Goal: Task Accomplishment & Management: Manage account settings

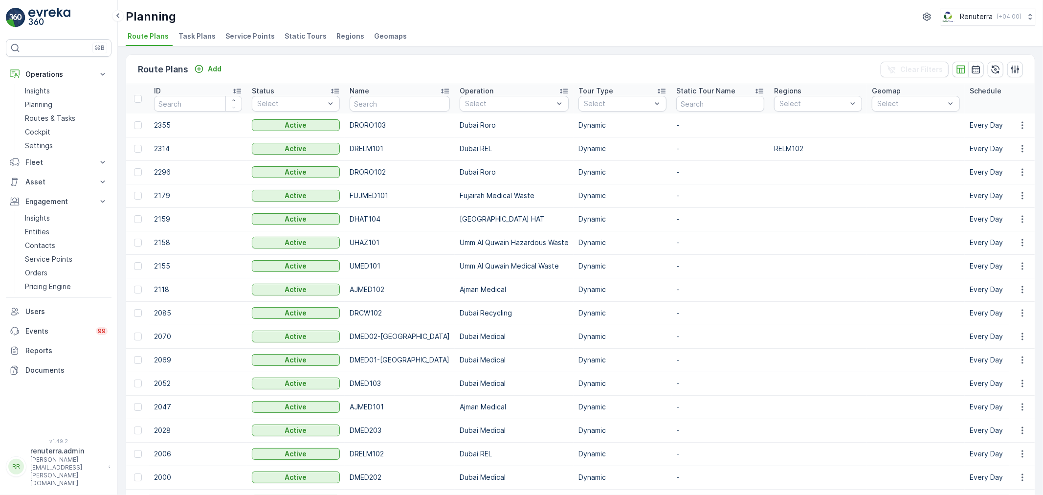
click at [261, 30] on li "Service Points" at bounding box center [250, 37] width 55 height 17
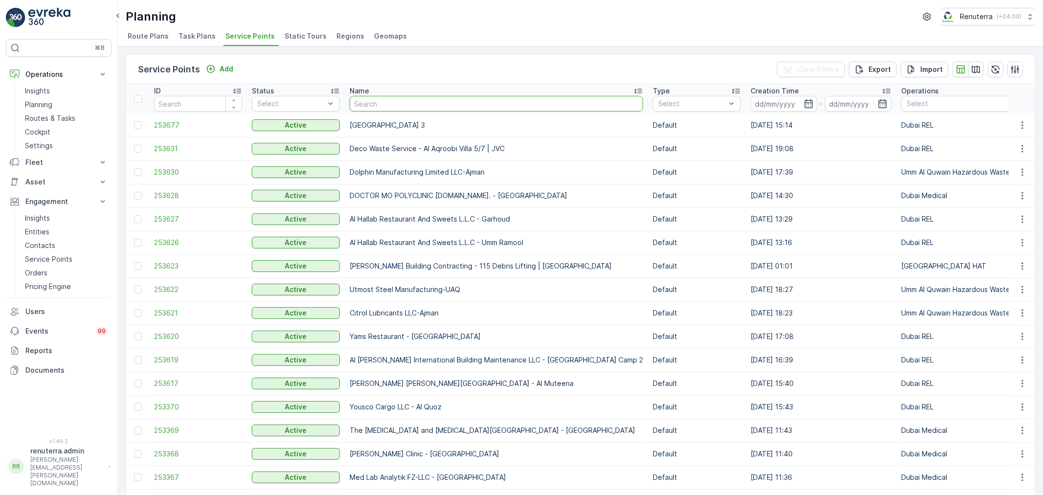
click at [370, 98] on input "text" at bounding box center [496, 104] width 293 height 16
type input "Saudi"
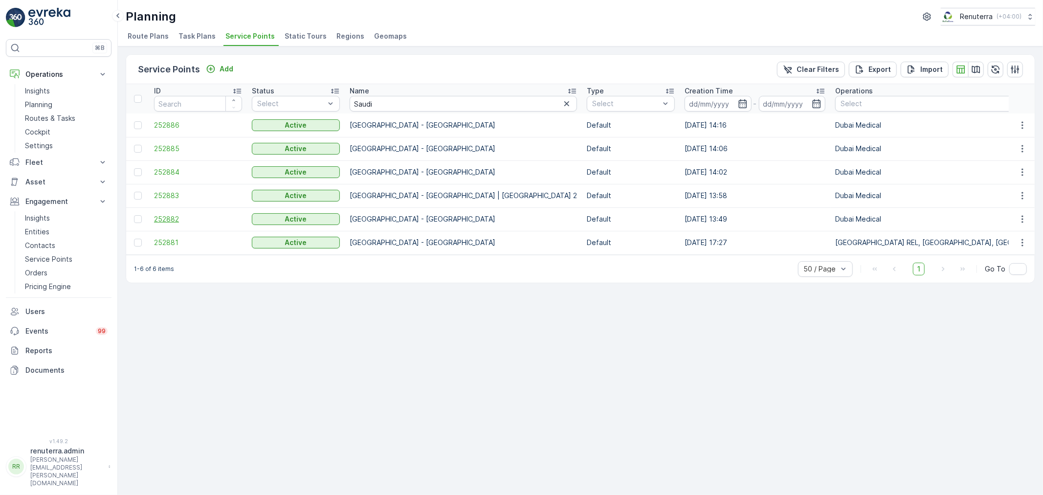
click at [167, 217] on span "252882" at bounding box center [198, 219] width 88 height 10
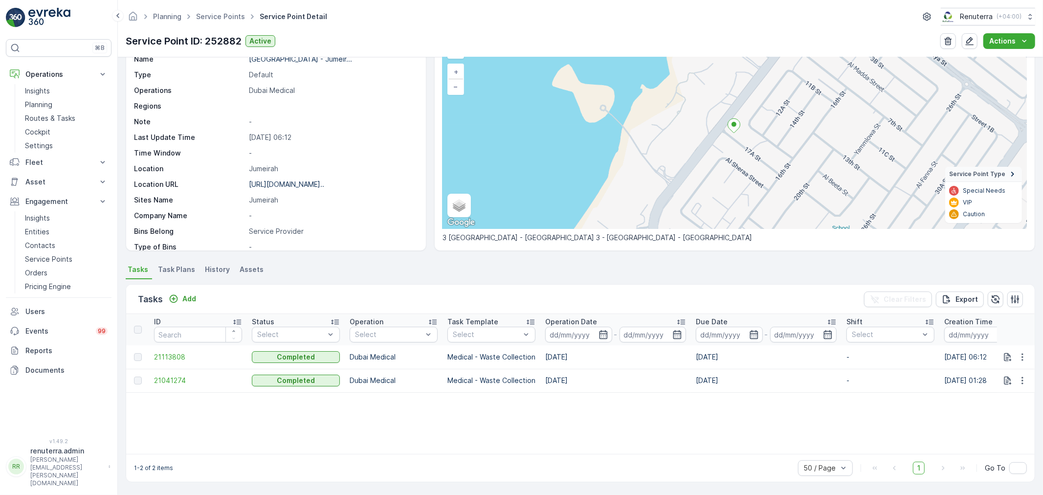
scroll to position [59, 0]
click at [191, 269] on span "Task Plans" at bounding box center [176, 270] width 37 height 10
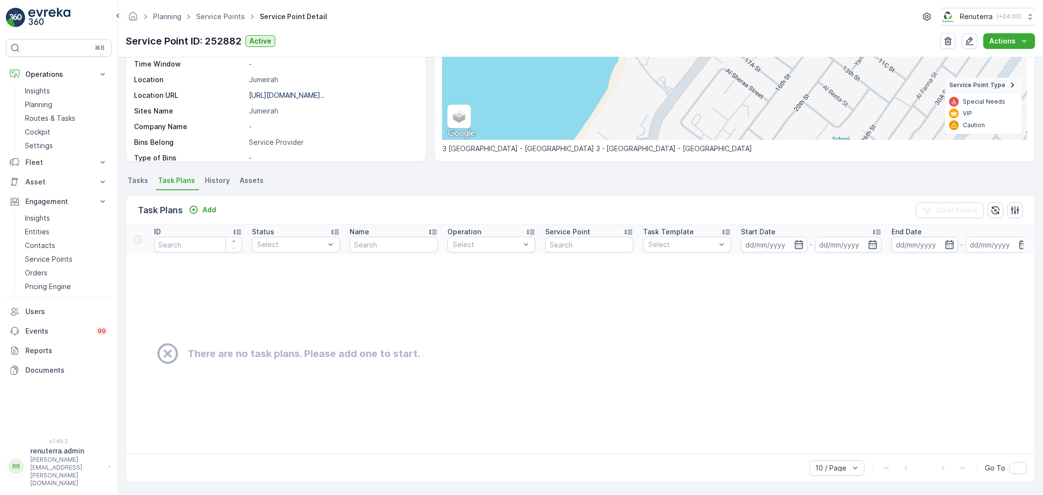
scroll to position [152, 0]
click at [150, 181] on li "Tasks" at bounding box center [139, 182] width 26 height 17
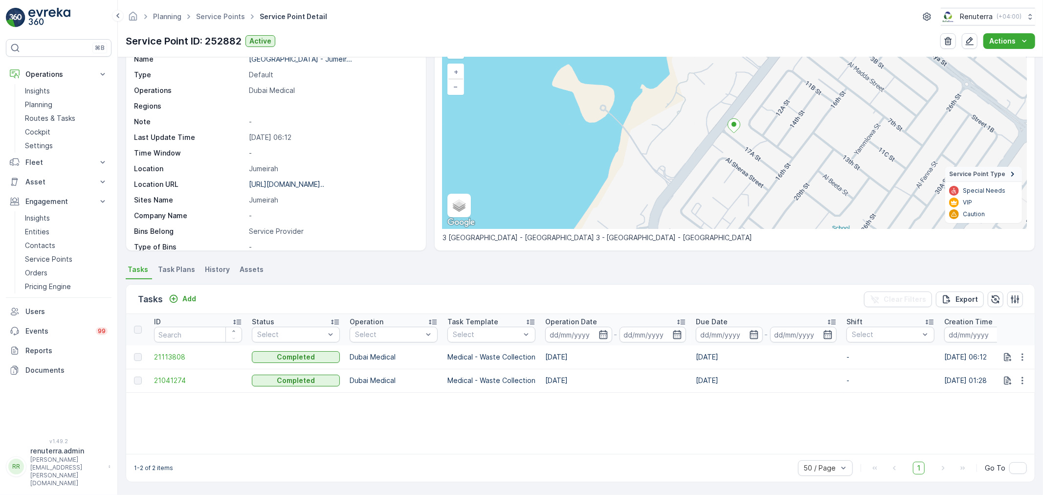
click at [678, 421] on div "ID Status Select Operation Select Task Template Select Operation Date - Due Dat…" at bounding box center [580, 384] width 909 height 140
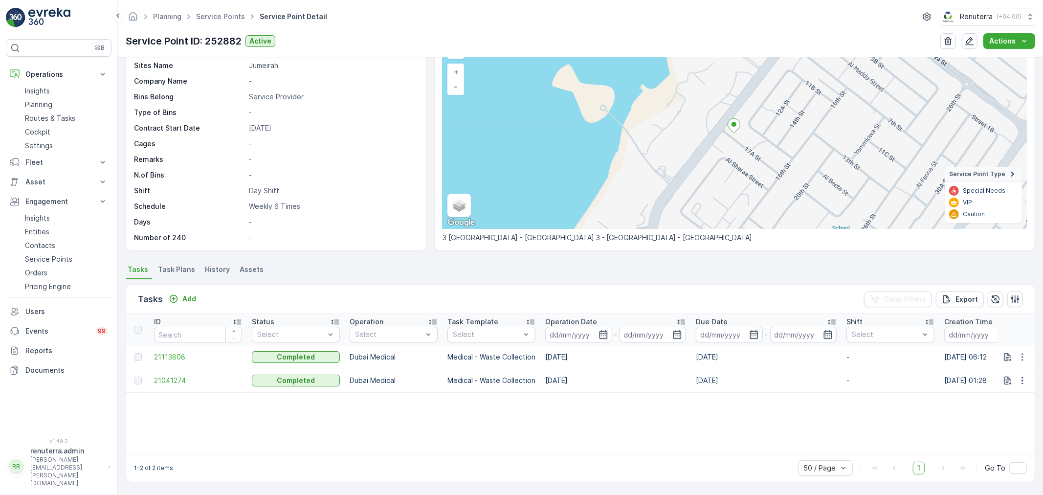
scroll to position [58, 0]
drag, startPoint x: 185, startPoint y: 269, endPoint x: 213, endPoint y: 251, distance: 33.9
click at [185, 269] on span "Task Plans" at bounding box center [176, 271] width 37 height 10
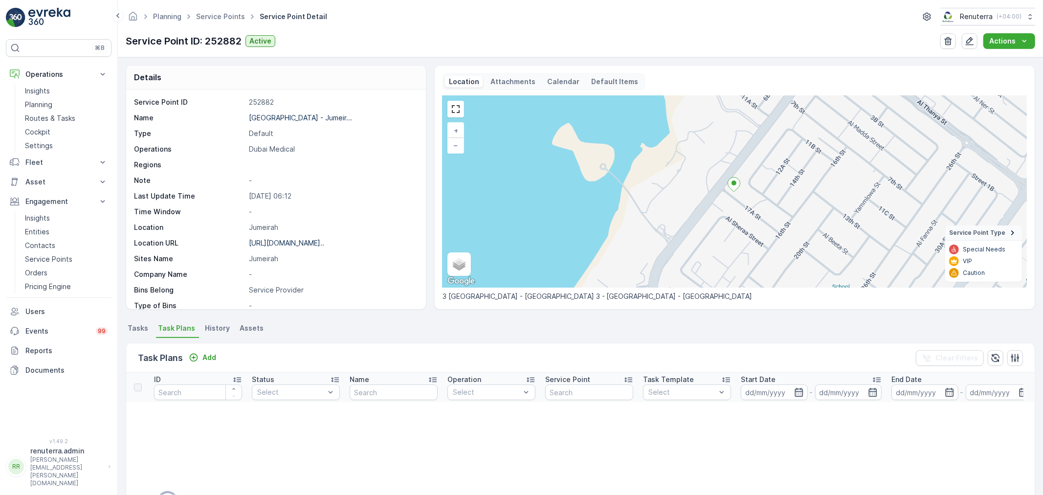
click at [247, 17] on icon at bounding box center [252, 16] width 11 height 11
click at [240, 18] on link "Service Points" at bounding box center [220, 16] width 49 height 8
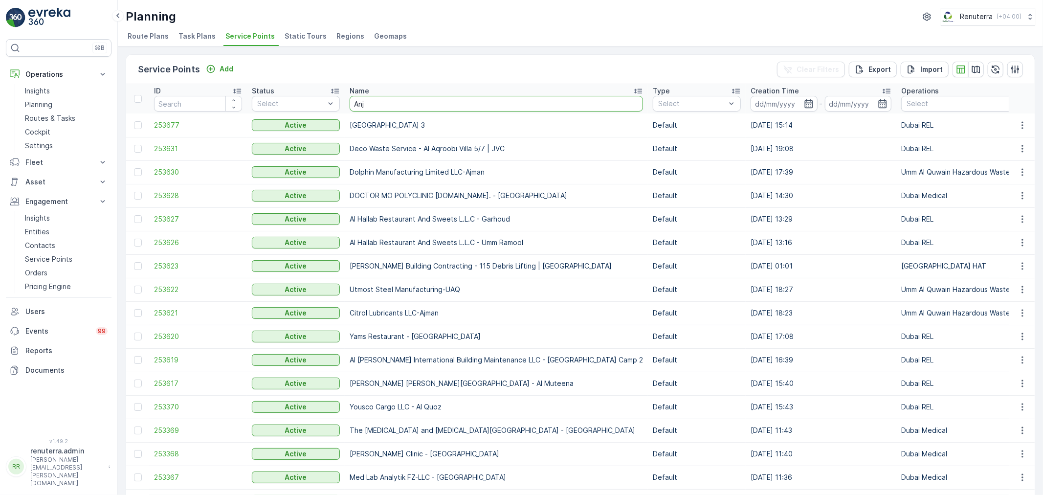
type input "Anja"
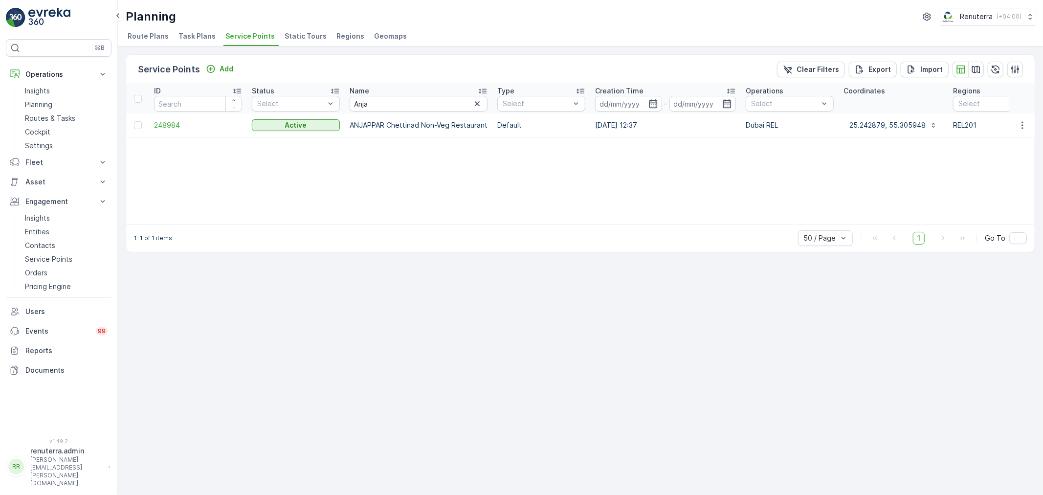
click at [164, 130] on td "248984" at bounding box center [198, 124] width 98 height 23
click at [163, 125] on span "248984" at bounding box center [198, 125] width 88 height 10
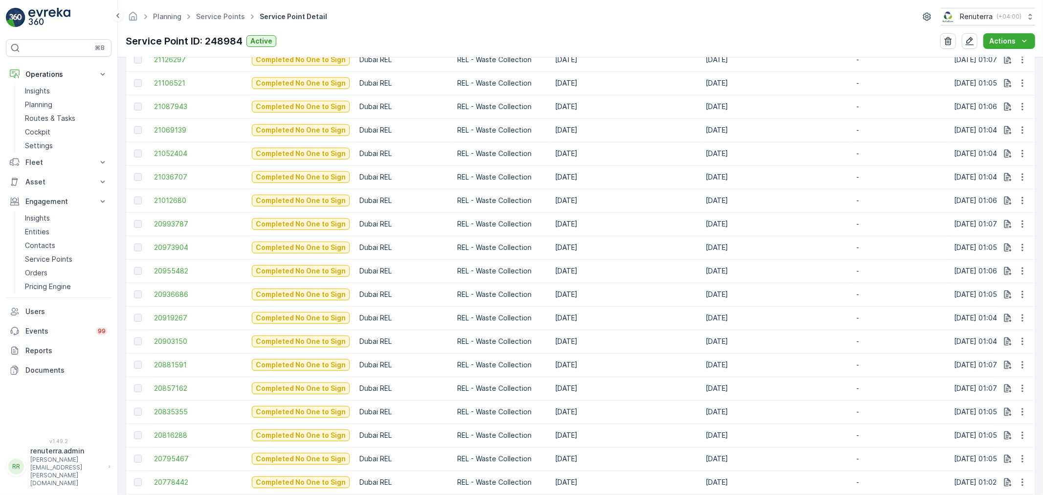
scroll to position [639, 0]
click at [158, 225] on span "21012680" at bounding box center [198, 223] width 88 height 10
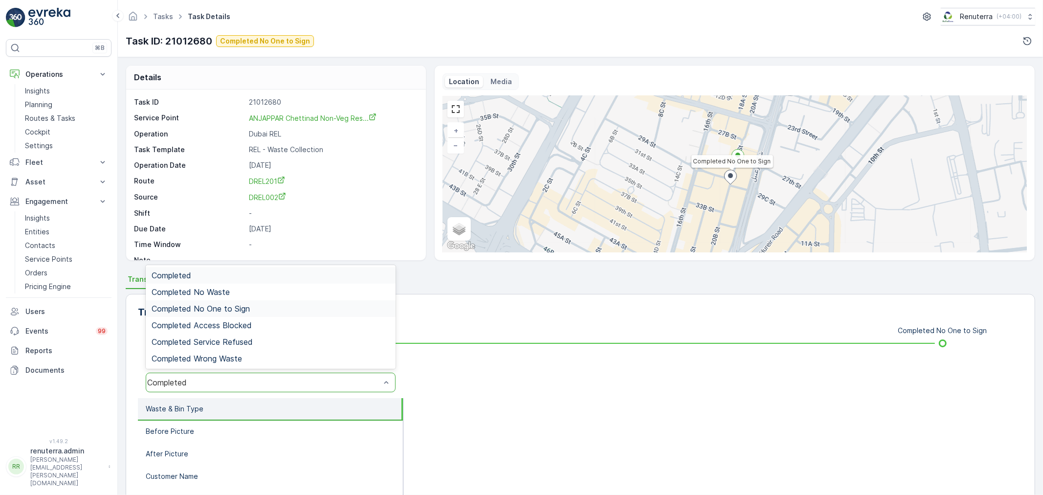
click at [250, 311] on div "Completed No One to Sign" at bounding box center [271, 308] width 238 height 9
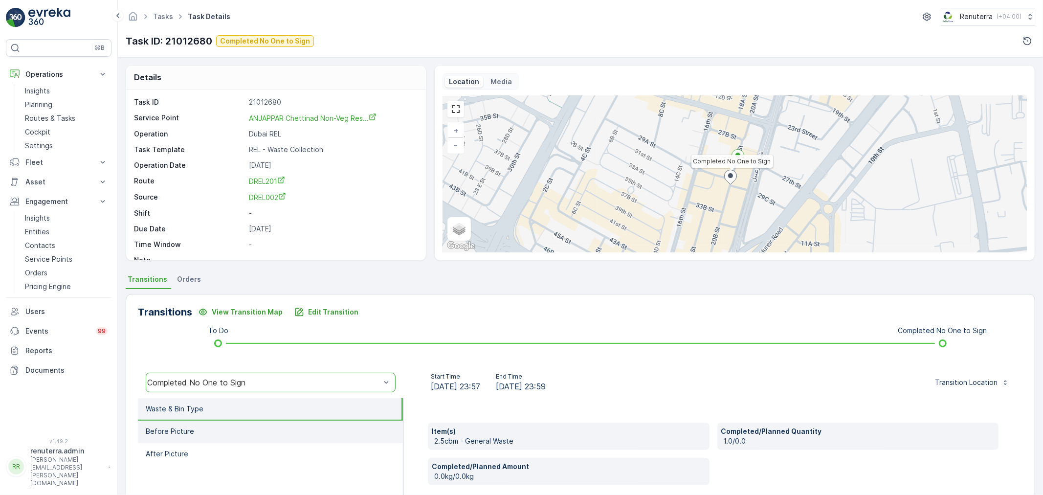
click at [247, 425] on li "Before Picture" at bounding box center [270, 432] width 265 height 22
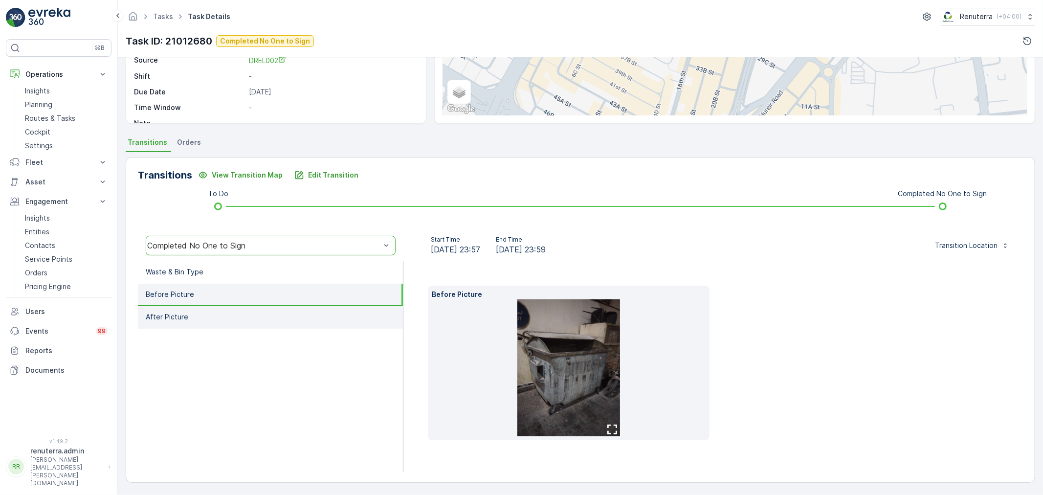
click at [234, 307] on li "After Picture" at bounding box center [270, 317] width 265 height 22
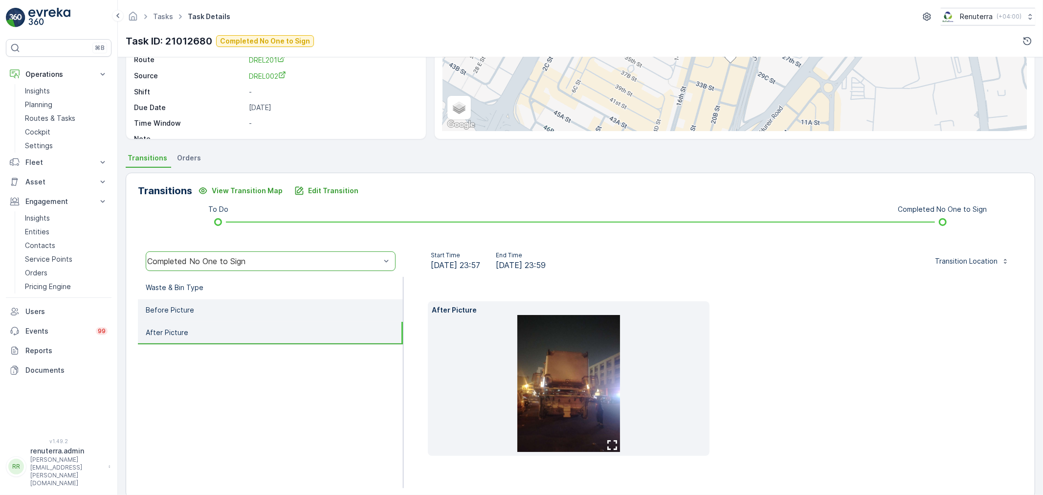
click at [239, 313] on li "Before Picture" at bounding box center [270, 310] width 265 height 22
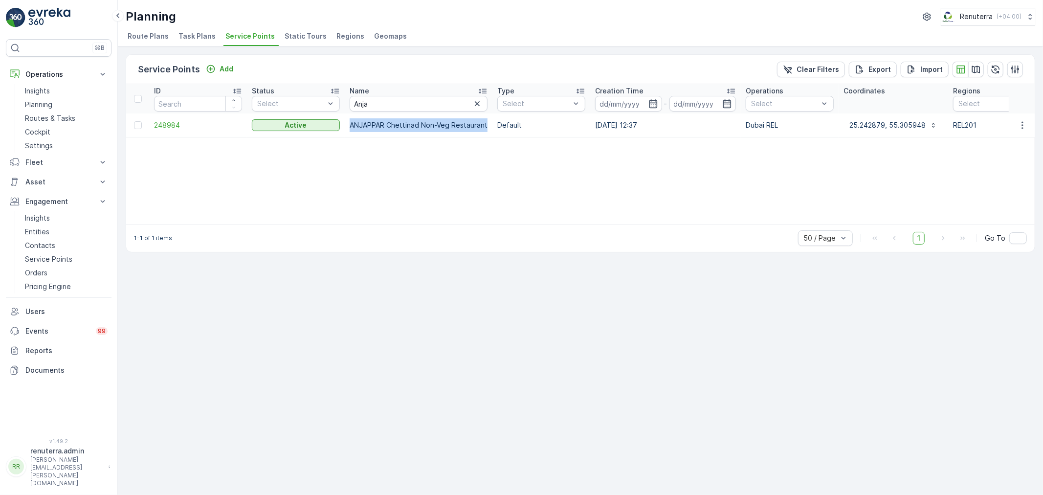
drag, startPoint x: 349, startPoint y: 120, endPoint x: 488, endPoint y: 127, distance: 139.1
click at [488, 127] on td "ANJAPPAR Chettinad Non-Veg Restaurant" at bounding box center [419, 124] width 148 height 23
drag, startPoint x: 373, startPoint y: 178, endPoint x: 345, endPoint y: 133, distance: 52.9
click at [372, 171] on div "ID Status Select Name Anja Type Select Creation Time - Operations Select Coordi…" at bounding box center [580, 154] width 909 height 140
drag, startPoint x: 349, startPoint y: 122, endPoint x: 486, endPoint y: 117, distance: 137.0
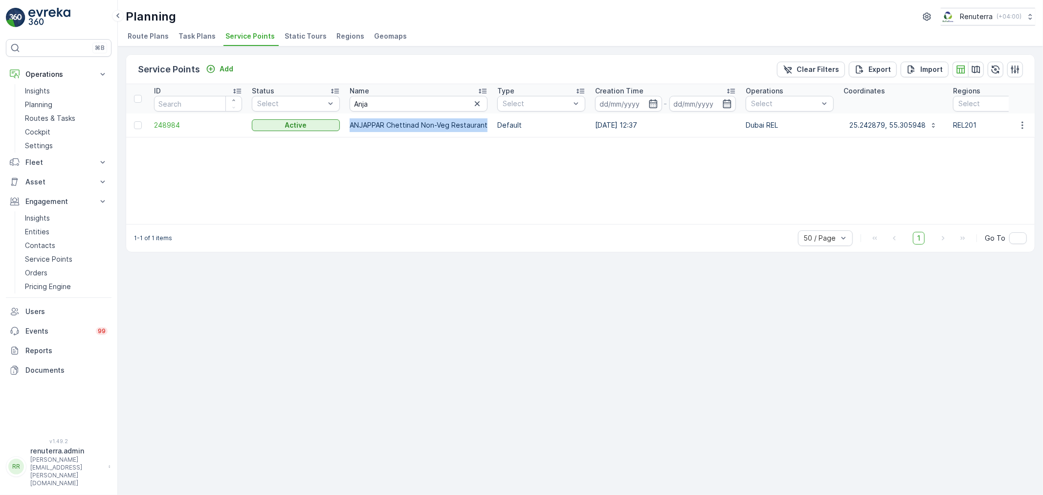
click at [486, 117] on td "ANJAPPAR Chettinad Non-Veg Restaurant" at bounding box center [419, 124] width 148 height 23
copy td "ANJAPPAR Chettinad Non-Veg Restaurant"
drag, startPoint x: 378, startPoint y: 103, endPoint x: 354, endPoint y: 100, distance: 24.1
click at [354, 100] on input "Anja" at bounding box center [419, 104] width 138 height 16
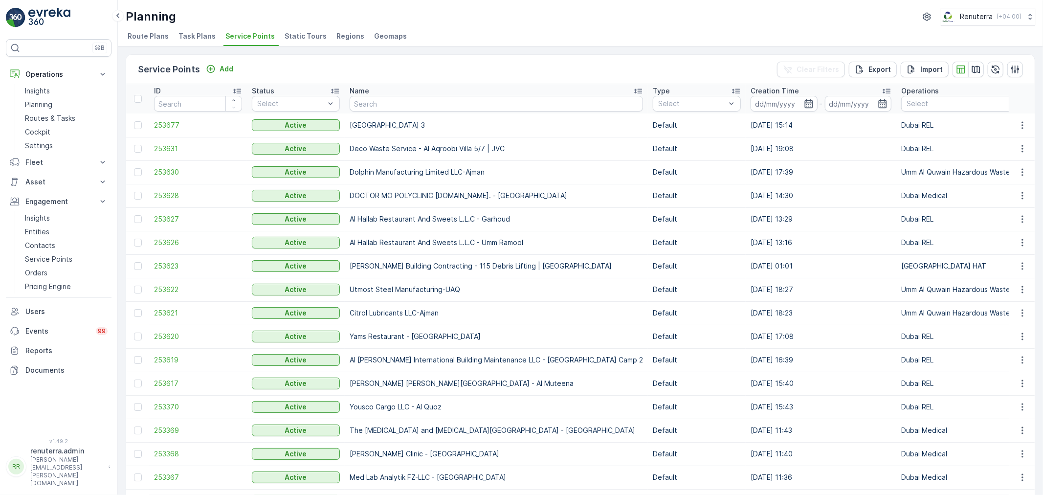
click at [747, 25] on div "Planning Renuterra ( +04:00 ) Route Plans Task Plans Service Points Static Tour…" at bounding box center [580, 23] width 925 height 46
click at [363, 103] on input "text" at bounding box center [496, 104] width 293 height 16
type input "Sea"
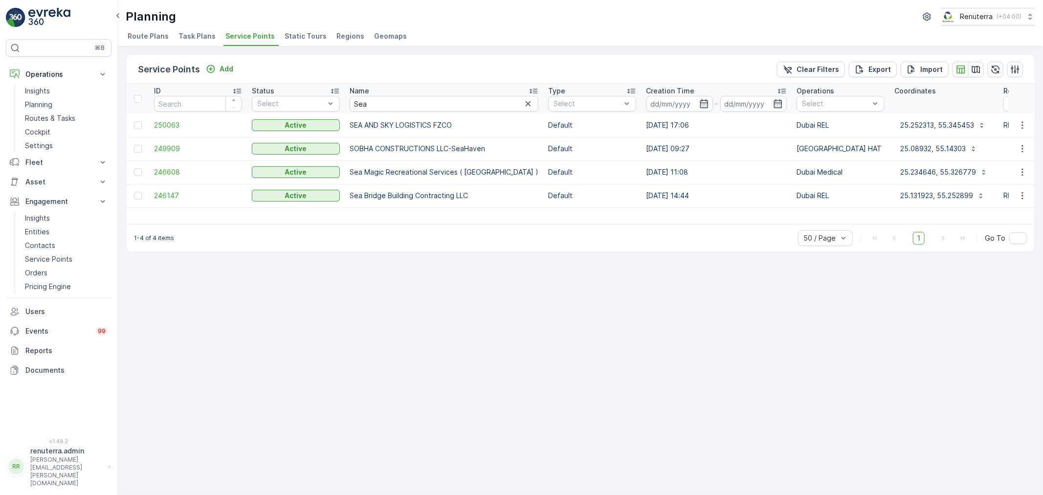
click at [156, 131] on td "250063" at bounding box center [198, 124] width 98 height 23
click at [160, 127] on span "250063" at bounding box center [198, 125] width 88 height 10
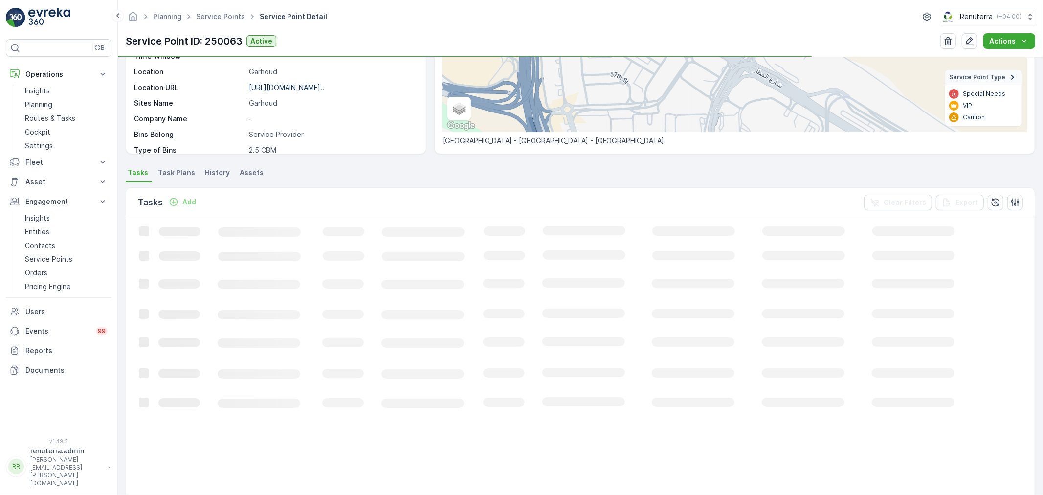
scroll to position [217, 0]
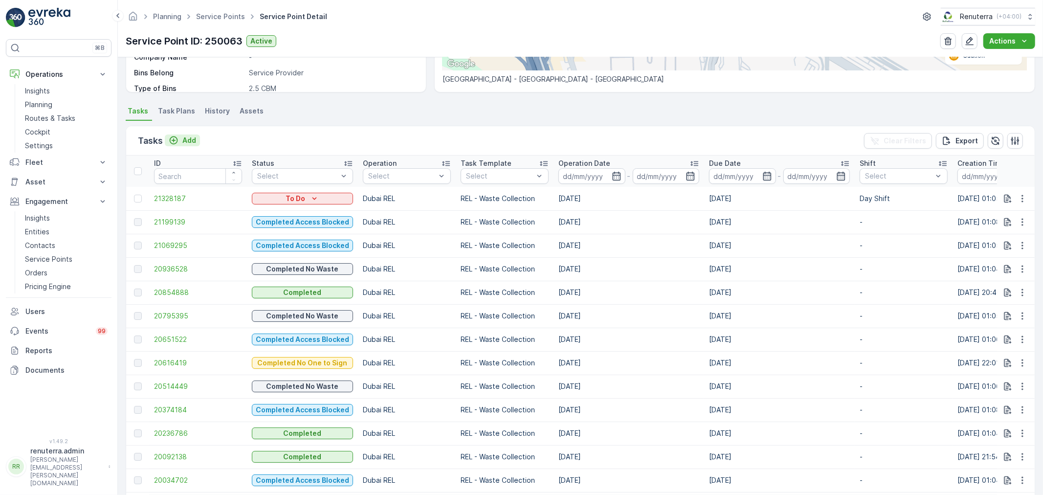
click at [189, 140] on p "Add" at bounding box center [189, 140] width 14 height 10
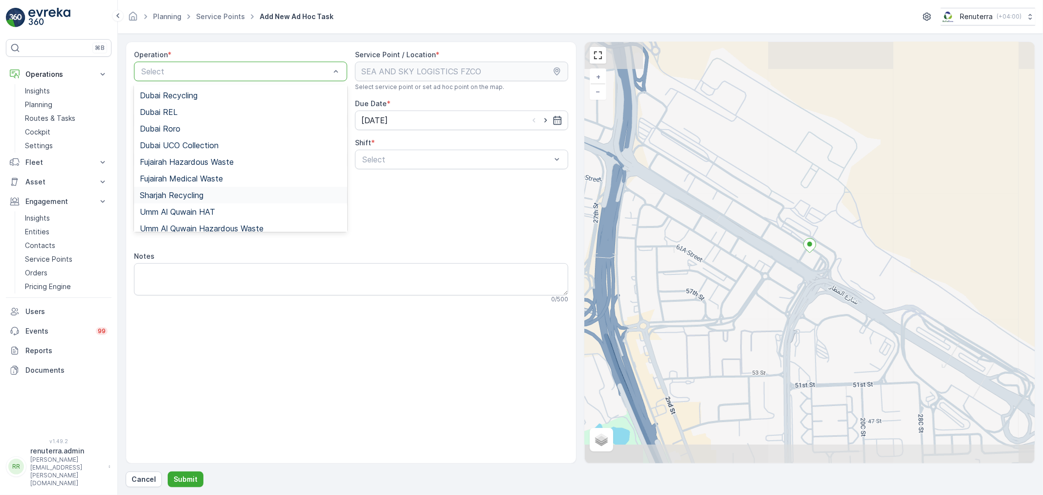
scroll to position [109, 0]
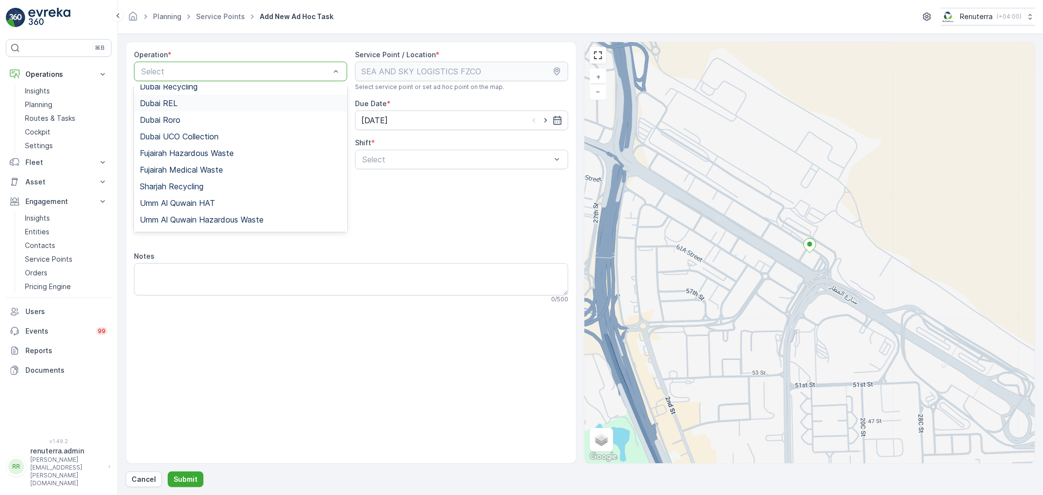
click at [184, 101] on div "Dubai REL" at bounding box center [240, 103] width 201 height 9
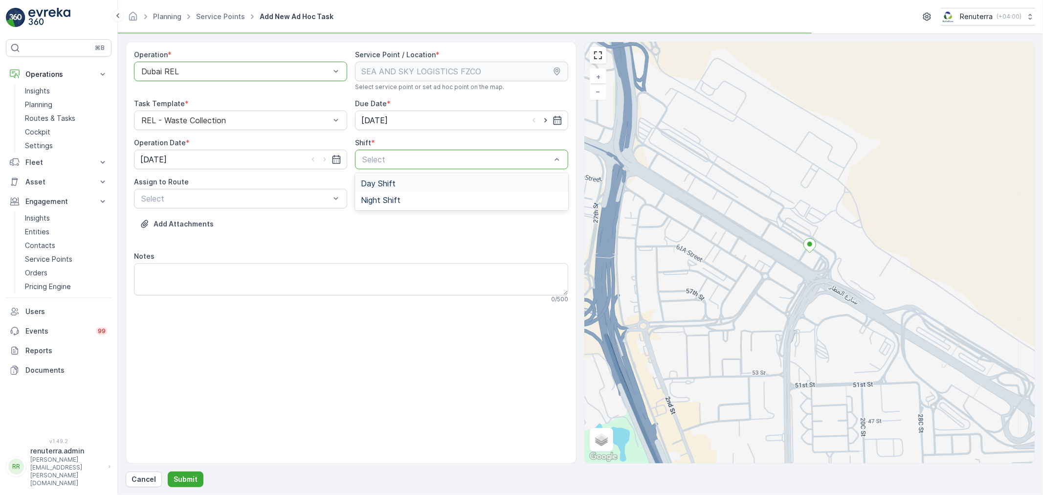
click at [390, 181] on span "Day Shift" at bounding box center [378, 183] width 35 height 9
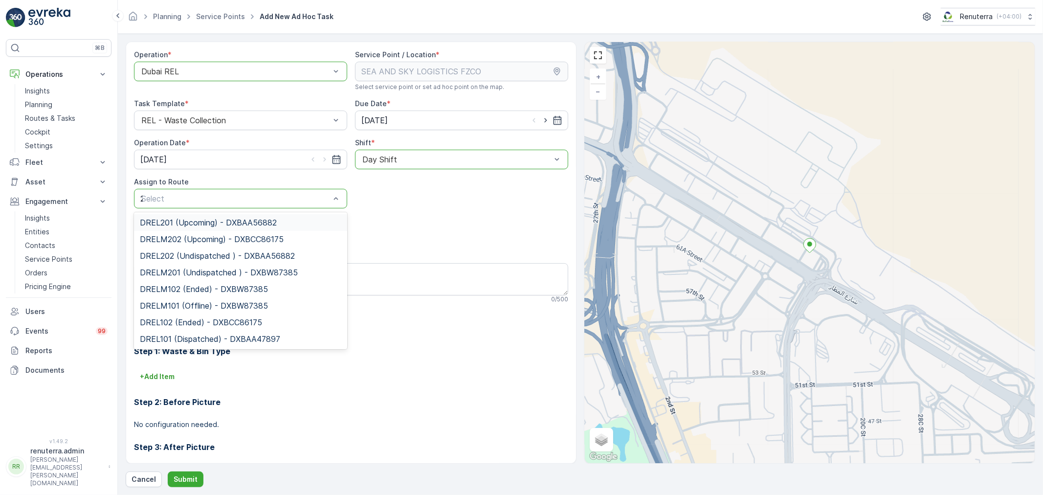
type input "202"
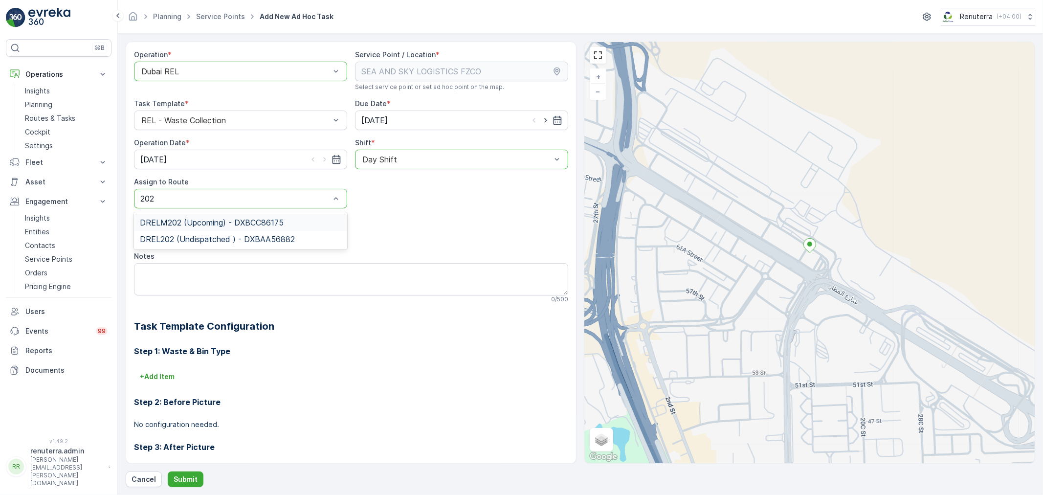
click at [255, 225] on span "DRELM202 (Upcoming) - DXBCC86175" at bounding box center [212, 222] width 144 height 9
click at [183, 480] on p "Submit" at bounding box center [186, 479] width 24 height 10
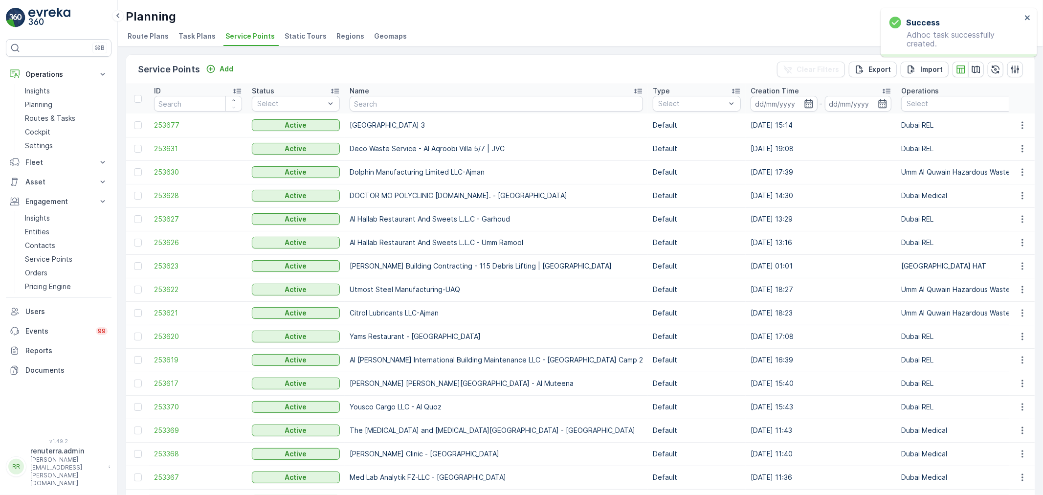
click at [365, 105] on input "text" at bounding box center [496, 104] width 293 height 16
type input "sea"
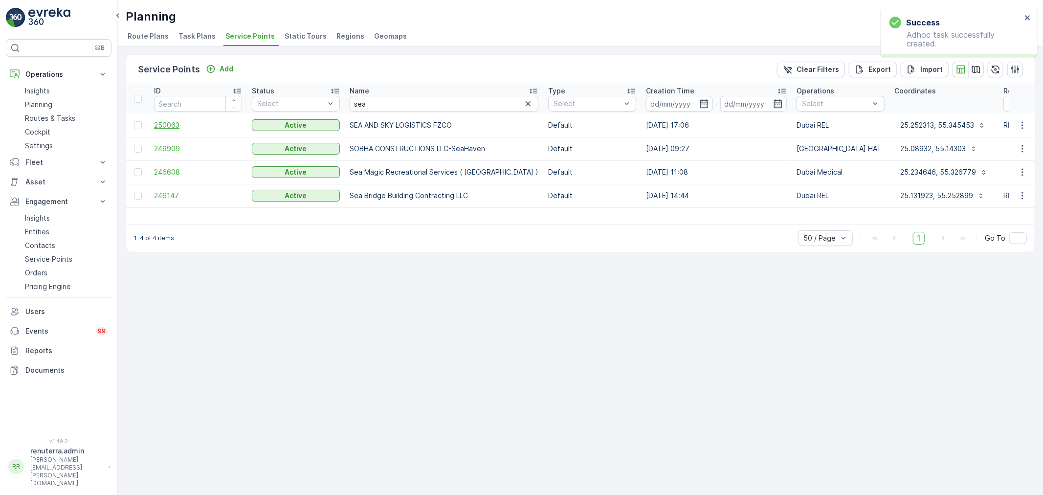
click at [161, 126] on span "250063" at bounding box center [198, 125] width 88 height 10
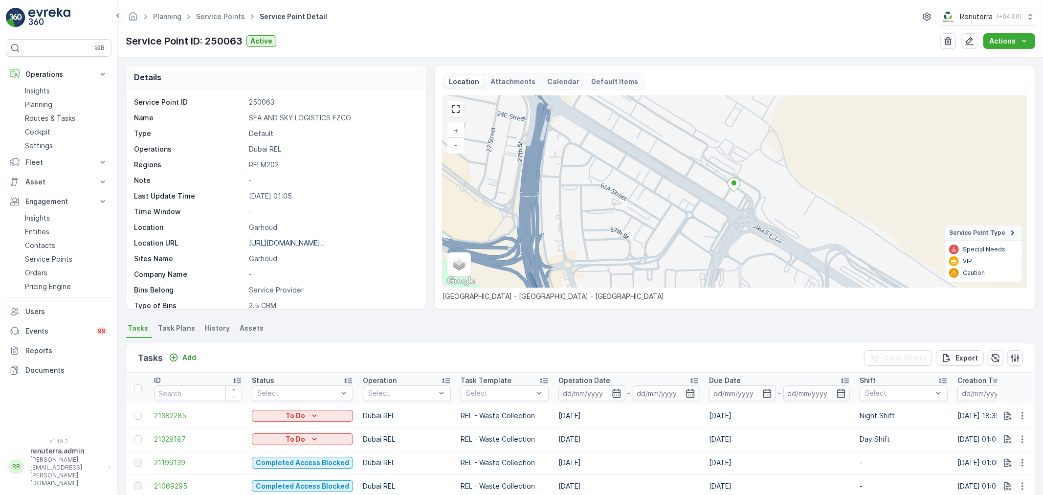
scroll to position [271, 0]
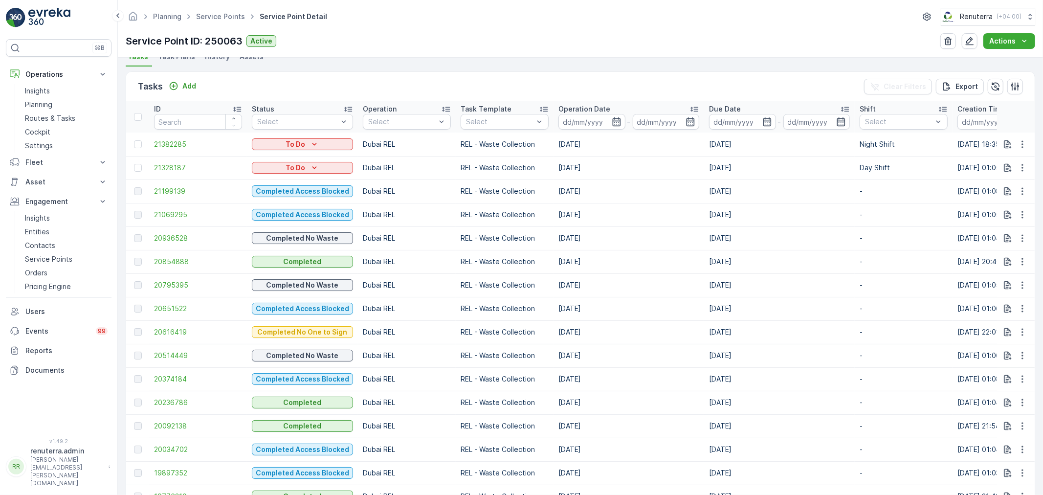
click at [199, 182] on td "21199139" at bounding box center [198, 190] width 98 height 23
click at [192, 192] on span "21199139" at bounding box center [198, 191] width 88 height 10
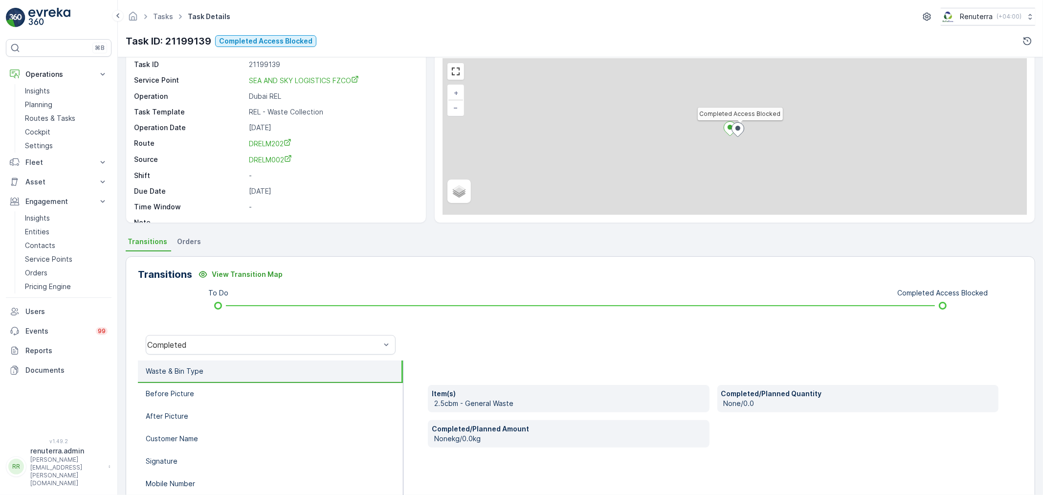
scroll to position [121, 0]
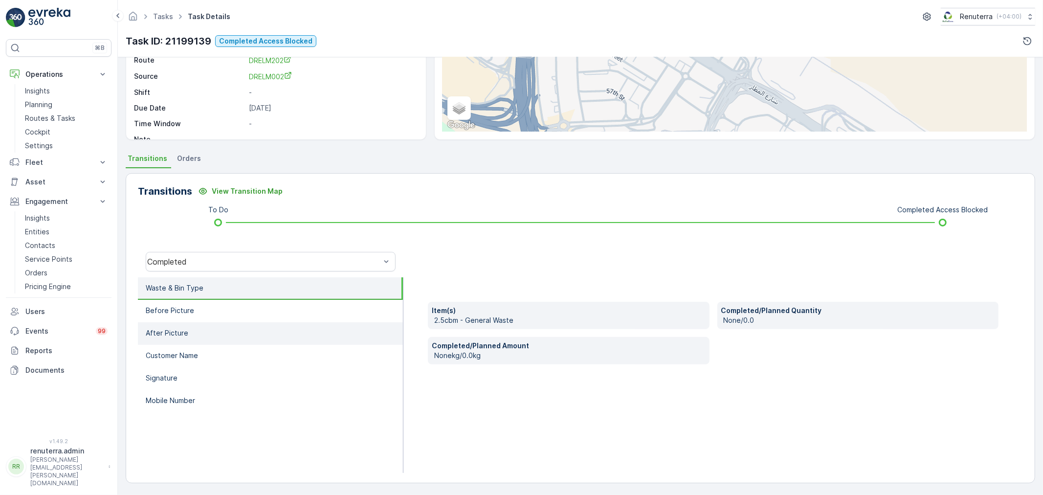
click at [247, 322] on li "After Picture" at bounding box center [270, 333] width 265 height 22
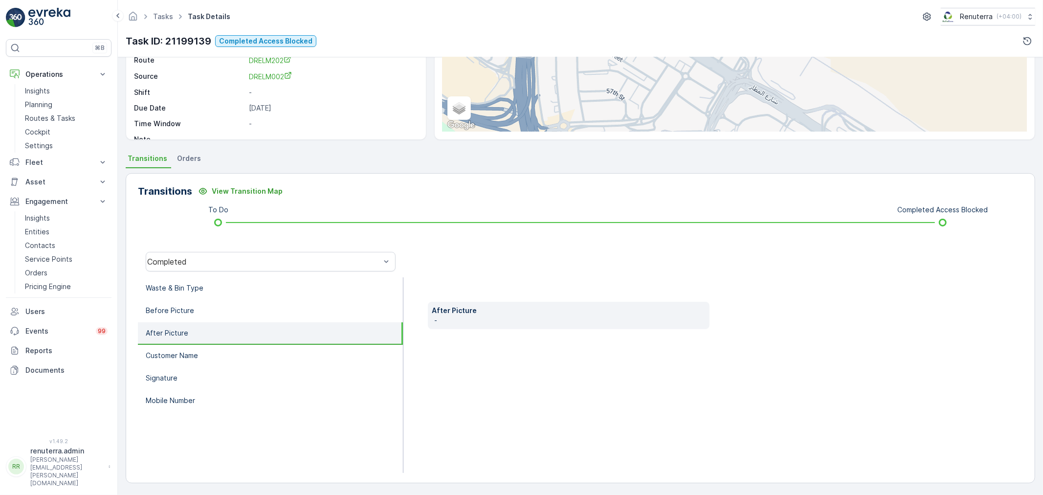
drag, startPoint x: 232, startPoint y: 281, endPoint x: 231, endPoint y: 271, distance: 9.8
click at [231, 279] on li "Waste & Bin Type" at bounding box center [270, 288] width 265 height 22
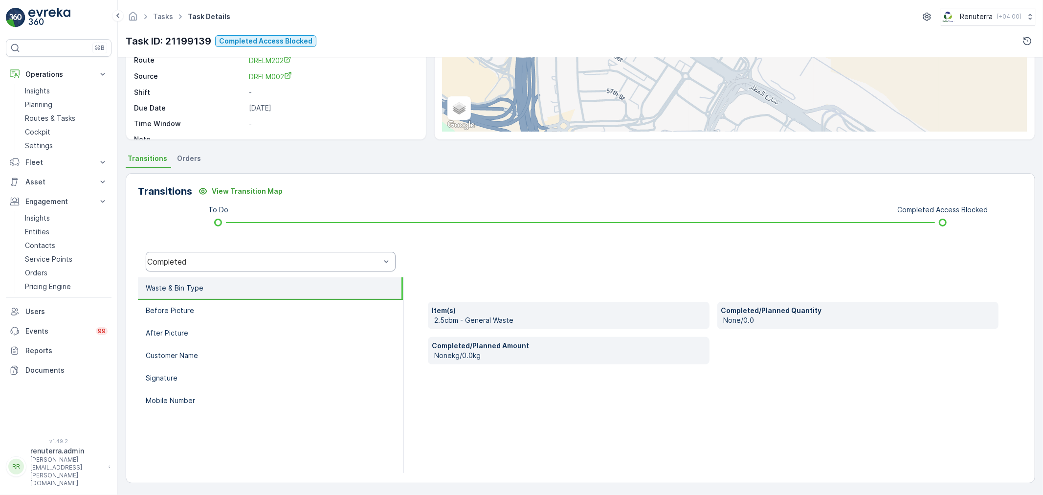
click at [231, 268] on div "Completed" at bounding box center [271, 262] width 250 height 20
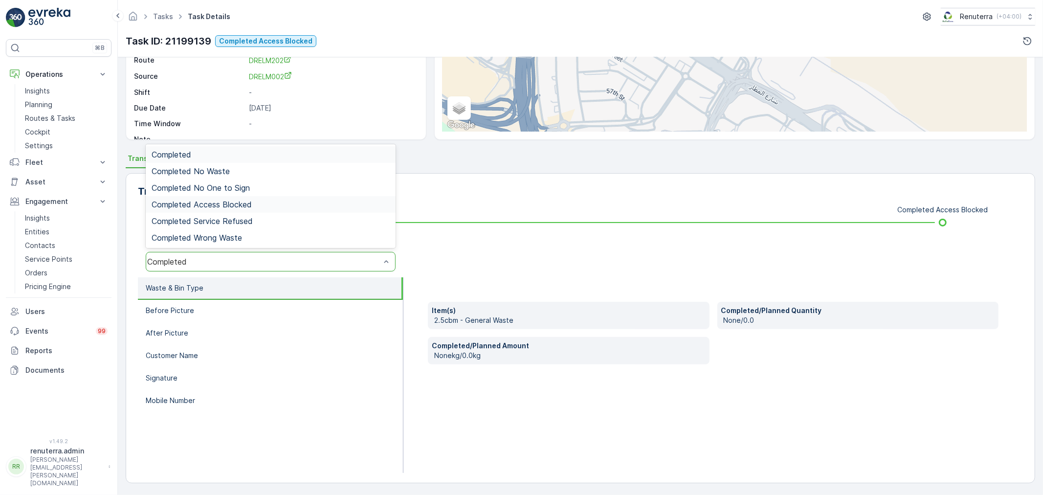
click at [241, 207] on span "Completed Access Blocked" at bounding box center [202, 204] width 100 height 9
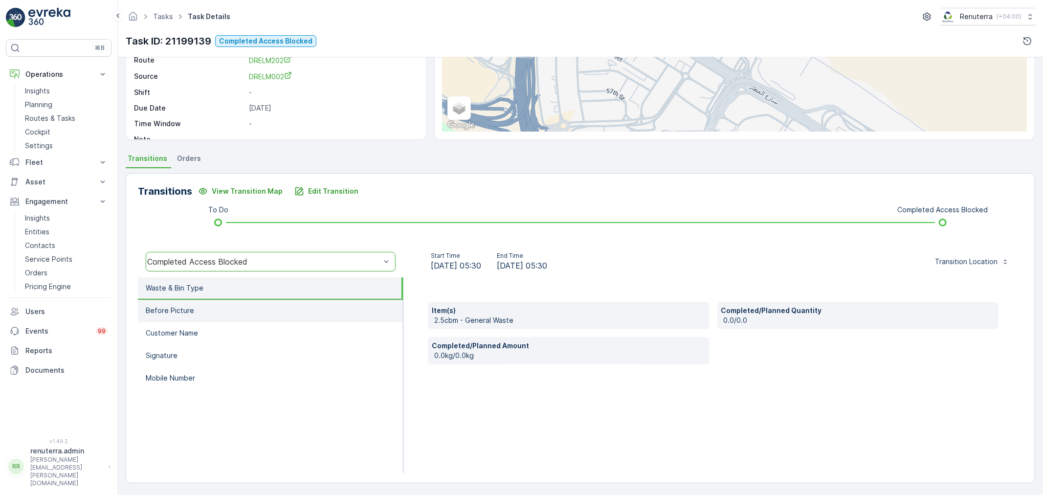
click at [230, 313] on li "Before Picture" at bounding box center [270, 311] width 265 height 22
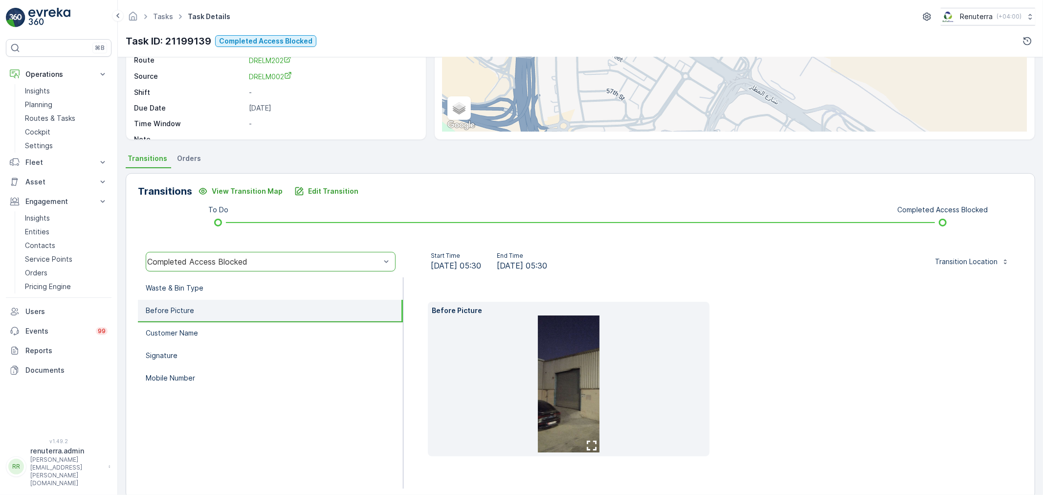
click at [555, 377] on img at bounding box center [569, 383] width 62 height 137
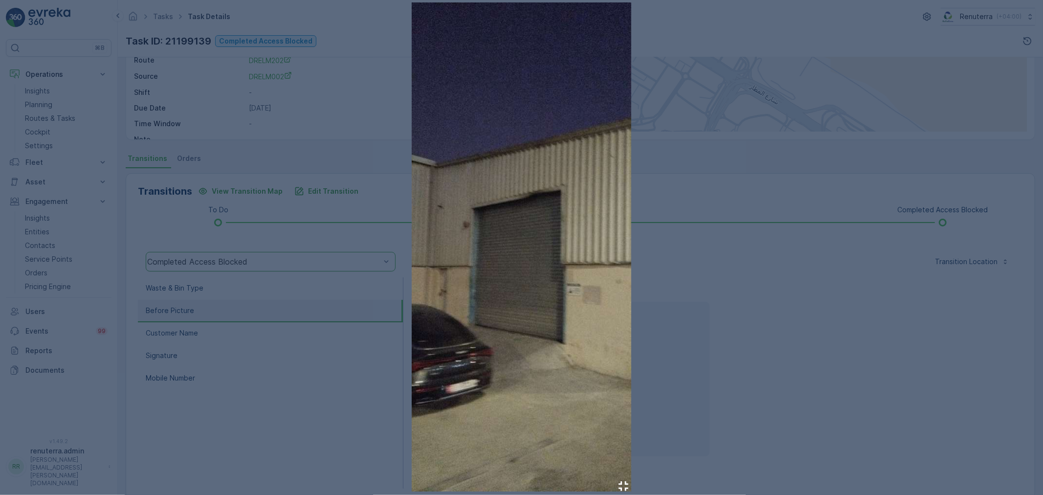
click at [773, 299] on div at bounding box center [521, 247] width 1043 height 495
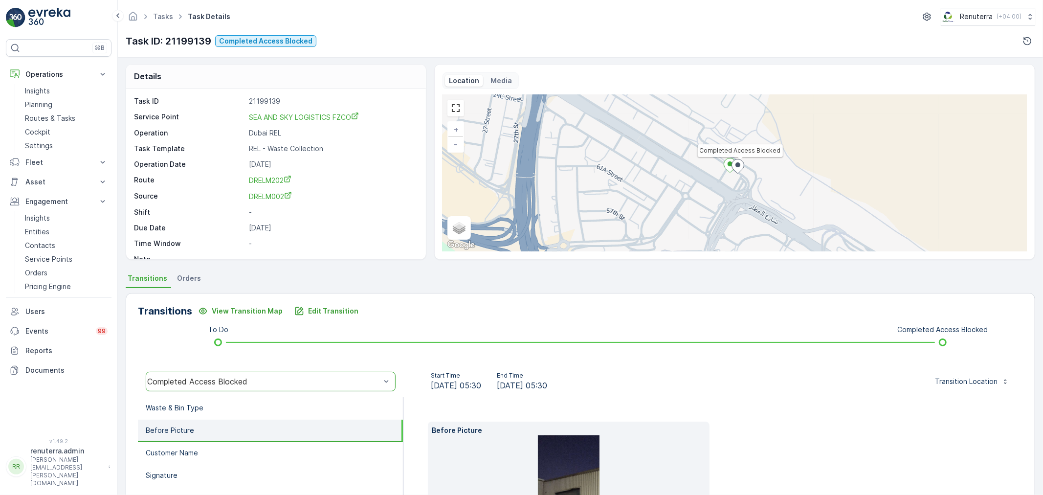
scroll to position [0, 0]
drag, startPoint x: 246, startPoint y: 118, endPoint x: 351, endPoint y: 123, distance: 105.3
click at [351, 123] on div "Service Point SEA AND SKY LOGISTICS FZCO" at bounding box center [275, 118] width 282 height 10
copy div "SEA AND SKY LOGISTICS FZCO"
click at [44, 106] on p "Planning" at bounding box center [38, 105] width 27 height 10
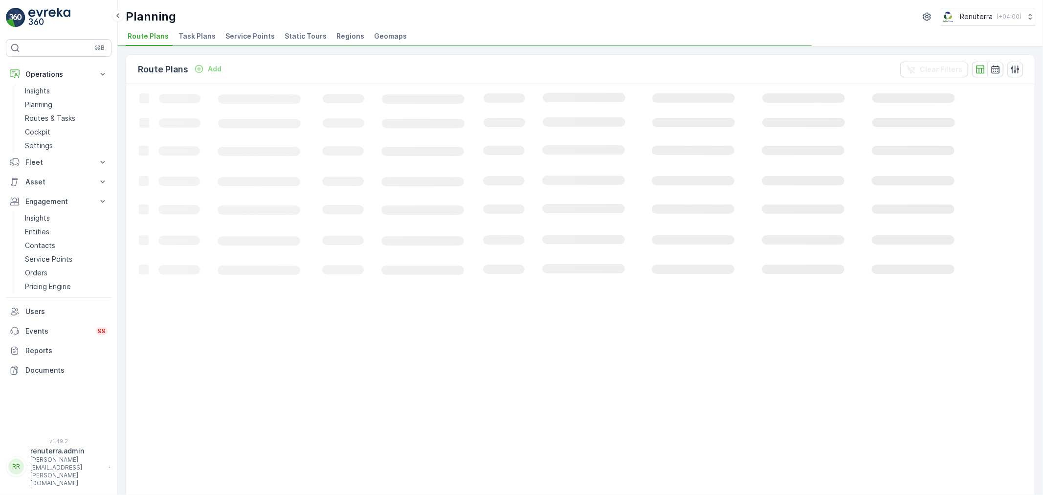
click at [253, 33] on span "Service Points" at bounding box center [249, 36] width 49 height 10
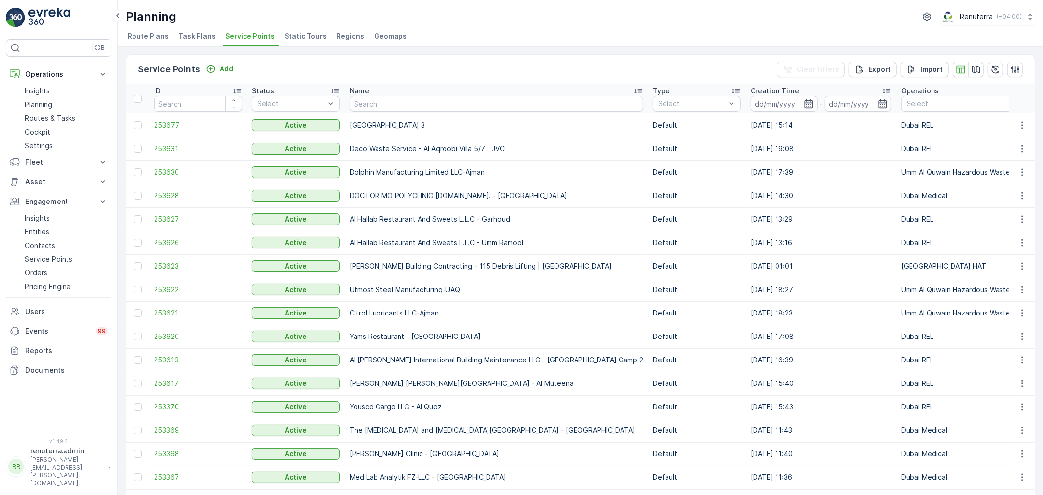
click at [375, 107] on input "text" at bounding box center [496, 104] width 293 height 16
click at [231, 60] on div "Service Points Add Clear Filters Export Import" at bounding box center [580, 69] width 909 height 29
click at [226, 65] on p "Add" at bounding box center [227, 69] width 14 height 10
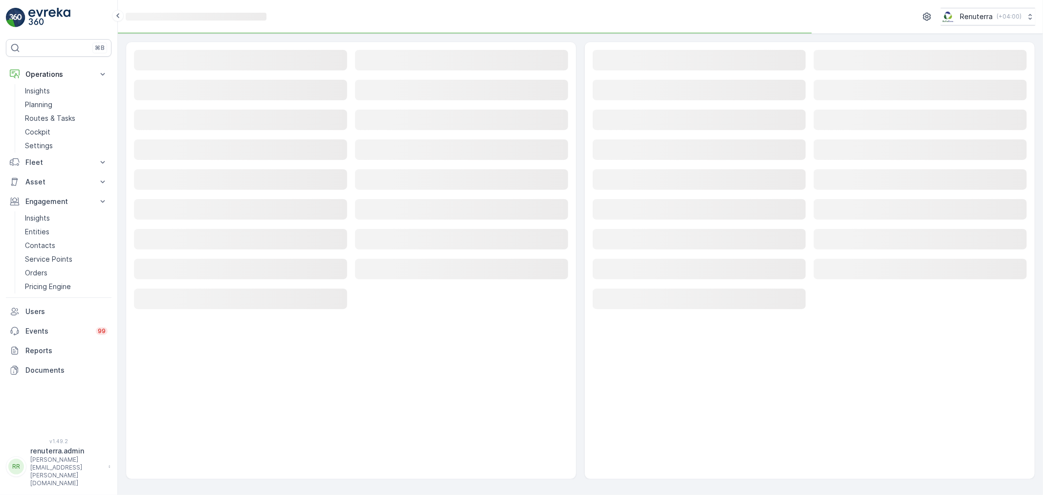
click at [221, 65] on rect at bounding box center [240, 60] width 213 height 21
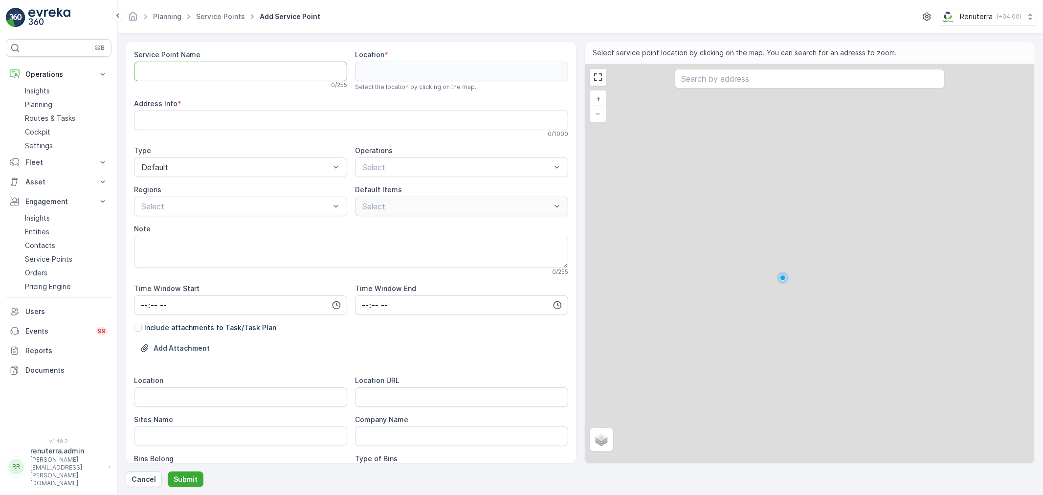
click at [211, 69] on Name "Service Point Name" at bounding box center [240, 72] width 213 height 20
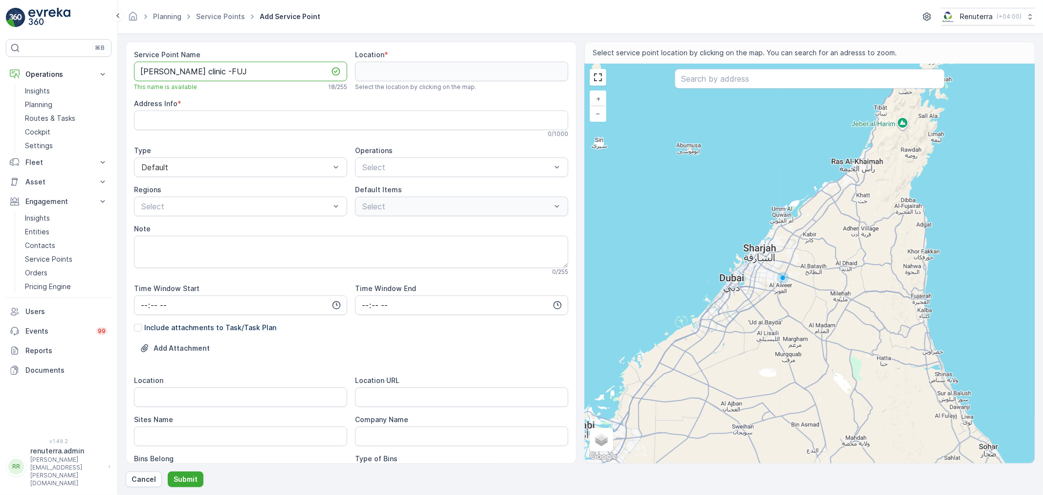
type Name "Sedrak clinic -FUJ"
click at [726, 72] on input "text" at bounding box center [810, 79] width 270 height 20
paste input "Sedrak clinic"
type input "Sedrak clinic"
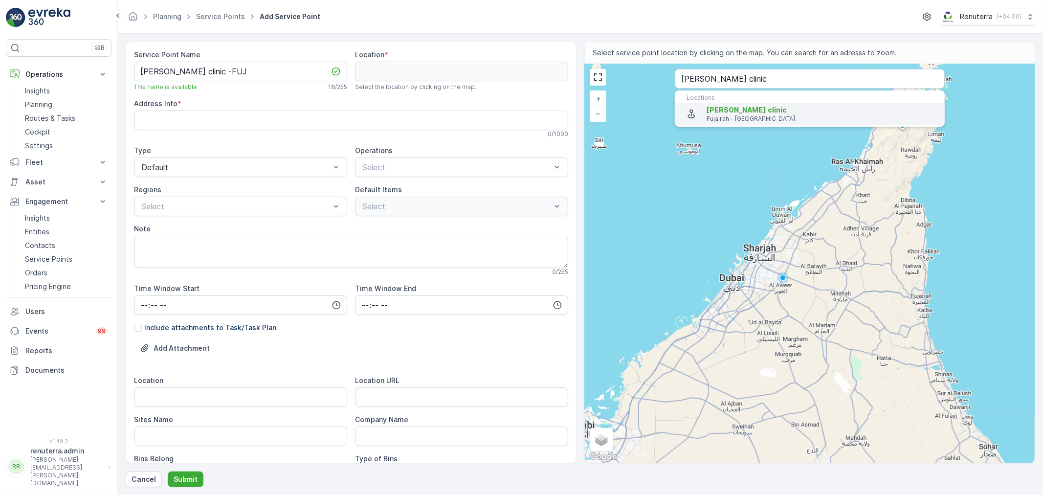
click at [745, 112] on span "Sedrak clinic" at bounding box center [747, 110] width 80 height 8
type input "25.1497358,56.3502833"
type Info "Preventive medicine street, Naseem Albahr Villas, Villa no.10 - Fujairah - Unit…"
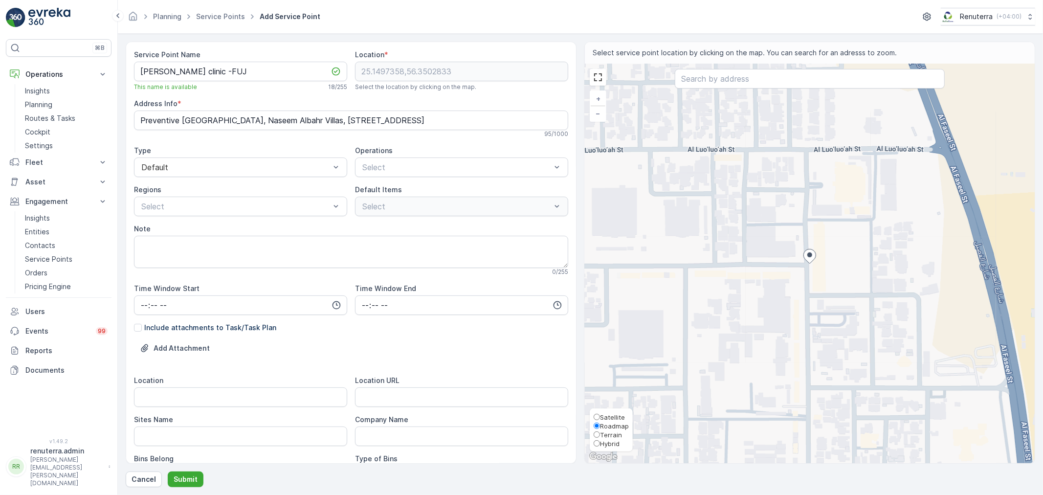
click at [600, 415] on span "Satellite" at bounding box center [609, 417] width 31 height 8
click at [602, 417] on span "Satellite" at bounding box center [612, 417] width 25 height 8
click at [600, 417] on input "Satellite" at bounding box center [597, 417] width 6 height 6
radio input "true"
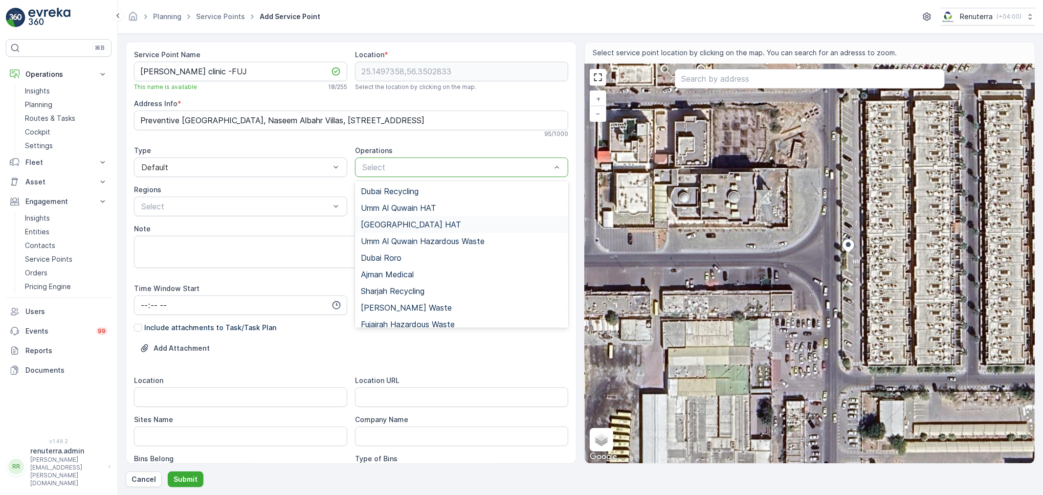
scroll to position [123, 0]
click at [407, 314] on span "Fujairah Hazardous Waste" at bounding box center [408, 317] width 94 height 9
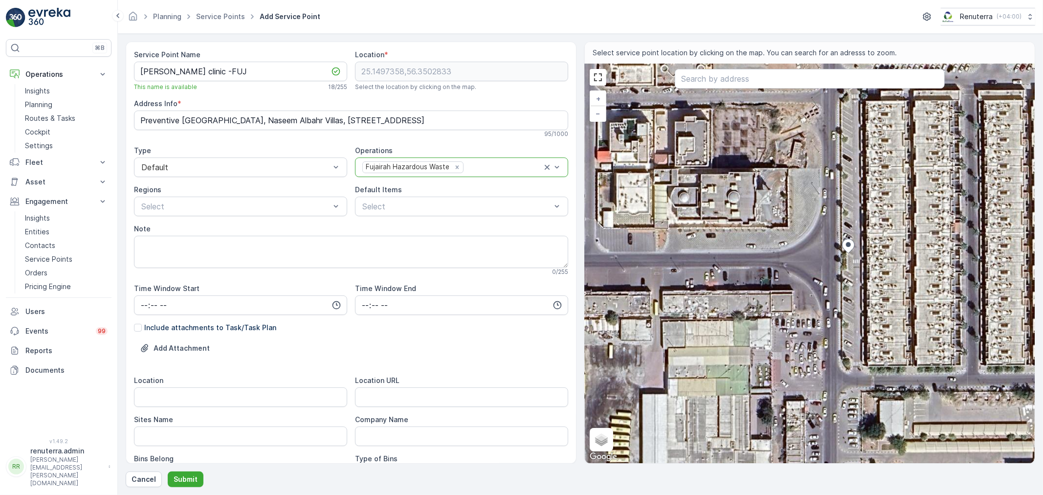
click at [413, 174] on div "Fujairah Hazardous Waste" at bounding box center [461, 167] width 213 height 20
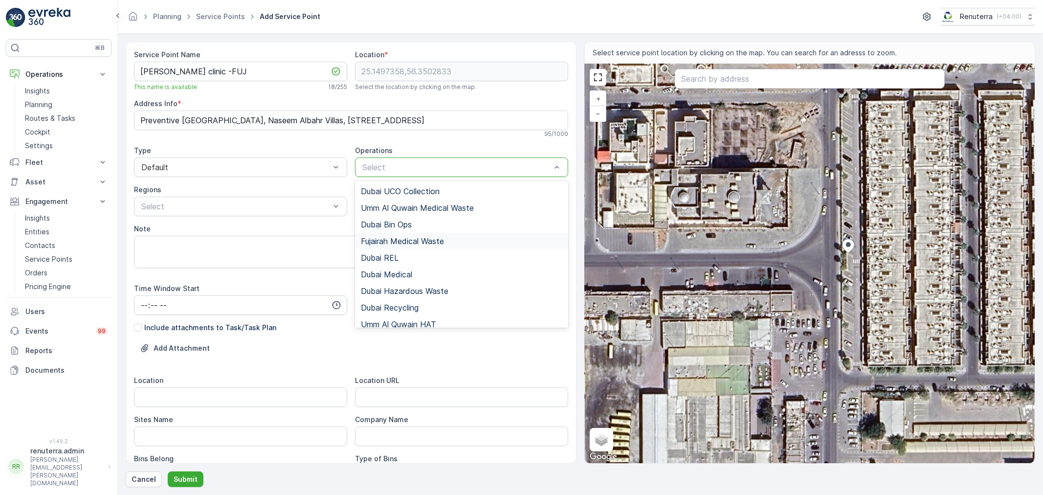
click at [431, 245] on span "Fujairah Medical Waste" at bounding box center [402, 241] width 83 height 9
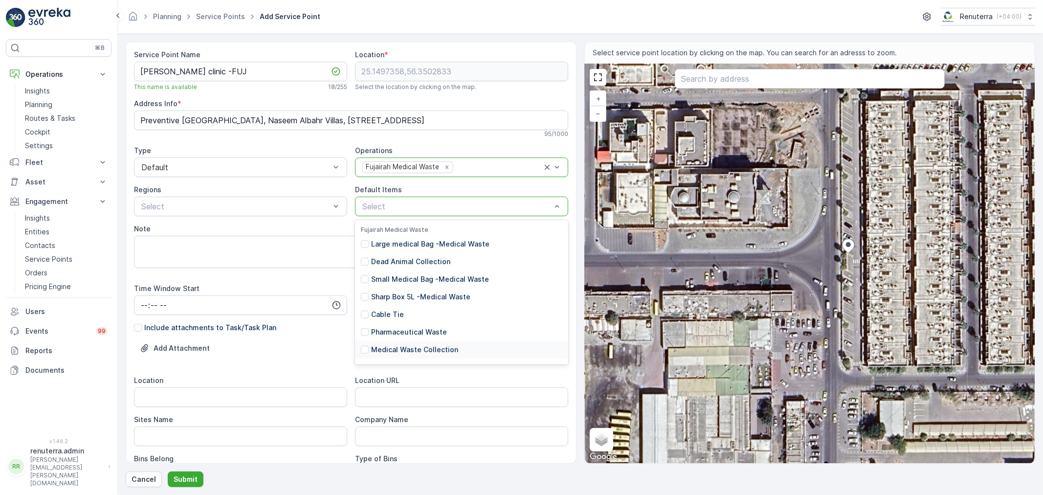
click at [428, 346] on p "Medical Waste Collection" at bounding box center [414, 350] width 87 height 10
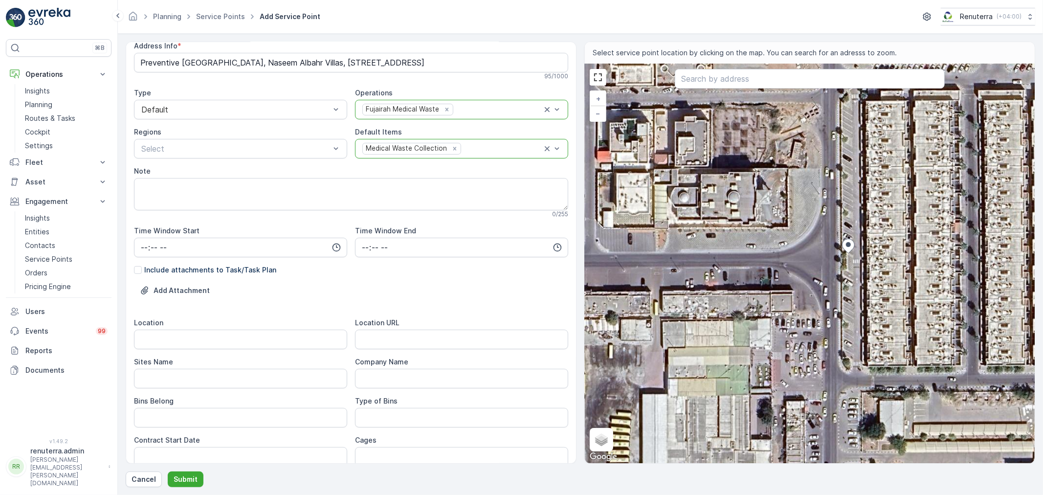
scroll to position [163, 0]
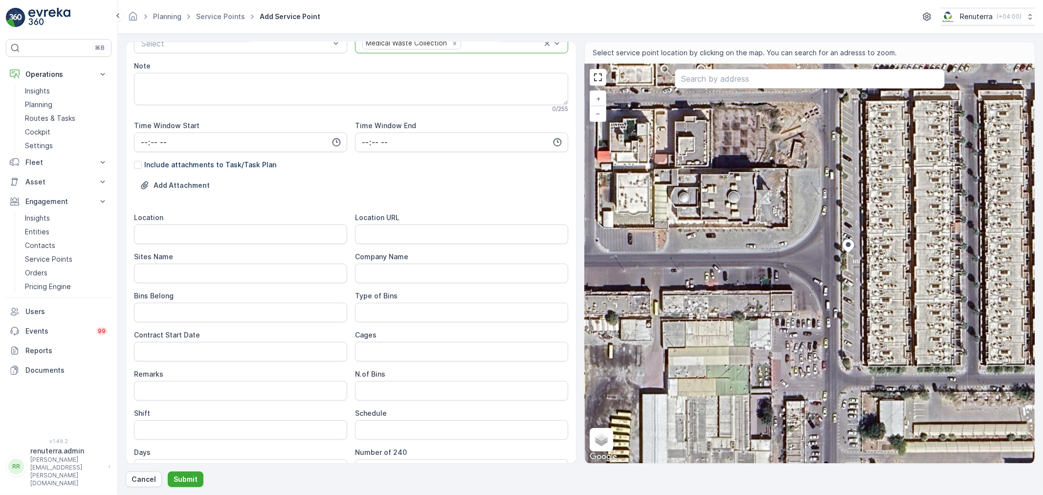
click at [717, 84] on input "text" at bounding box center [810, 79] width 270 height 20
paste input "https://maps.app.goo.gl/UMfBp1A6XB1T7Hwy6"
type input "https://maps.app.goo.gl/UMfBp1A6XB1T7Hwy6"
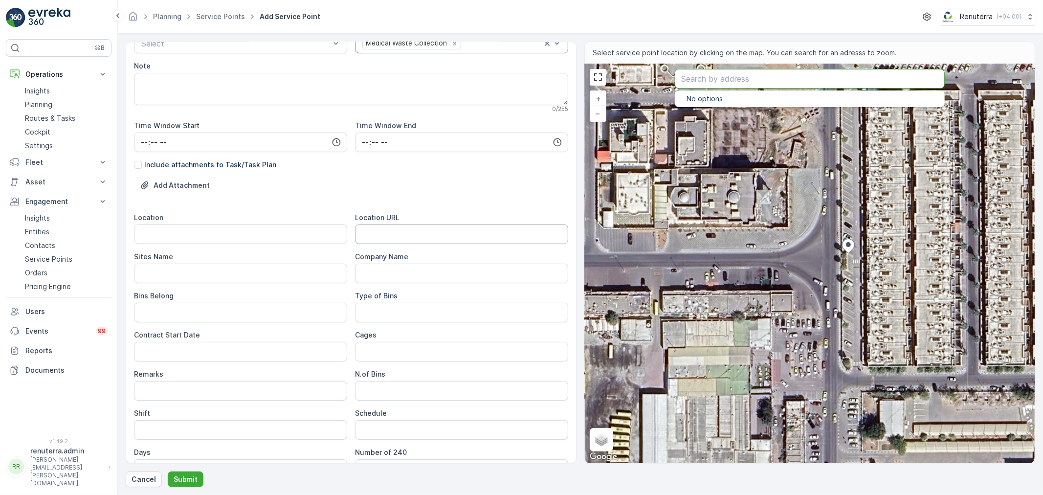
click at [426, 230] on URL "Location URL" at bounding box center [461, 234] width 213 height 20
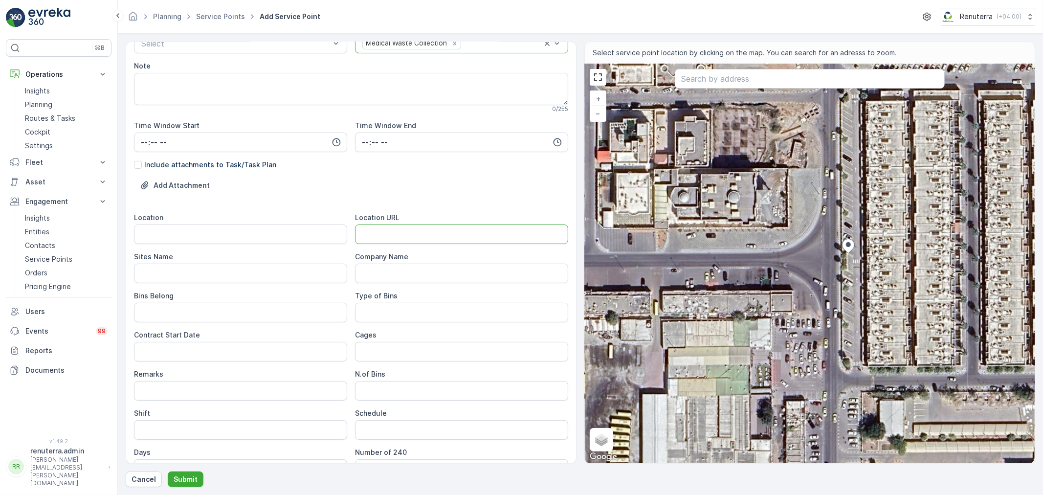
paste URL "https://maps.app.goo.gl/UMfBp1A6XB1T7Hwy6"
type URL "https://maps.app.goo.gl/UMfBp1A6XB1T7Hwy6"
click at [280, 230] on input "Location" at bounding box center [240, 234] width 213 height 20
drag, startPoint x: 197, startPoint y: 233, endPoint x: 115, endPoint y: 232, distance: 81.7
click at [115, 232] on div "⌘B Operations Insights Planning Routes & Tasks Cockpit Settings Fleet Live Trac…" at bounding box center [521, 247] width 1043 height 495
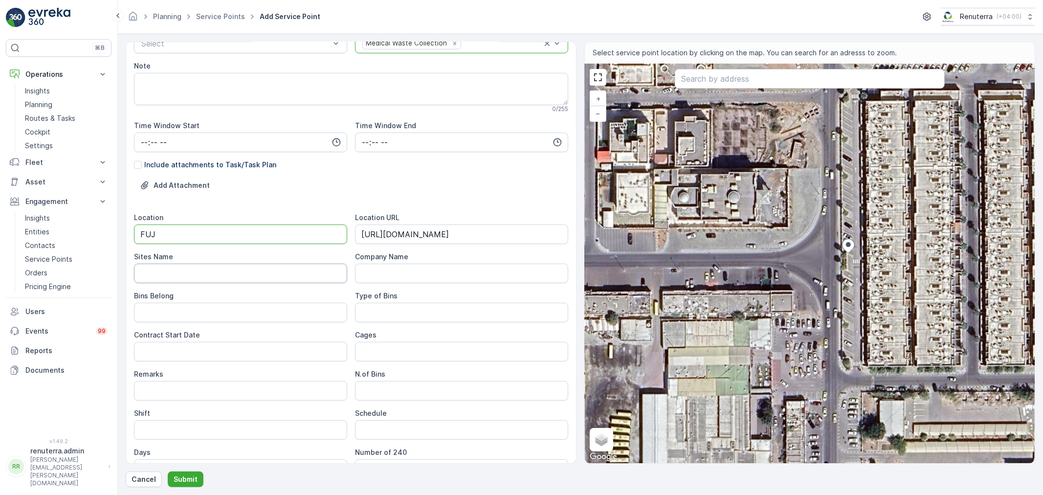
type input "FUJ"
click at [171, 271] on Name "Sites Name" at bounding box center [240, 274] width 213 height 20
paste Name "FUJ"
type Name "FUJ"
click at [162, 309] on Belong "Bins Belong" at bounding box center [240, 313] width 213 height 20
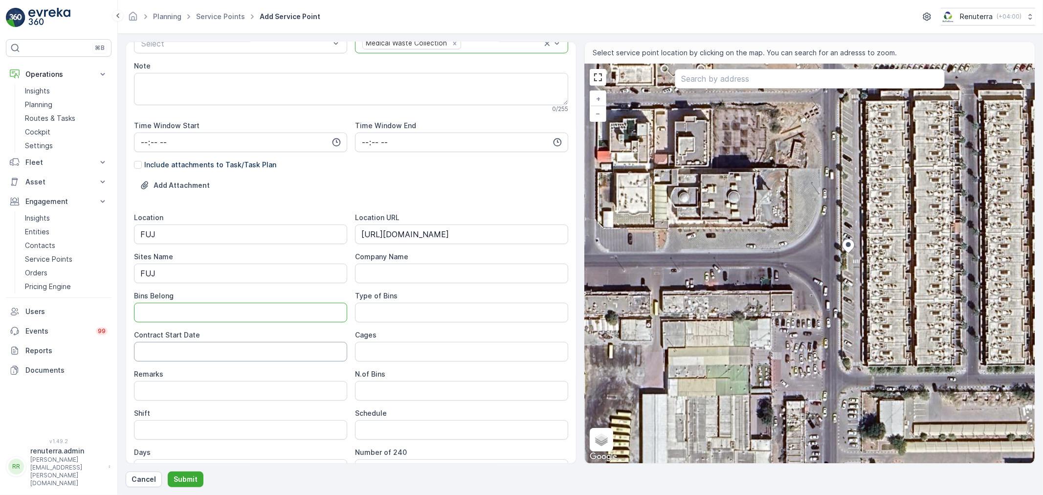
click at [256, 354] on Date "Contract Start Date" at bounding box center [240, 352] width 213 height 20
drag, startPoint x: 225, startPoint y: 352, endPoint x: 139, endPoint y: 349, distance: 86.1
click at [139, 349] on Date "03-09-2025" at bounding box center [240, 352] width 213 height 20
type Date "01-06-2025"
click at [191, 312] on Belong "Bins Belong" at bounding box center [240, 313] width 213 height 20
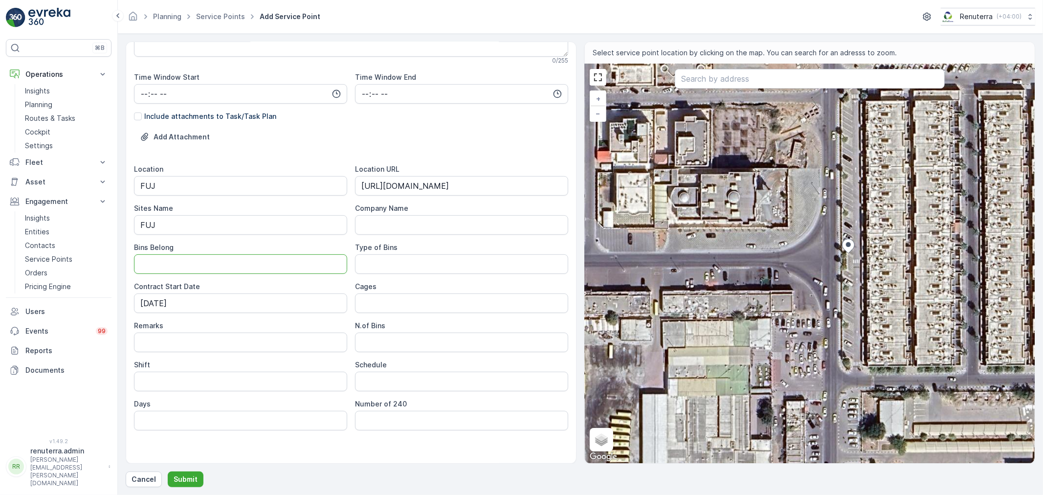
scroll to position [218, 0]
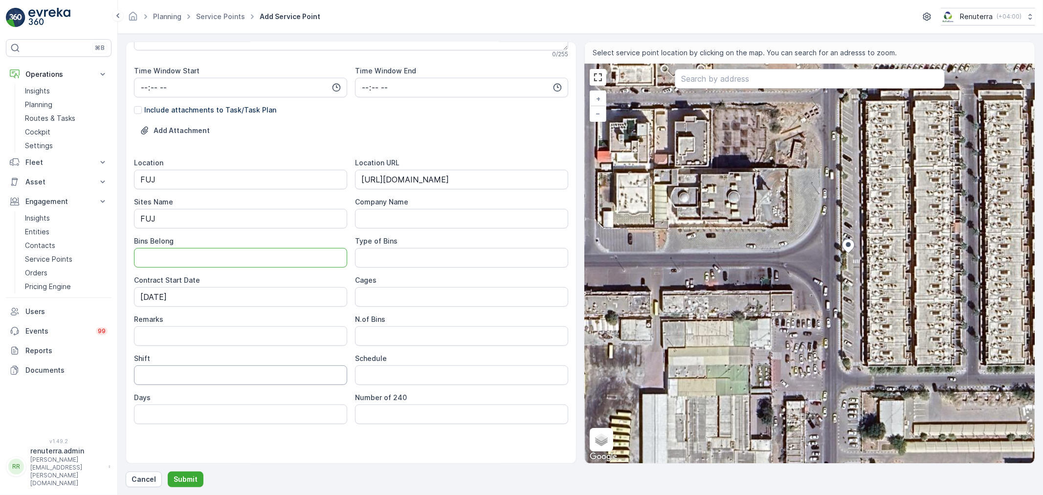
click at [173, 377] on input "Shift" at bounding box center [240, 375] width 213 height 20
type input "Day Shift"
click at [164, 402] on div "Days" at bounding box center [240, 398] width 213 height 10
click at [177, 389] on div "Location FUJ Location URL https://maps.app.goo.gl/UMfBp1A6XB1T7Hwy6 Sites Name …" at bounding box center [351, 291] width 434 height 266
click at [383, 377] on input "Schedule" at bounding box center [461, 375] width 213 height 20
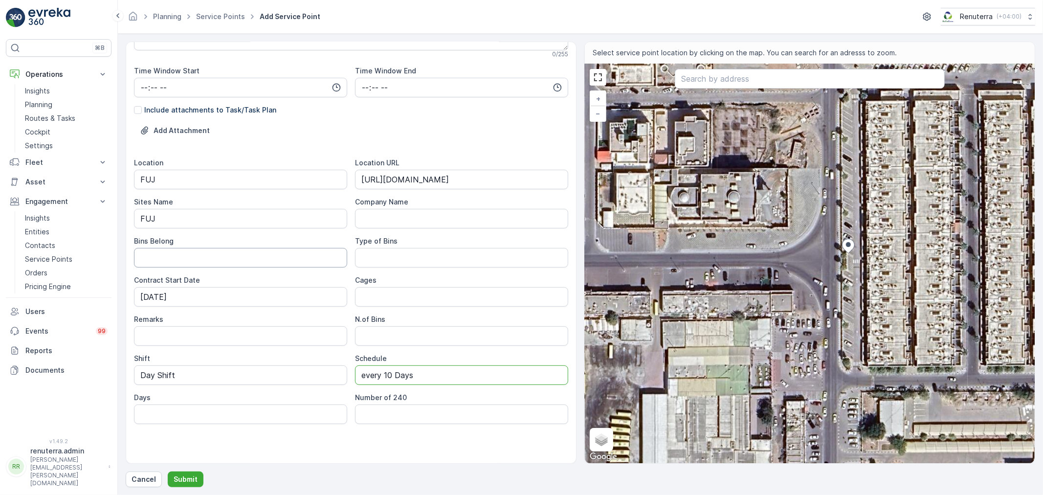
type input "every 10 Days"
click at [198, 262] on Belong "Bins Belong" at bounding box center [240, 258] width 213 height 20
type Belong "Client"
click at [285, 439] on div "Service Point Name Sedrak clinic -FUJ This name is available 18 / 255 Location …" at bounding box center [351, 147] width 434 height 631
click at [186, 473] on button "Submit" at bounding box center [186, 479] width 36 height 16
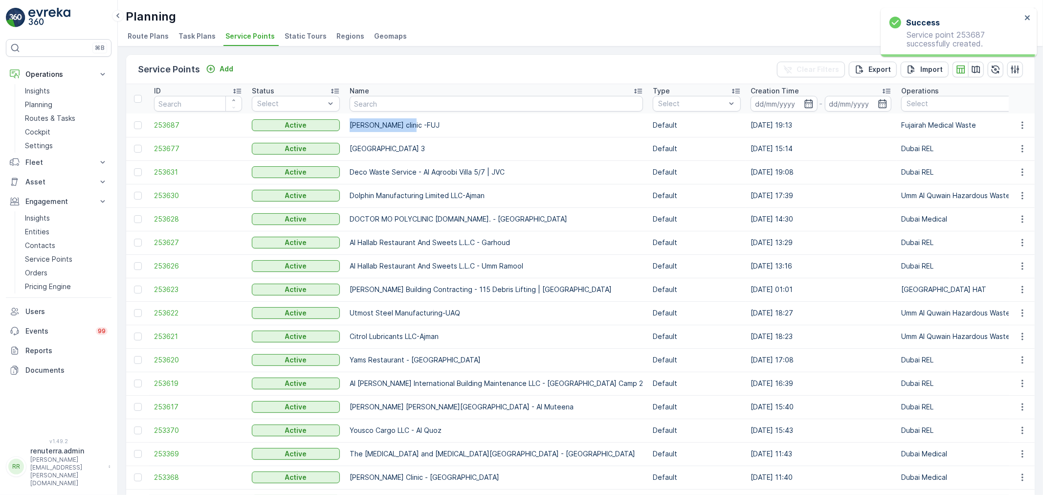
drag, startPoint x: 355, startPoint y: 126, endPoint x: 424, endPoint y: 125, distance: 69.4
click at [424, 125] on td "Sedrak clinic -FUJ" at bounding box center [496, 124] width 303 height 23
copy td "Sedrak clinic -FUJ"
click at [65, 234] on link "Entities" at bounding box center [66, 232] width 90 height 14
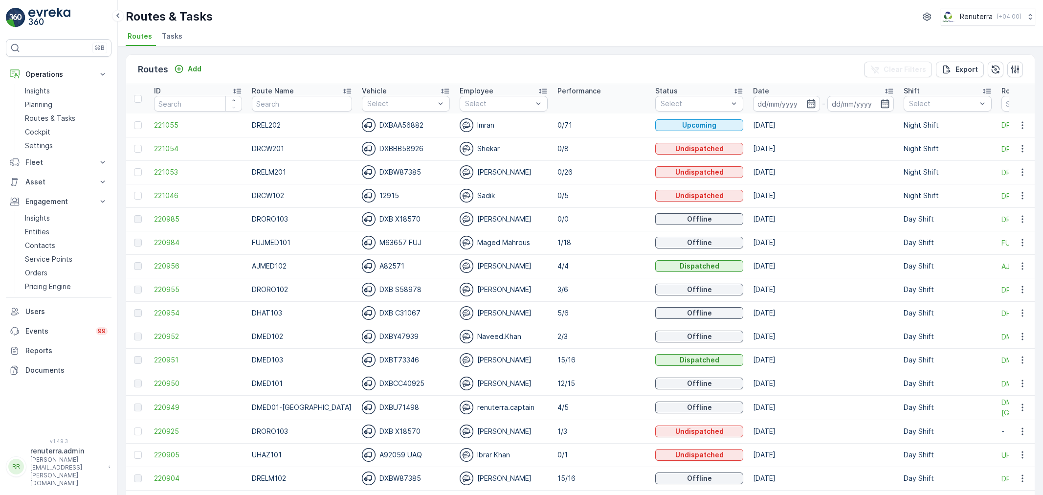
click at [279, 111] on th "Route Name" at bounding box center [302, 98] width 110 height 29
click at [275, 108] on input "text" at bounding box center [302, 104] width 100 height 16
click at [763, 104] on input at bounding box center [786, 104] width 67 height 16
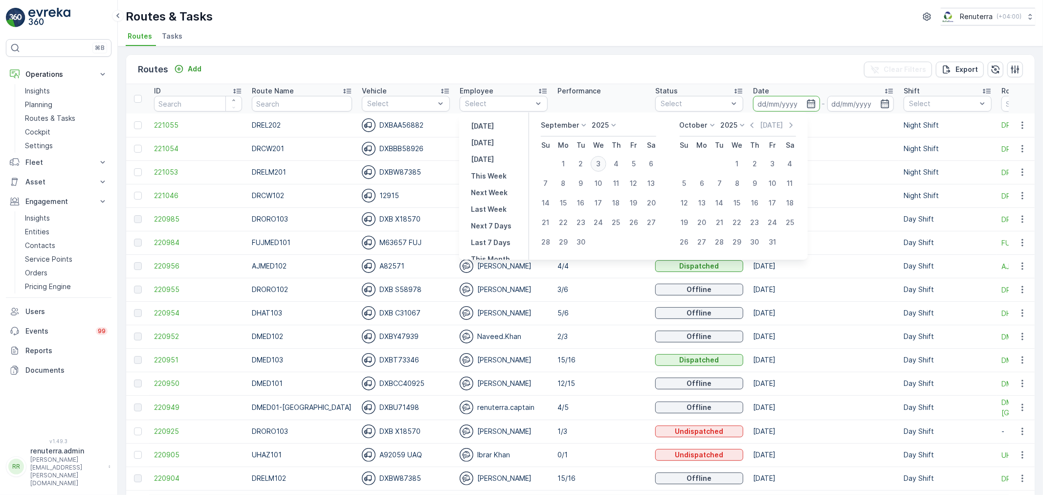
click at [602, 165] on div "3" at bounding box center [599, 164] width 16 height 16
type input "[DATE]"
click at [602, 165] on div "3" at bounding box center [599, 164] width 16 height 16
type input "[DATE]"
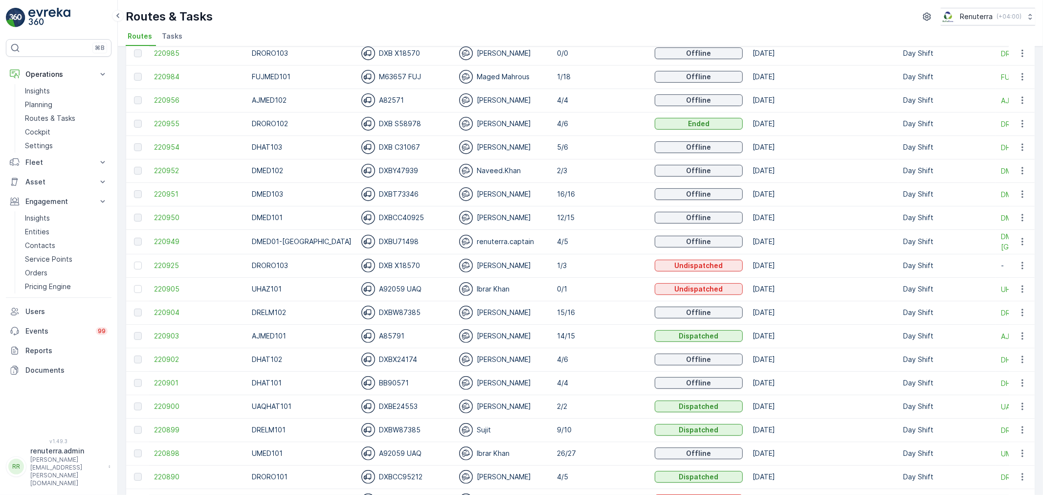
scroll to position [271, 0]
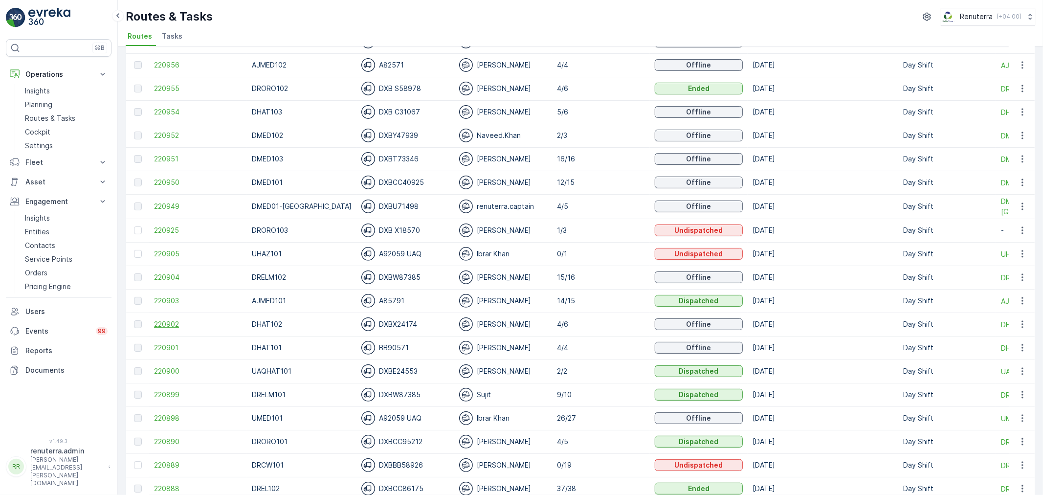
click at [160, 326] on span "220902" at bounding box center [198, 324] width 88 height 10
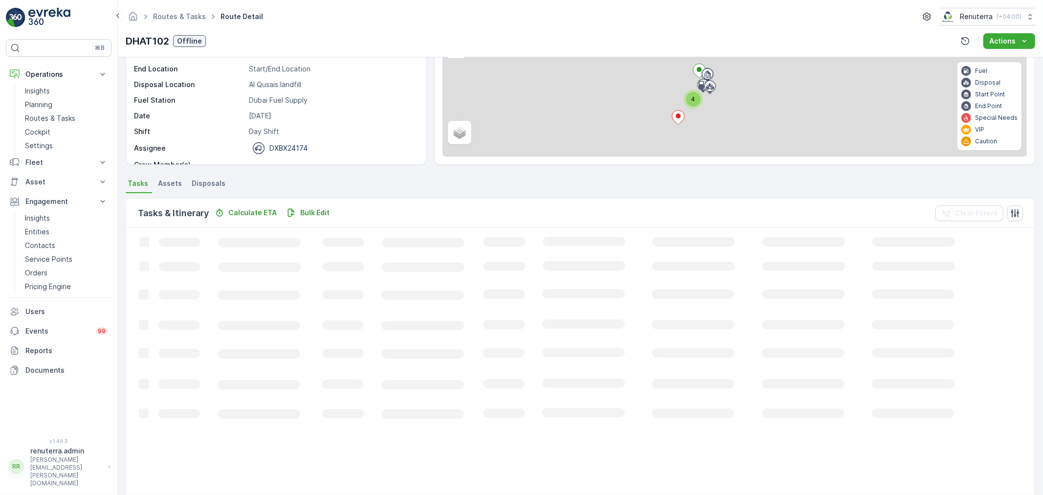
scroll to position [40, 0]
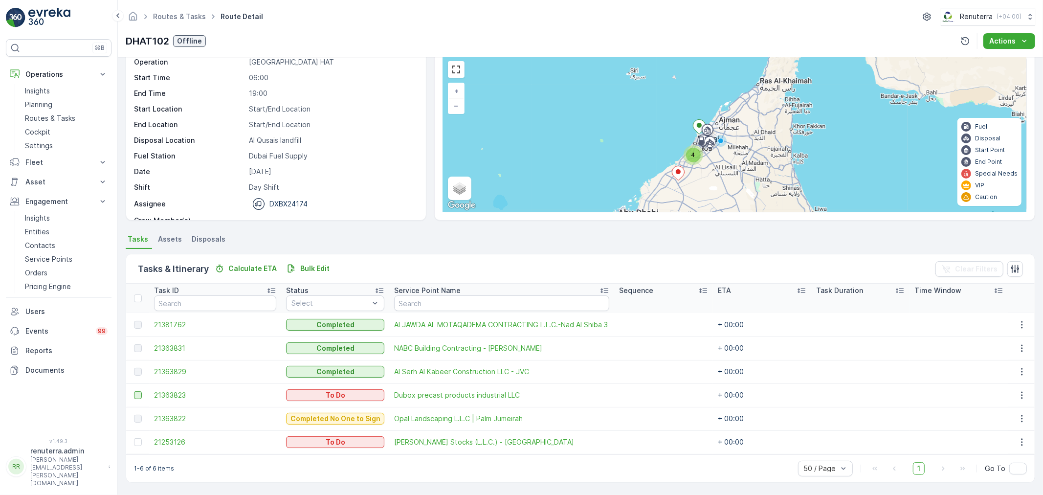
click at [141, 394] on div at bounding box center [138, 395] width 8 height 8
click at [134, 391] on input "checkbox" at bounding box center [134, 391] width 0 height 0
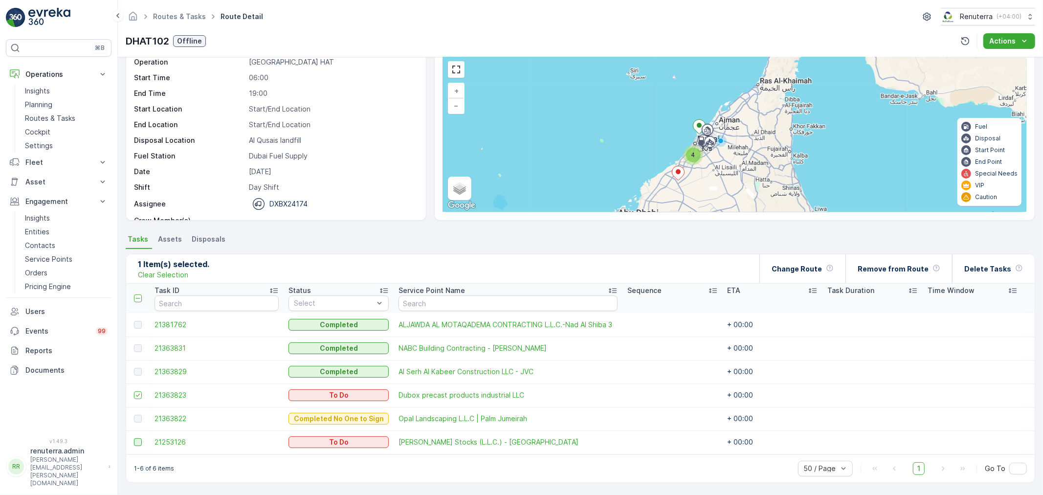
click at [141, 442] on div at bounding box center [138, 442] width 8 height 8
click at [134, 438] on input "checkbox" at bounding box center [134, 438] width 0 height 0
click at [985, 259] on div "Delete Tasks" at bounding box center [993, 268] width 59 height 29
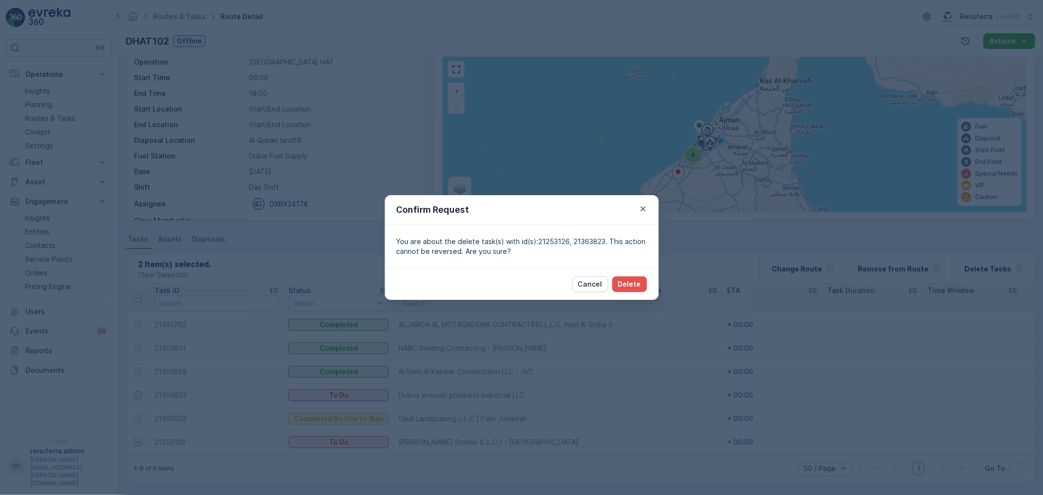
click at [598, 282] on p "Cancel" at bounding box center [590, 284] width 24 height 10
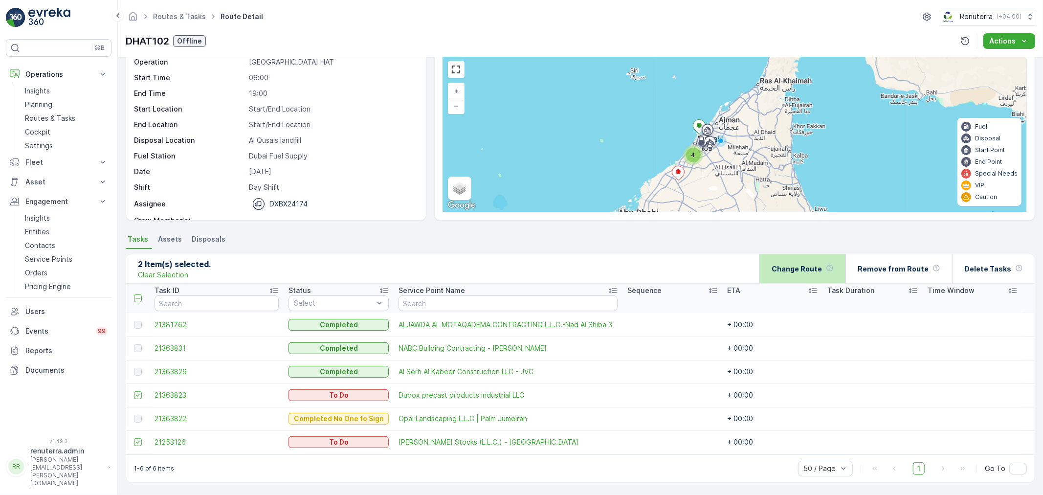
click at [787, 274] on div "Change Route" at bounding box center [803, 268] width 62 height 29
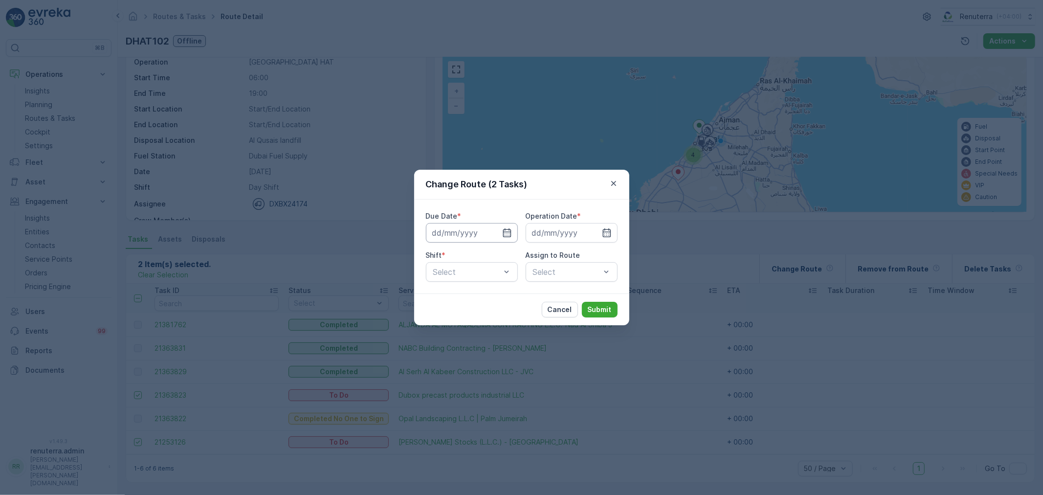
click at [499, 239] on input at bounding box center [472, 233] width 92 height 20
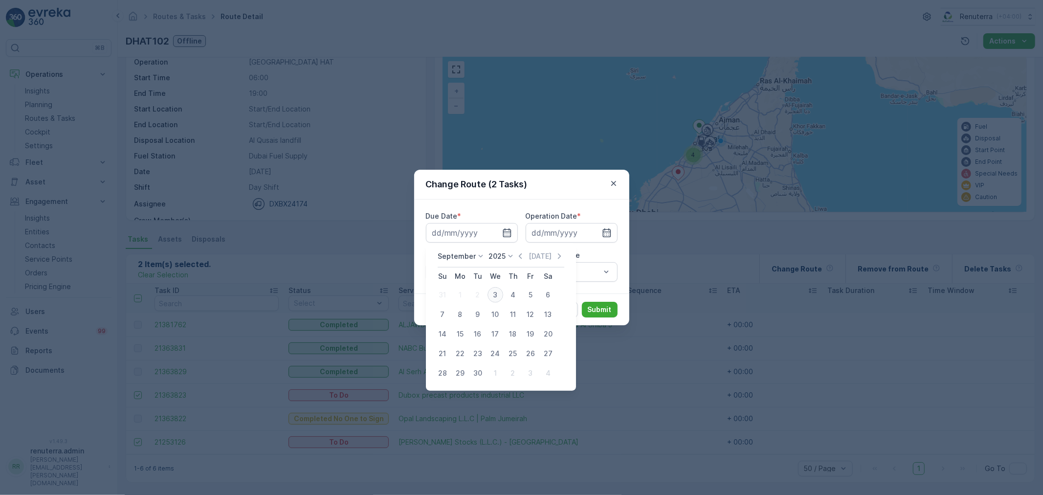
click at [494, 298] on div "3" at bounding box center [496, 295] width 16 height 16
type input "[DATE]"
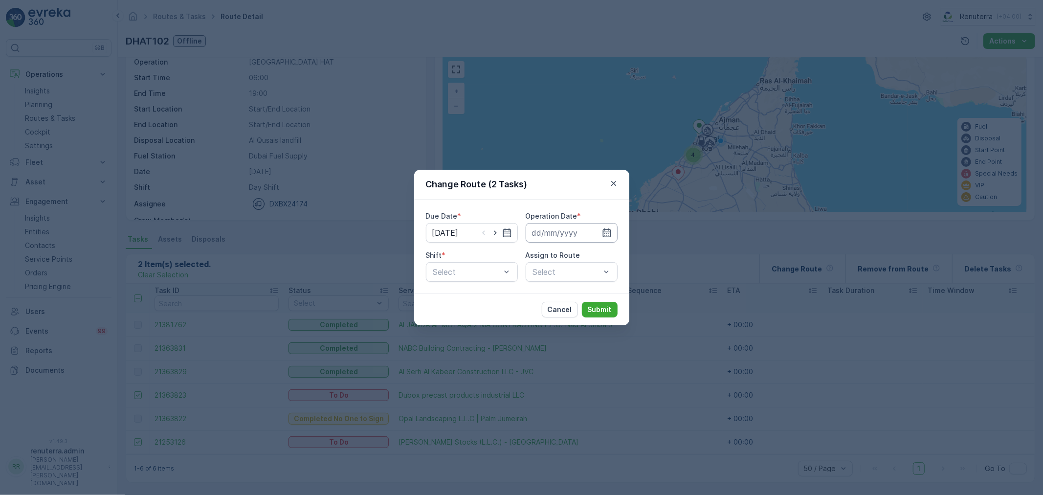
click at [574, 241] on input at bounding box center [572, 233] width 92 height 20
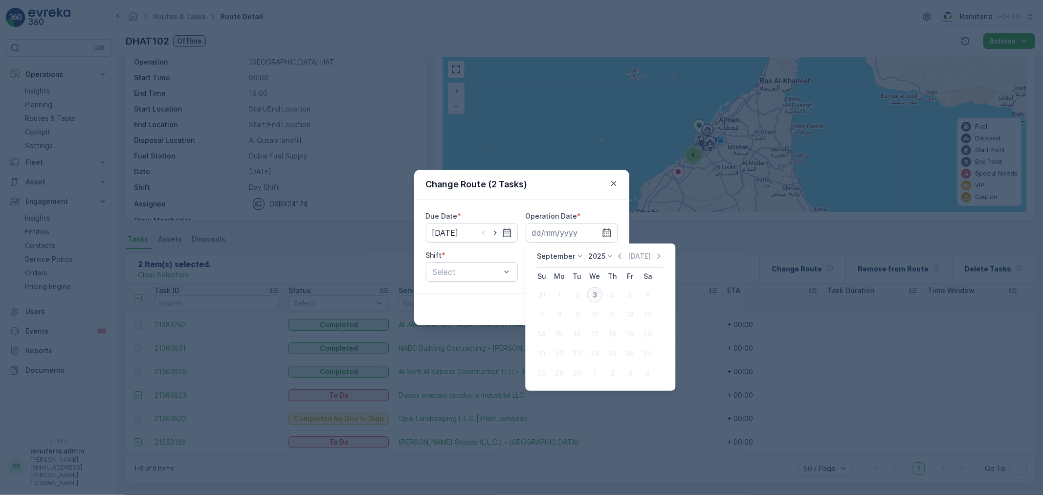
click at [593, 292] on div "3" at bounding box center [595, 295] width 16 height 16
type input "[DATE]"
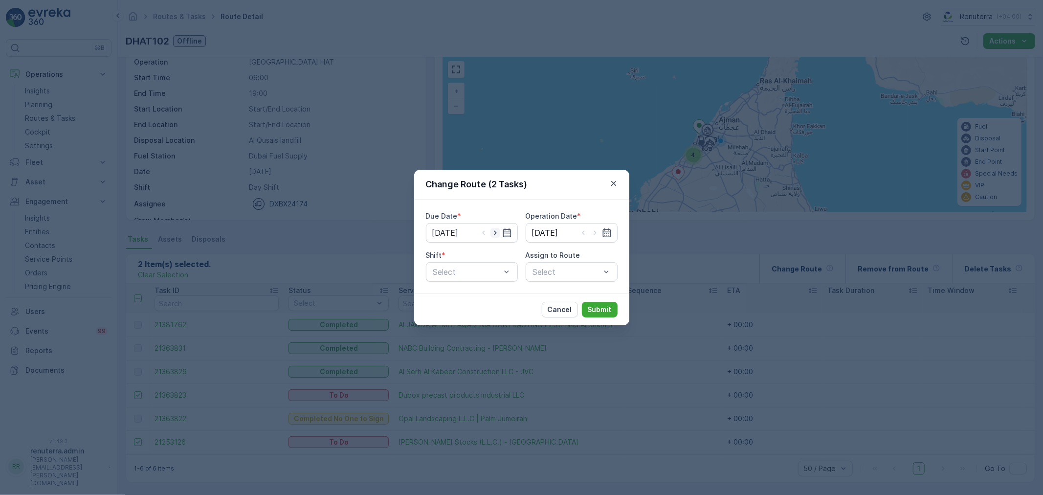
click at [497, 233] on icon "button" at bounding box center [496, 233] width 10 height 10
type input "[DATE]"
click at [600, 233] on icon "button" at bounding box center [595, 233] width 10 height 10
type input "[DATE]"
click at [488, 297] on div "Day Shift" at bounding box center [472, 295] width 80 height 9
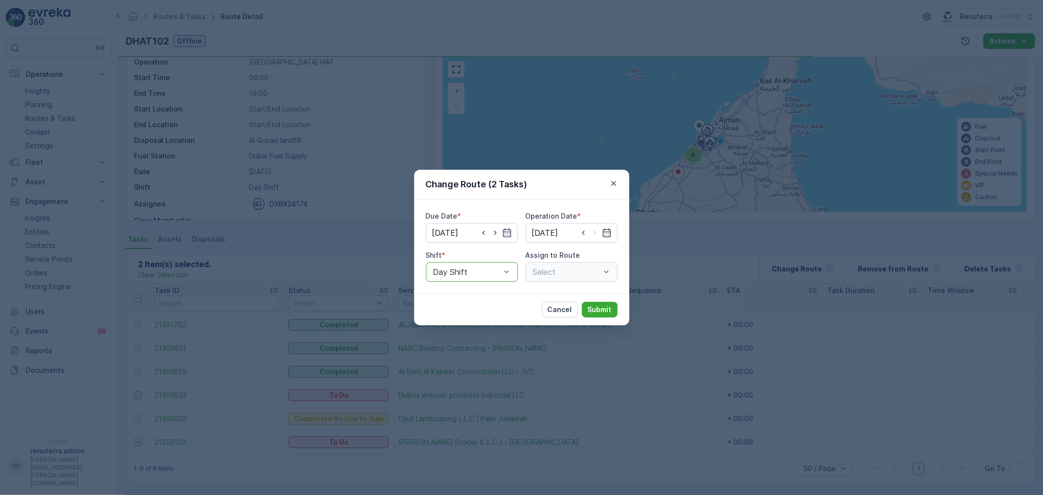
click at [567, 281] on div "Select" at bounding box center [572, 272] width 92 height 20
click at [561, 277] on div "Select" at bounding box center [572, 272] width 92 height 20
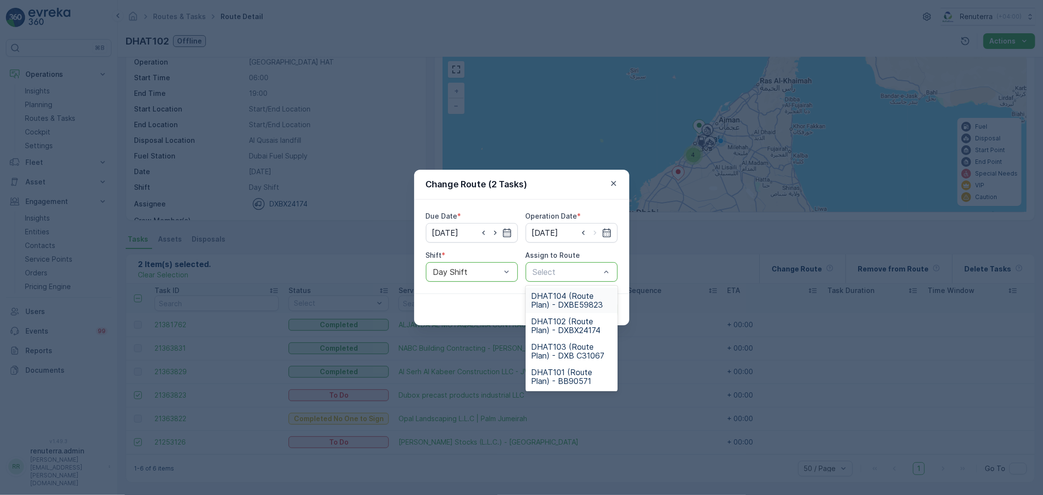
click at [563, 291] on span "DHAT104 (Route Plan) - DXBE59823" at bounding box center [572, 300] width 80 height 18
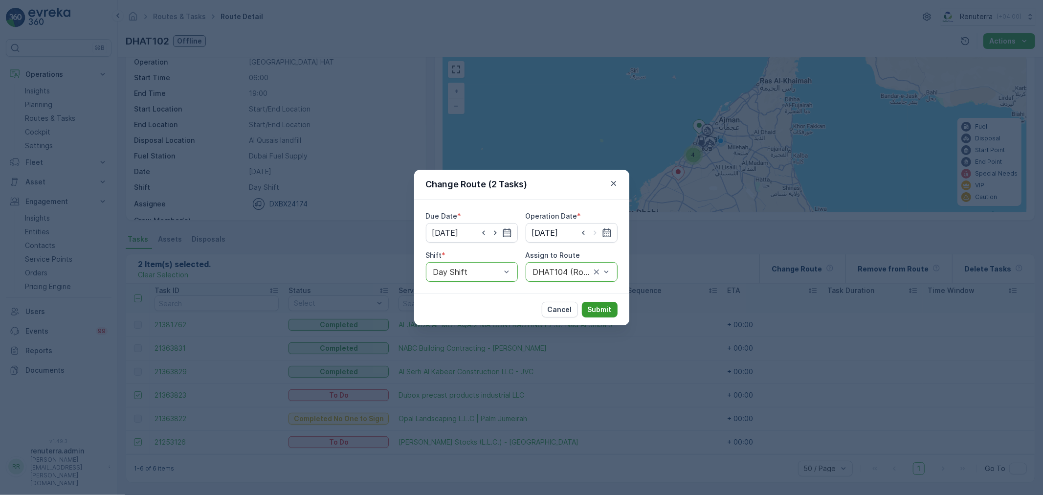
drag, startPoint x: 586, startPoint y: 296, endPoint x: 591, endPoint y: 302, distance: 7.6
click at [588, 297] on div "Cancel Submit" at bounding box center [521, 309] width 215 height 32
click at [591, 302] on button "Submit" at bounding box center [600, 310] width 36 height 16
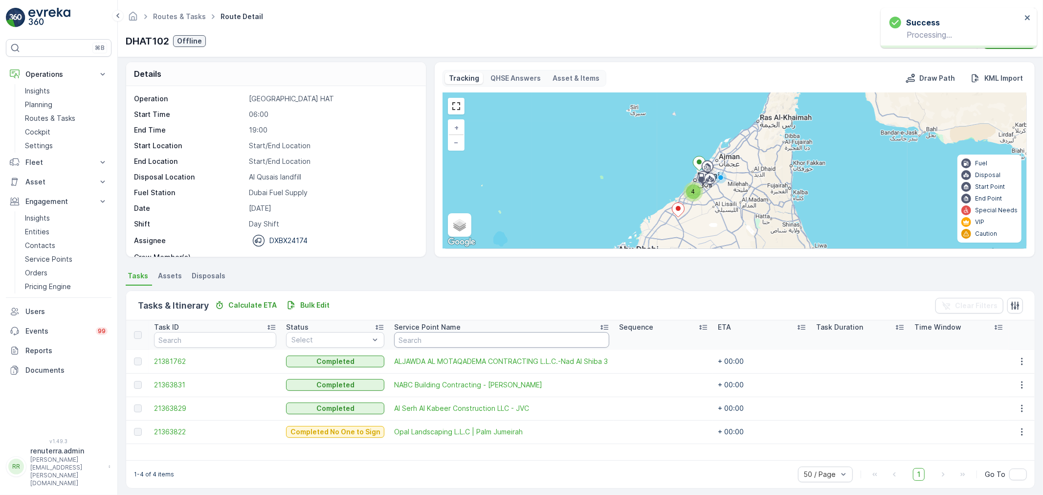
scroll to position [0, 0]
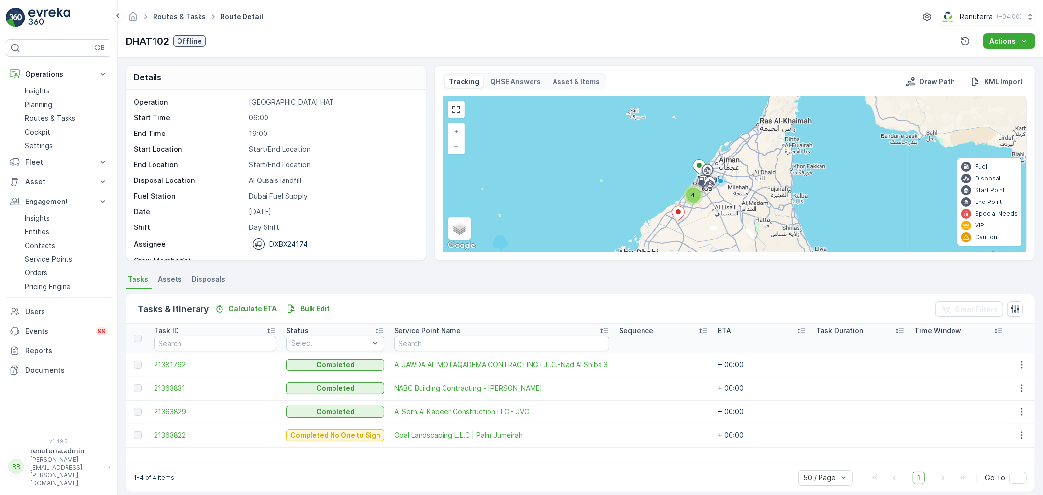
click at [188, 13] on link "Routes & Tasks" at bounding box center [179, 16] width 53 height 8
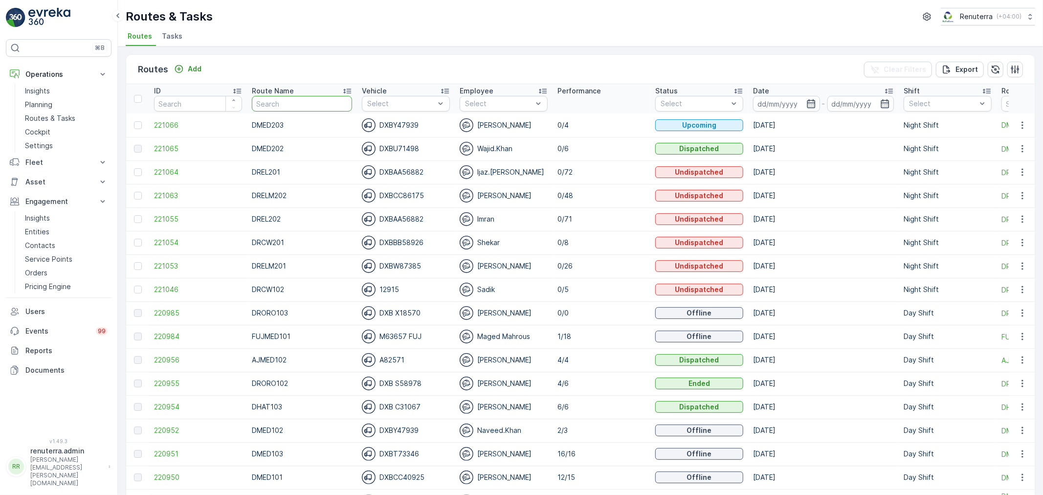
click at [268, 102] on input "text" at bounding box center [302, 104] width 100 height 16
type input "FUJ"
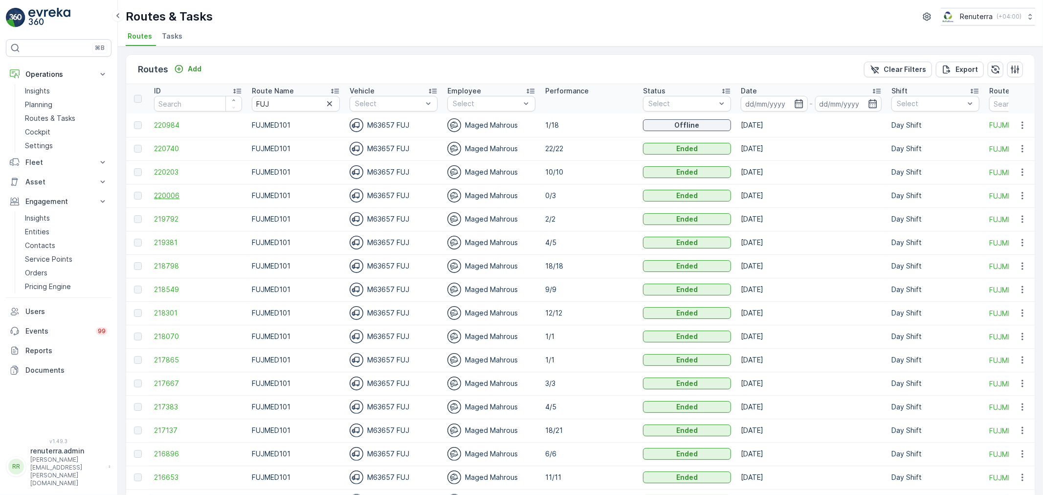
click at [163, 193] on span "220006" at bounding box center [198, 196] width 88 height 10
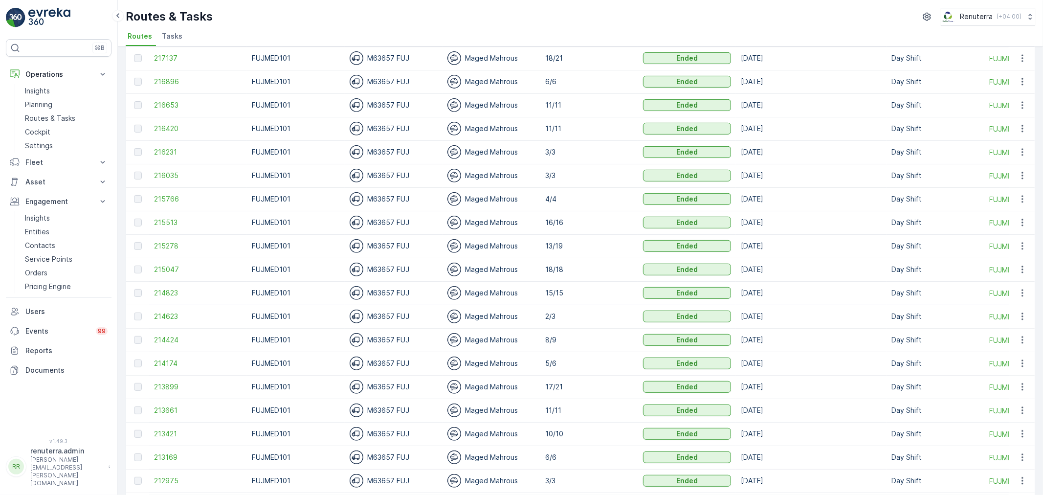
scroll to position [434, 0]
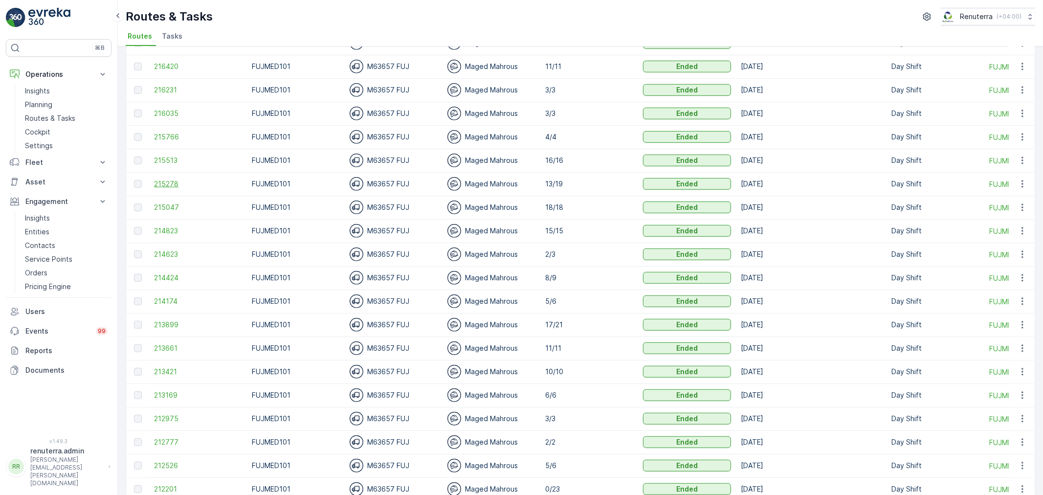
click at [169, 186] on span "215278" at bounding box center [198, 184] width 88 height 10
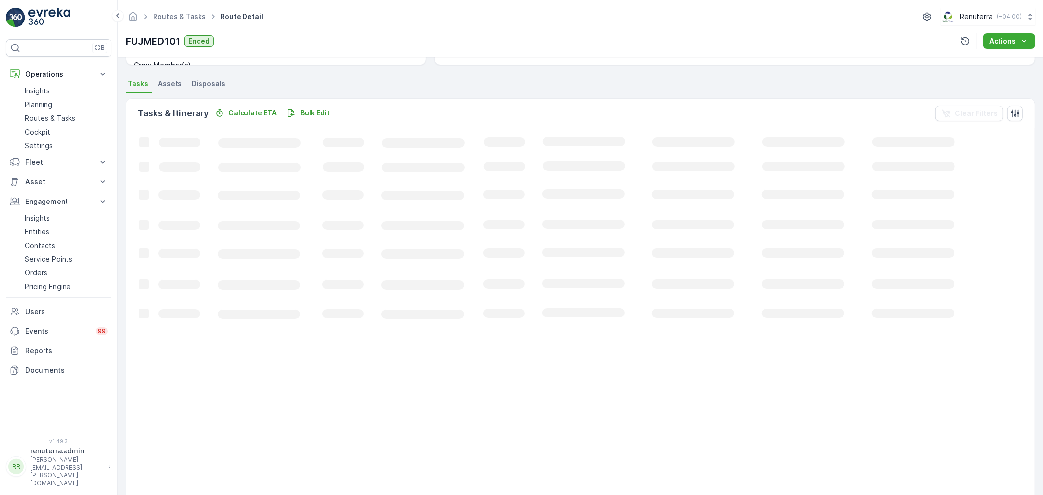
scroll to position [217, 0]
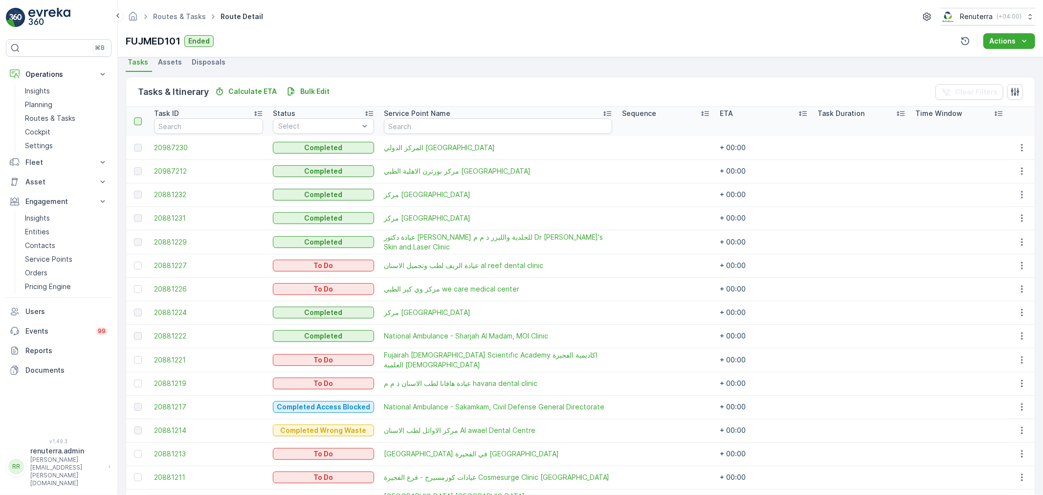
click at [139, 117] on div at bounding box center [138, 121] width 8 height 8
click at [139, 117] on input "checkbox" at bounding box center [139, 117] width 0 height 0
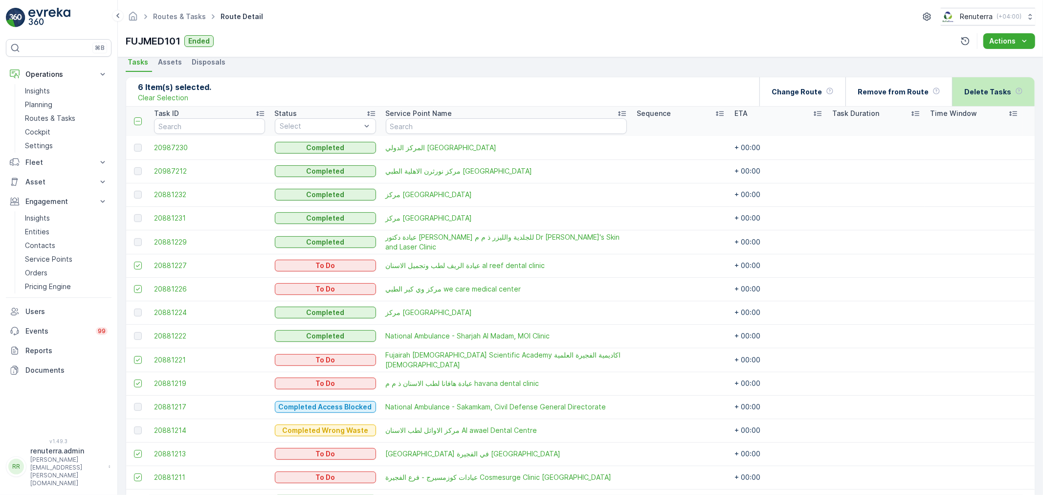
click at [966, 91] on p "Delete Tasks" at bounding box center [987, 92] width 47 height 10
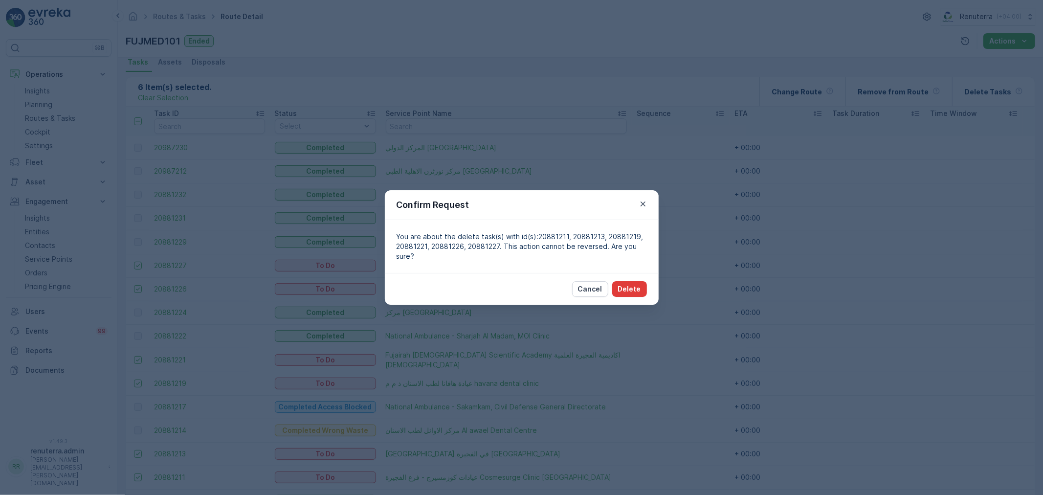
click at [626, 294] on p "Delete" at bounding box center [629, 289] width 23 height 10
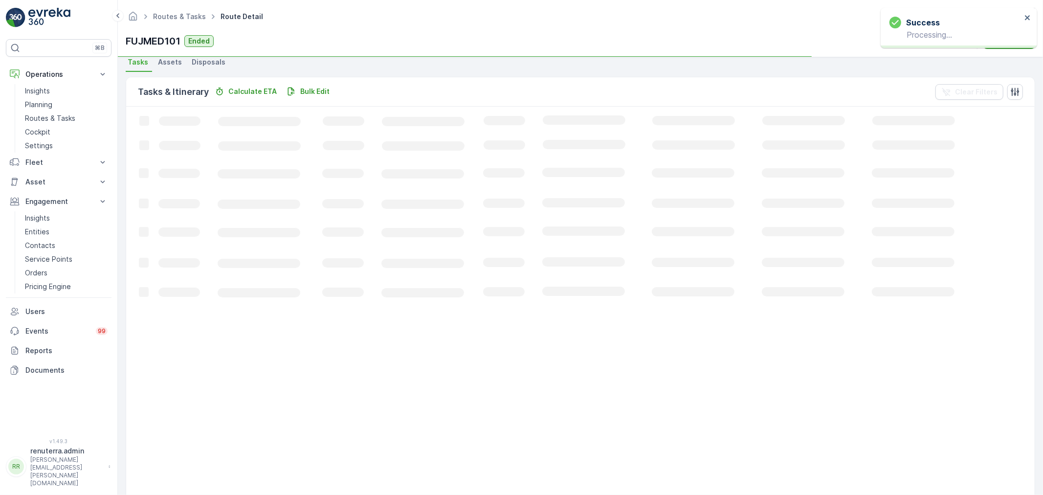
scroll to position [204, 0]
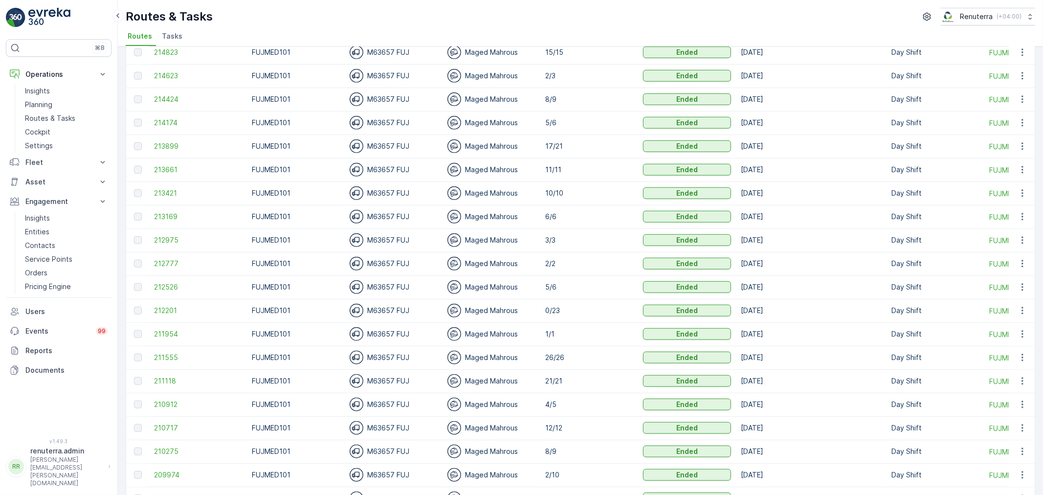
scroll to position [652, 0]
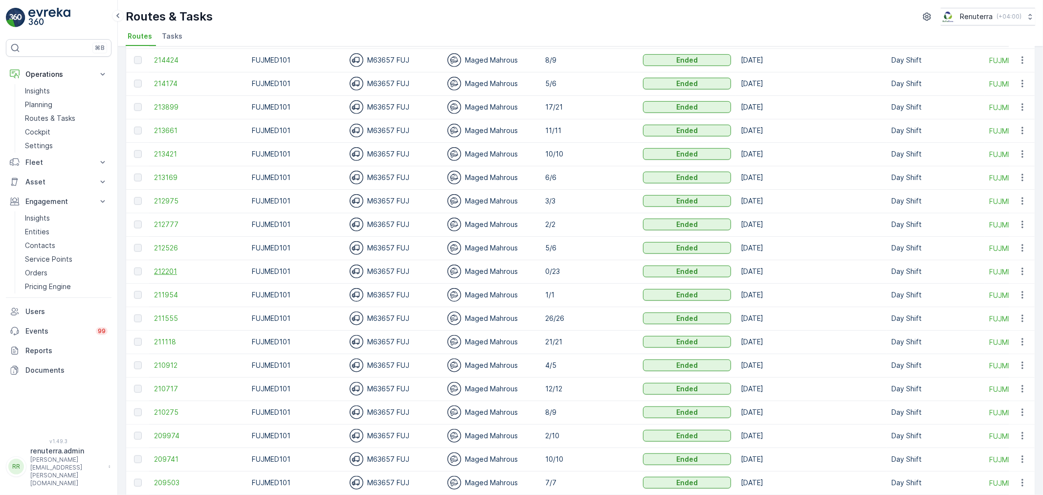
click at [154, 269] on span "212201" at bounding box center [198, 272] width 88 height 10
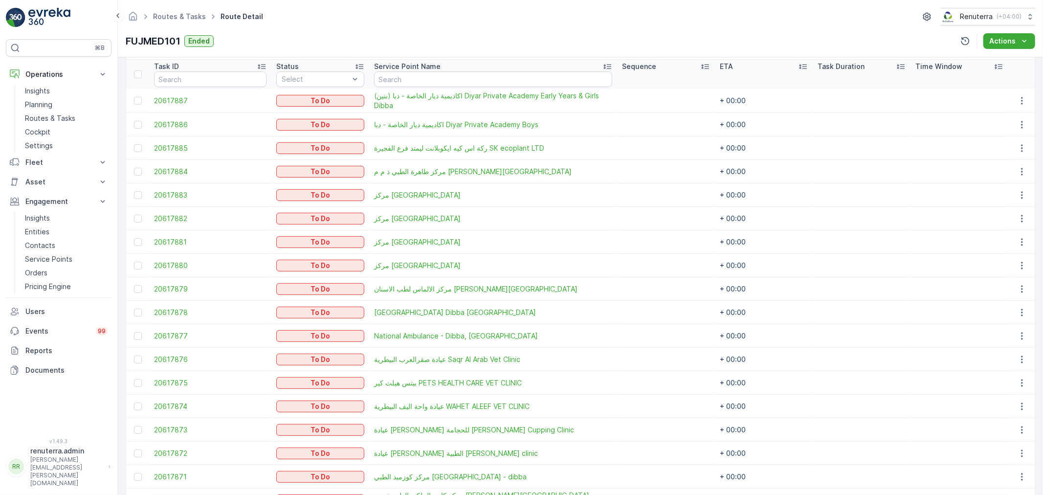
scroll to position [167, 0]
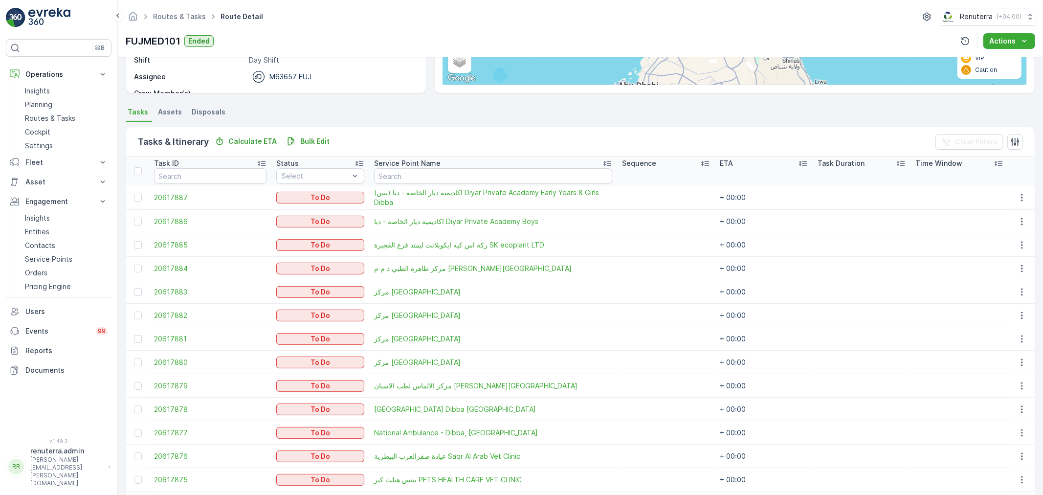
click at [138, 175] on th at bounding box center [137, 170] width 23 height 29
click at [137, 174] on div at bounding box center [138, 171] width 8 height 8
click at [139, 167] on input "checkbox" at bounding box center [139, 167] width 0 height 0
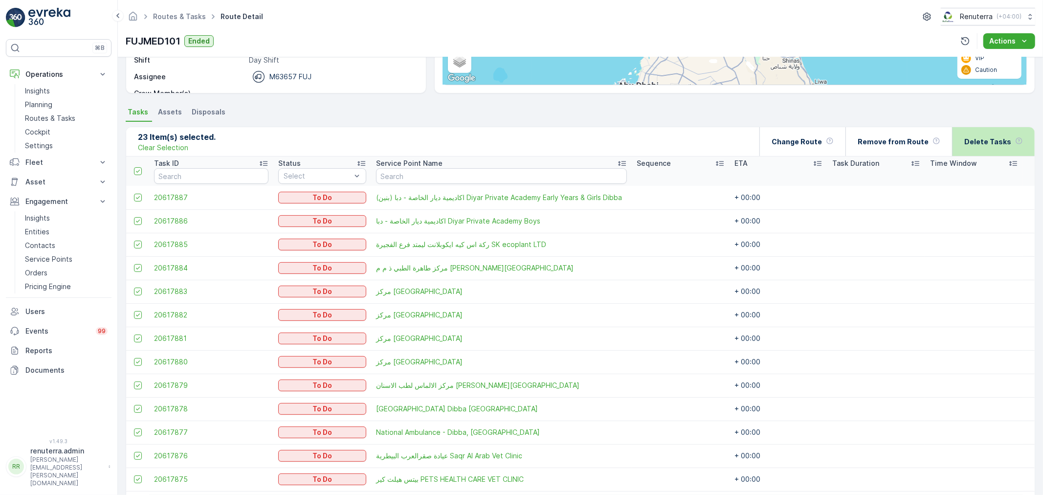
click at [996, 138] on p "Delete Tasks" at bounding box center [987, 142] width 47 height 10
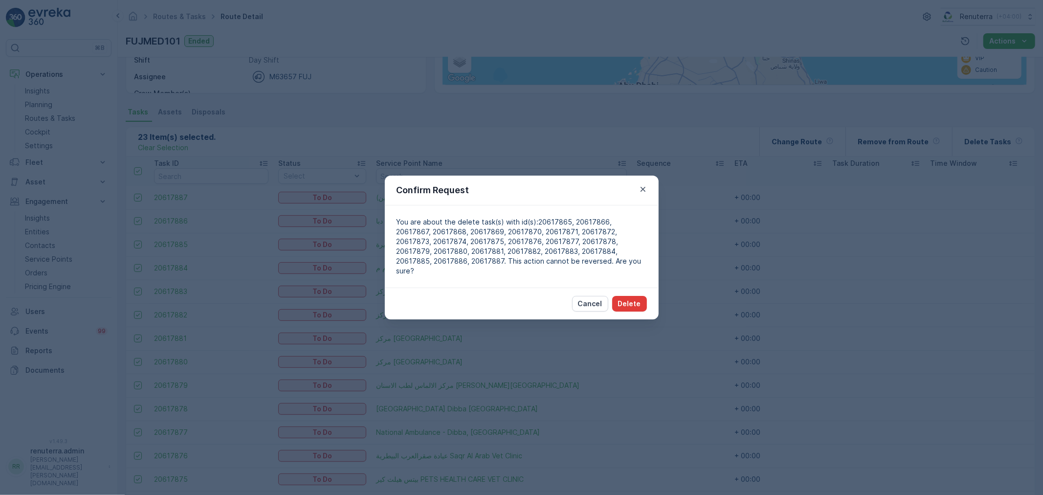
click at [631, 299] on p "Delete" at bounding box center [629, 304] width 23 height 10
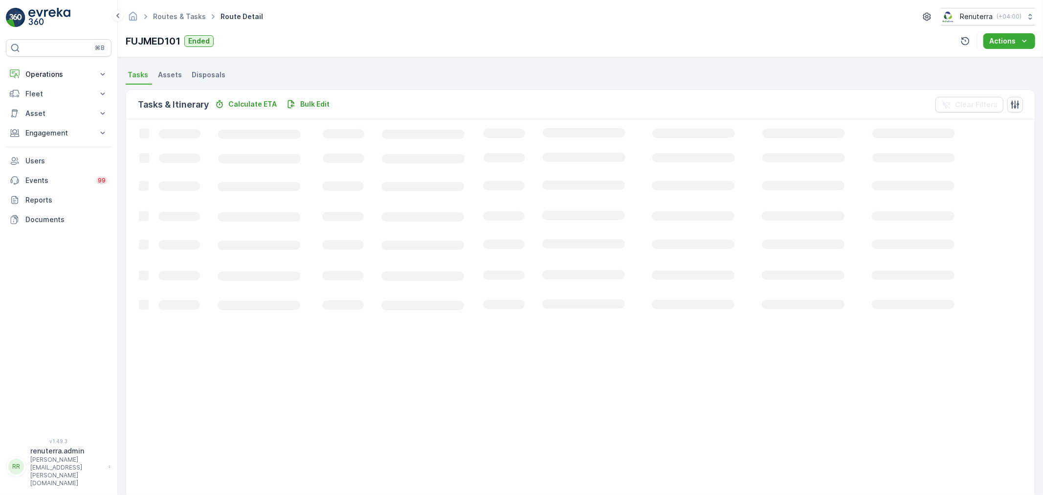
scroll to position [217, 0]
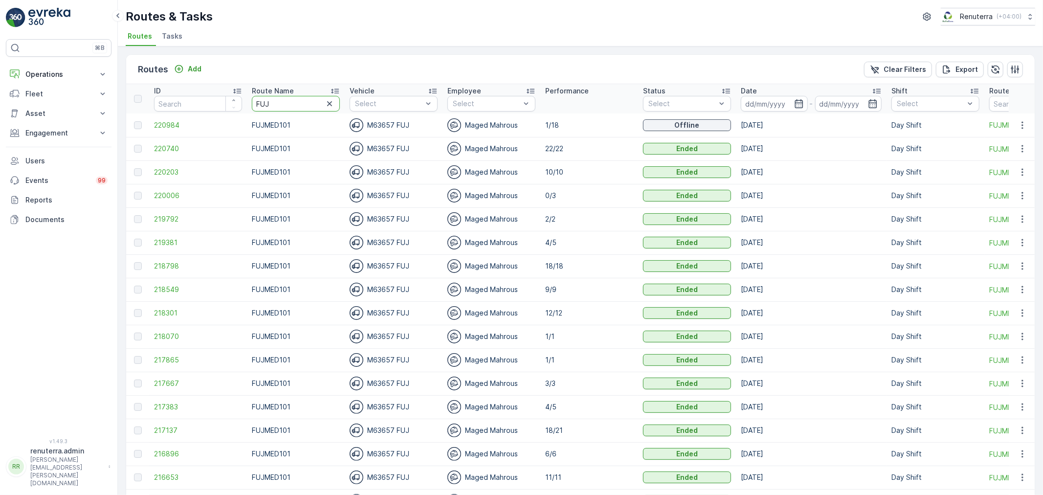
click at [252, 96] on div "FUJ" at bounding box center [296, 104] width 88 height 16
type input "DRELM"
click at [176, 149] on span "221053" at bounding box center [198, 149] width 88 height 10
click at [165, 164] on td "220904" at bounding box center [198, 171] width 98 height 23
click at [168, 168] on span "220904" at bounding box center [198, 172] width 88 height 10
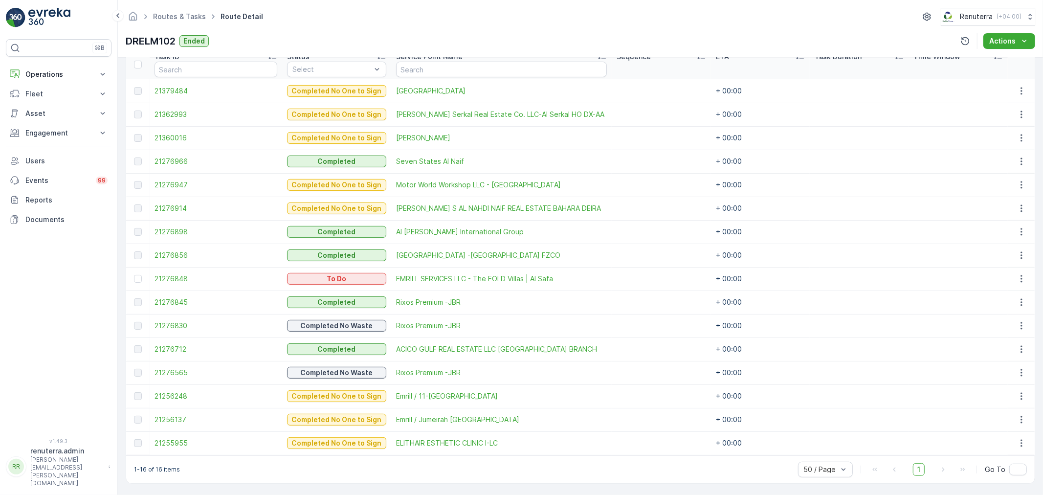
scroll to position [275, 0]
click at [138, 277] on div at bounding box center [138, 278] width 8 height 8
click at [134, 274] on input "checkbox" at bounding box center [134, 274] width 0 height 0
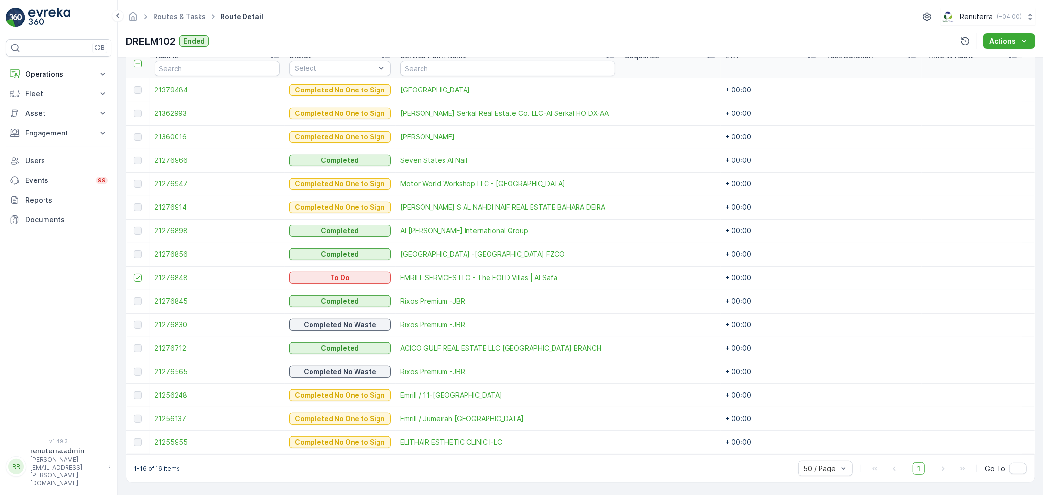
scroll to position [112, 0]
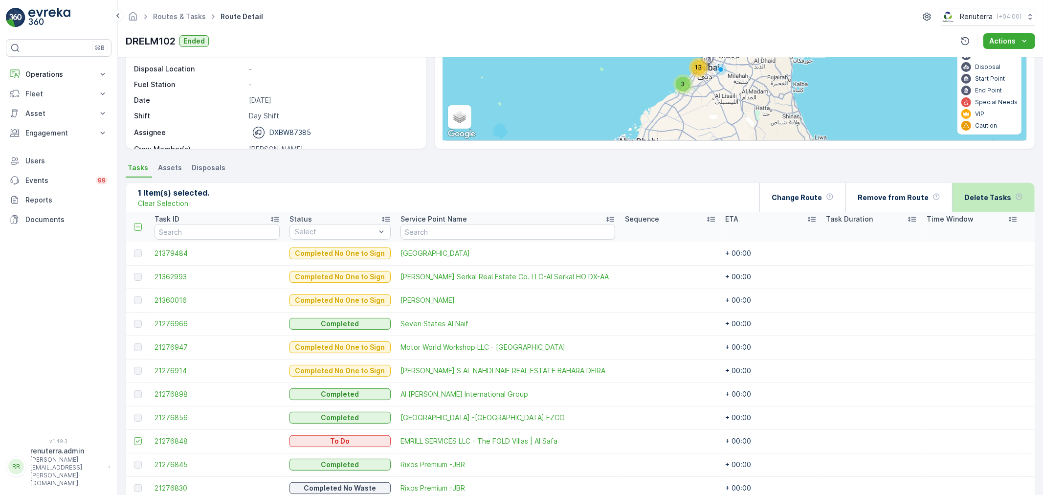
click at [996, 200] on p "Delete Tasks" at bounding box center [987, 198] width 47 height 10
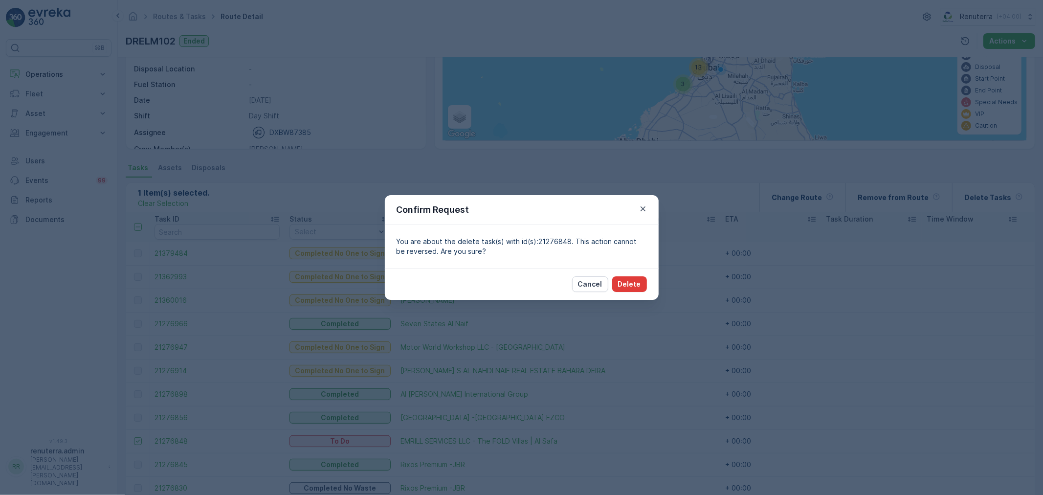
click at [635, 291] on button "Delete" at bounding box center [629, 284] width 35 height 16
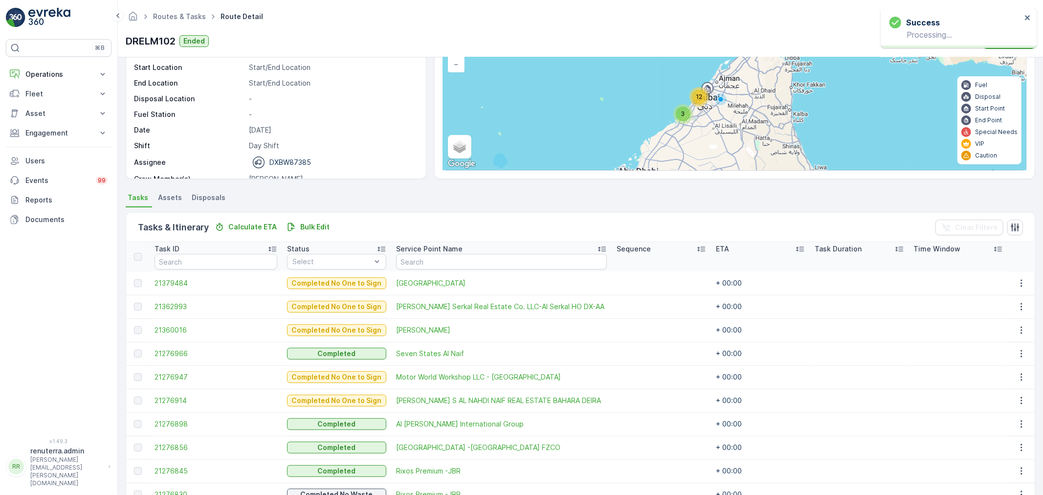
scroll to position [3, 0]
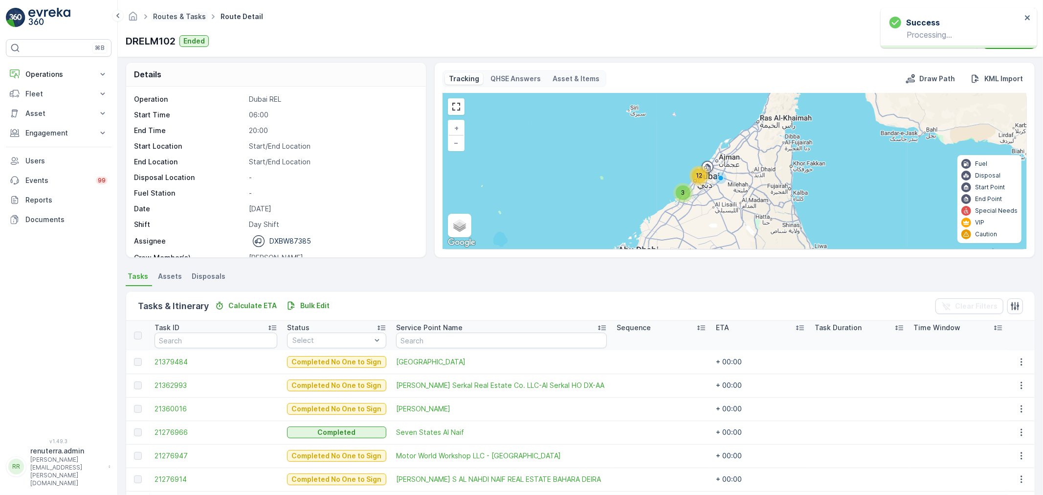
click at [177, 16] on link "Routes & Tasks" at bounding box center [179, 16] width 53 height 8
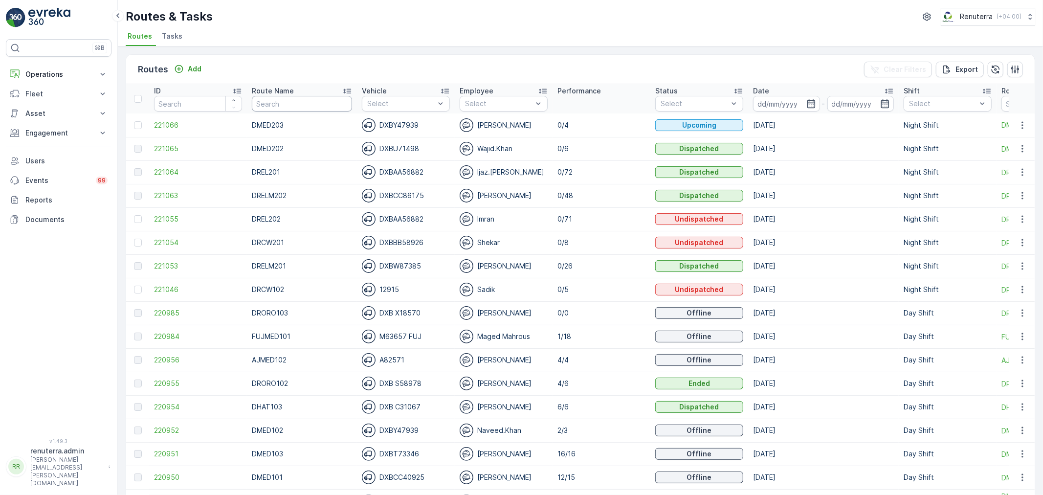
click at [324, 104] on input "text" at bounding box center [302, 104] width 100 height 16
type input "DMED"
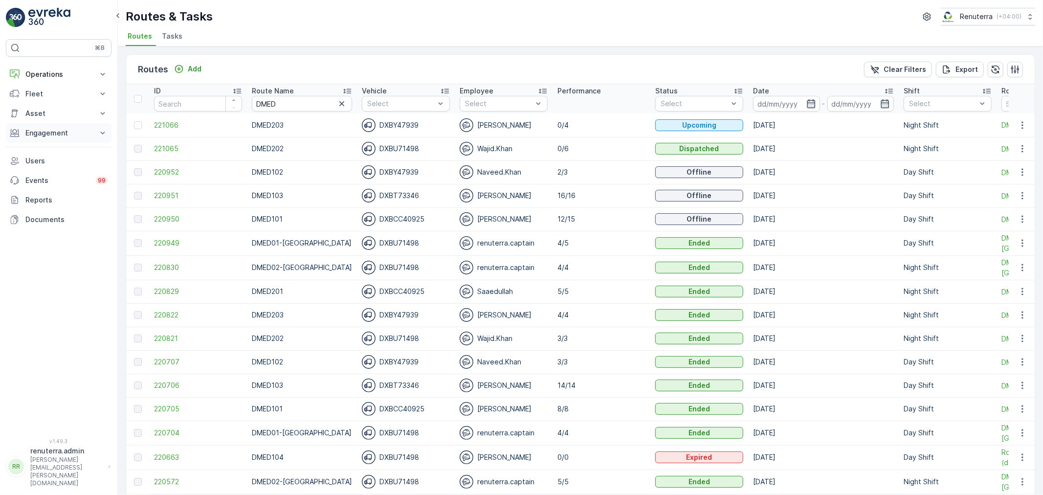
click at [60, 140] on button "Engagement" at bounding box center [59, 133] width 106 height 20
click at [307, 104] on input "DMED" at bounding box center [302, 104] width 100 height 16
drag, startPoint x: 303, startPoint y: 101, endPoint x: 235, endPoint y: 94, distance: 68.8
click at [235, 95] on tr "ID Route Name DMED Vehicle Select Employee Select Performance Status Select Dat…" at bounding box center [623, 98] width 995 height 29
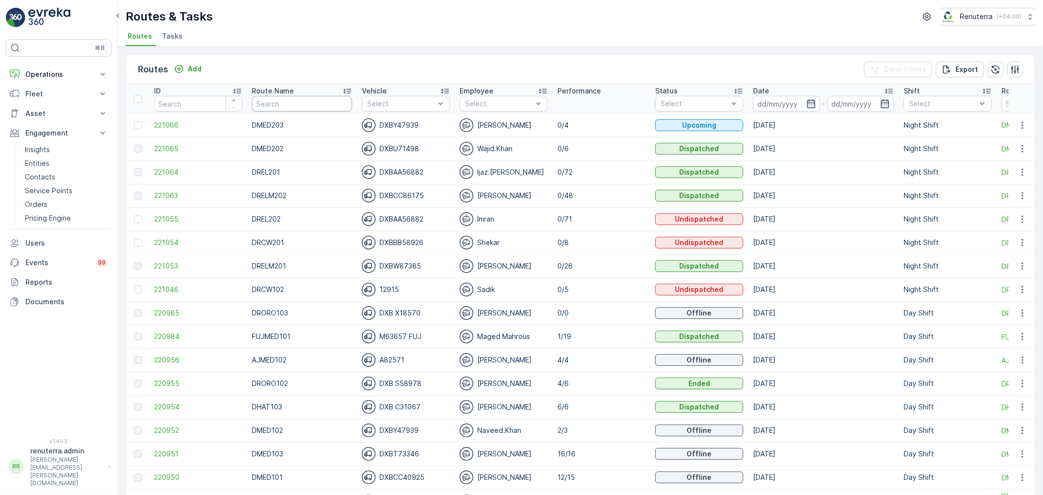
click at [301, 108] on input "text" at bounding box center [302, 104] width 100 height 16
click at [297, 103] on input "text" at bounding box center [302, 104] width 100 height 16
type input "D"
click at [267, 99] on input "D" at bounding box center [302, 104] width 100 height 16
type input "DMED202"
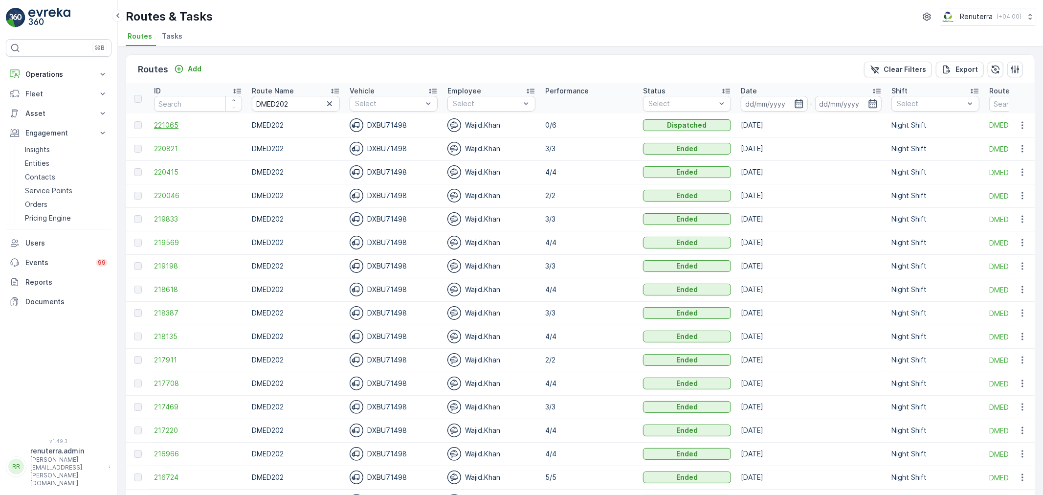
click at [184, 123] on span "221065" at bounding box center [198, 125] width 88 height 10
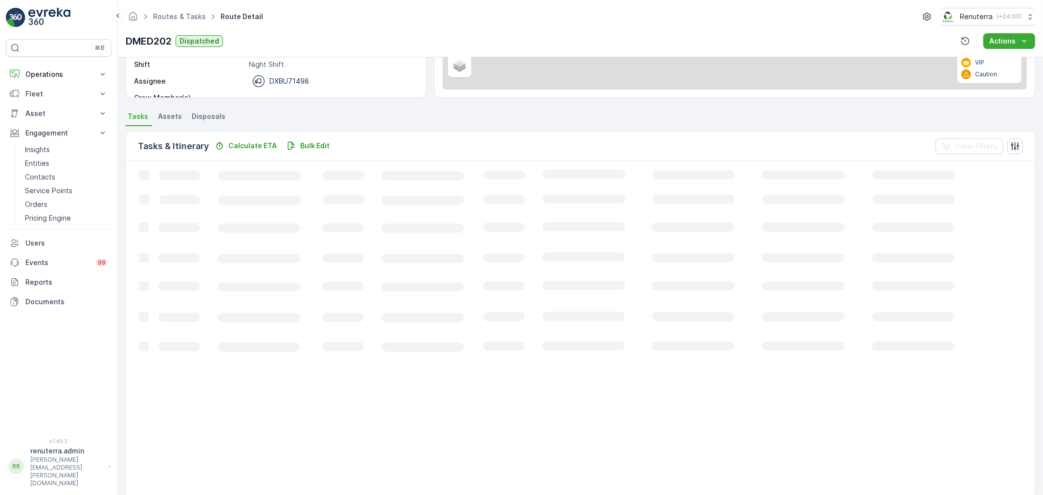
scroll to position [41, 0]
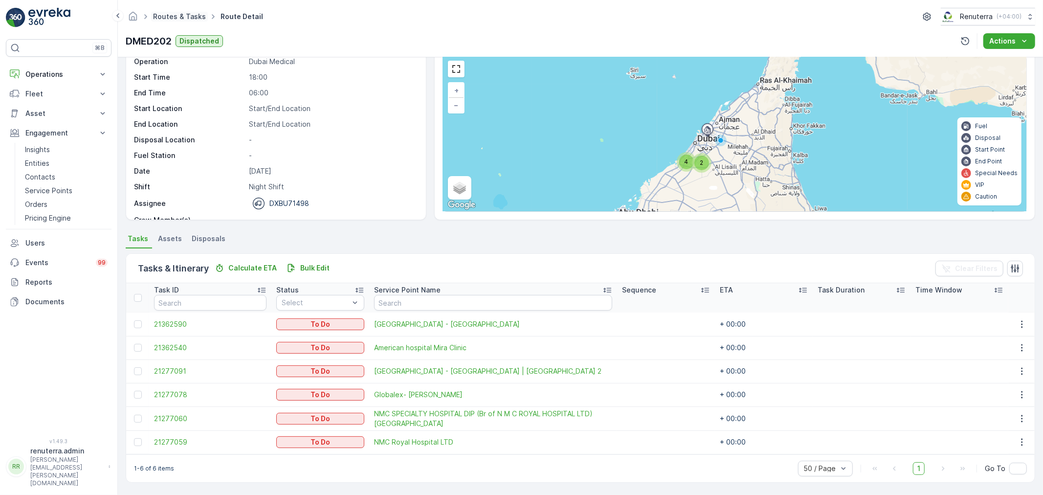
click at [163, 17] on link "Routes & Tasks" at bounding box center [179, 16] width 53 height 8
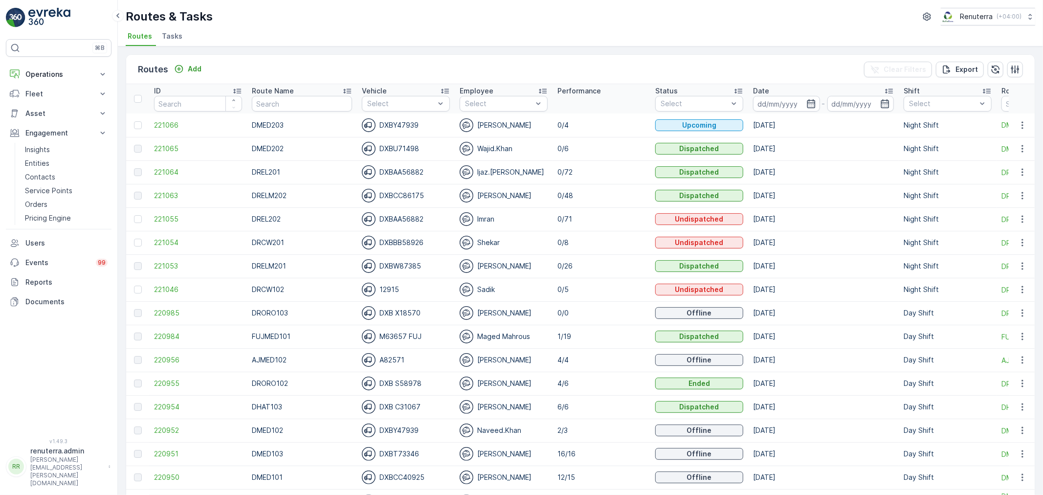
click at [286, 98] on input "text" at bounding box center [302, 104] width 100 height 16
type input "DMED"
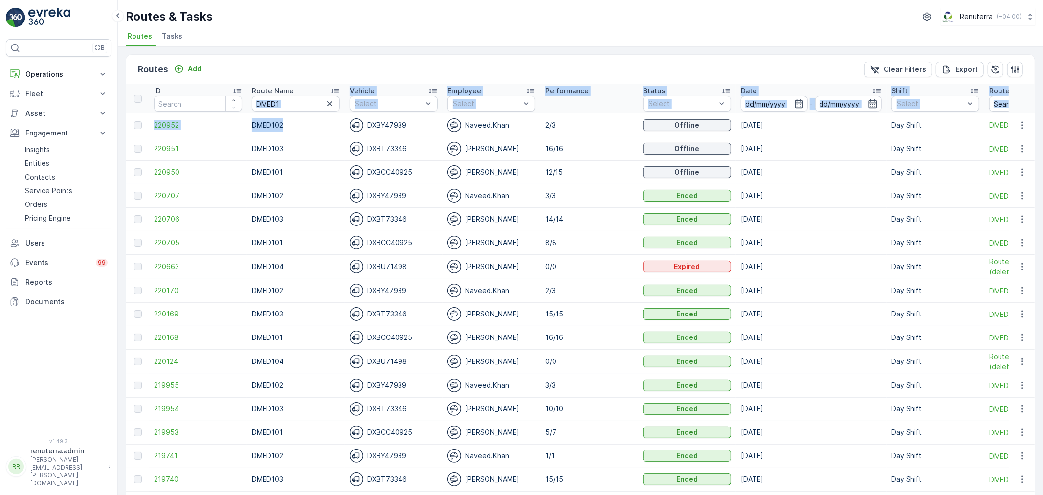
drag, startPoint x: 290, startPoint y: 115, endPoint x: 291, endPoint y: 102, distance: 13.2
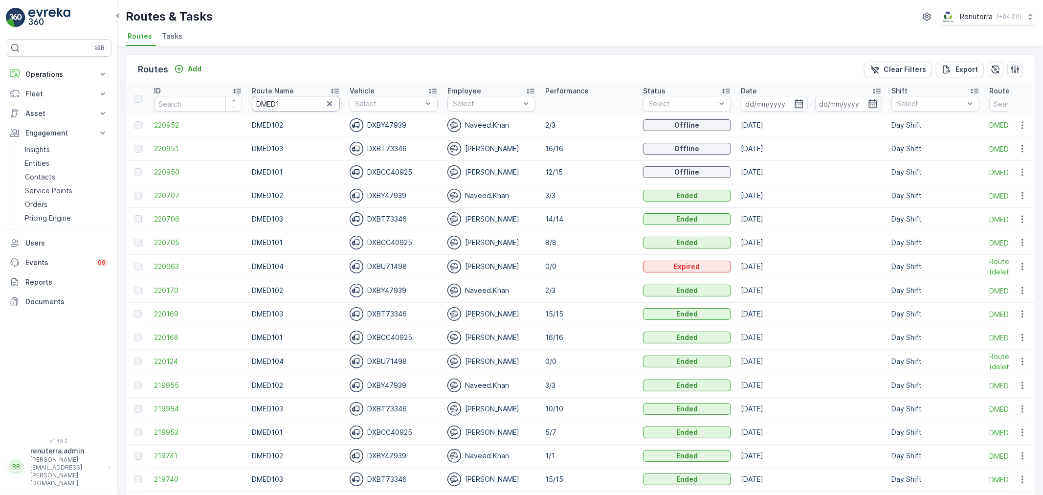
click at [242, 101] on tr "ID Route Name DMED1 Vehicle Select Employee Select Performance Status Select Da…" at bounding box center [617, 98] width 982 height 29
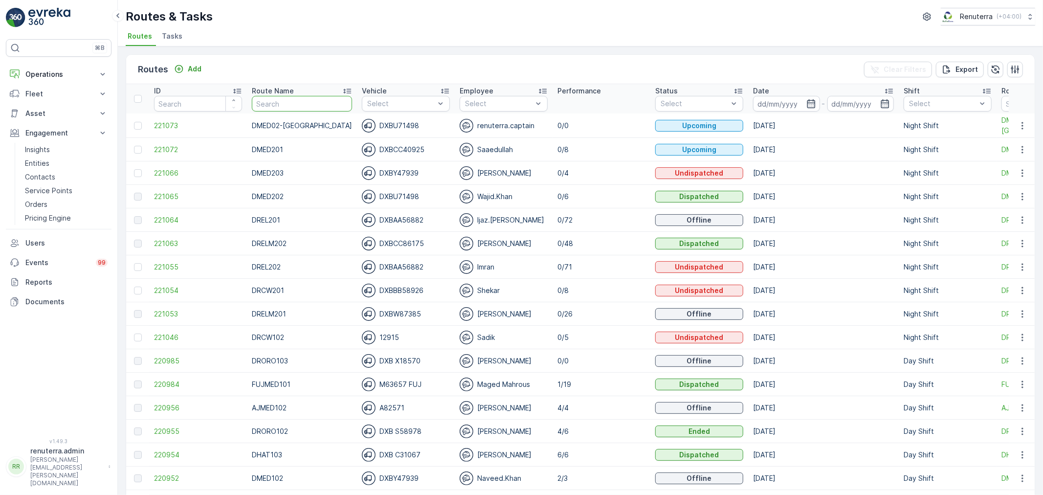
click at [296, 107] on input "text" at bounding box center [302, 104] width 100 height 16
type input "DRELM"
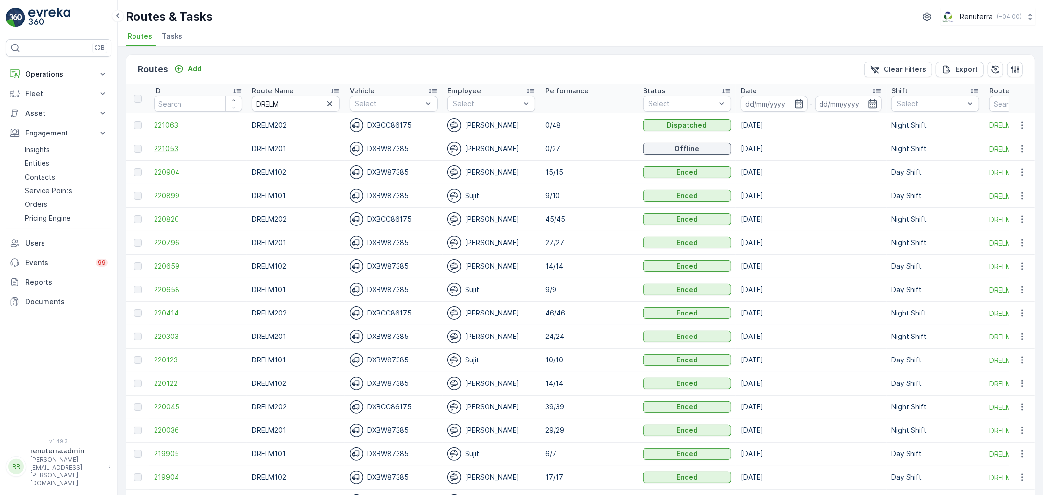
click at [164, 152] on span "221053" at bounding box center [198, 149] width 88 height 10
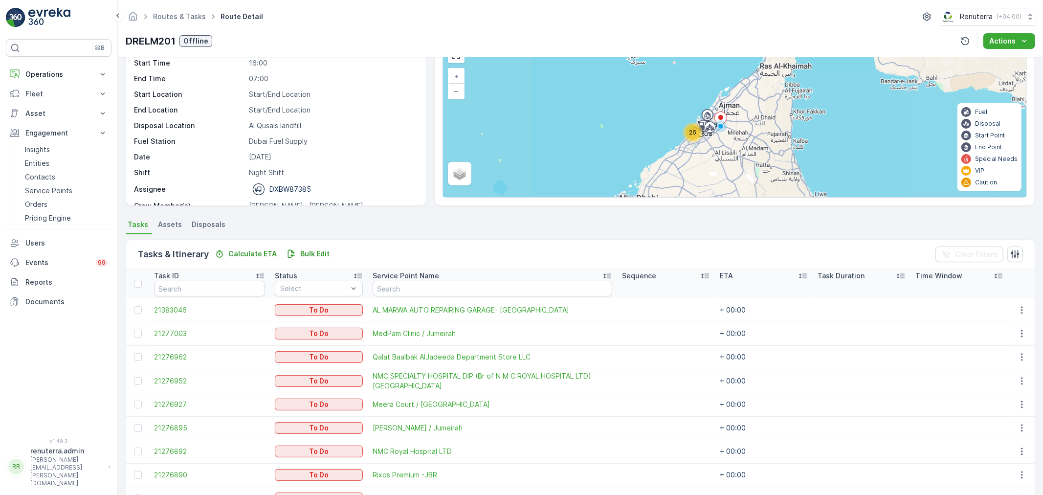
scroll to position [64, 0]
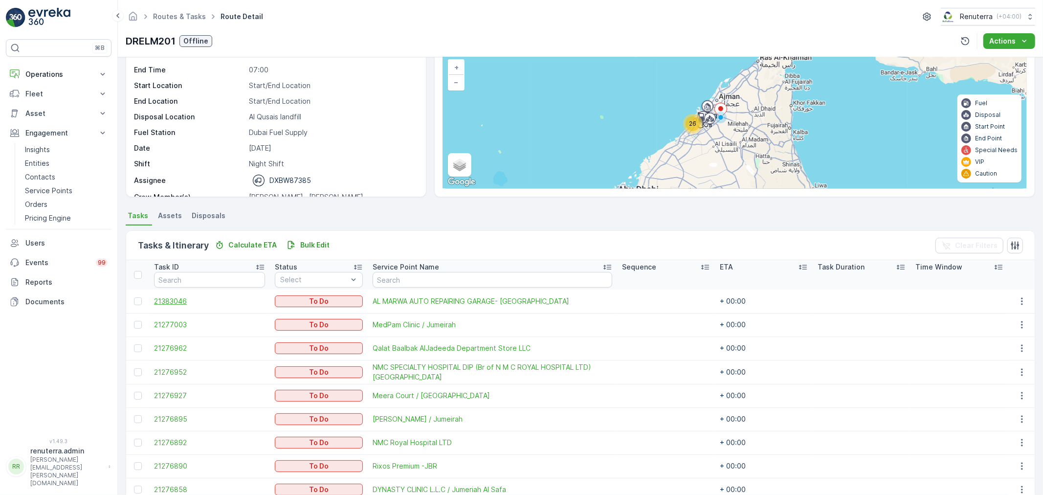
click at [179, 296] on span "21383046" at bounding box center [209, 301] width 111 height 10
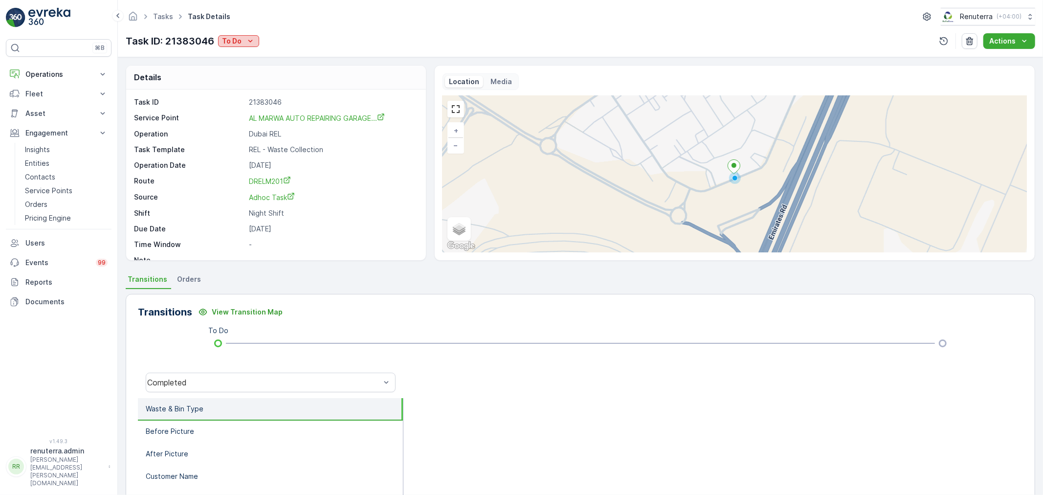
click at [245, 45] on div "To Do" at bounding box center [238, 41] width 33 height 10
click at [261, 93] on span "Completed No One to Sign" at bounding box center [268, 97] width 89 height 10
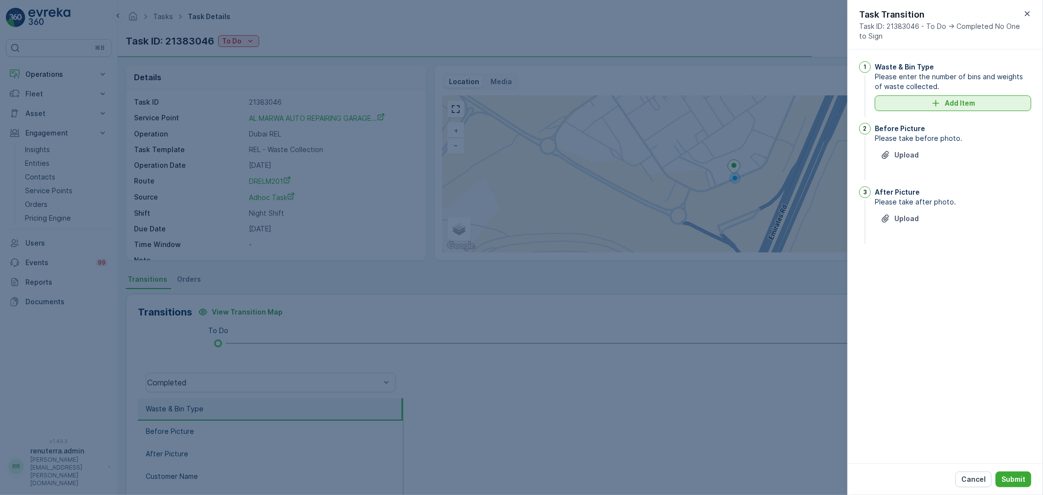
click at [946, 105] on p "Add Item" at bounding box center [960, 103] width 30 height 10
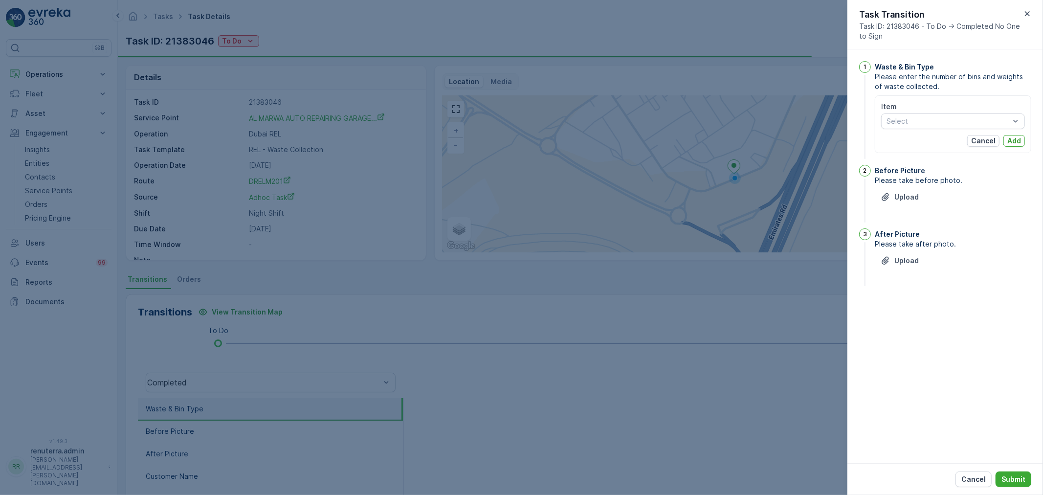
drag, startPoint x: 907, startPoint y: 140, endPoint x: 906, endPoint y: 132, distance: 8.4
click at [906, 139] on div "Cancel Add" at bounding box center [953, 141] width 144 height 12
click at [903, 127] on div "Select" at bounding box center [953, 121] width 144 height 16
type input "11"
click at [930, 177] on span "1100lt - General Waste" at bounding box center [924, 174] width 75 height 8
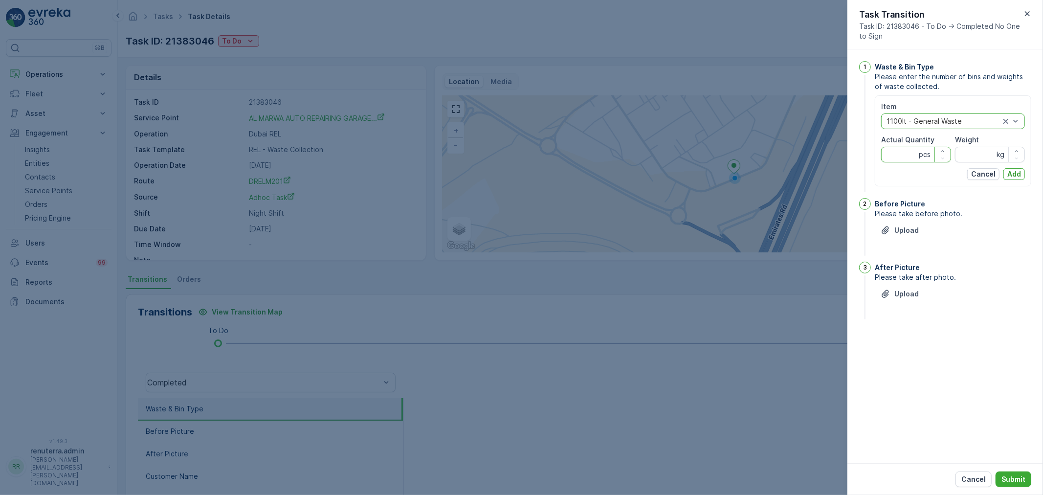
click at [897, 147] on Quantity "Actual Quantity" at bounding box center [916, 155] width 70 height 16
type Quantity "1"
click at [972, 158] on input "Weight" at bounding box center [990, 155] width 70 height 16
type input "0"
click at [1024, 172] on button "Add" at bounding box center [1015, 174] width 22 height 12
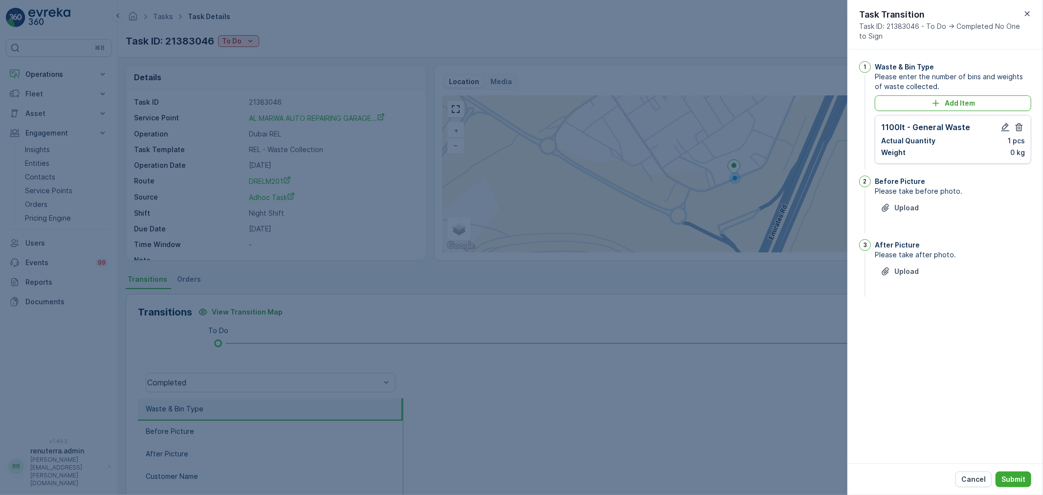
click at [893, 188] on span "Please take before photo." at bounding box center [953, 191] width 156 height 10
click at [905, 214] on button "Upload" at bounding box center [900, 208] width 50 height 16
click at [890, 328] on div "Upload" at bounding box center [953, 326] width 156 height 27
click at [906, 321] on p "Upload" at bounding box center [906, 320] width 24 height 10
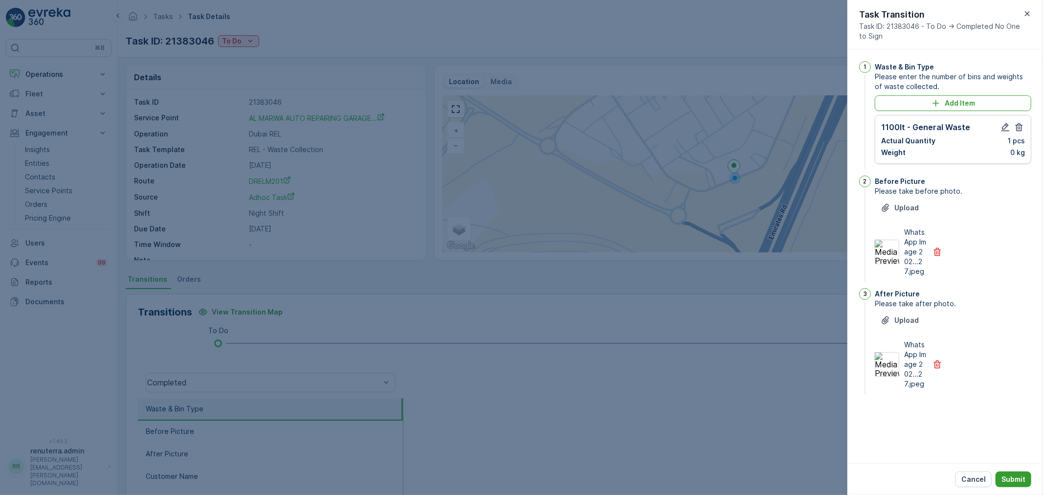
click at [1024, 478] on p "Submit" at bounding box center [1014, 479] width 24 height 10
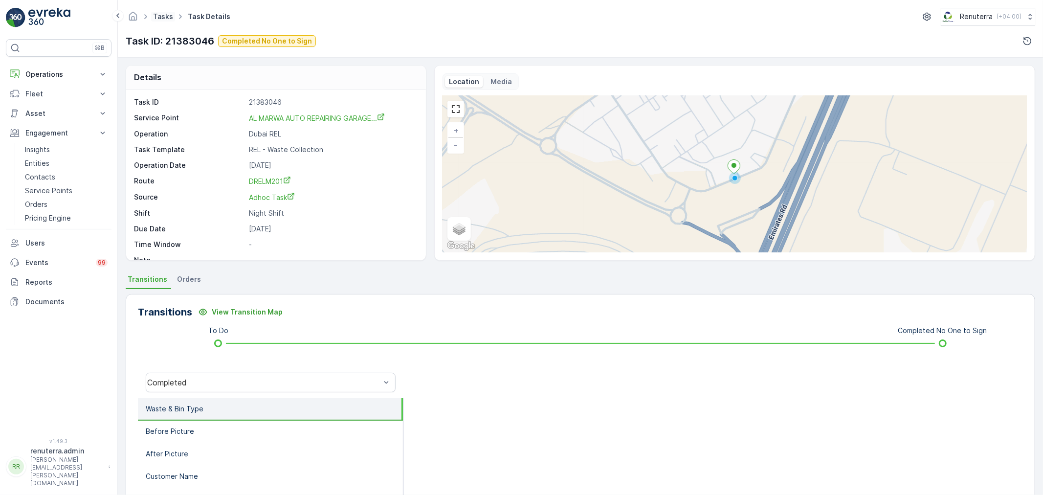
click at [166, 19] on link "Tasks" at bounding box center [163, 16] width 20 height 8
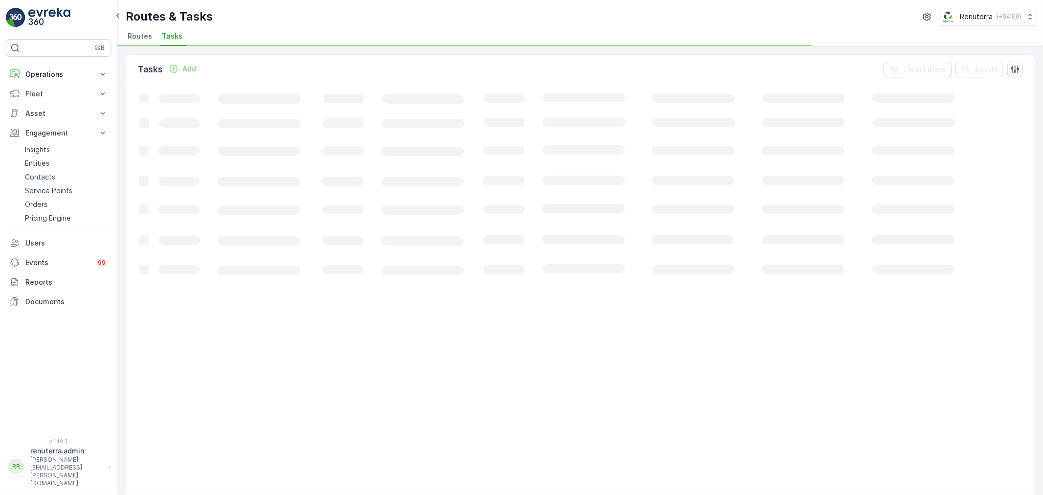
drag, startPoint x: 139, startPoint y: 50, endPoint x: 137, endPoint y: 42, distance: 8.4
click at [138, 48] on div "Tasks Add Clear Filters Export Loading... 50 / Page Previous Next" at bounding box center [580, 270] width 925 height 448
click at [137, 40] on span "Routes" at bounding box center [140, 36] width 24 height 10
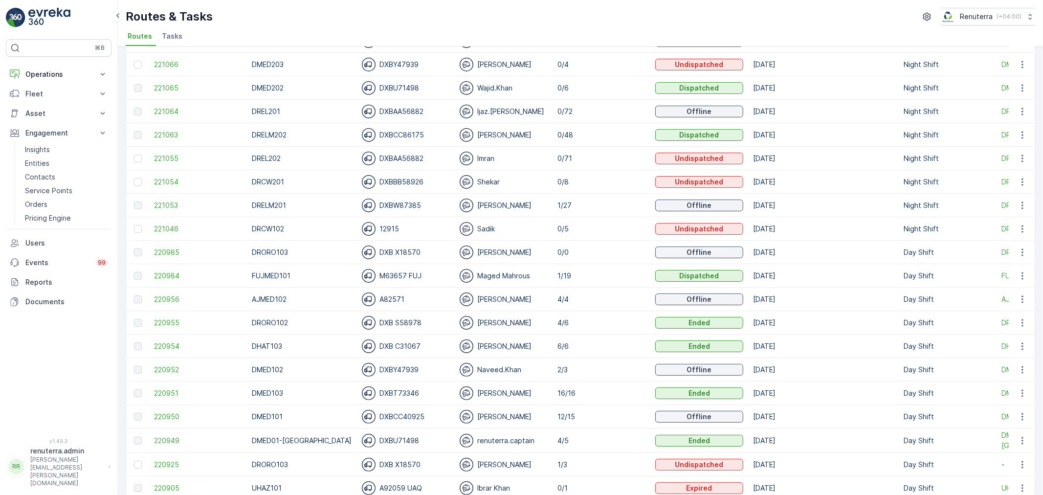
scroll to position [163, 0]
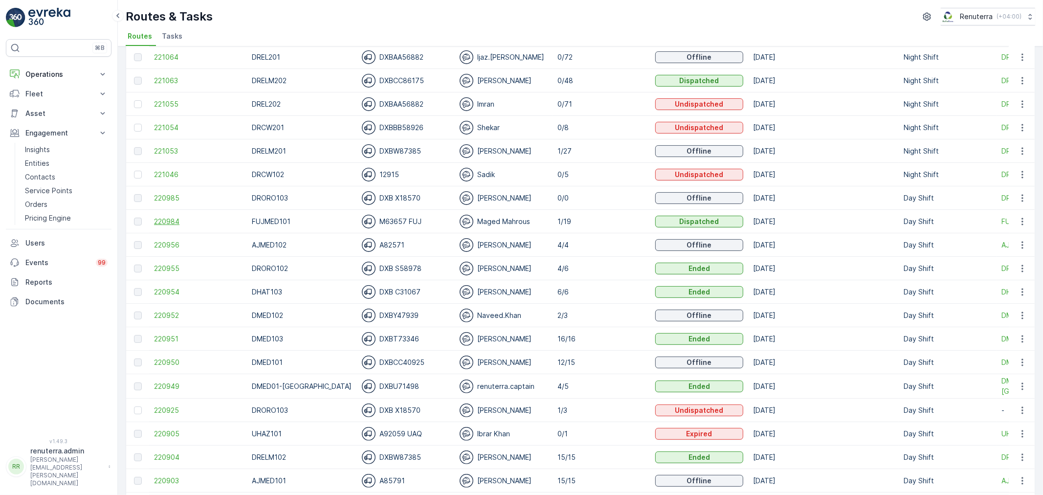
click at [169, 221] on span "220984" at bounding box center [198, 222] width 88 height 10
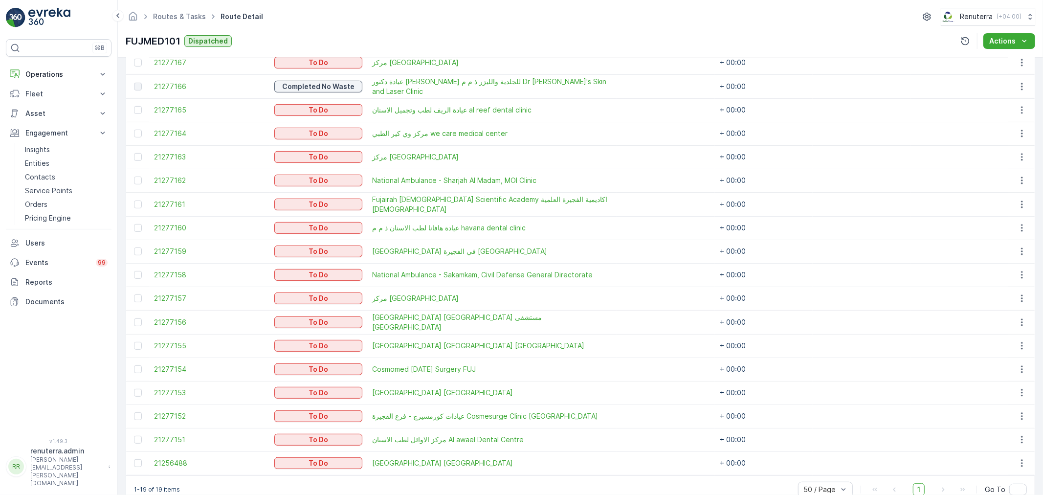
scroll to position [345, 0]
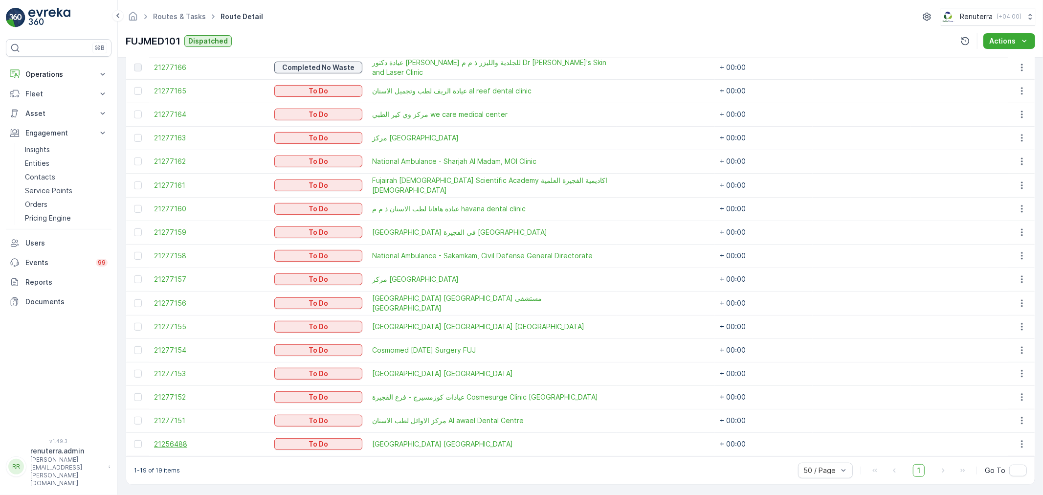
click at [185, 443] on span "21256488" at bounding box center [209, 444] width 111 height 10
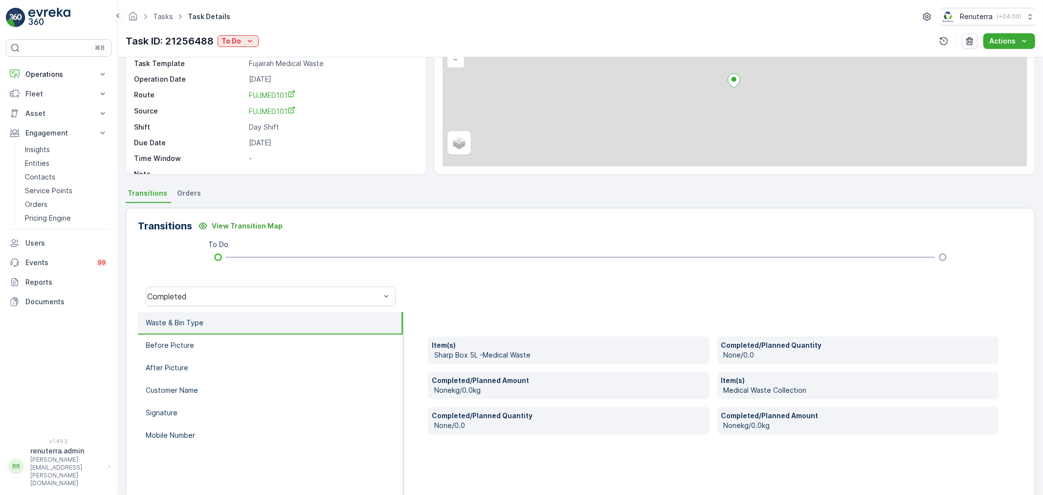
scroll to position [109, 0]
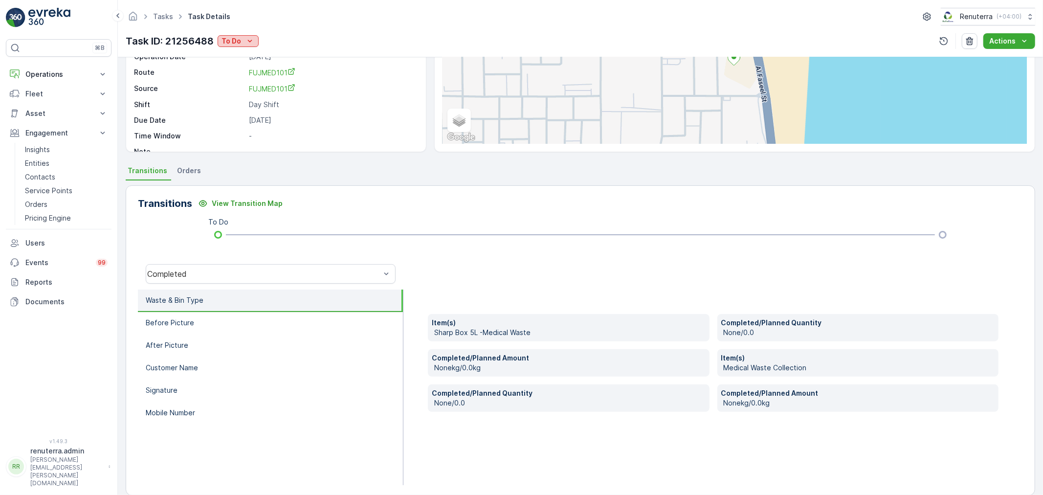
click at [235, 37] on p "To Do" at bounding box center [232, 41] width 20 height 10
click at [265, 77] on div "Completed No One to Sign" at bounding box center [270, 83] width 101 height 14
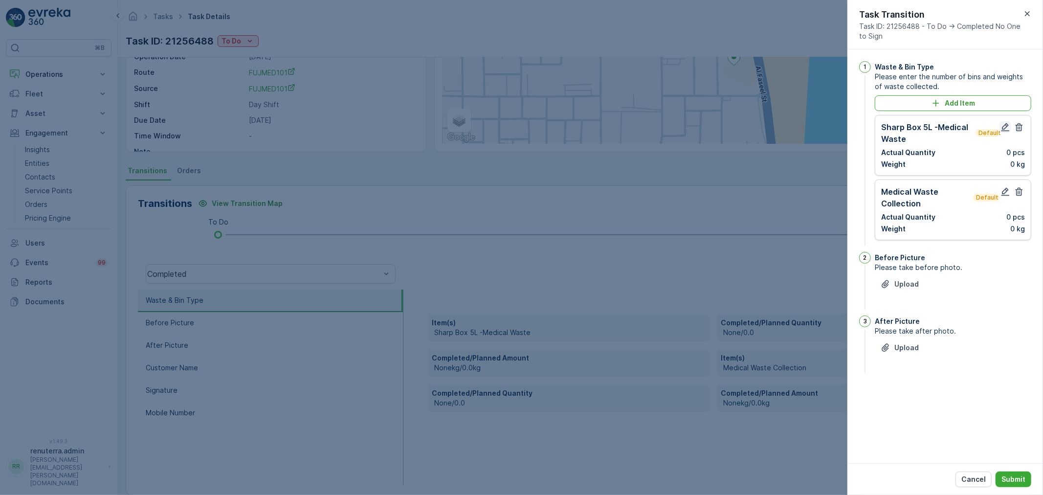
click at [1006, 126] on icon "button" at bounding box center [1006, 127] width 10 height 10
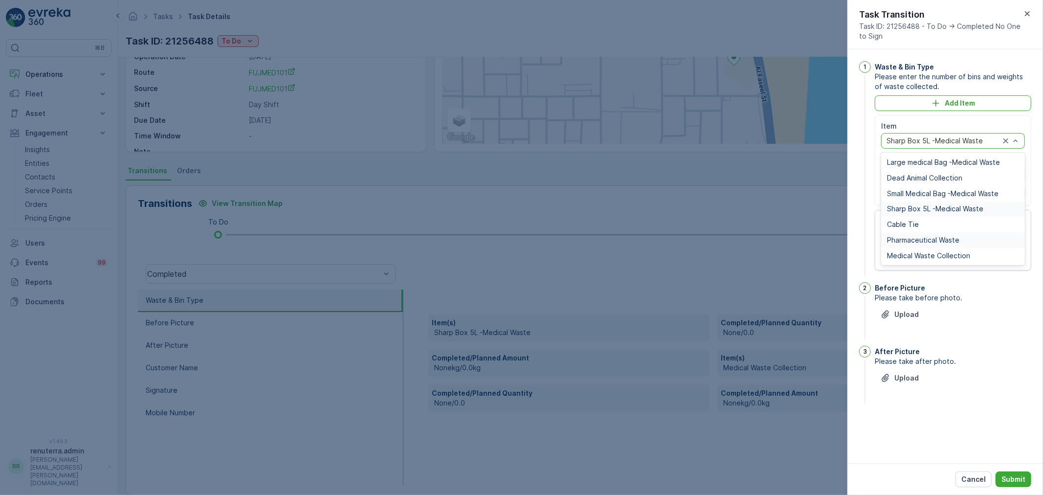
drag, startPoint x: 933, startPoint y: 240, endPoint x: 935, endPoint y: 234, distance: 6.7
click at [933, 237] on span "Pharmaceutical Waste" at bounding box center [923, 240] width 72 height 8
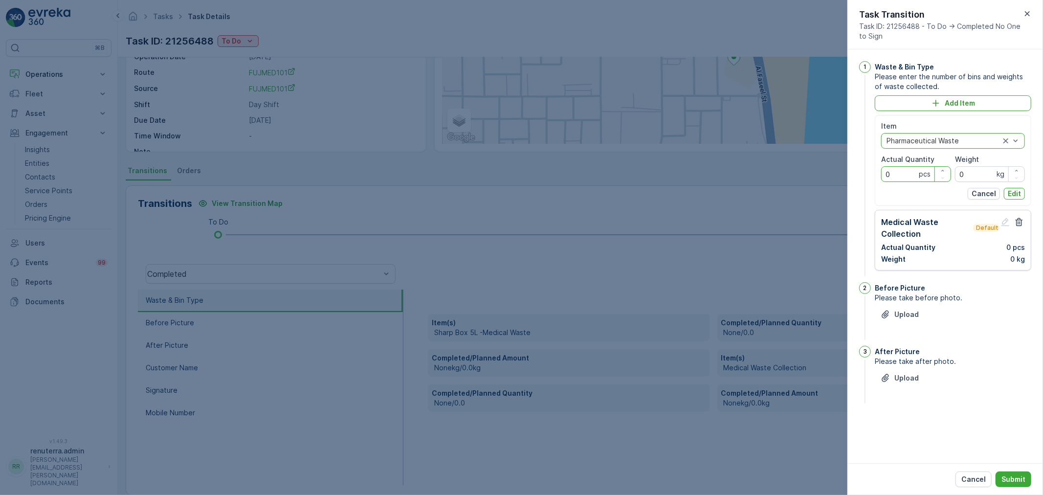
click at [893, 179] on Quantity "0" at bounding box center [916, 174] width 70 height 16
type Quantity "0"
type Quantity "1"
click at [983, 176] on input "0" at bounding box center [990, 174] width 70 height 16
type input "8"
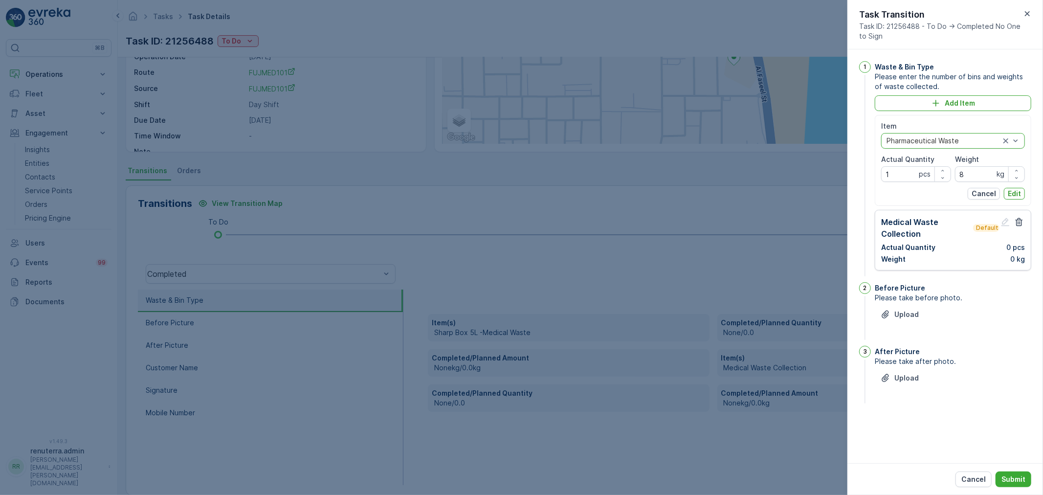
drag, startPoint x: 1021, startPoint y: 194, endPoint x: 1018, endPoint y: 199, distance: 5.0
click at [1019, 193] on button "Edit" at bounding box center [1014, 194] width 21 height 12
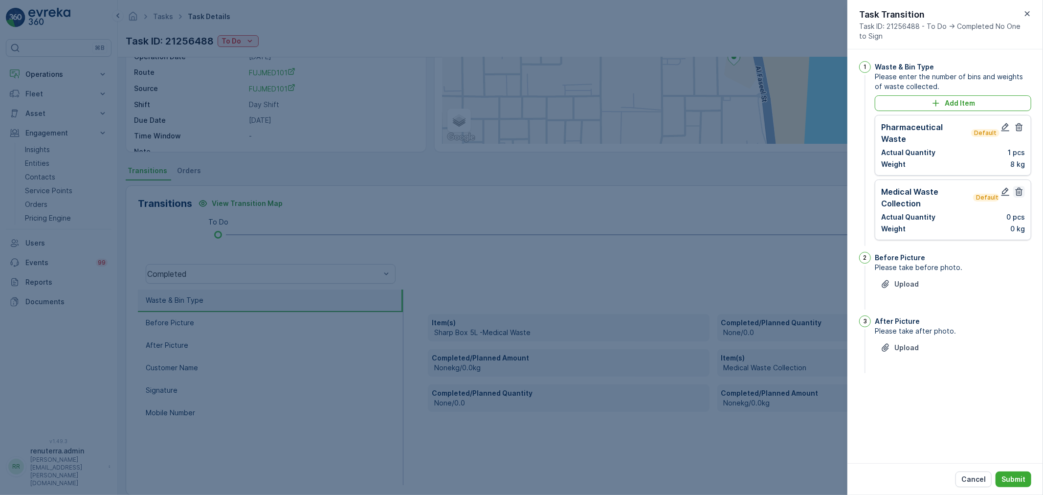
click at [1019, 187] on icon "button" at bounding box center [1019, 192] width 10 height 10
click at [908, 215] on p "Upload" at bounding box center [906, 220] width 24 height 10
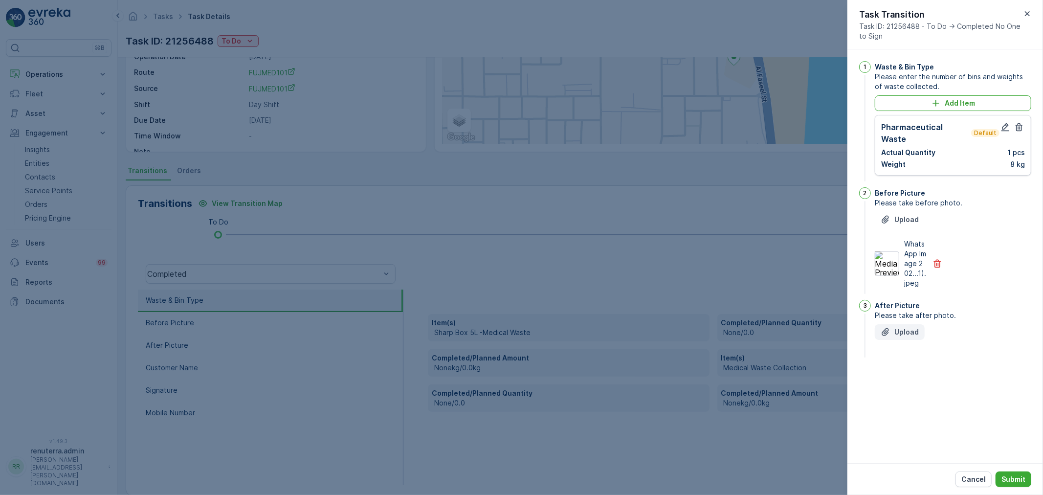
click at [903, 327] on p "Upload" at bounding box center [906, 332] width 24 height 10
click at [1018, 491] on div "Cancel Submit" at bounding box center [946, 479] width 196 height 32
click at [1016, 487] on div "Cancel Submit" at bounding box center [946, 479] width 196 height 32
click at [1013, 474] on p "Submit" at bounding box center [1014, 479] width 24 height 10
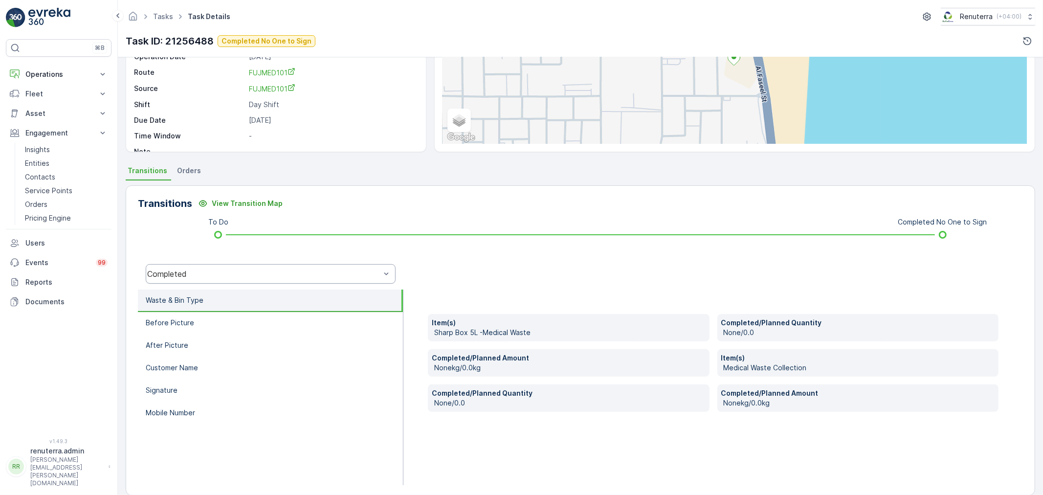
click at [170, 283] on div "Completed" at bounding box center [271, 274] width 250 height 20
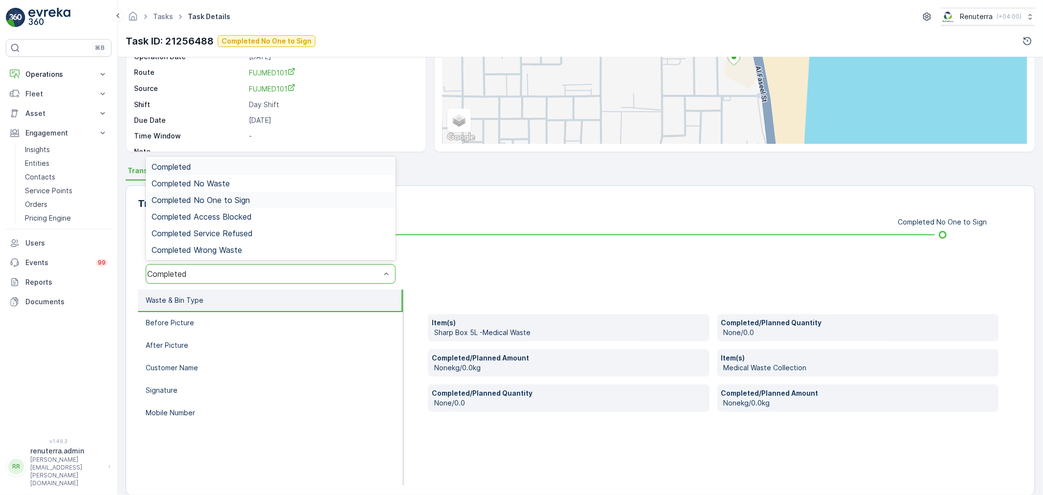
click at [223, 201] on span "Completed No One to Sign" at bounding box center [201, 200] width 98 height 9
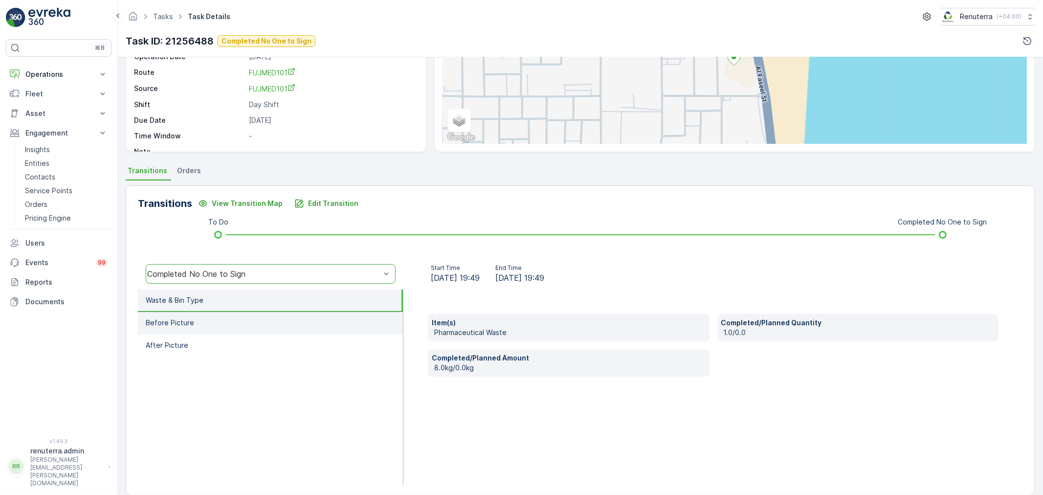
click at [290, 318] on li "Before Picture" at bounding box center [270, 323] width 265 height 22
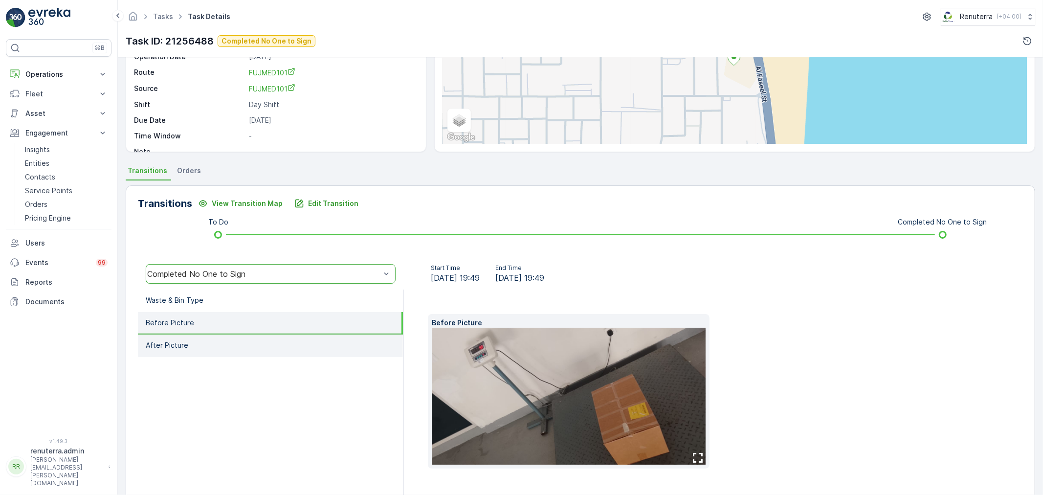
click at [231, 341] on li "After Picture" at bounding box center [270, 346] width 265 height 22
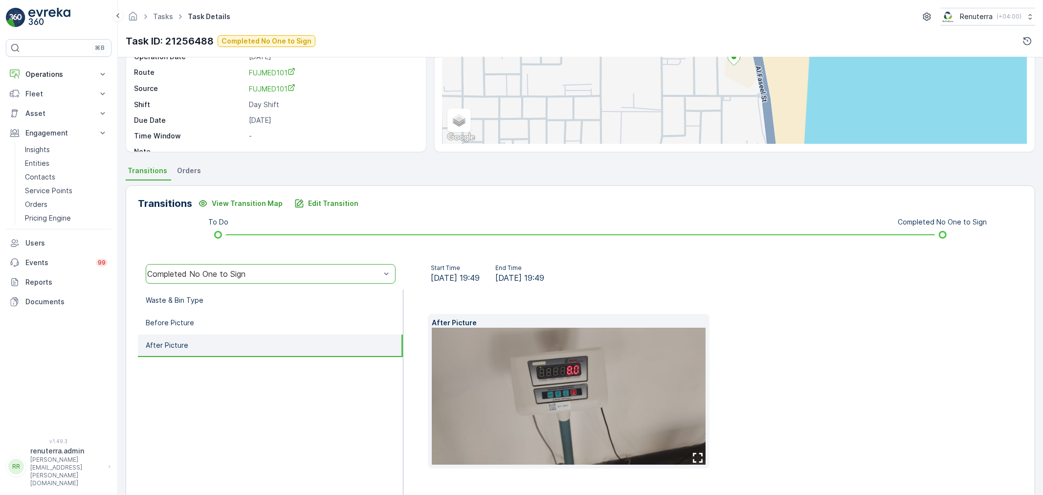
click at [208, 274] on div "Completed No One to Sign" at bounding box center [263, 273] width 233 height 9
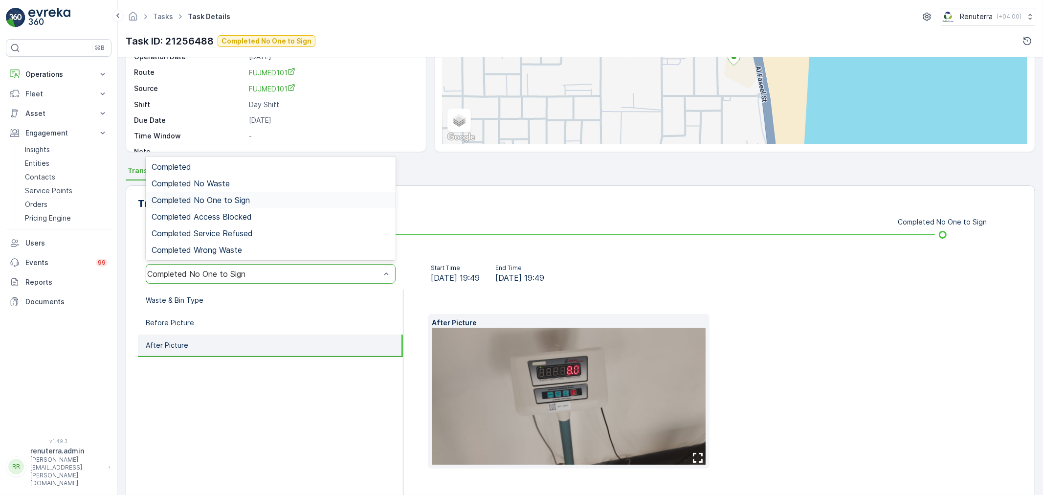
click at [218, 196] on span "Completed No One to Sign" at bounding box center [201, 200] width 98 height 9
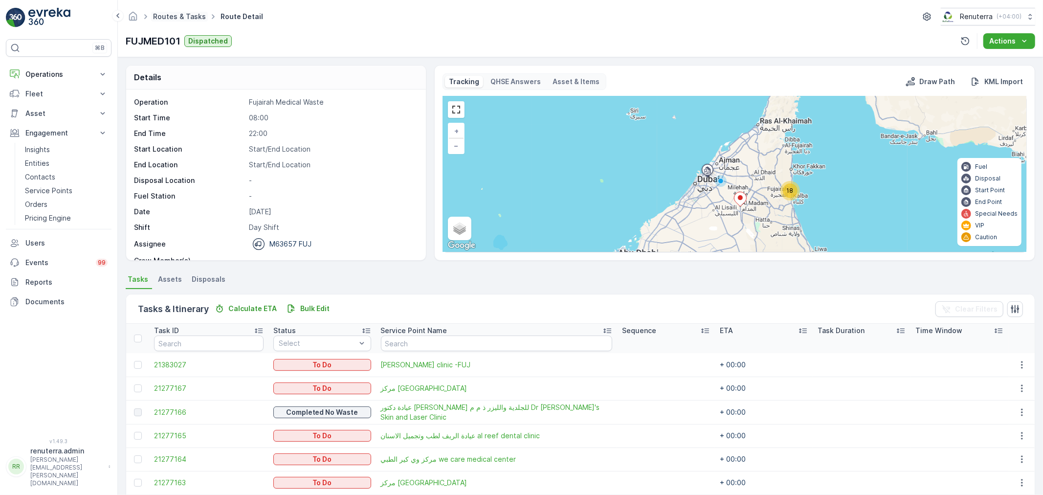
click at [173, 15] on link "Routes & Tasks" at bounding box center [179, 16] width 53 height 8
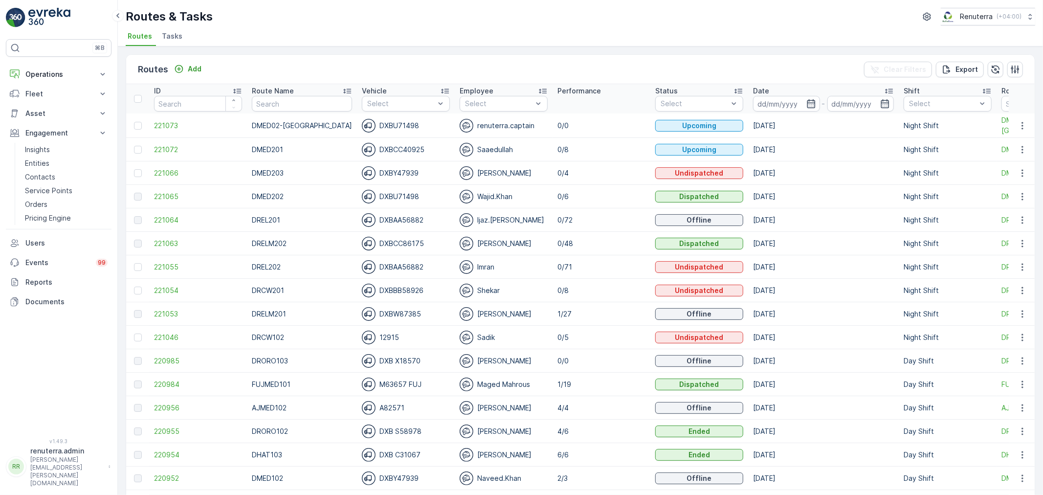
click at [286, 90] on p "Route Name" at bounding box center [273, 91] width 42 height 10
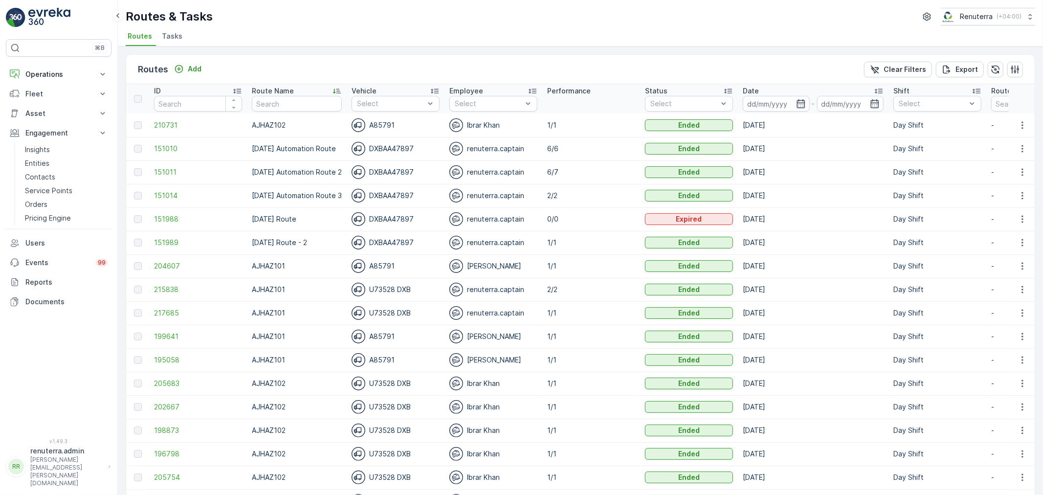
click at [281, 96] on input "text" at bounding box center [297, 104] width 90 height 16
type input "RCW101"
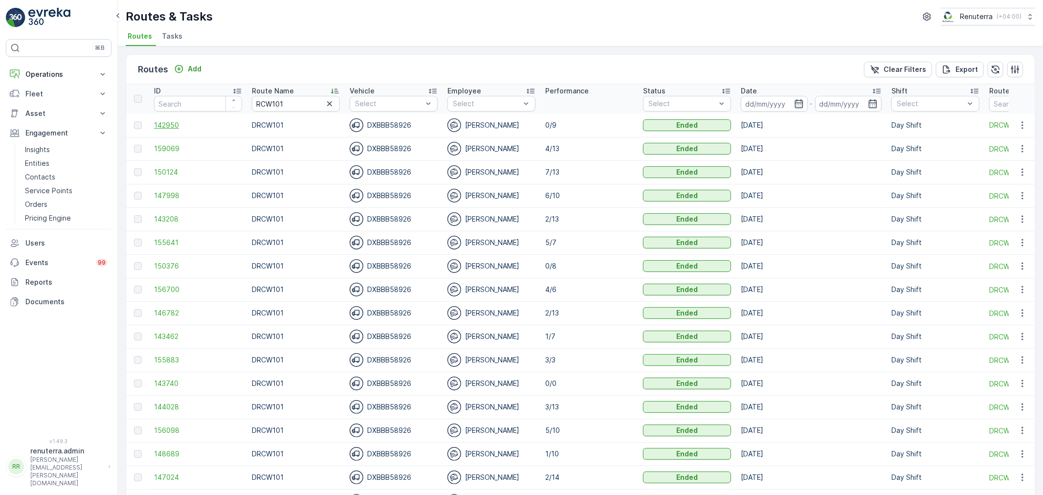
click at [169, 126] on span "142950" at bounding box center [198, 125] width 88 height 10
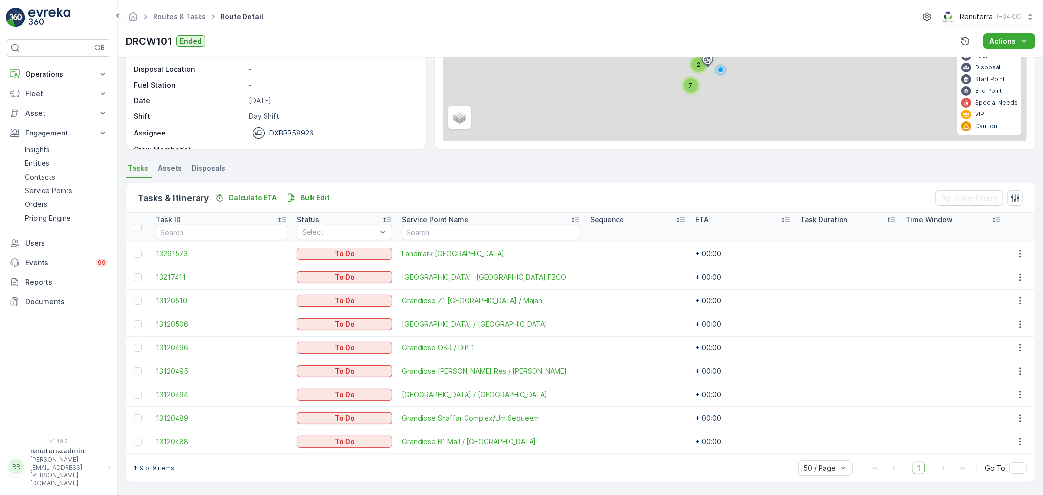
scroll to position [111, 0]
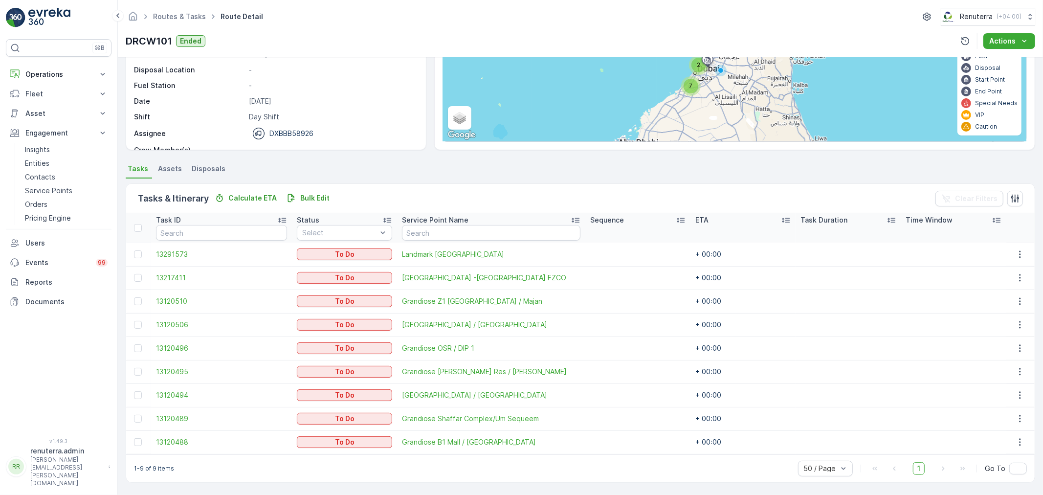
click at [142, 254] on div at bounding box center [139, 254] width 10 height 8
click at [134, 250] on input "checkbox" at bounding box center [134, 250] width 0 height 0
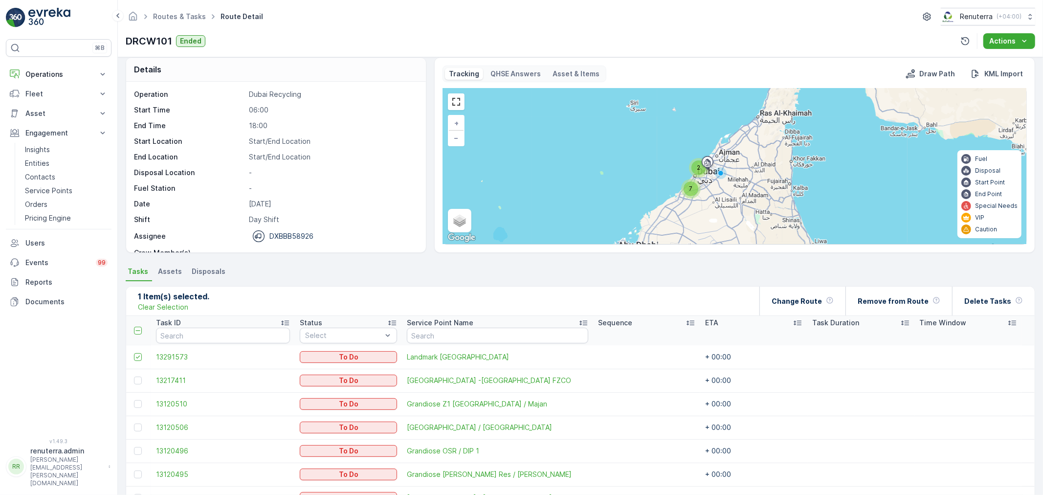
scroll to position [0, 0]
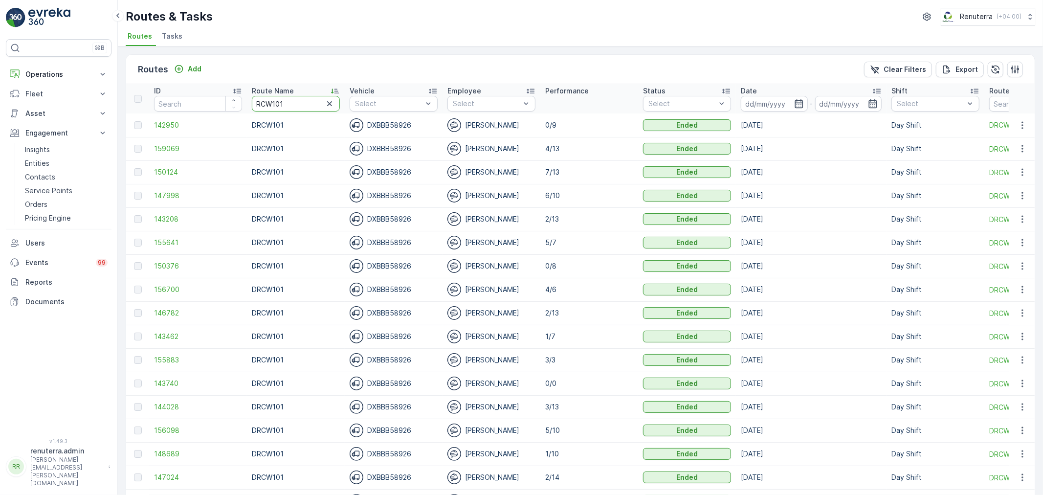
drag, startPoint x: 292, startPoint y: 107, endPoint x: 219, endPoint y: 104, distance: 73.9
click at [219, 104] on tr "ID Route Name RCW101 Vehicle Select Employee Select Performance Status Select D…" at bounding box center [617, 98] width 982 height 29
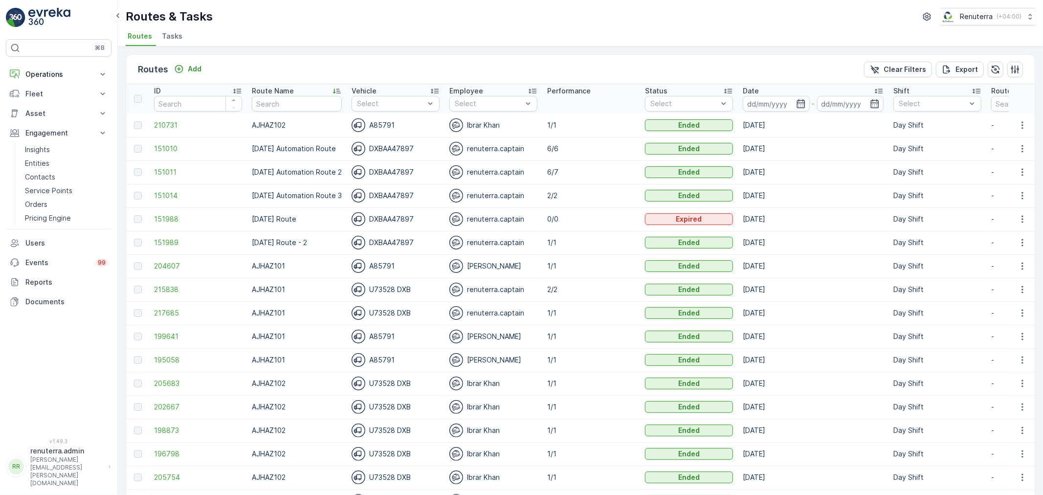
click at [737, 111] on th "Status Select" at bounding box center [689, 98] width 98 height 29
click at [756, 112] on th "Date -" at bounding box center [813, 98] width 151 height 29
click at [770, 116] on td "[DATE]" at bounding box center [813, 124] width 151 height 23
click at [765, 109] on input at bounding box center [776, 104] width 67 height 16
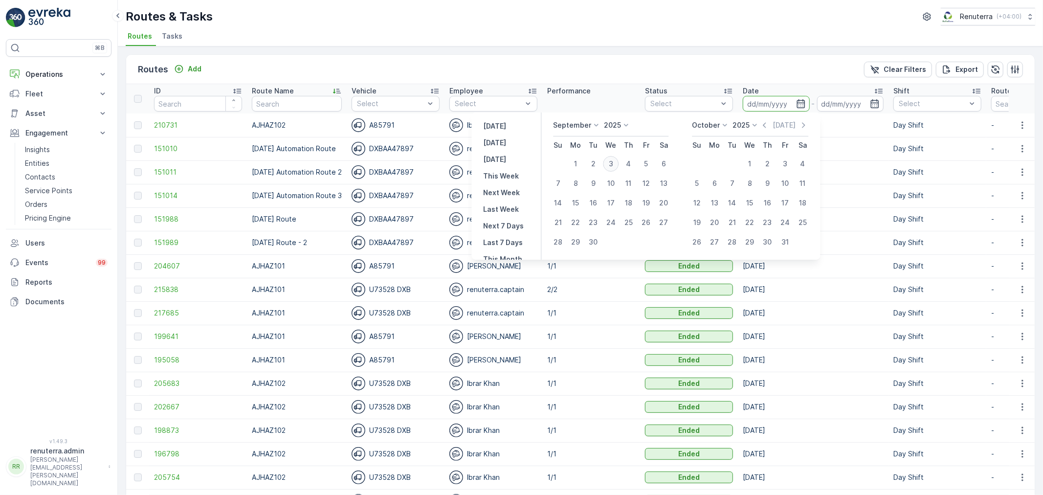
click at [614, 163] on div "3" at bounding box center [611, 164] width 16 height 16
type input "[DATE]"
click at [614, 163] on div "3" at bounding box center [611, 164] width 16 height 16
type input "[DATE]"
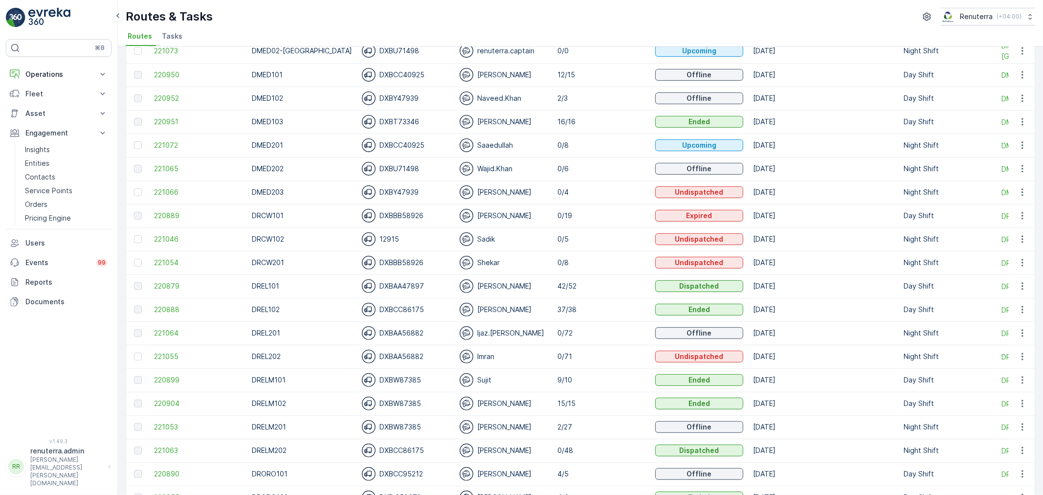
scroll to position [217, 0]
click at [554, 257] on td "0/8" at bounding box center [602, 261] width 98 height 23
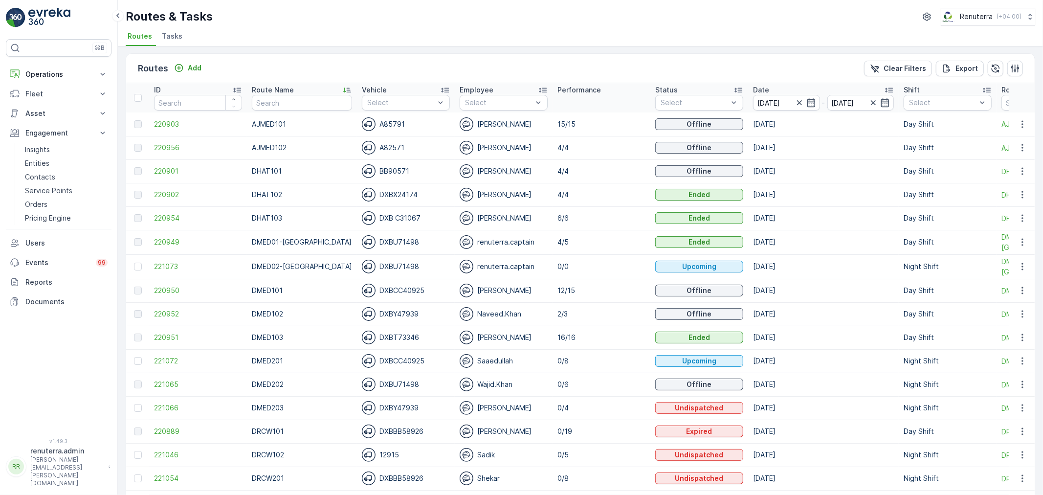
scroll to position [0, 0]
click at [310, 101] on input "text" at bounding box center [302, 104] width 100 height 16
click at [778, 106] on input "[DATE]" at bounding box center [786, 104] width 67 height 16
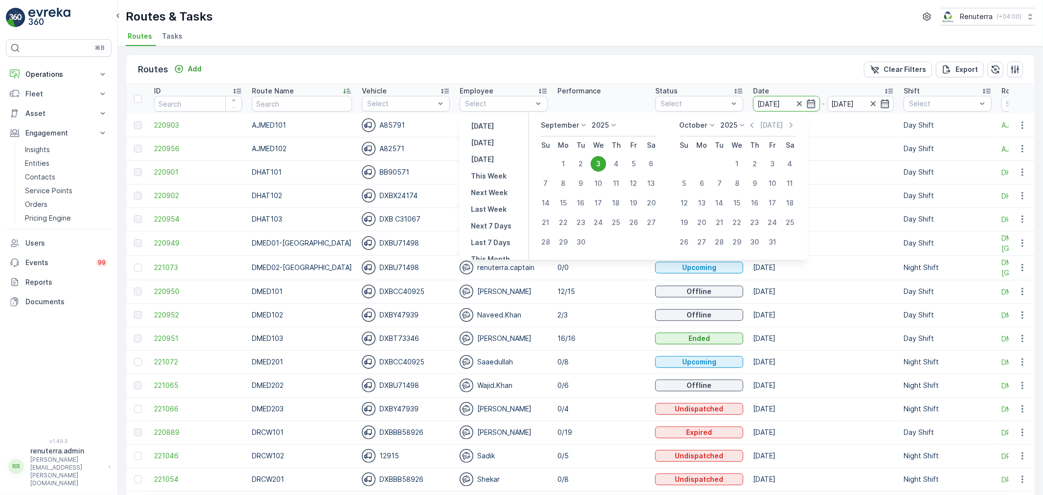
click at [535, 71] on div "Routes Add Clear Filters Export" at bounding box center [580, 69] width 909 height 29
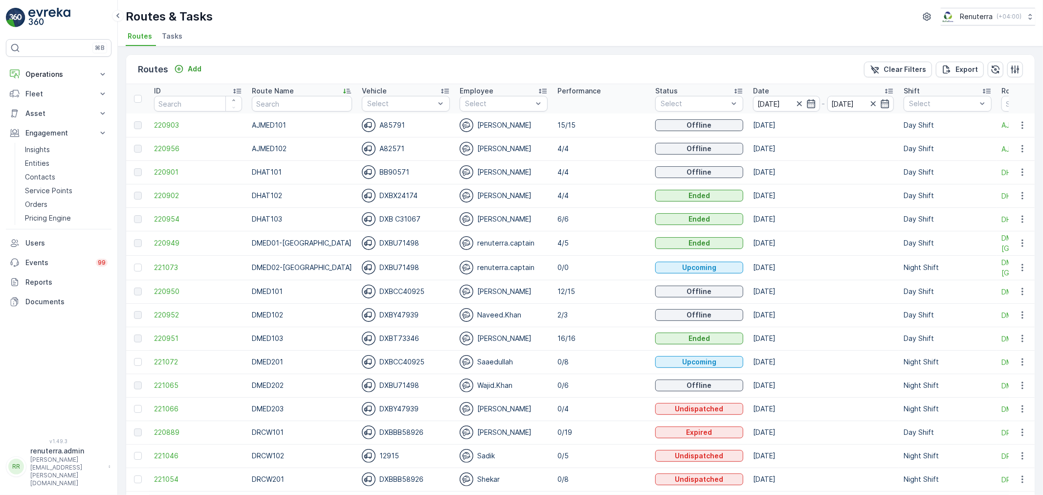
click at [286, 106] on input "text" at bounding box center [302, 104] width 100 height 16
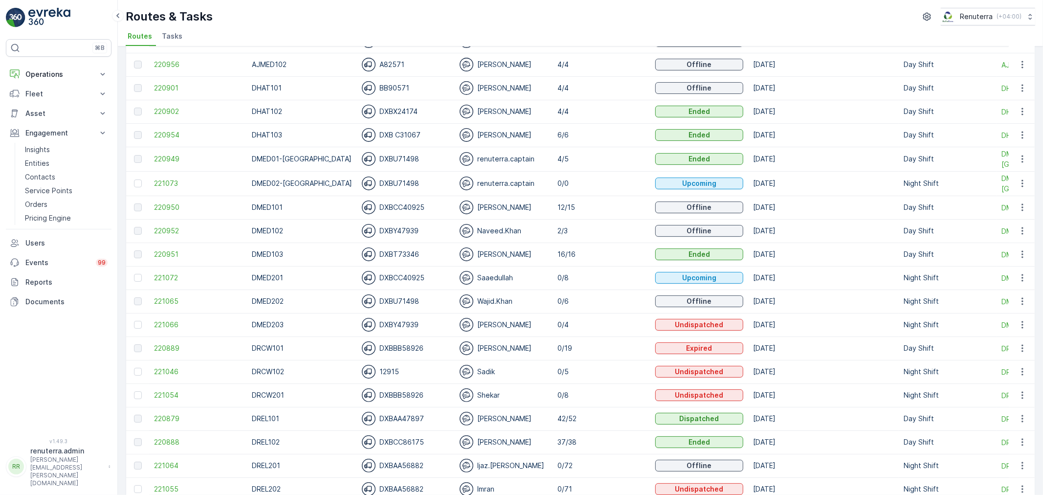
scroll to position [109, 0]
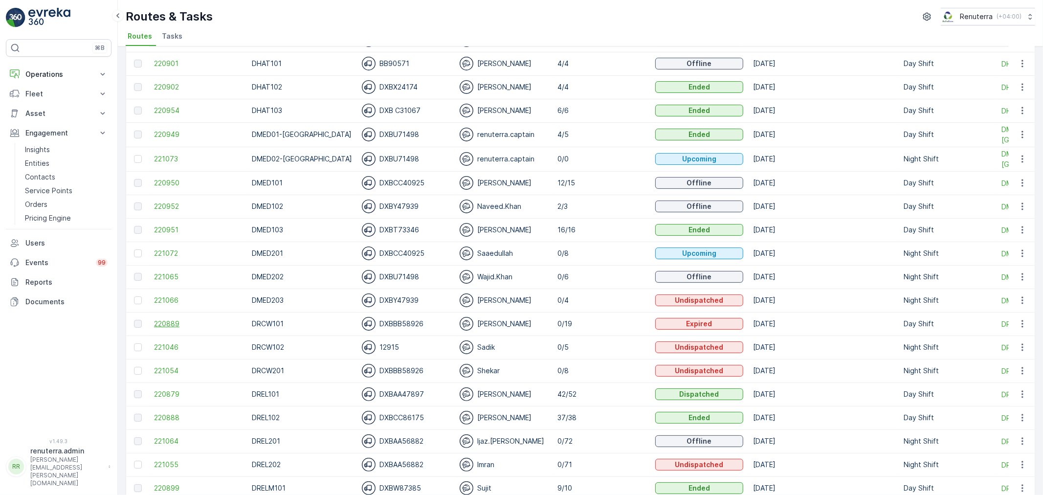
click at [167, 324] on span "220889" at bounding box center [198, 324] width 88 height 10
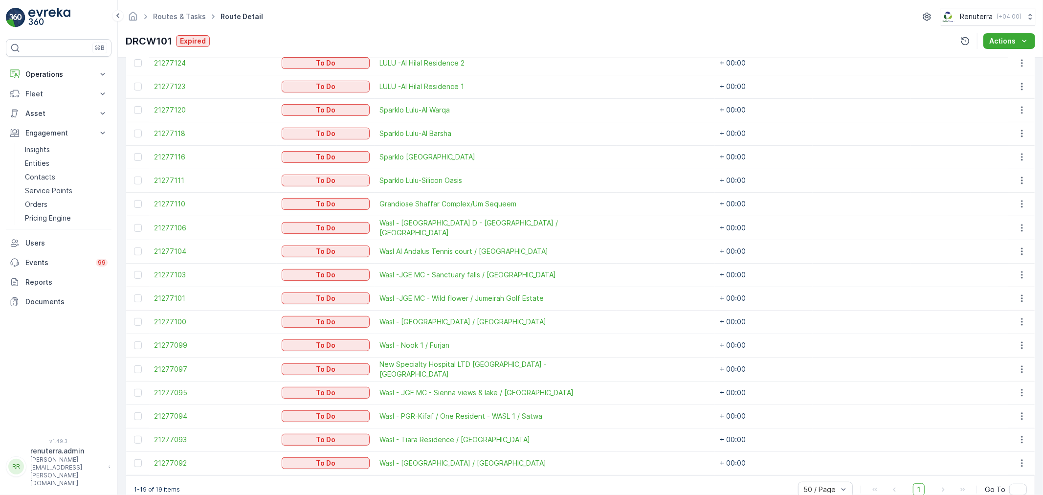
scroll to position [326, 0]
click at [132, 370] on td at bounding box center [137, 369] width 23 height 24
click at [137, 365] on div at bounding box center [138, 369] width 8 height 8
click at [134, 365] on input "checkbox" at bounding box center [134, 365] width 0 height 0
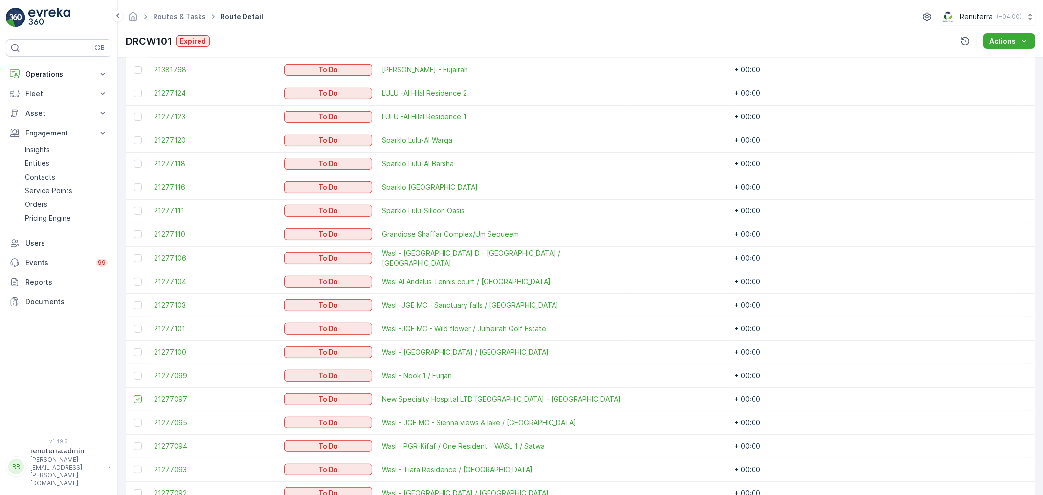
scroll to position [217, 0]
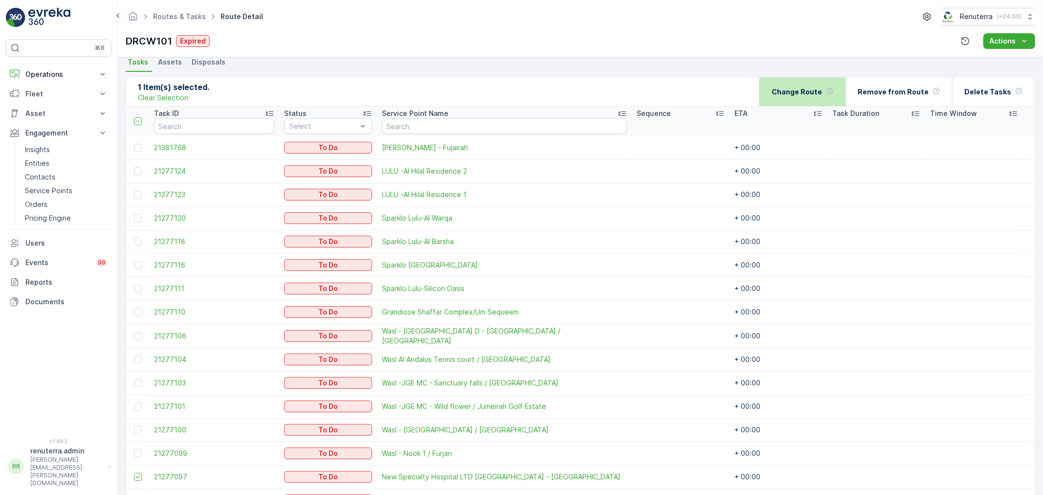
click at [806, 92] on p "Change Route" at bounding box center [797, 92] width 50 height 10
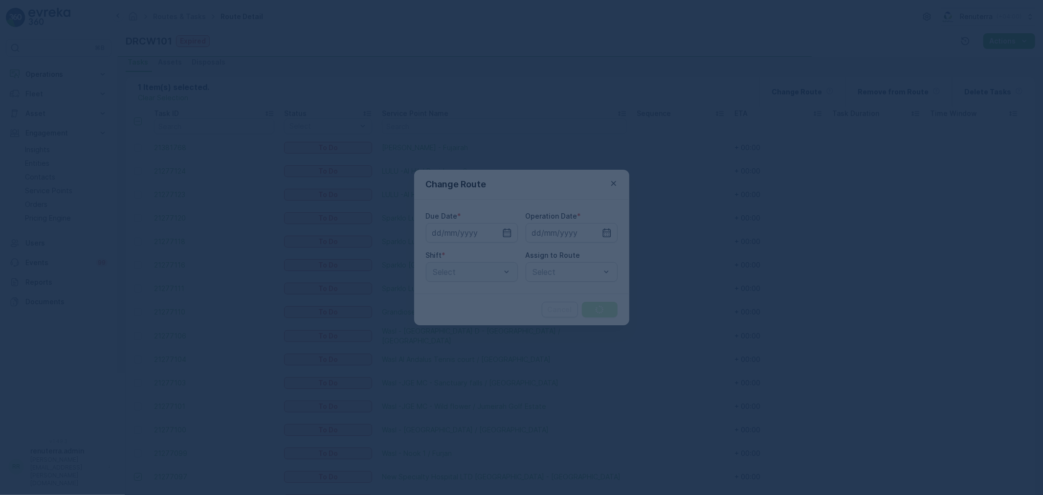
type input "[DATE]"
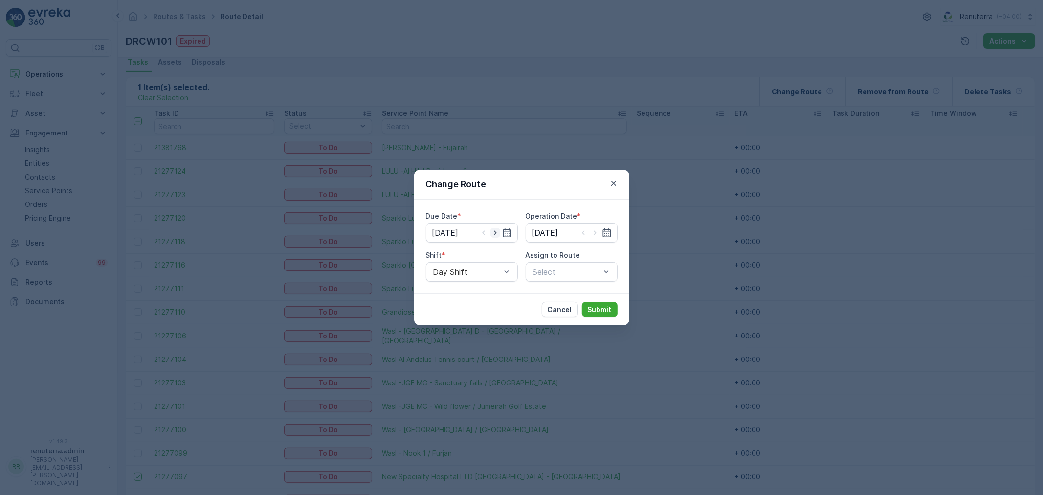
click at [497, 232] on icon "button" at bounding box center [496, 233] width 10 height 10
type input "[DATE]"
drag, startPoint x: 595, startPoint y: 234, endPoint x: 581, endPoint y: 247, distance: 19.0
click at [595, 234] on icon "button" at bounding box center [595, 233] width 10 height 10
type input "[DATE]"
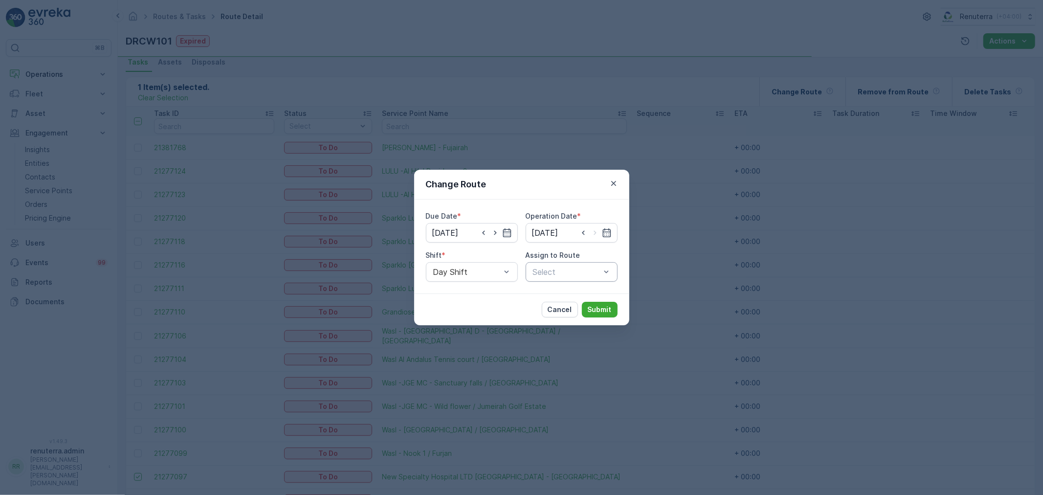
click at [550, 281] on div "Select" at bounding box center [572, 272] width 92 height 20
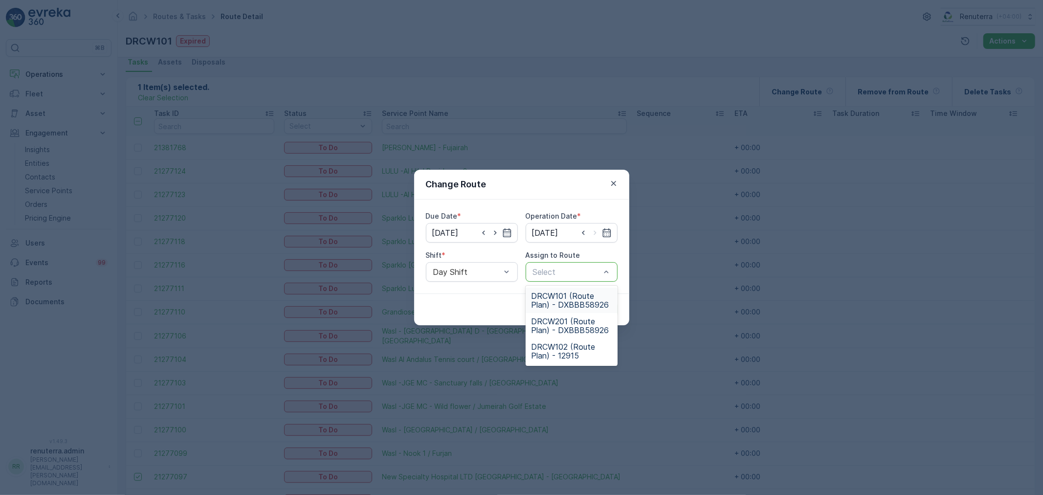
click at [554, 305] on span "DRCW101 (Route Plan) - DXBBB58926" at bounding box center [572, 300] width 80 height 18
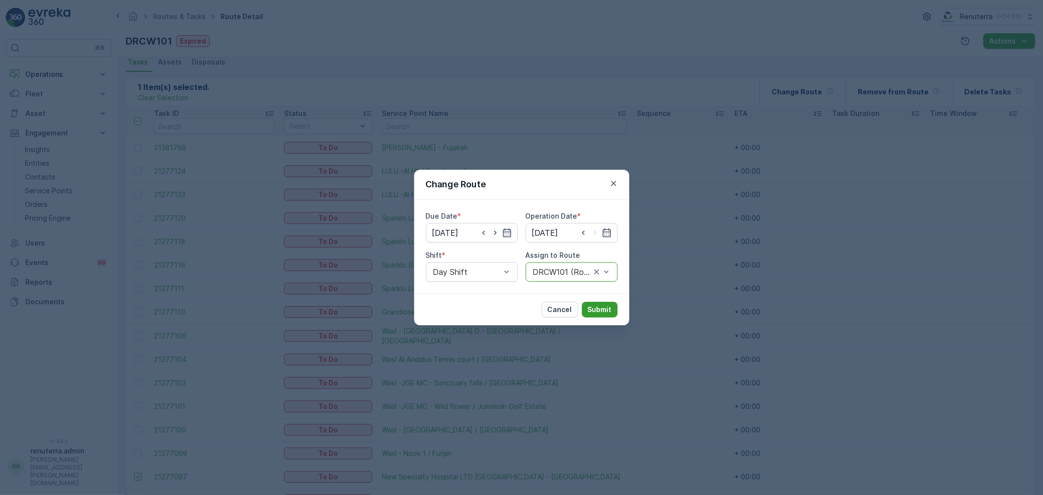
click at [600, 312] on p "Submit" at bounding box center [600, 310] width 24 height 10
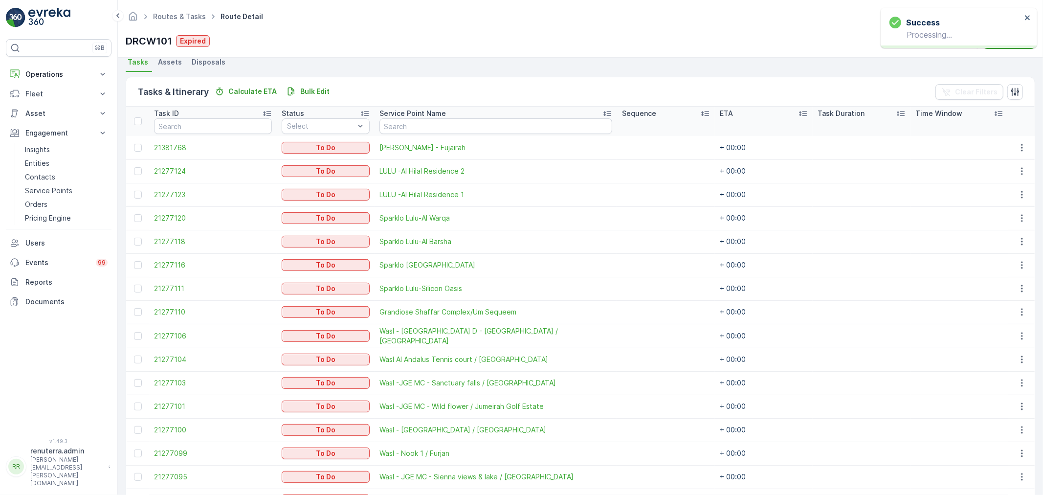
click at [140, 218] on div at bounding box center [138, 218] width 8 height 8
click at [134, 214] on input "checkbox" at bounding box center [134, 214] width 0 height 0
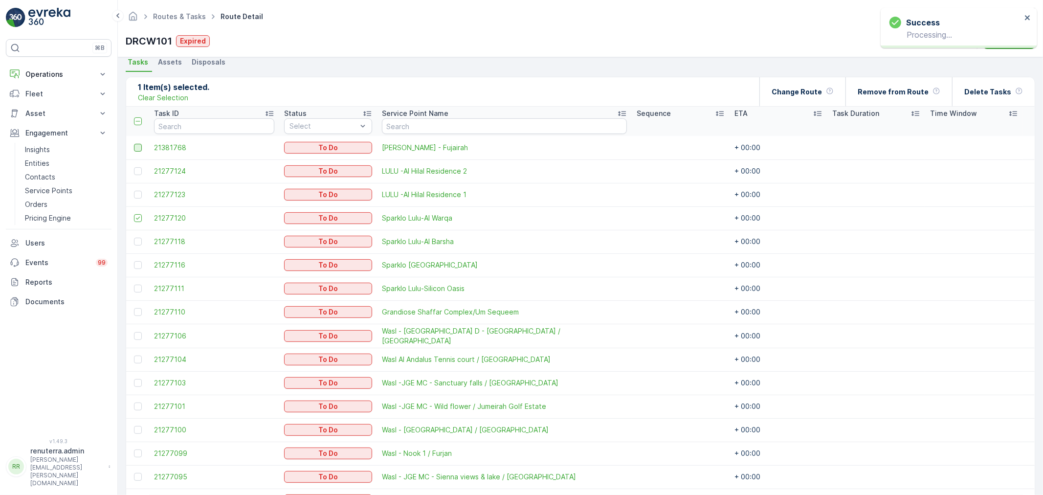
click at [138, 148] on div at bounding box center [138, 148] width 8 height 8
click at [134, 144] on input "checkbox" at bounding box center [134, 144] width 0 height 0
click at [138, 148] on icon at bounding box center [137, 147] width 7 height 7
click at [134, 144] on input "checkbox" at bounding box center [134, 144] width 0 height 0
click at [138, 121] on icon at bounding box center [137, 121] width 7 height 7
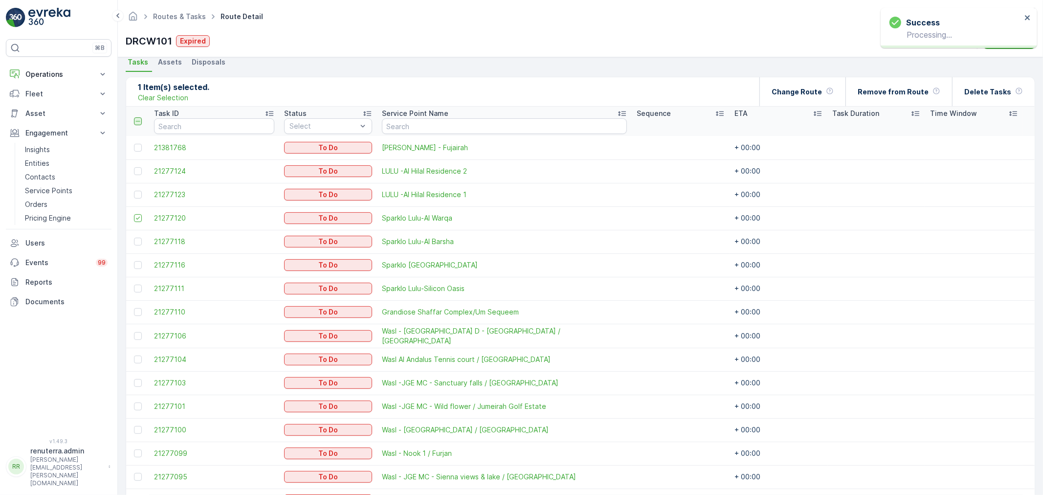
click at [139, 117] on input "checkbox" at bounding box center [139, 117] width 0 height 0
click at [138, 121] on icon at bounding box center [137, 121] width 7 height 7
click at [139, 117] on input "checkbox" at bounding box center [139, 117] width 0 height 0
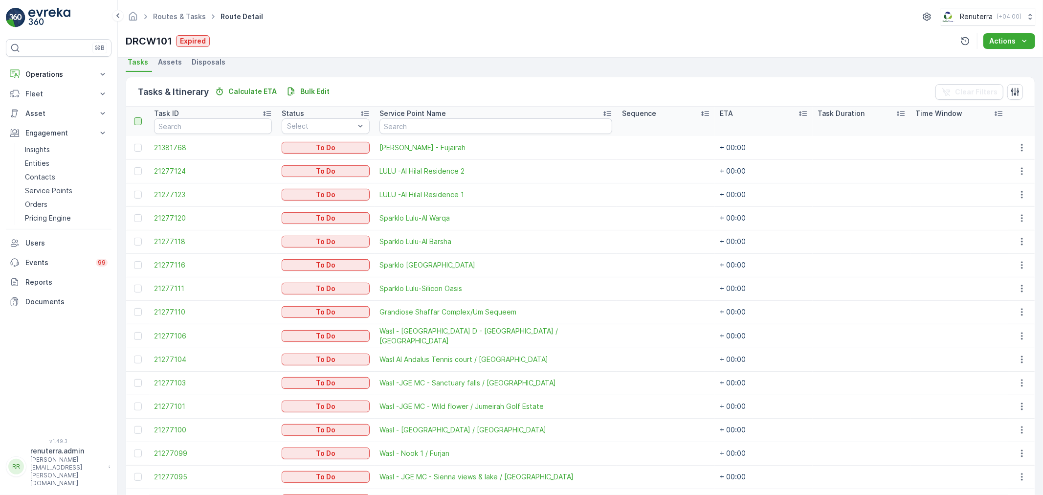
click at [138, 121] on div at bounding box center [138, 121] width 8 height 8
click at [139, 117] on input "checkbox" at bounding box center [139, 117] width 0 height 0
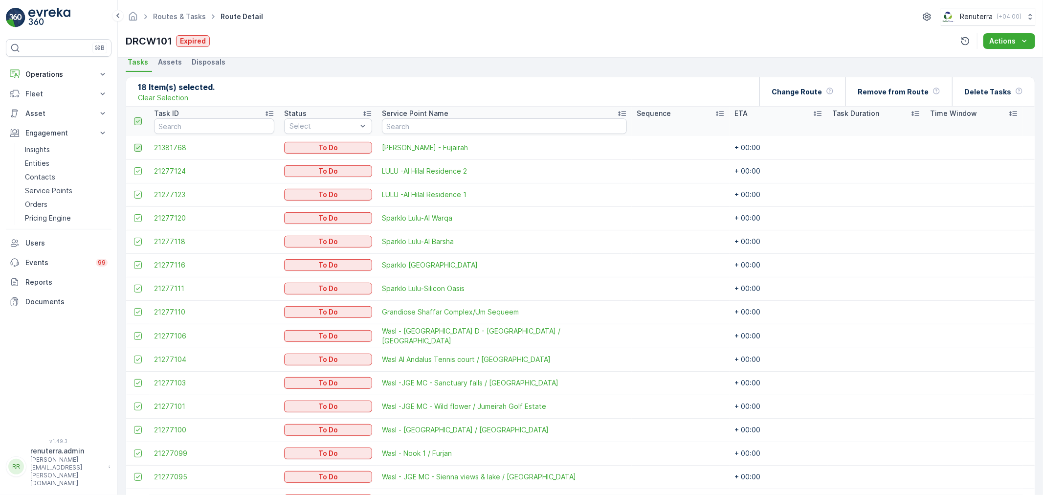
click at [137, 150] on div at bounding box center [138, 148] width 8 height 8
click at [134, 144] on input "checkbox" at bounding box center [134, 144] width 0 height 0
click at [140, 172] on icon at bounding box center [137, 171] width 7 height 7
click at [134, 167] on input "checkbox" at bounding box center [134, 167] width 0 height 0
click at [144, 199] on td at bounding box center [137, 194] width 23 height 23
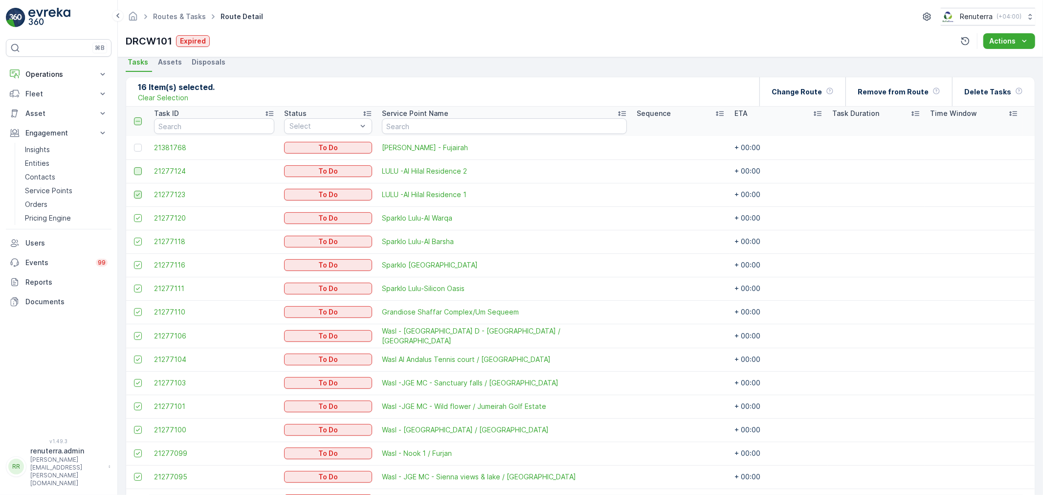
click at [140, 192] on icon at bounding box center [137, 194] width 7 height 7
click at [134, 191] on input "checkbox" at bounding box center [134, 191] width 0 height 0
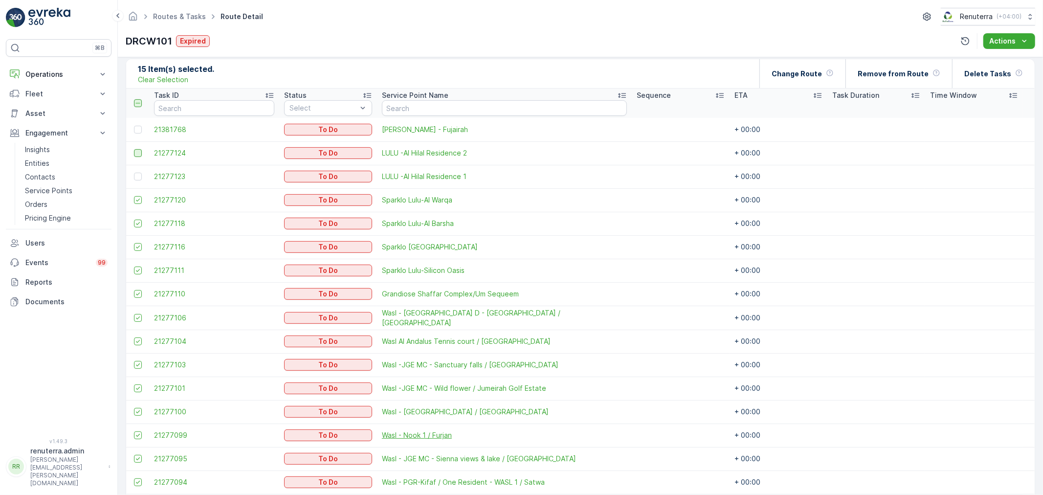
scroll to position [213, 0]
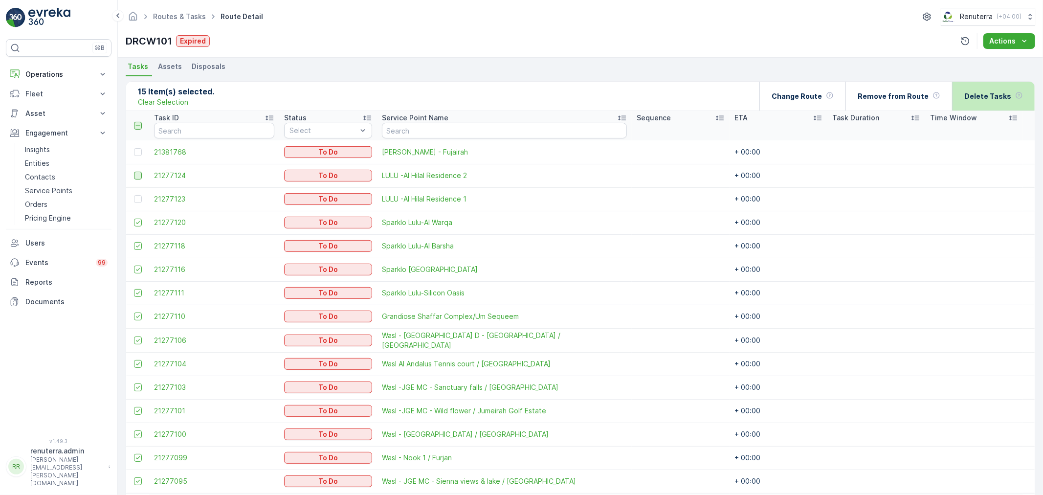
click at [1000, 94] on p "Delete Tasks" at bounding box center [987, 96] width 47 height 10
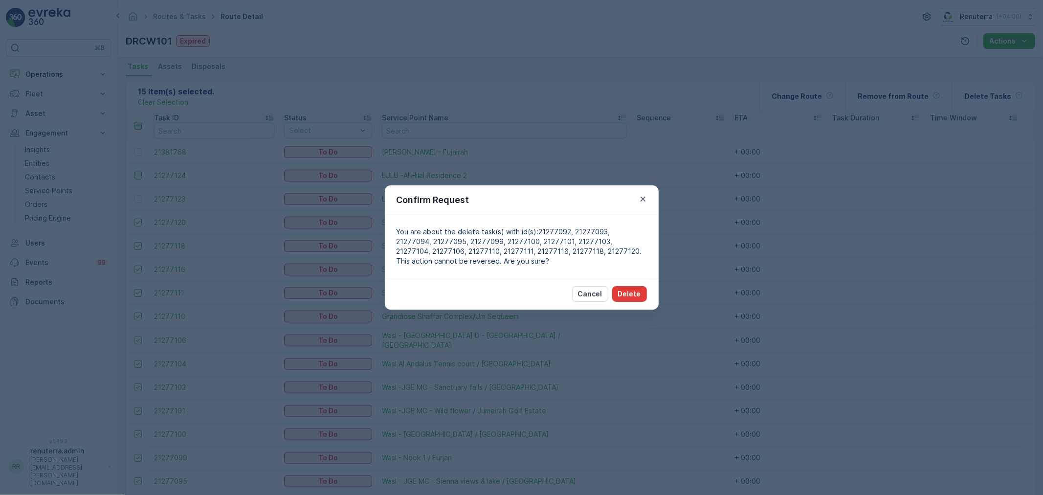
click at [624, 291] on p "Delete" at bounding box center [629, 294] width 23 height 10
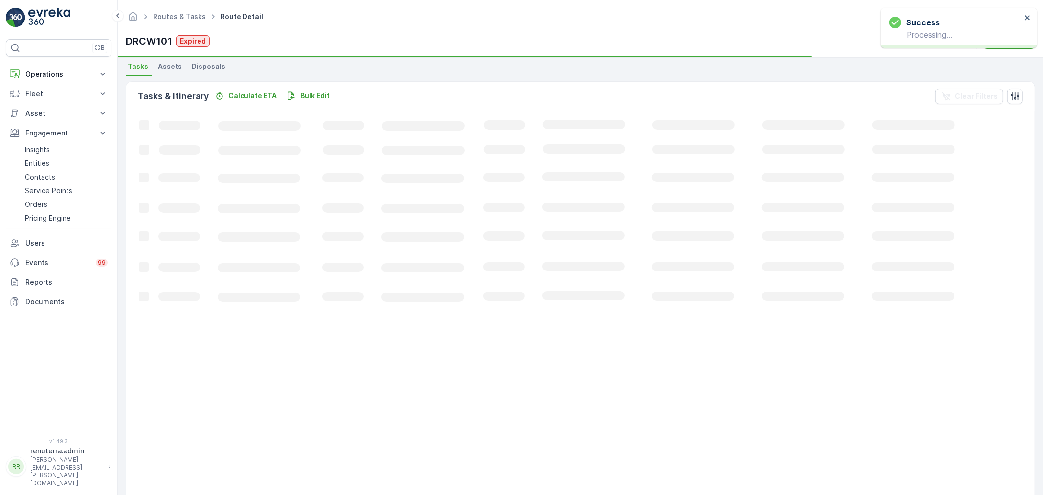
scroll to position [64, 0]
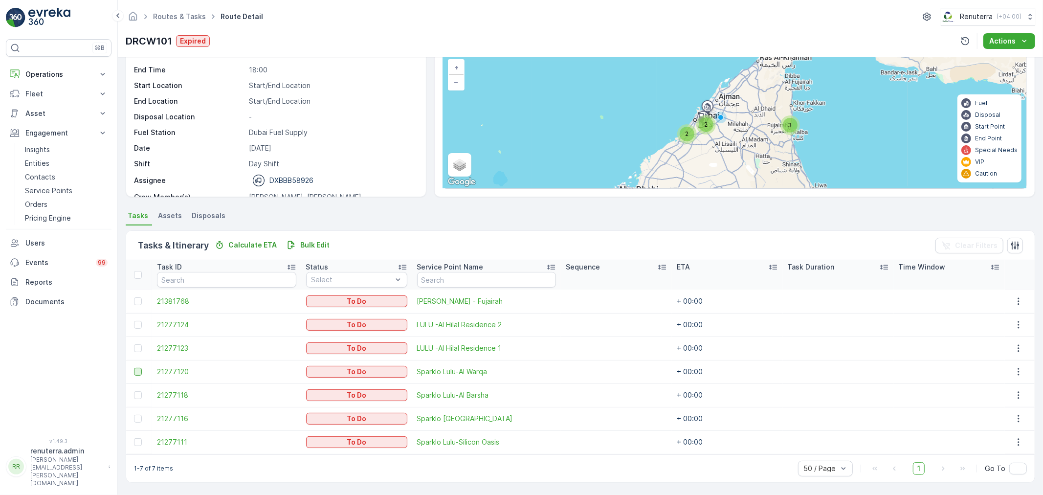
click at [139, 368] on div at bounding box center [138, 372] width 8 height 8
click at [134, 368] on input "checkbox" at bounding box center [134, 368] width 0 height 0
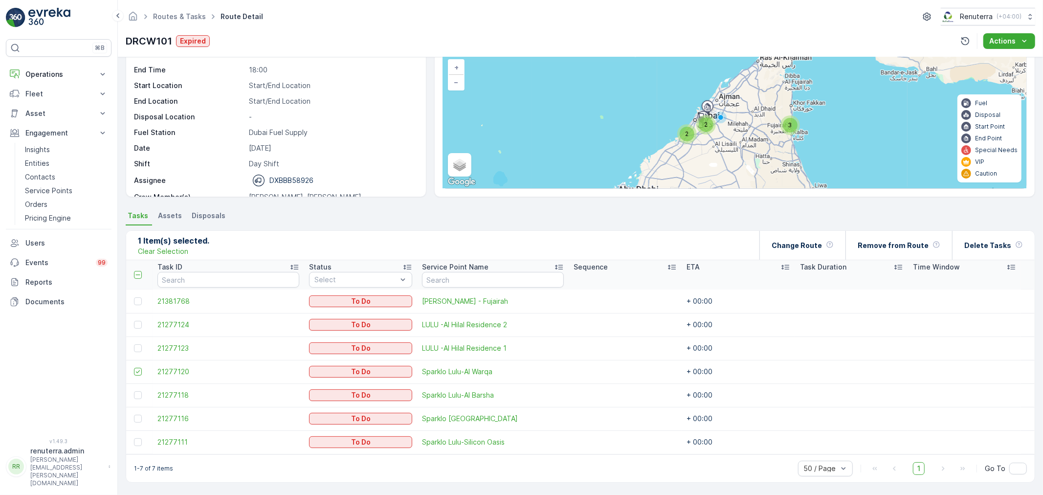
click at [139, 388] on td at bounding box center [139, 394] width 26 height 23
click at [139, 402] on td at bounding box center [139, 394] width 26 height 23
click at [139, 394] on div at bounding box center [138, 395] width 8 height 8
click at [134, 391] on input "checkbox" at bounding box center [134, 391] width 0 height 0
click at [135, 424] on td at bounding box center [139, 418] width 26 height 23
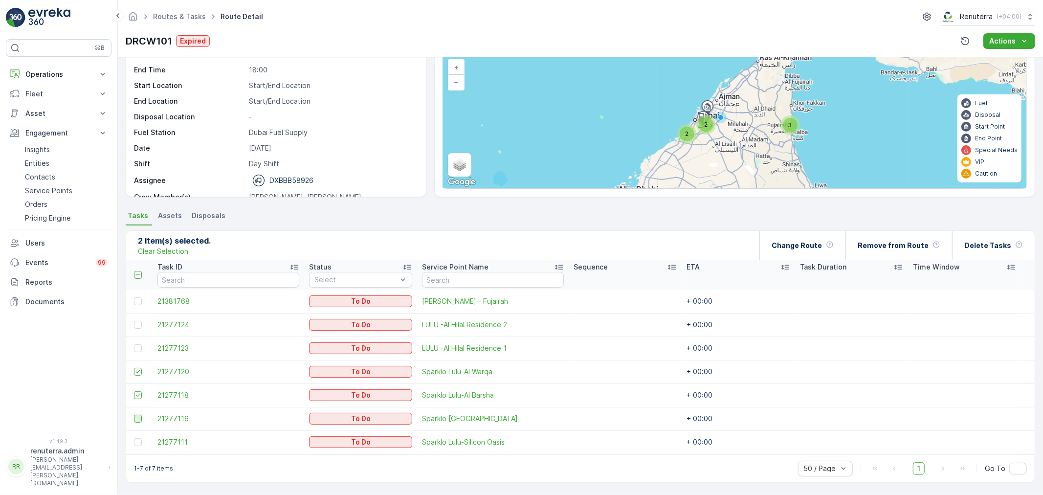
click at [138, 417] on div at bounding box center [138, 419] width 8 height 8
click at [134, 415] on input "checkbox" at bounding box center [134, 415] width 0 height 0
click at [138, 442] on div at bounding box center [138, 442] width 8 height 8
click at [134, 438] on input "checkbox" at bounding box center [134, 438] width 0 height 0
click at [984, 248] on p "Delete Tasks" at bounding box center [987, 246] width 47 height 10
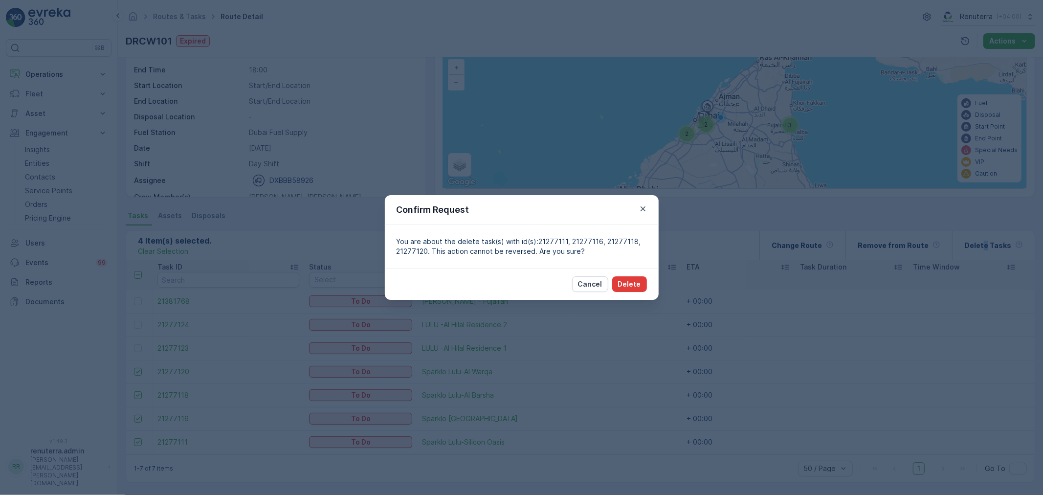
click at [615, 286] on button "Delete" at bounding box center [629, 284] width 35 height 16
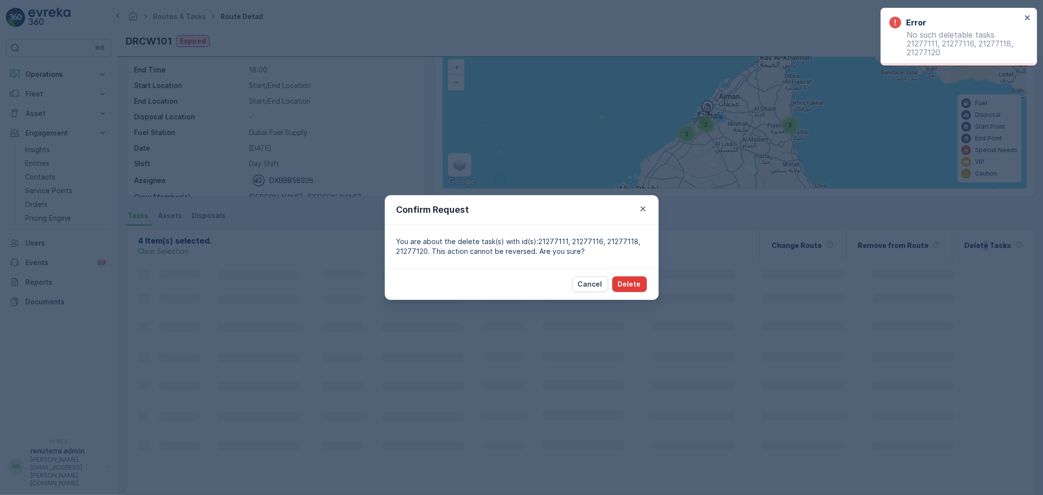
scroll to position [10, 0]
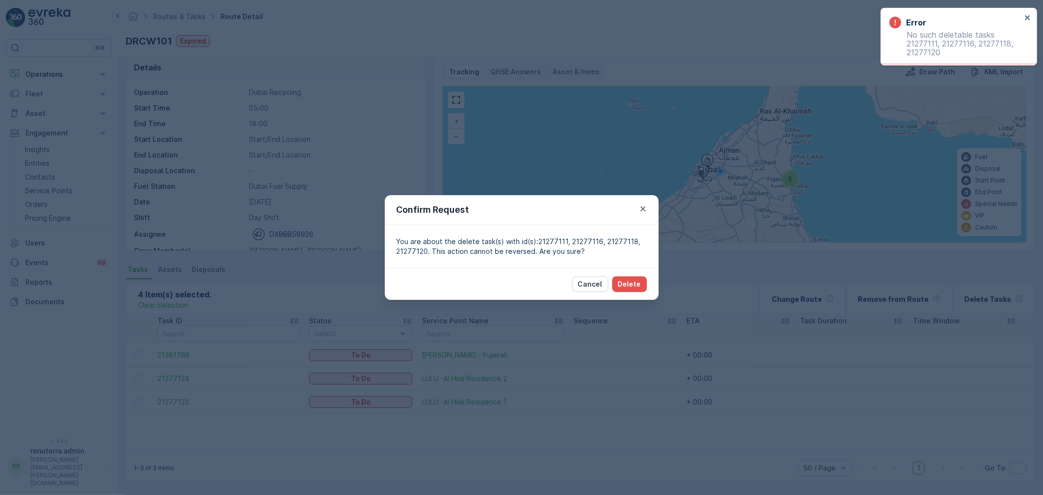
click at [290, 125] on div "Confirm Request You are about the delete task(s) with id(s):21277111, 21277116,…" at bounding box center [521, 247] width 1043 height 495
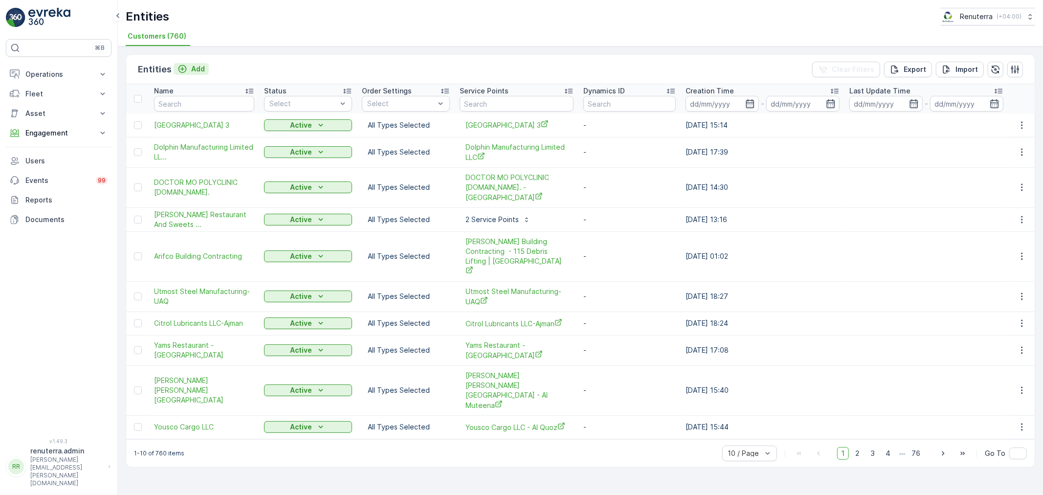
click at [191, 71] on p "Add" at bounding box center [198, 69] width 14 height 10
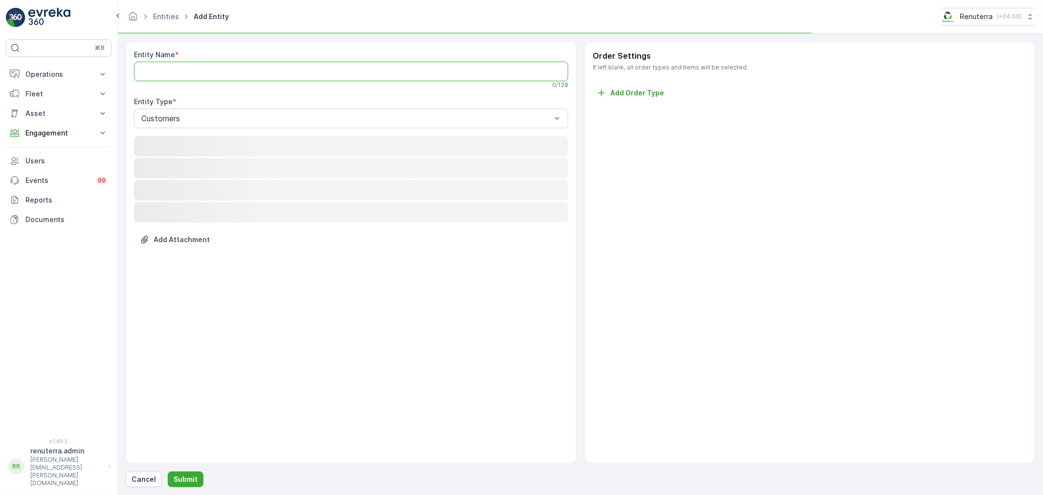
click at [202, 70] on Name "Entity Name" at bounding box center [351, 72] width 434 height 20
paste Name "[PERSON_NAME] clinic -FUJ"
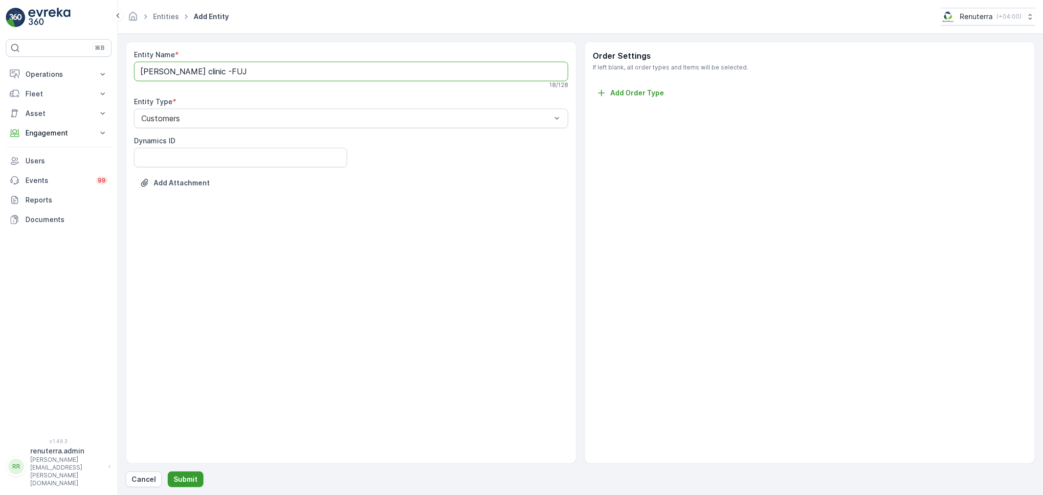
type Name "[PERSON_NAME] clinic -FUJ"
click at [189, 480] on p "Submit" at bounding box center [186, 479] width 24 height 10
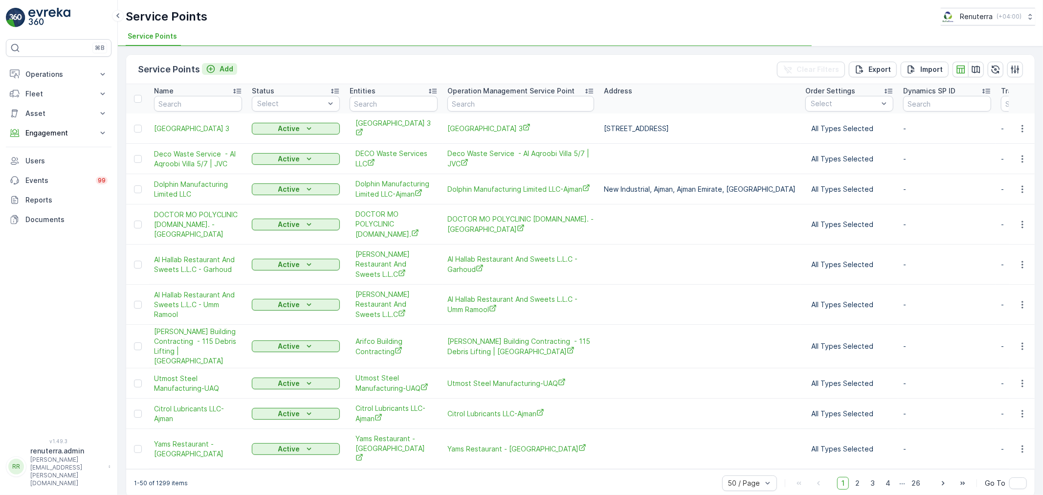
click at [214, 73] on icon "Add" at bounding box center [211, 69] width 10 height 10
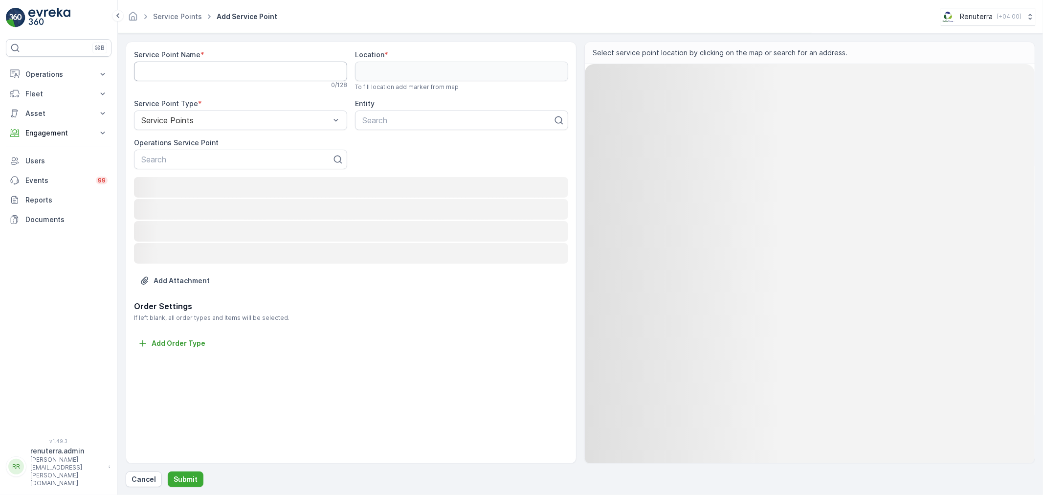
click at [207, 72] on Name "Service Point Name" at bounding box center [240, 72] width 213 height 20
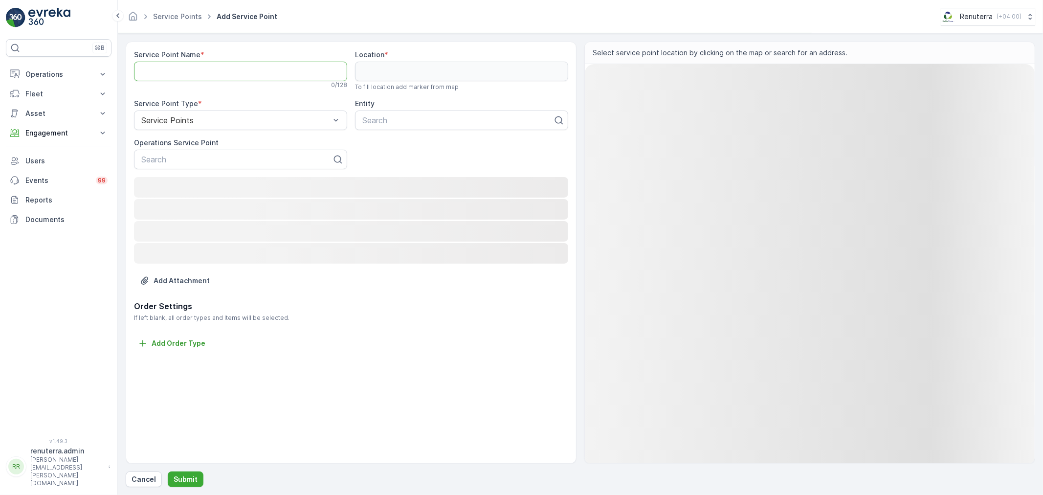
paste Name "[PERSON_NAME] clinic -FUJ"
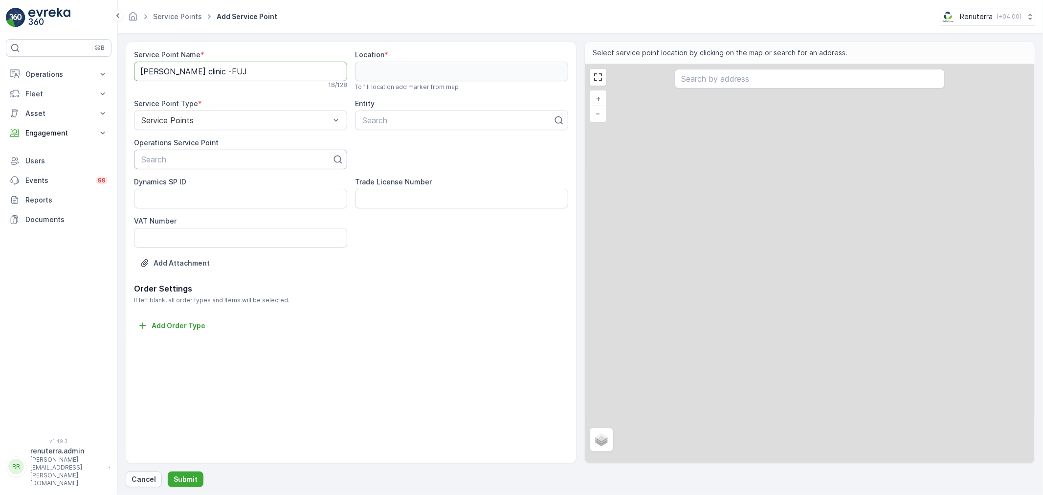
type Name "[PERSON_NAME] clinic -FUJ"
click at [179, 156] on div at bounding box center [236, 159] width 193 height 9
paste input "[PERSON_NAME] clinic -FUJ"
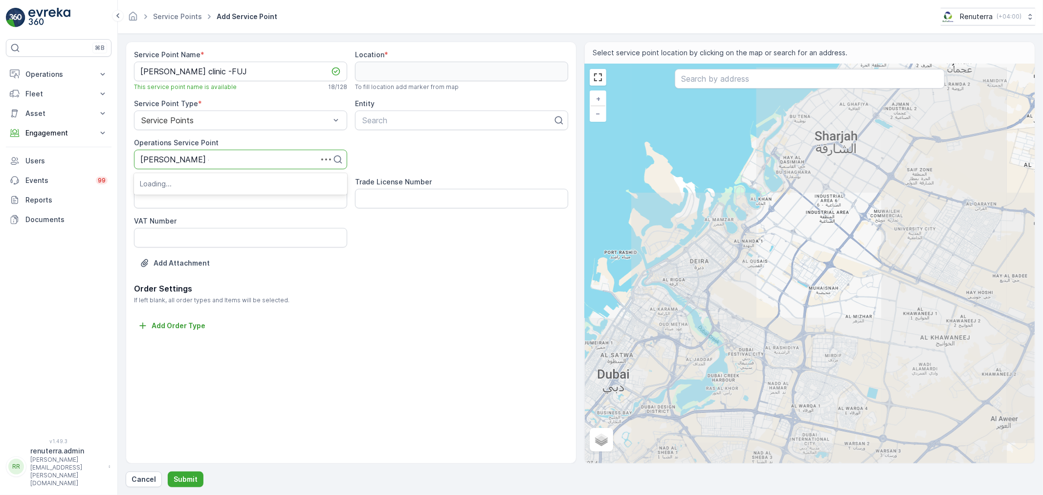
type input "[PERSON_NAME] clinic -FUJ"
drag, startPoint x: 377, startPoint y: 132, endPoint x: 377, endPoint y: 126, distance: 5.9
click at [377, 132] on div "Service Point Name * [PERSON_NAME] clinic -FUJ This service point name is avail…" at bounding box center [351, 166] width 434 height 233
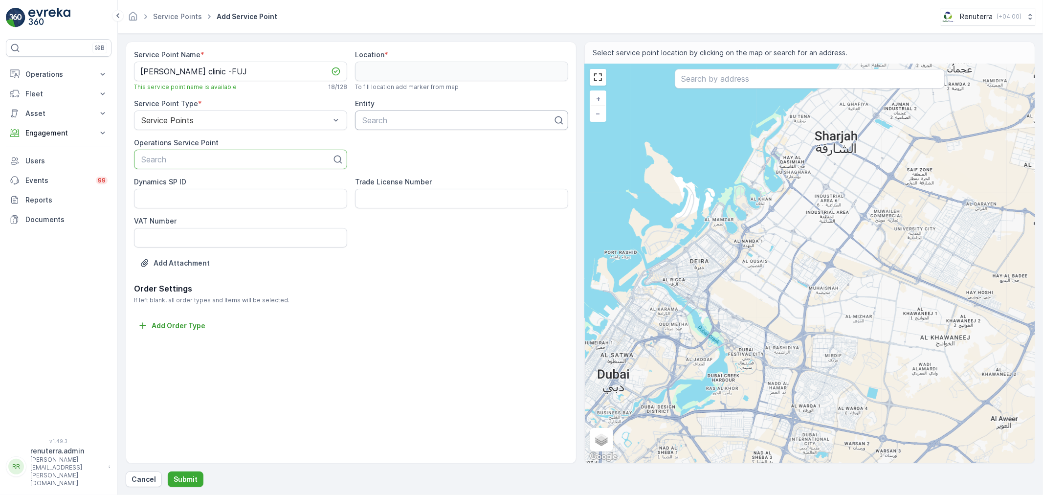
click at [378, 123] on div at bounding box center [457, 120] width 193 height 9
paste input "[PERSON_NAME] clinic -FUJ"
type input "[PERSON_NAME] clinic -FUJ"
click at [389, 145] on span "[PERSON_NAME] clinic -FUJ" at bounding box center [414, 144] width 107 height 9
click at [316, 156] on div at bounding box center [236, 159] width 193 height 9
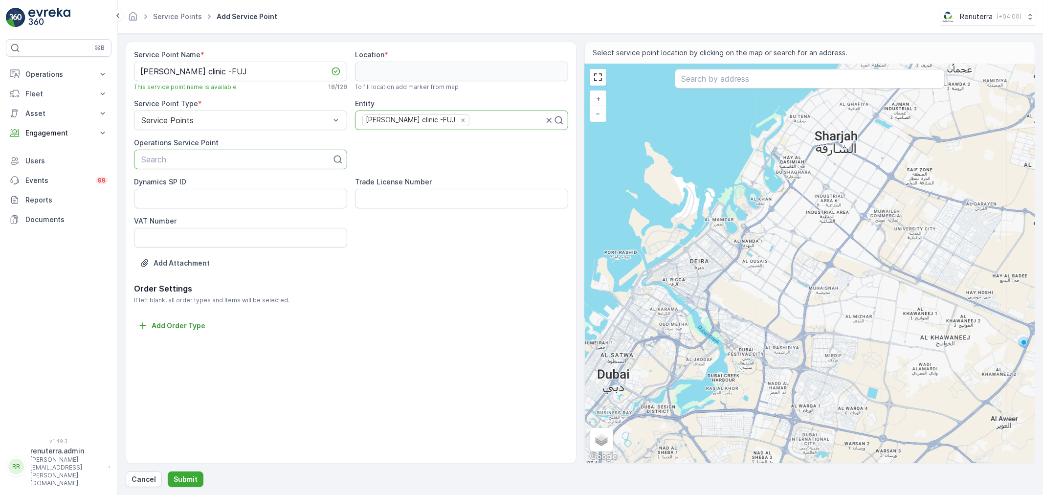
paste input "[PERSON_NAME] clinic -FUJ"
type input "[PERSON_NAME] clinic -FUJ"
click at [242, 184] on div "[PERSON_NAME] clinic -FUJ" at bounding box center [240, 183] width 201 height 9
click at [772, 80] on input "text" at bounding box center [810, 79] width 270 height 20
paste input "[PERSON_NAME] clinic -FUJ"
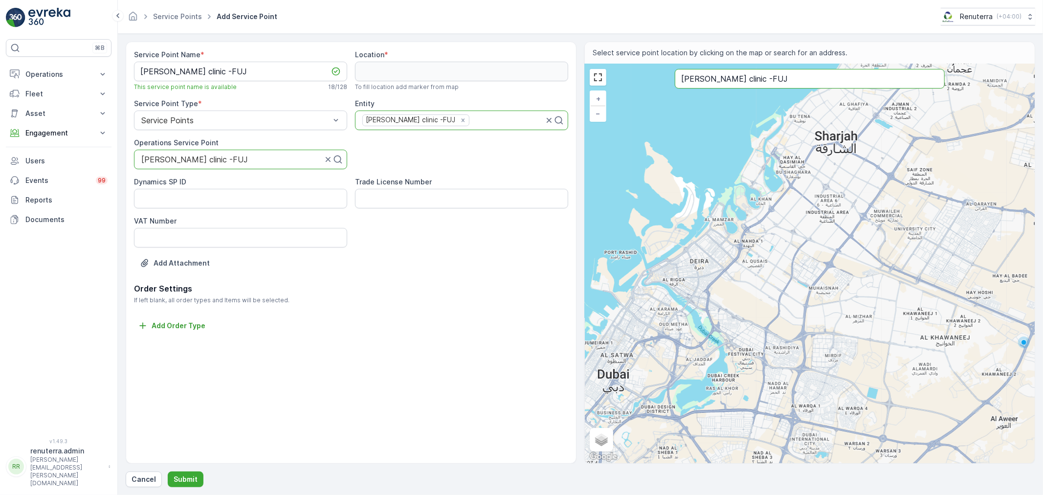
drag, startPoint x: 732, startPoint y: 80, endPoint x: 837, endPoint y: 70, distance: 105.6
click at [837, 70] on input "[PERSON_NAME] clinic -FUJ" at bounding box center [810, 79] width 270 height 20
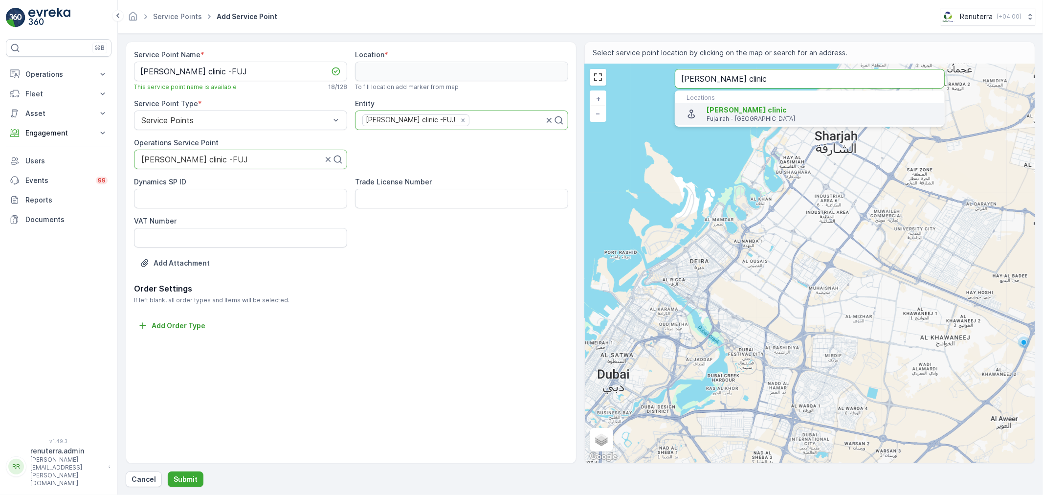
type input "[PERSON_NAME] clinic"
click at [827, 120] on p "Fujairah - [GEOGRAPHIC_DATA]" at bounding box center [822, 119] width 230 height 8
type input "25.1497358,56.3502833"
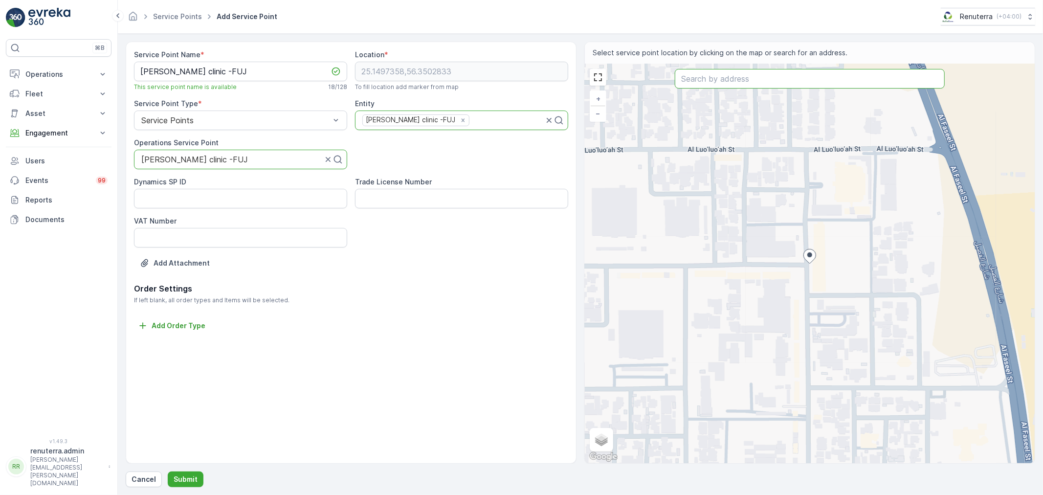
drag, startPoint x: 179, startPoint y: 470, endPoint x: 183, endPoint y: 465, distance: 6.7
click at [180, 465] on div "Service Point Name * [PERSON_NAME] clinic -FUJ This service point name is avail…" at bounding box center [581, 265] width 910 height 446
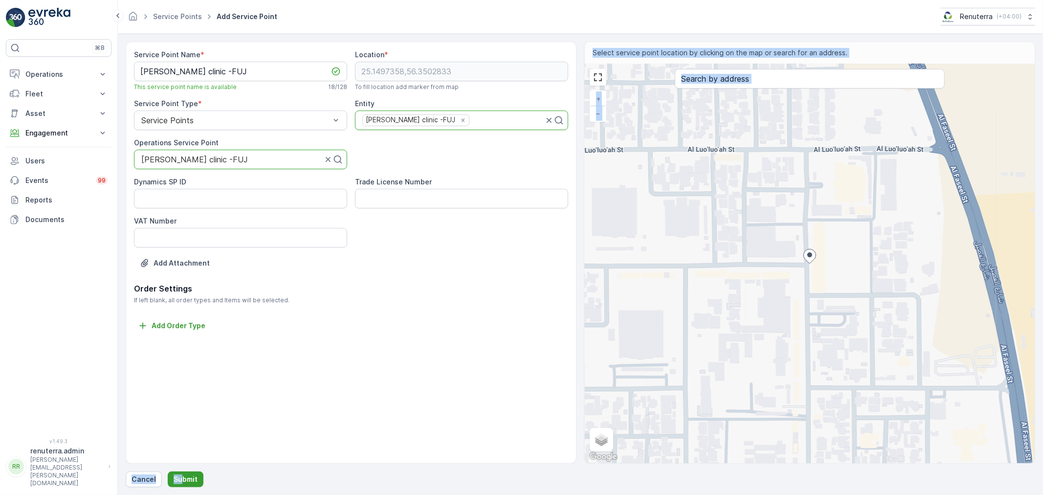
click at [186, 473] on button "Submit" at bounding box center [186, 479] width 36 height 16
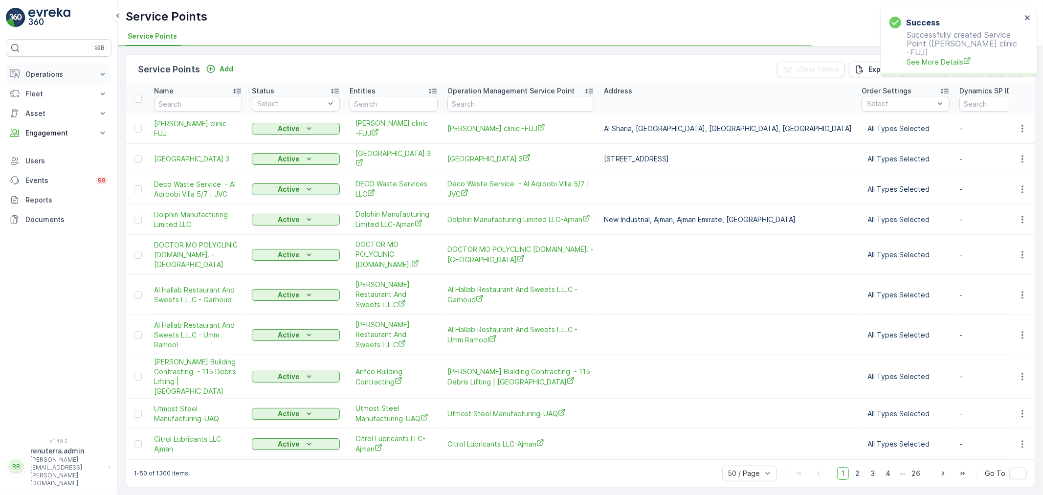
click at [44, 74] on p "Operations" at bounding box center [58, 74] width 67 height 10
click at [51, 114] on p "Routes & Tasks" at bounding box center [50, 118] width 50 height 10
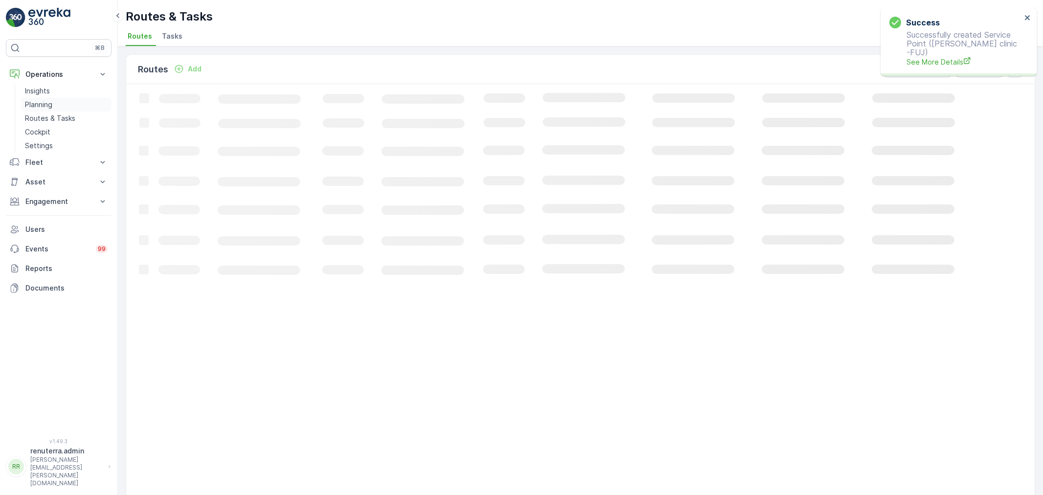
click at [52, 102] on p "Planning" at bounding box center [38, 105] width 27 height 10
click at [259, 38] on span "Service Points" at bounding box center [249, 36] width 49 height 10
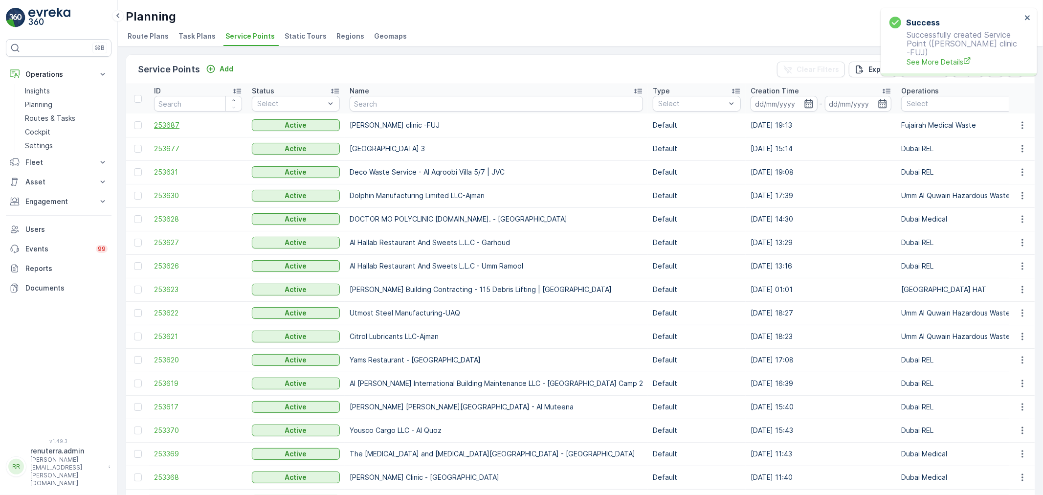
click at [157, 125] on span "253687" at bounding box center [198, 125] width 88 height 10
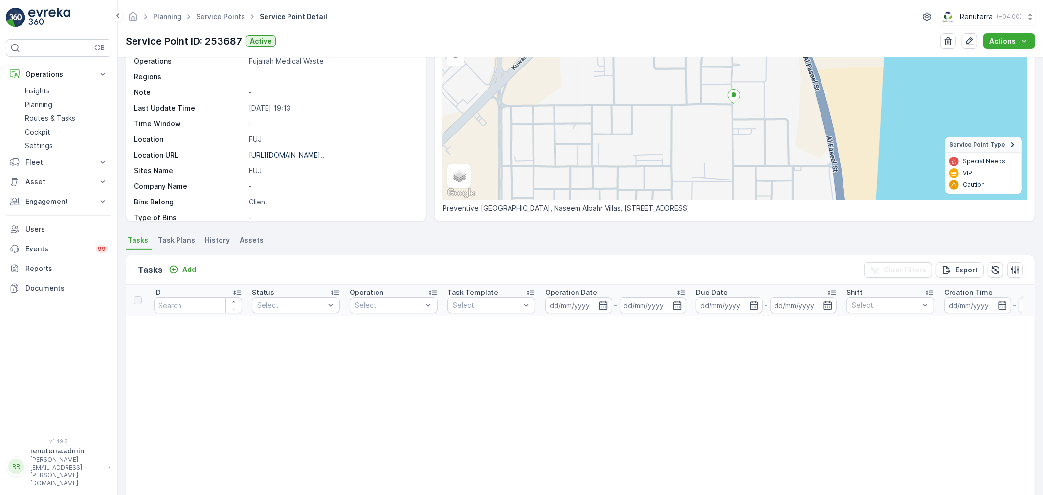
scroll to position [109, 0]
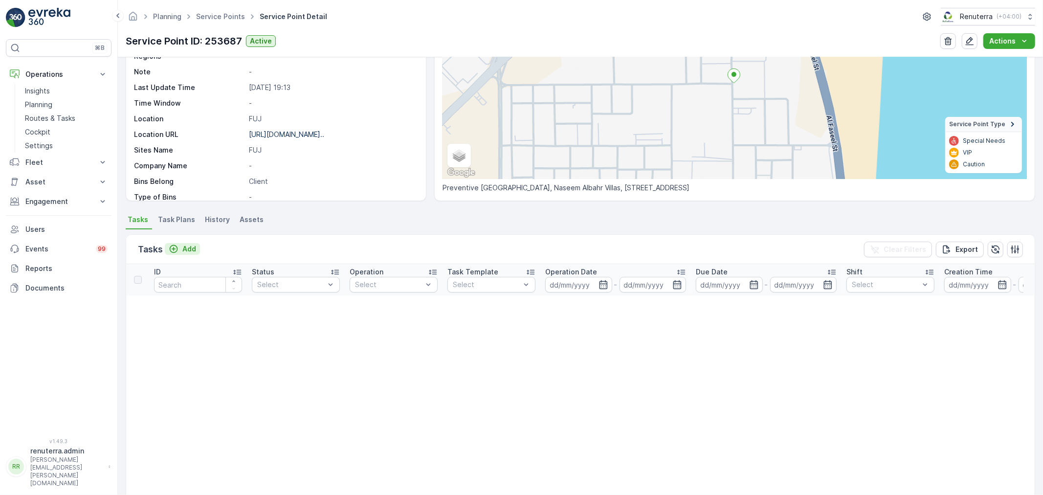
click at [188, 244] on p "Add" at bounding box center [189, 249] width 14 height 10
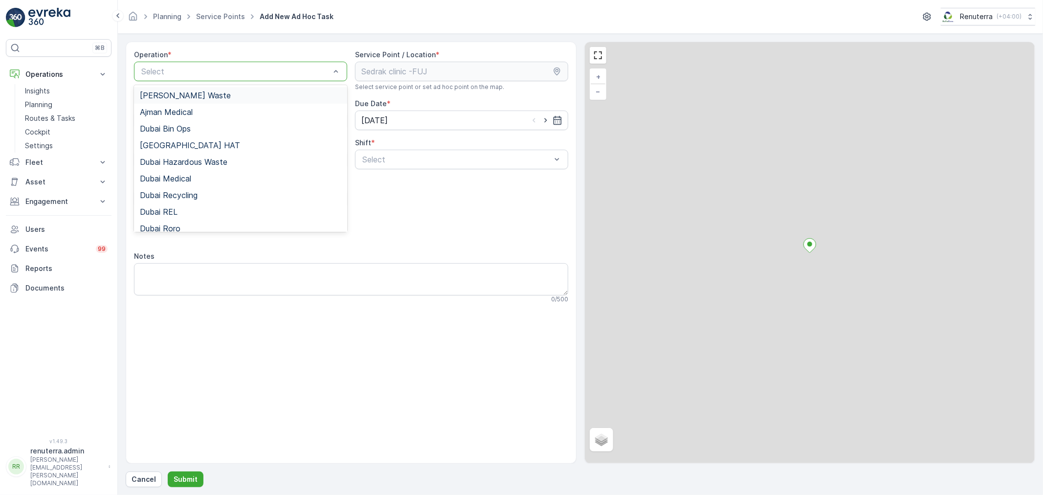
click at [212, 79] on div "Select" at bounding box center [240, 72] width 213 height 20
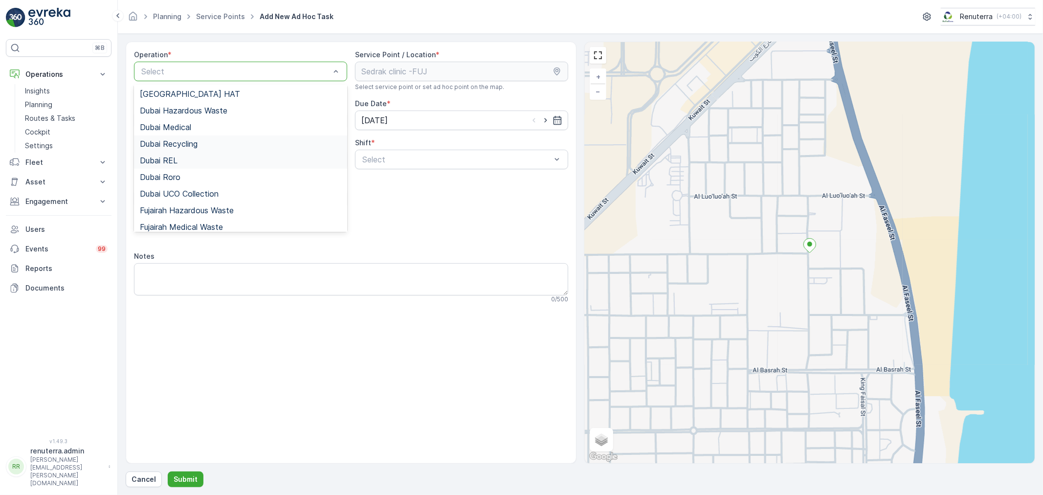
scroll to position [54, 0]
click at [189, 128] on span "Dubai Medical" at bounding box center [165, 124] width 51 height 9
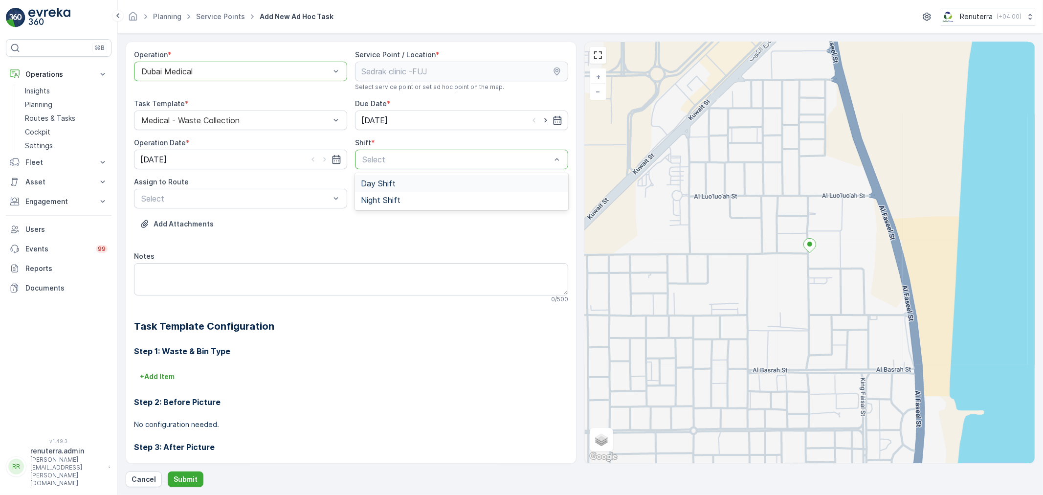
click at [379, 182] on span "Day Shift" at bounding box center [378, 183] width 35 height 9
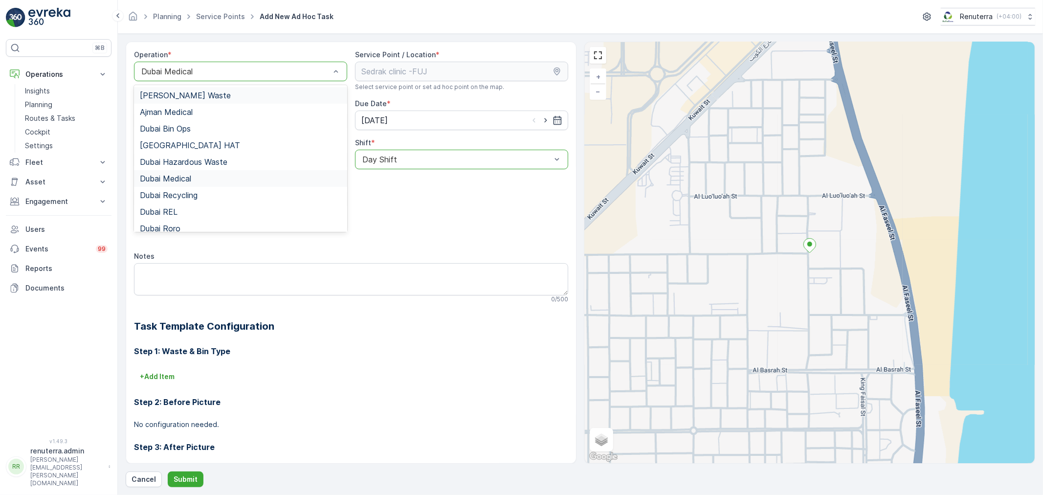
click at [226, 77] on div "Dubai Medical" at bounding box center [240, 72] width 213 height 20
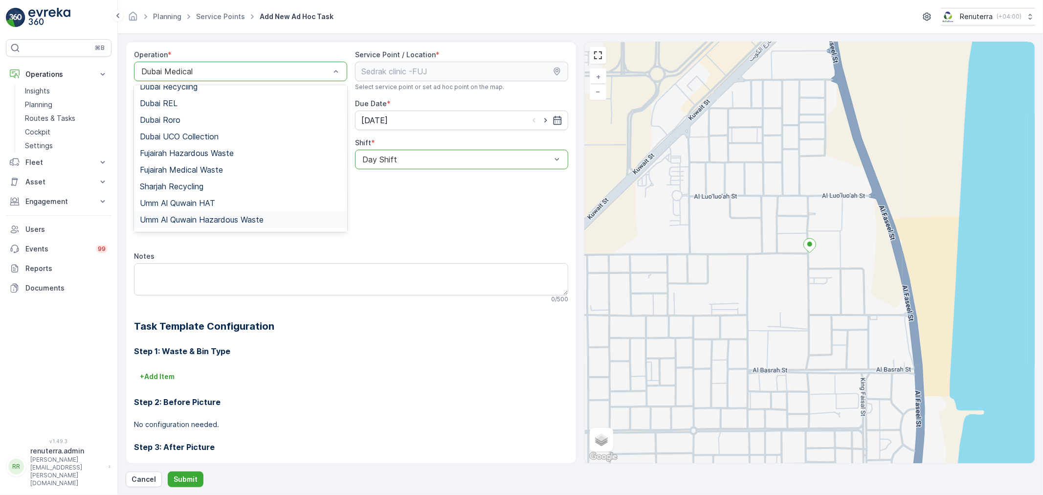
scroll to position [123, 0]
click at [196, 157] on span "Fujairah Medical Waste" at bounding box center [181, 155] width 83 height 9
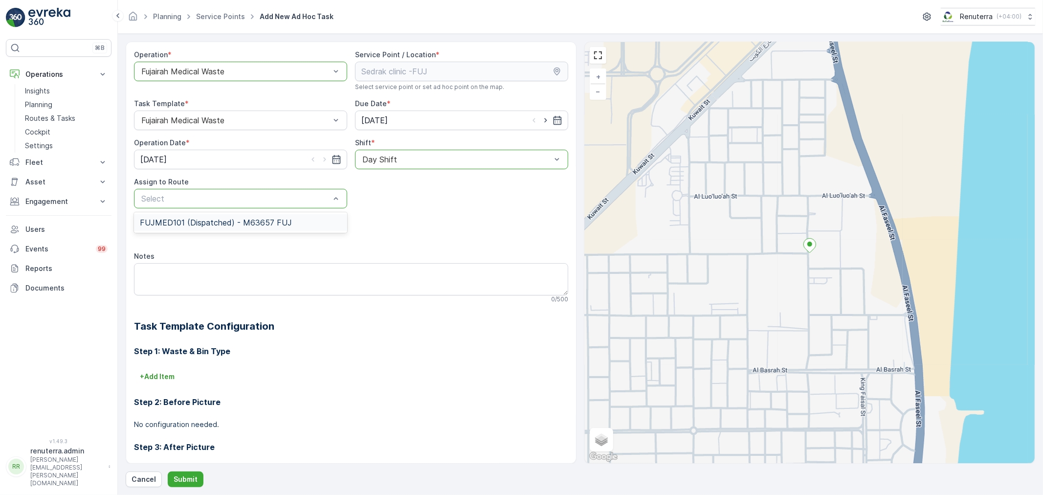
drag, startPoint x: 251, startPoint y: 222, endPoint x: 241, endPoint y: 259, distance: 38.6
click at [251, 222] on span "FUJMED101 (Dispatched) - M63657 FUJ" at bounding box center [216, 222] width 152 height 9
click at [191, 481] on p "Submit" at bounding box center [186, 479] width 24 height 10
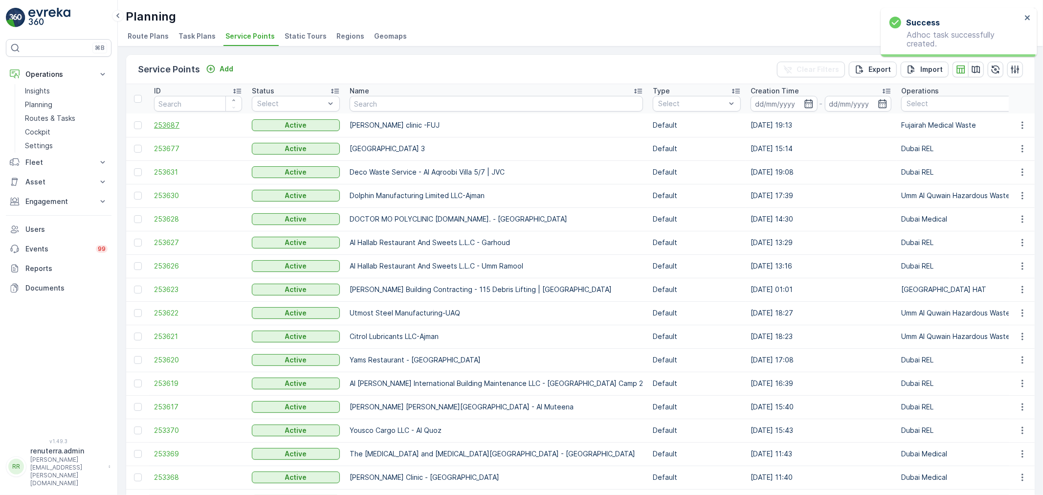
click at [178, 128] on span "253687" at bounding box center [198, 125] width 88 height 10
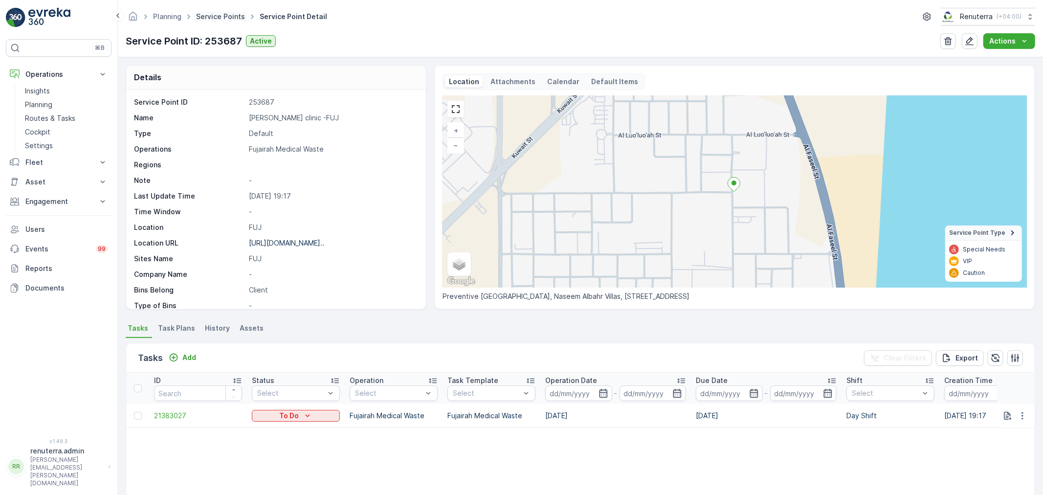
click at [232, 20] on link "Service Points" at bounding box center [220, 16] width 49 height 8
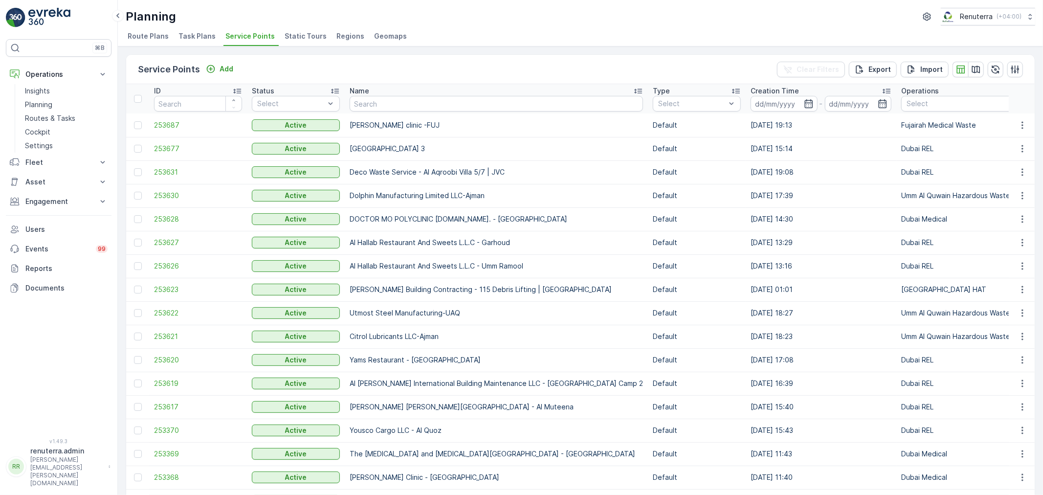
click at [156, 134] on td "253687" at bounding box center [198, 124] width 98 height 23
click at [165, 127] on span "253687" at bounding box center [198, 125] width 88 height 10
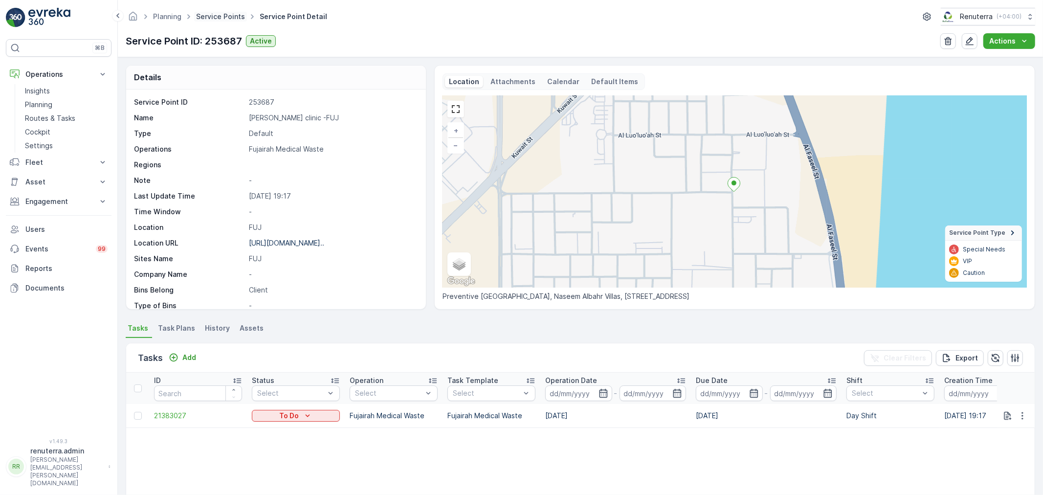
click at [216, 16] on link "Service Points" at bounding box center [220, 16] width 49 height 8
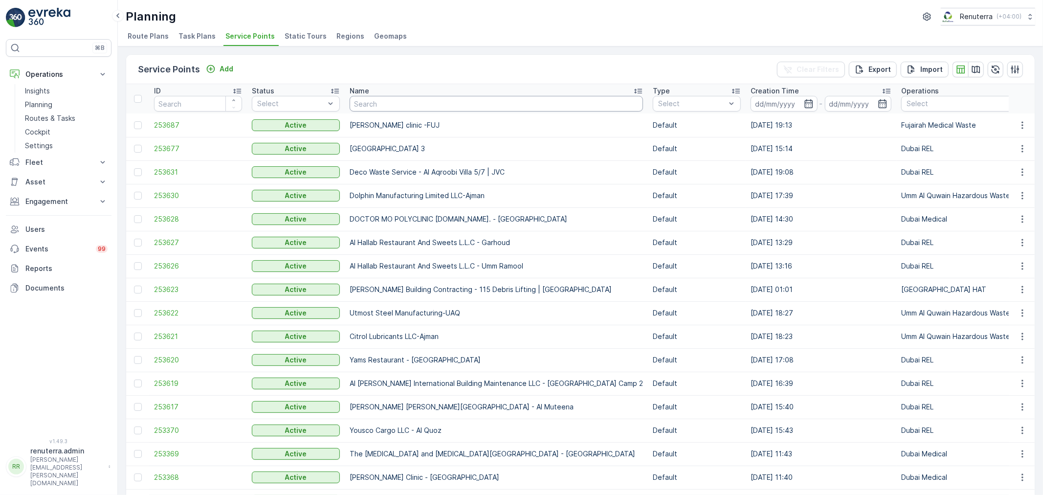
click at [376, 100] on input "text" at bounding box center [496, 104] width 293 height 16
type input "fak"
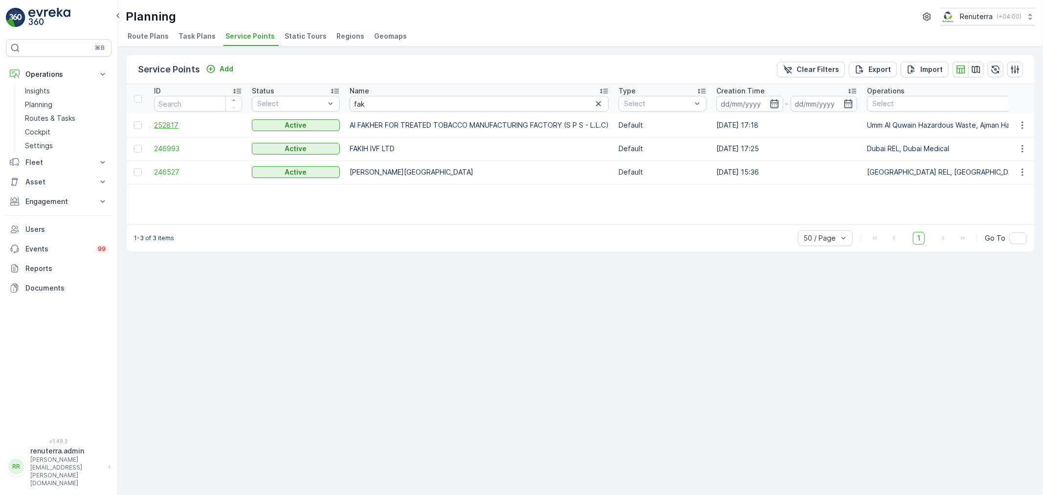
click at [162, 125] on span "252817" at bounding box center [198, 125] width 88 height 10
click at [233, 71] on button "Add" at bounding box center [219, 69] width 35 height 12
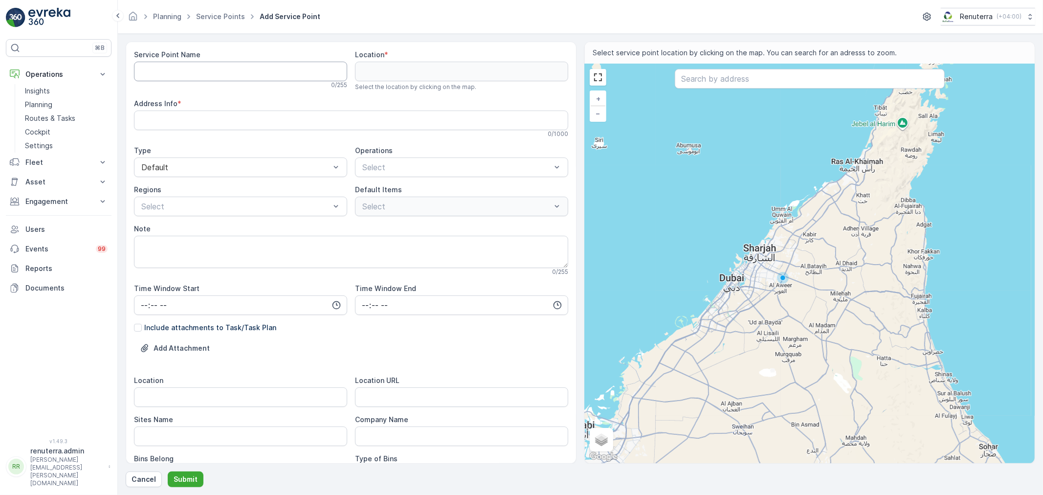
click at [198, 75] on Name "Service Point Name" at bounding box center [240, 72] width 213 height 20
click at [175, 71] on Name "Service Point Name" at bounding box center [240, 72] width 213 height 20
paste Name "AL MARWA AUTO REPAIRING GARA"
click at [255, 69] on Name "AL MARWA AUTO REPAIRING GARAGE" at bounding box center [240, 72] width 213 height 20
click at [312, 68] on Name "AL MARWA AUTO REPAIRING GARAGE" at bounding box center [240, 72] width 213 height 20
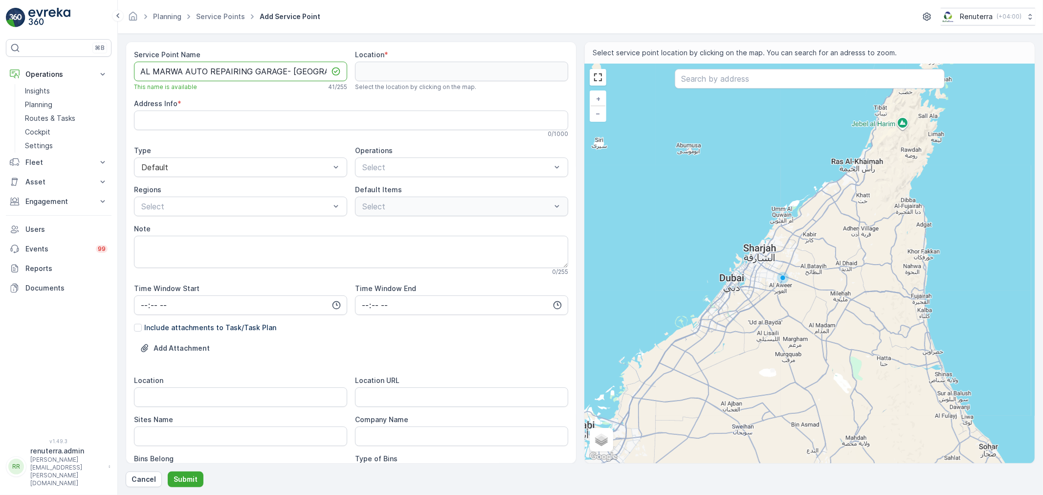
drag, startPoint x: 325, startPoint y: 74, endPoint x: 125, endPoint y: 64, distance: 200.7
click at [125, 64] on form "Service Point Name AL MARWA AUTO REPAIRING GARAGE- Khawaneej This name is avail…" at bounding box center [580, 264] width 925 height 461
type Name "AL MARWA AUTO REPAIRING GARAGE- [GEOGRAPHIC_DATA]"
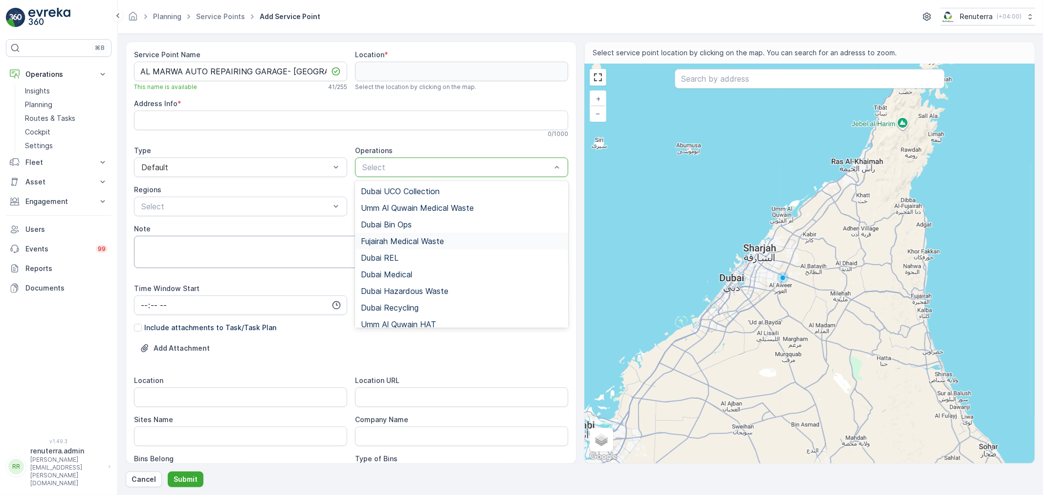
drag, startPoint x: 395, startPoint y: 248, endPoint x: 401, endPoint y: 260, distance: 13.1
click at [394, 246] on div "Fujairah Medical Waste" at bounding box center [461, 241] width 213 height 17
click at [396, 175] on div "Fujairah Medical Waste" at bounding box center [461, 167] width 213 height 20
click at [384, 257] on span "Dubai REL" at bounding box center [380, 257] width 38 height 9
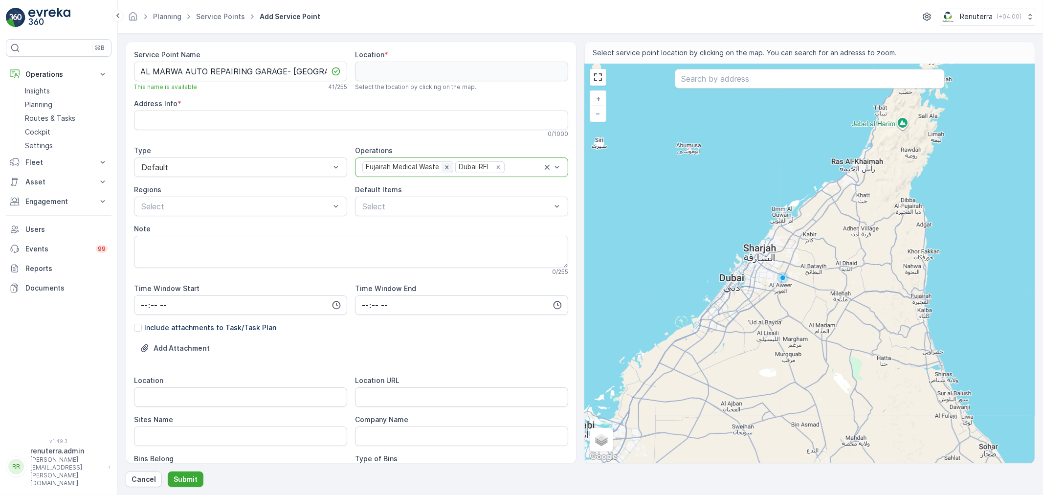
click at [445, 166] on icon "Remove Fujairah Medical Waste" at bounding box center [447, 167] width 7 height 7
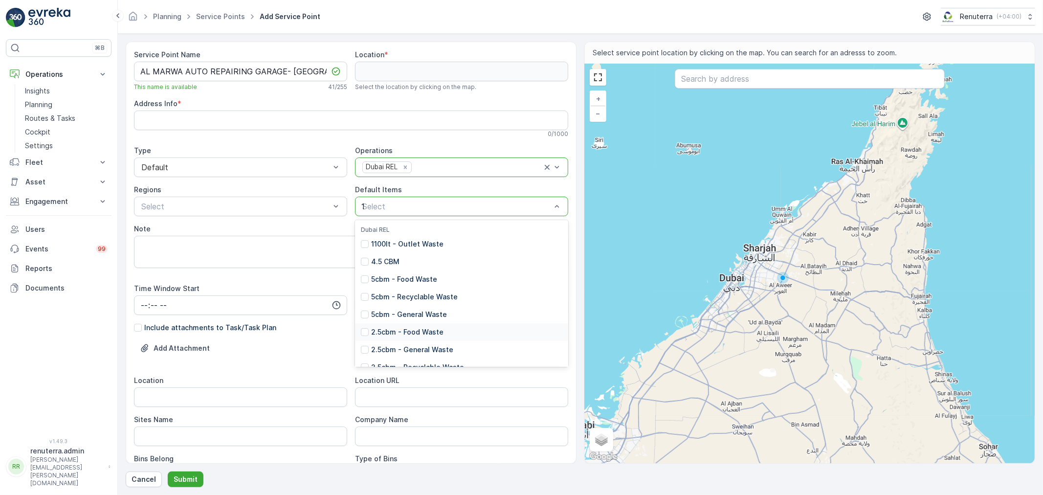
type input "11"
click at [421, 275] on p "1100lt - General Waste" at bounding box center [409, 279] width 77 height 10
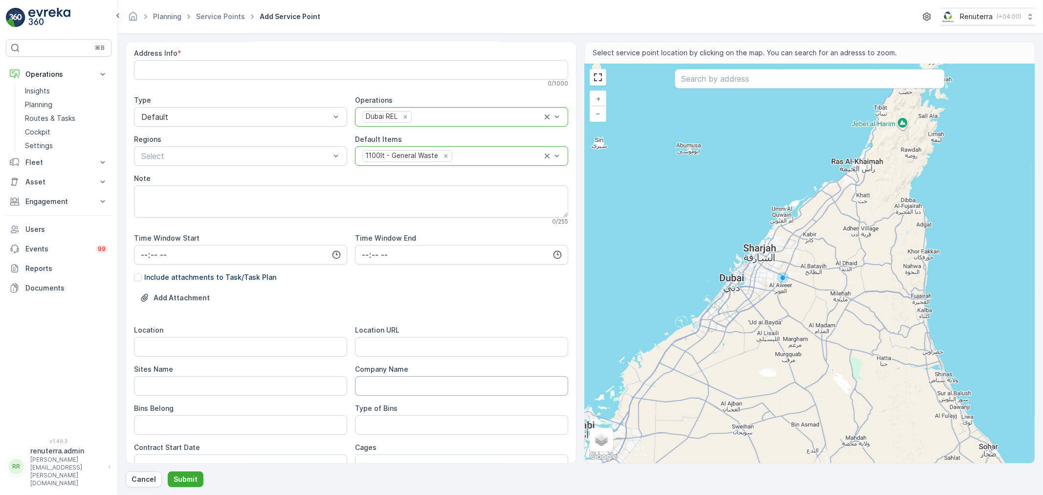
scroll to position [54, 0]
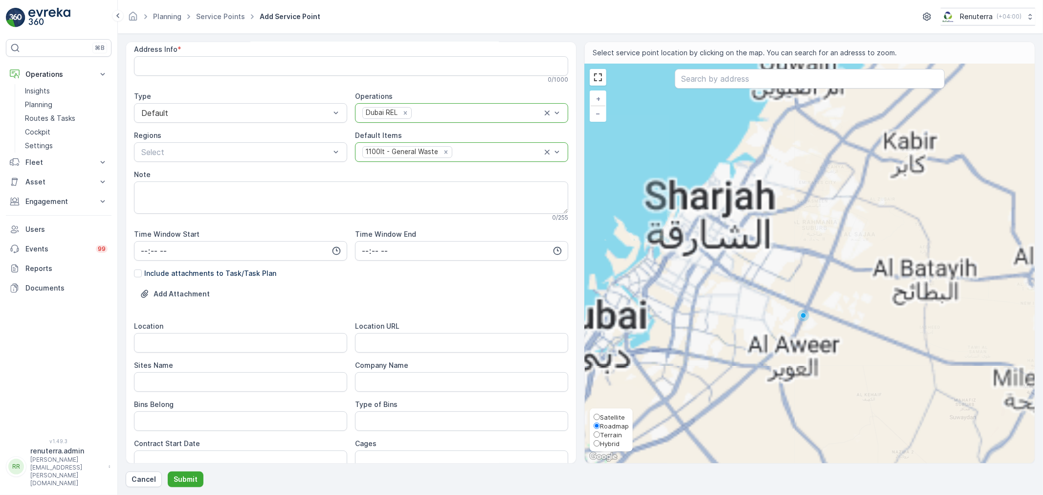
click at [608, 422] on span "Roadmap" at bounding box center [614, 426] width 29 height 8
click at [600, 423] on input "Roadmap" at bounding box center [597, 426] width 6 height 6
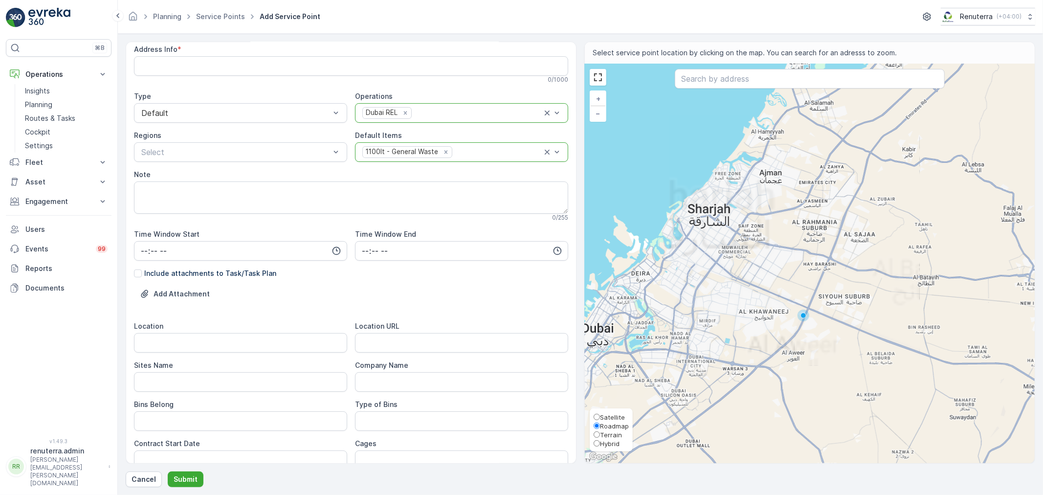
click at [608, 417] on span "Satellite" at bounding box center [612, 417] width 25 height 8
click at [600, 417] on input "Satellite" at bounding box center [597, 417] width 6 height 6
radio input "true"
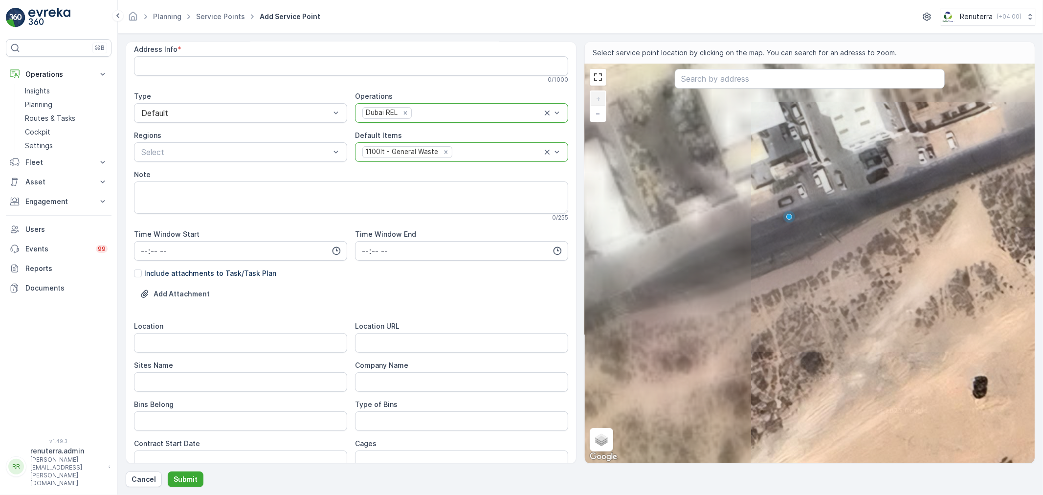
drag, startPoint x: 833, startPoint y: 292, endPoint x: 925, endPoint y: 359, distance: 114.4
click at [925, 360] on div "+ − Satellite Roadmap Terrain Hybrid Leaflet Keyboard shortcuts Map Data Imager…" at bounding box center [810, 263] width 450 height 399
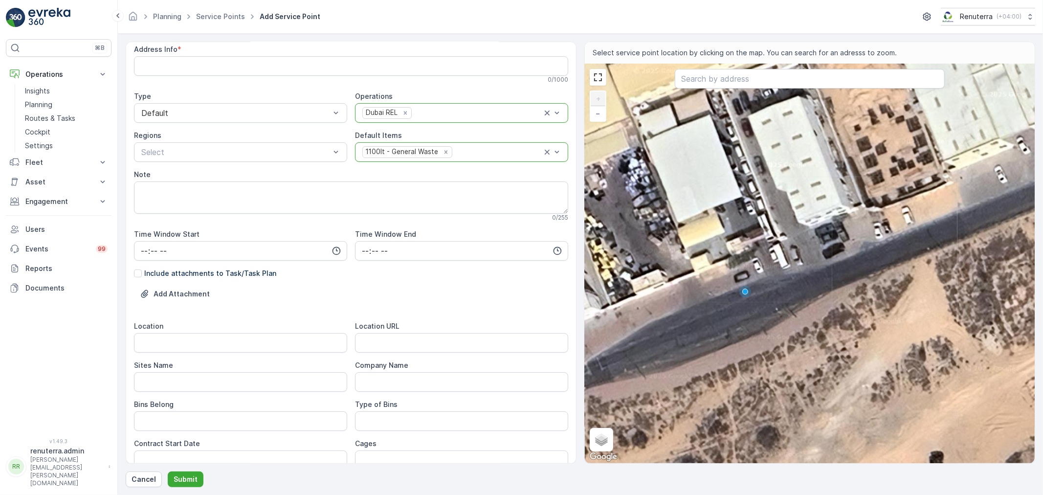
drag, startPoint x: 835, startPoint y: 235, endPoint x: 761, endPoint y: 350, distance: 136.6
click at [761, 350] on div "+ − Satellite Roadmap Terrain Hybrid Leaflet Keyboard shortcuts Map Data Imager…" at bounding box center [810, 263] width 450 height 399
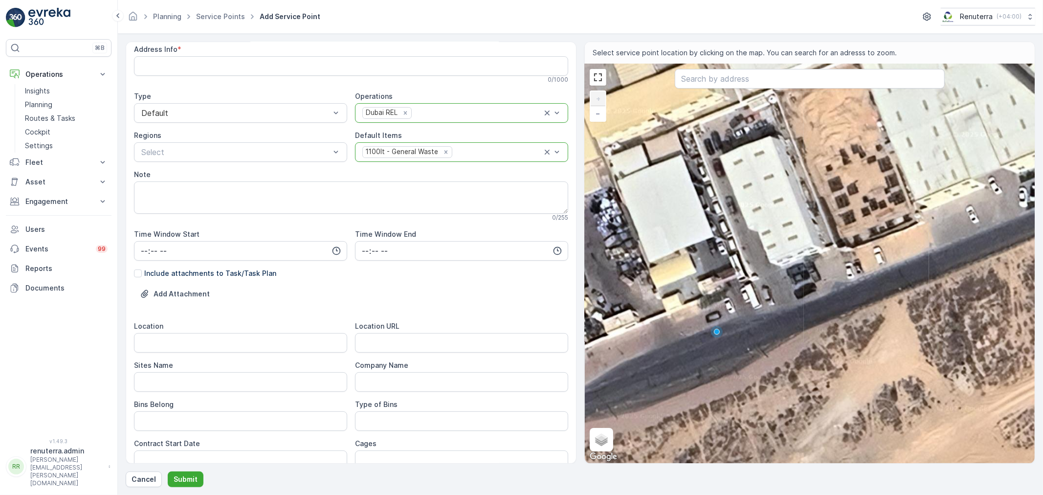
click at [757, 267] on div "+ − Satellite Roadmap Terrain Hybrid Leaflet Keyboard shortcuts Map Data Imager…" at bounding box center [810, 263] width 450 height 399
type input "25.22935578420736,55.559104173909816"
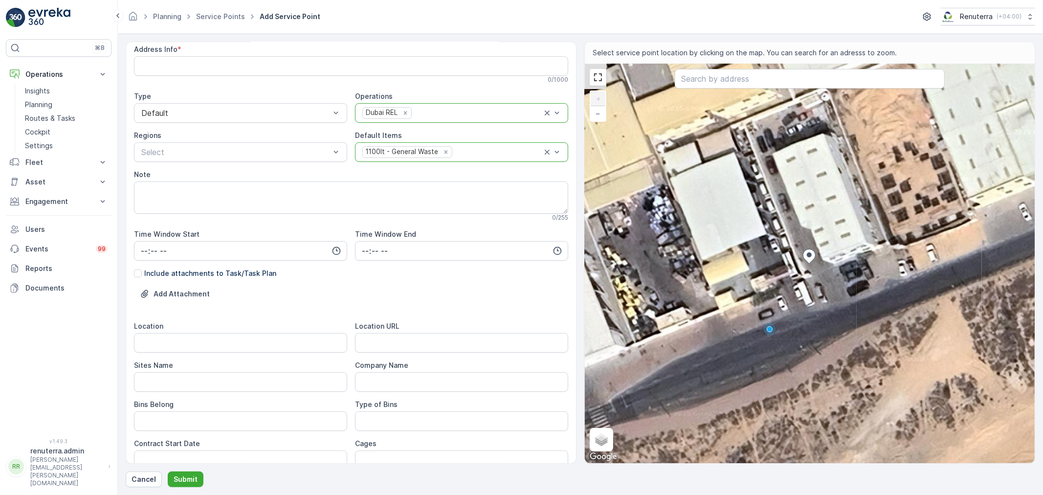
type Info "6HH5+QHG - Al Khawaneej - Dubai - United Arab Emirates"
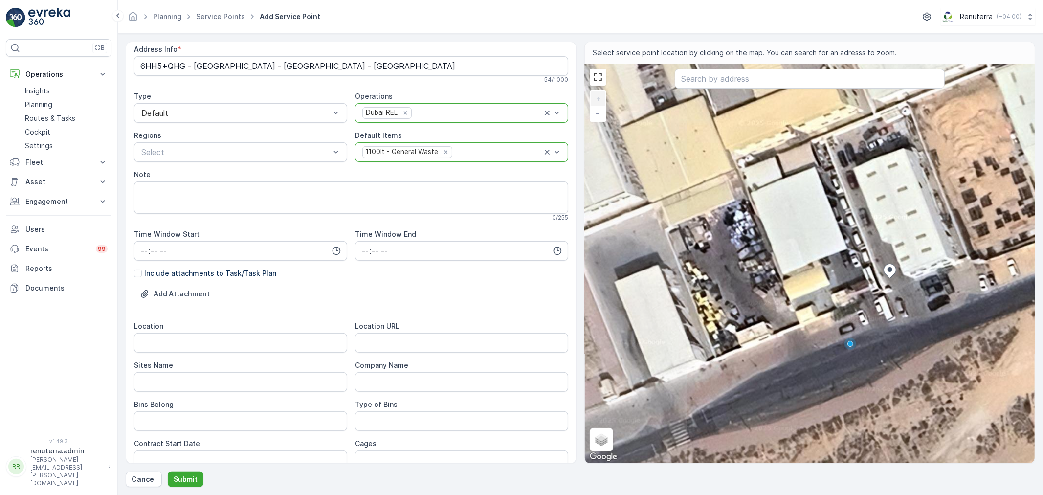
drag, startPoint x: 736, startPoint y: 305, endPoint x: 841, endPoint y: 308, distance: 105.7
click at [841, 308] on div "+ − Satellite Roadmap Terrain Hybrid Leaflet Keyboard shortcuts Map Data Imager…" at bounding box center [810, 263] width 450 height 399
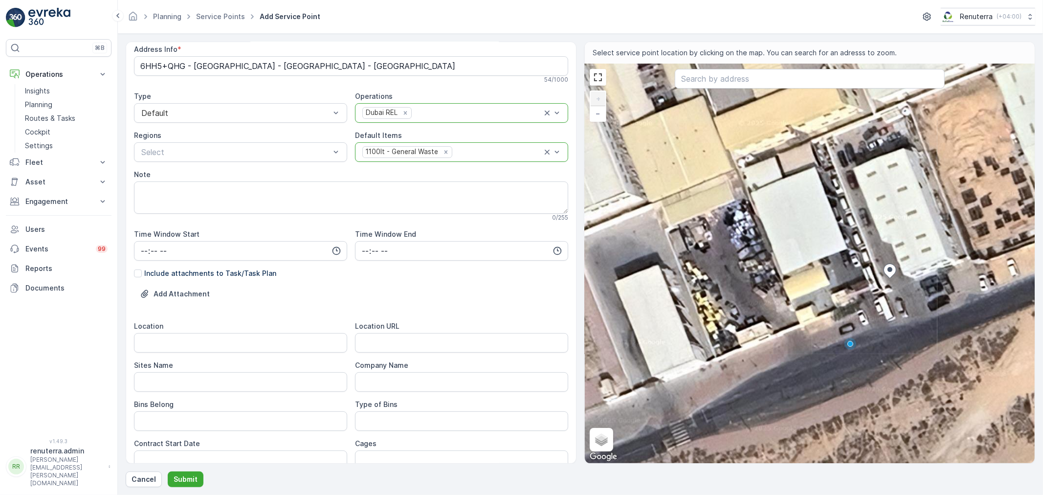
click at [837, 294] on div "+ − Satellite Roadmap Terrain Hybrid Leaflet Keyboard shortcuts Map Data Imager…" at bounding box center [810, 263] width 450 height 399
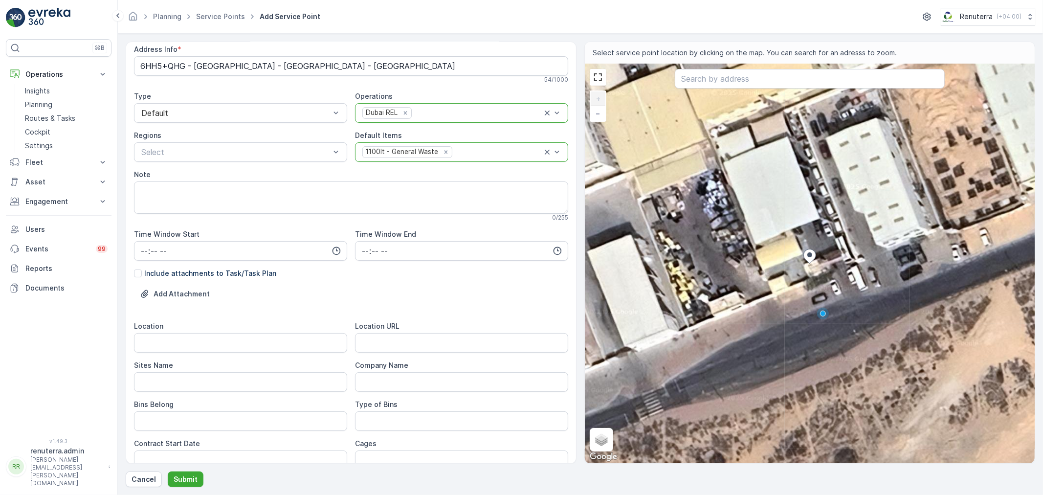
click at [825, 255] on div "+ − Satellite Roadmap Terrain Hybrid Leaflet Keyboard shortcuts Map Data Imager…" at bounding box center [810, 263] width 450 height 399
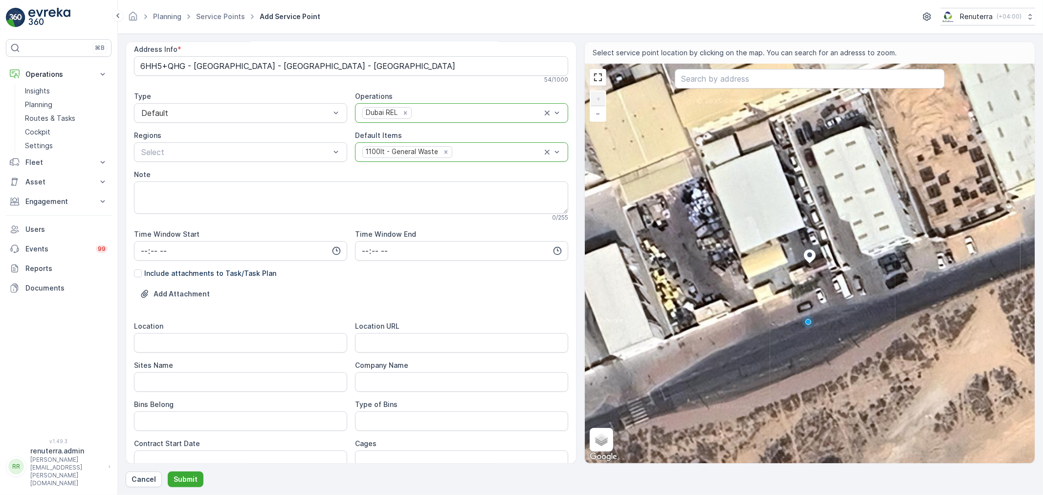
click at [783, 256] on div "+ − Satellite Roadmap Terrain Hybrid Leaflet Keyboard shortcuts Map Data Imager…" at bounding box center [810, 263] width 450 height 399
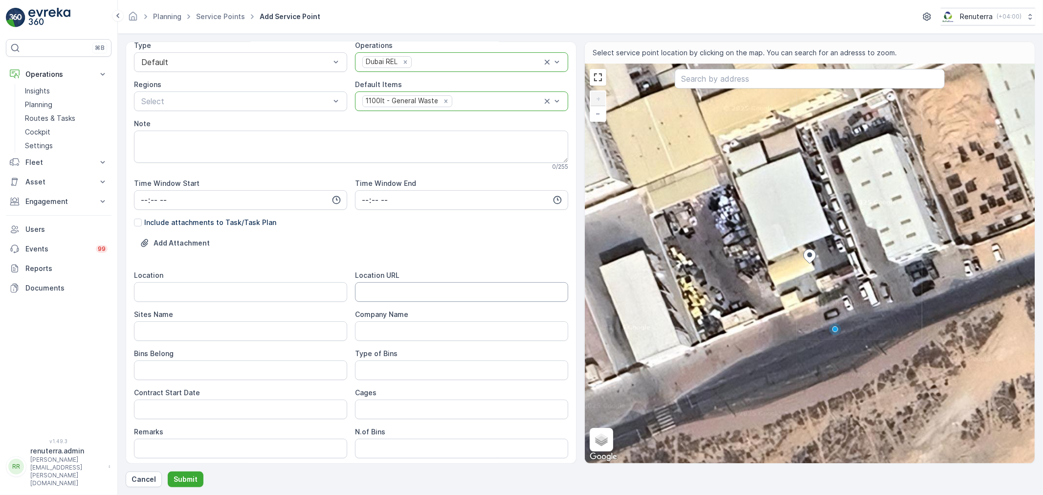
scroll to position [109, 0]
drag, startPoint x: 688, startPoint y: 67, endPoint x: 692, endPoint y: 71, distance: 6.2
click at [688, 67] on div "+ − Satellite Roadmap Terrain Hybrid Leaflet Keyboard shortcuts Map Data Imager…" at bounding box center [810, 263] width 450 height 399
type input "25.229844612931895,55.558590540890016"
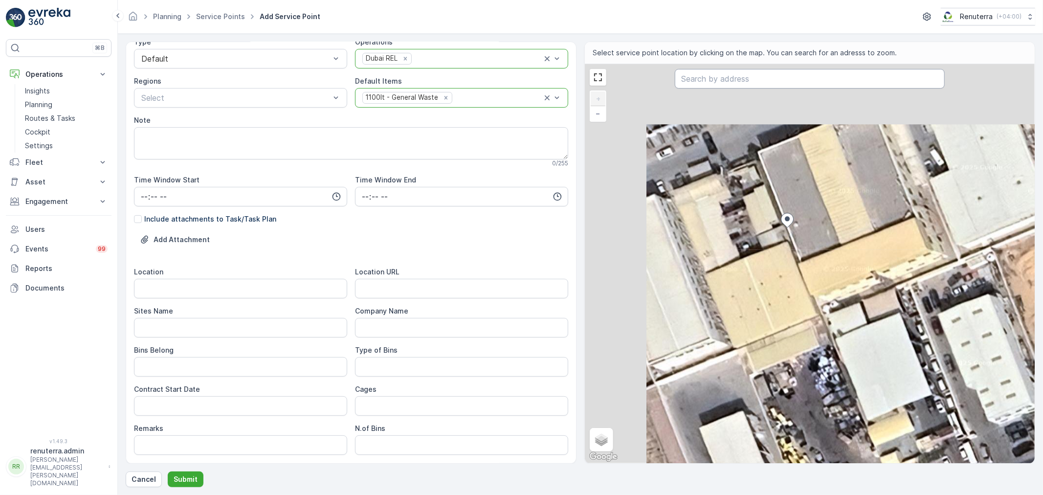
type Info "6HH5+W9W - Al Khawaneej - Dubai - United Arab Emirates"
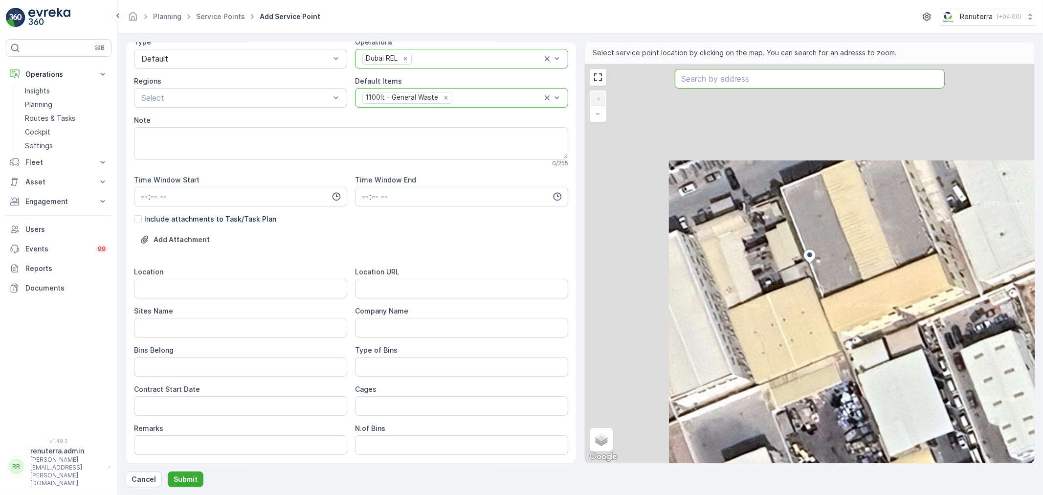
click at [693, 74] on input "text" at bounding box center [810, 79] width 270 height 20
paste input "Al Marwa Auto Repairing Garage"
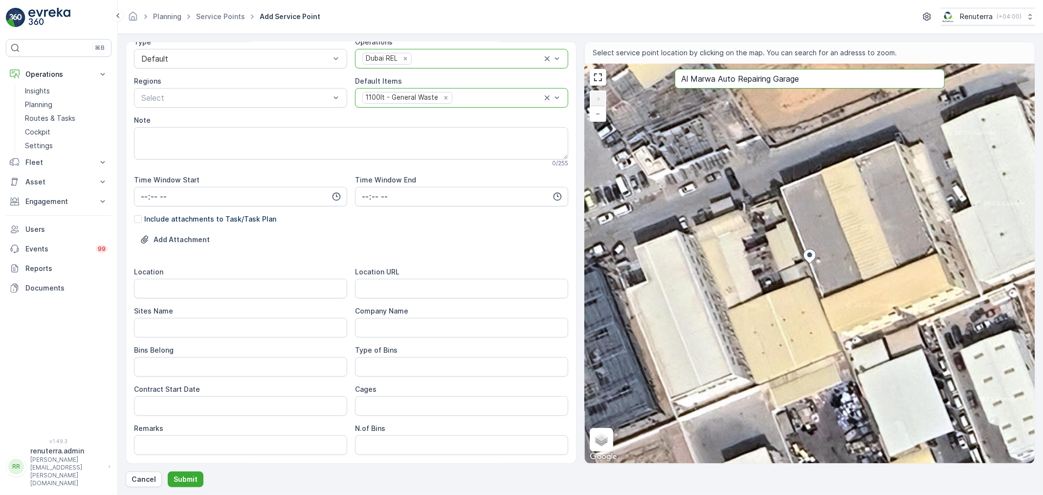
type input "Al Marwa Auto Repairing Garage"
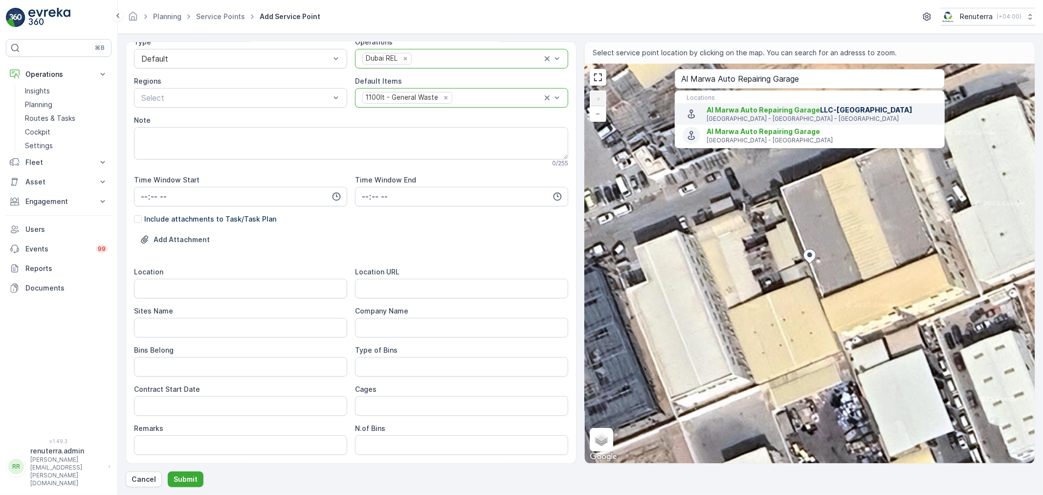
click at [765, 110] on span "Al Marwa Auto Repairing Garage" at bounding box center [763, 110] width 113 height 8
type input "25.22395,55.373653"
type Info "UMR 236 - Warehouse No.12 5th St - Umm Ramool - Dubai - United Arab Emirates"
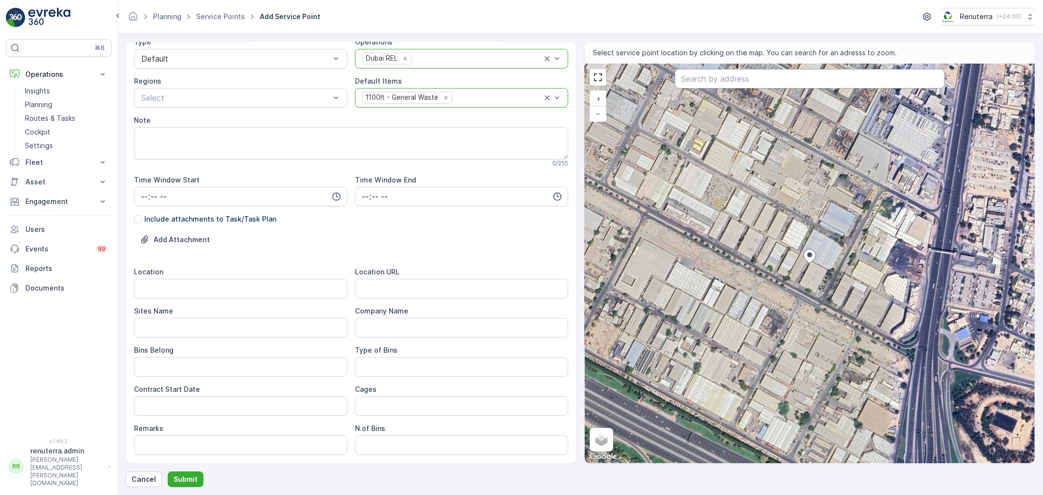
click at [755, 76] on input "text" at bounding box center [810, 79] width 270 height 20
click at [426, 213] on div "Service Point Name AL MARWA AUTO REPAIRING GARAGE- Khawaneej This name is avail…" at bounding box center [351, 256] width 434 height 631
click at [406, 285] on URL "Location URL" at bounding box center [461, 289] width 213 height 20
paste URL "https://maps.app.goo.gl/jpeoTMaGHnvMooLf6"
type URL "https://maps.app.goo.gl/jpeoTMaGHnvMooLf6"
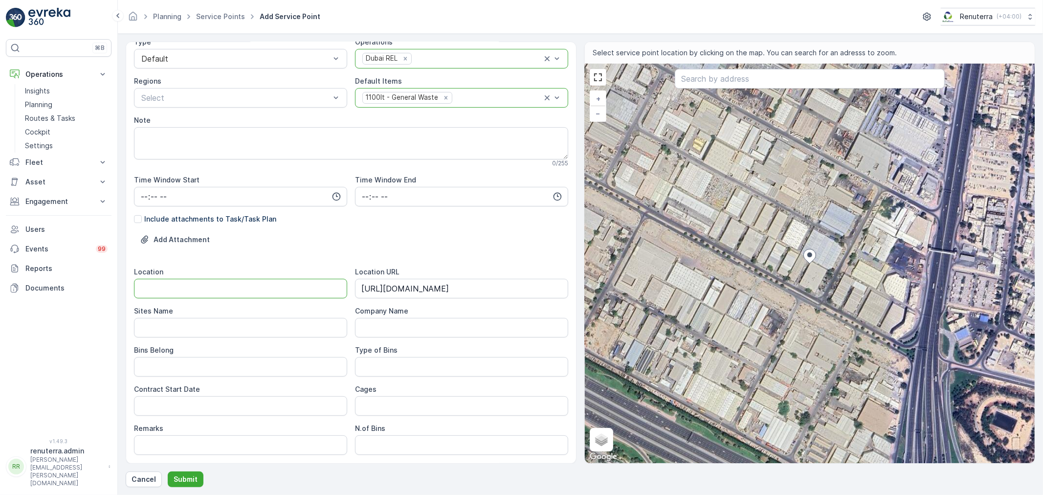
click at [299, 293] on input "Location" at bounding box center [240, 289] width 213 height 20
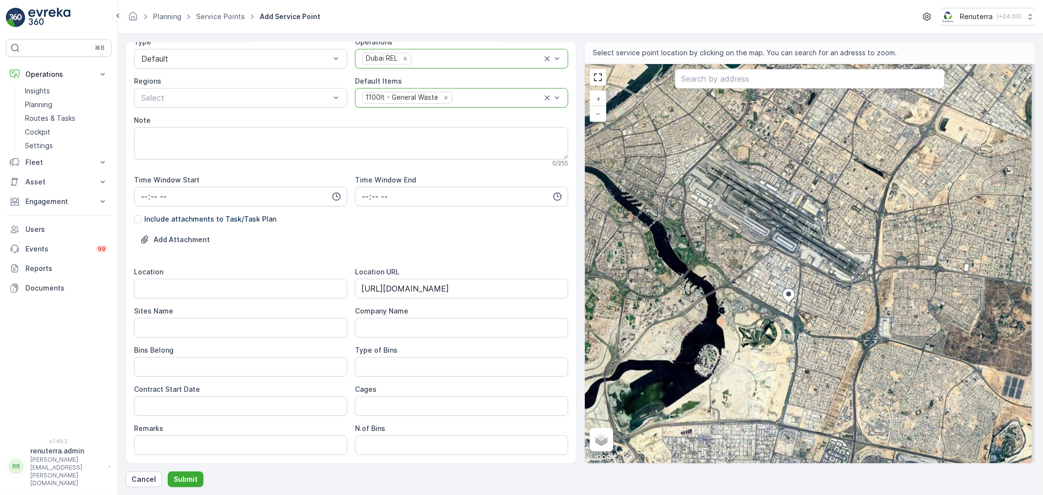
drag, startPoint x: 836, startPoint y: 364, endPoint x: 722, endPoint y: 237, distance: 170.7
click at [727, 245] on div "+ − Satellite Roadmap Terrain Hybrid Leaflet Keyboard shortcuts Map Data Imager…" at bounding box center [810, 263] width 450 height 399
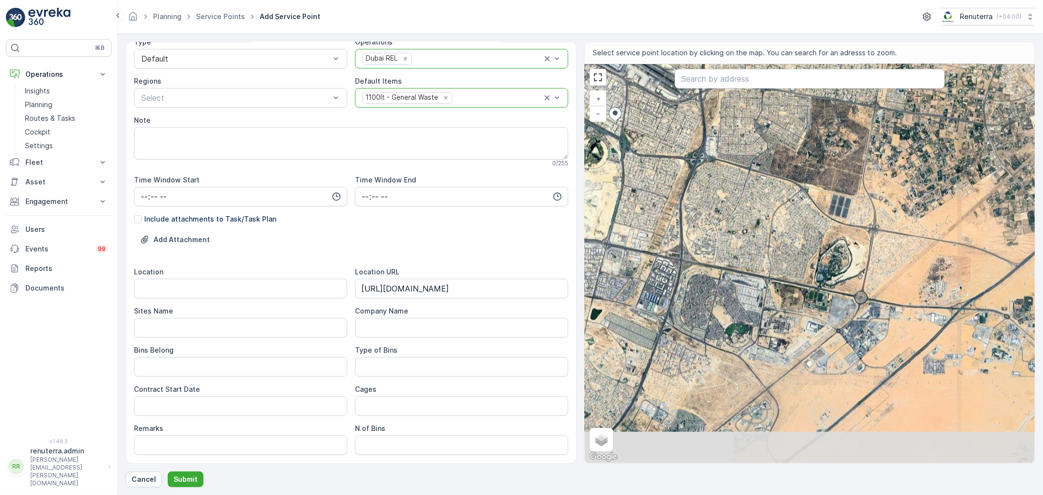
click at [698, 324] on div "+ − Satellite Roadmap Terrain Hybrid Leaflet Keyboard shortcuts Map Data Imager…" at bounding box center [810, 263] width 450 height 399
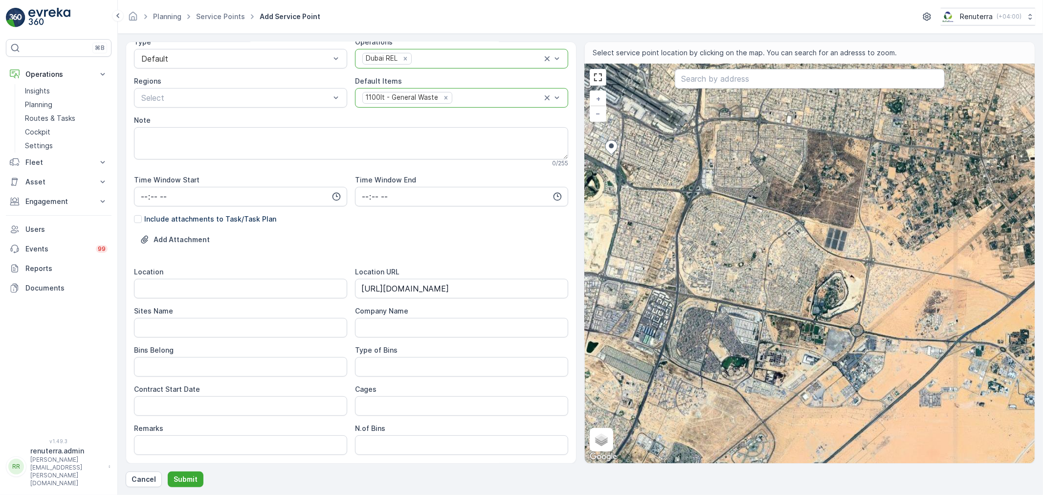
drag, startPoint x: 671, startPoint y: 369, endPoint x: 756, endPoint y: 360, distance: 85.0
click at [756, 360] on div "+ − Satellite Roadmap Terrain Hybrid Leaflet Keyboard shortcuts Map Data Imager…" at bounding box center [810, 263] width 450 height 399
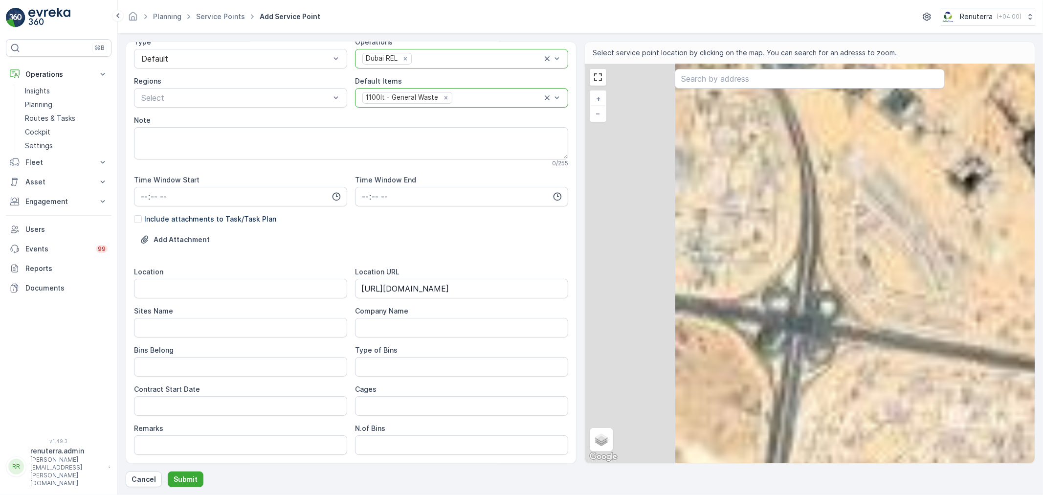
drag, startPoint x: 769, startPoint y: 380, endPoint x: 908, endPoint y: 286, distance: 167.9
click at [908, 286] on div "+ − Satellite Roadmap Terrain Hybrid Leaflet Keyboard shortcuts Map Data Imager…" at bounding box center [810, 263] width 450 height 399
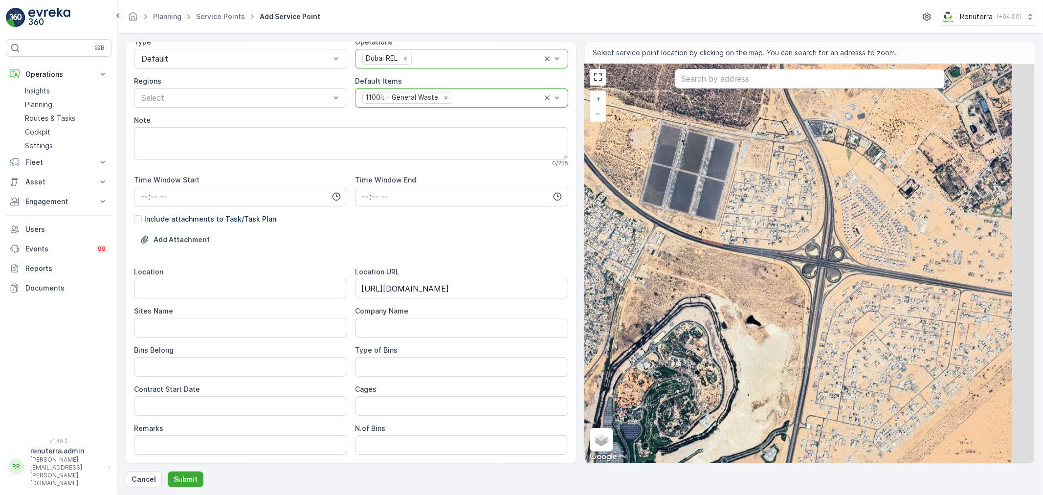
drag, startPoint x: 848, startPoint y: 295, endPoint x: 696, endPoint y: 302, distance: 151.3
click at [696, 302] on div "+ − Satellite Roadmap Terrain Hybrid Leaflet Keyboard shortcuts Map Data Imager…" at bounding box center [810, 263] width 450 height 399
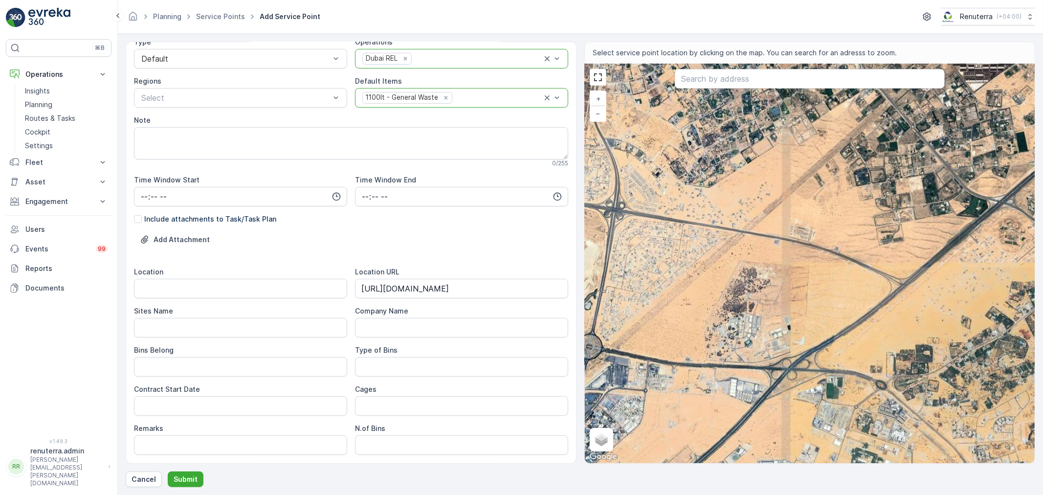
drag, startPoint x: 823, startPoint y: 349, endPoint x: 746, endPoint y: 400, distance: 91.8
click at [746, 399] on div "+ − Satellite Roadmap Terrain Hybrid Leaflet Keyboard shortcuts Map Data Imager…" at bounding box center [810, 263] width 450 height 399
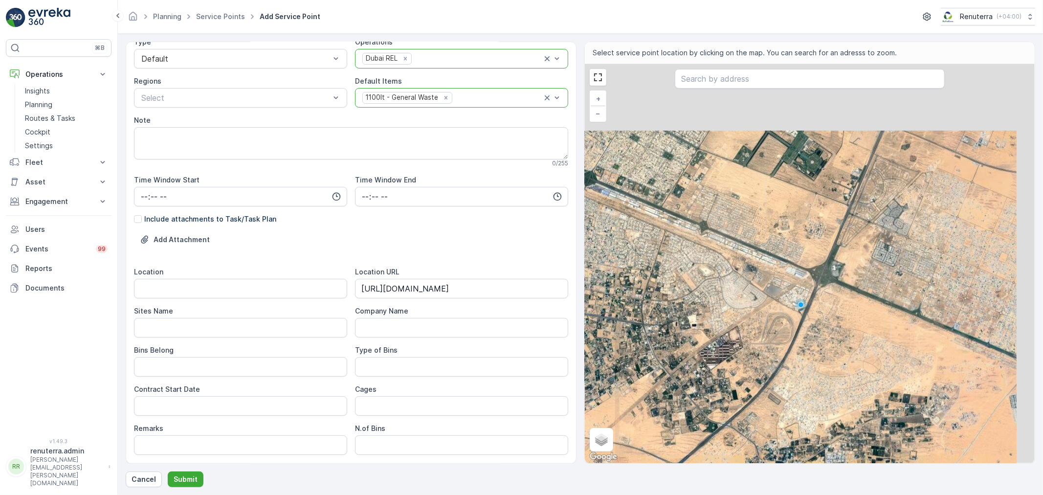
drag, startPoint x: 745, startPoint y: 404, endPoint x: 726, endPoint y: 401, distance: 19.8
click at [719, 419] on div "+ − Satellite Roadmap Terrain Hybrid Leaflet Keyboard shortcuts Map Data Imager…" at bounding box center [810, 263] width 450 height 399
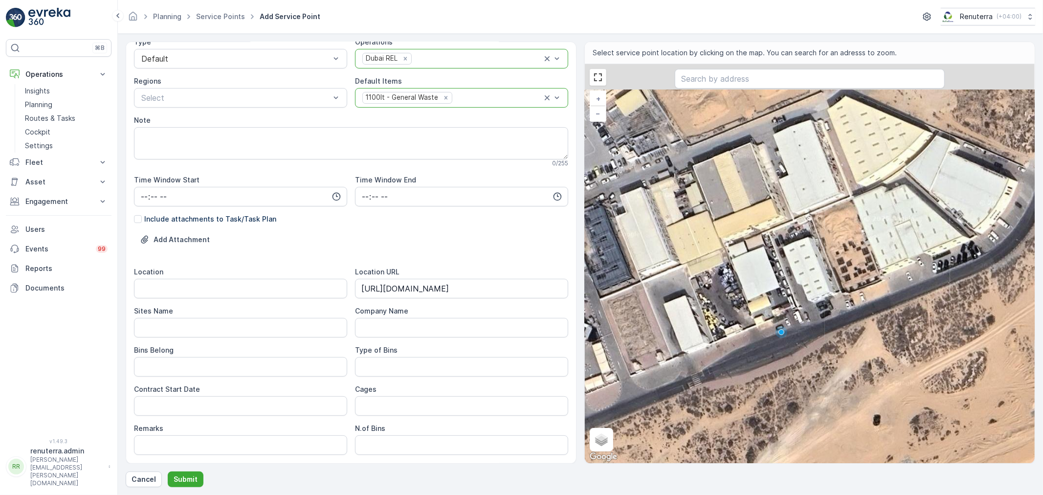
drag, startPoint x: 752, startPoint y: 304, endPoint x: 815, endPoint y: 337, distance: 70.9
click at [815, 337] on div "+ − Satellite Roadmap Terrain Hybrid Leaflet Keyboard shortcuts Map Data Imager…" at bounding box center [810, 263] width 450 height 399
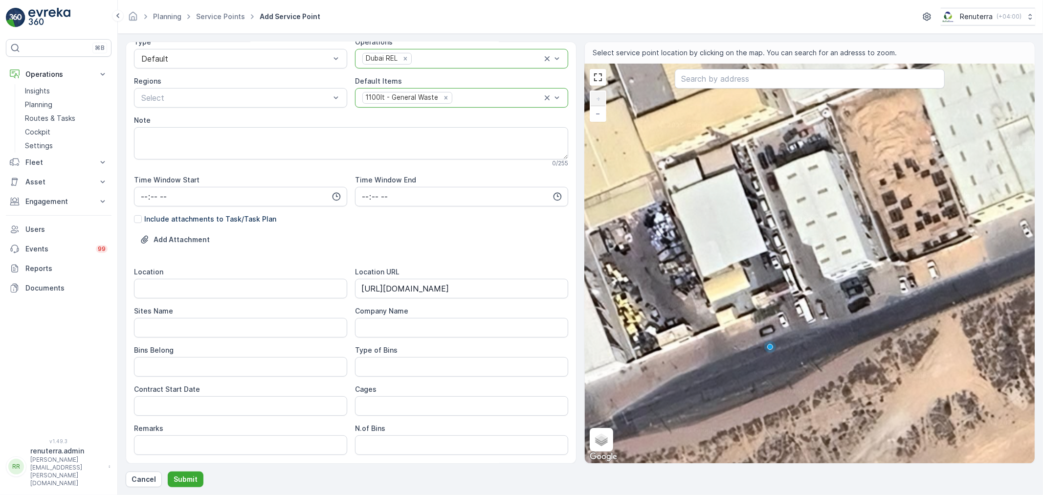
click at [759, 288] on div "+ − Satellite Roadmap Terrain Hybrid Leaflet Keyboard shortcuts Map Data Imager…" at bounding box center [810, 263] width 450 height 399
type input "25.229338654017674,55.55896204215165"
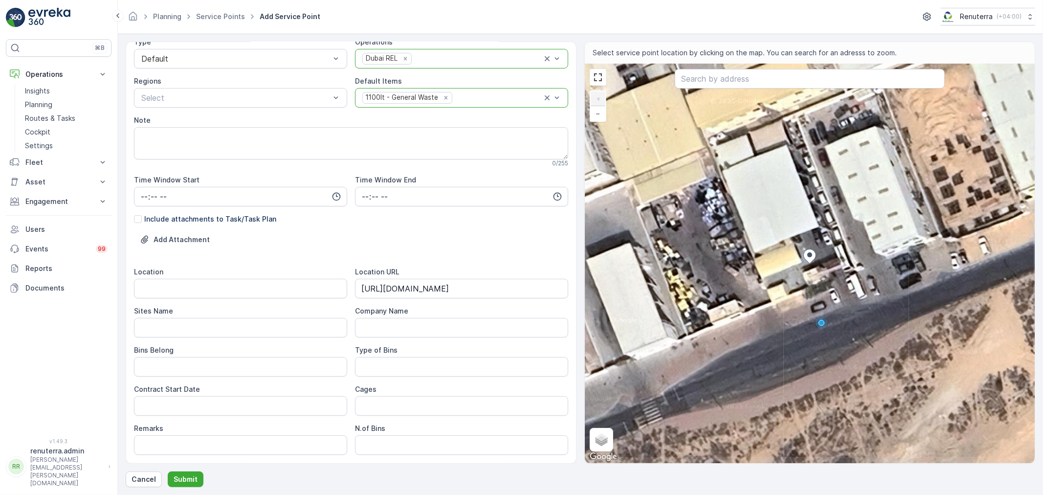
type Info "6HH5+QHG - Al Khawaneej - Dubai - United Arab Emirates"
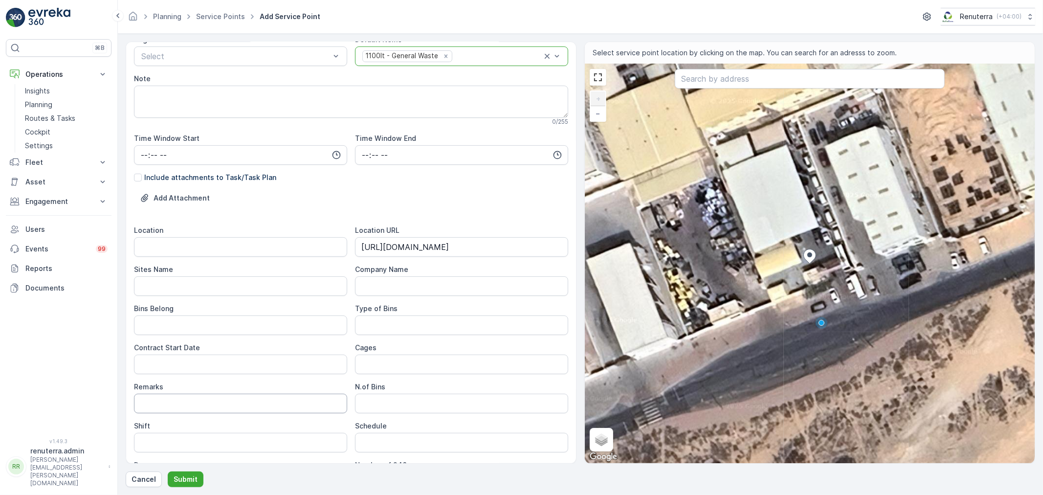
scroll to position [218, 0]
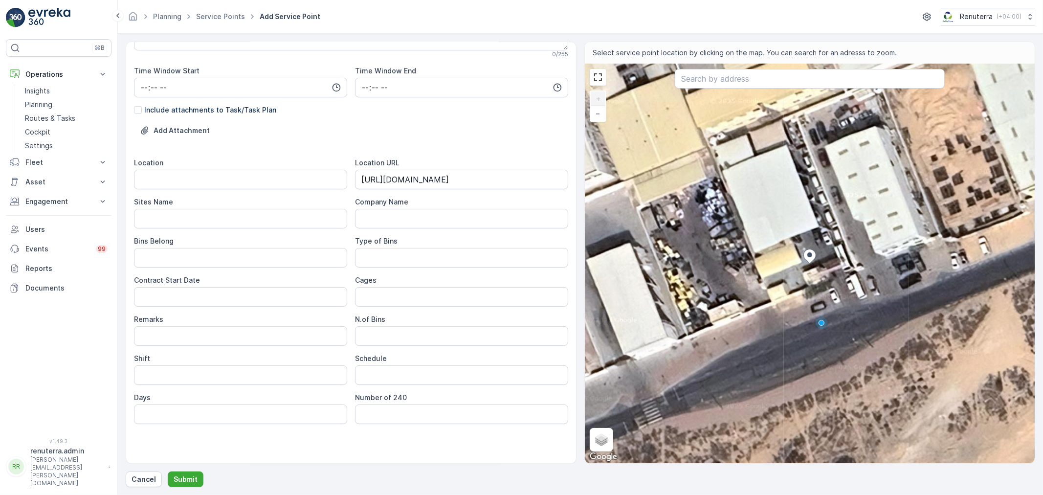
click at [187, 168] on div "Location" at bounding box center [240, 173] width 213 height 31
click at [201, 170] on div "Location" at bounding box center [240, 173] width 213 height 31
click at [201, 170] on input "Location" at bounding box center [240, 180] width 213 height 20
drag, startPoint x: 205, startPoint y: 183, endPoint x: 103, endPoint y: 177, distance: 102.4
click at [103, 177] on div "⌘B Operations Insights Planning Routes & Tasks Cockpit Settings Fleet Live Trac…" at bounding box center [521, 247] width 1043 height 495
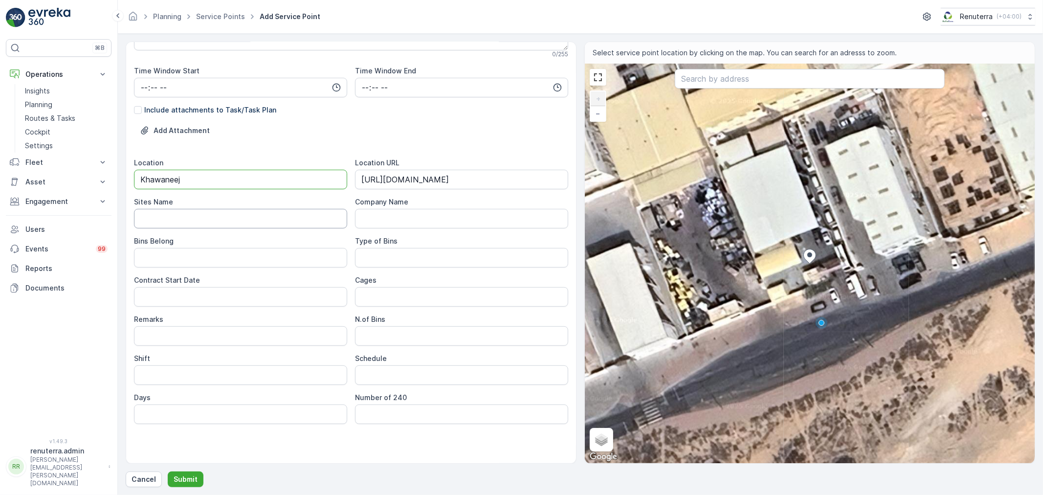
type input "Khawaneej"
click at [147, 215] on Name "Sites Name" at bounding box center [240, 219] width 213 height 20
paste Name "Khawaneej"
type Name "Khawaneej"
click at [156, 268] on div "Location Khawaneej Location URL https://maps.app.goo.gl/jpeoTMaGHnvMooLf6 Sites…" at bounding box center [351, 291] width 434 height 266
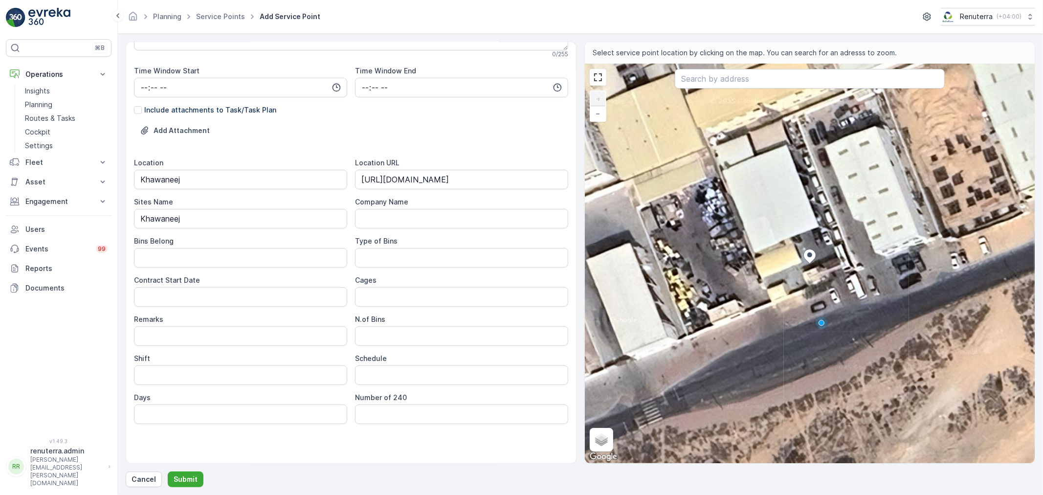
click at [156, 263] on Belong "Bins Belong" at bounding box center [240, 258] width 213 height 20
type Belong "Service Provider"
click at [202, 312] on div "Location Khawaneej Location URL https://maps.app.goo.gl/jpeoTMaGHnvMooLf6 Sites…" at bounding box center [351, 291] width 434 height 266
click at [199, 305] on Date "Contract Start Date" at bounding box center [240, 297] width 213 height 20
click at [268, 298] on Date "Contract Start Date" at bounding box center [240, 297] width 213 height 20
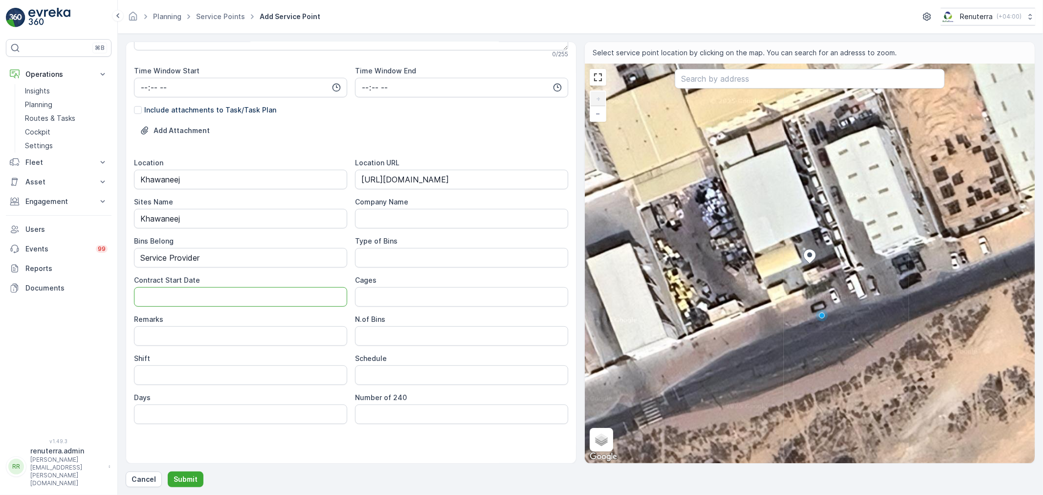
click at [416, 220] on Name "Company Name" at bounding box center [461, 219] width 213 height 20
click at [385, 259] on Bins "Type of Bins" at bounding box center [461, 258] width 213 height 20
type Bins "1.1 CBM"
click at [252, 293] on Date "Contract Start Date" at bounding box center [240, 297] width 213 height 20
type Date "23-08-2025"
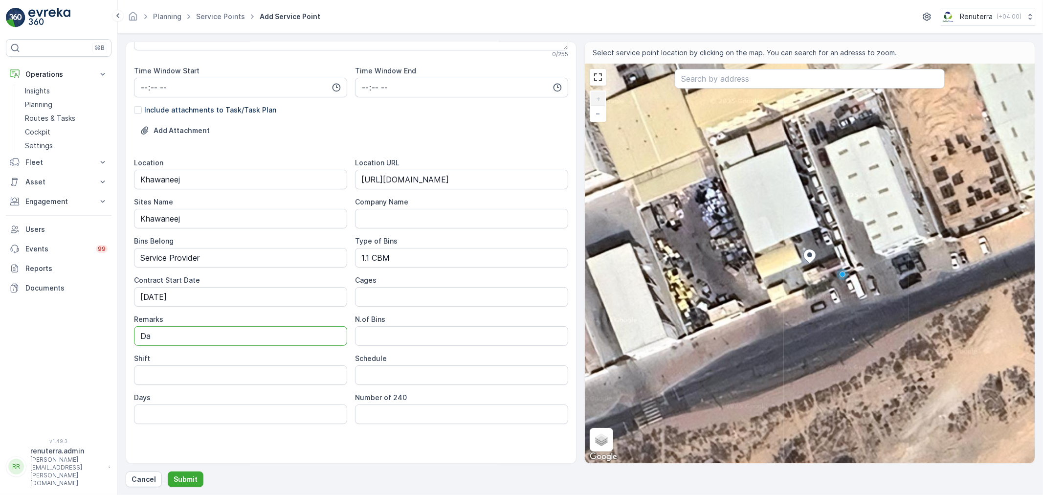
type input "D"
drag, startPoint x: 256, startPoint y: 383, endPoint x: 248, endPoint y: 375, distance: 11.1
click at [248, 375] on input "Shift" at bounding box center [240, 375] width 213 height 20
click at [160, 372] on input "Day shift" at bounding box center [240, 375] width 213 height 20
type input "Day Shift"
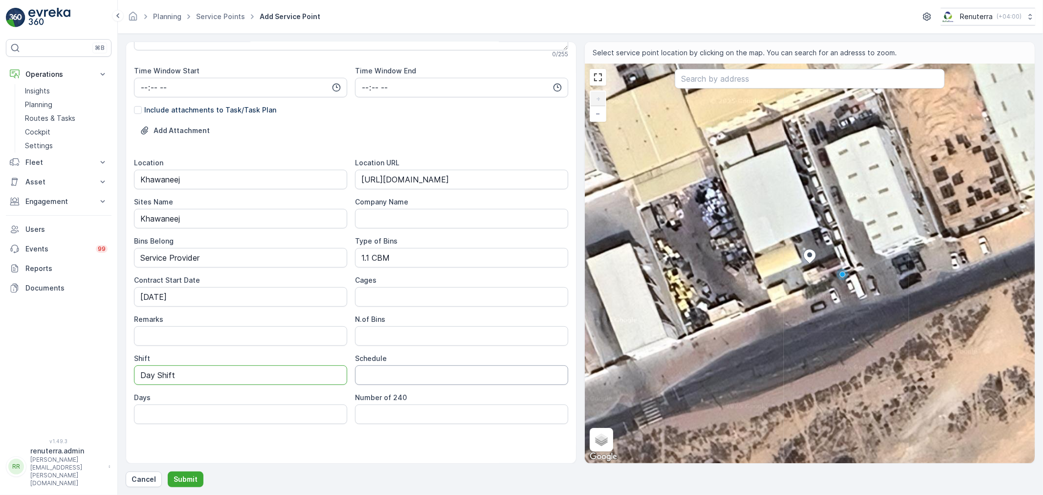
click at [388, 367] on input "Schedule" at bounding box center [461, 375] width 213 height 20
click at [277, 412] on input "Days" at bounding box center [240, 414] width 213 height 20
click at [367, 343] on Bins "N.of Bins" at bounding box center [461, 336] width 213 height 20
type Bins "1"
click at [385, 354] on div "Schedule" at bounding box center [461, 359] width 213 height 10
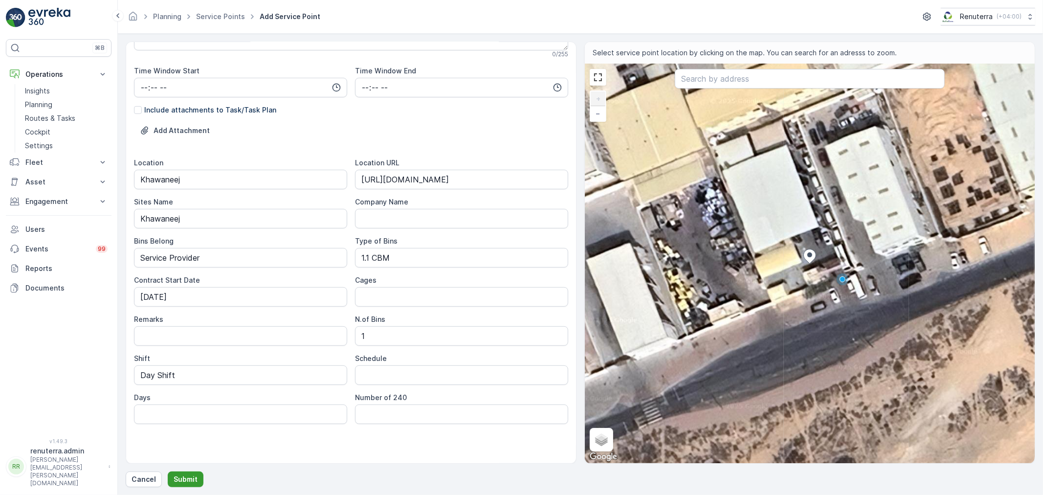
click at [200, 478] on button "Submit" at bounding box center [186, 479] width 36 height 16
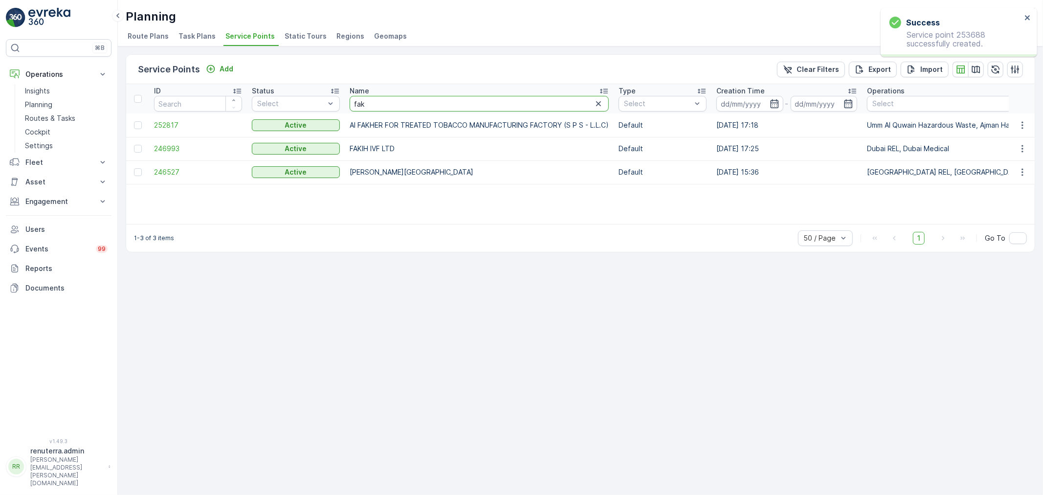
click at [368, 105] on input "fak" at bounding box center [479, 104] width 259 height 16
type input "f"
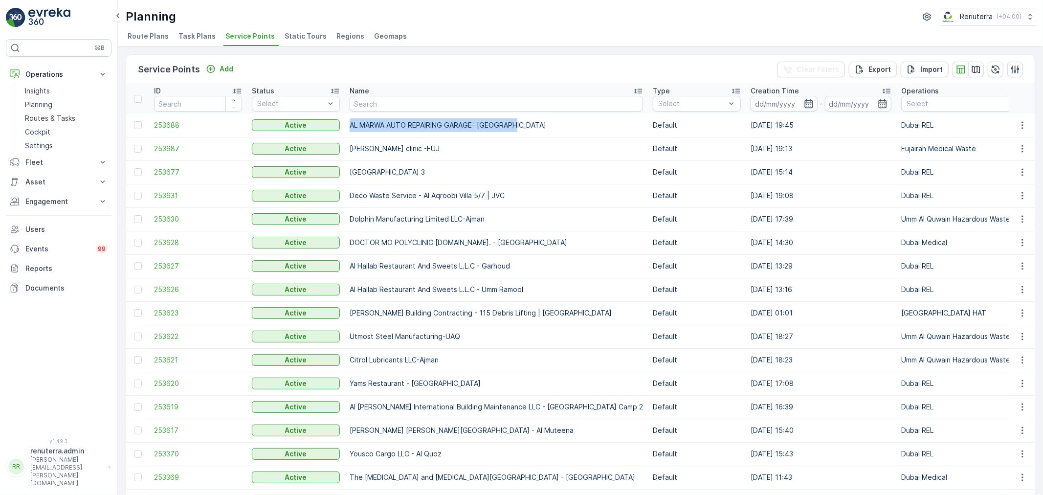
drag, startPoint x: 347, startPoint y: 118, endPoint x: 520, endPoint y: 116, distance: 173.1
click at [520, 116] on td "AL MARWA AUTO REPAIRING GARAGE- [GEOGRAPHIC_DATA]" at bounding box center [496, 124] width 303 height 23
copy td "AL MARWA AUTO REPAIRING GARAGE- [GEOGRAPHIC_DATA]"
click at [56, 196] on button "Engagement" at bounding box center [59, 202] width 106 height 20
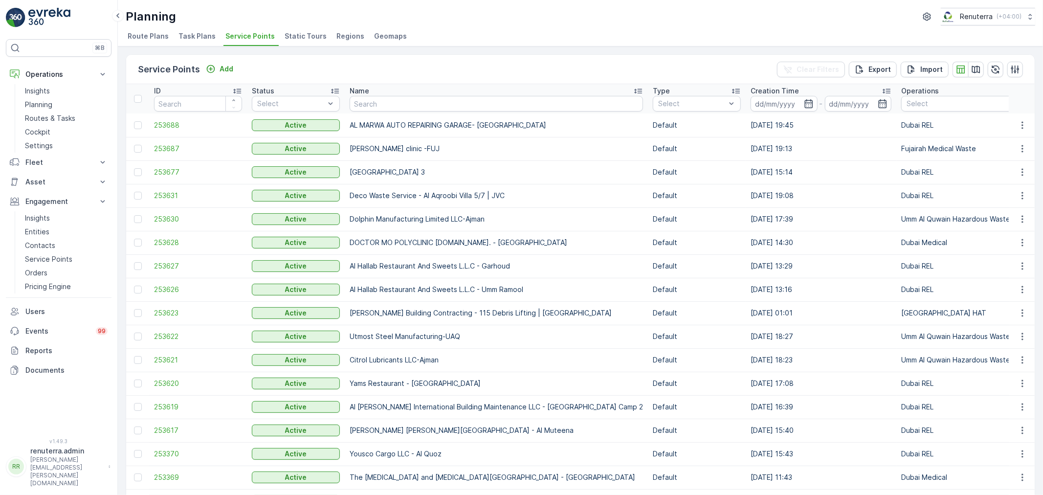
click at [355, 145] on td "Sedrak clinic -FUJ" at bounding box center [496, 148] width 303 height 23
click at [181, 117] on td "253688" at bounding box center [198, 124] width 98 height 23
click at [175, 120] on span "253688" at bounding box center [198, 125] width 88 height 10
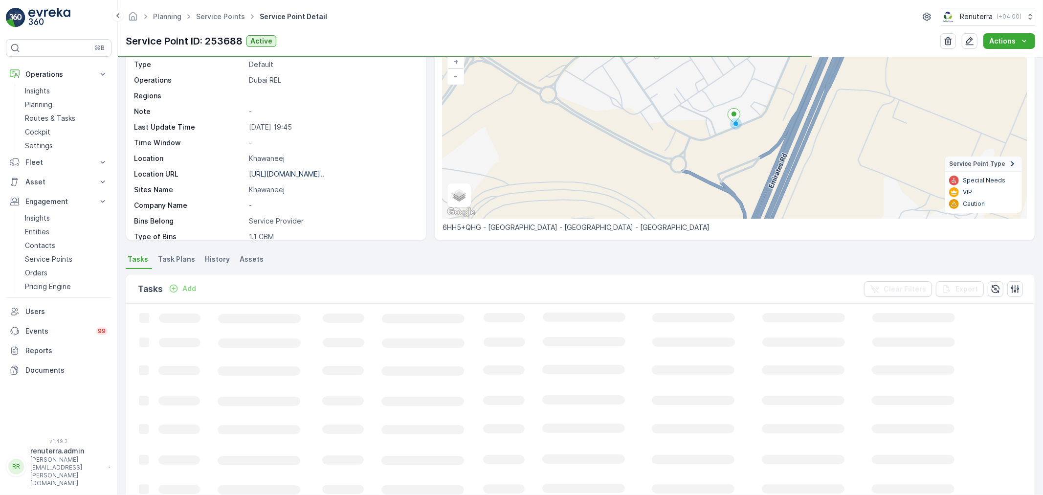
scroll to position [217, 0]
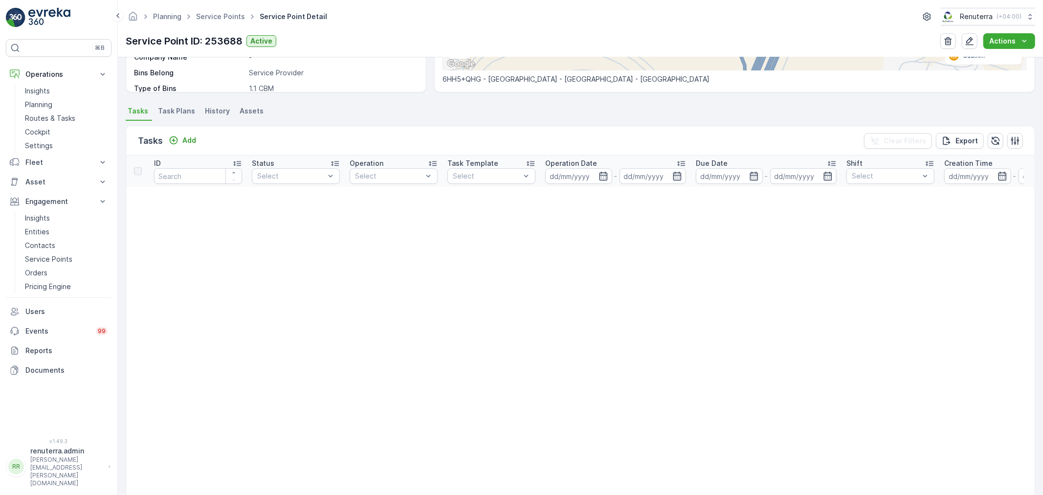
click at [174, 127] on div "Tasks Add Clear Filters Export" at bounding box center [580, 140] width 909 height 29
click at [177, 134] on div "Tasks Add" at bounding box center [169, 141] width 62 height 14
click at [179, 136] on div "Add" at bounding box center [182, 140] width 27 height 10
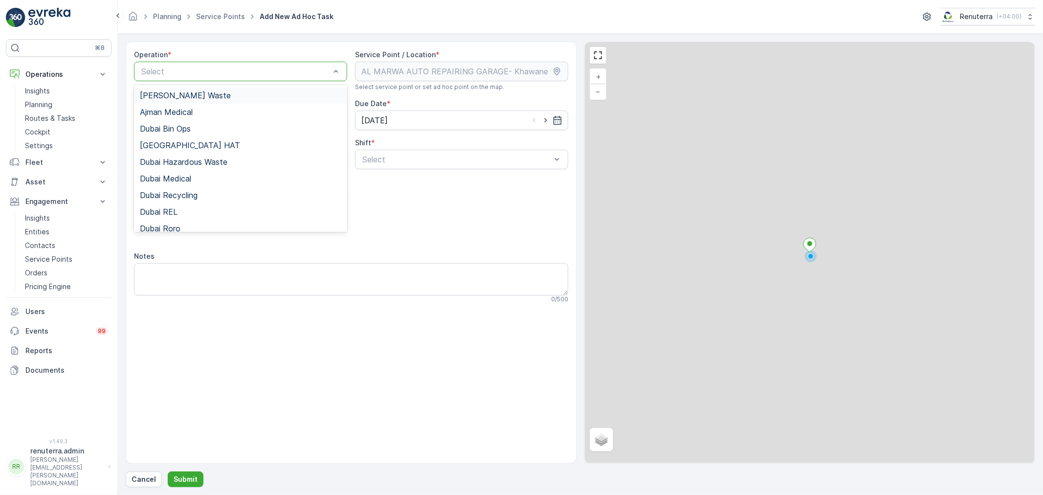
click at [199, 64] on div "Select" at bounding box center [240, 72] width 213 height 20
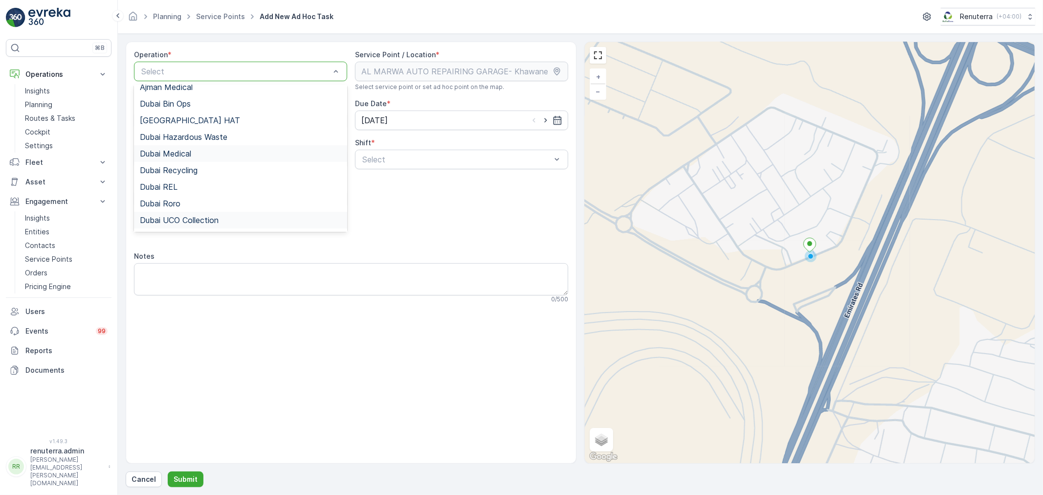
scroll to position [54, 0]
click at [183, 157] on div "Dubai REL" at bounding box center [240, 157] width 201 height 9
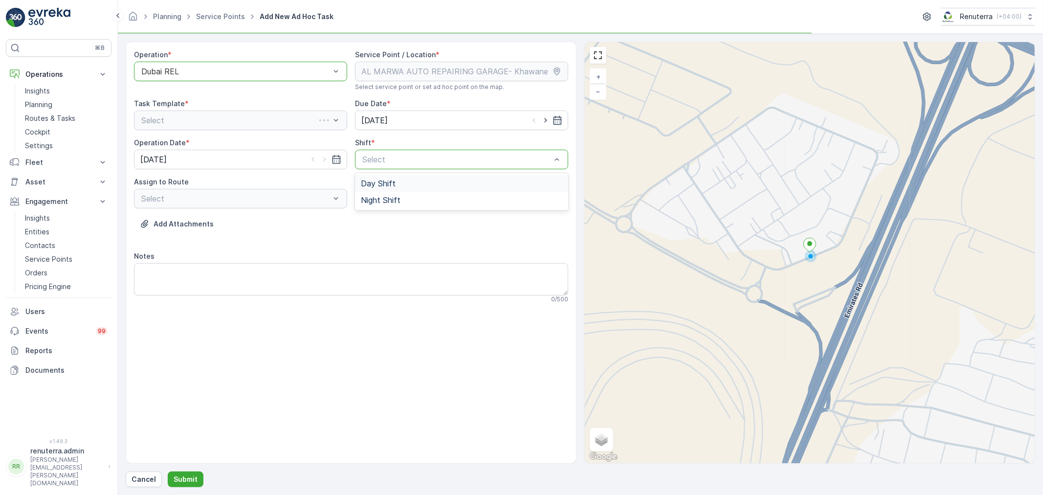
drag, startPoint x: 406, startPoint y: 162, endPoint x: 402, endPoint y: 174, distance: 11.9
click at [397, 178] on div "Day Shift" at bounding box center [461, 183] width 213 height 17
click at [335, 189] on div at bounding box center [336, 198] width 10 height 19
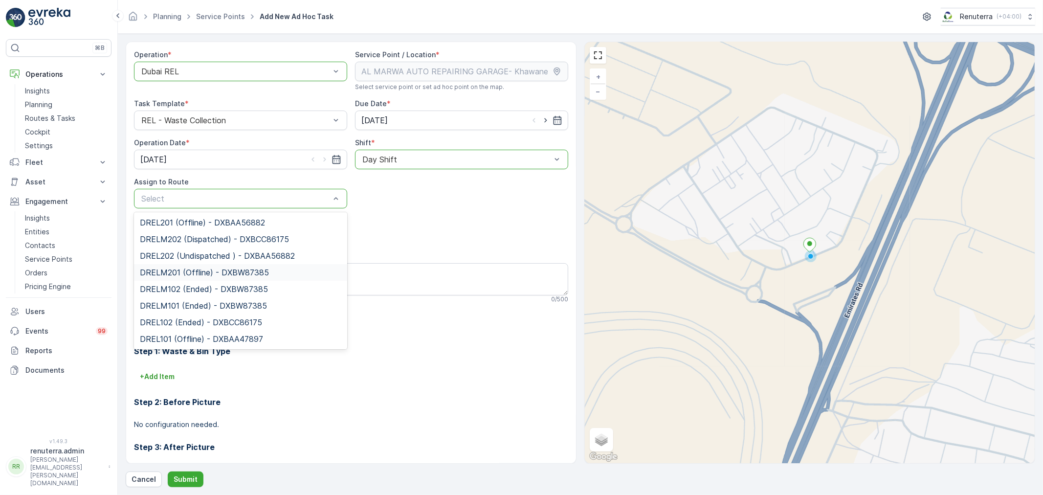
click at [205, 269] on span "DRELM201 (Offline) - DXBW87385" at bounding box center [204, 272] width 129 height 9
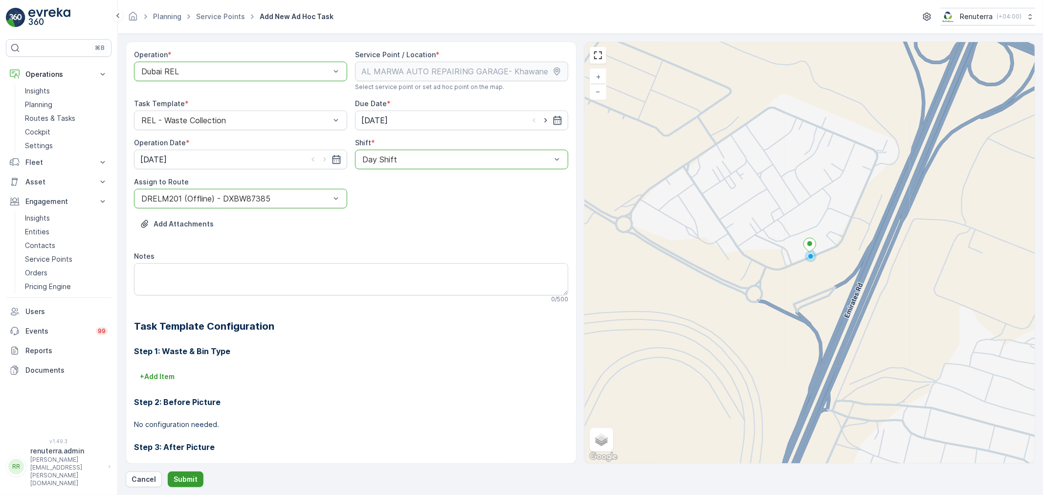
click at [181, 480] on p "Submit" at bounding box center [186, 479] width 24 height 10
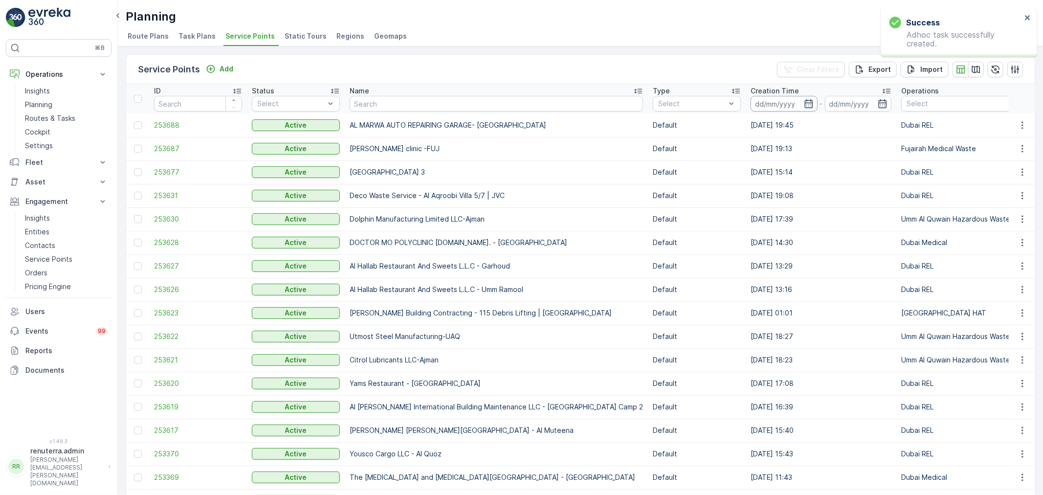
click at [755, 96] on input at bounding box center [784, 104] width 67 height 16
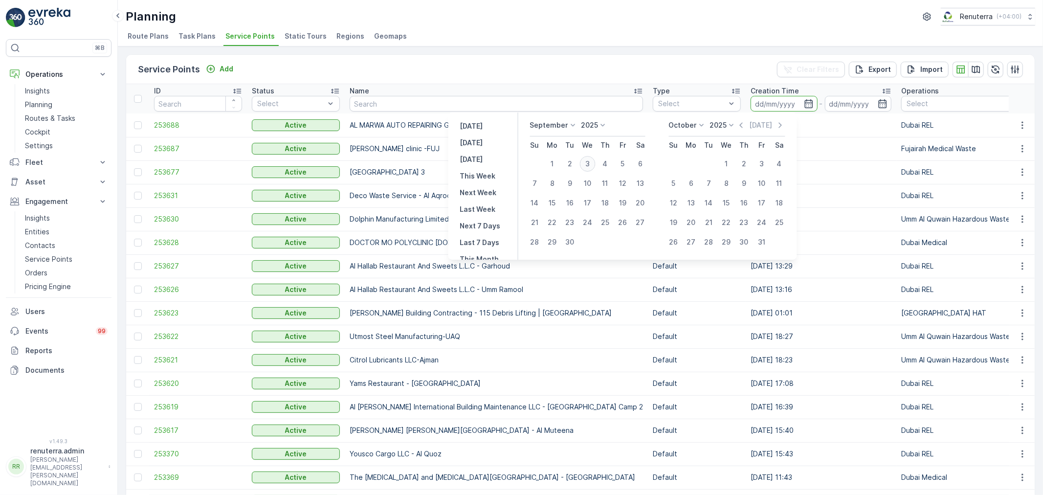
click at [591, 159] on div "3" at bounding box center [588, 164] width 16 height 16
type input "[DATE]"
click at [591, 159] on div "3" at bounding box center [588, 164] width 16 height 16
type input "[DATE]"
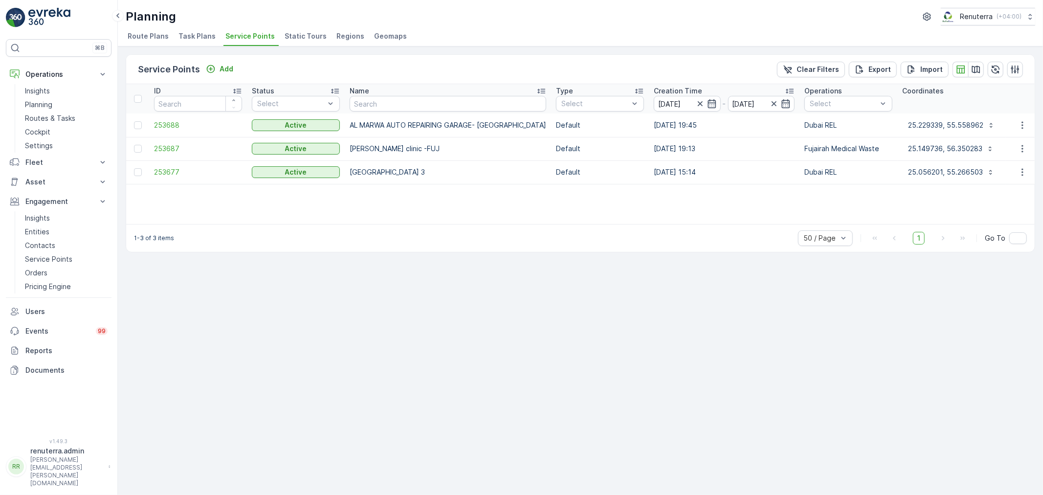
click at [167, 118] on td "253688" at bounding box center [198, 124] width 98 height 23
click at [169, 122] on span "253688" at bounding box center [198, 125] width 88 height 10
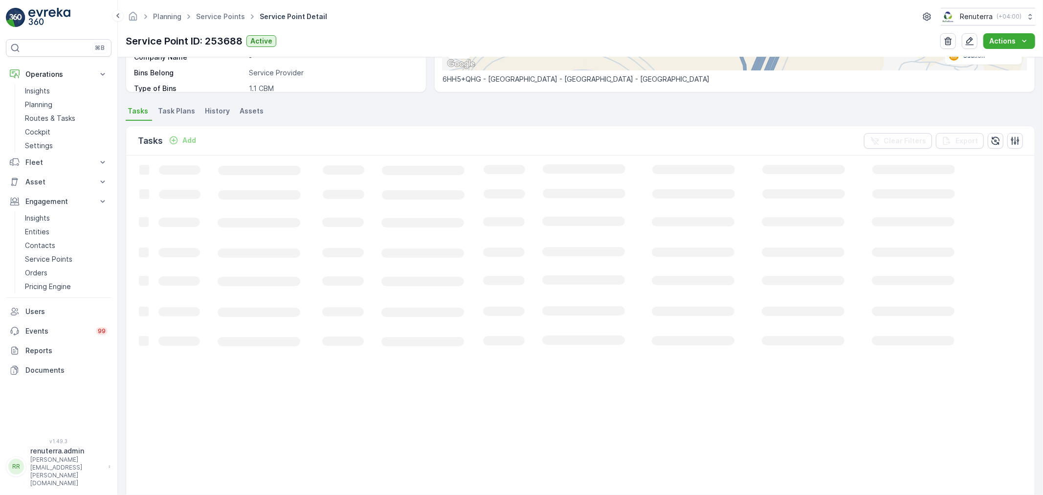
scroll to position [59, 0]
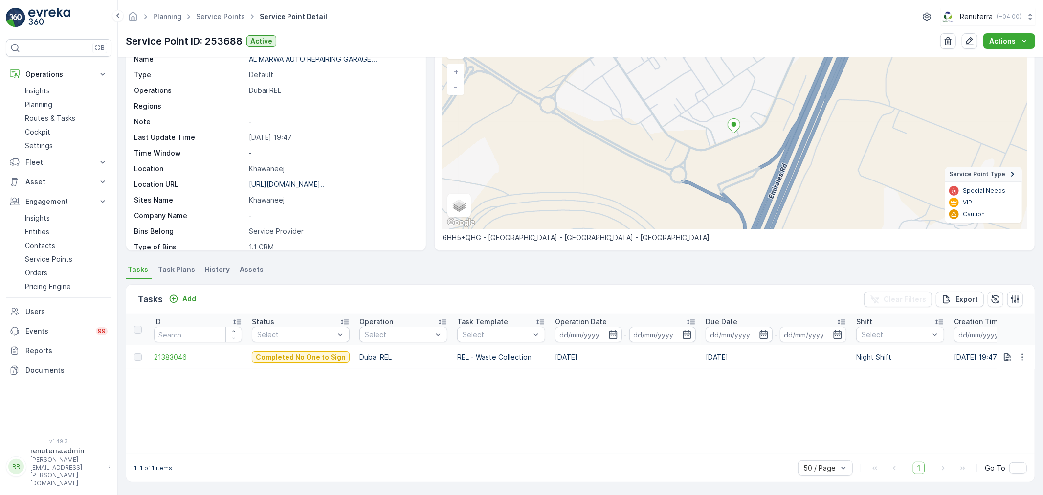
click at [201, 356] on span "21383046" at bounding box center [198, 357] width 88 height 10
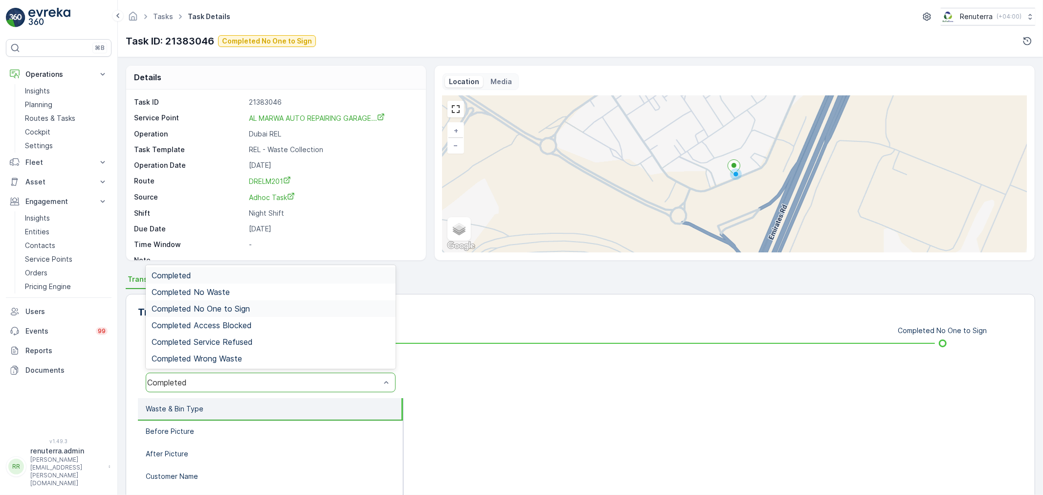
click at [226, 305] on span "Completed No One to Sign" at bounding box center [201, 308] width 98 height 9
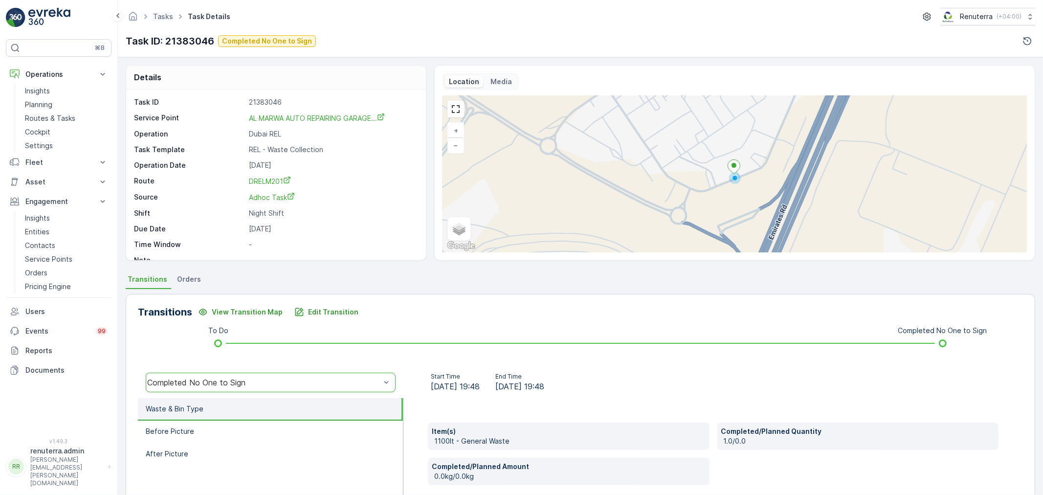
click at [172, 15] on span "Tasks" at bounding box center [163, 17] width 24 height 10
click at [170, 17] on link "Tasks" at bounding box center [163, 16] width 20 height 8
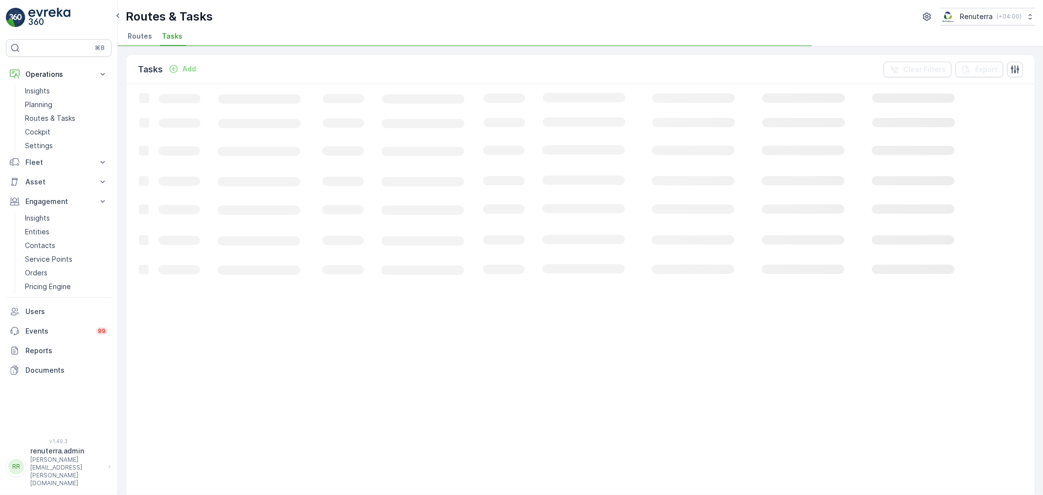
click at [156, 30] on ul "Routes Tasks" at bounding box center [577, 37] width 902 height 17
click at [151, 36] on li "Routes" at bounding box center [141, 37] width 30 height 17
click at [90, 108] on link "Planning" at bounding box center [66, 105] width 90 height 14
drag, startPoint x: 260, startPoint y: 26, endPoint x: 260, endPoint y: 31, distance: 5.4
click at [260, 26] on div "Planning Renuterra ( +04:00 ) Route Plans Task Plans Service Points Static Tour…" at bounding box center [580, 23] width 925 height 46
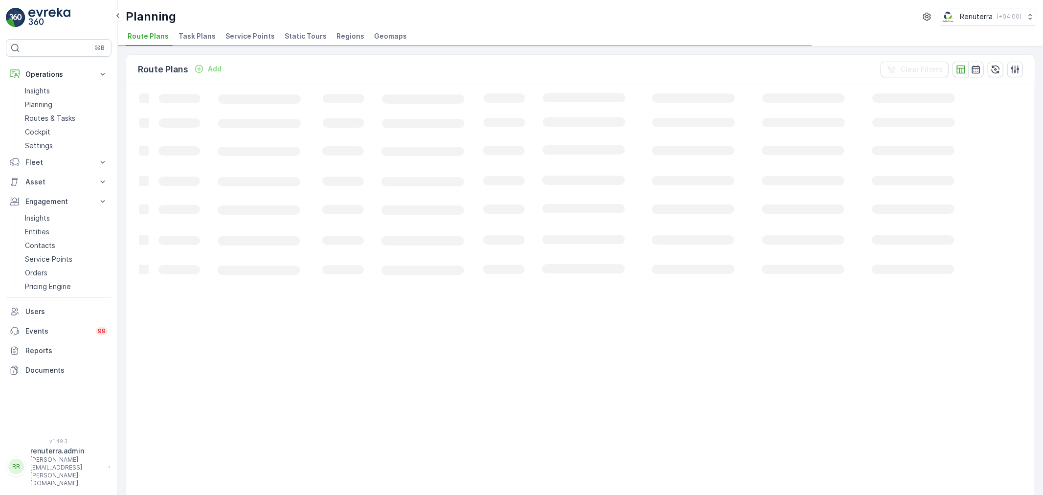
click at [260, 33] on span "Service Points" at bounding box center [249, 36] width 49 height 10
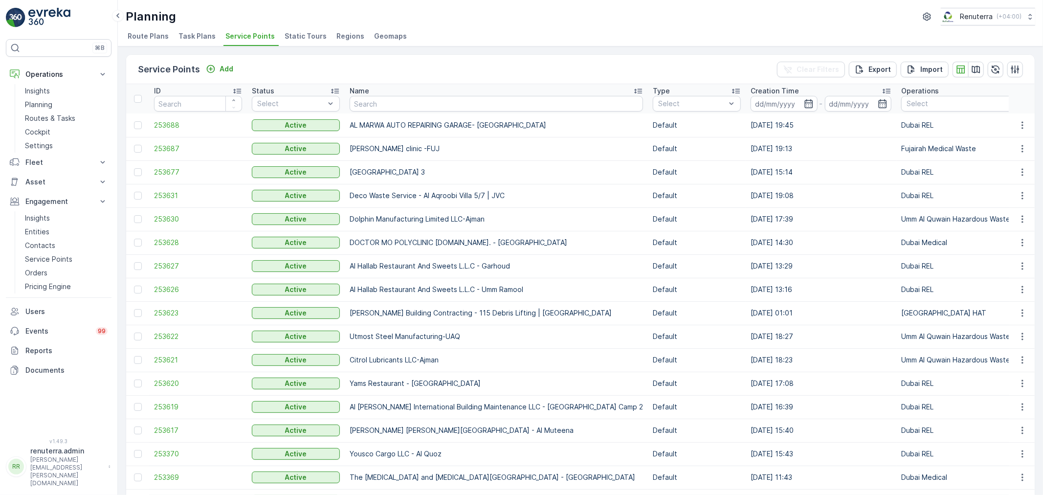
drag, startPoint x: 383, startPoint y: 113, endPoint x: 383, endPoint y: 91, distance: 21.5
click at [383, 91] on div "Name" at bounding box center [496, 91] width 293 height 10
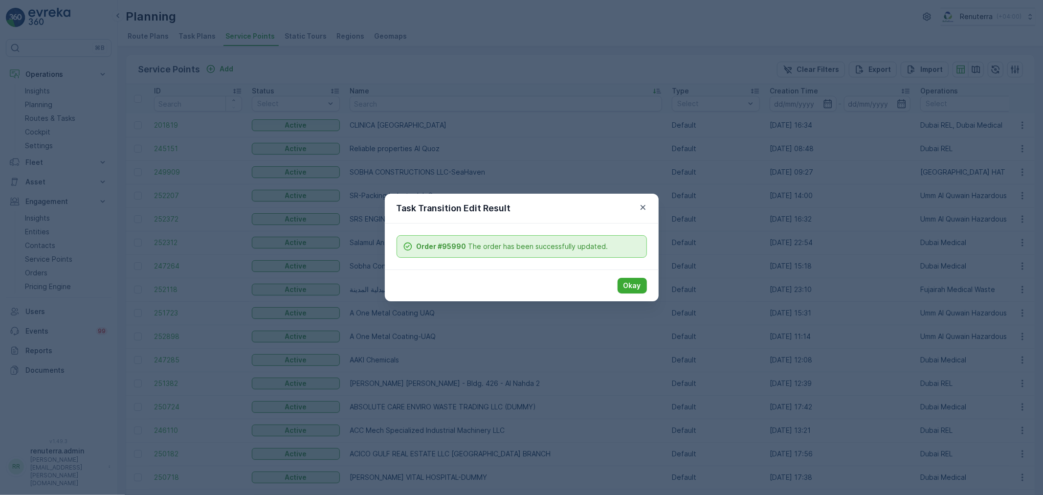
click at [634, 286] on p "Okay" at bounding box center [633, 286] width 18 height 10
click at [635, 284] on p "Okay" at bounding box center [633, 286] width 18 height 10
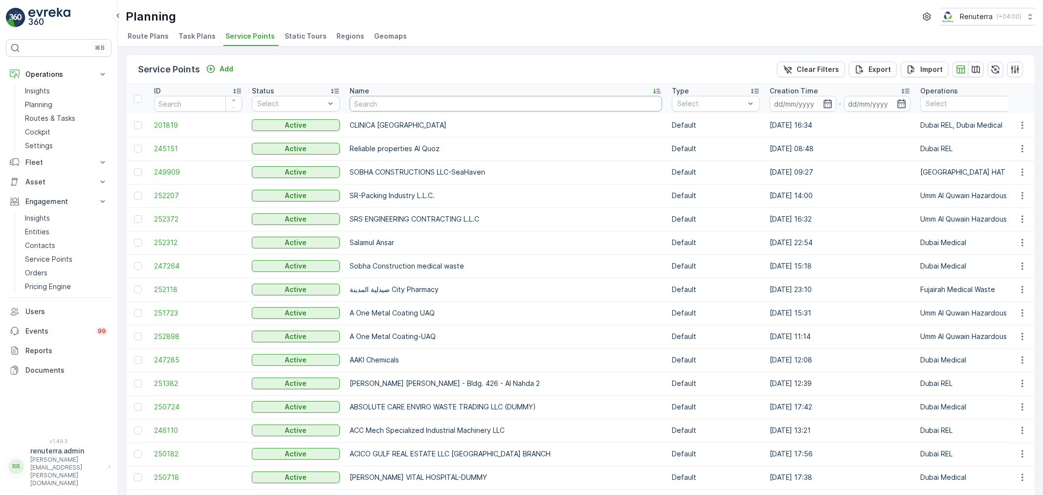
click at [362, 103] on input "text" at bounding box center [506, 104] width 313 height 16
click at [652, 93] on icon at bounding box center [657, 91] width 10 height 10
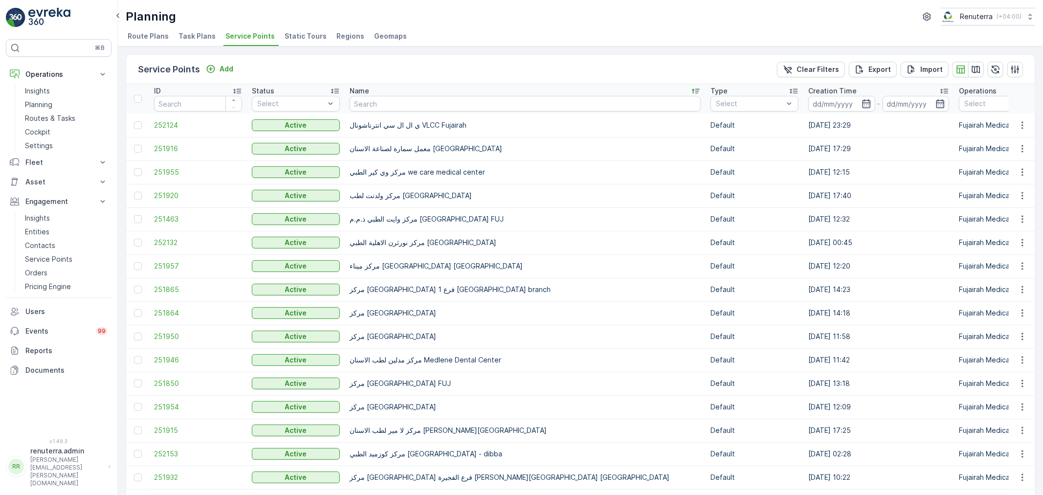
click at [691, 93] on icon at bounding box center [696, 91] width 10 height 10
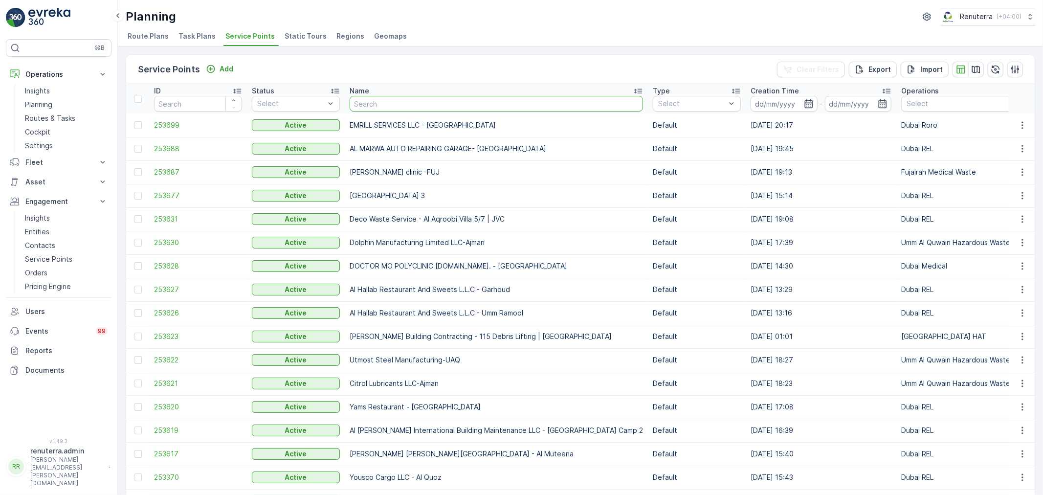
click at [374, 108] on input "text" at bounding box center [496, 104] width 293 height 16
type input "Shekar"
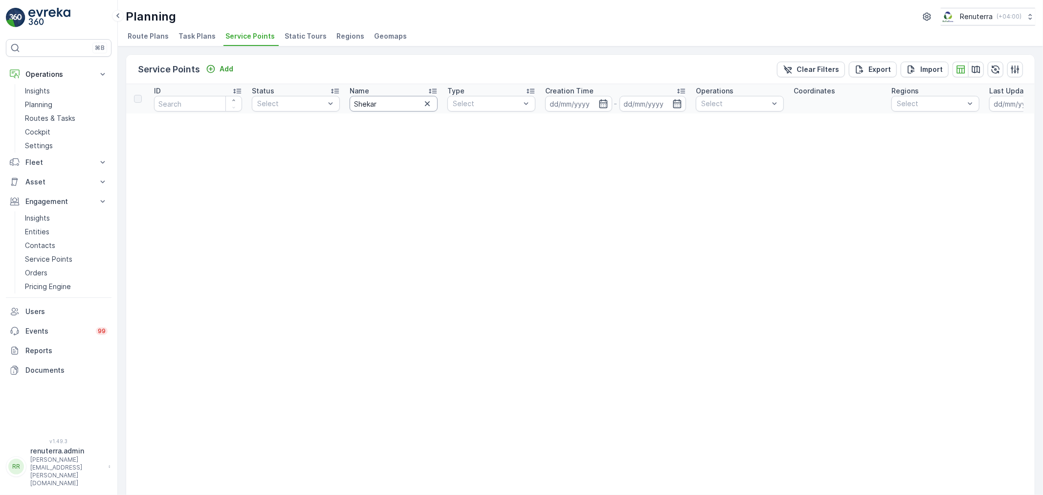
click at [348, 97] on th "Name Shekar" at bounding box center [394, 98] width 98 height 29
drag, startPoint x: 372, startPoint y: 103, endPoint x: 334, endPoint y: 102, distance: 37.7
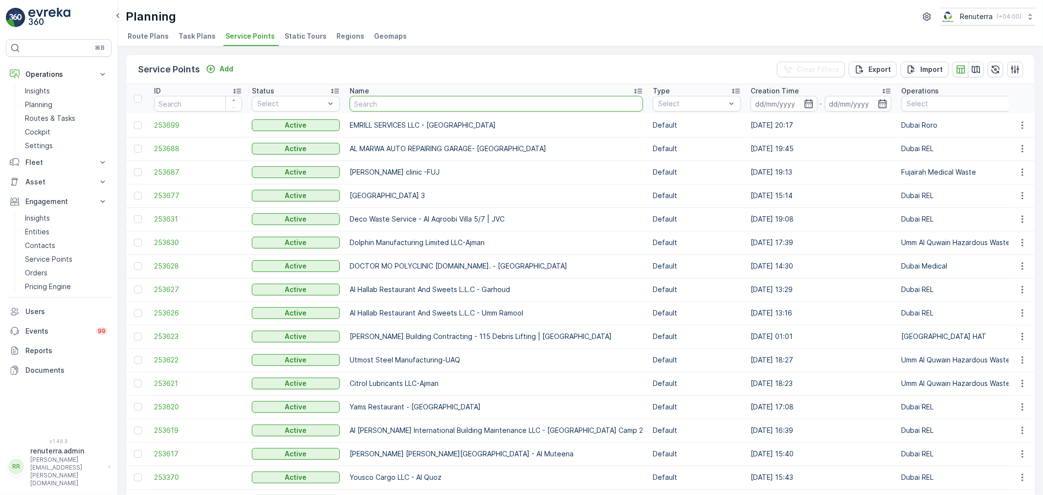
click at [356, 97] on input "text" at bounding box center [496, 104] width 293 height 16
type input "Saudi"
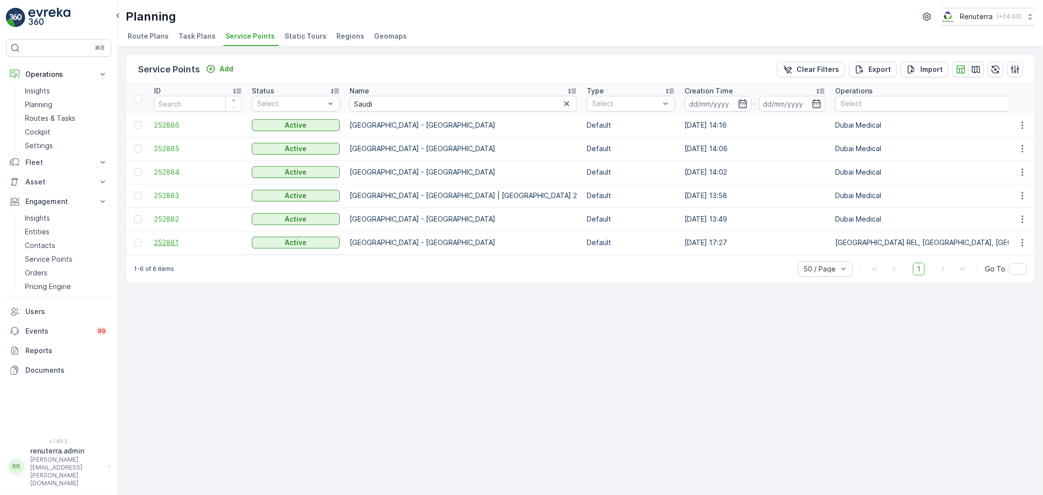
click at [180, 238] on span "252881" at bounding box center [198, 243] width 88 height 10
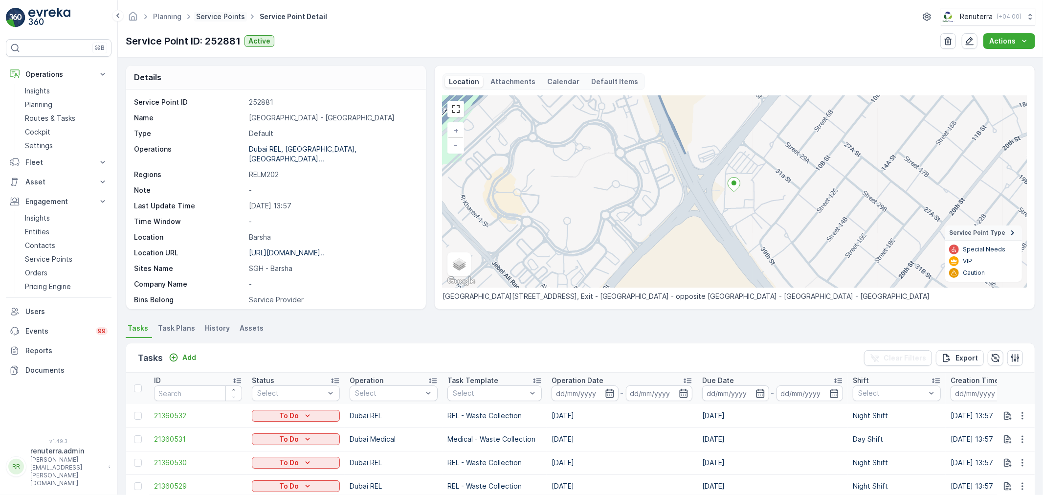
click at [210, 20] on link "Service Points" at bounding box center [220, 16] width 49 height 8
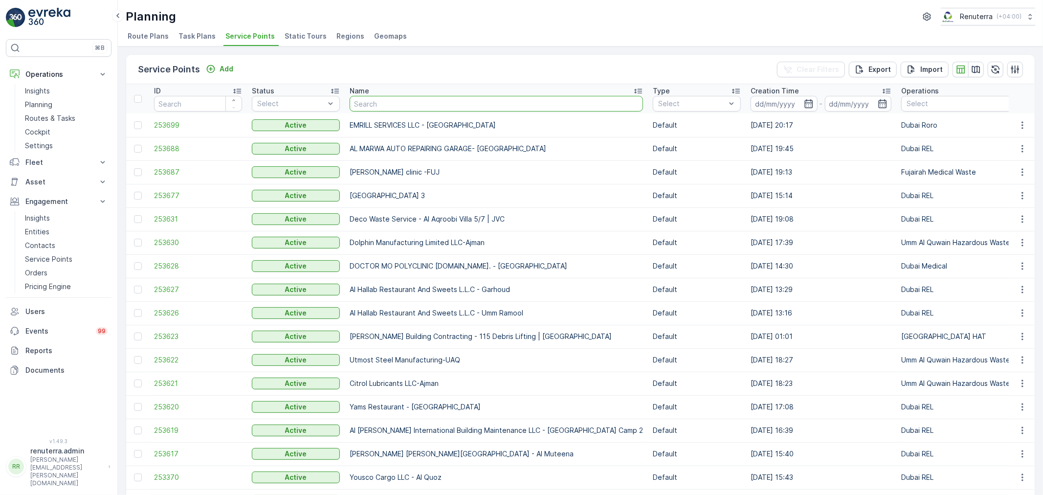
click at [372, 100] on input "text" at bounding box center [496, 104] width 293 height 16
type input "Damac"
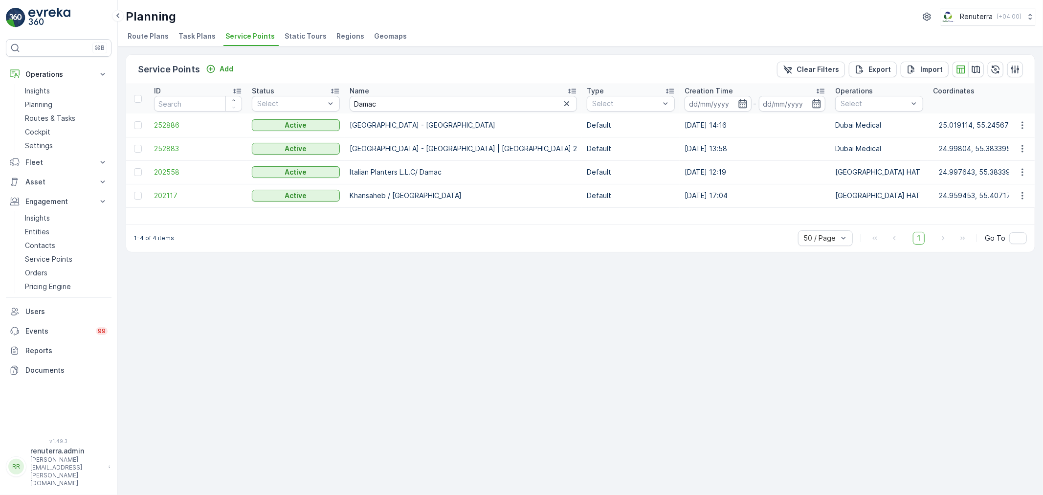
click at [192, 143] on td "252883" at bounding box center [198, 148] width 98 height 23
click at [192, 152] on span "252883" at bounding box center [198, 149] width 88 height 10
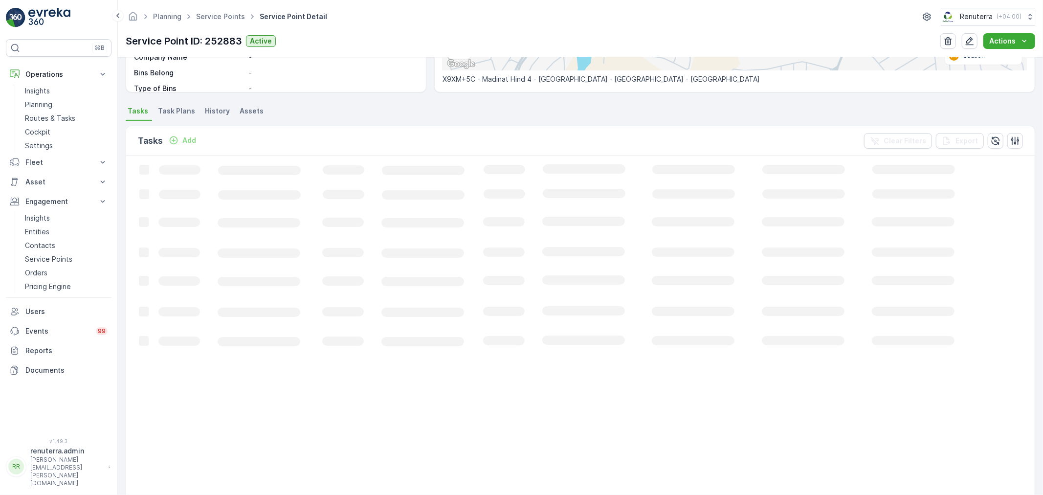
scroll to position [119, 0]
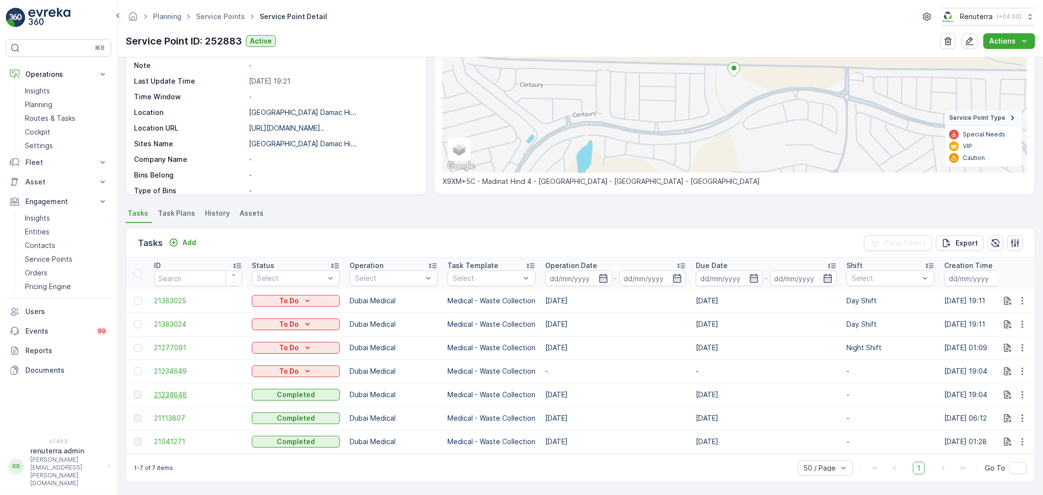
click at [183, 390] on span "21234648" at bounding box center [198, 395] width 88 height 10
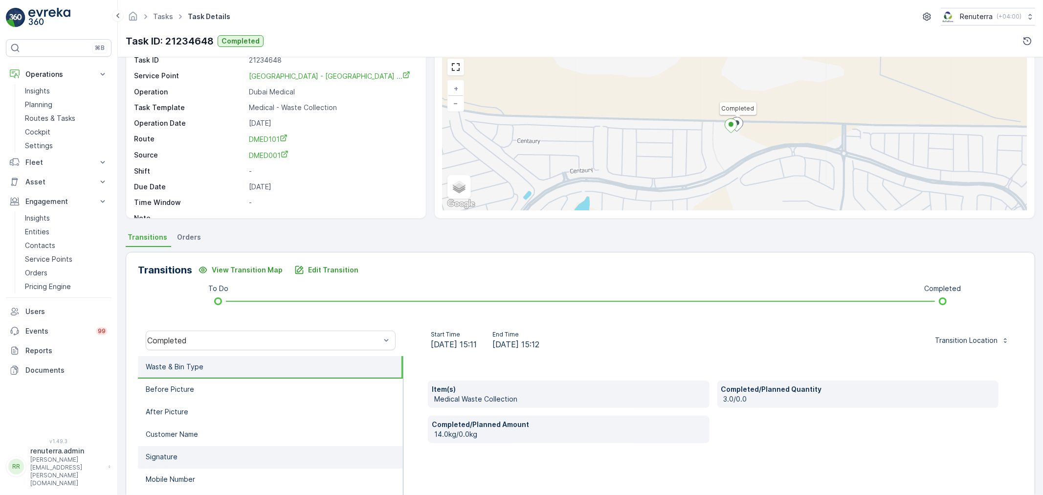
scroll to position [121, 0]
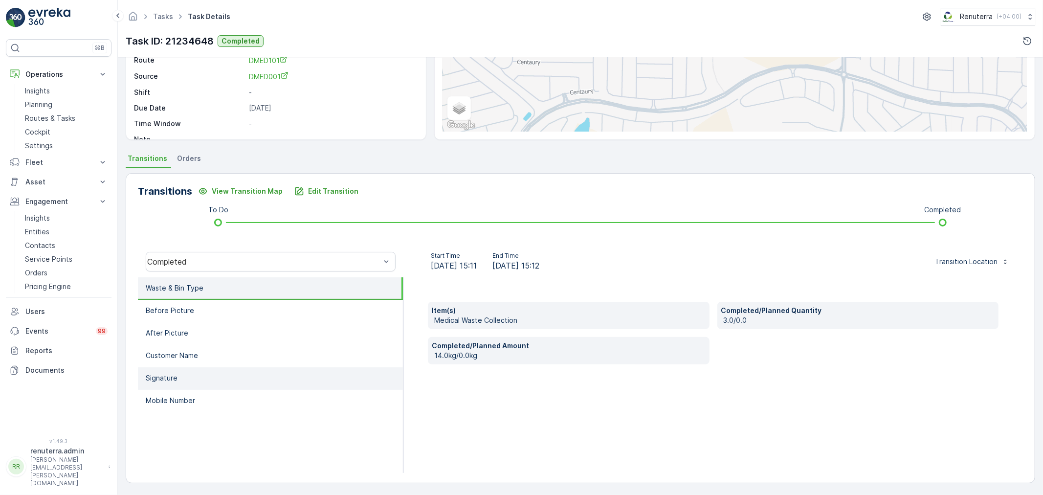
click at [250, 378] on li "Signature" at bounding box center [270, 378] width 265 height 22
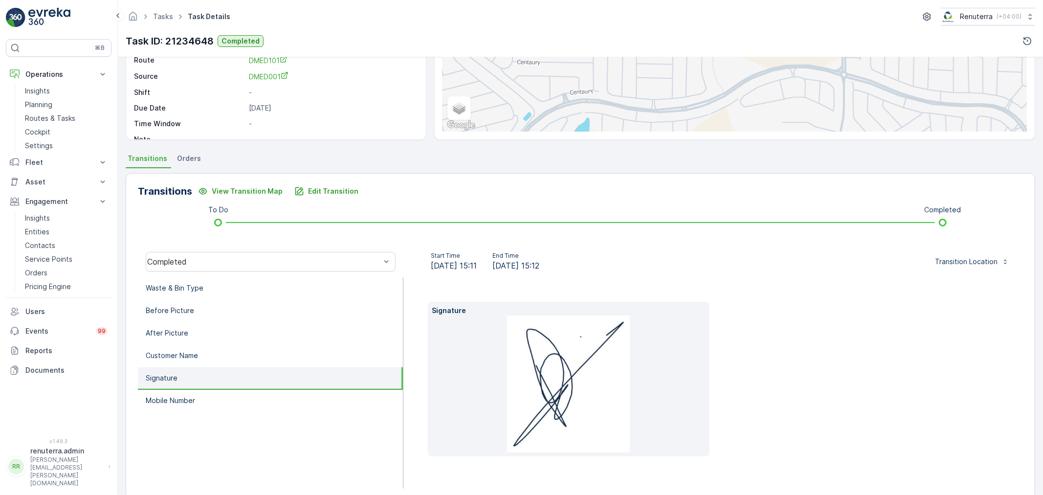
click at [256, 385] on li "Signature" at bounding box center [270, 378] width 265 height 22
click at [282, 392] on li "Mobile Number" at bounding box center [270, 401] width 265 height 22
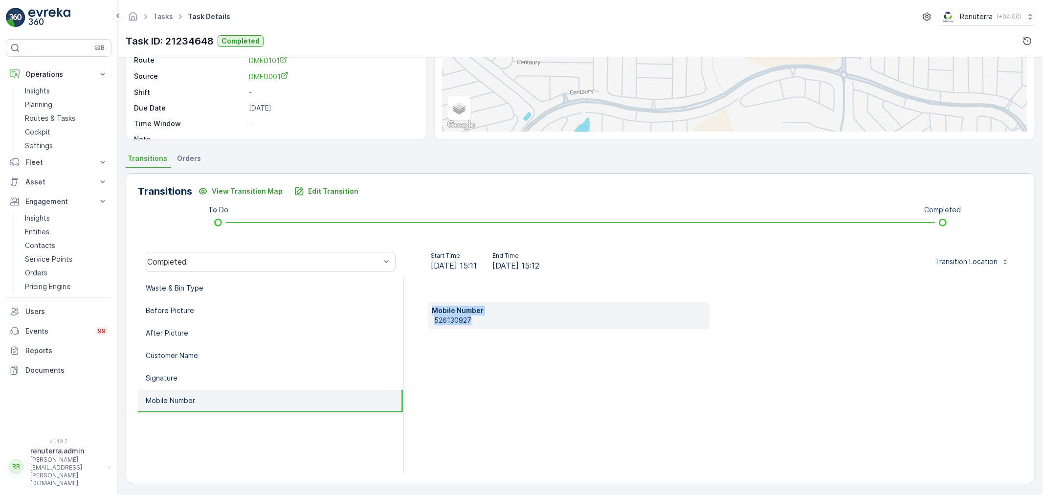
drag, startPoint x: 432, startPoint y: 315, endPoint x: 424, endPoint y: 313, distance: 7.6
click at [424, 313] on div "Mobile Number 526130927" at bounding box center [713, 375] width 620 height 196
click at [476, 323] on p "526130927" at bounding box center [569, 320] width 271 height 10
click at [481, 316] on p "526130927" at bounding box center [569, 320] width 271 height 10
drag, startPoint x: 481, startPoint y: 316, endPoint x: 433, endPoint y: 319, distance: 47.5
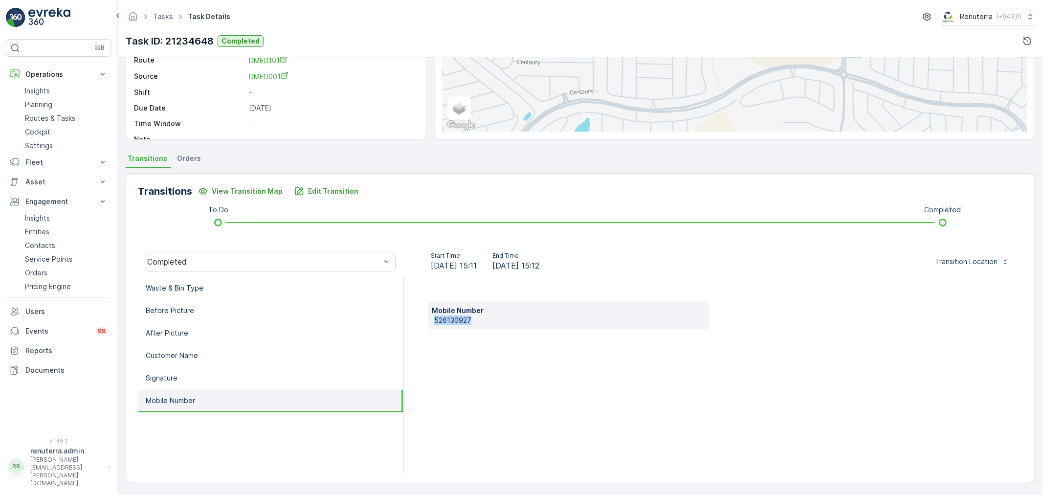
click at [434, 319] on p "526130927" at bounding box center [569, 320] width 271 height 10
copy p "526130927"
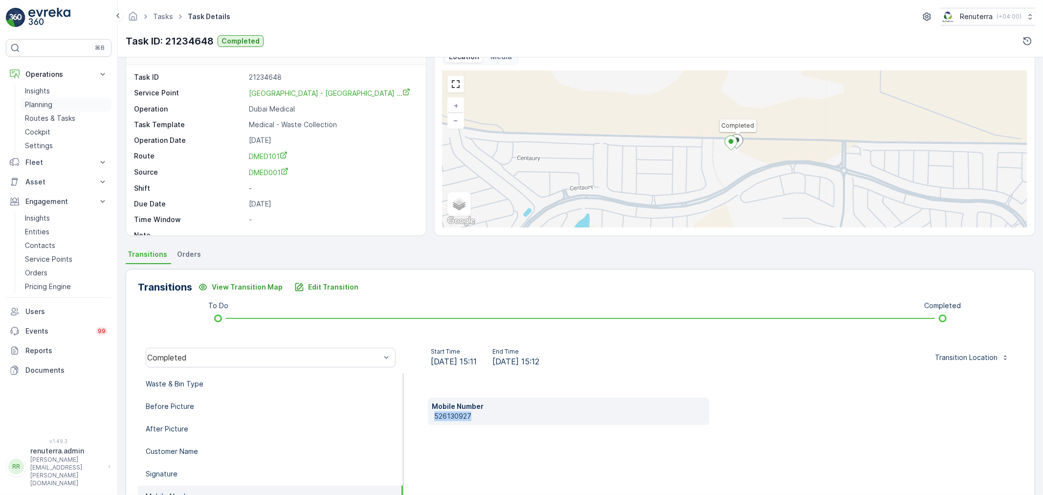
scroll to position [12, 0]
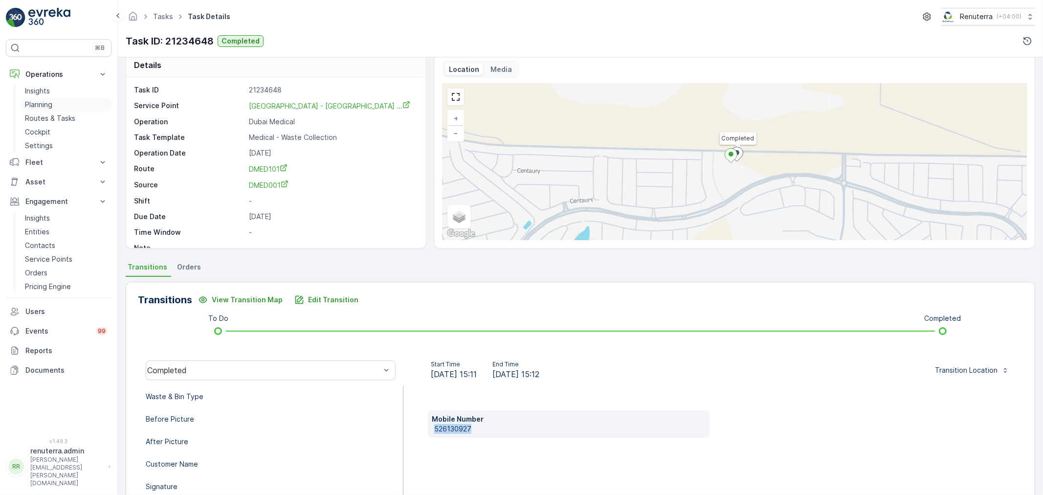
click at [55, 103] on link "Planning" at bounding box center [66, 105] width 90 height 14
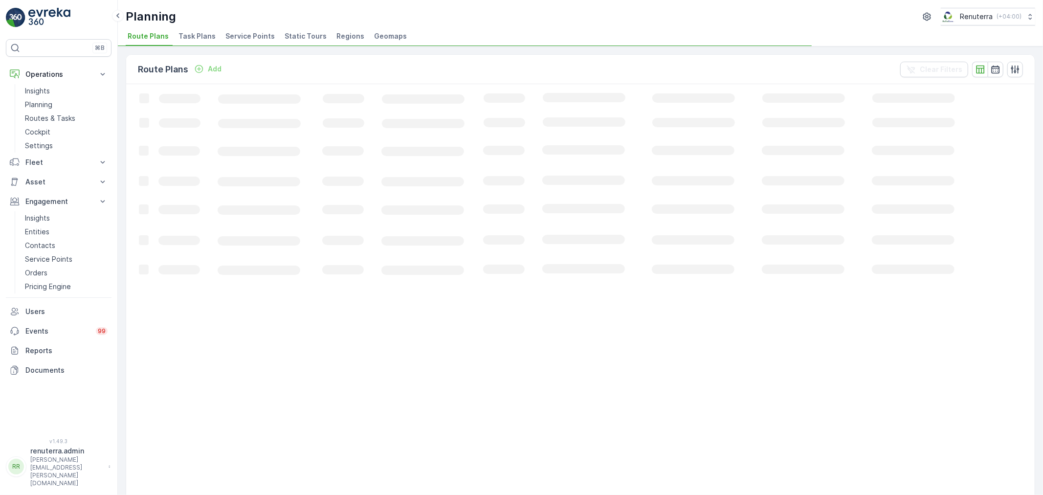
click at [240, 41] on li "Service Points" at bounding box center [250, 37] width 55 height 17
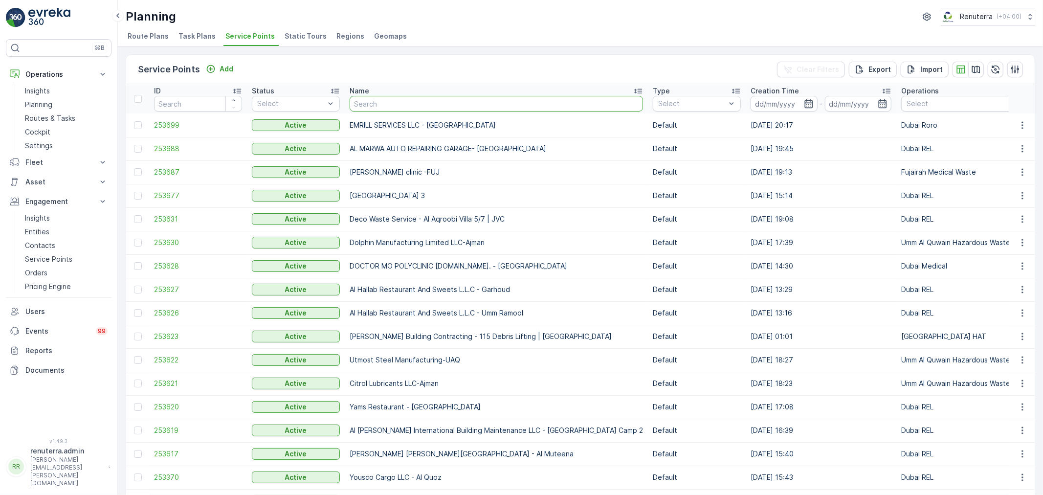
click at [398, 99] on input "text" at bounding box center [496, 104] width 293 height 16
type input "K"
click at [365, 108] on input "text" at bounding box center [496, 104] width 293 height 16
type input "Salam"
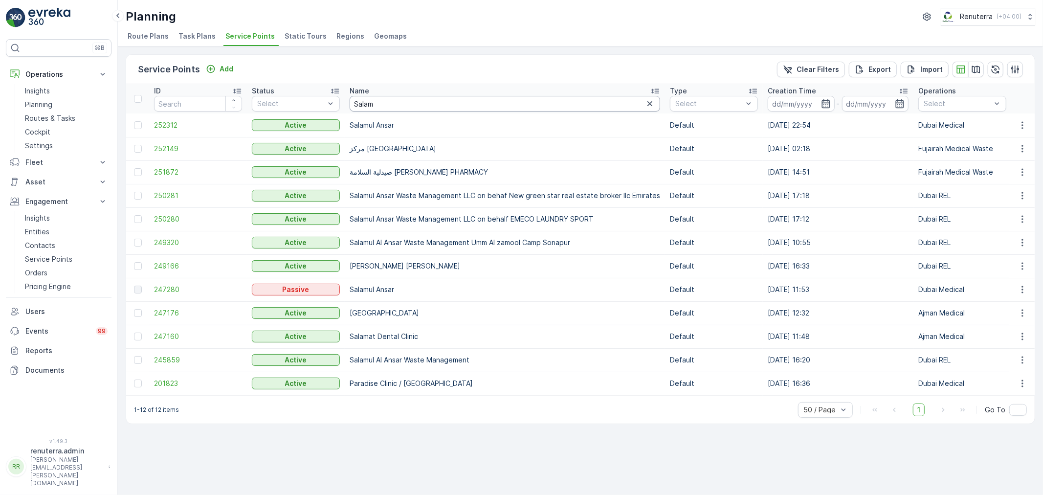
drag, startPoint x: 392, startPoint y: 104, endPoint x: 356, endPoint y: 101, distance: 35.8
click at [356, 101] on input "Salam" at bounding box center [505, 104] width 311 height 16
type input "S"
type input "unicare"
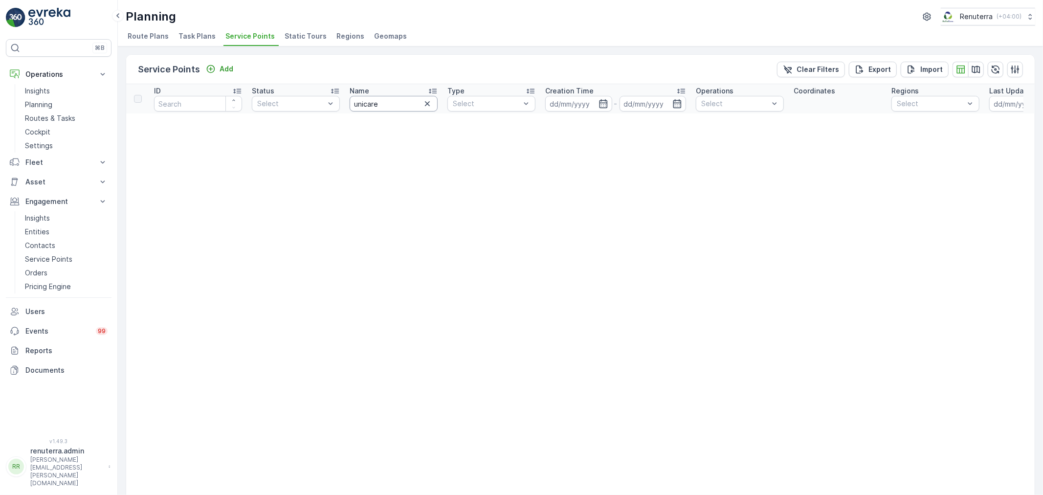
drag, startPoint x: 382, startPoint y: 102, endPoint x: 356, endPoint y: 96, distance: 27.4
click at [364, 98] on input "unicare" at bounding box center [394, 104] width 88 height 16
type input "u"
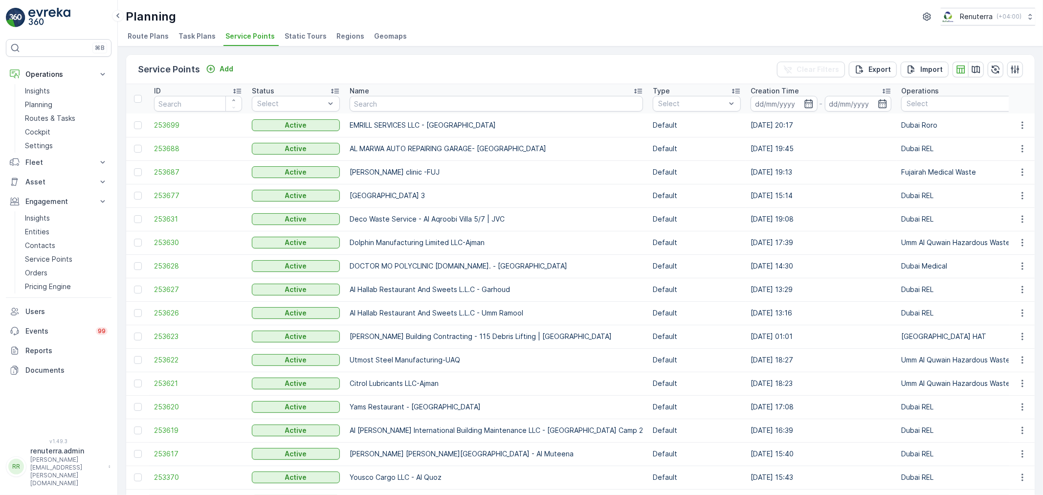
click at [375, 105] on input "text" at bounding box center [496, 104] width 293 height 16
click at [763, 105] on input at bounding box center [784, 104] width 67 height 16
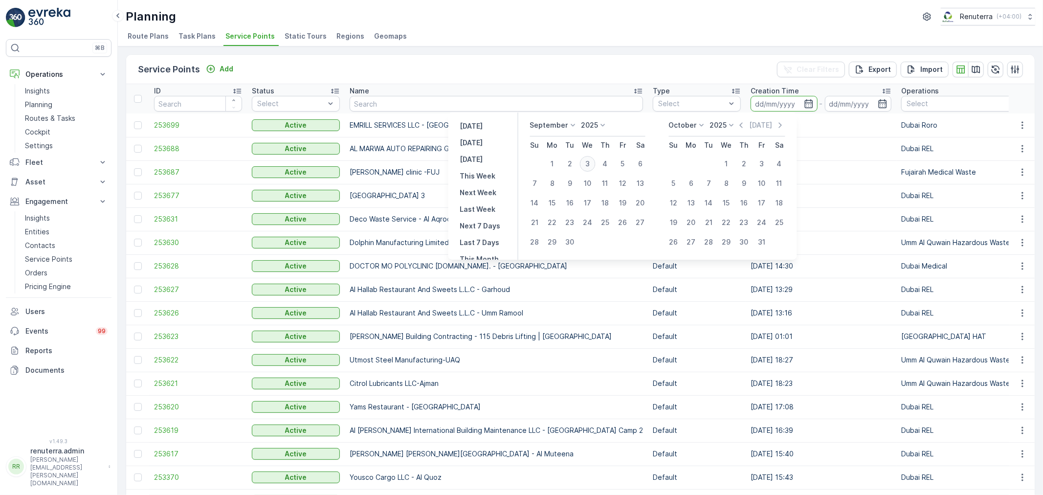
click at [593, 163] on div "3" at bounding box center [588, 164] width 16 height 16
type input "[DATE]"
click at [593, 163] on div "3" at bounding box center [588, 164] width 16 height 16
type input "[DATE]"
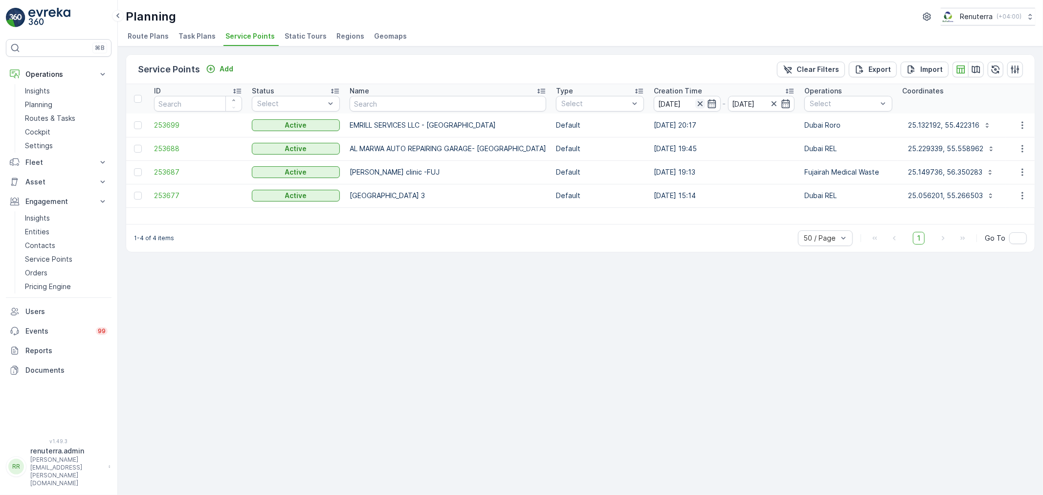
click at [695, 103] on icon "button" at bounding box center [700, 104] width 10 height 10
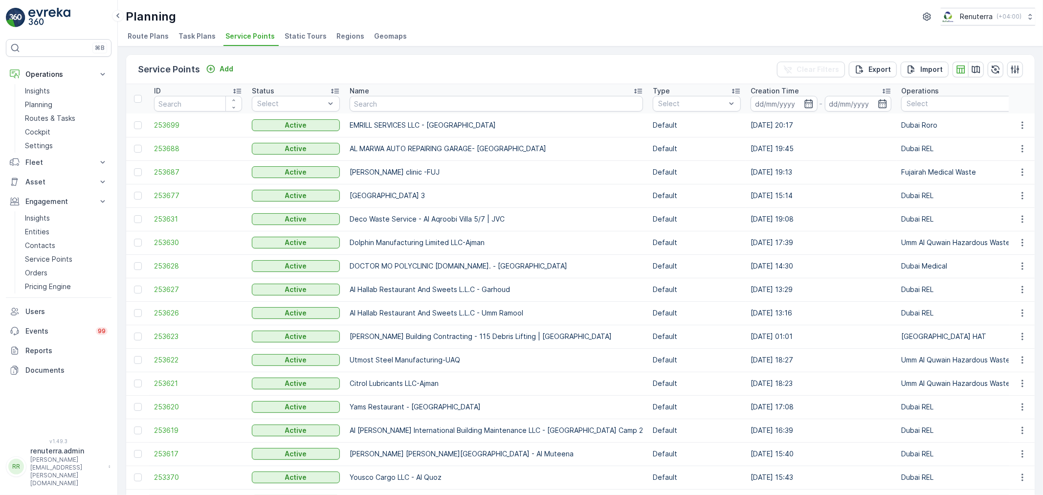
click at [751, 108] on input at bounding box center [784, 104] width 67 height 16
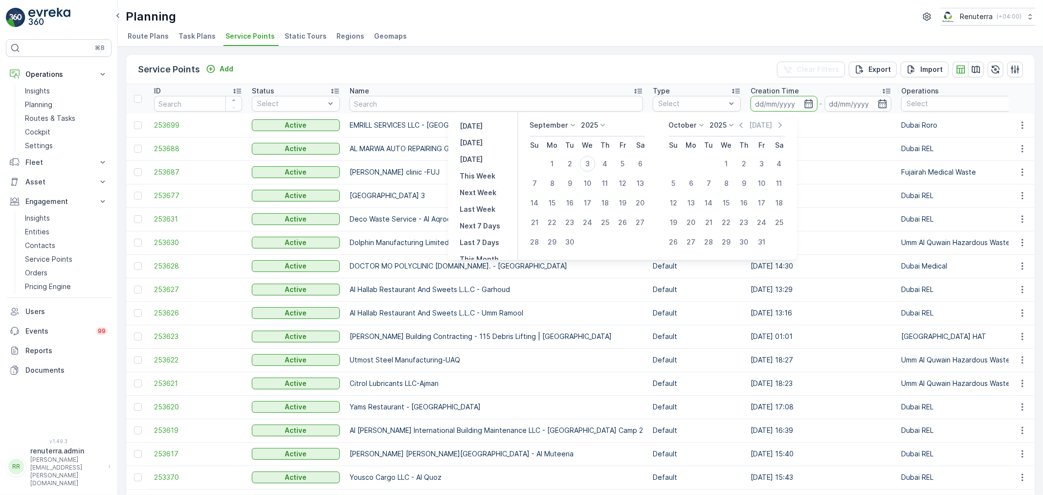
click at [556, 70] on div "Service Points Add Clear Filters Export Import" at bounding box center [580, 69] width 909 height 29
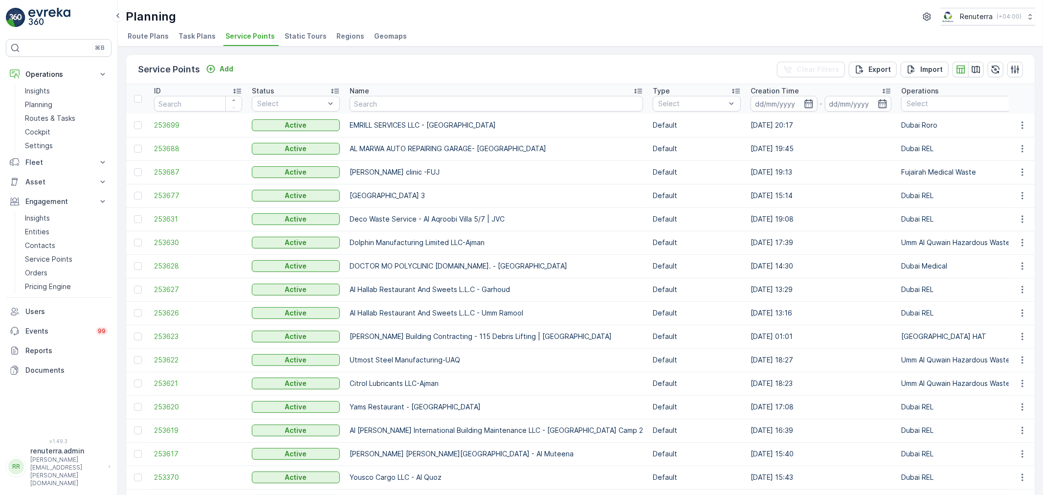
click at [365, 107] on input "text" at bounding box center [496, 104] width 293 height 16
click at [233, 68] on button "Add" at bounding box center [219, 69] width 35 height 12
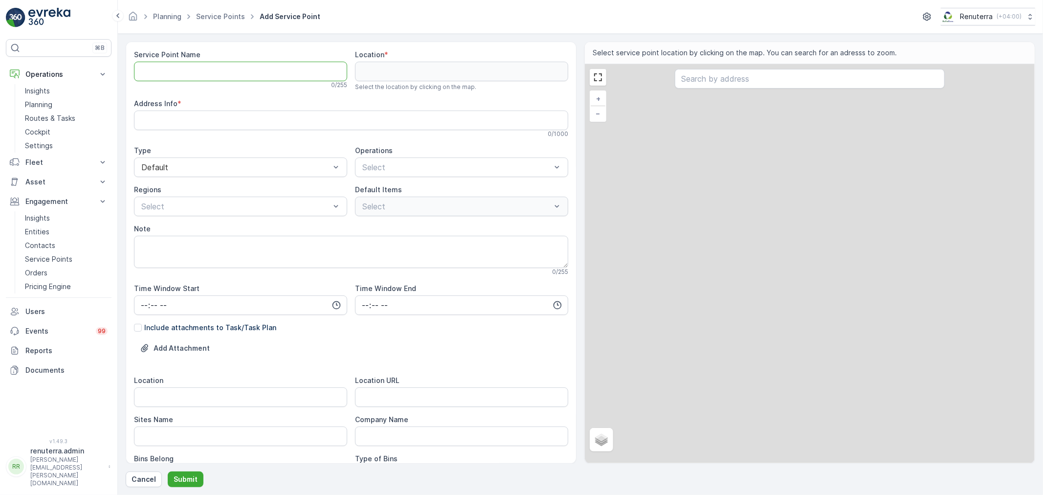
click at [226, 65] on Name "Service Point Name" at bounding box center [240, 72] width 213 height 20
type Name "526130927"
drag, startPoint x: 229, startPoint y: 71, endPoint x: 130, endPoint y: 70, distance: 98.8
click at [130, 70] on div "Service Point Name 526130927 9 / 255 Location * Select the location by clicking…" at bounding box center [351, 253] width 451 height 422
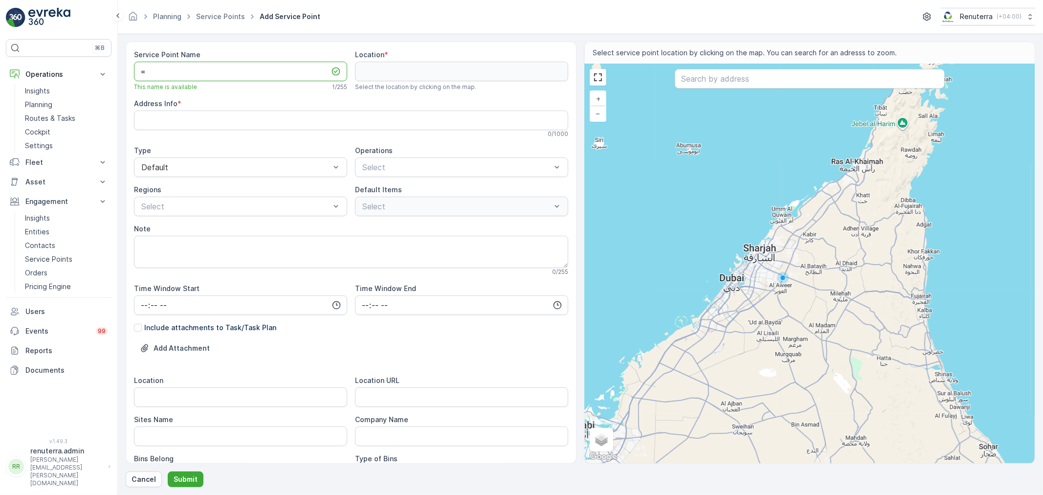
click at [263, 66] on Name "=" at bounding box center [240, 72] width 213 height 20
drag, startPoint x: 229, startPoint y: 66, endPoint x: 116, endPoint y: 66, distance: 112.5
click at [116, 66] on div "⌘B Operations Insights Planning Routes & Tasks Cockpit Settings Fleet Live Trac…" at bounding box center [521, 247] width 1043 height 495
paste Name "MA AL KAWATHAR GOLDSMITH LLC"
click at [228, 17] on link "Service Points" at bounding box center [220, 16] width 49 height 8
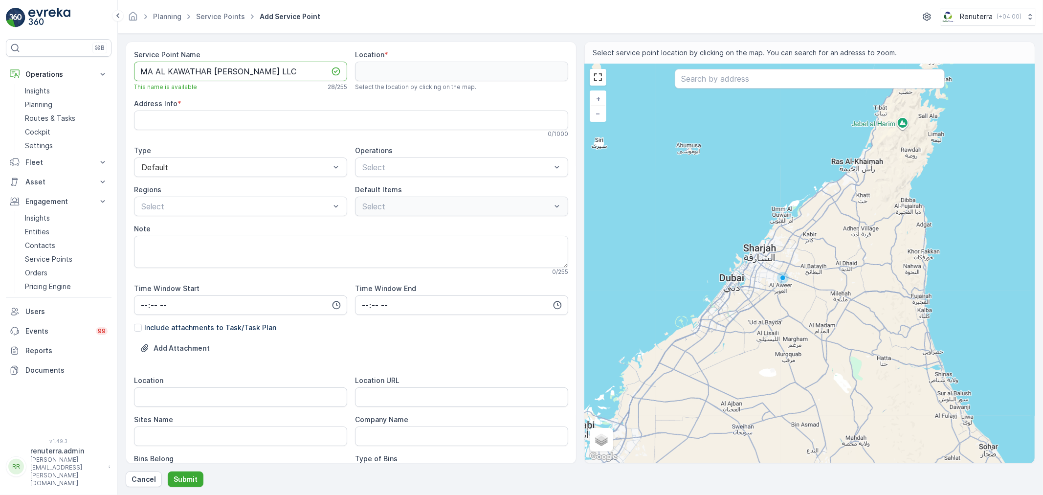
click at [283, 74] on Name "MA AL KAWATHAR GOLDSMITH LLC" at bounding box center [240, 72] width 213 height 20
click at [306, 69] on Name "MA AL KAWATHAR GOLDSMITH LLC-" at bounding box center [240, 72] width 213 height 20
click at [399, 178] on div "Service Point Name MA AL KAWATHAR GOLDSMITH LLC- This name is available 29 / 25…" at bounding box center [351, 365] width 434 height 631
click at [301, 74] on Name "MA AL KAWATHAR GOLDSMITH LLC-" at bounding box center [240, 72] width 213 height 20
type Name "MA AL KAWATHAR GOLDSMITH LLC-UAQ"
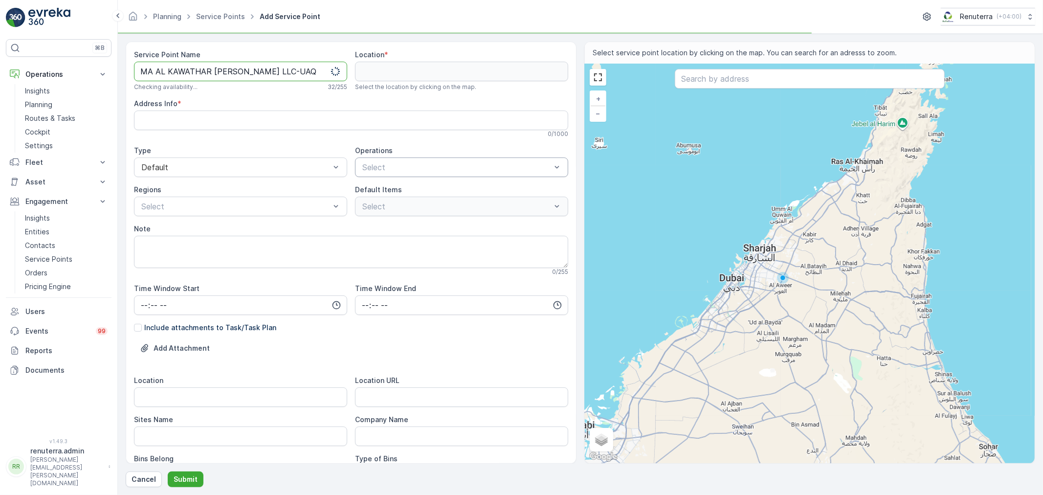
click at [394, 157] on div "Operations Select" at bounding box center [461, 161] width 213 height 31
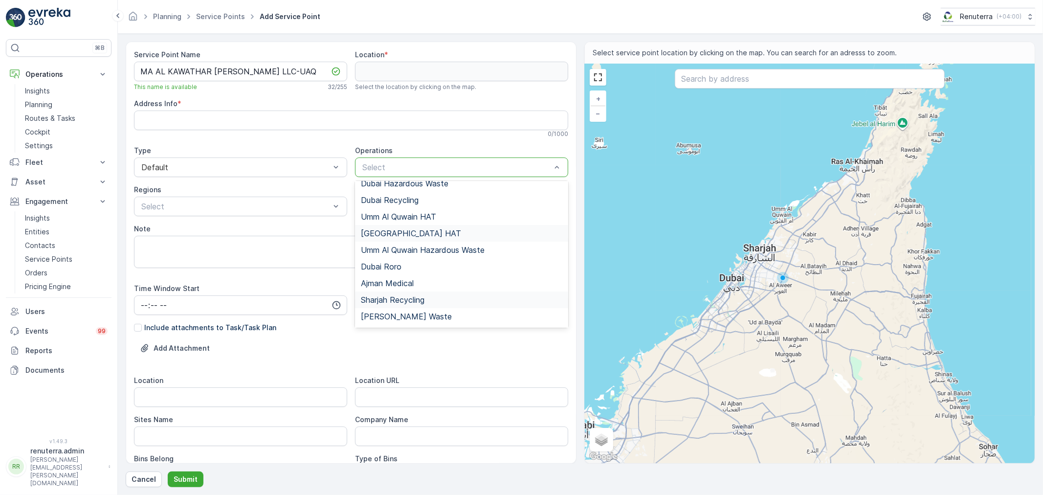
scroll to position [109, 0]
click at [427, 248] on span "Umm Al Quwain Hazardous Waste" at bounding box center [423, 249] width 124 height 9
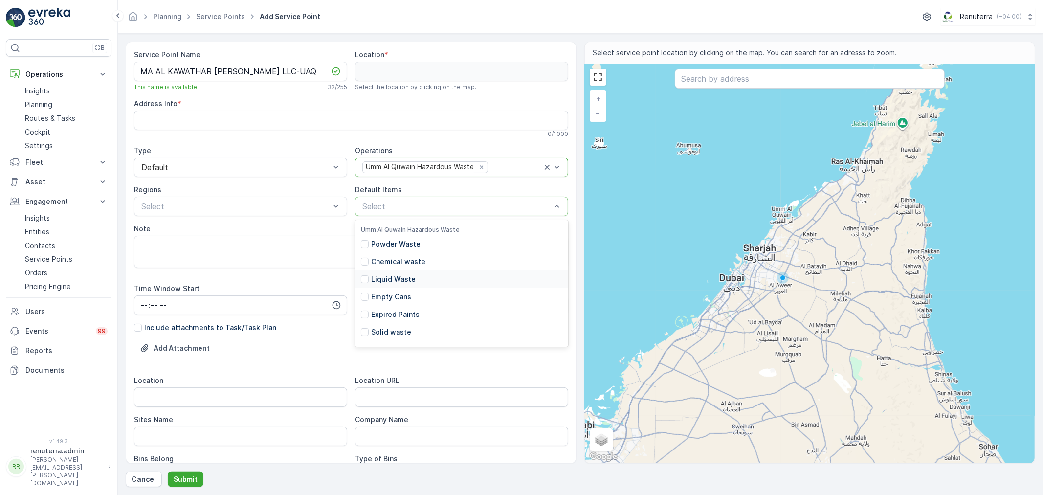
click at [398, 277] on p "Liquid Waste" at bounding box center [393, 279] width 45 height 10
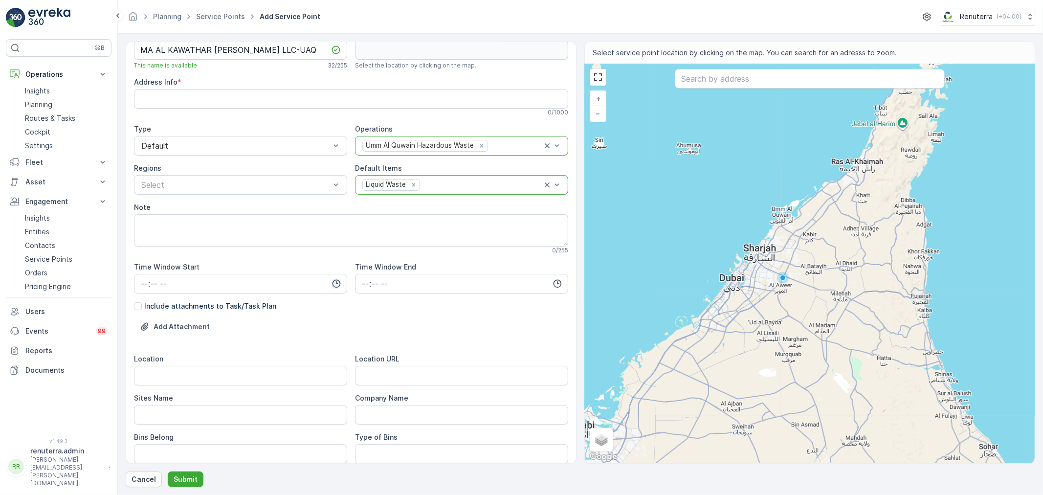
scroll to position [163, 0]
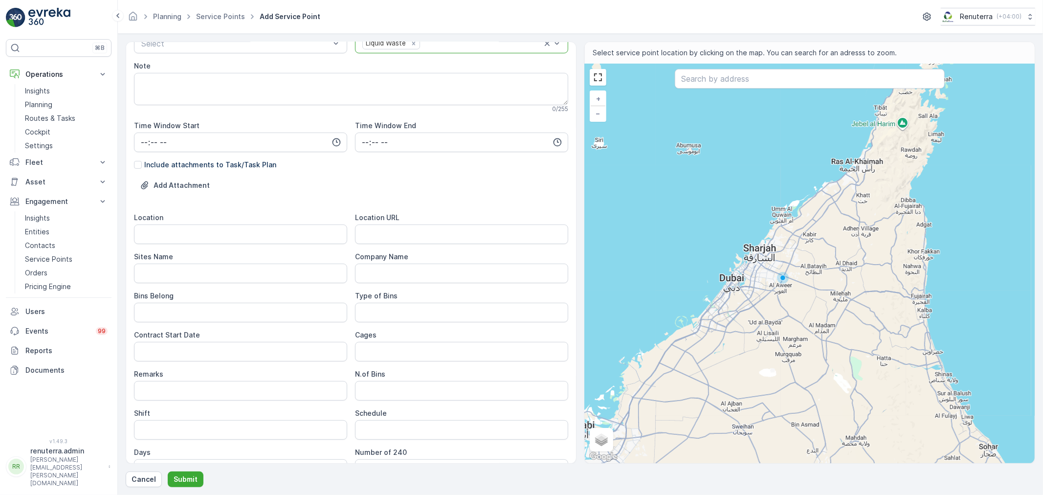
drag, startPoint x: 396, startPoint y: 251, endPoint x: 398, endPoint y: 238, distance: 13.3
click at [397, 246] on div "Location Location URL Sites Name Company Name Bins Belong Type of Bins Contract…" at bounding box center [351, 346] width 434 height 266
click at [398, 238] on URL "Location URL" at bounding box center [461, 234] width 213 height 20
paste URL "https://maps.app.goo.gl/UtG6DkrLs2viNgUT6"
type URL "https://maps.app.goo.gl/UtG6DkrLs2viNgUT6"
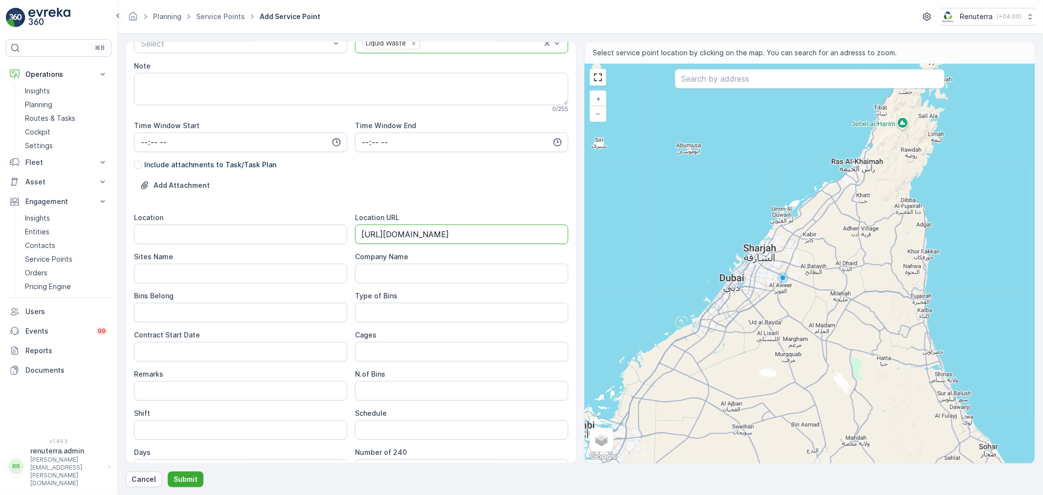
click at [256, 235] on input "Location" at bounding box center [240, 234] width 213 height 20
drag, startPoint x: 217, startPoint y: 234, endPoint x: 154, endPoint y: 233, distance: 63.6
click at [129, 235] on div "Service Point Name MA AL KAWATHAR GOLDSMITH LLC-UAQ This name is available 32 /…" at bounding box center [351, 253] width 451 height 422
paste input "https://maps.app.goo.gl/UtG6DkrLs2viNgUT6"
type input "h"
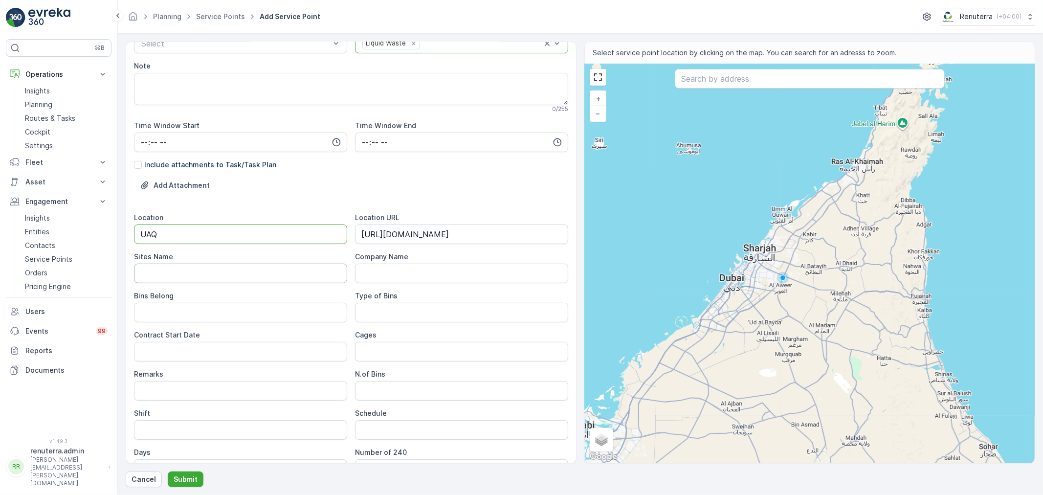
type input "UAQ"
click at [239, 271] on Name "Sites Name" at bounding box center [240, 274] width 213 height 20
type Name "UAQ"
click at [203, 310] on Belong "Bins Belong" at bounding box center [240, 313] width 213 height 20
click at [159, 349] on Date "Contract Start Date" at bounding box center [240, 352] width 213 height 20
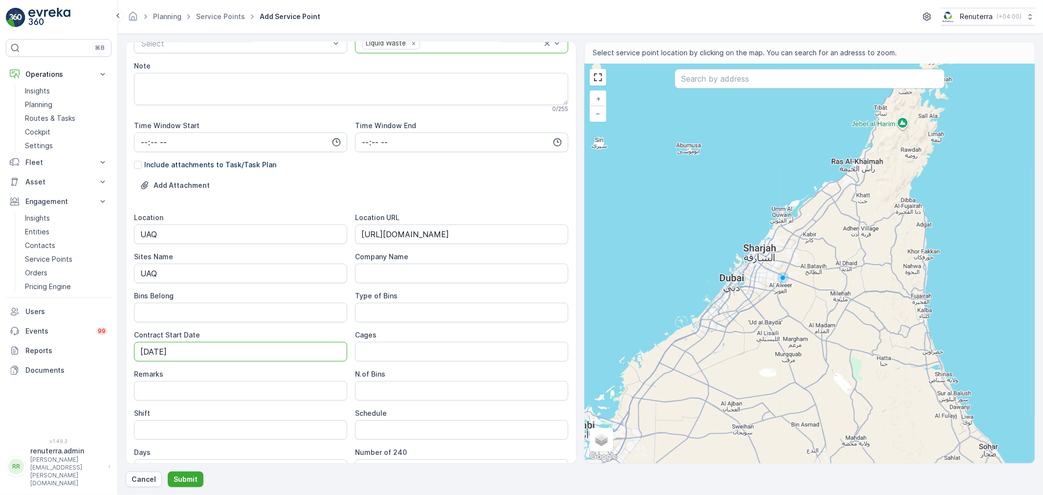
type Date "03-09-2025"
click at [355, 408] on span "Schedule" at bounding box center [371, 413] width 32 height 10
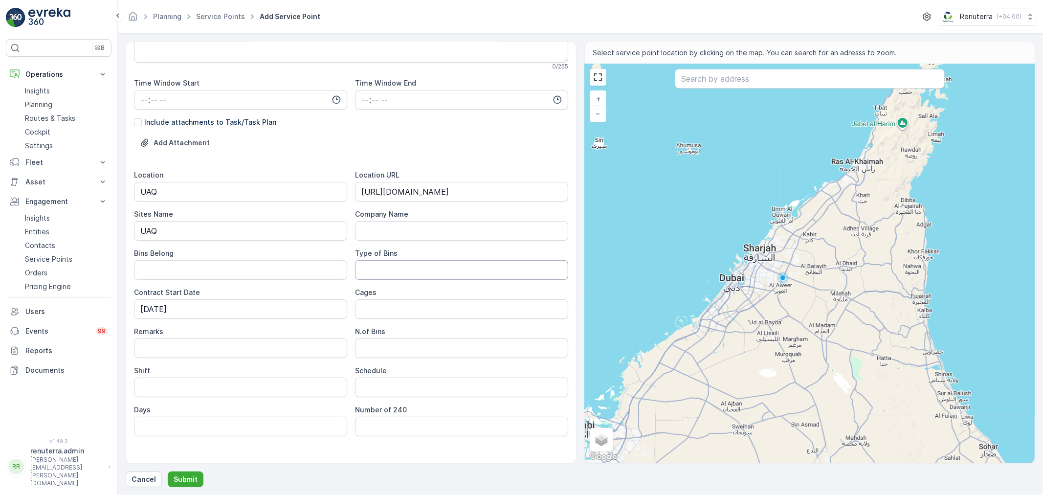
scroll to position [218, 0]
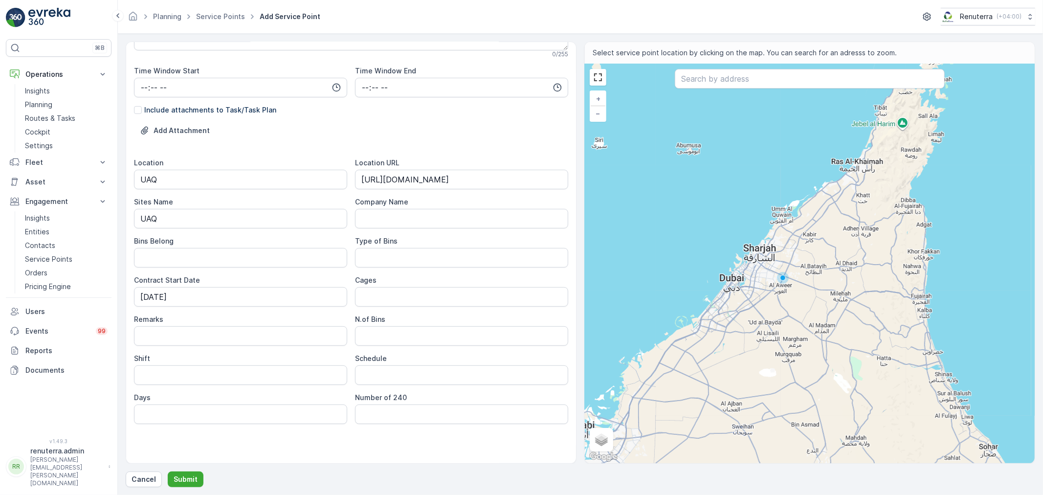
click at [221, 332] on input "Remarks" at bounding box center [240, 336] width 213 height 20
click at [163, 377] on input "Shift" at bounding box center [240, 375] width 213 height 20
type input "Day"
click at [398, 344] on div "Location UAQ Location URL https://maps.app.goo.gl/UtG6DkrLs2viNgUT6 Sites Name …" at bounding box center [351, 291] width 434 height 266
click at [391, 338] on Bins "N.of Bins" at bounding box center [461, 336] width 213 height 20
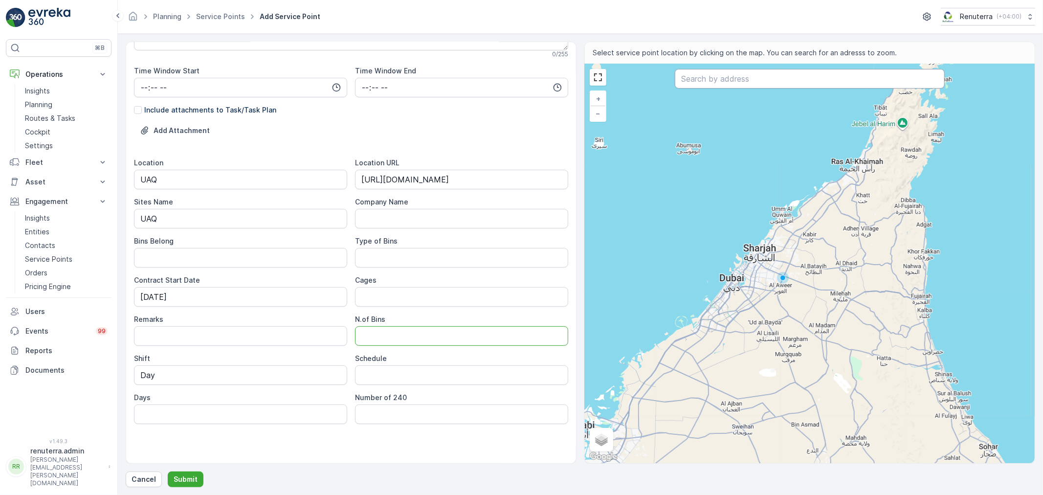
click at [705, 75] on input "text" at bounding box center [810, 79] width 270 height 20
paste input "MA AL KAWATHAR GOLDSMITH LLC"
type input "MA AL KAWATHAR GOLDSMITH LLC"
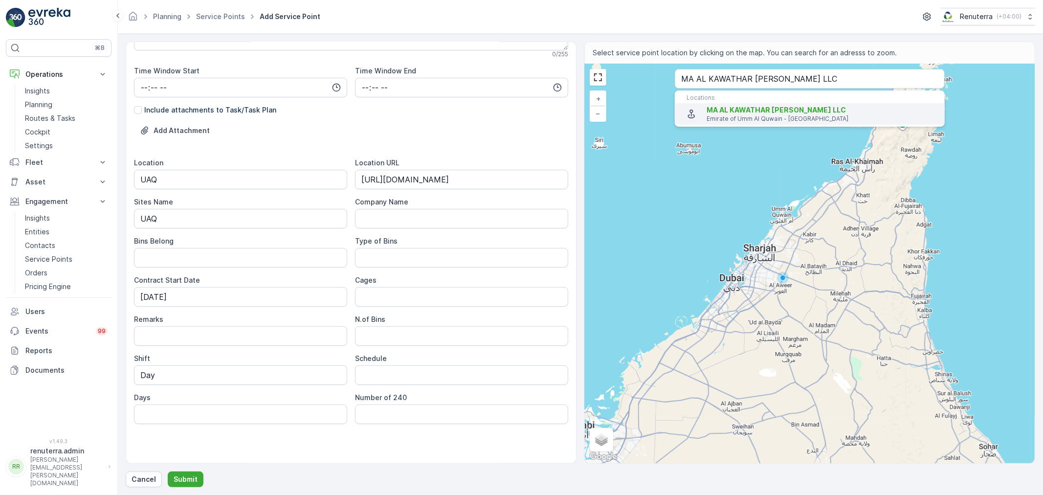
click at [742, 108] on span "MA AL KAWATHAR GOLDSMITH LLC" at bounding box center [776, 110] width 139 height 8
type input "25.5011858,55.5641894"
type Info "Almuqtaa - Al Muqta 3 - Emirate of Umm Al Quwain - United Arab Emirates"
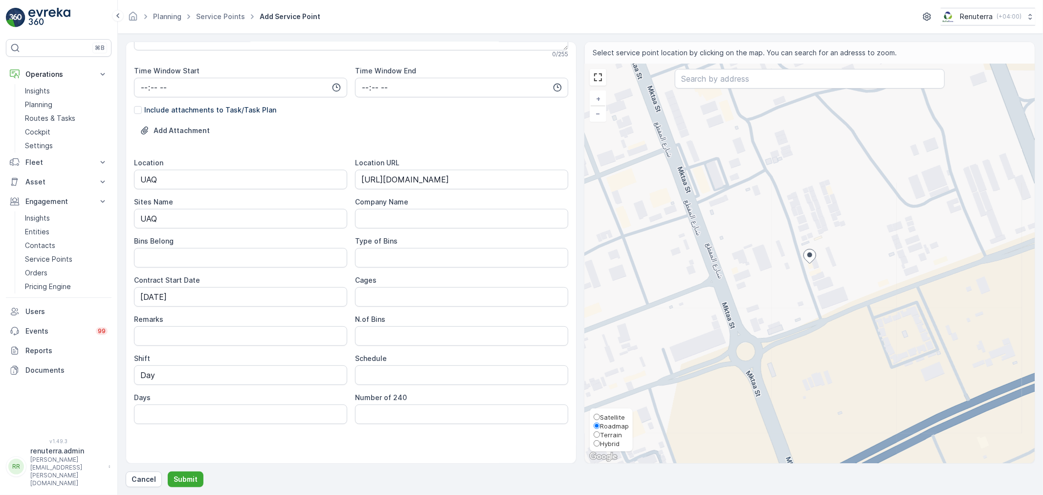
click at [602, 416] on span "Satellite" at bounding box center [612, 417] width 25 height 8
click at [600, 416] on input "Satellite" at bounding box center [597, 417] width 6 height 6
radio input "true"
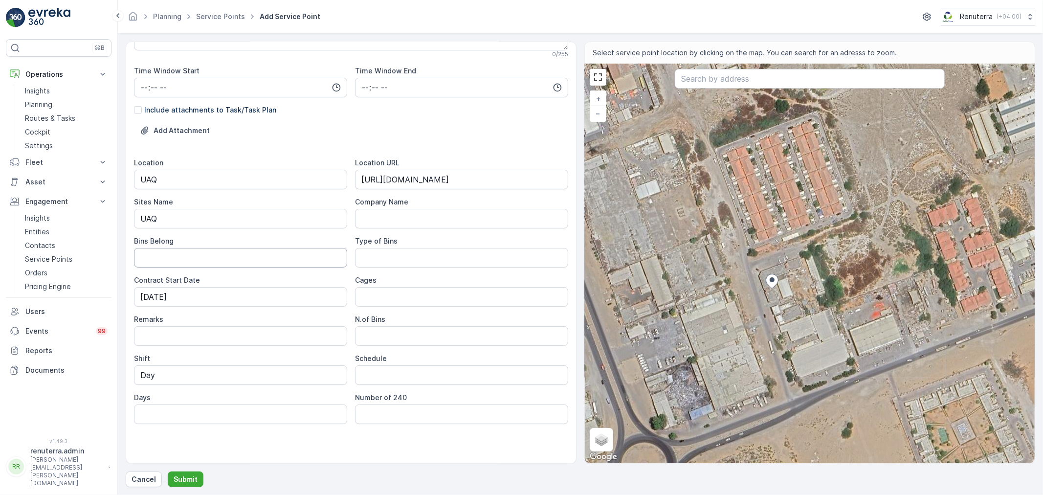
click at [200, 259] on Belong "Bins Belong" at bounding box center [240, 258] width 213 height 20
type Belong "Client"
click at [222, 457] on div "Service Point Name MA AL KAWATHAR GOLDSMITH LLC-UAQ This name is available 32 /…" at bounding box center [351, 147] width 434 height 631
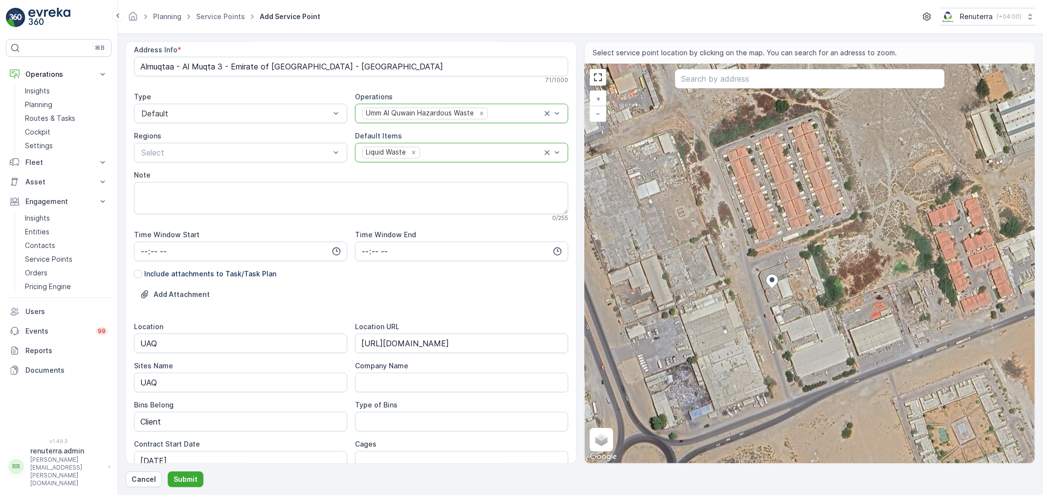
scroll to position [54, 0]
click at [198, 477] on button "Submit" at bounding box center [186, 479] width 36 height 16
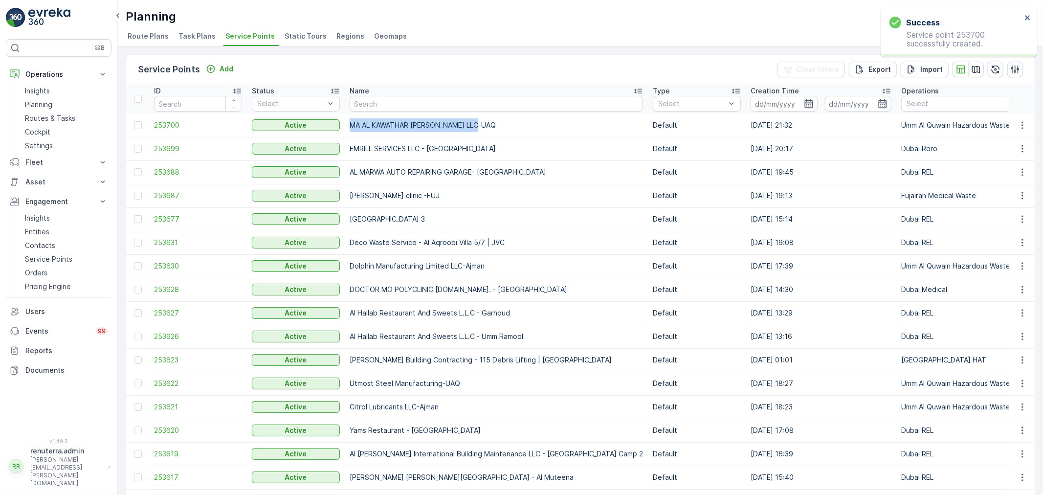
drag, startPoint x: 346, startPoint y: 123, endPoint x: 519, endPoint y: 125, distance: 173.6
click at [518, 125] on td "MA AL KAWATHAR GOLDSMITH LLC-UAQ" at bounding box center [496, 124] width 303 height 23
copy td "MA AL KAWATHAR GOLDSMITH LLC-UAQ"
click at [355, 67] on div "Service Points Add Clear Filters Export Import" at bounding box center [580, 69] width 909 height 29
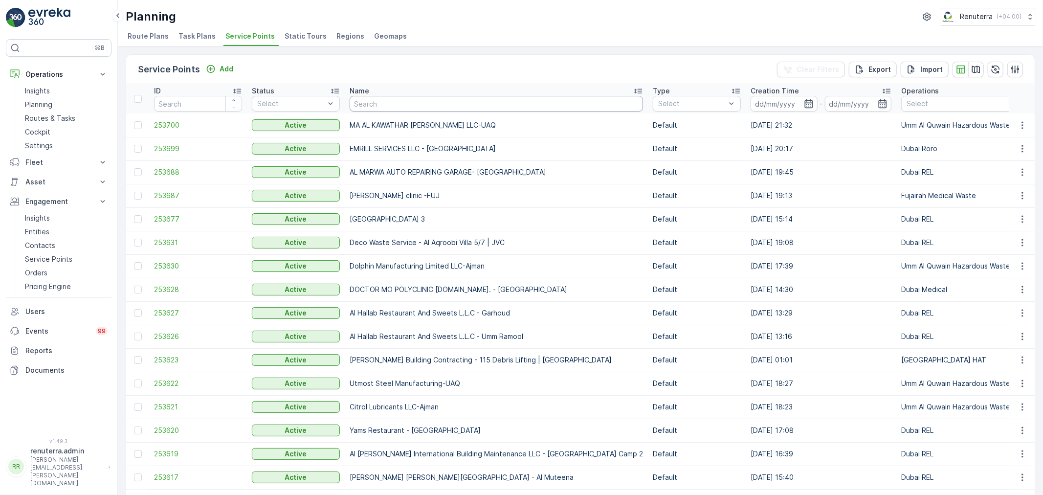
click at [390, 100] on input "text" at bounding box center [496, 104] width 293 height 16
type input "al hu"
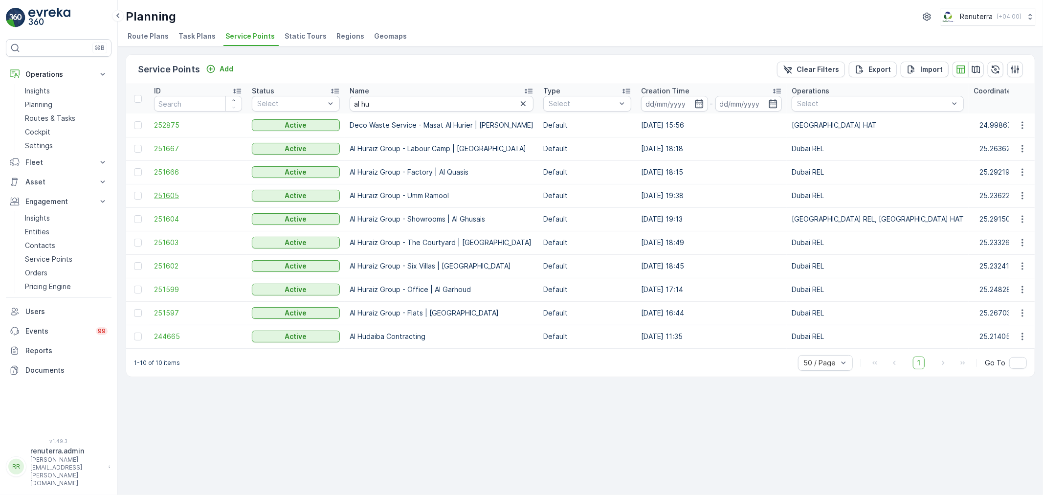
click at [159, 191] on span "251605" at bounding box center [198, 196] width 88 height 10
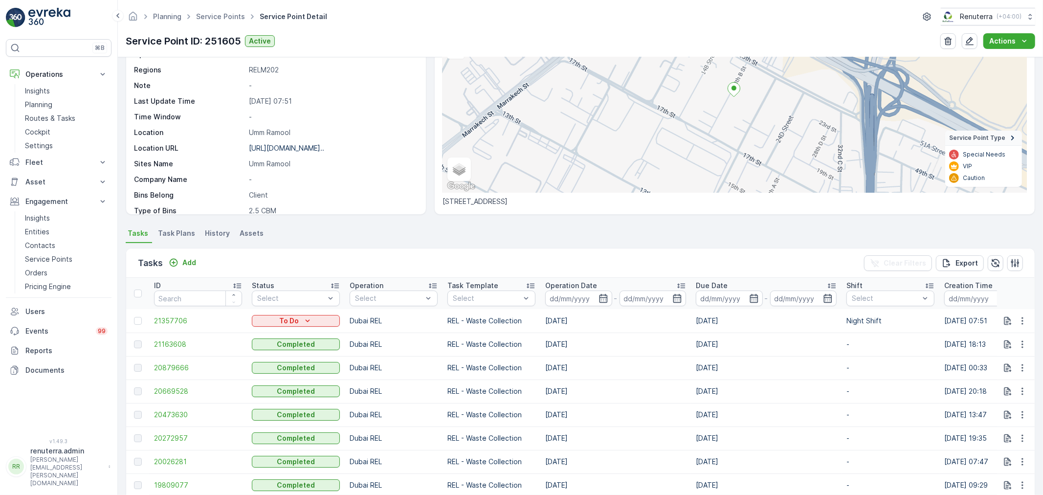
scroll to position [109, 0]
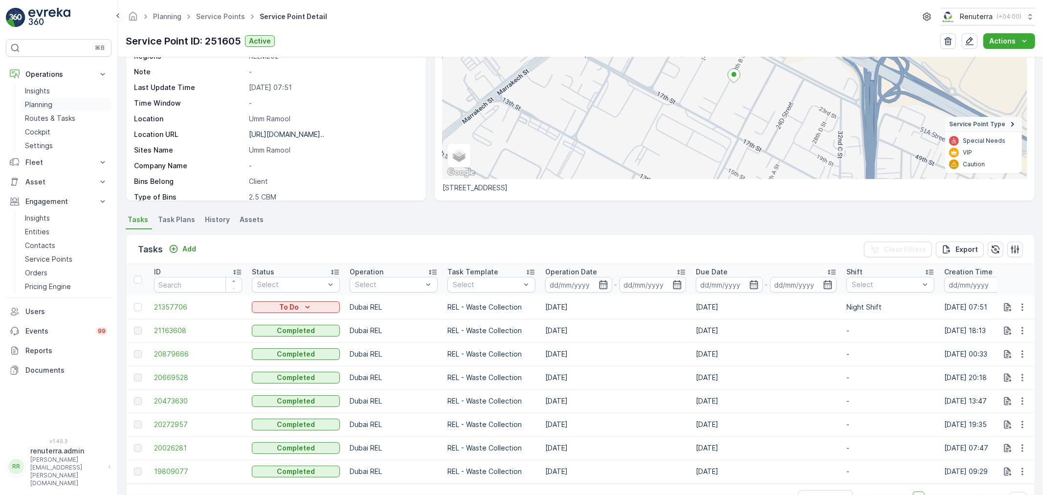
drag, startPoint x: 46, startPoint y: 114, endPoint x: 96, endPoint y: 109, distance: 50.1
click at [46, 114] on p "Routes & Tasks" at bounding box center [50, 118] width 50 height 10
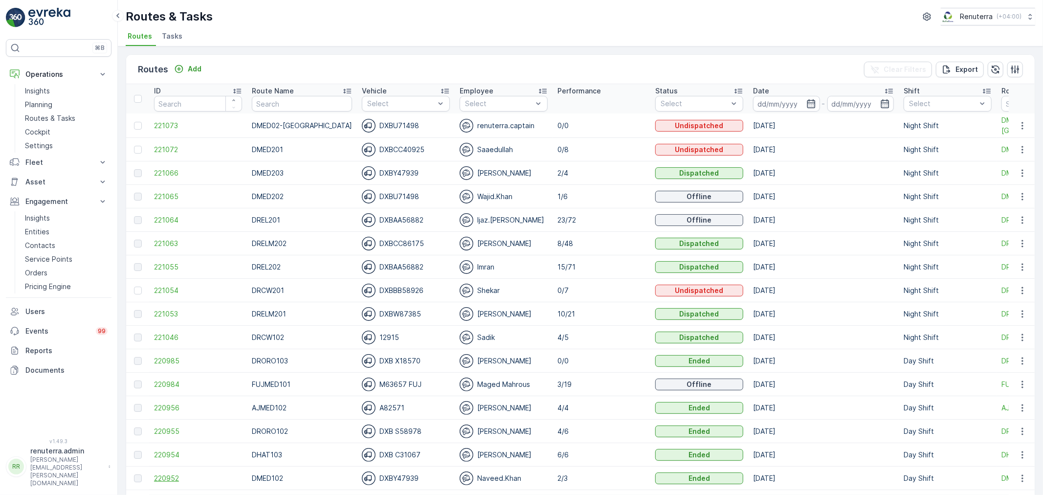
click at [172, 478] on span "220952" at bounding box center [198, 478] width 88 height 10
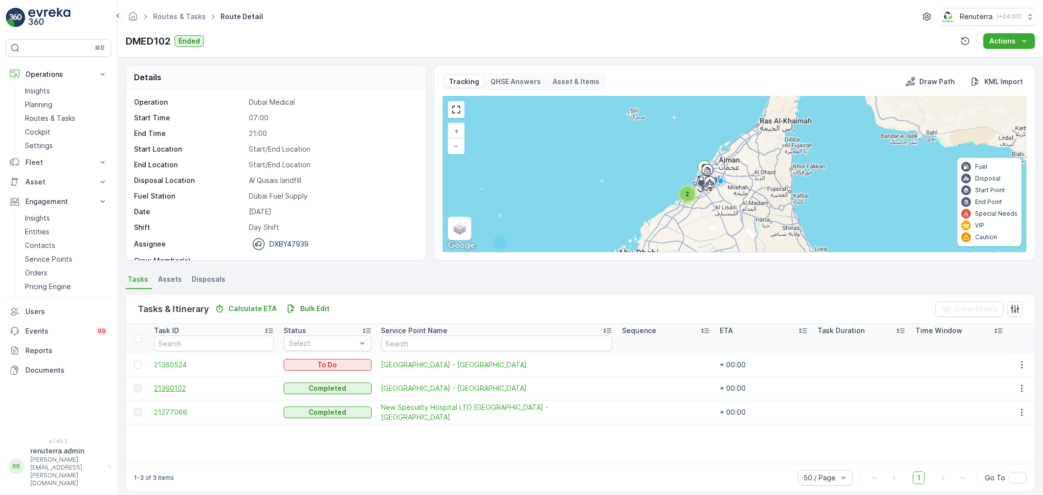
click at [178, 385] on span "21360102" at bounding box center [214, 388] width 120 height 10
click at [170, 360] on span "21360524" at bounding box center [214, 365] width 120 height 10
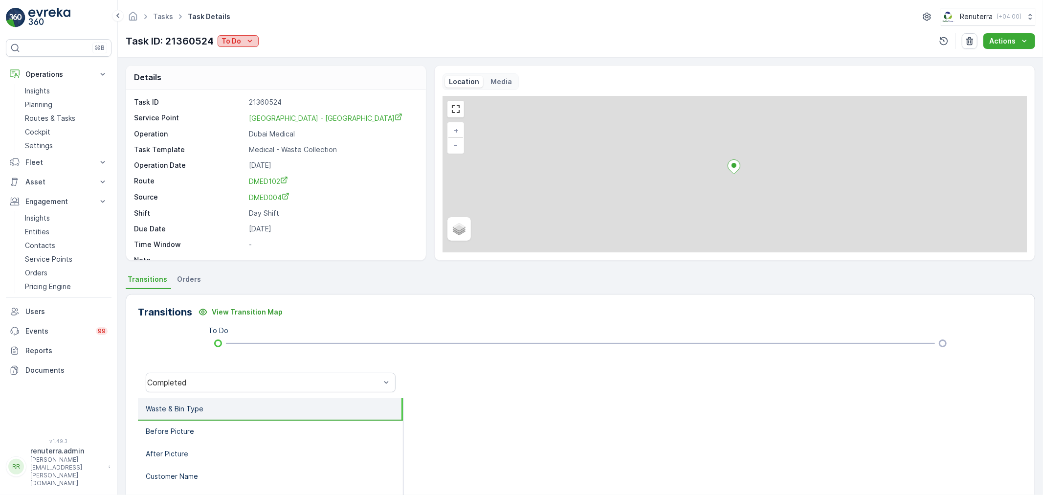
click at [229, 35] on button "To Do" at bounding box center [238, 41] width 41 height 12
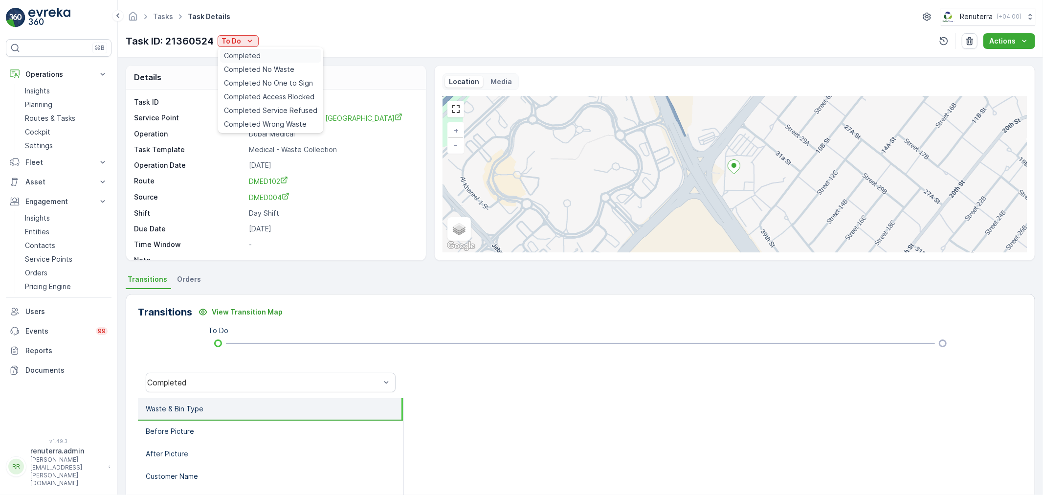
click at [250, 56] on span "Completed" at bounding box center [242, 56] width 37 height 10
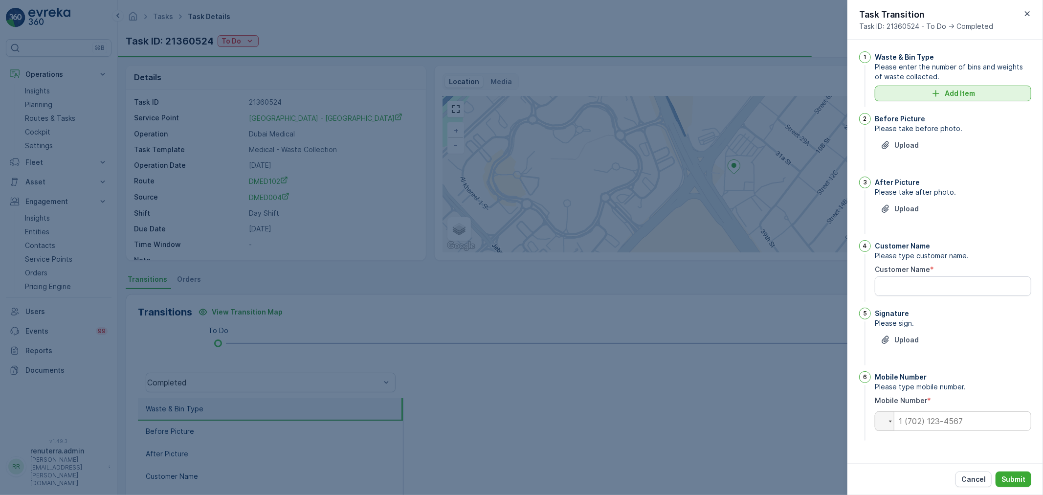
click at [986, 93] on div "Add Item" at bounding box center [953, 94] width 145 height 10
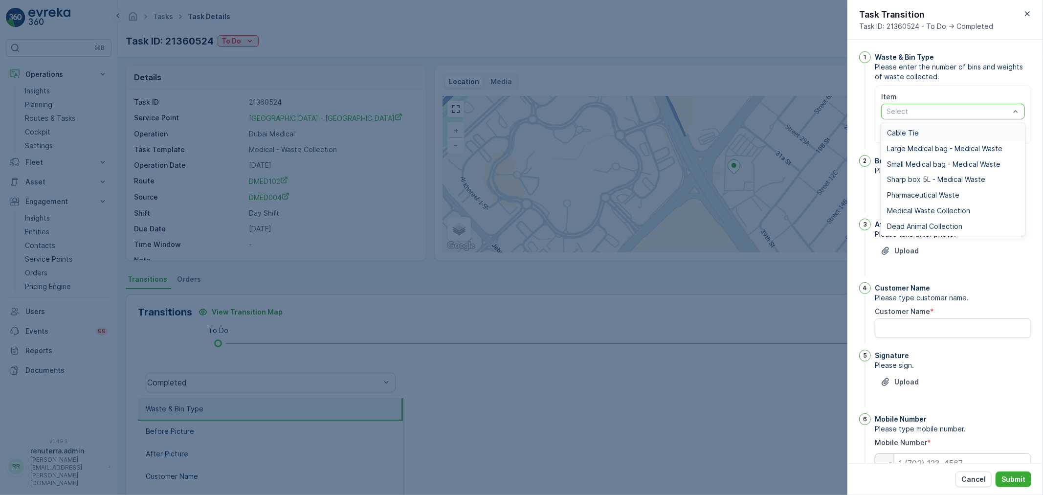
drag, startPoint x: 949, startPoint y: 110, endPoint x: 931, endPoint y: 129, distance: 26.3
click at [916, 205] on div "Medical Waste Collection" at bounding box center [953, 211] width 144 height 16
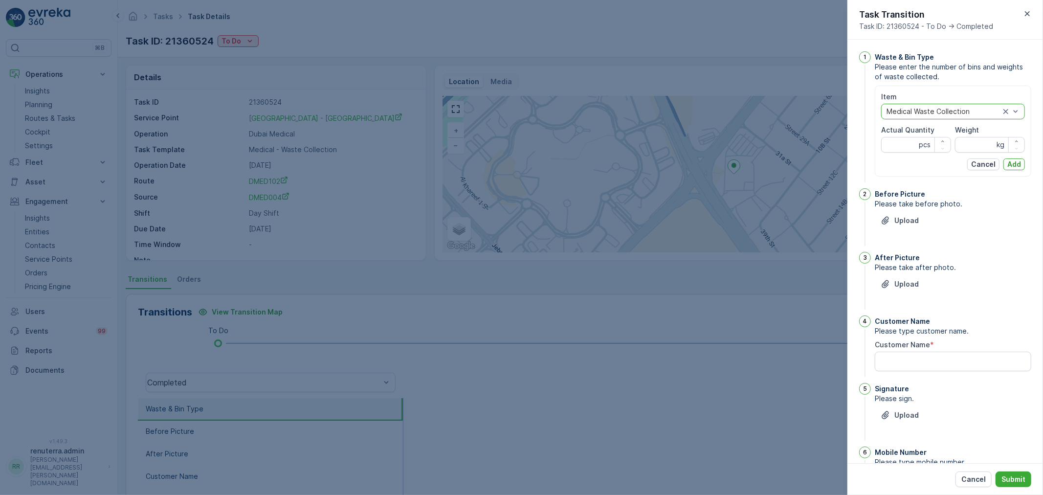
click at [896, 152] on Quantity "Actual Quantity" at bounding box center [916, 145] width 70 height 16
click at [880, 142] on div "Item option Medical Waste Collection, selected. Medical Waste Collection Actual…" at bounding box center [953, 131] width 156 height 91
click at [887, 143] on Quantity "Actual Quantity" at bounding box center [916, 145] width 70 height 16
click at [891, 144] on Quantity "Actual Quantity" at bounding box center [916, 145] width 70 height 16
type Quantity "63"
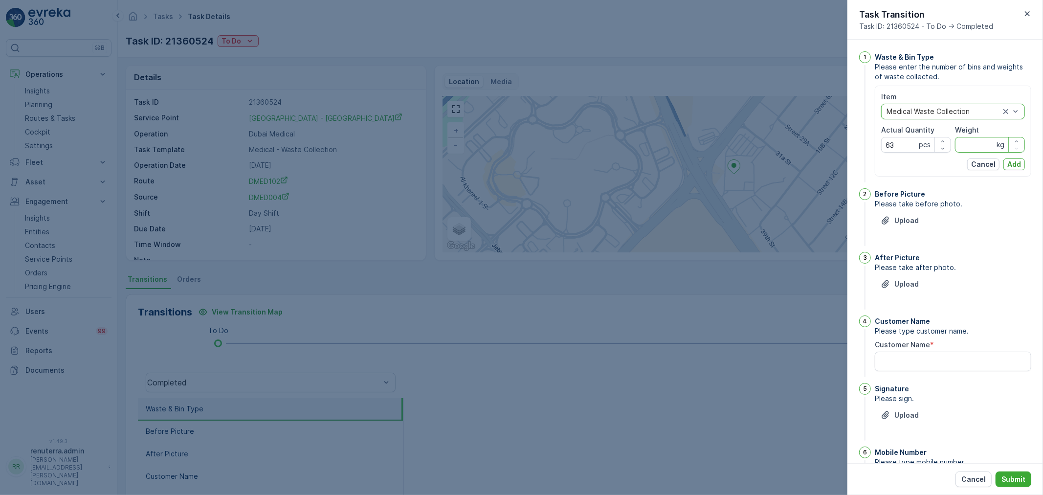
click at [985, 145] on input "Weight" at bounding box center [990, 145] width 70 height 16
type input "474"
click at [1007, 161] on p "Add" at bounding box center [1014, 164] width 14 height 10
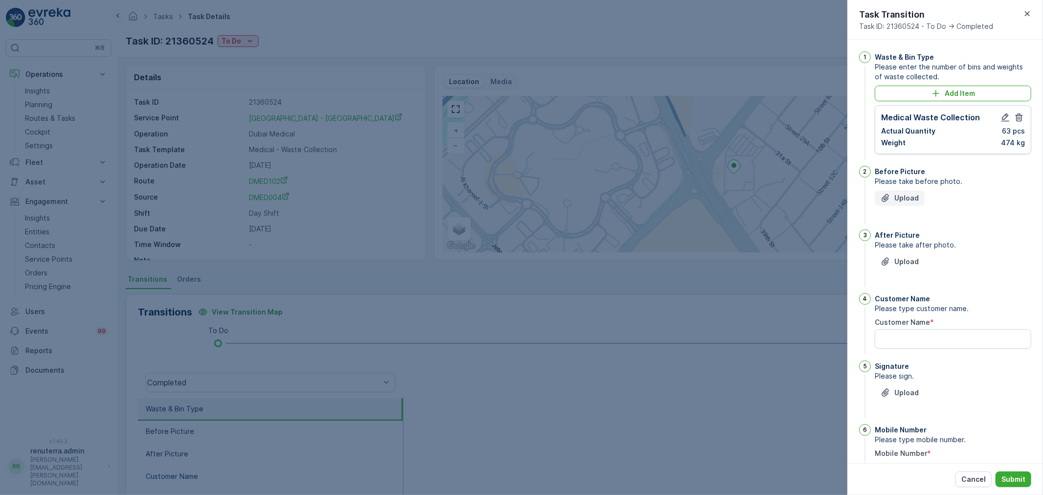
click at [893, 194] on div "Upload" at bounding box center [900, 198] width 38 height 10
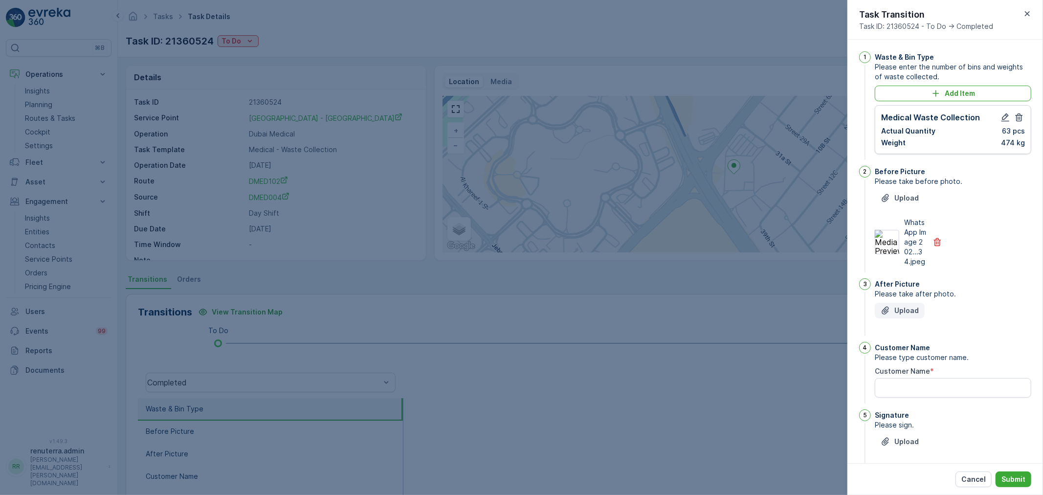
click at [903, 315] on p "Upload" at bounding box center [906, 311] width 24 height 10
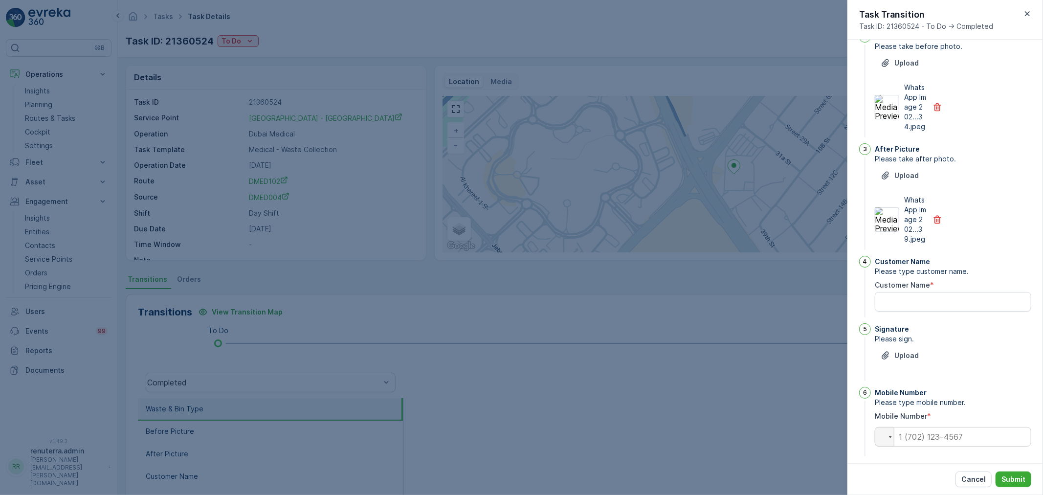
scroll to position [161, 0]
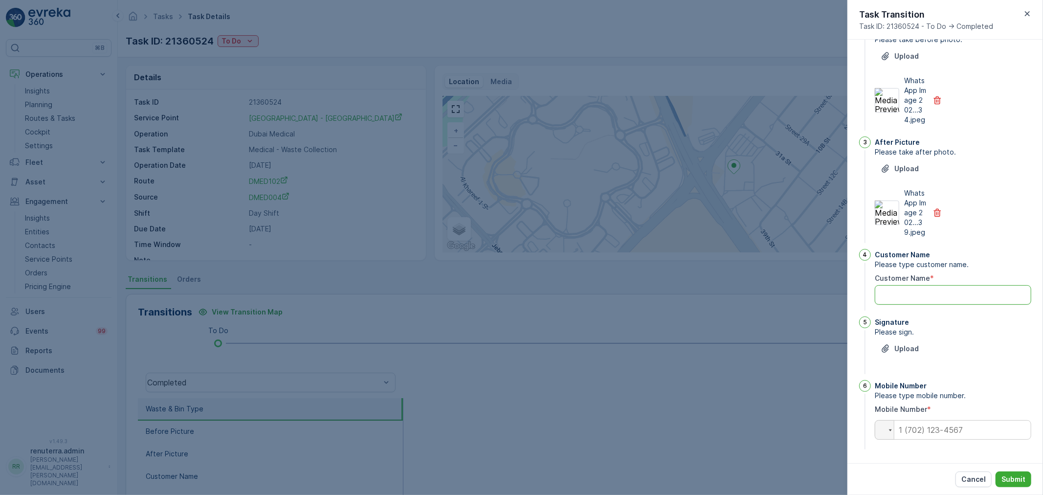
drag, startPoint x: 932, startPoint y: 301, endPoint x: 927, endPoint y: 302, distance: 5.0
click at [932, 301] on Name "Customer Name" at bounding box center [953, 295] width 156 height 20
type Name "prareen"
click at [910, 359] on div "Upload" at bounding box center [953, 354] width 156 height 27
click at [912, 355] on button "Upload" at bounding box center [900, 349] width 50 height 16
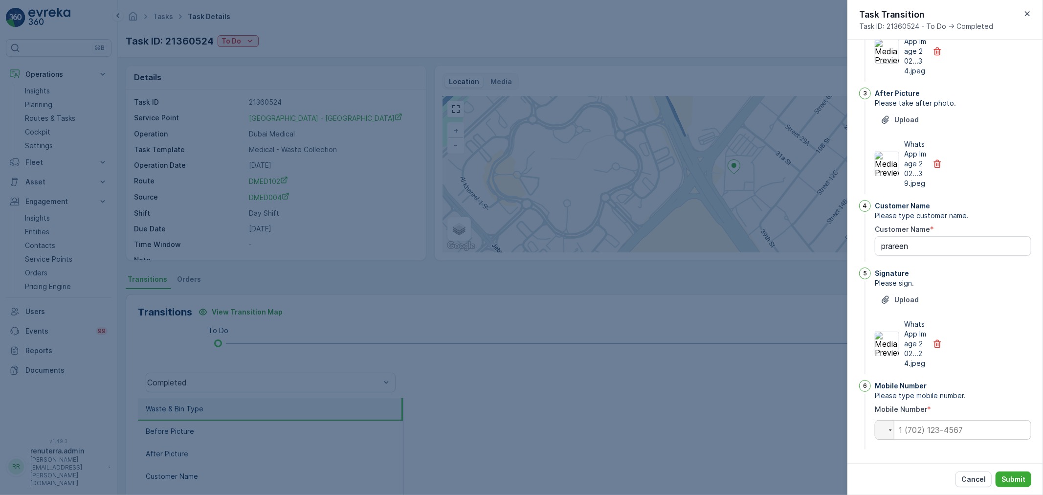
scroll to position [220, 0]
click at [950, 428] on input "tel" at bounding box center [953, 430] width 156 height 20
paste input "0555919336"
type input "0555919336"
drag, startPoint x: 1011, startPoint y: 475, endPoint x: 994, endPoint y: 470, distance: 17.7
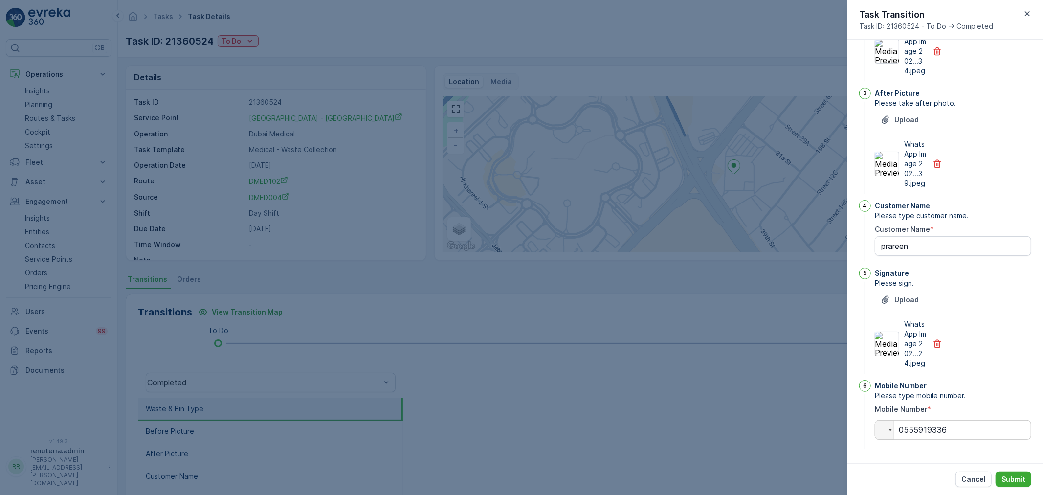
click at [1012, 475] on p "Submit" at bounding box center [1014, 479] width 24 height 10
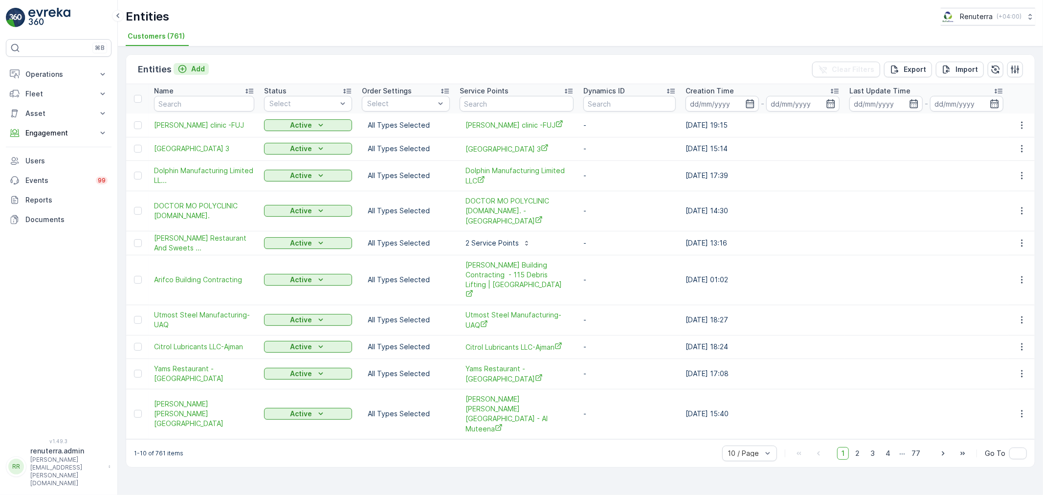
click at [186, 73] on div "Add" at bounding box center [191, 69] width 27 height 10
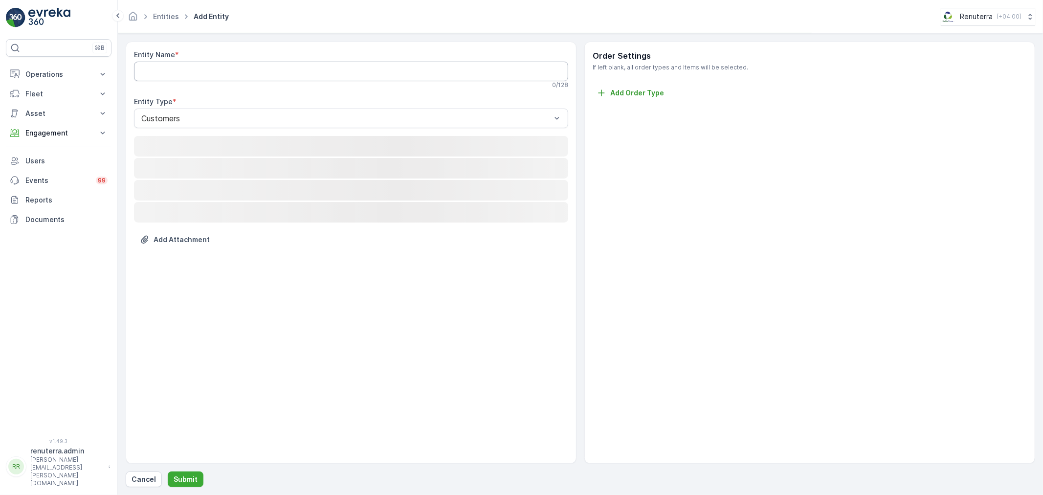
click at [186, 73] on Name "Entity Name" at bounding box center [351, 72] width 434 height 20
paste Name "AL MARWA AUTO REPAIRING GARAGE- [GEOGRAPHIC_DATA]"
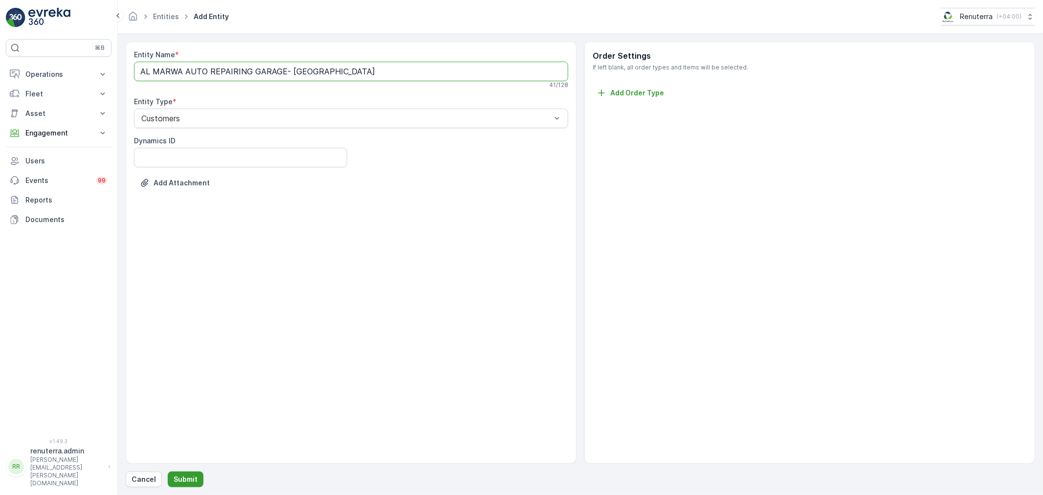
type Name "AL MARWA AUTO REPAIRING GARAGE- [GEOGRAPHIC_DATA]"
click at [182, 473] on button "Submit" at bounding box center [186, 479] width 36 height 16
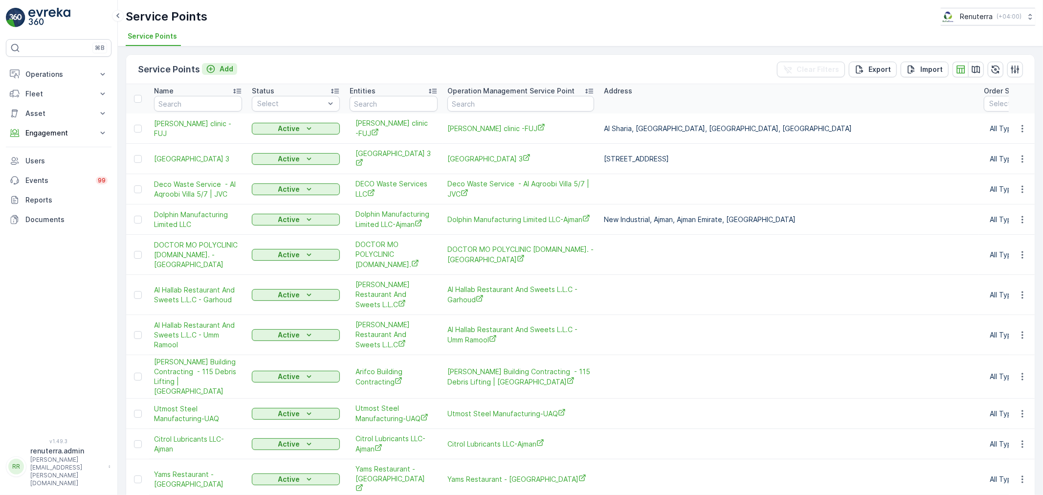
click at [226, 70] on p "Add" at bounding box center [227, 69] width 14 height 10
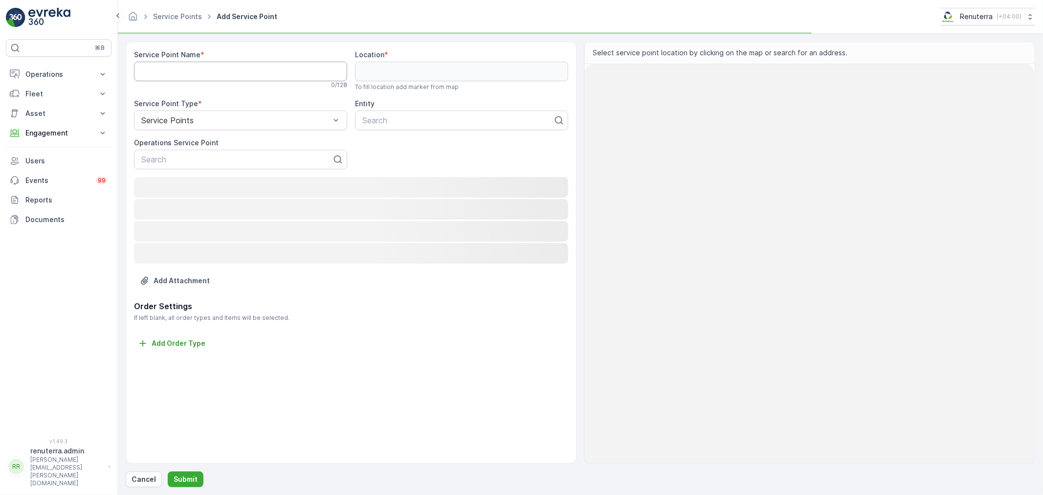
click at [226, 70] on Name "Service Point Name" at bounding box center [240, 72] width 213 height 20
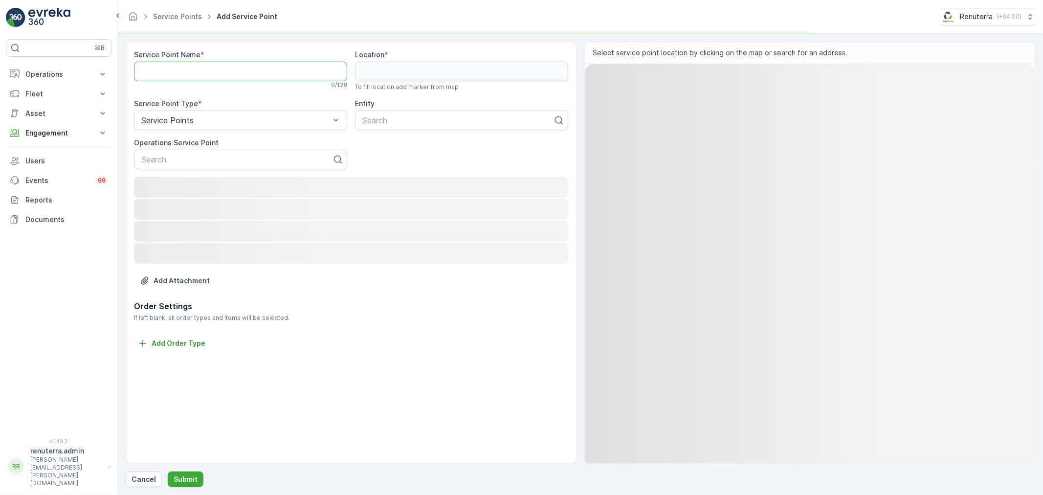
paste Name "AL MARWA AUTO REPAIRING GARAGE- [GEOGRAPHIC_DATA]"
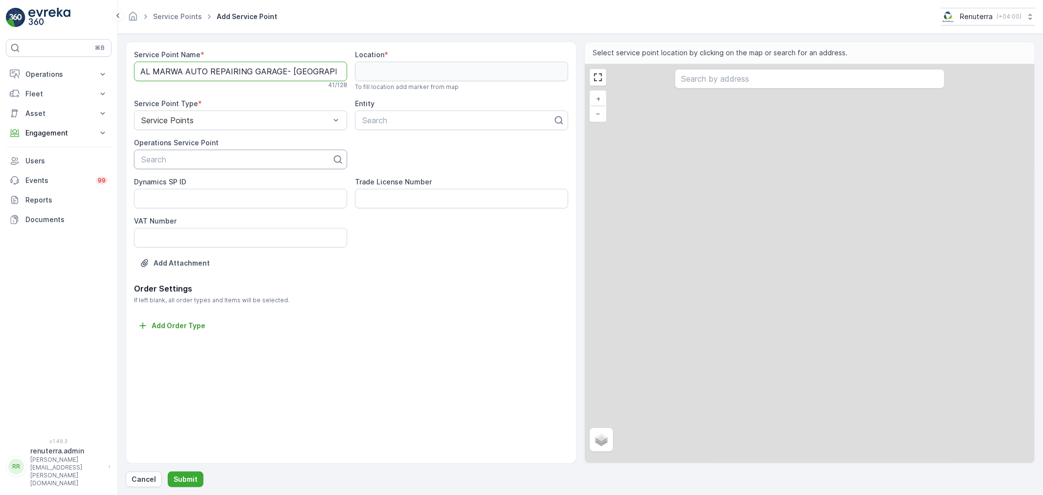
type Name "AL MARWA AUTO REPAIRING GARAGE- [GEOGRAPHIC_DATA]"
click at [194, 152] on div "Search" at bounding box center [240, 160] width 213 height 20
paste input "AL MARWA AUTO REPAIRING GARAGE- [GEOGRAPHIC_DATA]"
type input "AL MARWA AUTO REPAIRING GARAGE- [GEOGRAPHIC_DATA]"
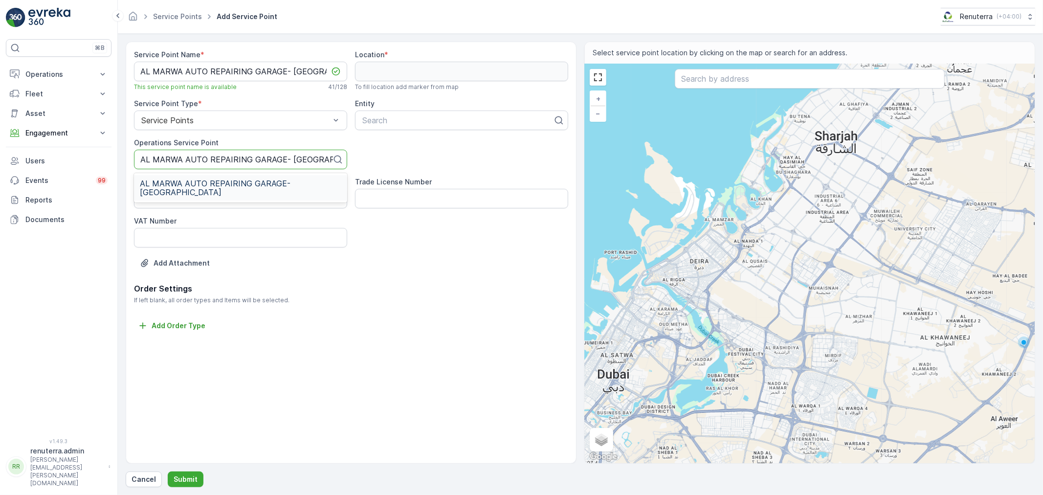
click at [235, 179] on span "AL MARWA AUTO REPAIRING GARAGE- [GEOGRAPHIC_DATA]" at bounding box center [240, 188] width 201 height 18
click at [428, 124] on div at bounding box center [457, 120] width 193 height 9
paste input "AL MARWA AUTO REPAIRING GARAGE- [GEOGRAPHIC_DATA]"
type input "AL MARWA AUTO REPAIRING GARAGE- [GEOGRAPHIC_DATA]"
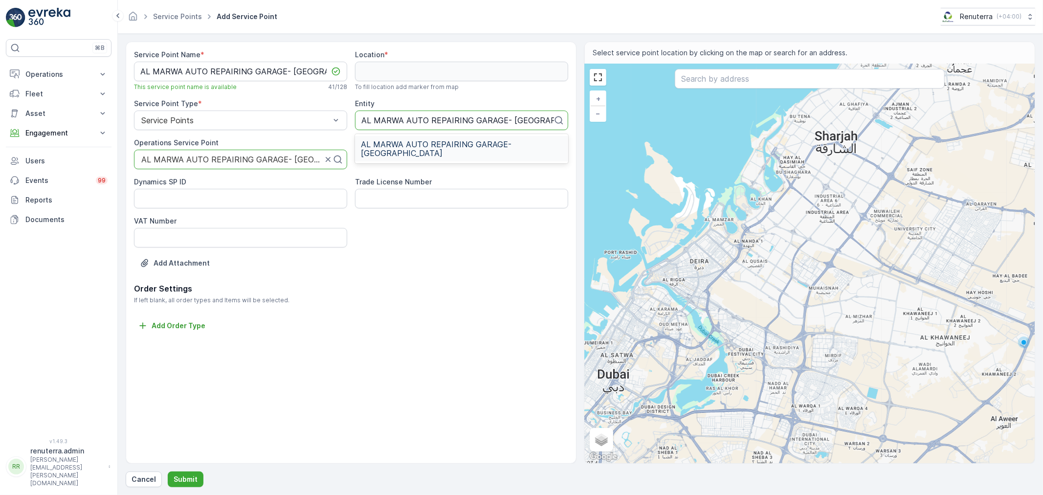
click at [447, 145] on span "AL MARWA AUTO REPAIRING GARAGE- [GEOGRAPHIC_DATA]" at bounding box center [461, 149] width 201 height 18
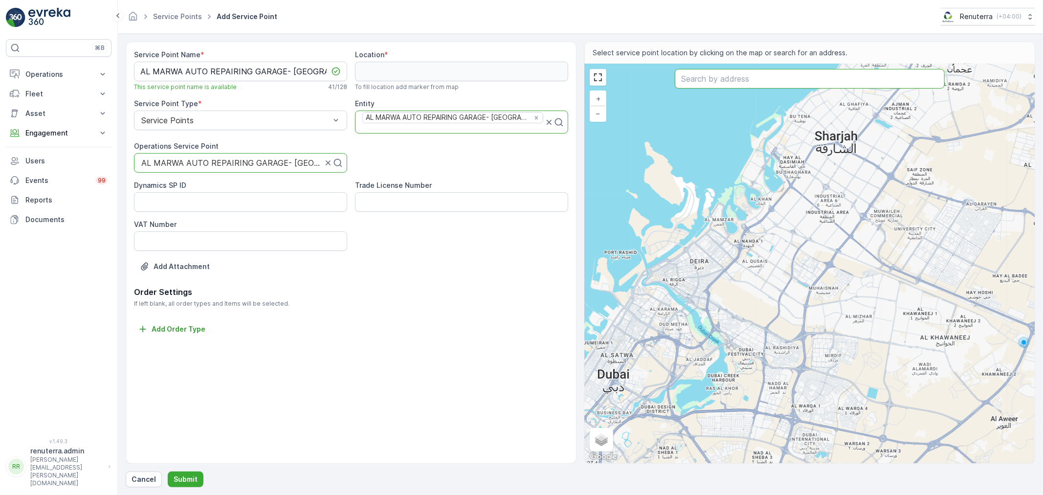
click at [706, 83] on input "text" at bounding box center [810, 79] width 270 height 20
click at [725, 91] on div "+ − Satellite Roadmap Terrain Hybrid Leaflet Keyboard shortcuts Map Data Map da…" at bounding box center [810, 263] width 450 height 399
type input "25.38884350695785,55.34868964398961"
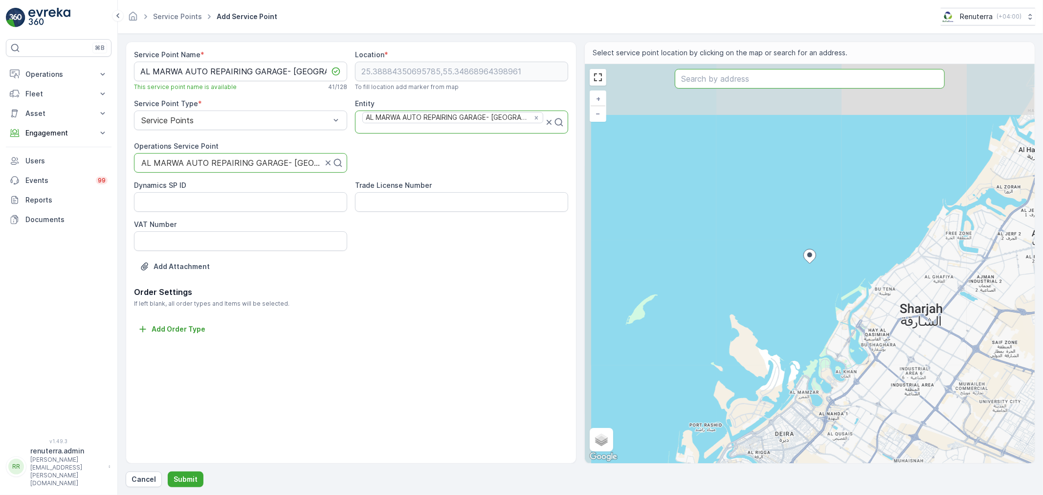
click at [719, 84] on input "text" at bounding box center [810, 79] width 270 height 20
paste input "Al Marwa Auto Repairing Garage"
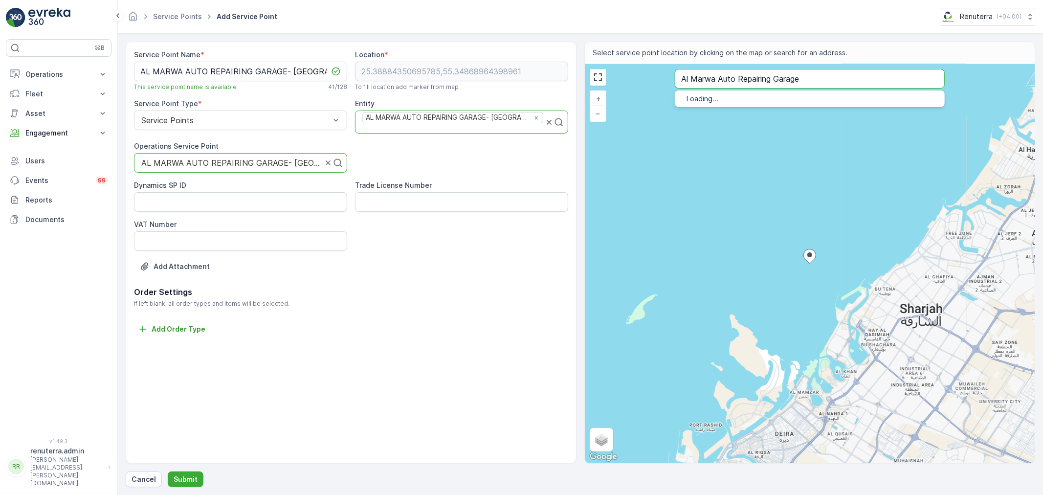
type input "Al Marwa Auto Repairing Garage"
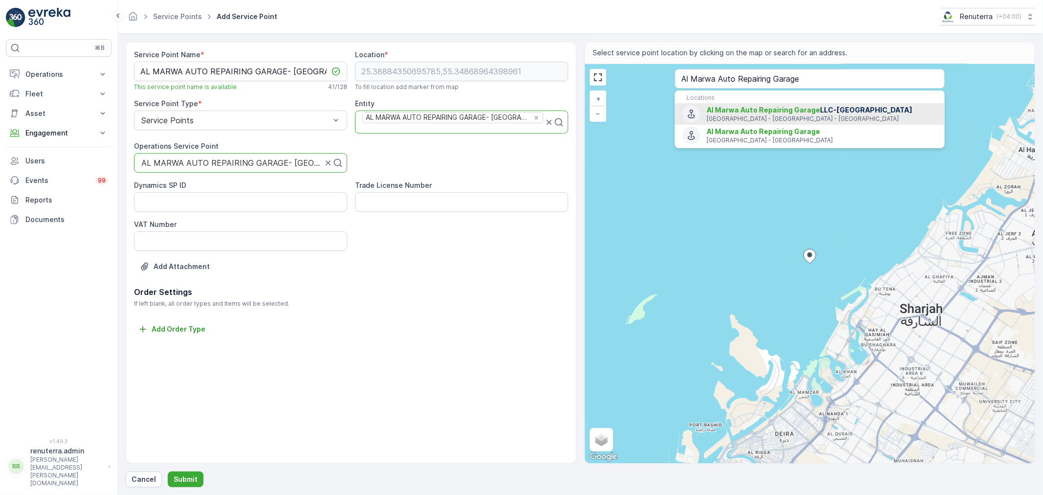
click at [763, 106] on span "Al Marwa Auto Repairing Garage" at bounding box center [763, 110] width 113 height 8
type input "25.22395,55.373653"
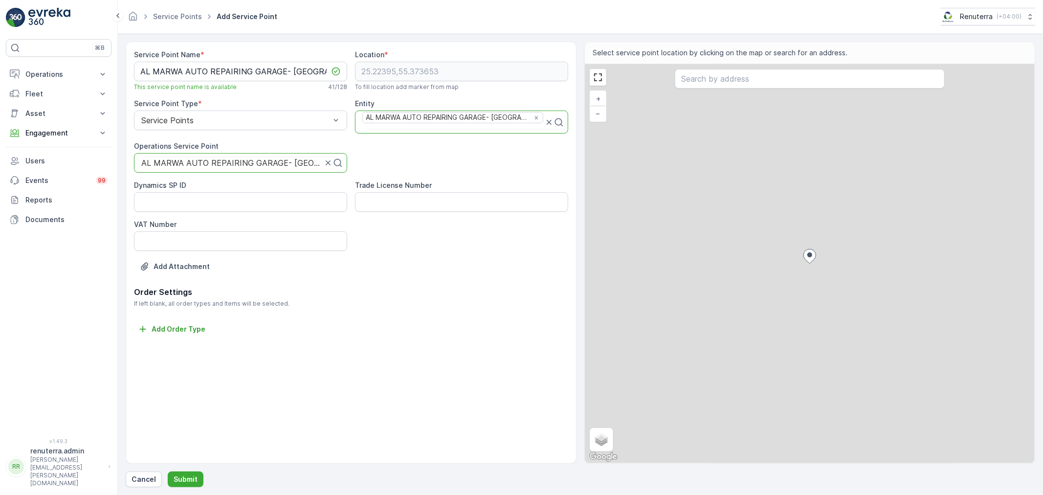
click at [768, 81] on input "text" at bounding box center [810, 79] width 270 height 20
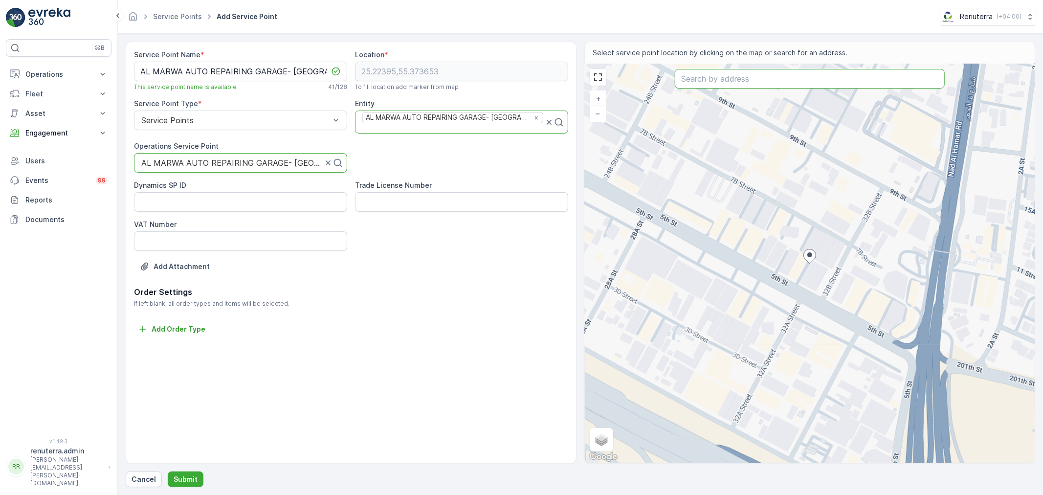
paste input "Al Marwa Auto Repairing Garage"
type input "Al Marwa Auto Repairing Garage"
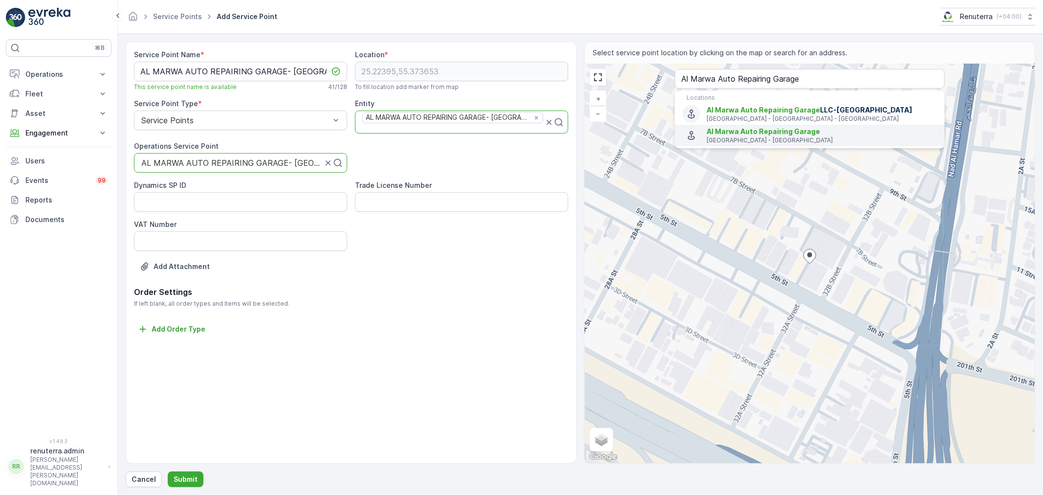
click at [737, 134] on span "Al Marwa Auto Repairing Garage" at bounding box center [763, 131] width 113 height 8
type input "25.2294368,55.5589485"
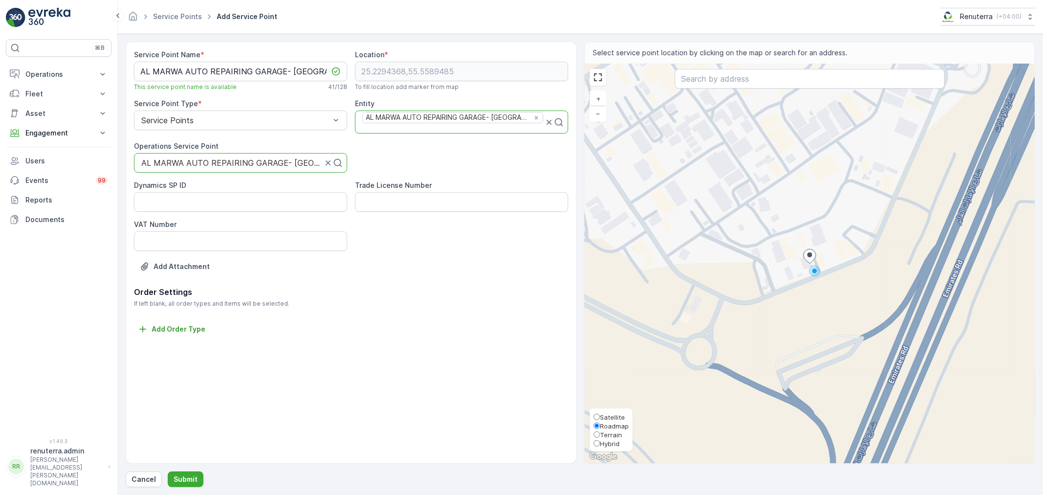
click at [616, 418] on span "Satellite" at bounding box center [612, 417] width 25 height 8
click at [600, 418] on input "Satellite" at bounding box center [597, 417] width 6 height 6
radio input "true"
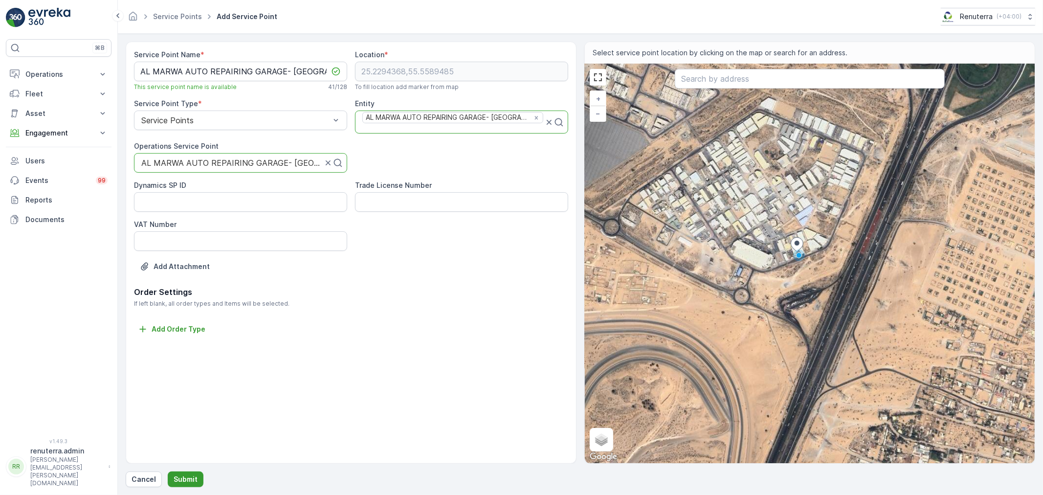
click at [178, 472] on button "Submit" at bounding box center [186, 479] width 36 height 16
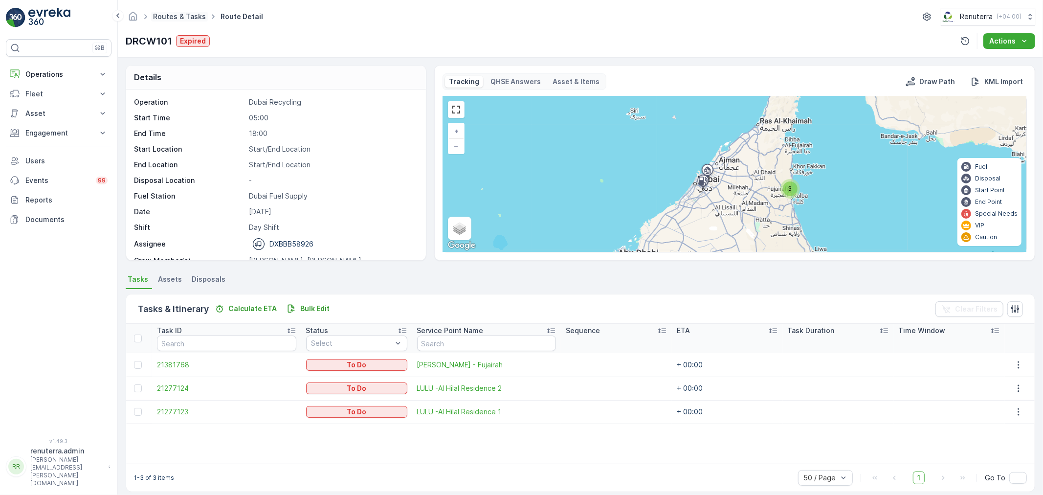
click at [170, 17] on link "Routes & Tasks" at bounding box center [179, 16] width 53 height 8
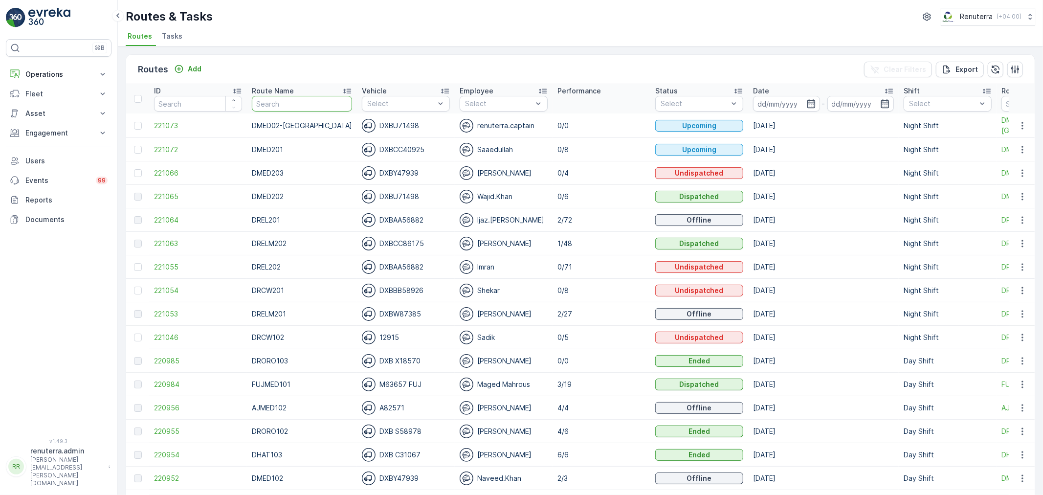
click at [282, 99] on input "text" at bounding box center [302, 104] width 100 height 16
click at [297, 104] on input "text" at bounding box center [302, 104] width 100 height 16
type input "RCW101"
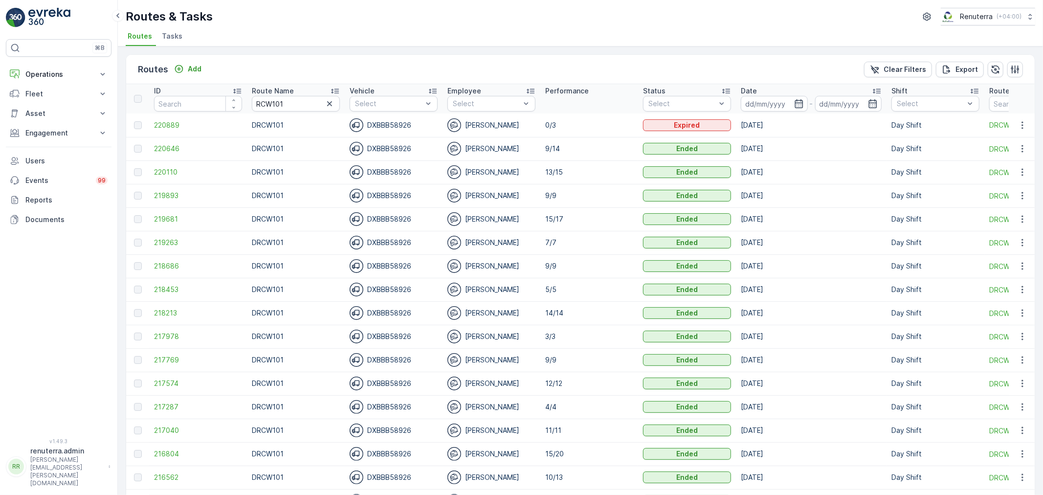
click at [288, 104] on input "RCW101" at bounding box center [296, 104] width 88 height 16
type input "RCW201"
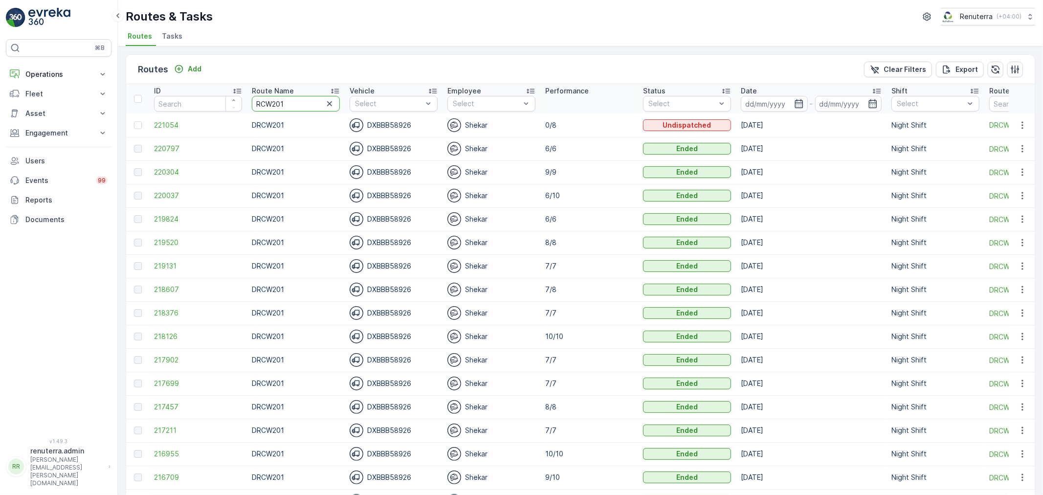
drag, startPoint x: 290, startPoint y: 100, endPoint x: 248, endPoint y: 92, distance: 42.8
click at [248, 92] on th "Route Name RCW201" at bounding box center [296, 98] width 98 height 29
type input "RCW101"
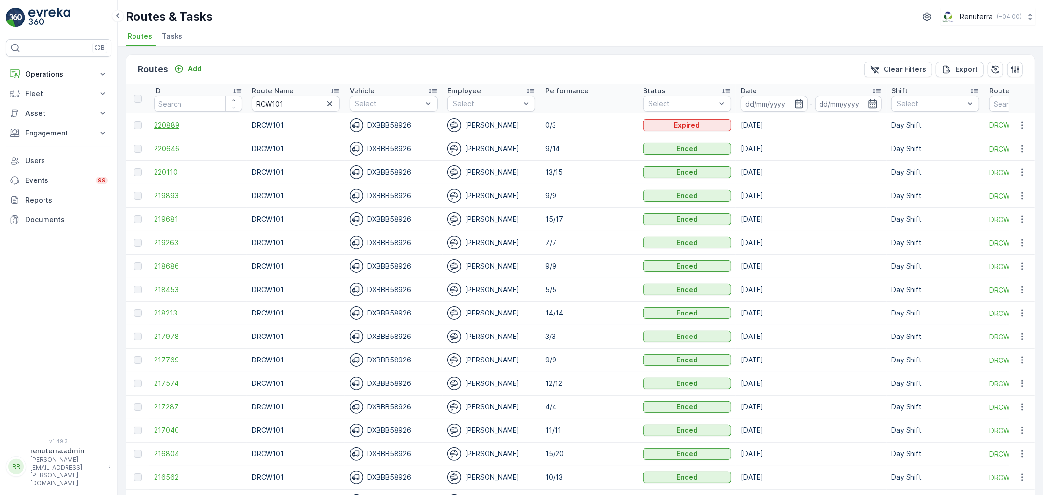
click at [172, 120] on span "220889" at bounding box center [198, 125] width 88 height 10
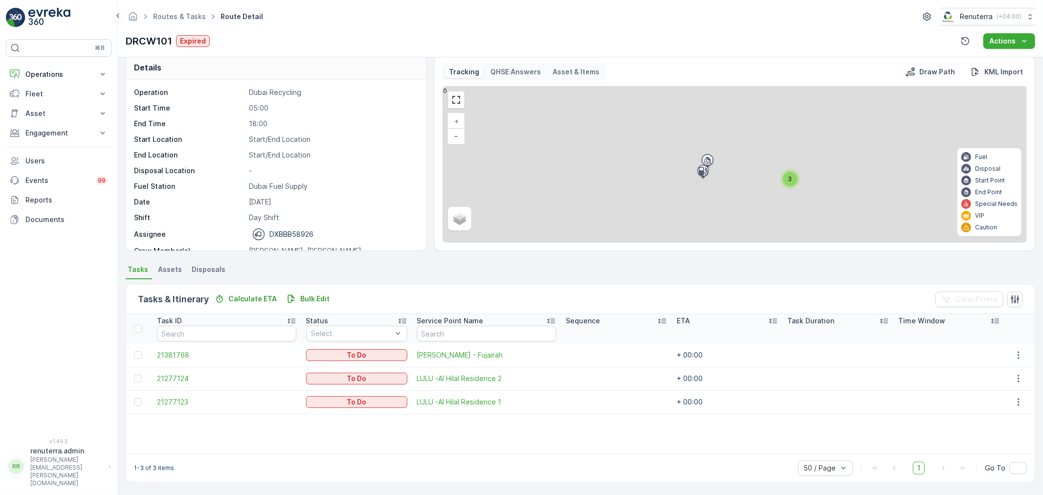
scroll to position [10, 0]
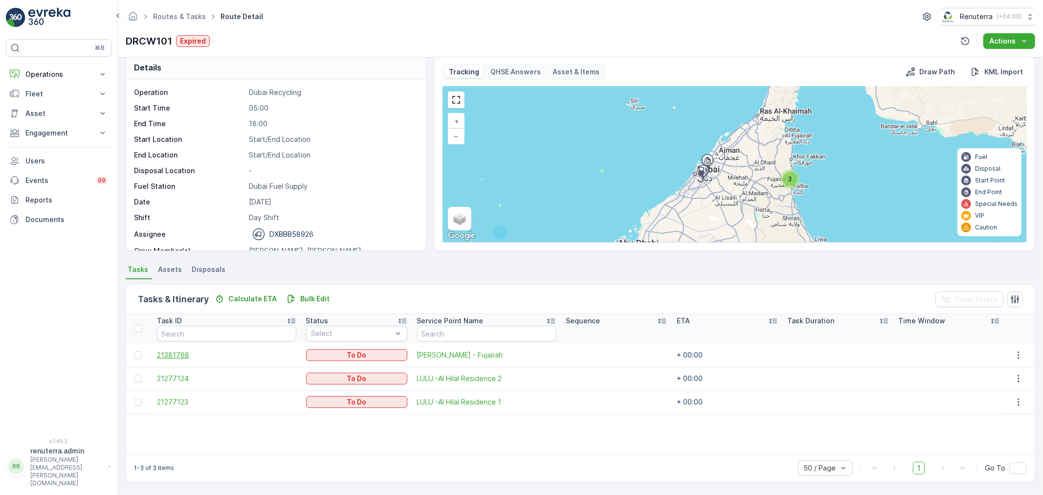
click at [197, 356] on span "21381768" at bounding box center [226, 355] width 139 height 10
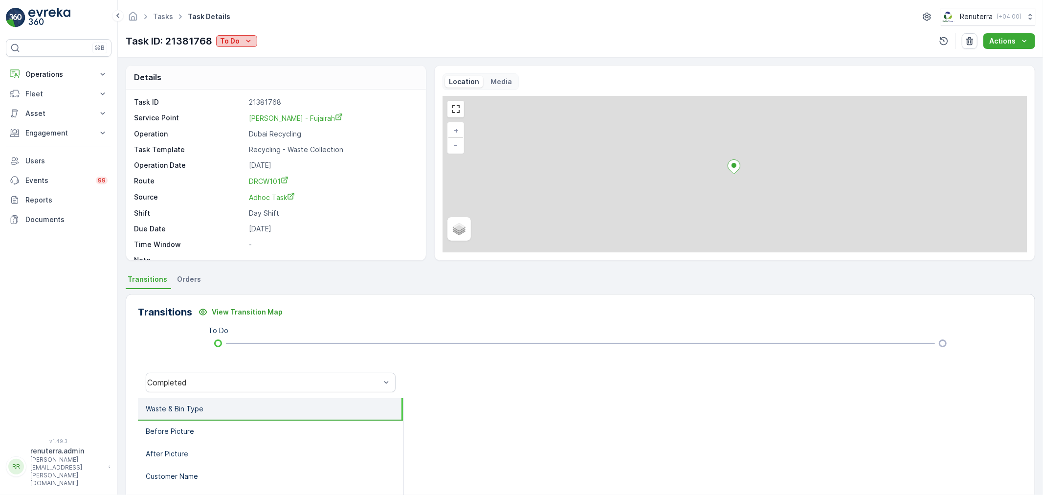
click at [233, 45] on p "To Do" at bounding box center [230, 41] width 20 height 10
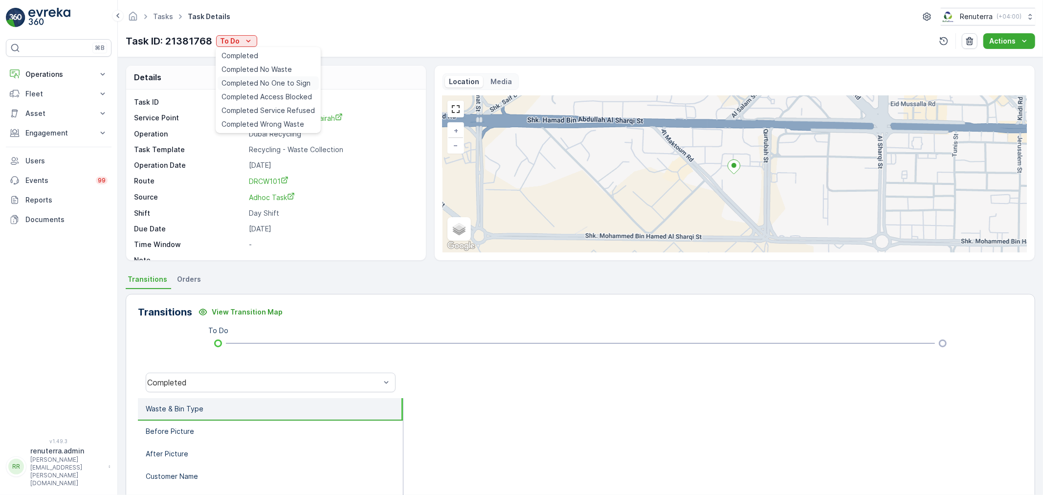
click at [268, 85] on span "Completed No One to Sign" at bounding box center [266, 83] width 89 height 10
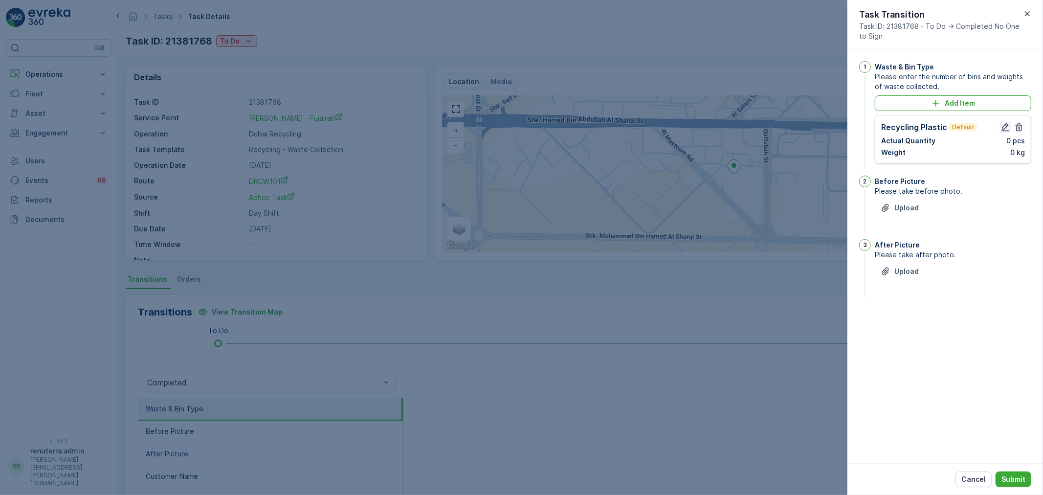
click at [1004, 127] on icon "button" at bounding box center [1006, 127] width 8 height 8
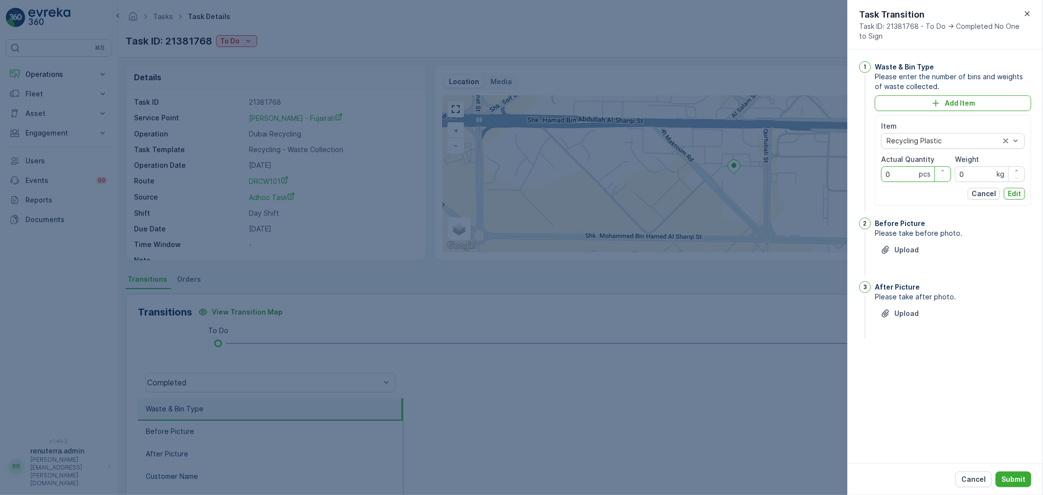
click at [897, 172] on Quantity "0" at bounding box center [916, 174] width 70 height 16
type Quantity "1"
click at [974, 163] on span "Weight" at bounding box center [967, 160] width 24 height 10
click at [972, 173] on input "0" at bounding box center [990, 174] width 70 height 16
click at [926, 166] on Quantity "1" at bounding box center [916, 174] width 70 height 16
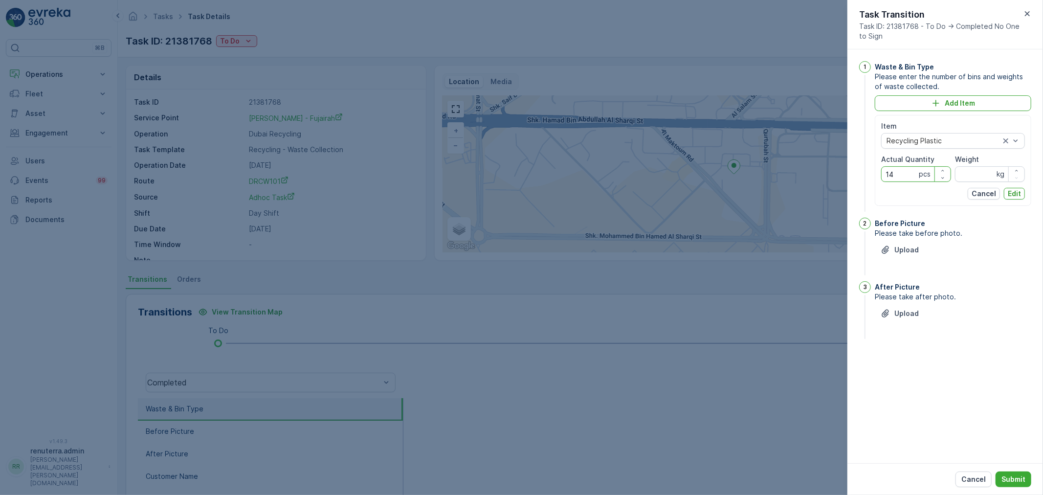
type Quantity "14"
click at [969, 169] on input "Weight" at bounding box center [990, 174] width 70 height 16
type input "65"
click at [1025, 192] on div "Item Recycling Plastic Actual Quantity 14 pcs Weight 65 kg Cancel Edit" at bounding box center [953, 160] width 156 height 91
click at [1011, 197] on p "Edit" at bounding box center [1014, 194] width 13 height 10
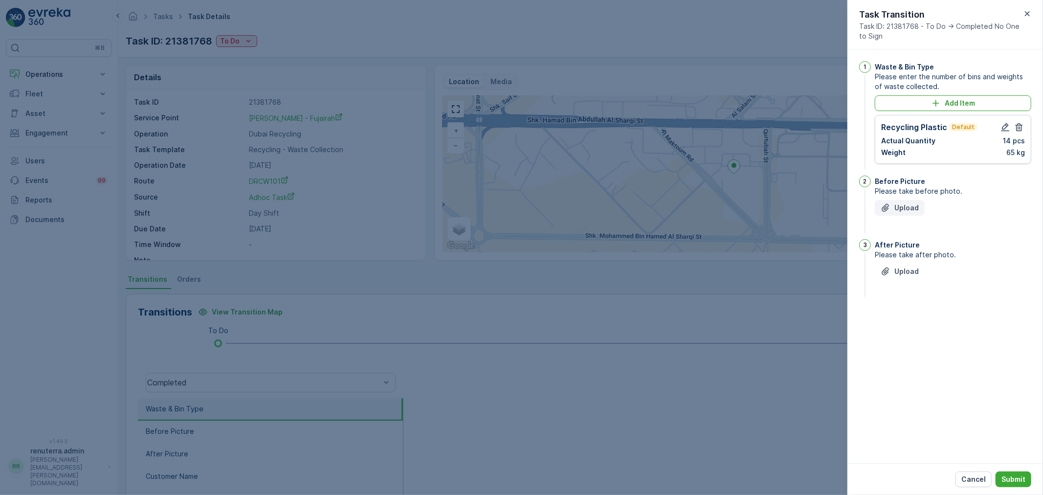
click at [918, 201] on button "Upload" at bounding box center [900, 208] width 50 height 16
click at [912, 323] on button "Upload" at bounding box center [900, 321] width 50 height 16
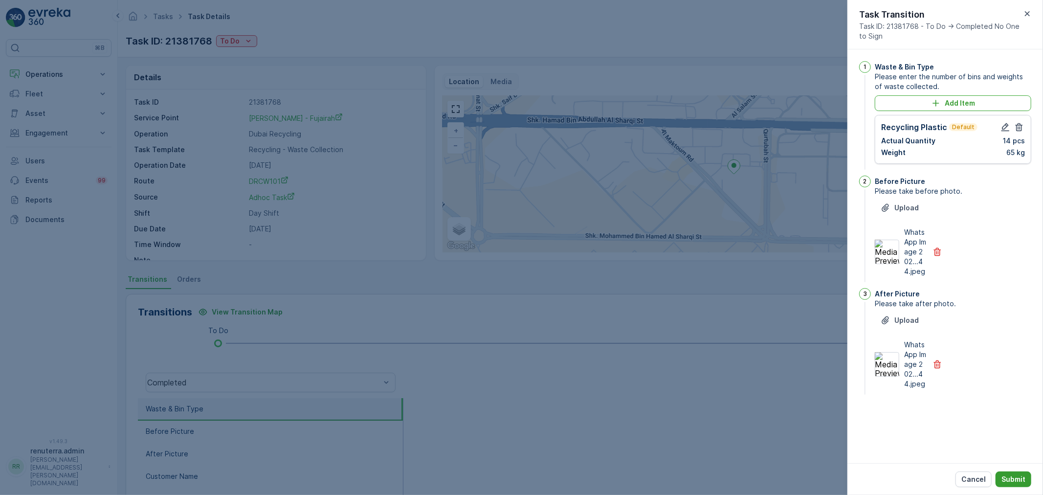
click at [1005, 476] on p "Submit" at bounding box center [1014, 479] width 24 height 10
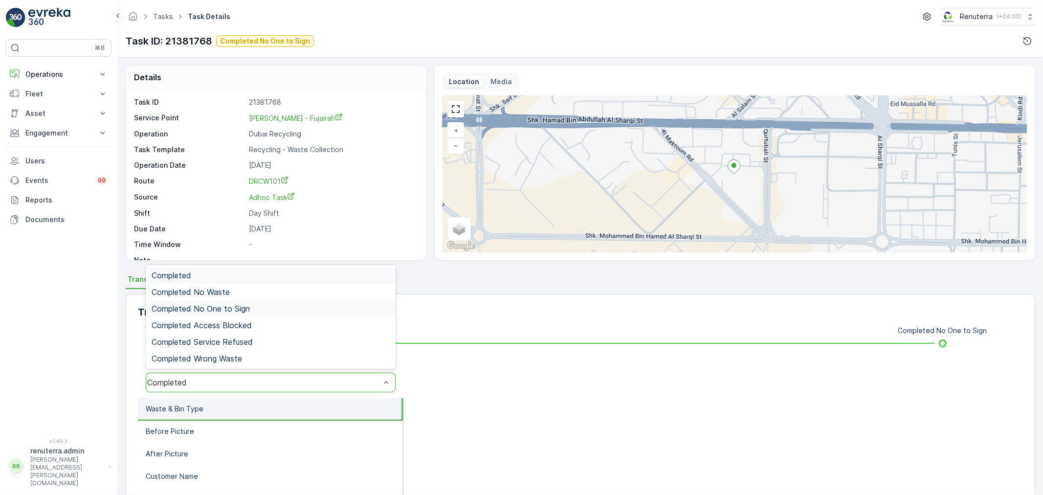
click at [275, 305] on div "Completed No One to Sign" at bounding box center [271, 308] width 238 height 9
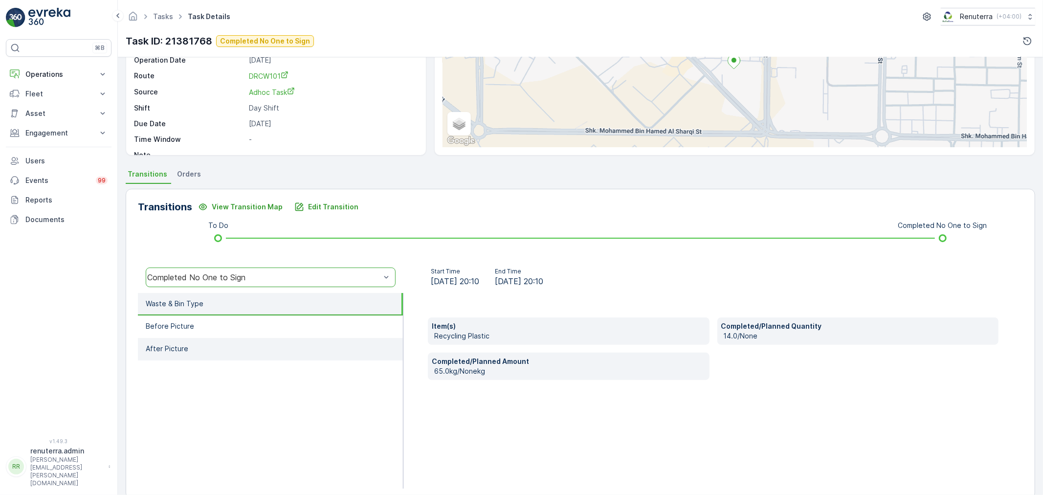
scroll to position [109, 0]
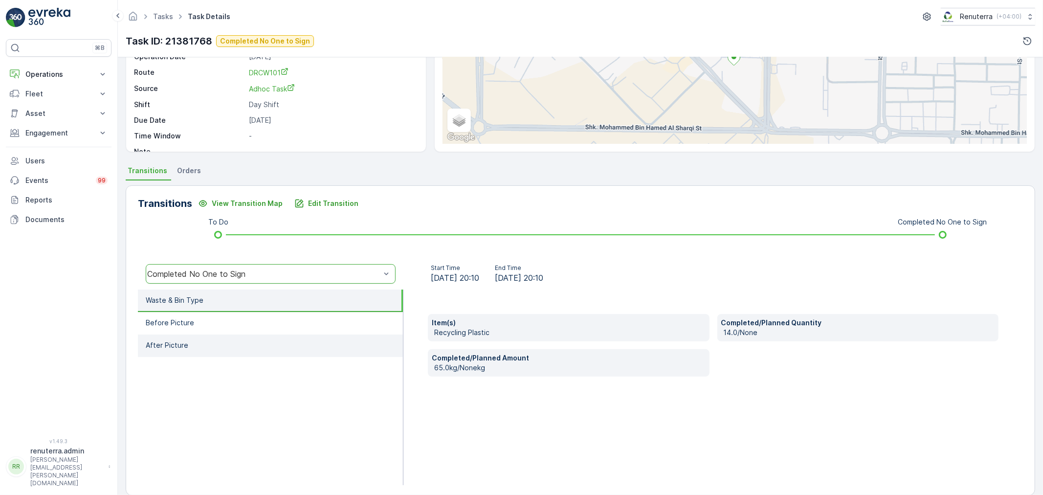
click at [269, 335] on li "After Picture" at bounding box center [270, 346] width 265 height 22
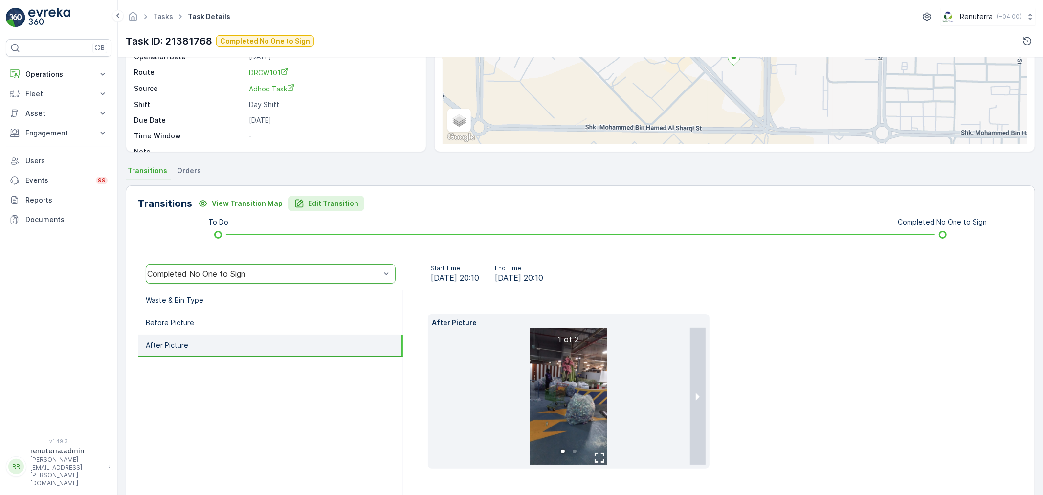
click at [295, 203] on icon "Edit Transition" at bounding box center [299, 204] width 10 height 10
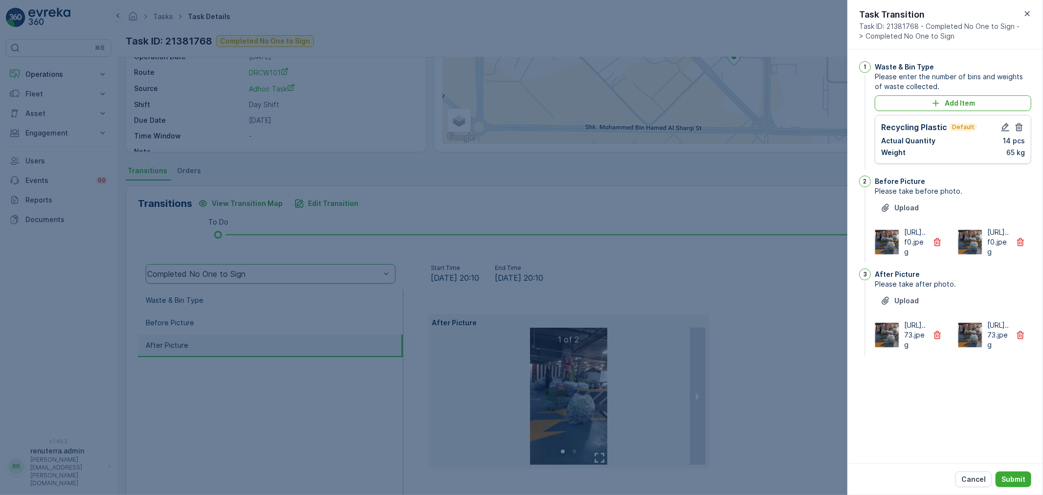
click at [927, 250] on div at bounding box center [938, 242] width 22 height 16
click at [937, 247] on icon "button" at bounding box center [938, 242] width 10 height 10
click at [931, 343] on button "button" at bounding box center [938, 335] width 22 height 16
click at [1004, 467] on div "Cancel Submit" at bounding box center [946, 479] width 196 height 32
click at [1004, 488] on div "Cancel Submit" at bounding box center [946, 479] width 196 height 32
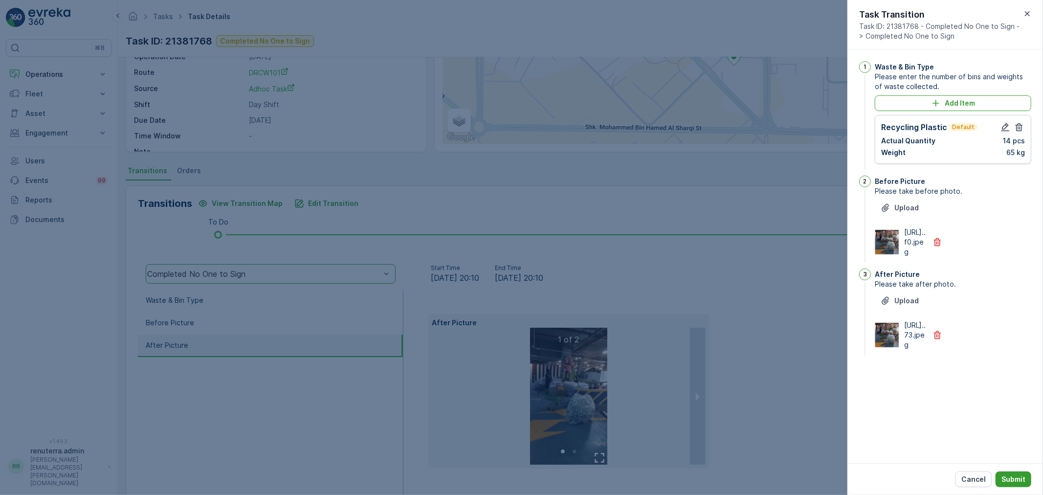
click at [1000, 476] on button "Submit" at bounding box center [1014, 479] width 36 height 16
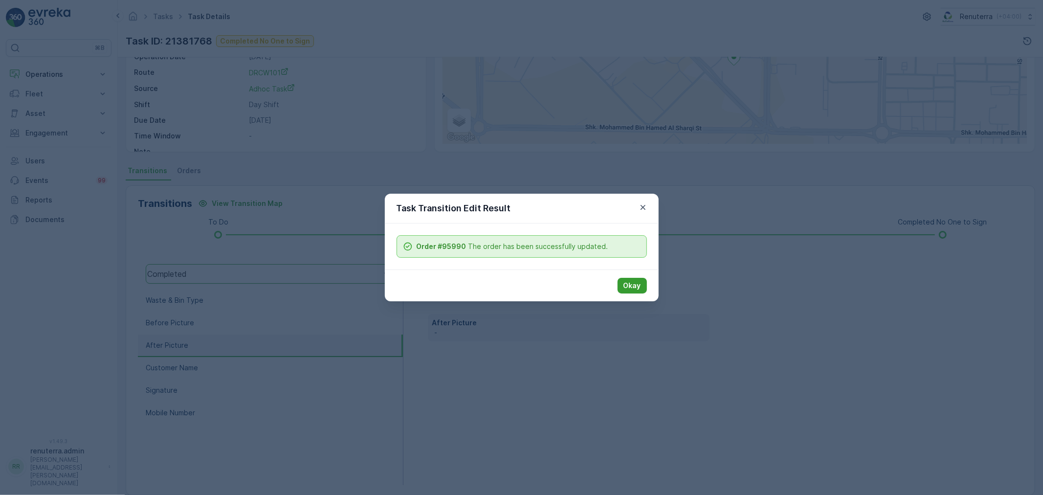
click at [642, 289] on button "Okay" at bounding box center [632, 286] width 29 height 16
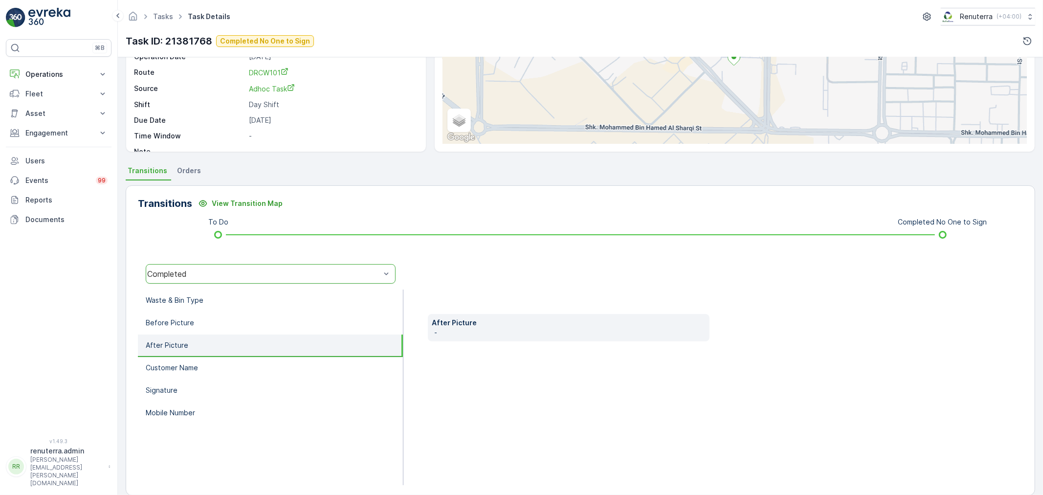
click at [192, 281] on div "Completed" at bounding box center [271, 274] width 250 height 20
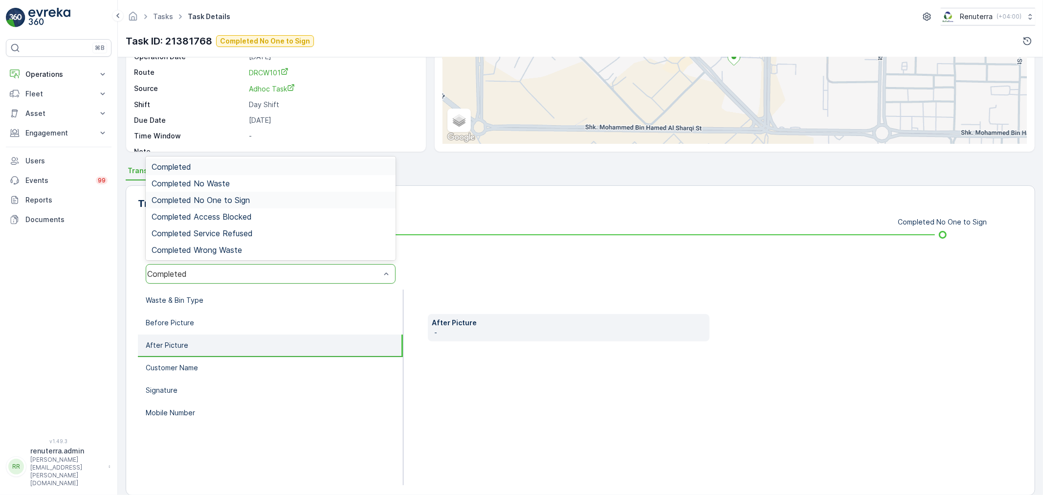
click at [242, 197] on span "Completed No One to Sign" at bounding box center [201, 200] width 98 height 9
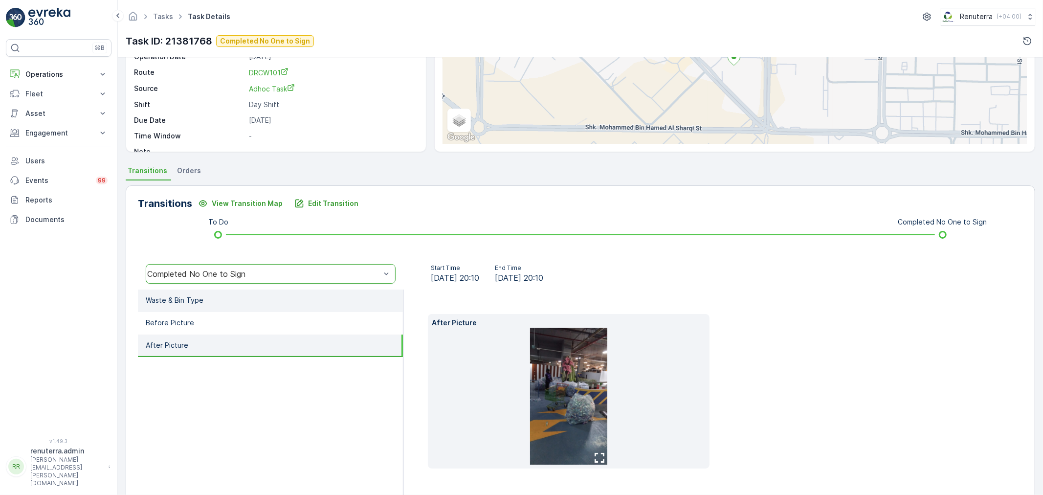
click at [207, 305] on li "Waste & Bin Type" at bounding box center [270, 301] width 265 height 22
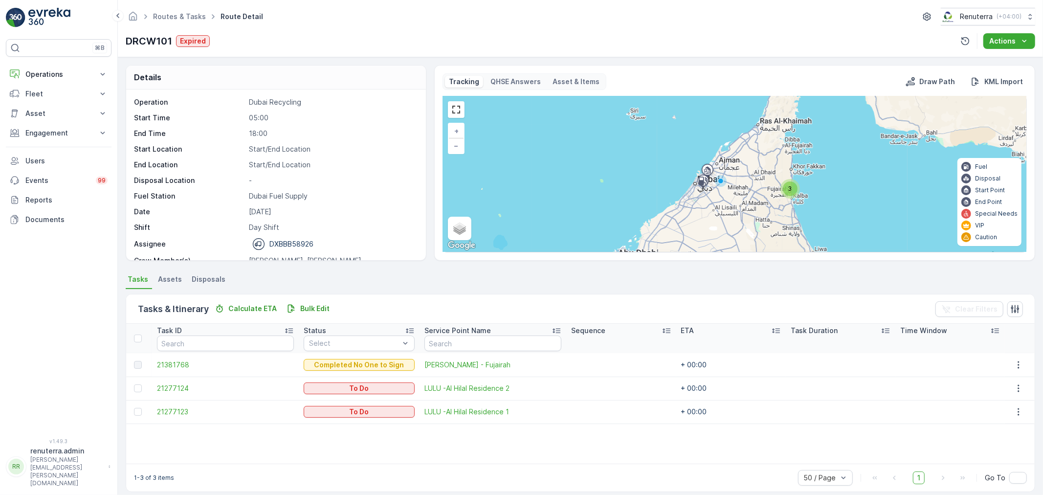
scroll to position [9, 0]
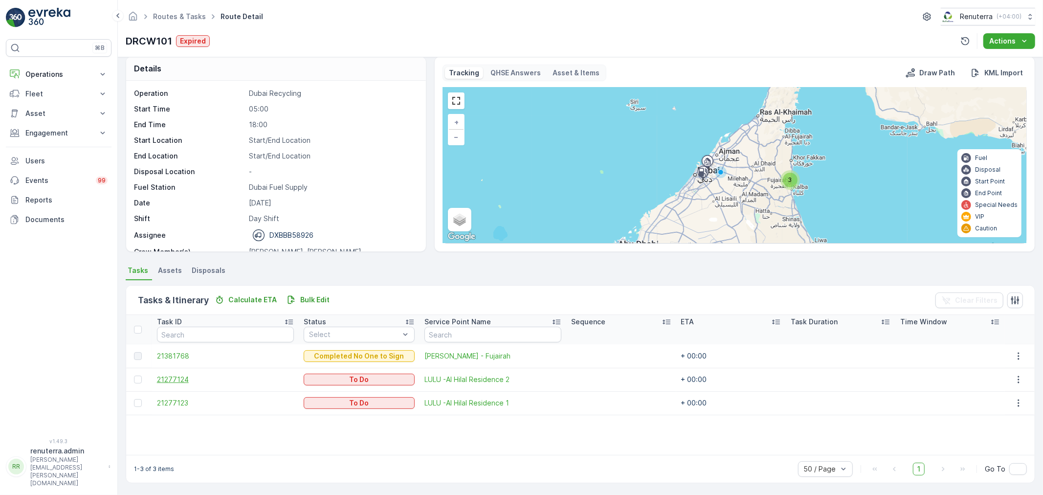
click at [192, 377] on span "21277124" at bounding box center [225, 380] width 137 height 10
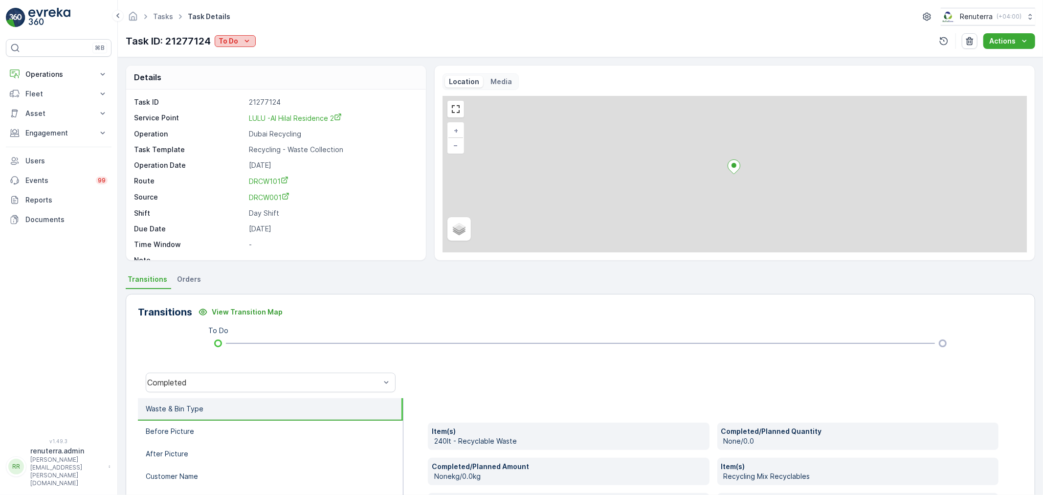
click at [237, 41] on p "To Do" at bounding box center [229, 41] width 20 height 10
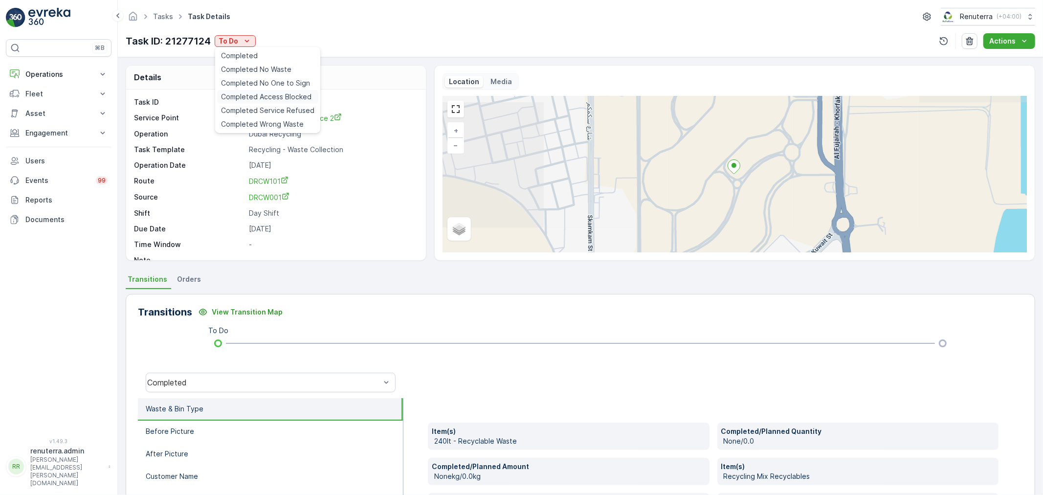
click at [258, 90] on div "Completed Access Blocked" at bounding box center [267, 97] width 101 height 14
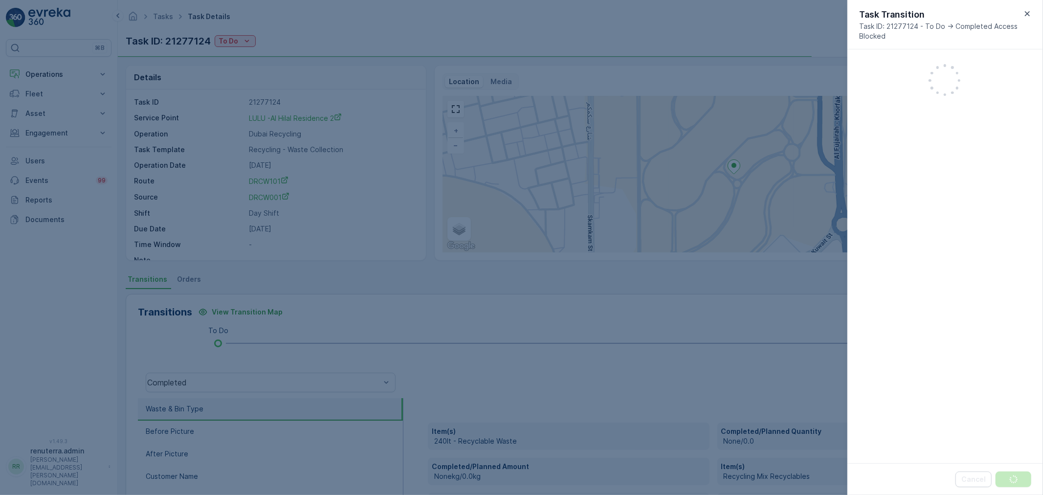
click at [660, 56] on div at bounding box center [521, 247] width 1043 height 495
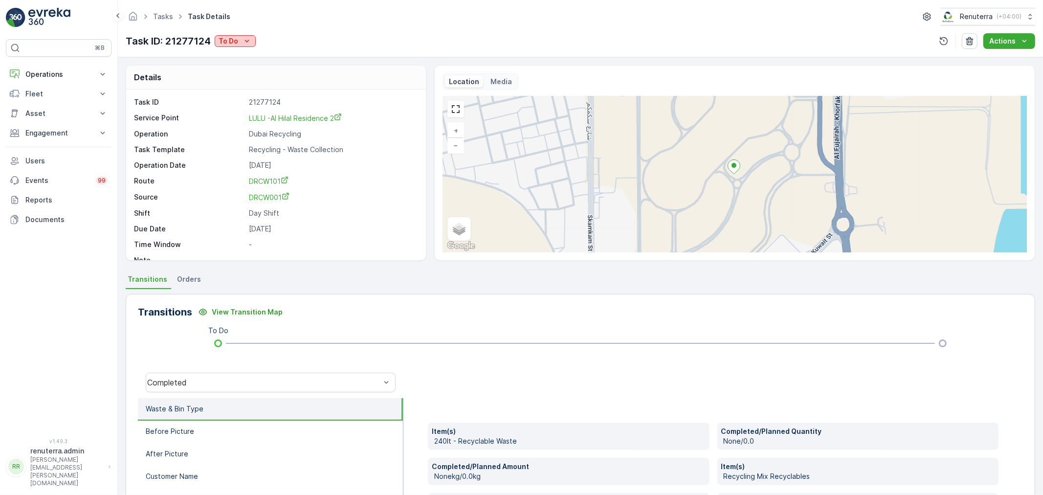
click at [243, 41] on icon "To Do" at bounding box center [247, 41] width 10 height 10
click at [279, 83] on span "Completed No One to Sign" at bounding box center [265, 83] width 89 height 10
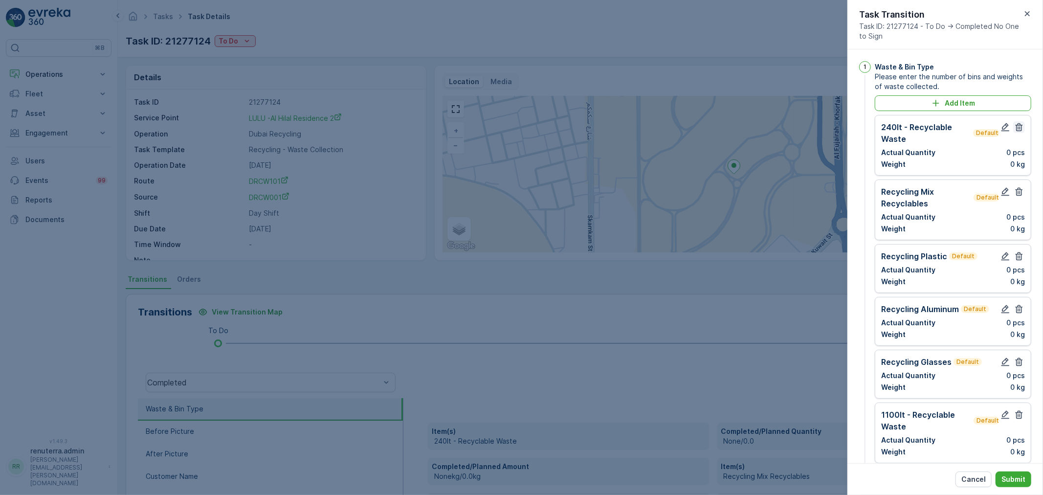
click at [1014, 126] on icon "button" at bounding box center [1019, 127] width 10 height 10
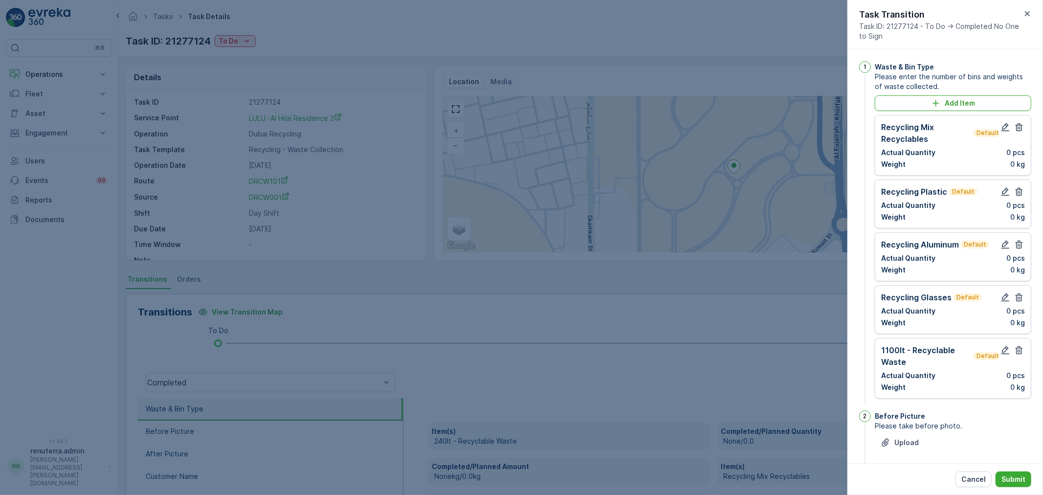
click at [1014, 126] on icon "button" at bounding box center [1019, 127] width 10 height 10
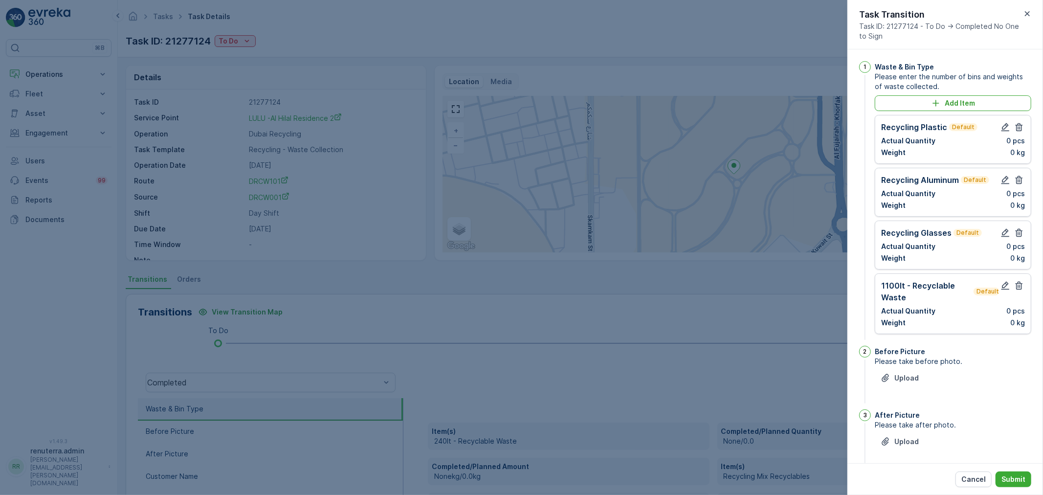
click at [1014, 126] on icon "button" at bounding box center [1019, 127] width 10 height 10
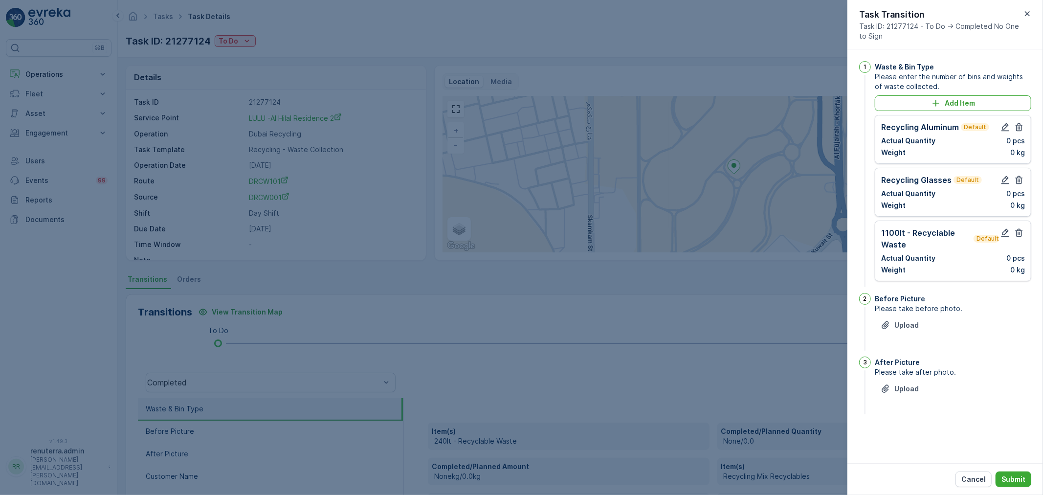
click at [1014, 126] on icon "button" at bounding box center [1019, 127] width 10 height 10
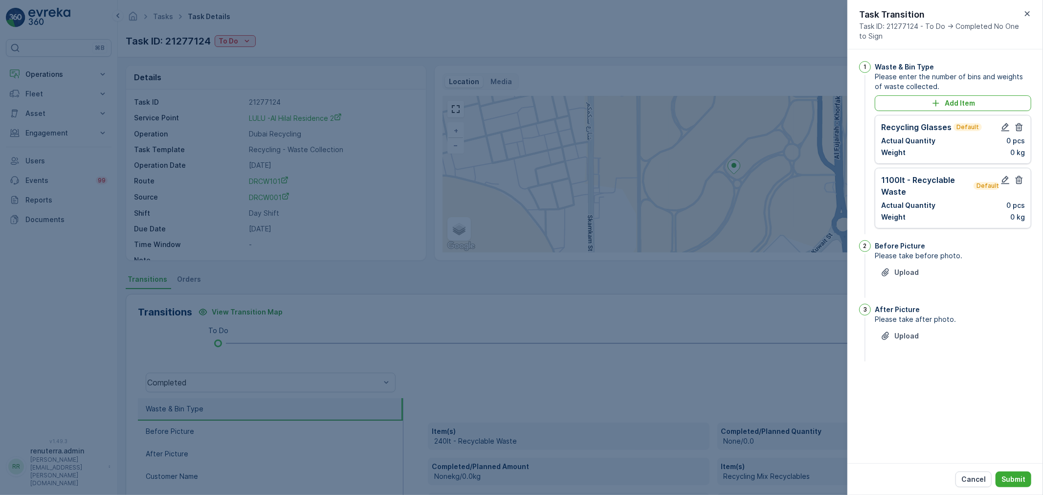
click at [1014, 126] on icon "button" at bounding box center [1019, 127] width 10 height 10
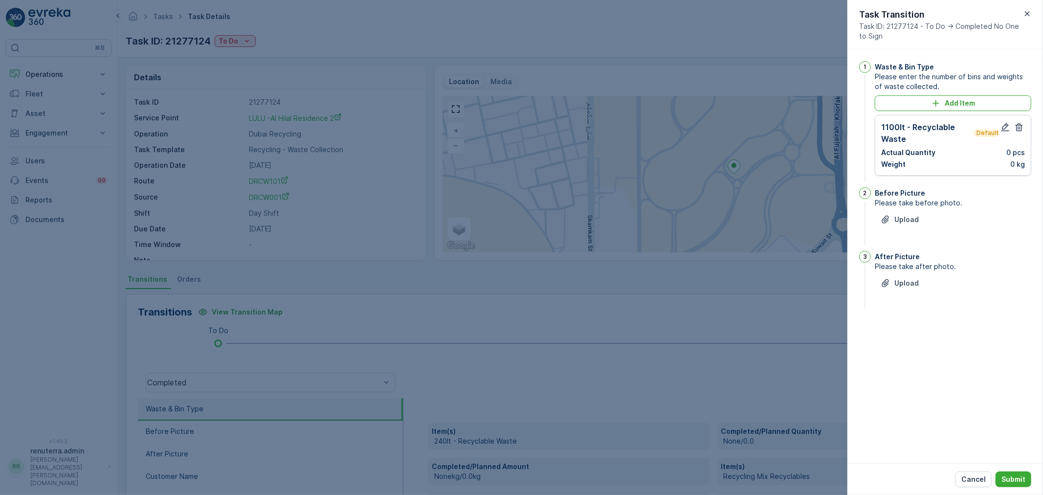
click at [1014, 126] on icon "button" at bounding box center [1019, 127] width 10 height 10
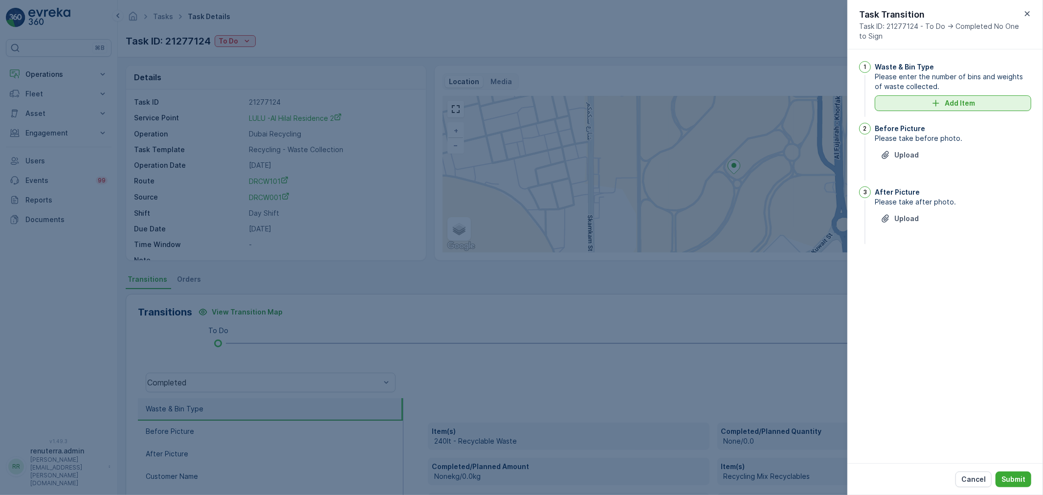
click at [970, 104] on p "Add Item" at bounding box center [960, 103] width 30 height 10
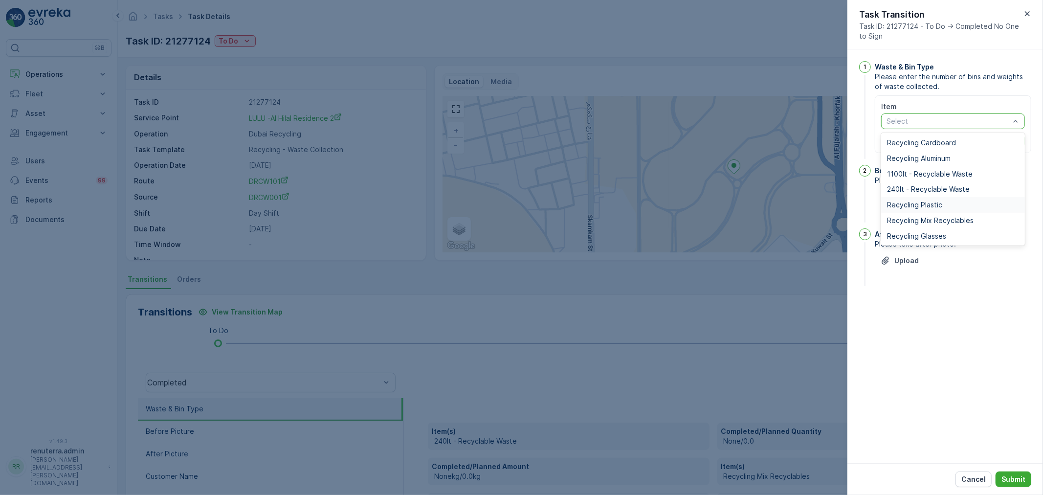
drag, startPoint x: 936, startPoint y: 206, endPoint x: 932, endPoint y: 199, distance: 8.1
click at [935, 206] on span "Recycling Plastic" at bounding box center [914, 205] width 55 height 8
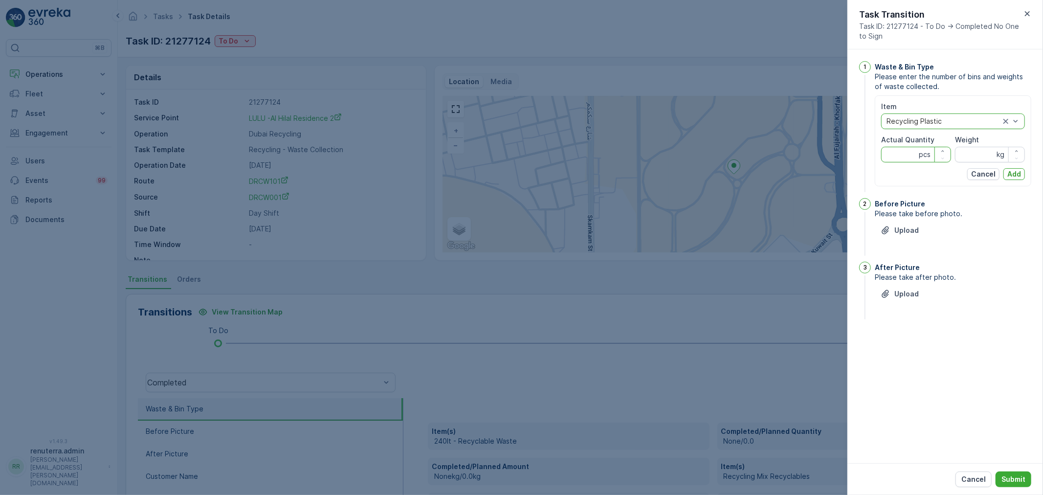
click at [898, 148] on Quantity "Actual Quantity" at bounding box center [916, 155] width 70 height 16
type Quantity "1"
click at [970, 153] on input "Weight" at bounding box center [990, 155] width 70 height 16
type input "10"
click at [905, 152] on Quantity "1" at bounding box center [916, 155] width 70 height 16
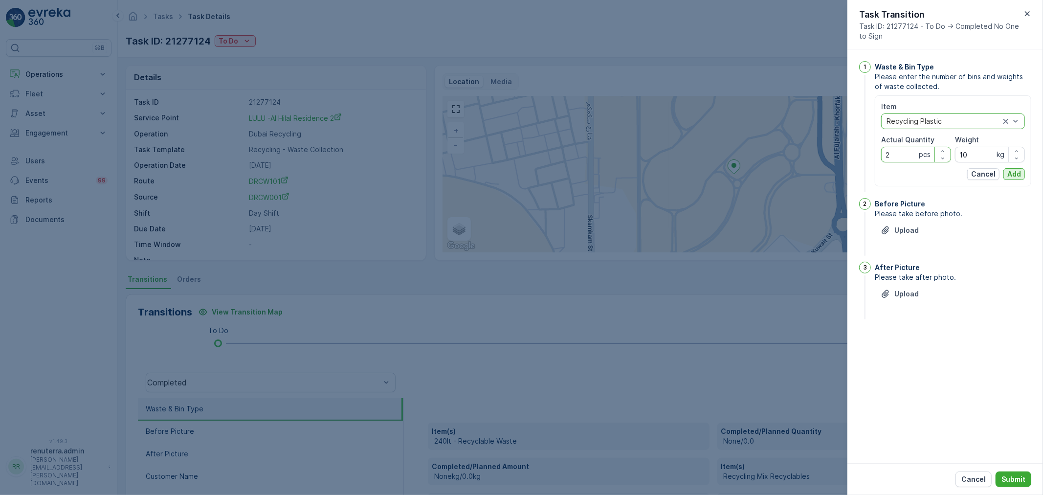
type Quantity "2"
click at [1014, 177] on p "Add" at bounding box center [1014, 174] width 14 height 10
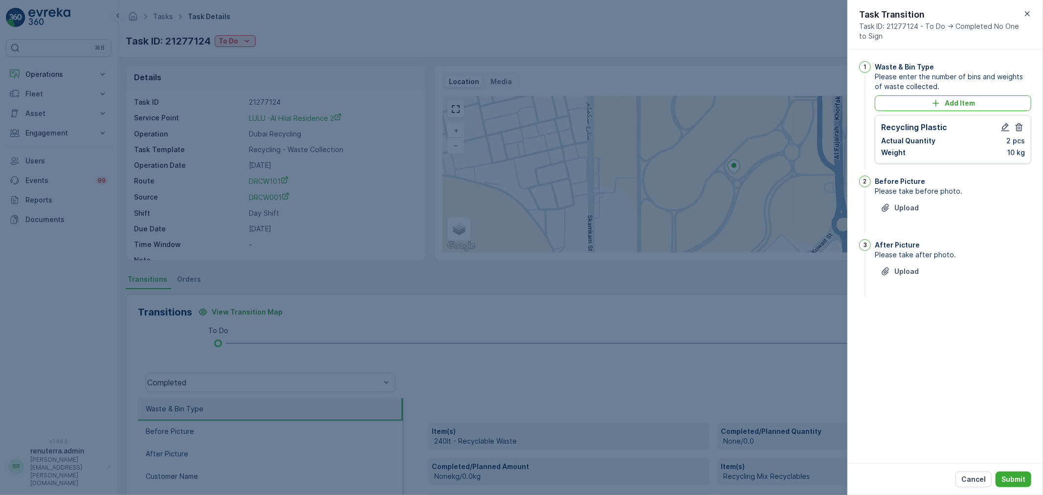
click at [915, 216] on div "Upload" at bounding box center [953, 213] width 156 height 27
click at [921, 207] on button "Upload" at bounding box center [900, 208] width 50 height 16
click at [911, 217] on div "Upload" at bounding box center [953, 213] width 156 height 27
click at [910, 207] on p "Upload" at bounding box center [906, 208] width 24 height 10
click at [898, 325] on p "Upload" at bounding box center [906, 320] width 24 height 10
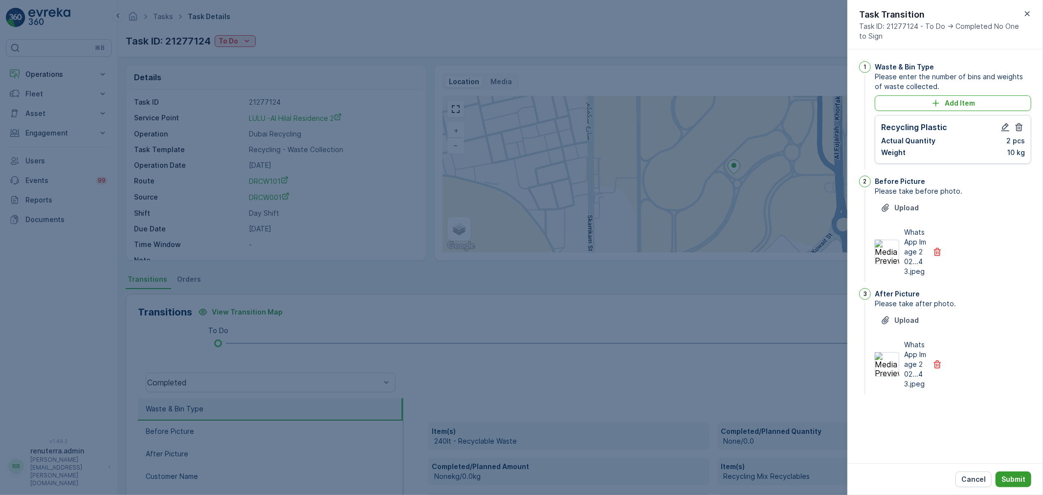
click at [1012, 481] on p "Submit" at bounding box center [1014, 479] width 24 height 10
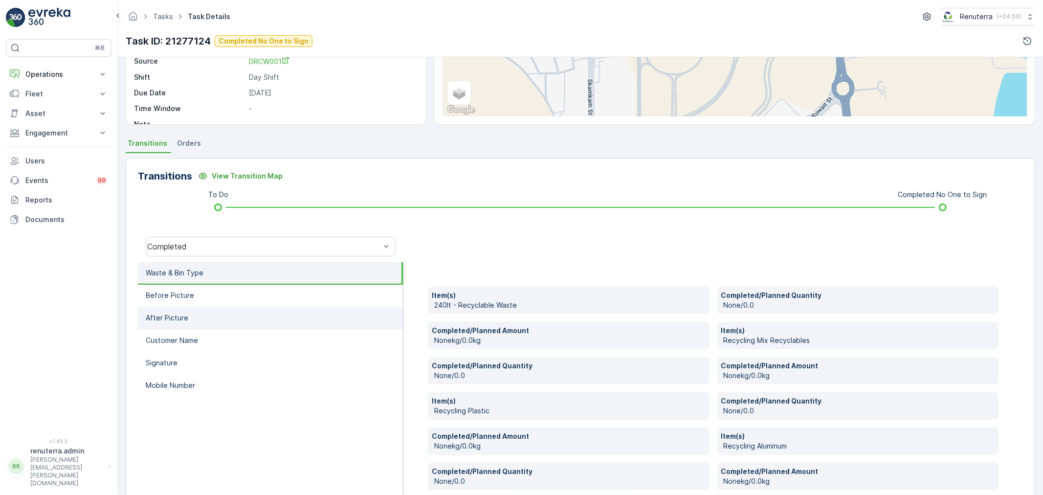
scroll to position [163, 0]
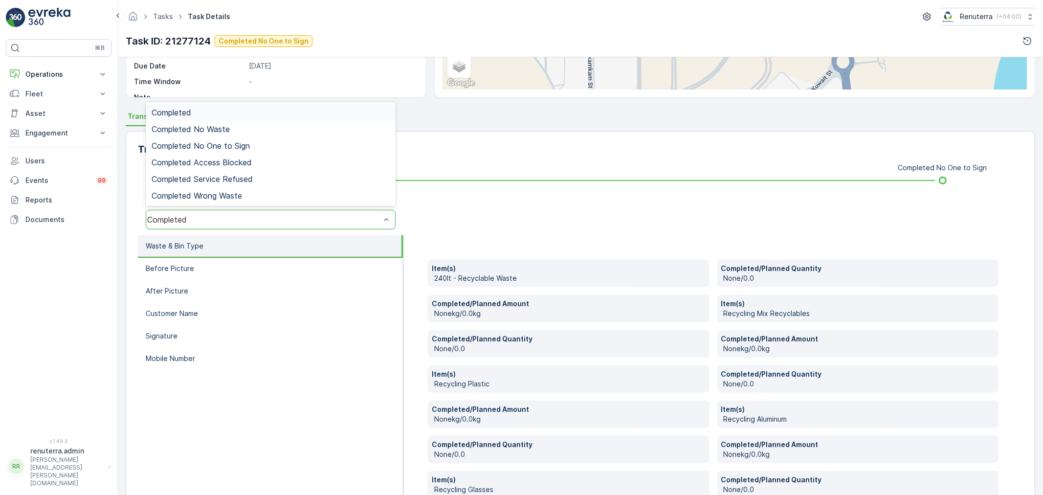
click at [300, 211] on div "Completed" at bounding box center [271, 220] width 250 height 20
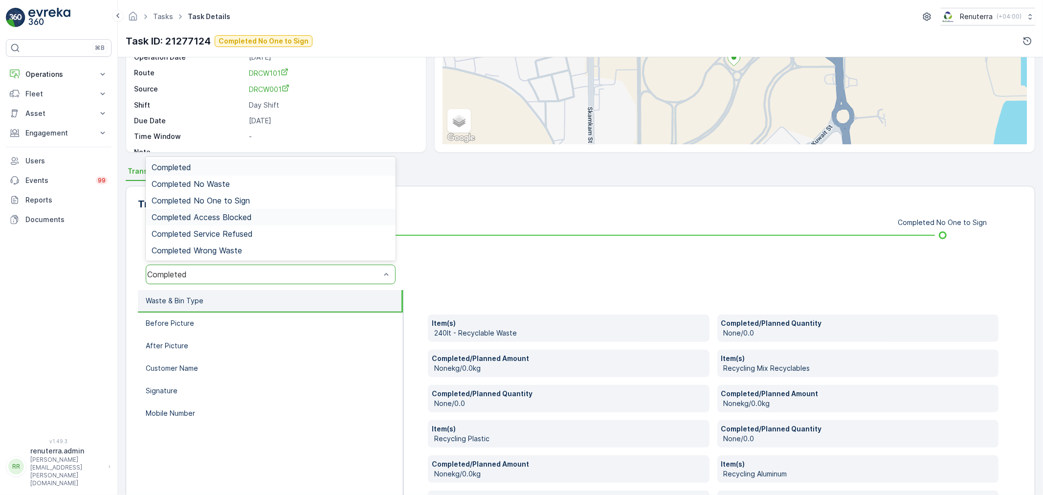
scroll to position [109, 0]
click at [198, 196] on span "Completed No One to Sign" at bounding box center [201, 200] width 98 height 9
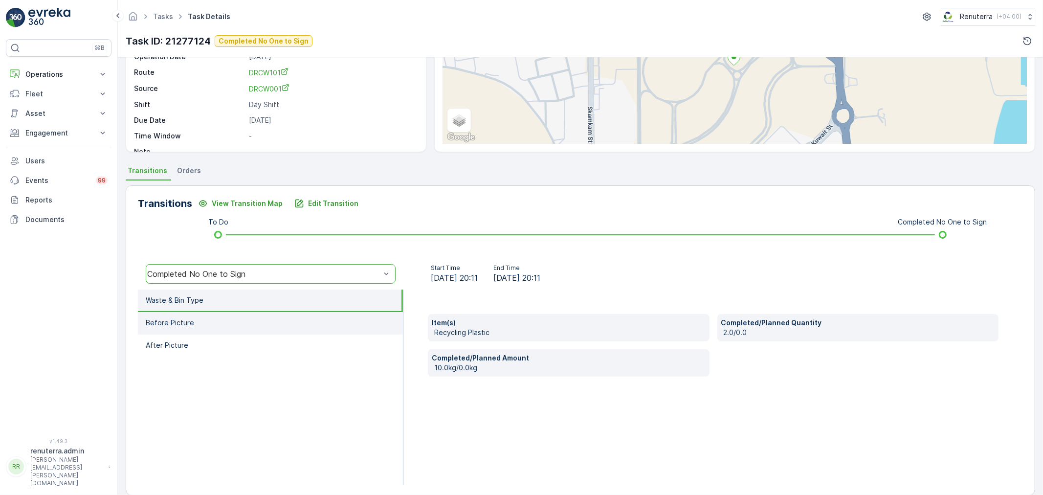
click at [294, 317] on li "Before Picture" at bounding box center [270, 323] width 265 height 22
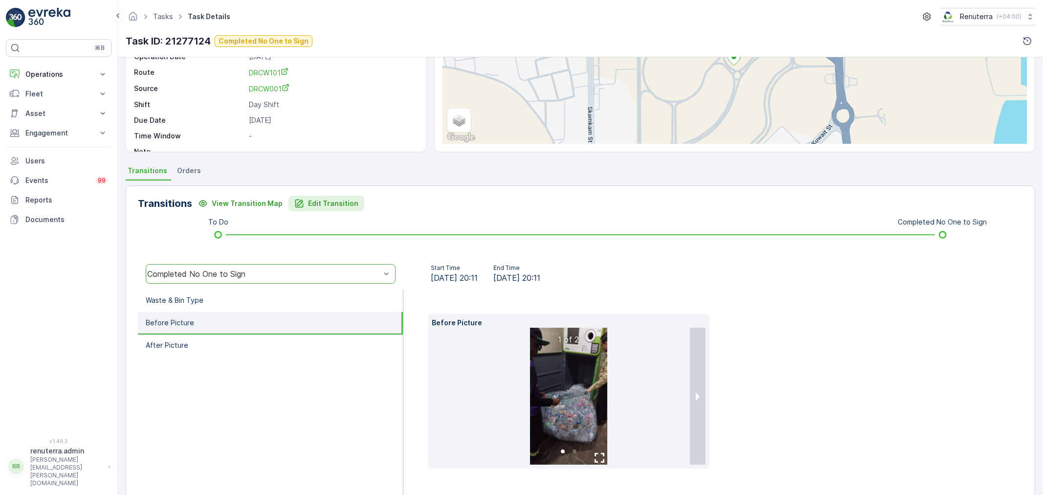
click at [339, 201] on p "Edit Transition" at bounding box center [333, 204] width 50 height 10
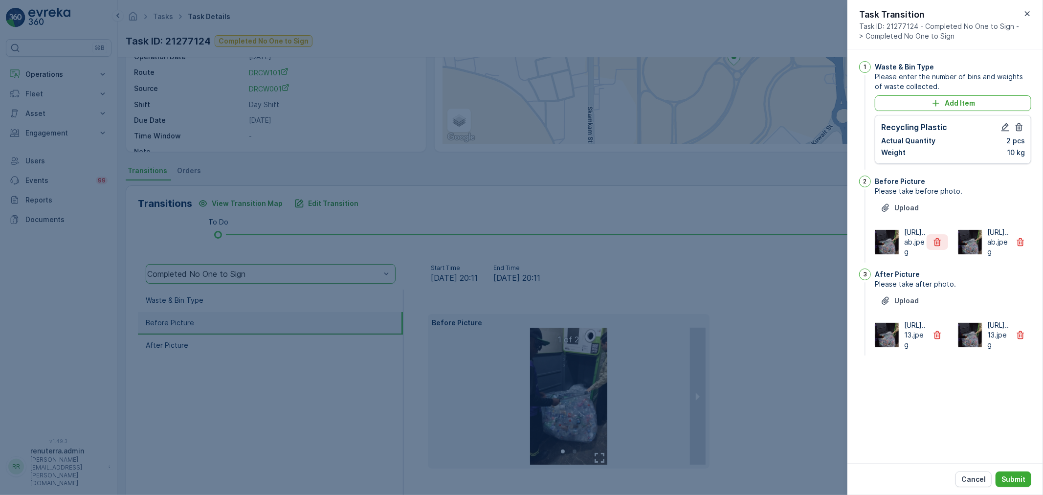
click at [937, 247] on icon "button" at bounding box center [938, 242] width 10 height 10
click at [935, 340] on icon "button" at bounding box center [938, 335] width 10 height 10
click at [1011, 476] on p "Submit" at bounding box center [1014, 479] width 24 height 10
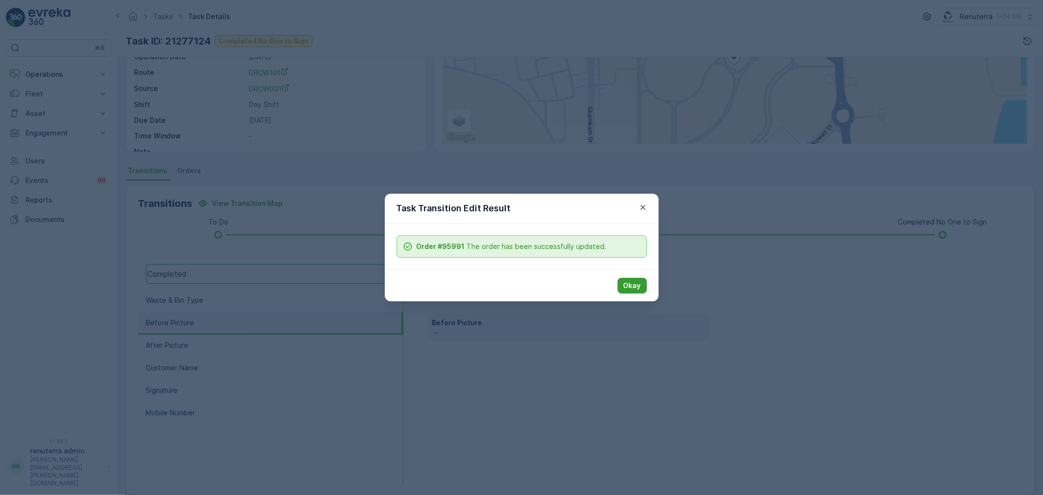
click at [625, 283] on p "Okay" at bounding box center [633, 286] width 18 height 10
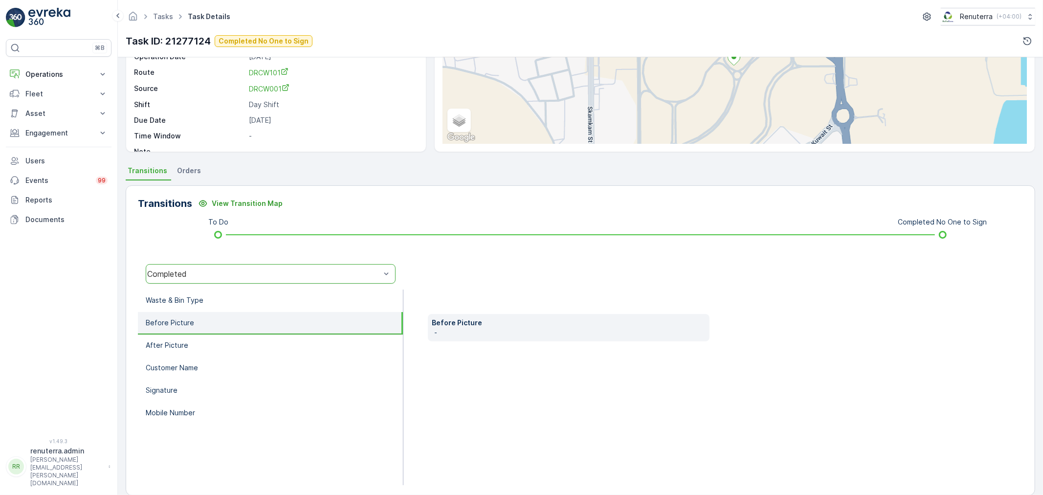
click at [241, 279] on div "Completed" at bounding box center [271, 274] width 250 height 20
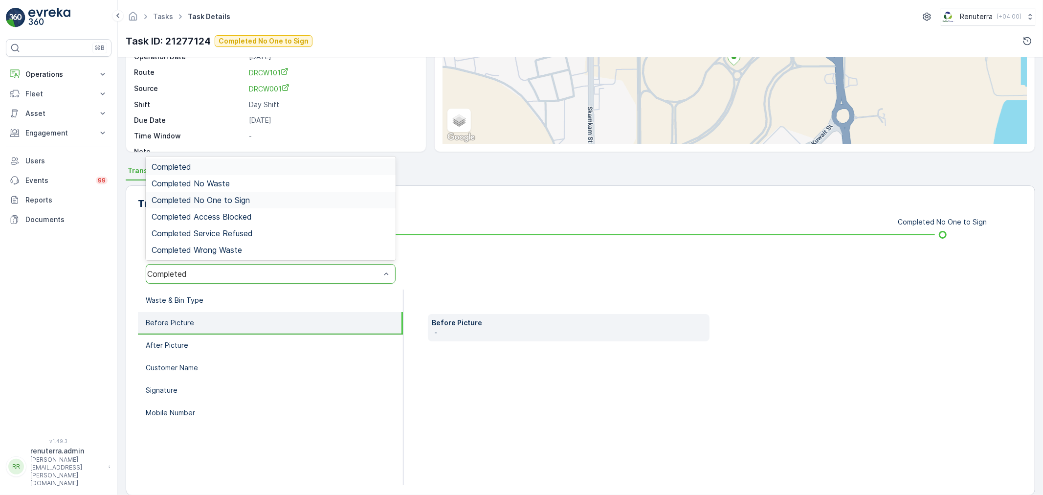
click at [238, 202] on span "Completed No One to Sign" at bounding box center [201, 200] width 98 height 9
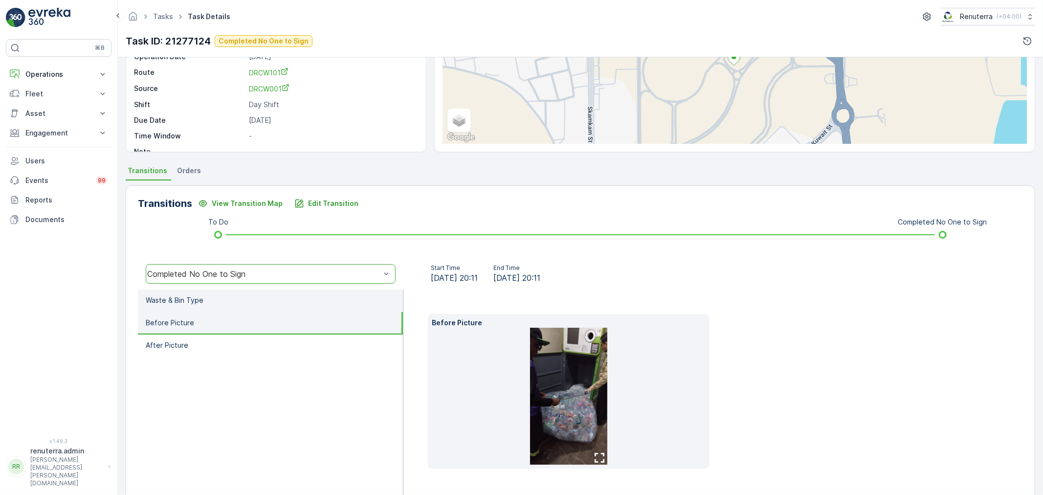
drag, startPoint x: 207, startPoint y: 304, endPoint x: 214, endPoint y: 301, distance: 7.7
click at [214, 301] on li "Waste & Bin Type" at bounding box center [270, 301] width 265 height 22
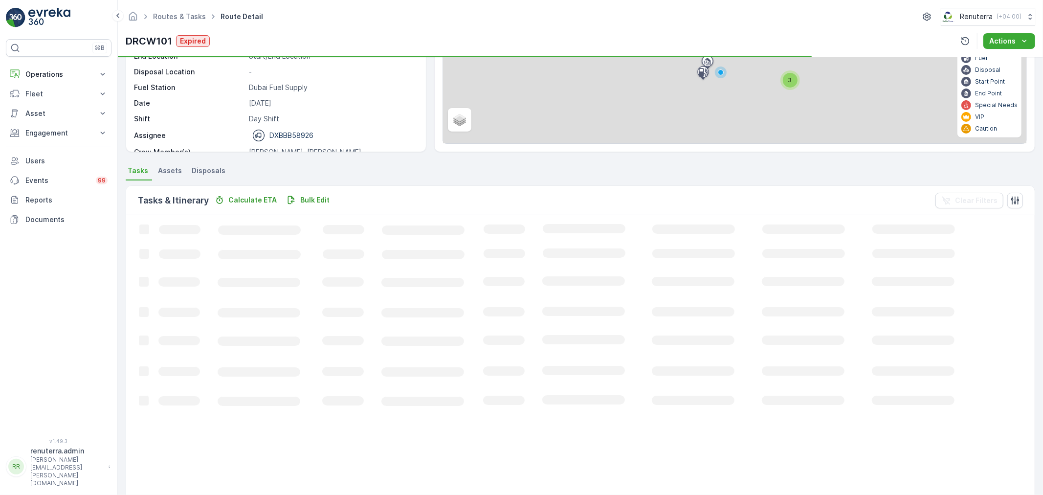
scroll to position [10, 0]
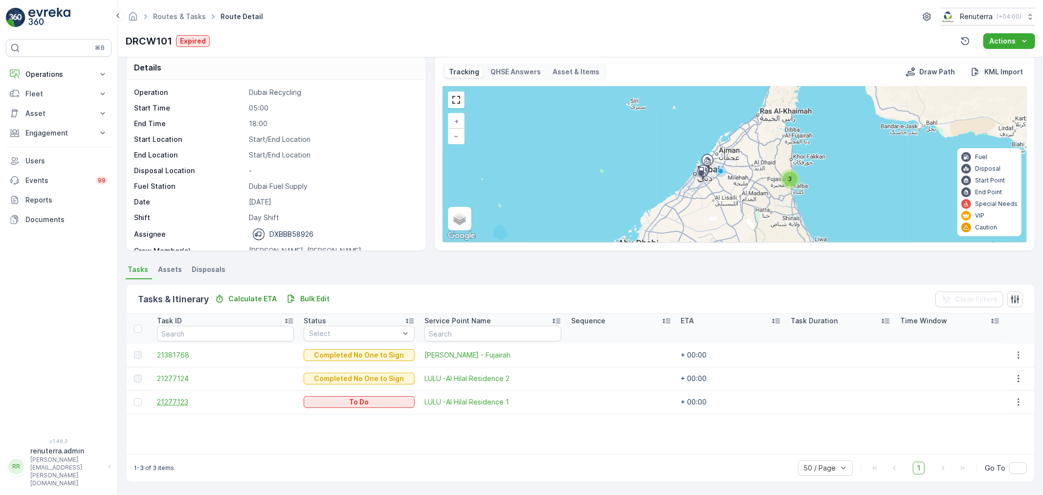
click at [182, 401] on span "21277123" at bounding box center [225, 402] width 137 height 10
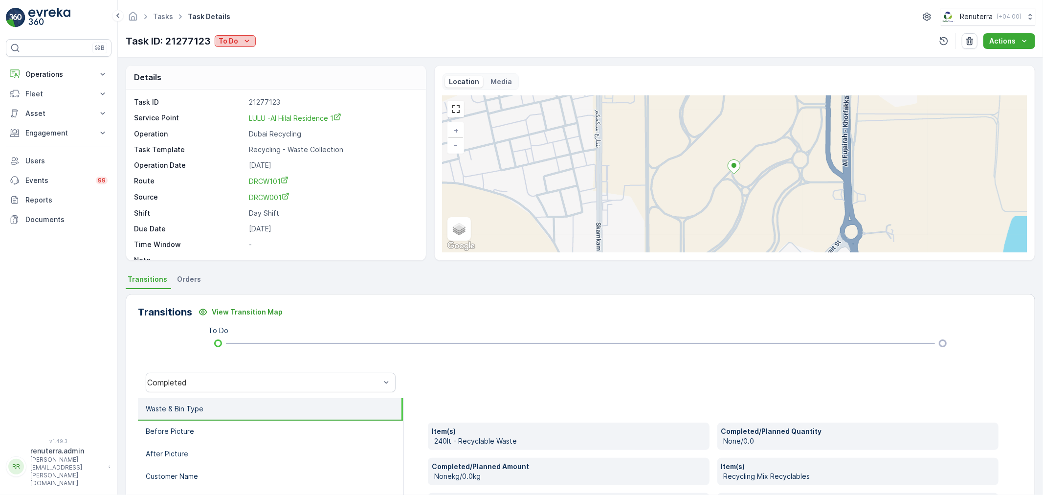
click at [240, 42] on div "To Do" at bounding box center [235, 41] width 33 height 10
click at [263, 82] on span "Completed No One to Sign" at bounding box center [265, 83] width 89 height 10
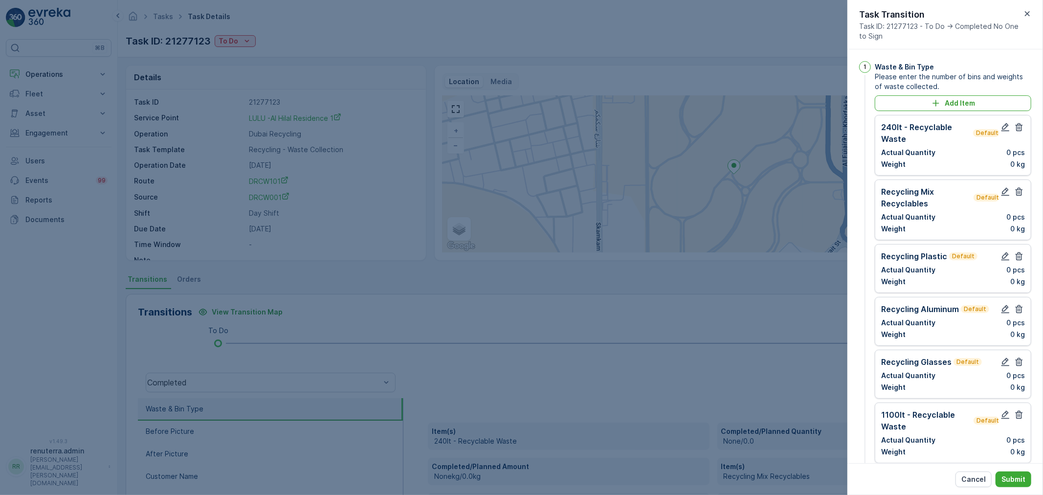
click at [1026, 128] on div "240lt - Recyclable Waste Default Actual Quantity 0 pcs Weight 0 kg" at bounding box center [953, 145] width 156 height 61
click at [1016, 128] on icon "button" at bounding box center [1019, 127] width 7 height 8
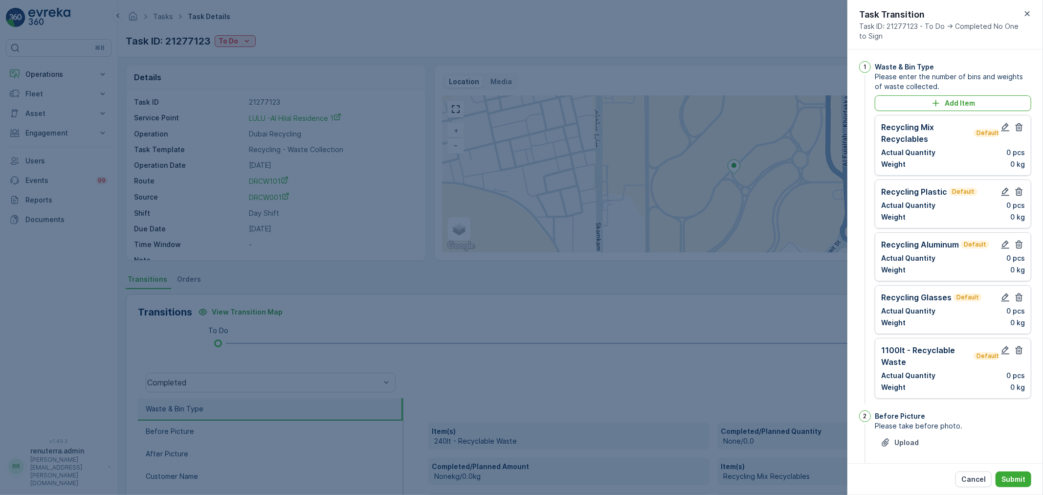
click at [1016, 128] on icon "button" at bounding box center [1019, 127] width 7 height 8
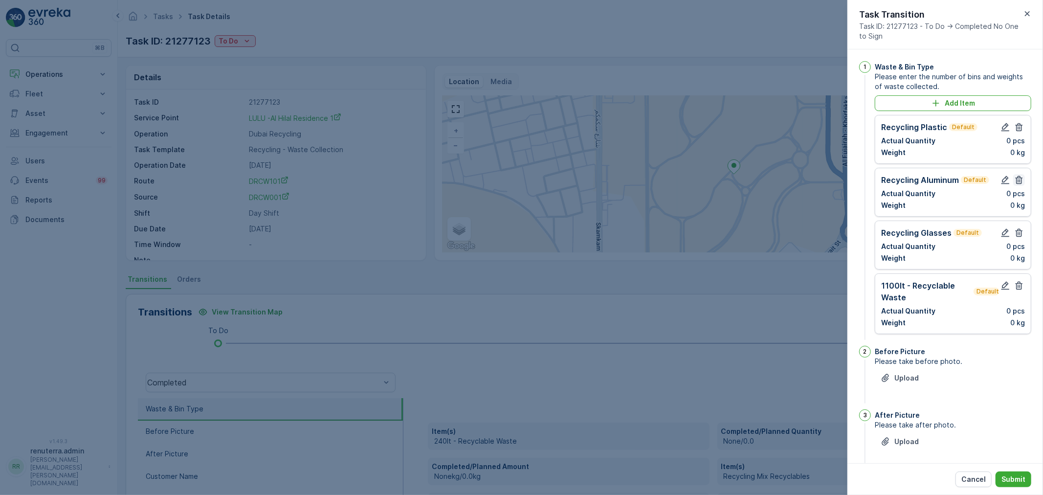
click at [1017, 181] on icon "button" at bounding box center [1019, 180] width 10 height 10
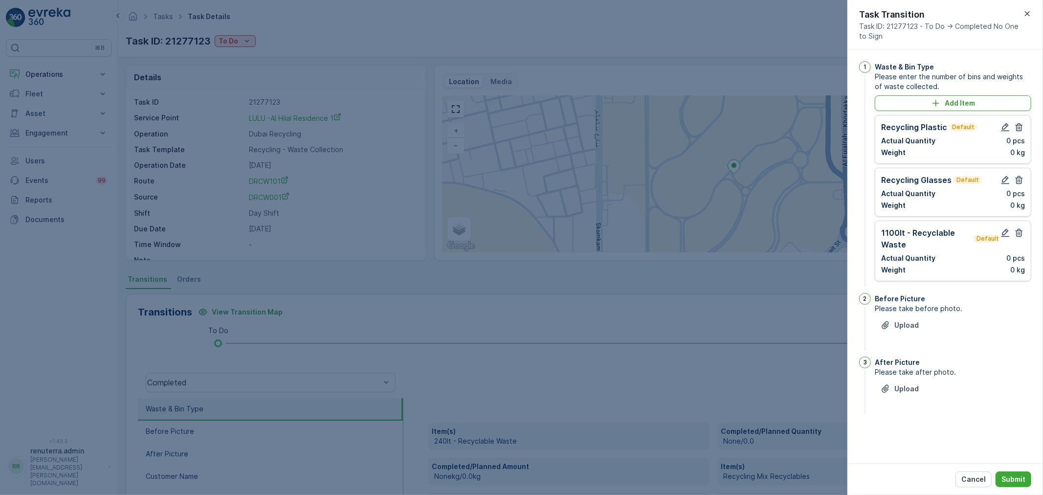
click at [1017, 181] on icon "button" at bounding box center [1019, 180] width 7 height 8
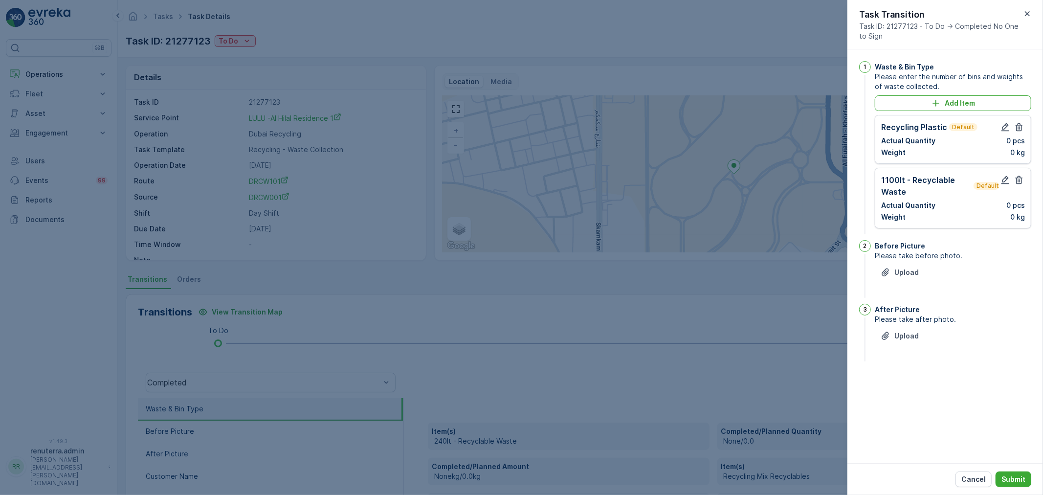
click at [1017, 181] on icon "button" at bounding box center [1019, 180] width 7 height 8
click at [1013, 120] on div "Recycling Plastic Default Actual Quantity 0 pcs Weight 0 kg" at bounding box center [953, 139] width 156 height 49
click at [1003, 129] on icon "button" at bounding box center [1006, 127] width 8 height 8
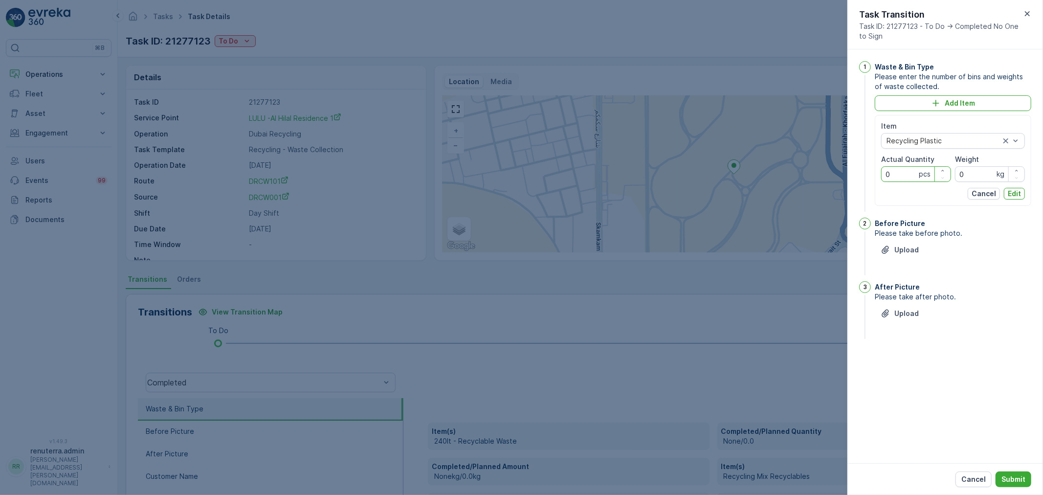
click at [897, 178] on Quantity "0" at bounding box center [916, 174] width 70 height 16
type Quantity "0"
type Quantity "2"
click at [986, 179] on input "0" at bounding box center [990, 174] width 70 height 16
type input "12"
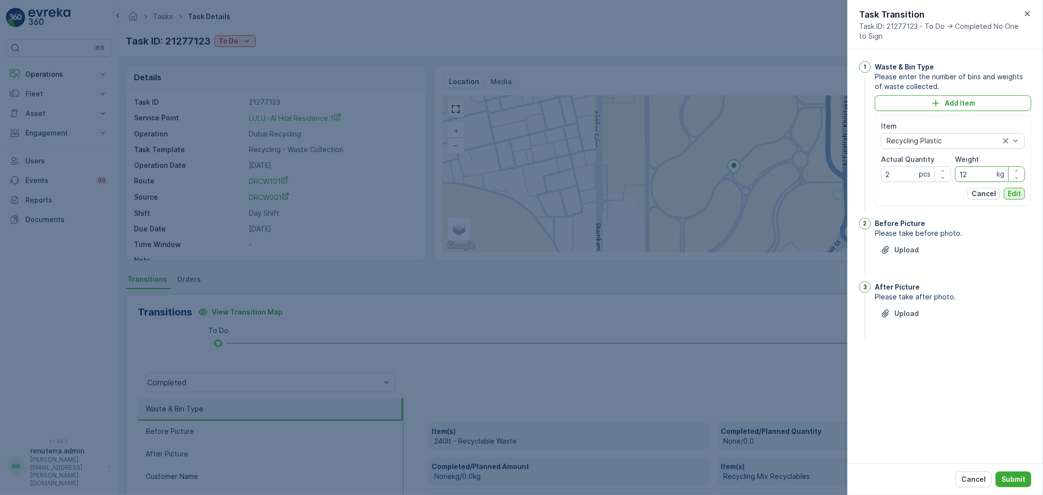
click at [1011, 197] on p "Edit" at bounding box center [1014, 194] width 13 height 10
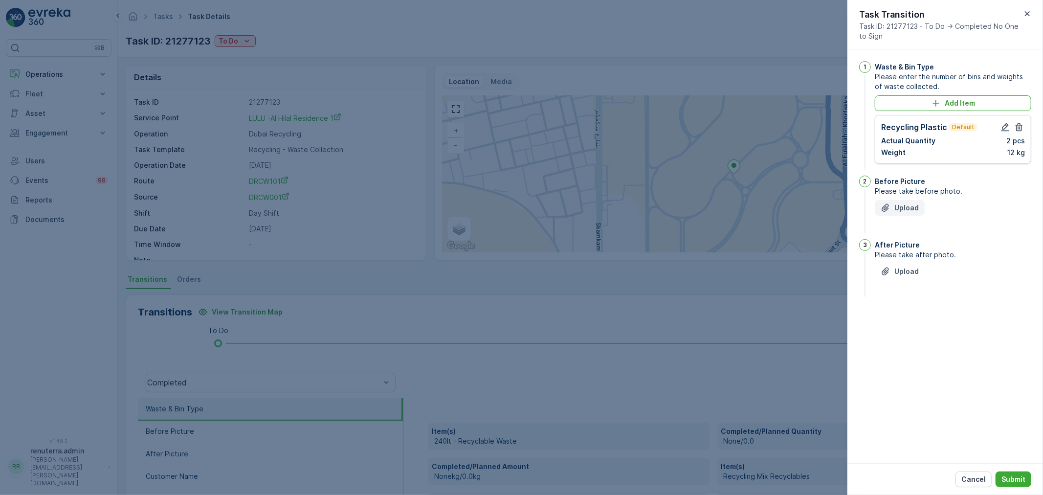
click at [901, 209] on p "Upload" at bounding box center [906, 208] width 24 height 10
click at [915, 328] on button "Upload" at bounding box center [900, 321] width 50 height 16
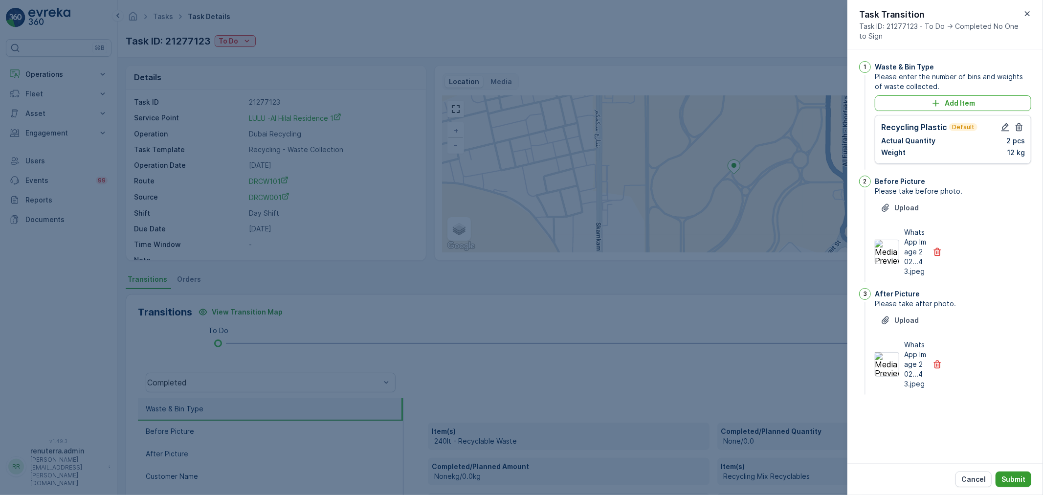
click at [1006, 472] on button "Submit" at bounding box center [1014, 479] width 36 height 16
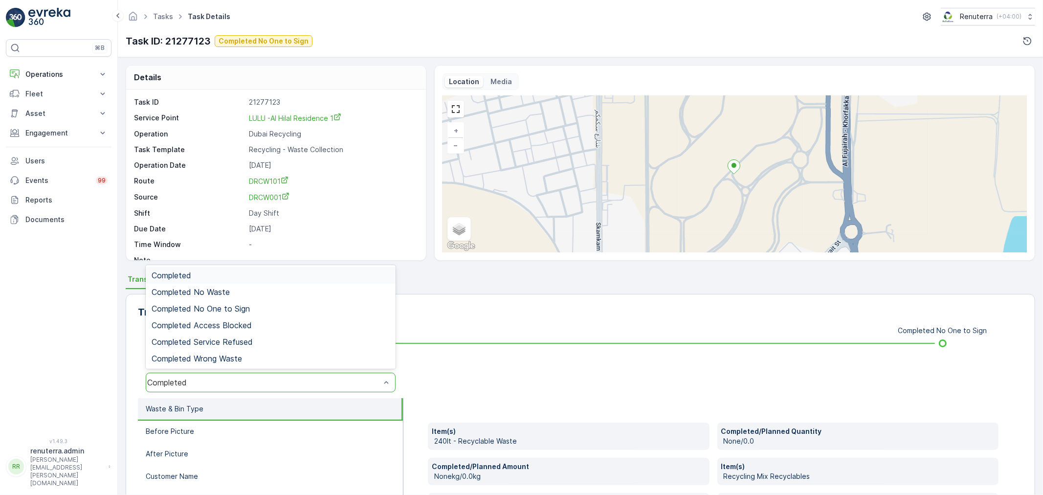
click at [268, 388] on div "Completed" at bounding box center [271, 383] width 250 height 20
click at [251, 306] on div "Completed No One to Sign" at bounding box center [271, 308] width 238 height 9
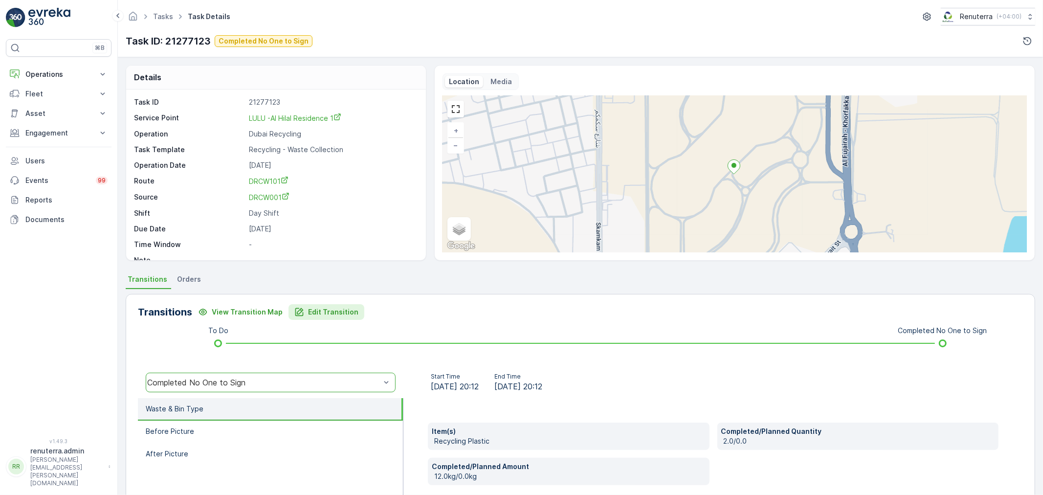
click at [321, 306] on button "Edit Transition" at bounding box center [327, 312] width 76 height 16
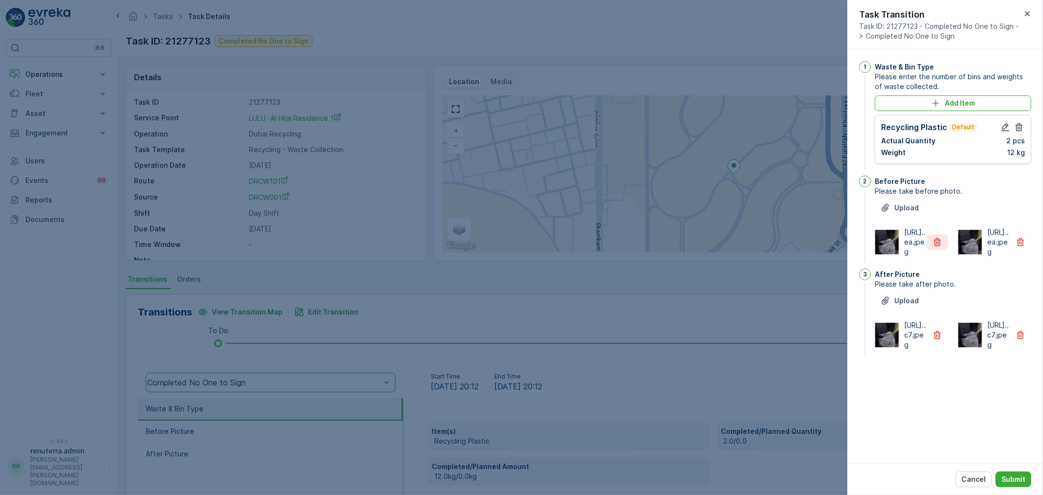
click at [942, 250] on button "button" at bounding box center [938, 242] width 22 height 16
click at [938, 350] on div "[URL]..c7.jpeg" at bounding box center [911, 334] width 73 height 29
click at [937, 340] on icon "button" at bounding box center [938, 335] width 10 height 10
click at [1004, 479] on p "Submit" at bounding box center [1014, 479] width 24 height 10
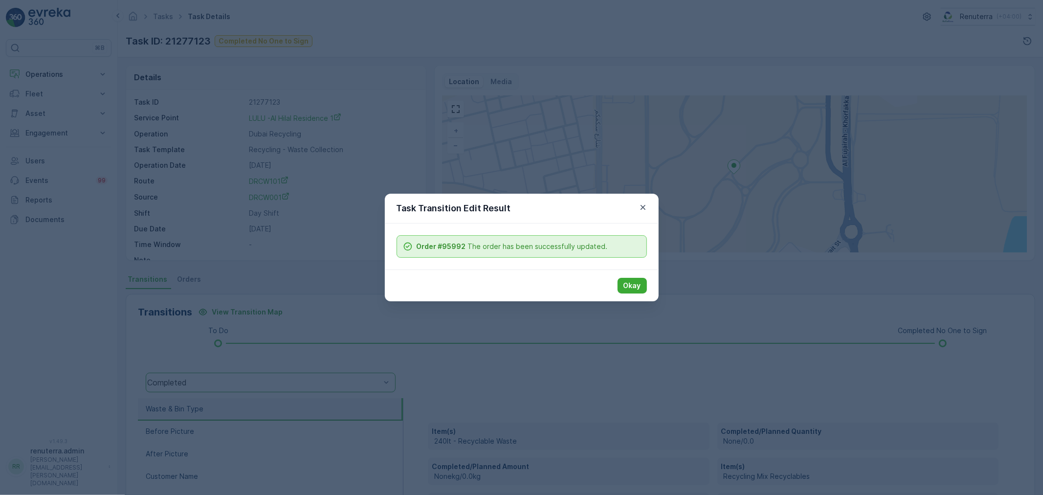
click at [637, 292] on button "Okay" at bounding box center [632, 286] width 29 height 16
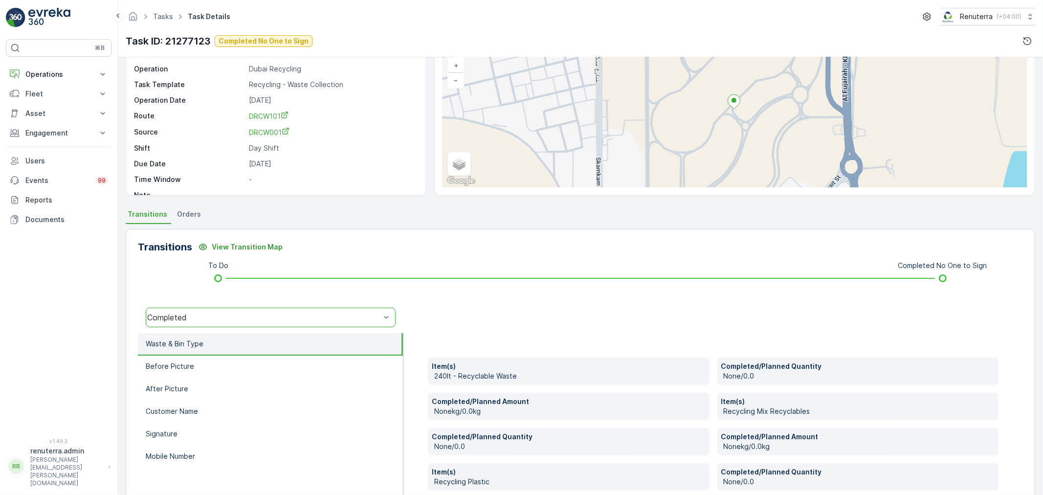
scroll to position [54, 0]
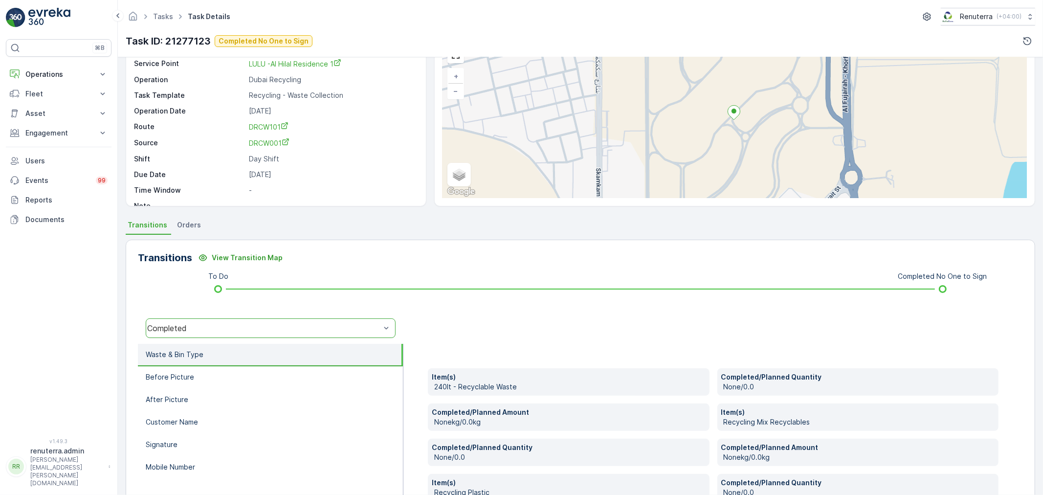
click at [171, 25] on div "Tasks Task Details Renuterra ( +04:00 )" at bounding box center [581, 17] width 910 height 18
click at [167, 13] on link "Tasks" at bounding box center [163, 16] width 20 height 8
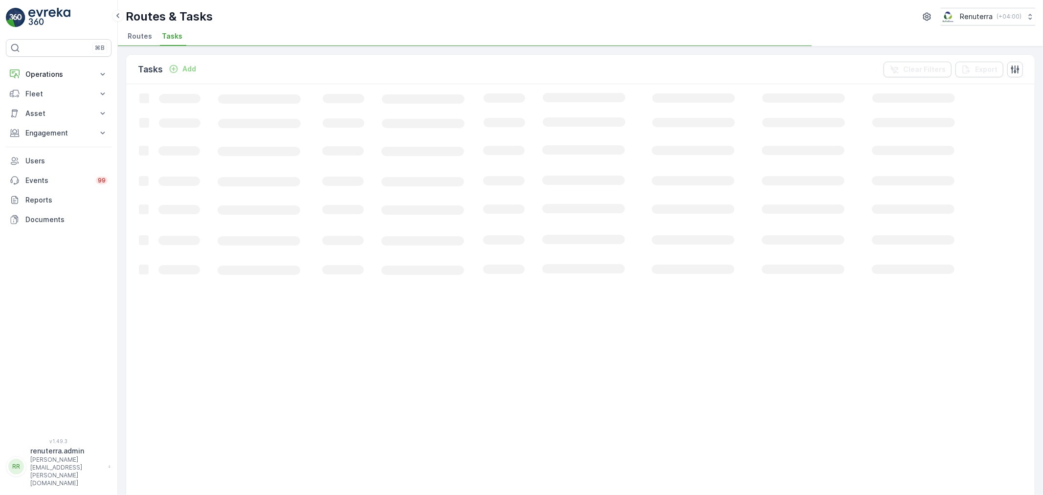
click at [149, 33] on span "Routes" at bounding box center [140, 36] width 24 height 10
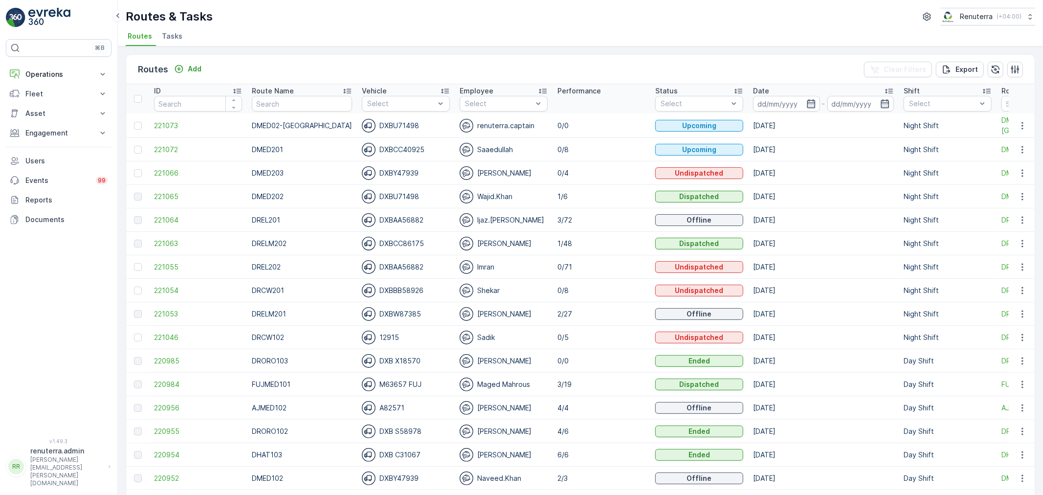
click at [287, 103] on input "text" at bounding box center [302, 104] width 100 height 16
type input "RCW101"
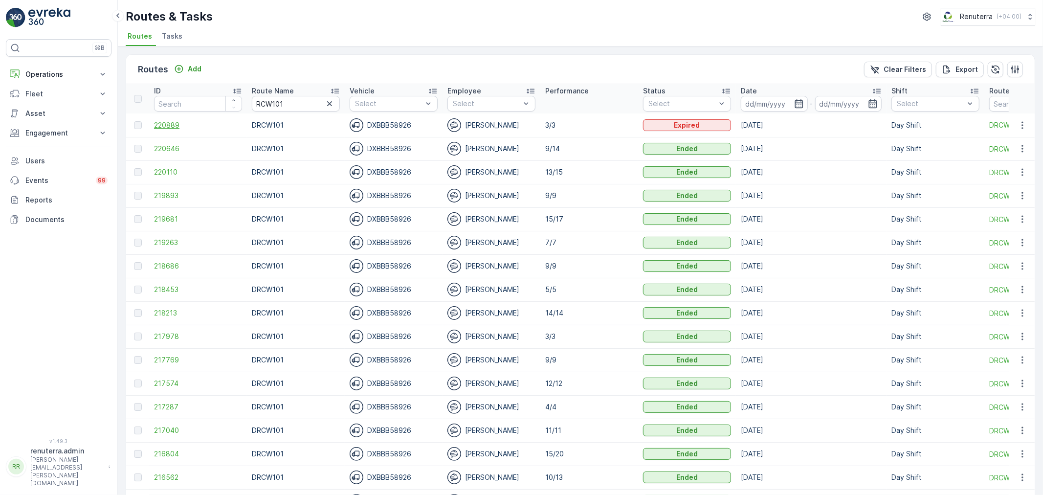
click at [186, 126] on span "220889" at bounding box center [198, 125] width 88 height 10
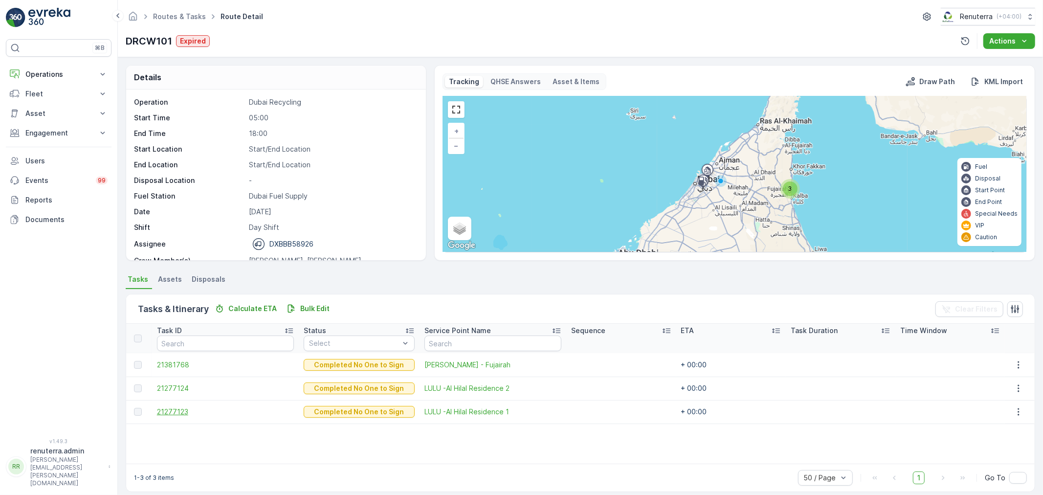
click at [209, 411] on span "21277123" at bounding box center [225, 412] width 137 height 10
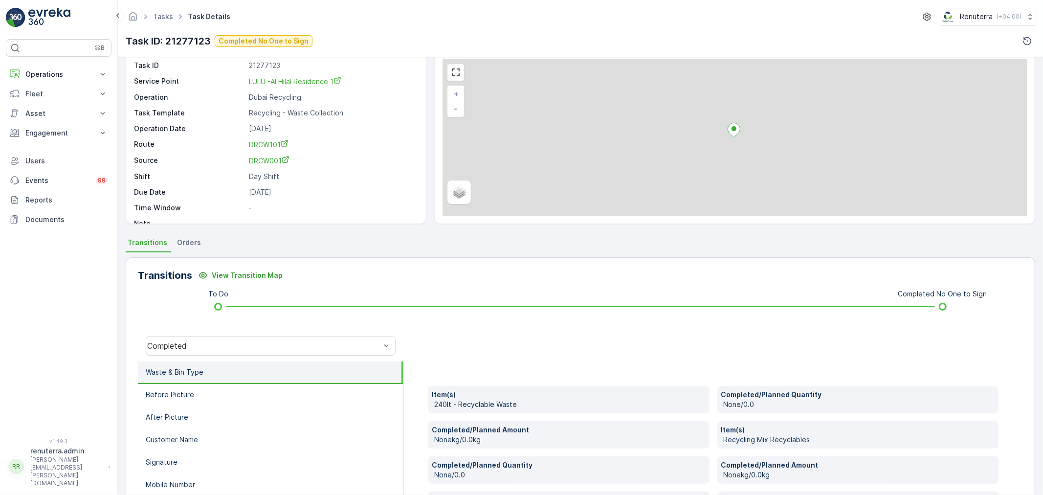
scroll to position [109, 0]
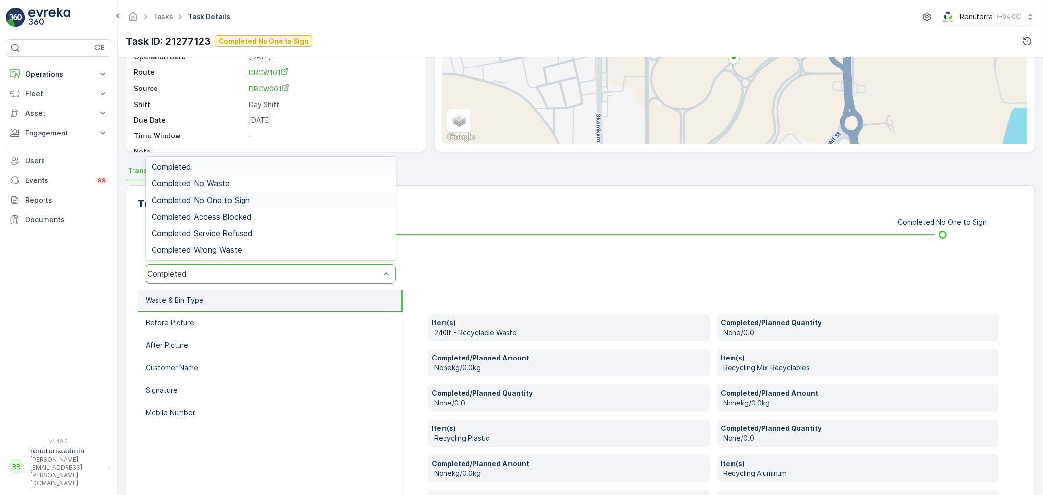
click at [253, 197] on div "Completed No One to Sign" at bounding box center [271, 200] width 238 height 9
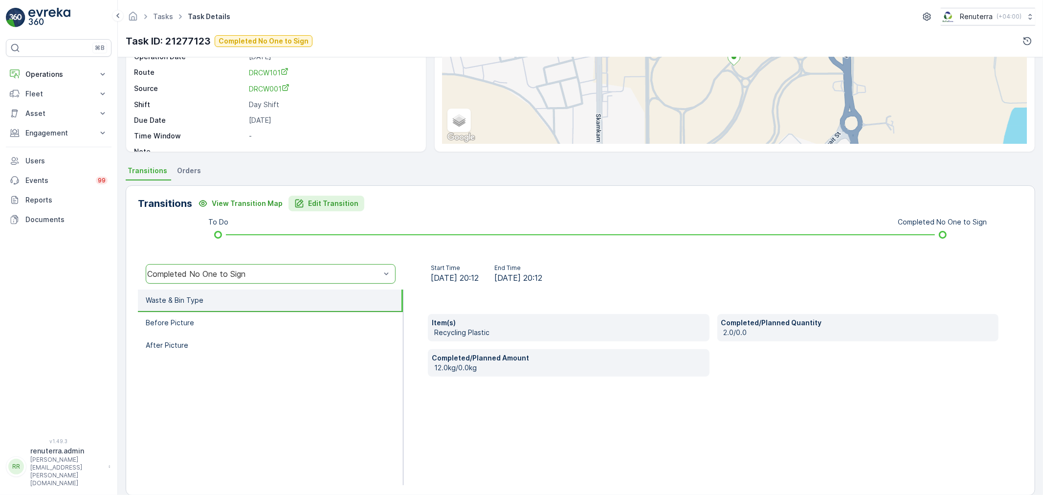
click at [308, 205] on p "Edit Transition" at bounding box center [333, 204] width 50 height 10
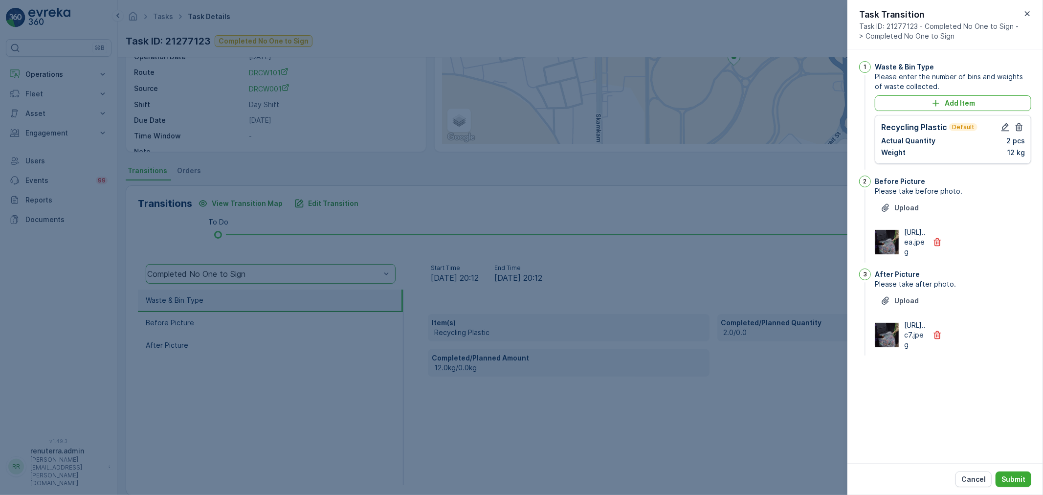
click at [620, 265] on div at bounding box center [521, 247] width 1043 height 495
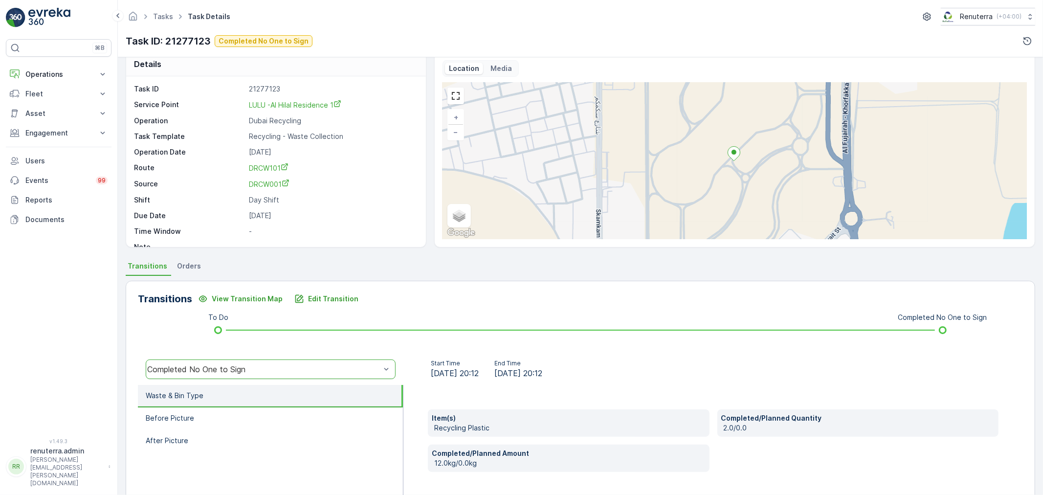
scroll to position [0, 0]
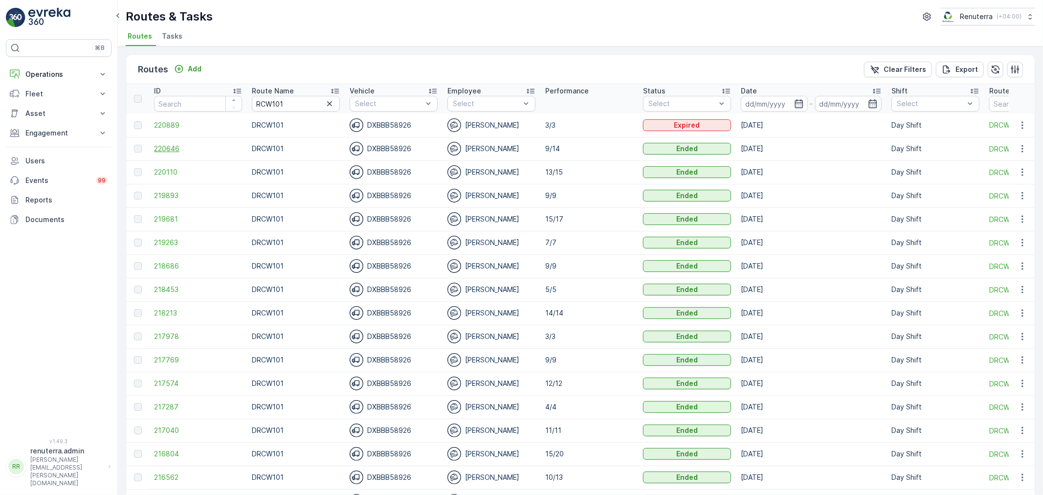
click at [174, 147] on span "220646" at bounding box center [198, 149] width 88 height 10
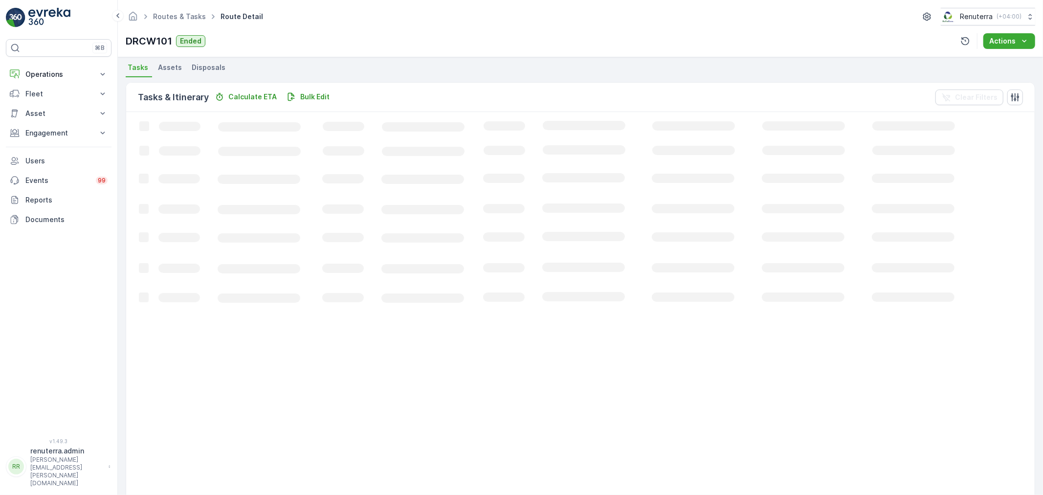
scroll to position [217, 0]
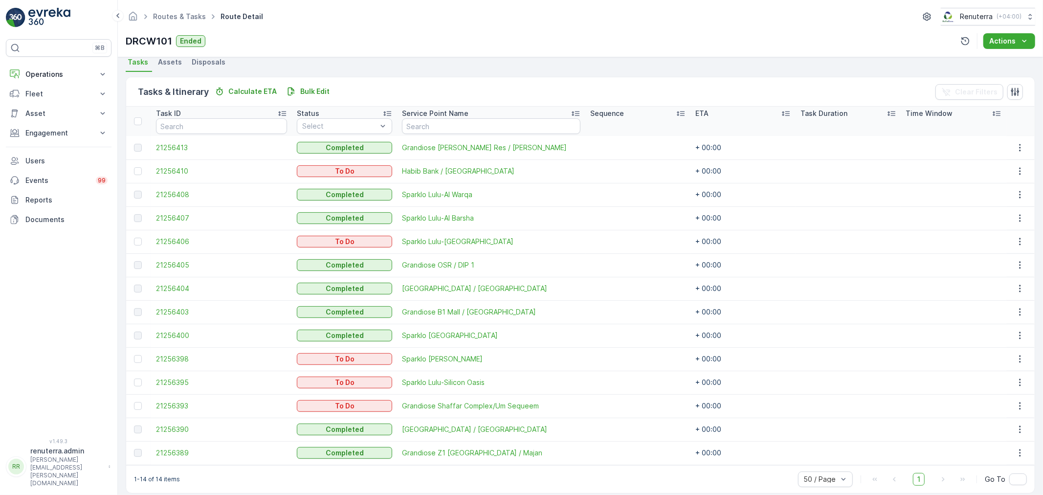
click at [143, 122] on div at bounding box center [139, 121] width 10 height 8
click at [139, 117] on input "checkbox" at bounding box center [139, 117] width 0 height 0
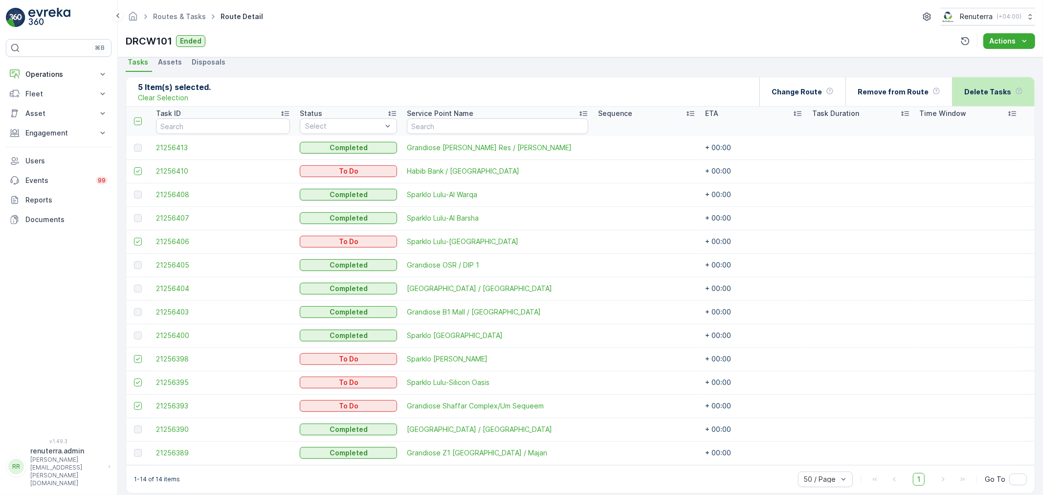
click at [967, 99] on div "Delete Tasks" at bounding box center [993, 91] width 59 height 29
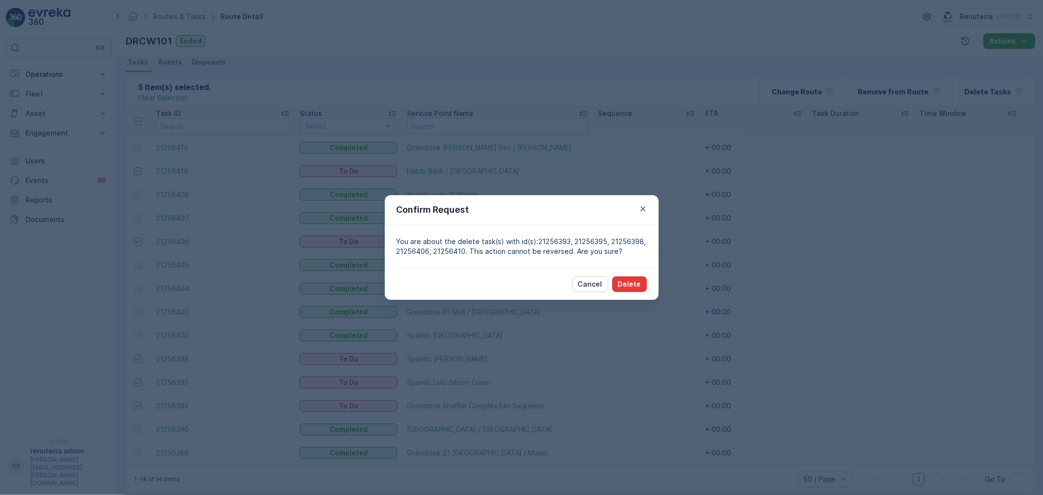
click at [638, 282] on p "Delete" at bounding box center [629, 284] width 23 height 10
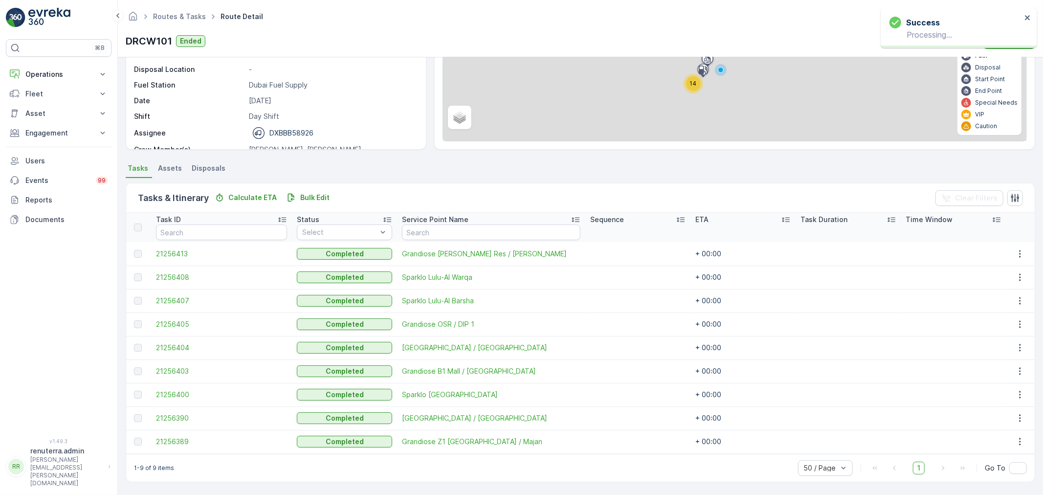
scroll to position [111, 0]
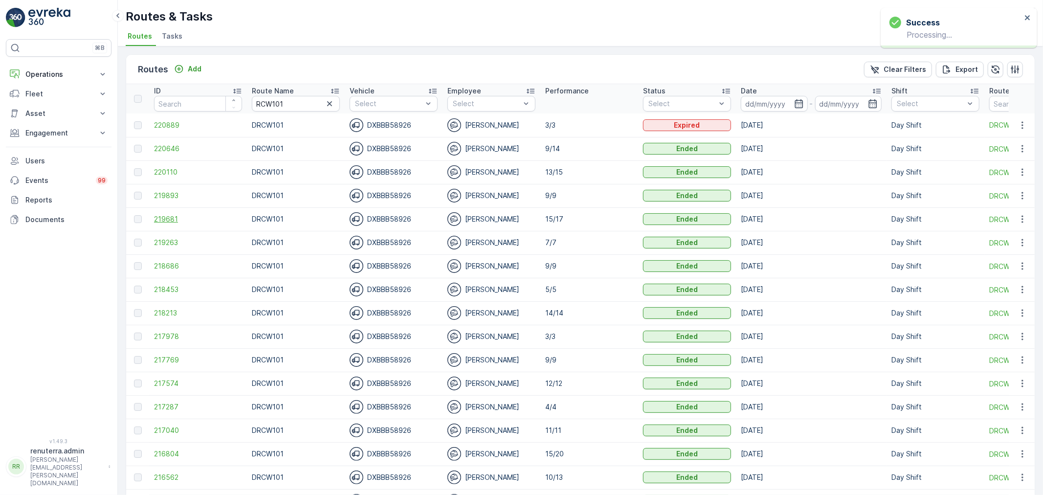
click at [180, 218] on span "219681" at bounding box center [198, 219] width 88 height 10
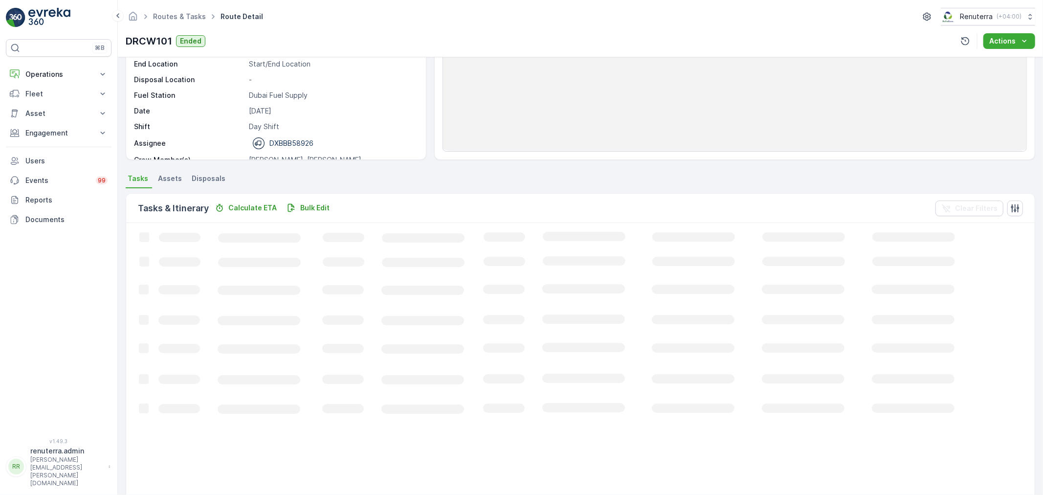
scroll to position [108, 0]
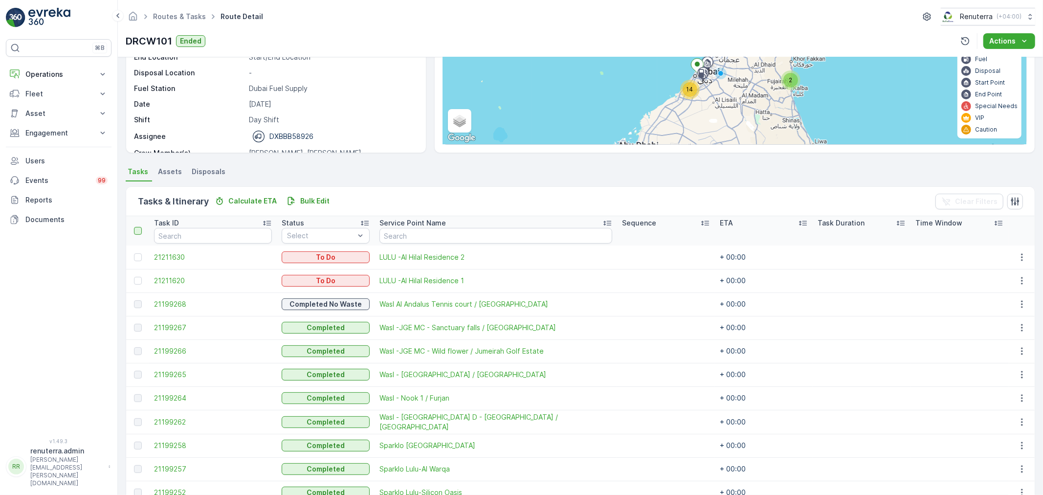
click at [141, 232] on div at bounding box center [138, 231] width 8 height 8
click at [139, 227] on input "checkbox" at bounding box center [139, 227] width 0 height 0
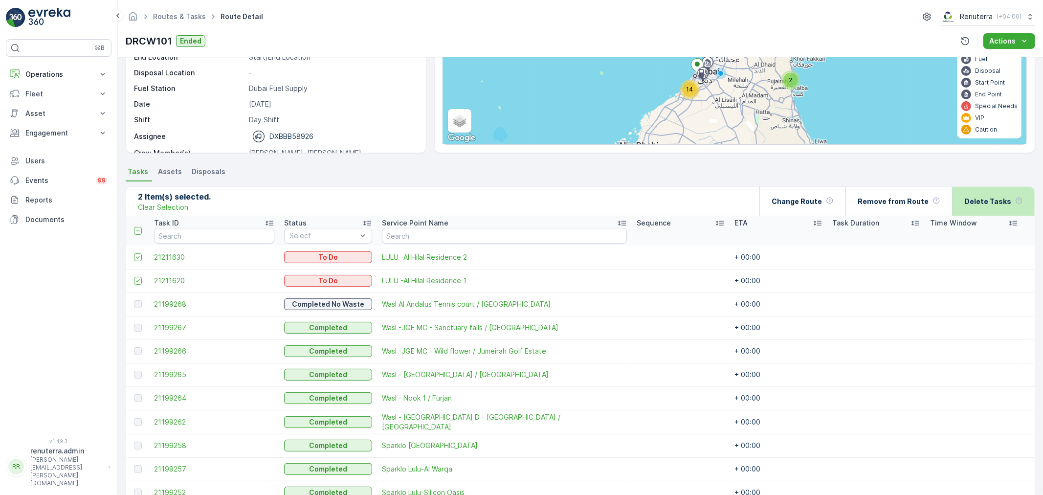
click at [1000, 211] on div "Delete Tasks" at bounding box center [993, 201] width 59 height 29
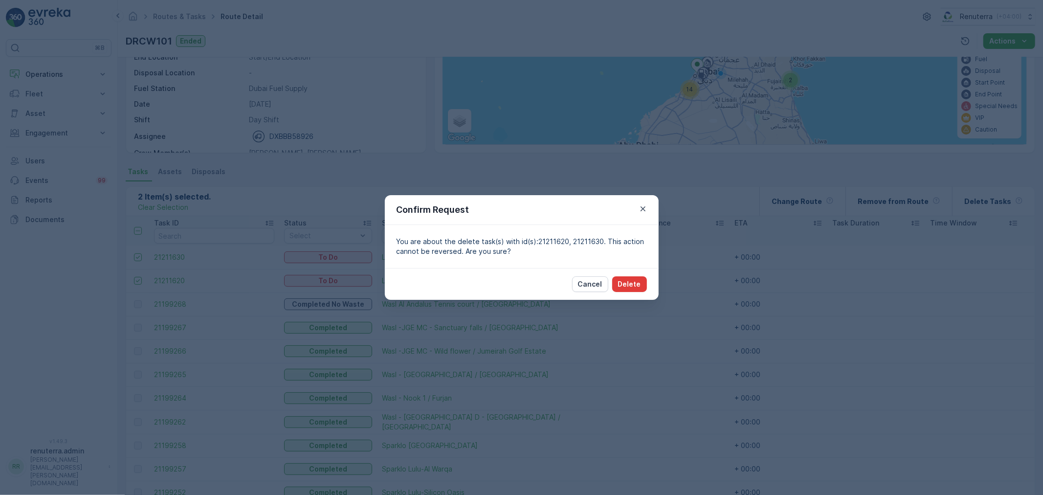
click at [620, 289] on p "Delete" at bounding box center [629, 284] width 23 height 10
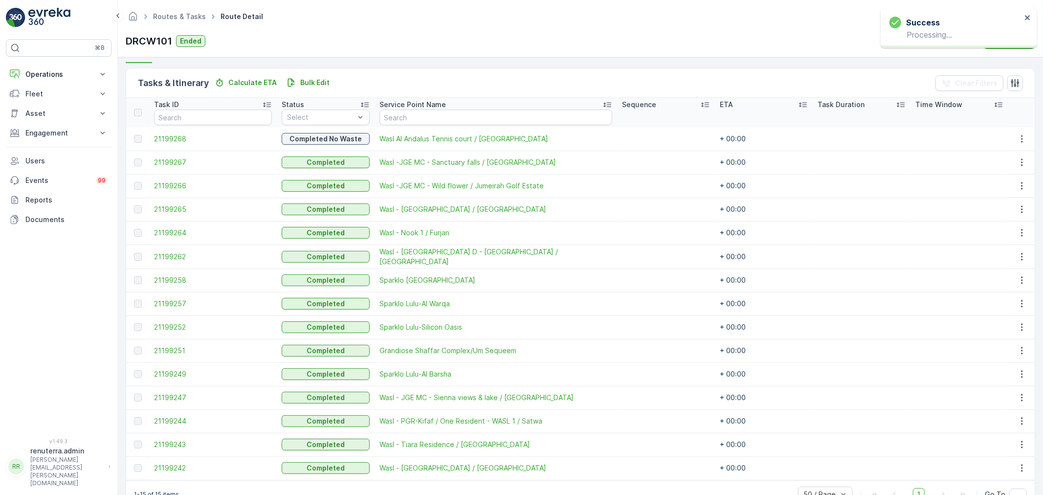
scroll to position [251, 0]
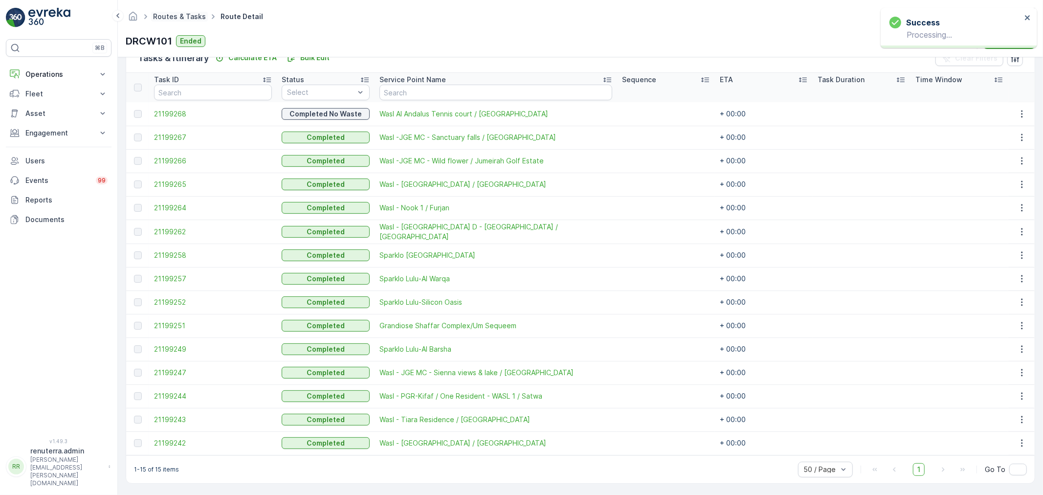
click at [174, 15] on link "Routes & Tasks" at bounding box center [179, 16] width 53 height 8
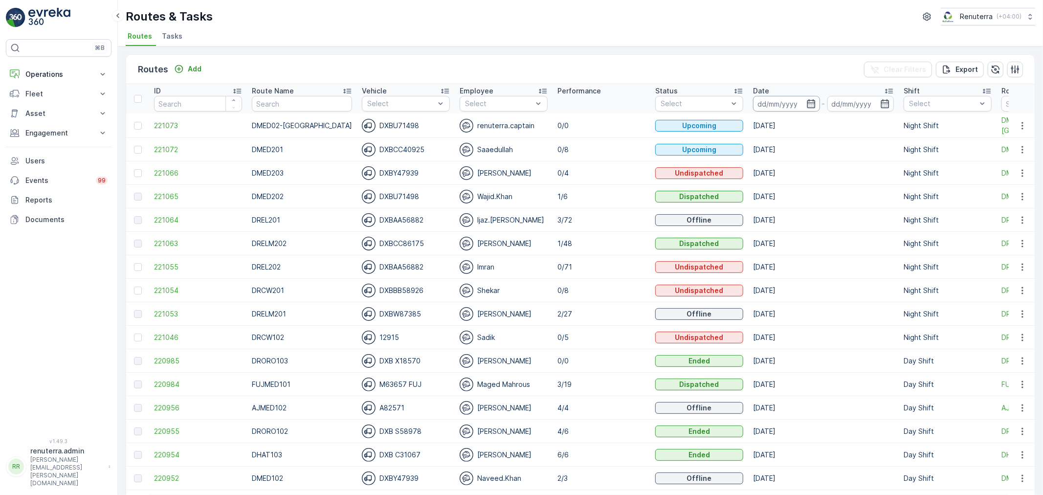
click at [786, 105] on input at bounding box center [786, 104] width 67 height 16
click at [529, 328] on td "Sadik" at bounding box center [504, 337] width 98 height 23
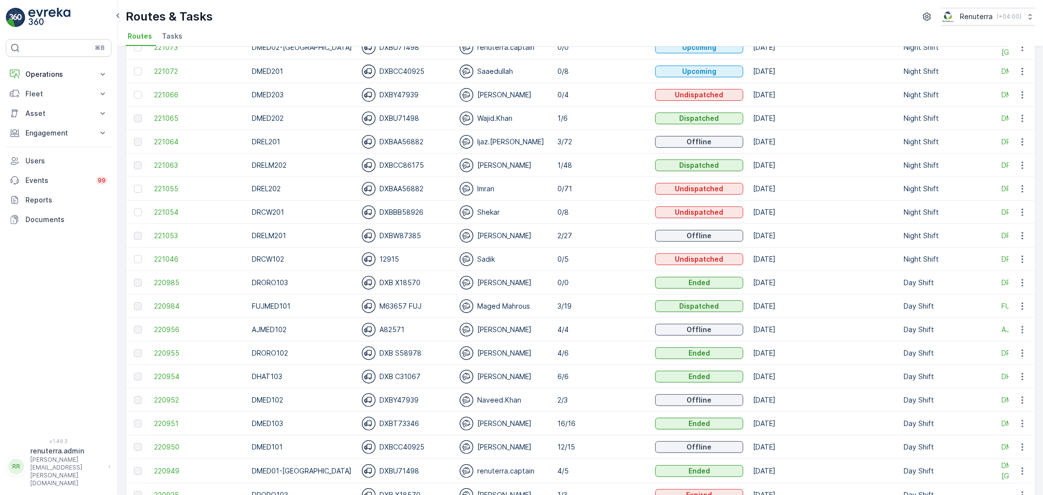
scroll to position [109, 0]
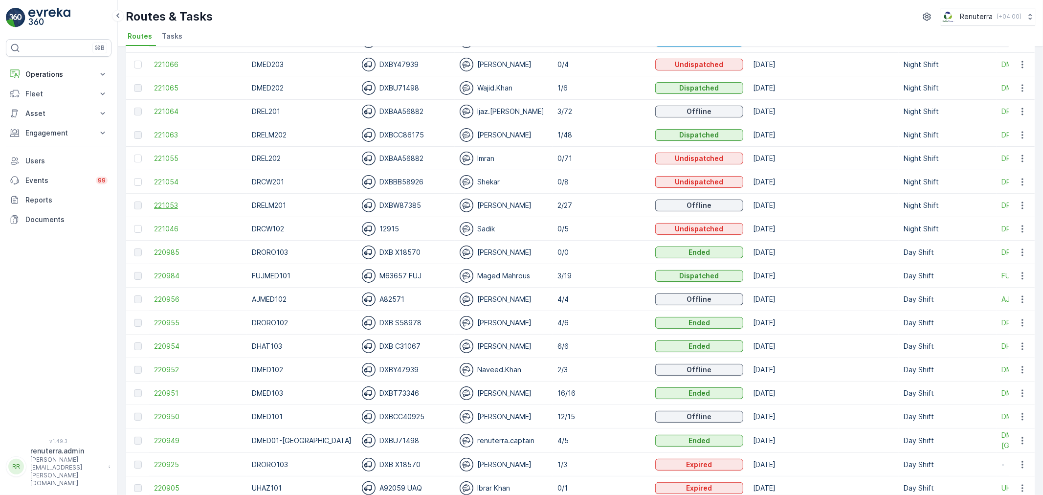
click at [194, 203] on span "221053" at bounding box center [198, 206] width 88 height 10
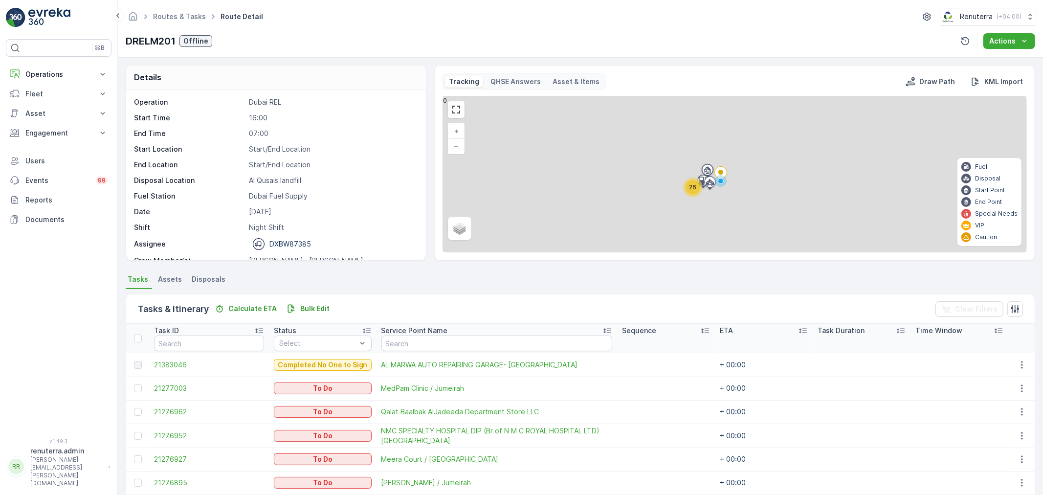
click at [699, 187] on div "26" at bounding box center [693, 187] width 15 height 15
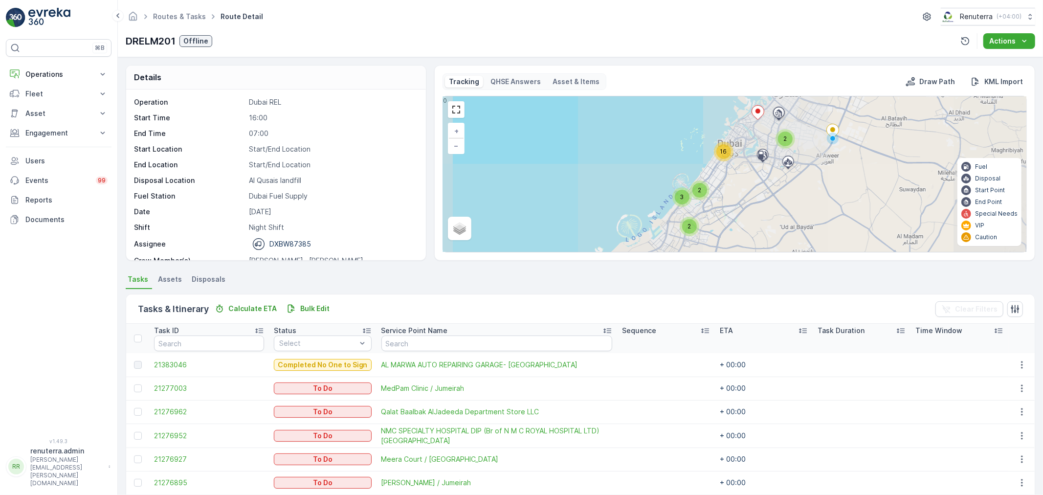
click at [721, 152] on span "16" at bounding box center [723, 151] width 7 height 7
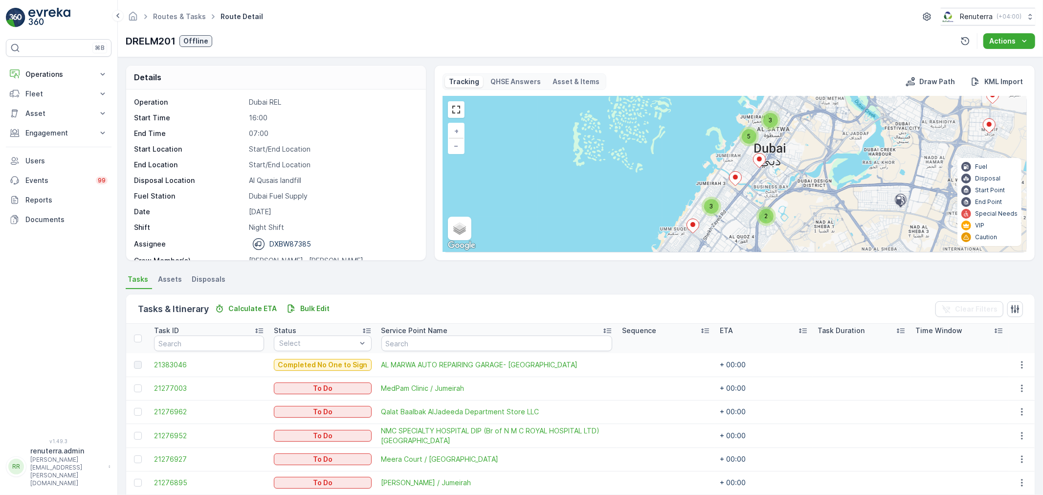
click at [705, 207] on div "3" at bounding box center [711, 206] width 15 height 15
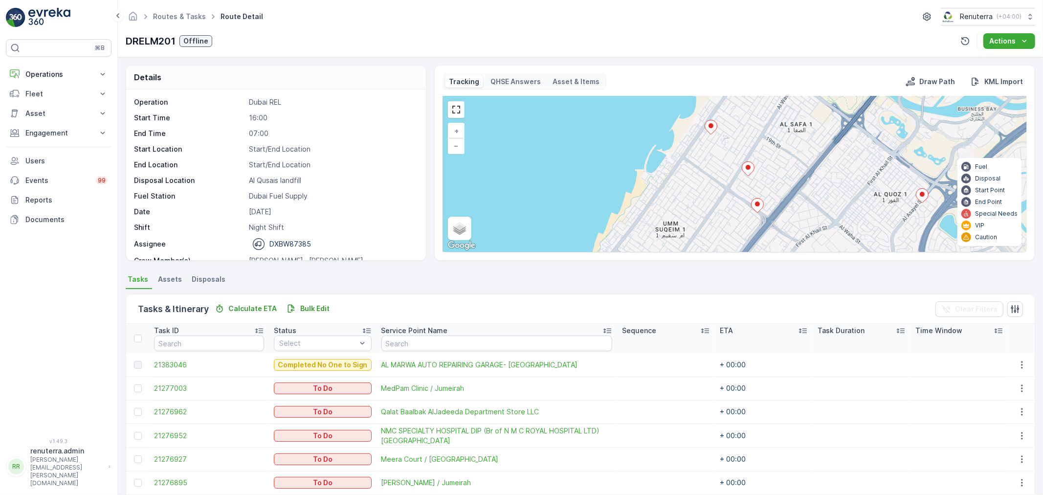
drag, startPoint x: 750, startPoint y: 199, endPoint x: 758, endPoint y: 123, distance: 76.2
click at [757, 198] on icon at bounding box center [757, 205] width 13 height 15
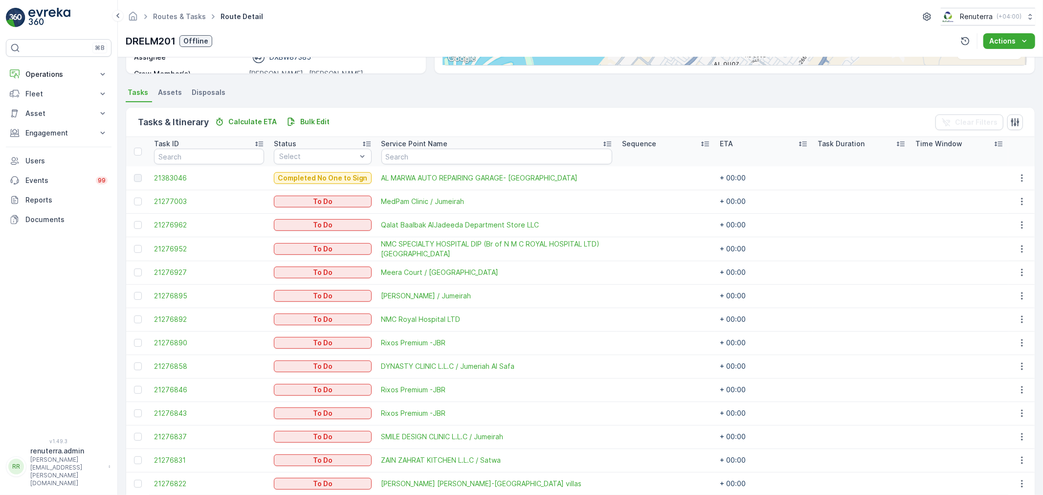
scroll to position [217, 0]
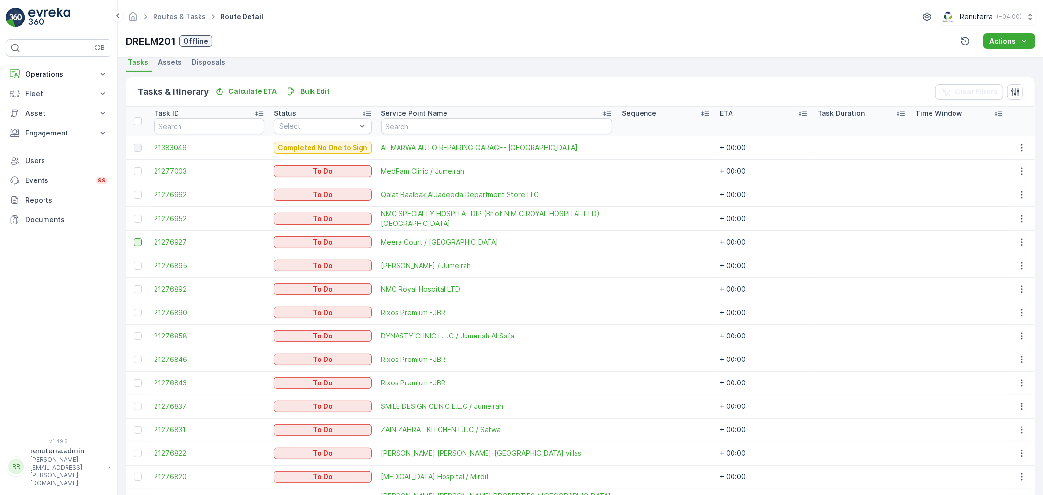
click at [134, 242] on div at bounding box center [138, 242] width 8 height 8
click at [134, 238] on input "checkbox" at bounding box center [134, 238] width 0 height 0
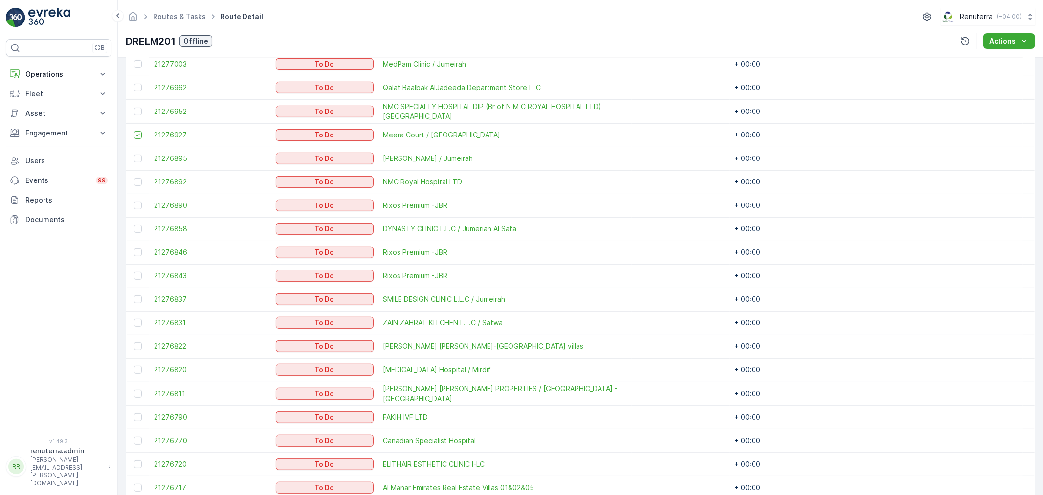
scroll to position [326, 0]
click at [147, 226] on td at bounding box center [137, 227] width 23 height 23
click at [133, 228] on td at bounding box center [137, 227] width 23 height 23
click at [133, 227] on td at bounding box center [137, 227] width 23 height 23
click at [138, 222] on td at bounding box center [137, 227] width 23 height 23
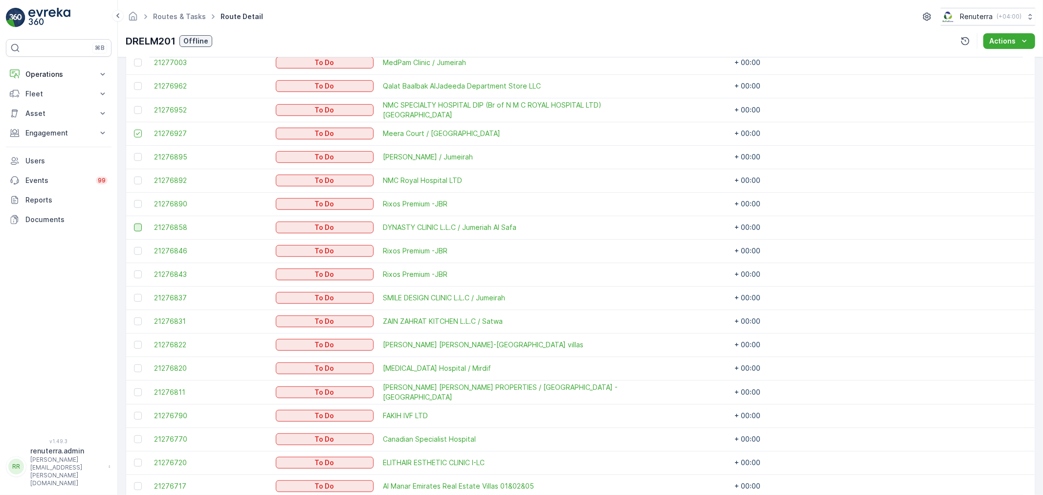
click at [138, 228] on div at bounding box center [138, 227] width 8 height 8
click at [134, 223] on input "checkbox" at bounding box center [134, 223] width 0 height 0
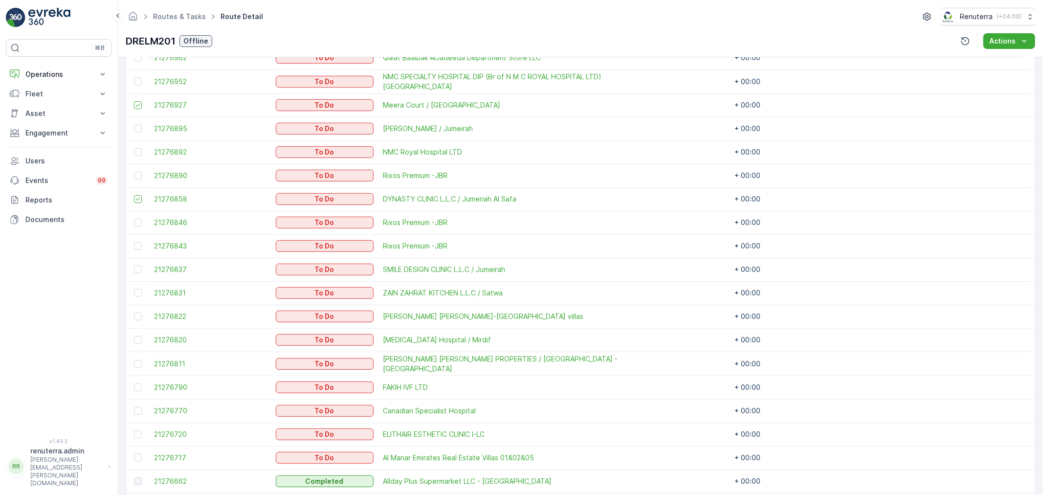
scroll to position [434, 0]
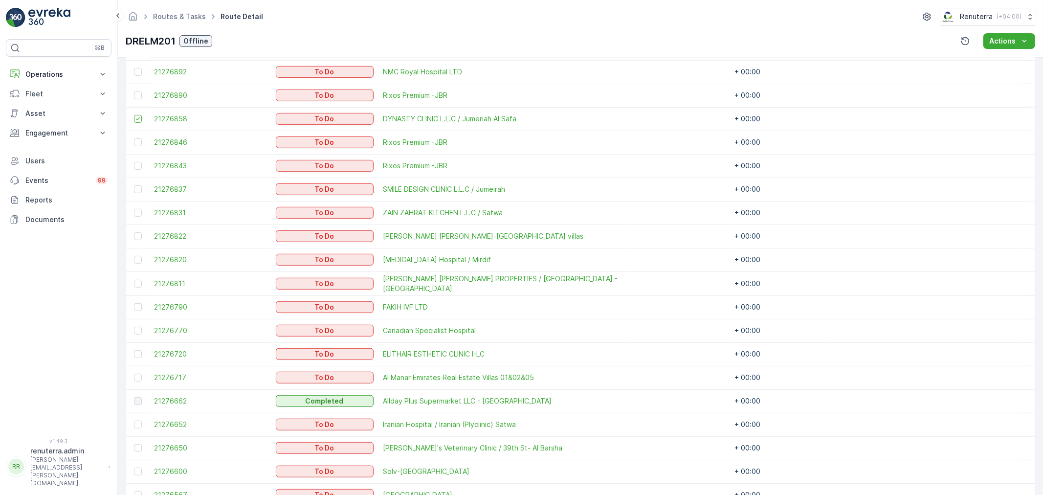
click at [134, 346] on td at bounding box center [137, 353] width 23 height 23
click at [135, 348] on td at bounding box center [137, 353] width 23 height 23
click at [138, 353] on div at bounding box center [138, 354] width 8 height 8
click at [134, 350] on input "checkbox" at bounding box center [134, 350] width 0 height 0
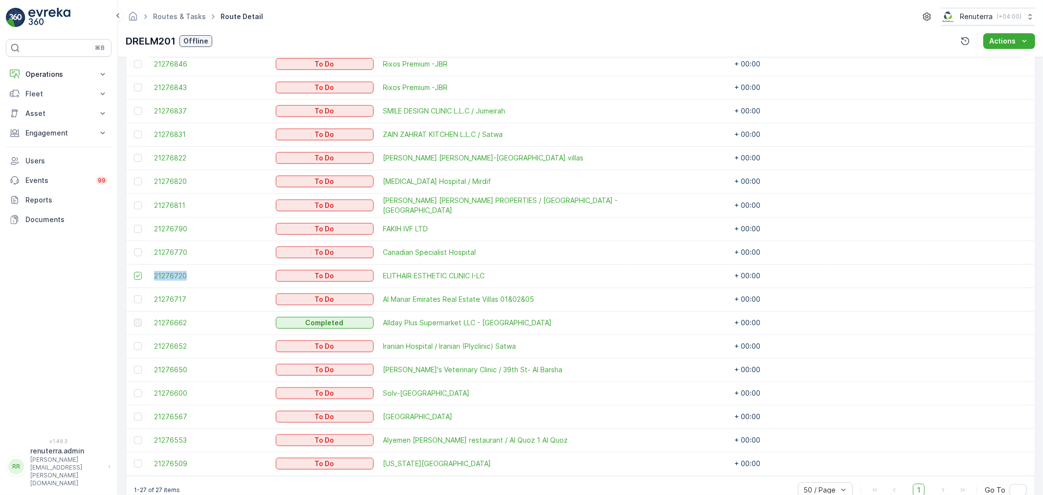
scroll to position [534, 0]
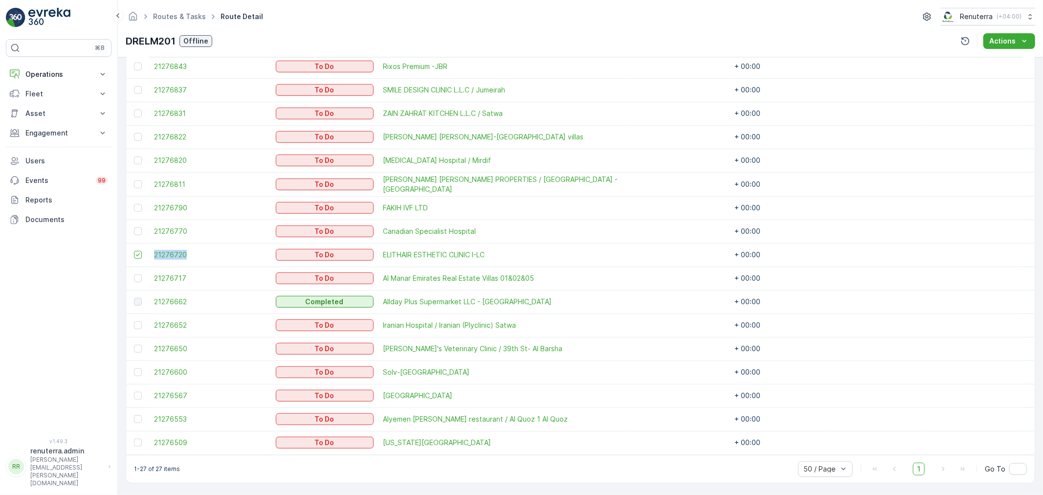
click at [141, 443] on div at bounding box center [138, 443] width 8 height 8
click at [134, 439] on input "checkbox" at bounding box center [134, 439] width 0 height 0
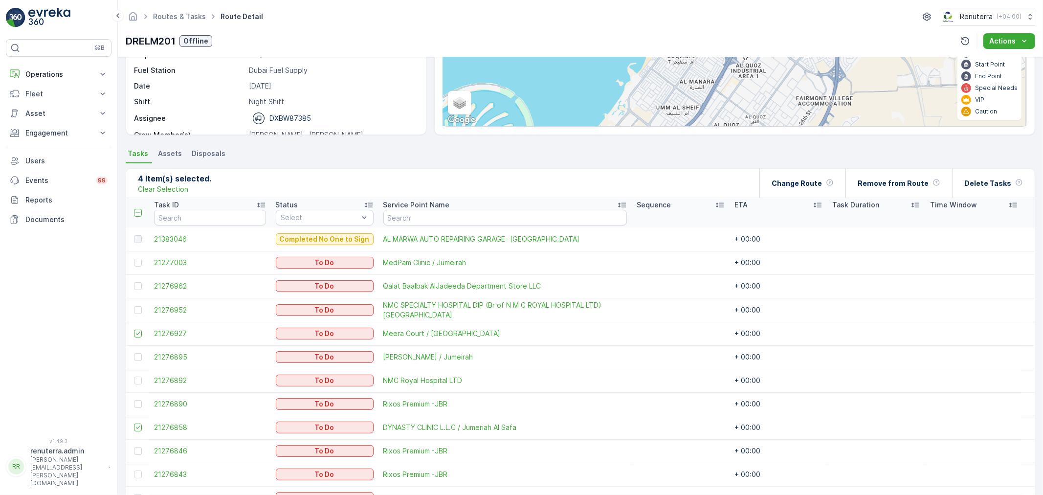
scroll to position [99, 0]
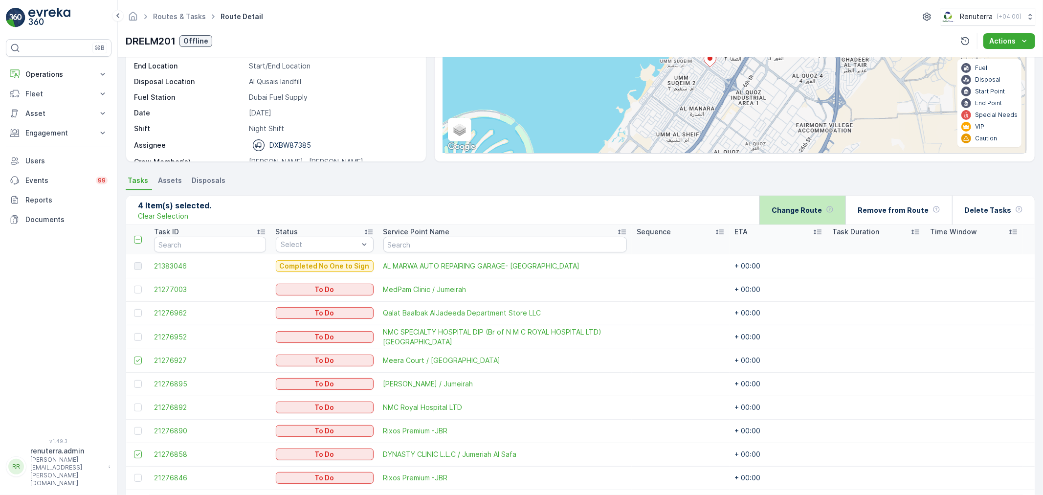
click at [820, 207] on p "Change Route" at bounding box center [797, 210] width 50 height 10
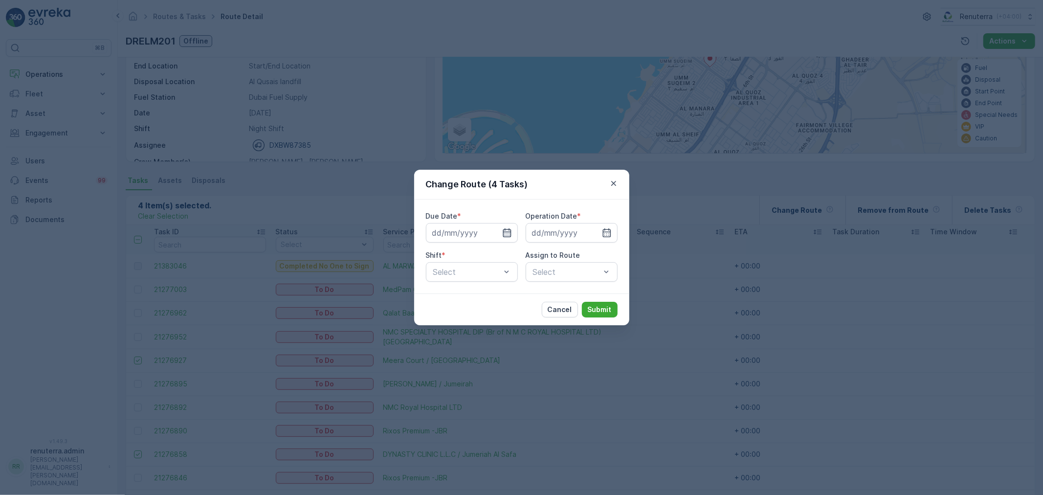
click at [504, 233] on icon "button" at bounding box center [507, 232] width 8 height 9
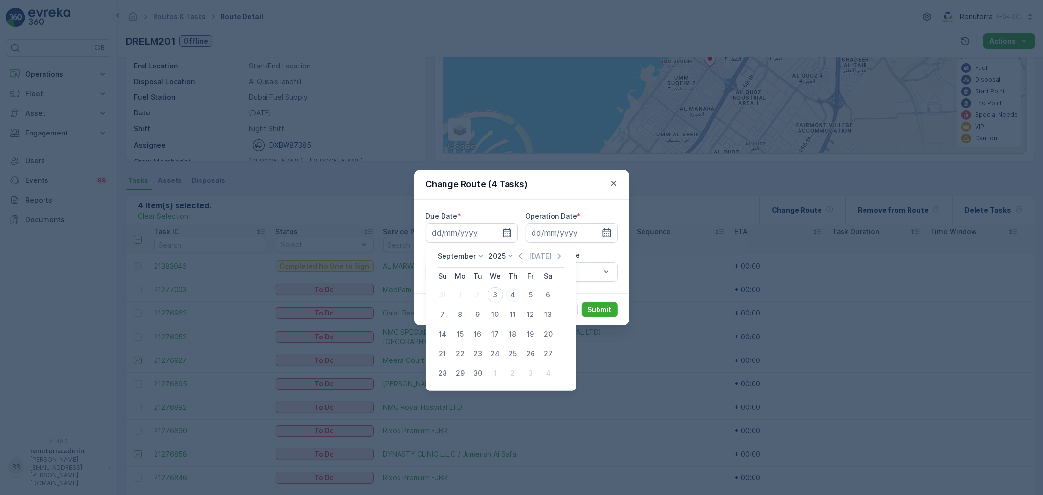
click at [512, 293] on div "4" at bounding box center [513, 295] width 16 height 16
type input "04.09.2025"
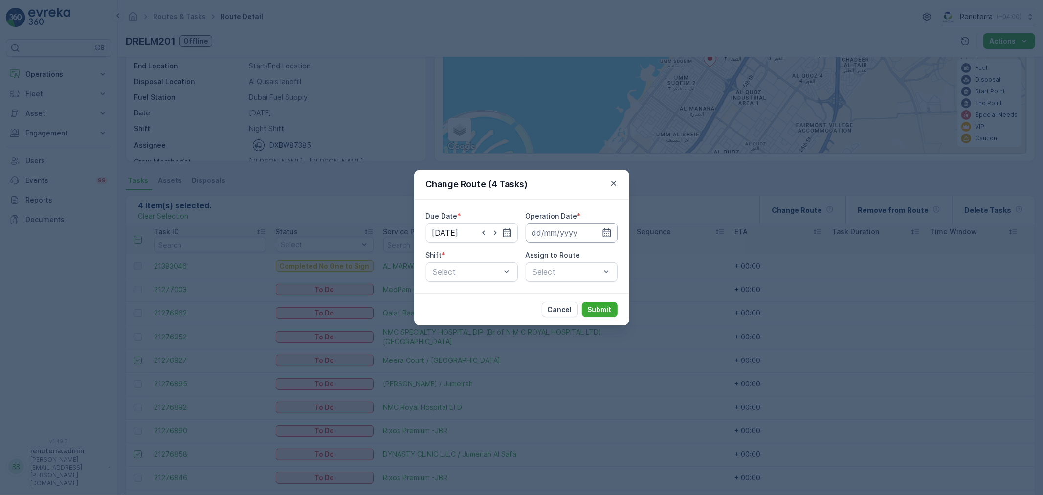
click at [555, 232] on input at bounding box center [572, 233] width 92 height 20
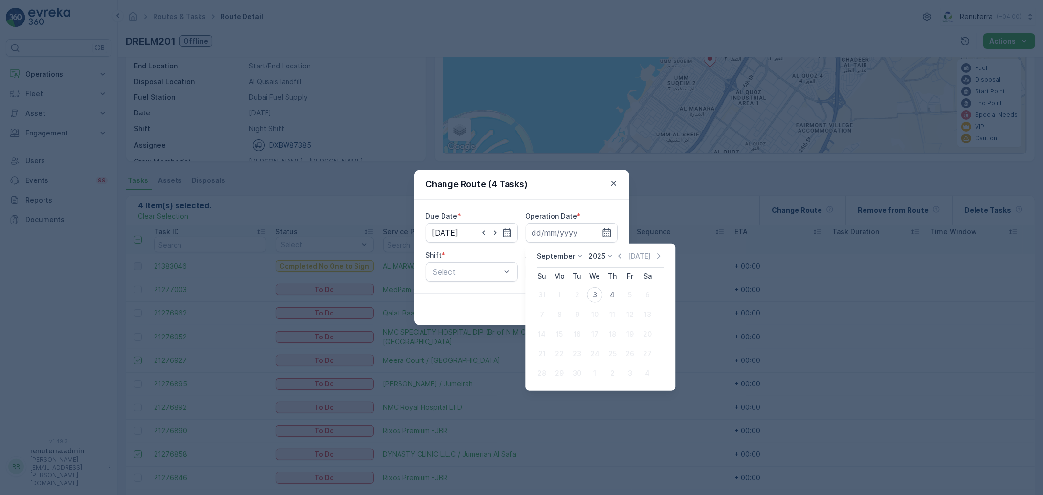
click at [604, 294] on div "4" at bounding box center [612, 295] width 16 height 16
type input "04.09.2025"
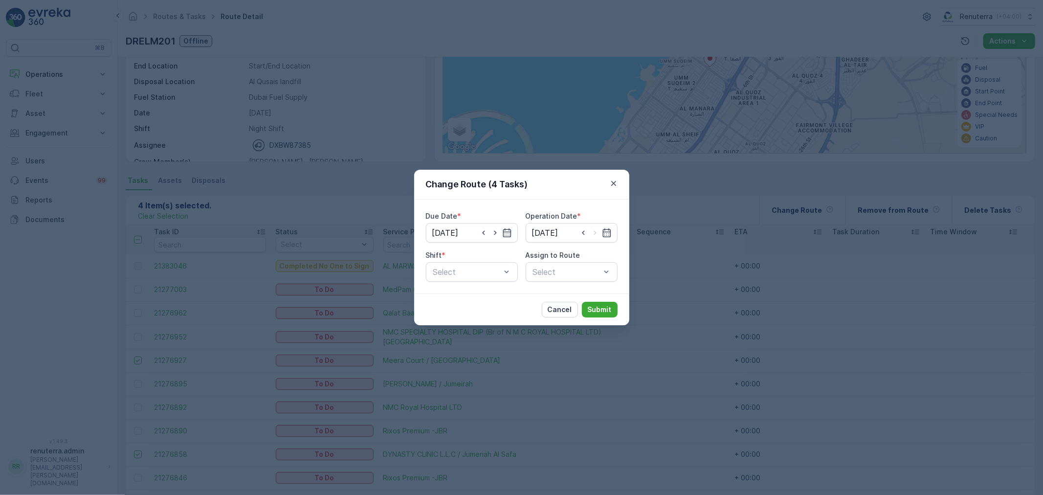
click at [486, 261] on div "Shift * Select" at bounding box center [472, 265] width 92 height 31
click at [477, 292] on div "Day Shift" at bounding box center [472, 295] width 80 height 9
click at [573, 270] on div "Select" at bounding box center [572, 272] width 92 height 20
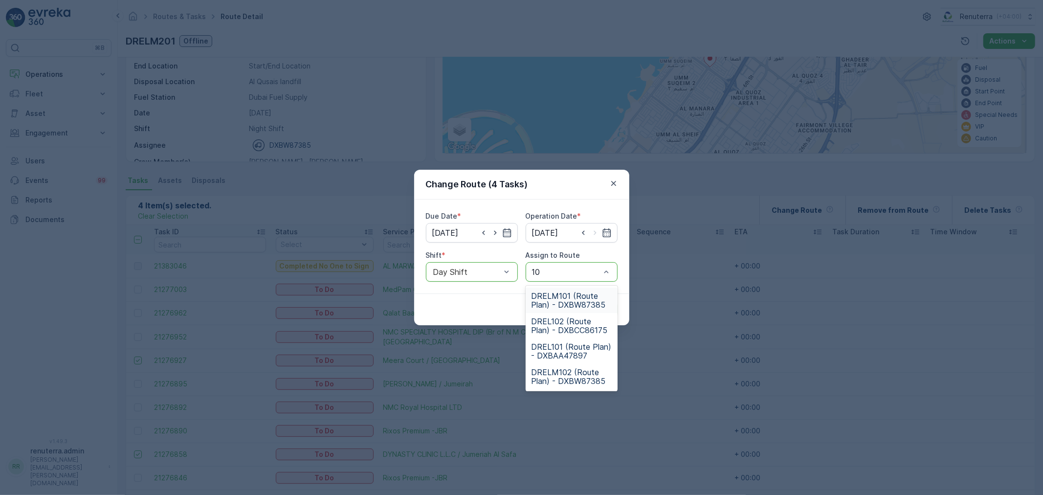
type input "101"
click at [560, 302] on span "DRELM101 (Route Plan) - DXBW87385" at bounding box center [572, 300] width 80 height 18
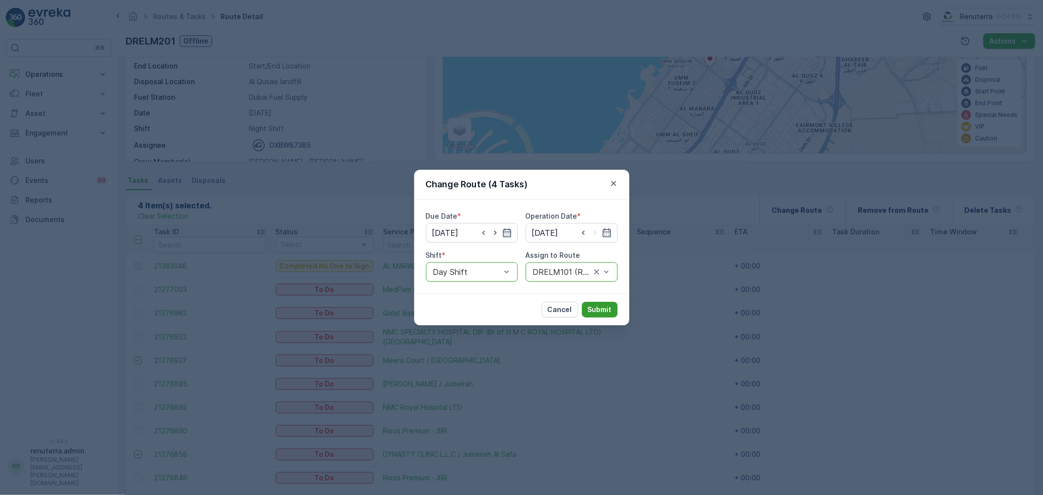
click at [597, 314] on button "Submit" at bounding box center [600, 310] width 36 height 16
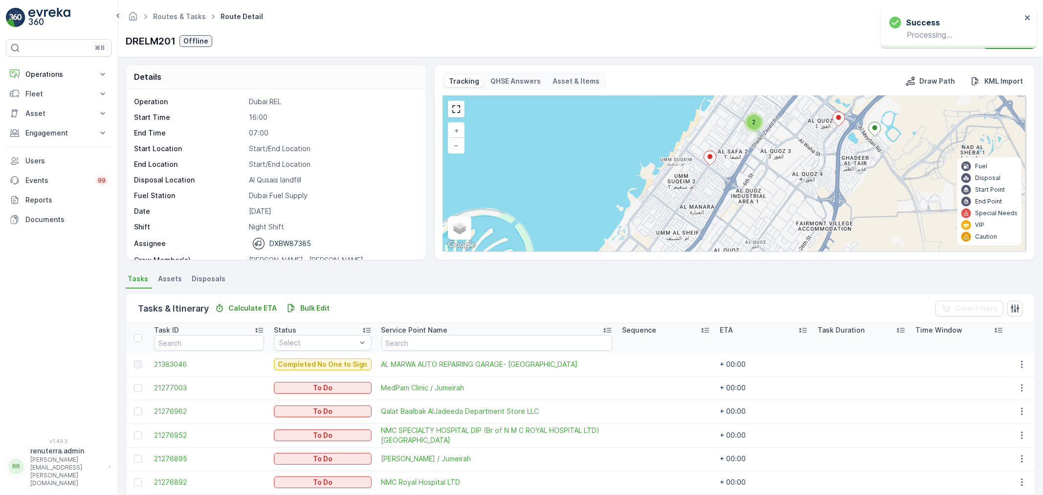
scroll to position [0, 0]
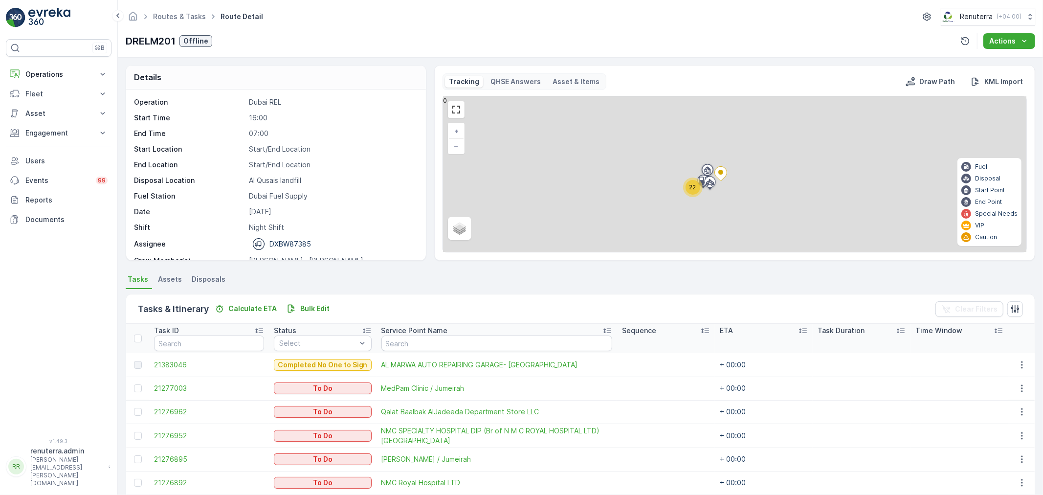
click at [693, 184] on span "22" at bounding box center [693, 186] width 7 height 7
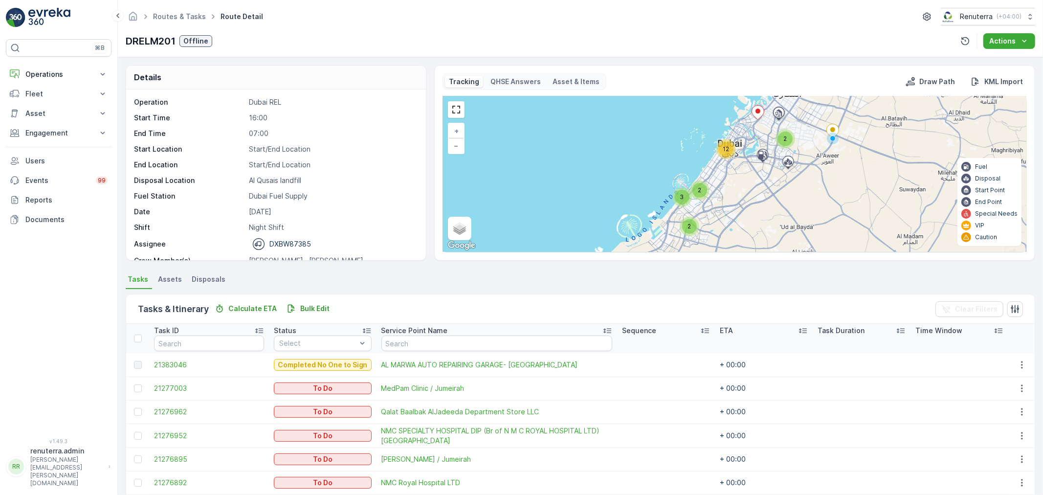
click at [723, 144] on div "12" at bounding box center [726, 149] width 15 height 15
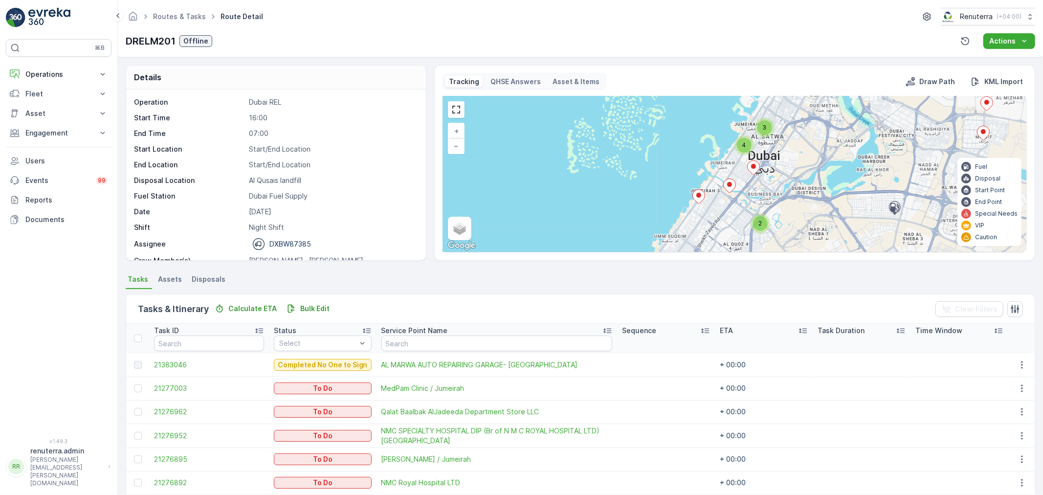
click at [700, 190] on icon at bounding box center [698, 197] width 12 height 14
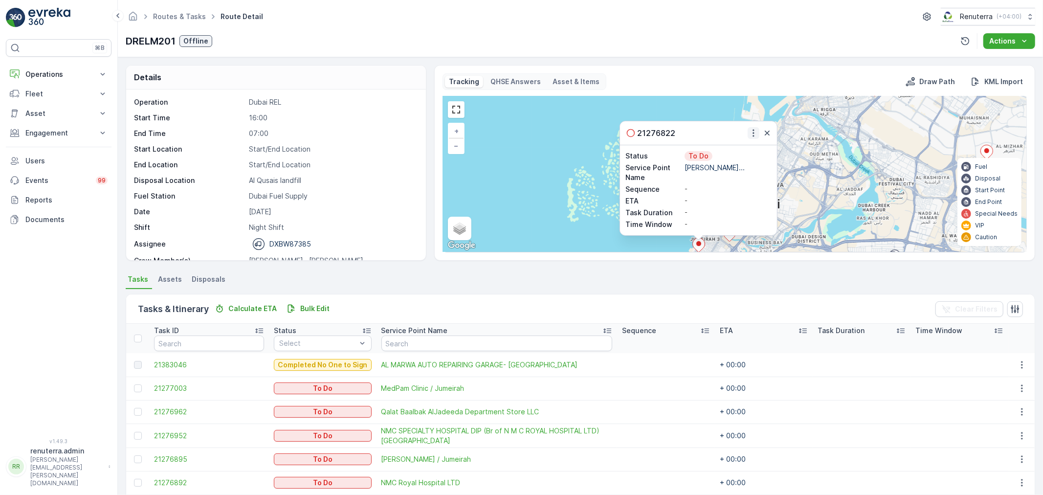
drag, startPoint x: 755, startPoint y: 131, endPoint x: 754, endPoint y: 138, distance: 7.4
click at [754, 131] on icon "button" at bounding box center [754, 133] width 10 height 10
click at [745, 157] on span "Change Route" at bounding box center [731, 161] width 47 height 10
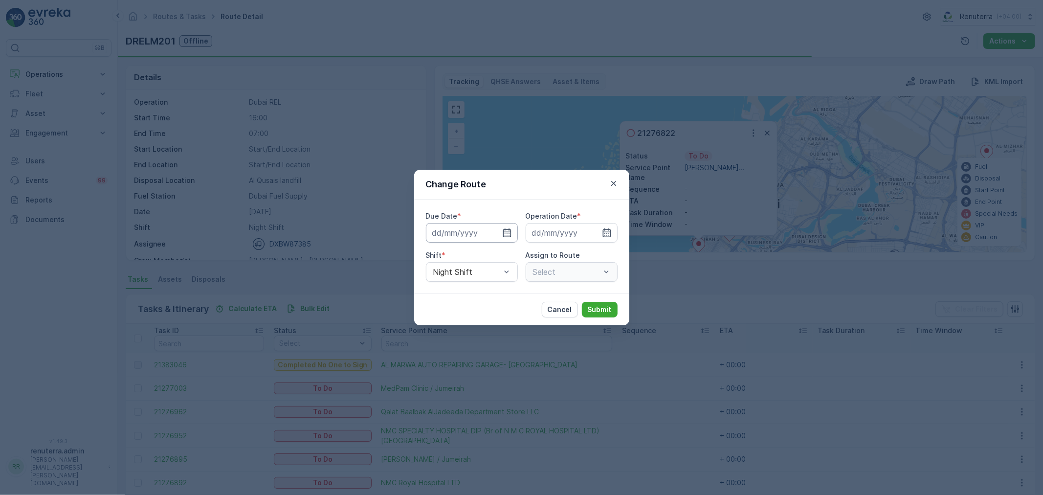
type input "[DATE]"
click at [491, 230] on icon "button" at bounding box center [496, 233] width 10 height 10
type input "[DATE]"
drag, startPoint x: 593, startPoint y: 232, endPoint x: 564, endPoint y: 253, distance: 35.0
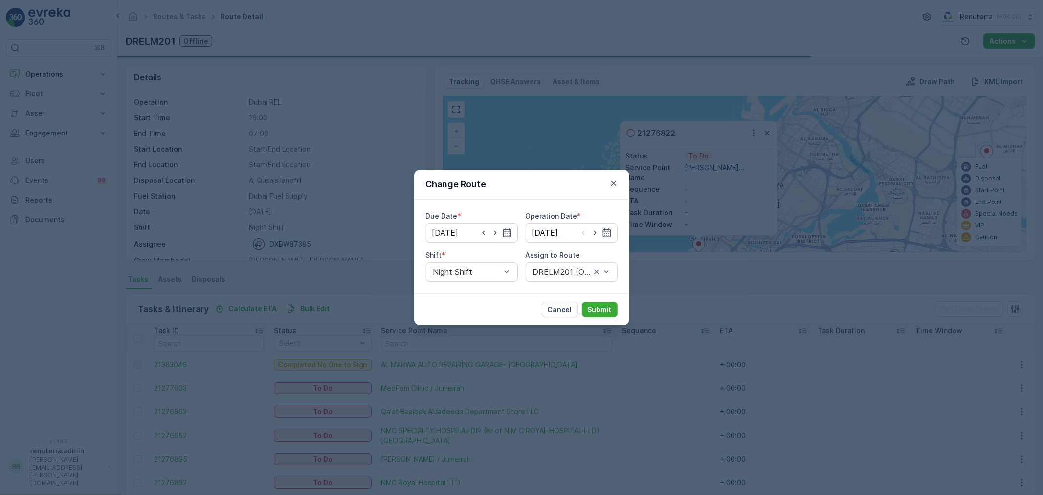
click at [593, 232] on icon "button" at bounding box center [595, 233] width 10 height 10
type input "04.09.2025"
drag, startPoint x: 486, startPoint y: 267, endPoint x: 474, endPoint y: 298, distance: 33.4
click at [474, 298] on div "Day Shift" at bounding box center [472, 295] width 80 height 9
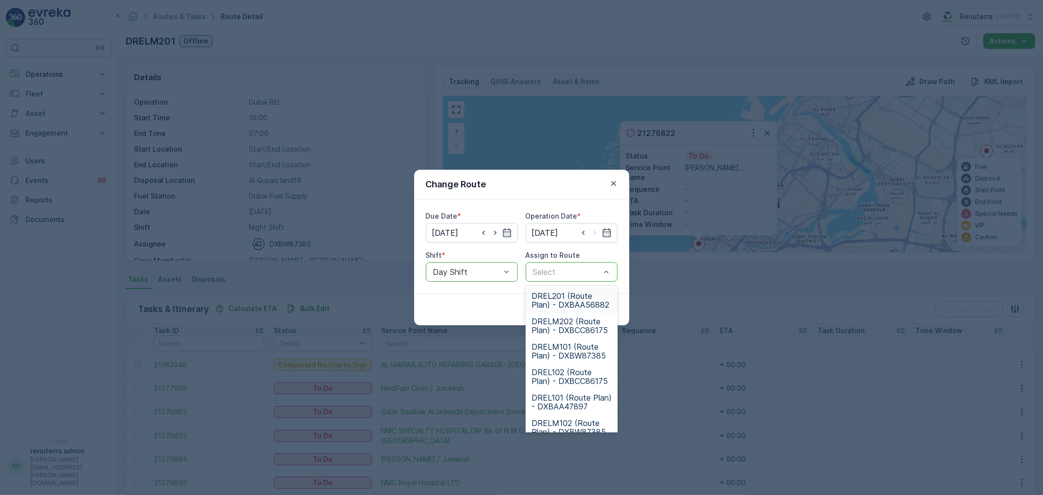
click at [559, 265] on div "Select" at bounding box center [572, 272] width 92 height 20
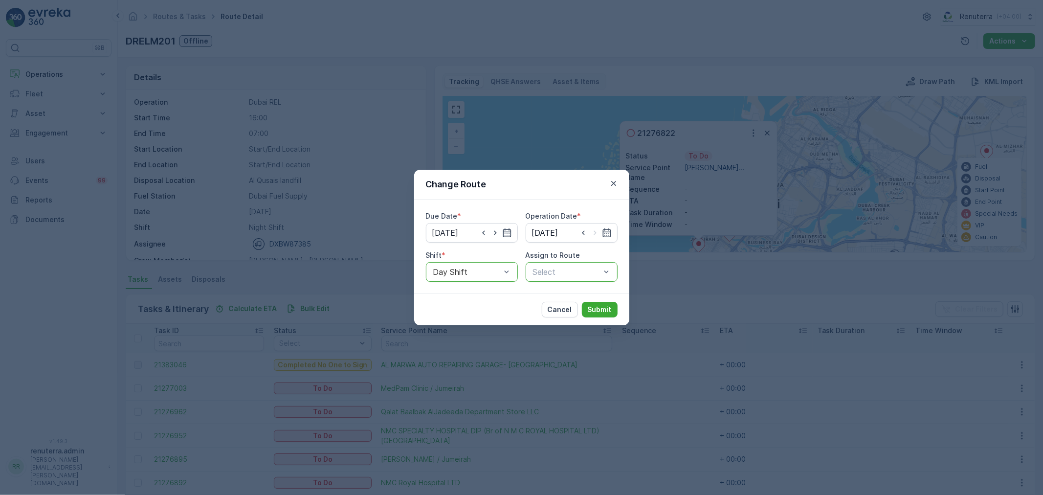
click at [558, 265] on div "Select" at bounding box center [572, 272] width 92 height 20
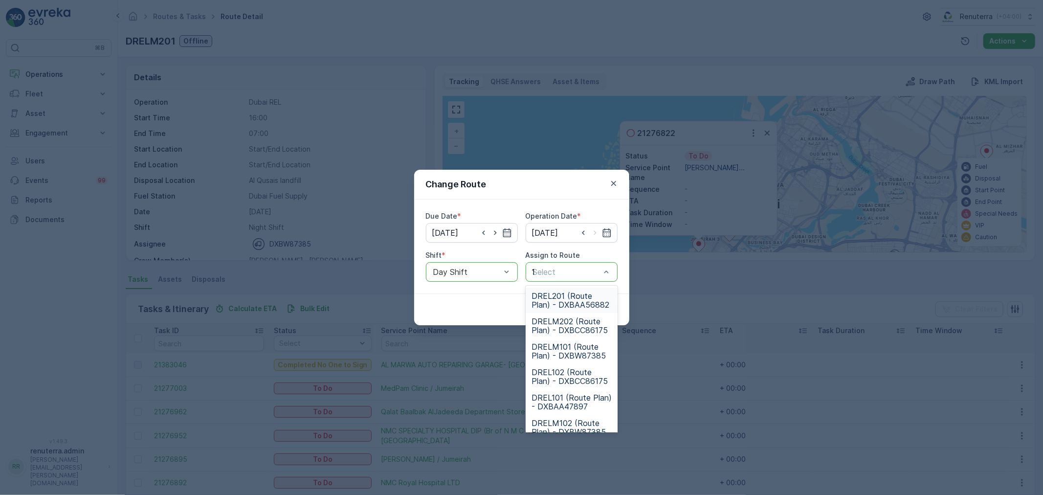
type input "101"
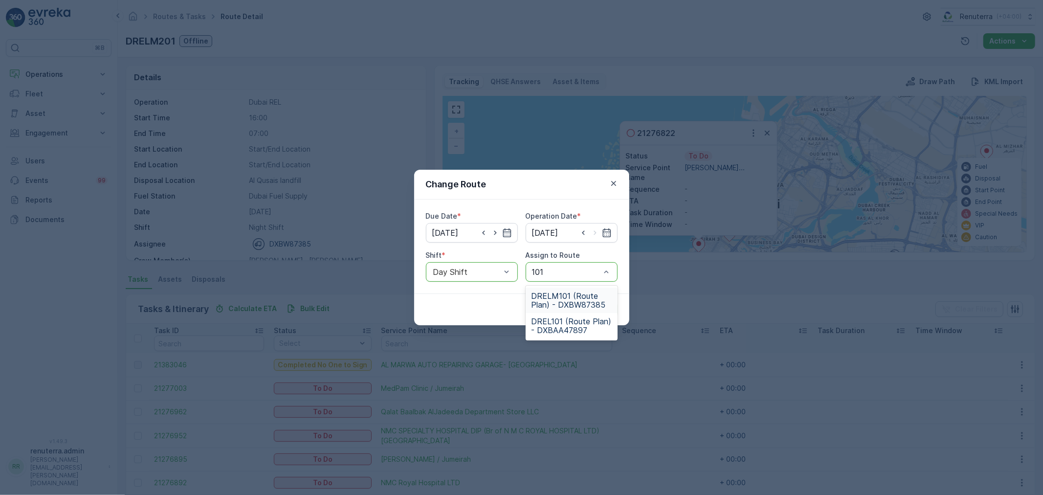
click at [588, 301] on span "DRELM101 (Route Plan) - DXBW87385" at bounding box center [572, 300] width 80 height 18
click at [599, 297] on div "Cancel Submit" at bounding box center [521, 309] width 215 height 32
click at [598, 297] on div "Cancel Submit" at bounding box center [521, 309] width 215 height 32
click at [573, 271] on div at bounding box center [562, 272] width 60 height 9
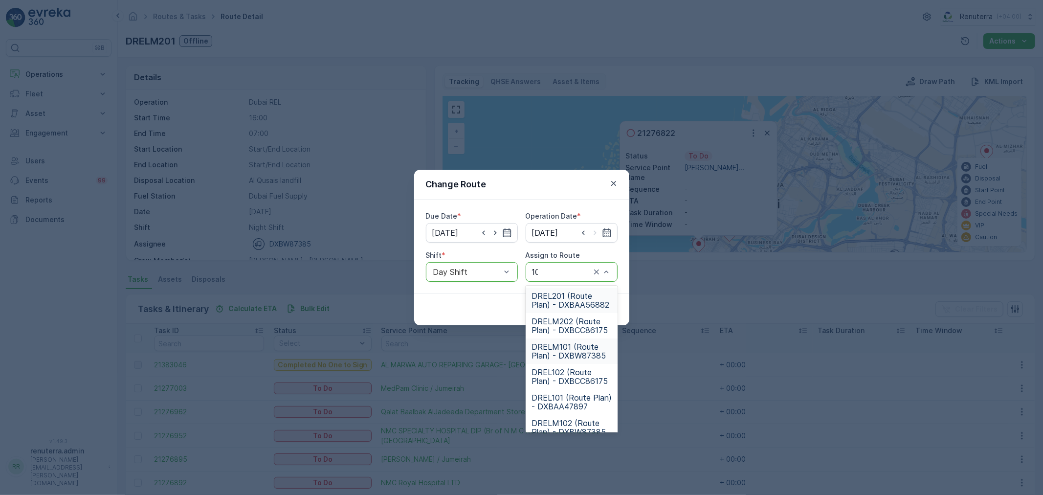
type input "101"
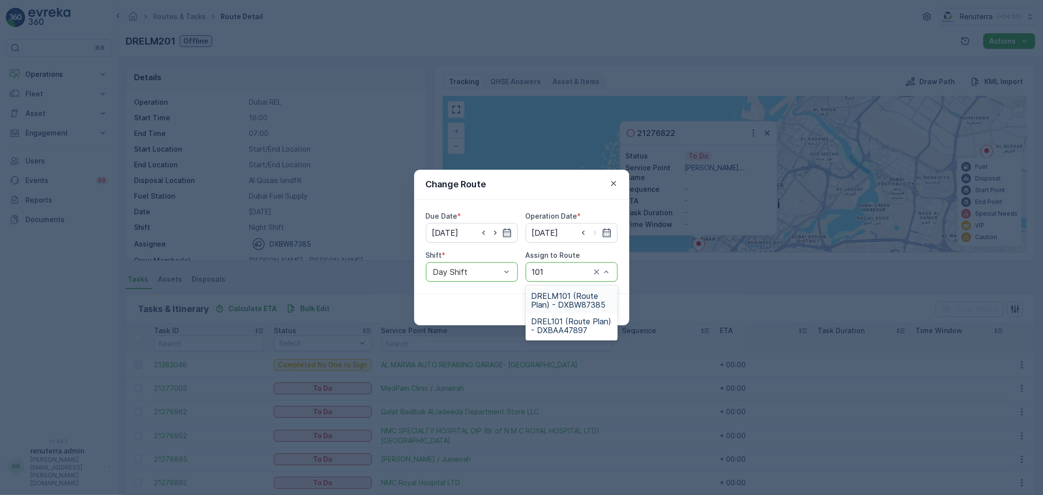
click at [566, 294] on span "DRELM101 (Route Plan) - DXBW87385" at bounding box center [572, 300] width 80 height 18
click at [592, 299] on div "Cancel Submit" at bounding box center [521, 309] width 215 height 32
click at [594, 304] on button "Submit" at bounding box center [600, 310] width 36 height 16
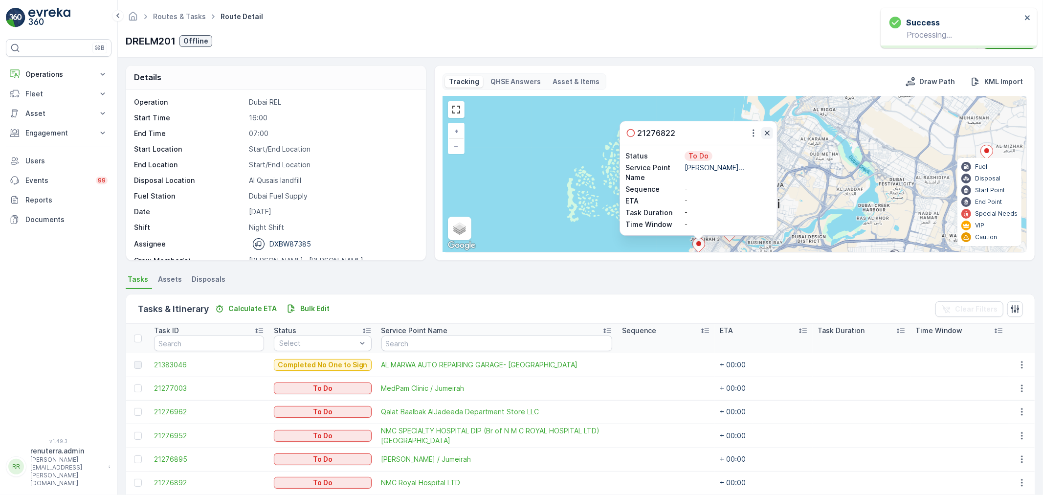
click at [773, 130] on div "21276822" at bounding box center [698, 132] width 157 height 23
drag, startPoint x: 769, startPoint y: 131, endPoint x: 770, endPoint y: 157, distance: 26.9
click at [768, 131] on icon "button" at bounding box center [767, 133] width 10 height 10
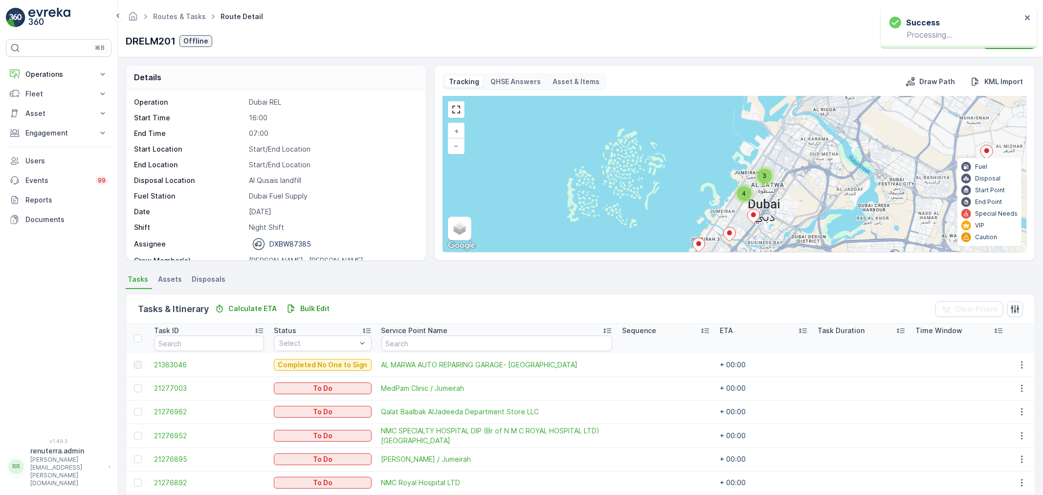
click at [742, 189] on div "4" at bounding box center [744, 193] width 15 height 15
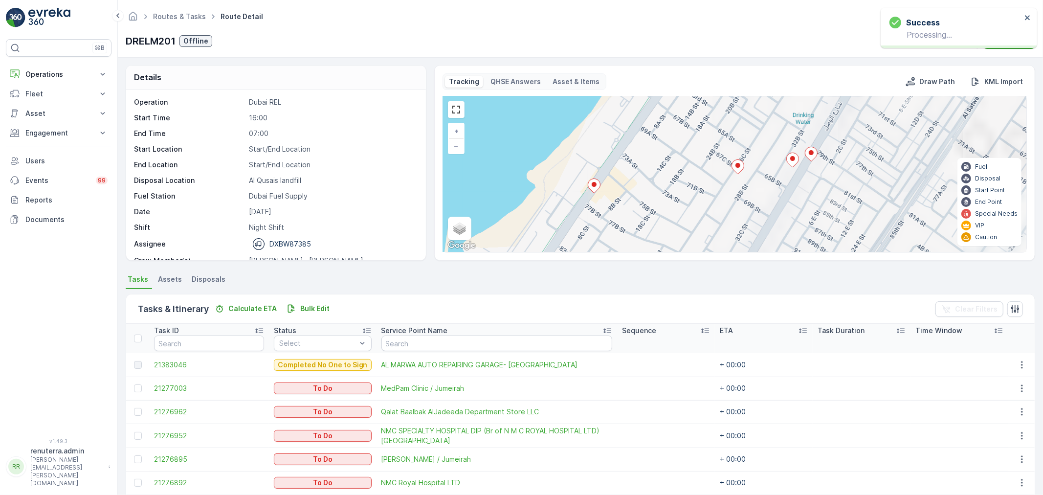
click at [585, 187] on div "3 2 + − Satellite Roadmap Terrain Hybrid Leaflet Keyboard shortcuts Map Data Ma…" at bounding box center [734, 174] width 583 height 156
click at [594, 181] on icon at bounding box center [594, 186] width 12 height 14
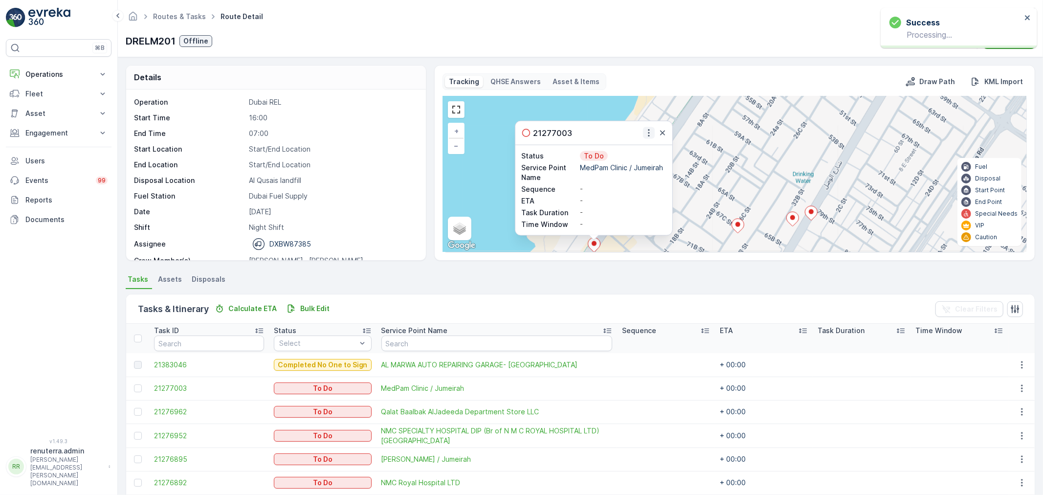
click at [646, 130] on icon "button" at bounding box center [649, 133] width 10 height 10
click at [652, 160] on div "Change Route" at bounding box center [637, 162] width 74 height 14
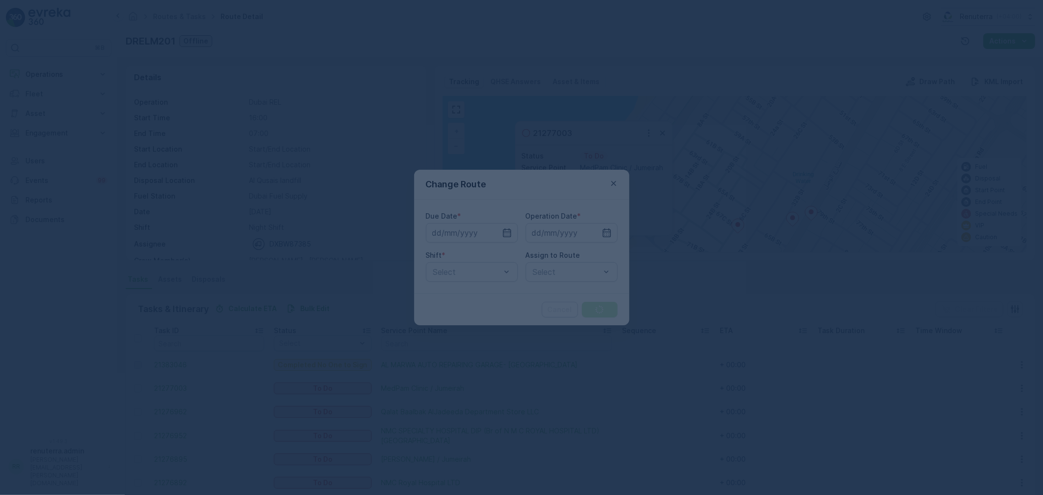
type input "[DATE]"
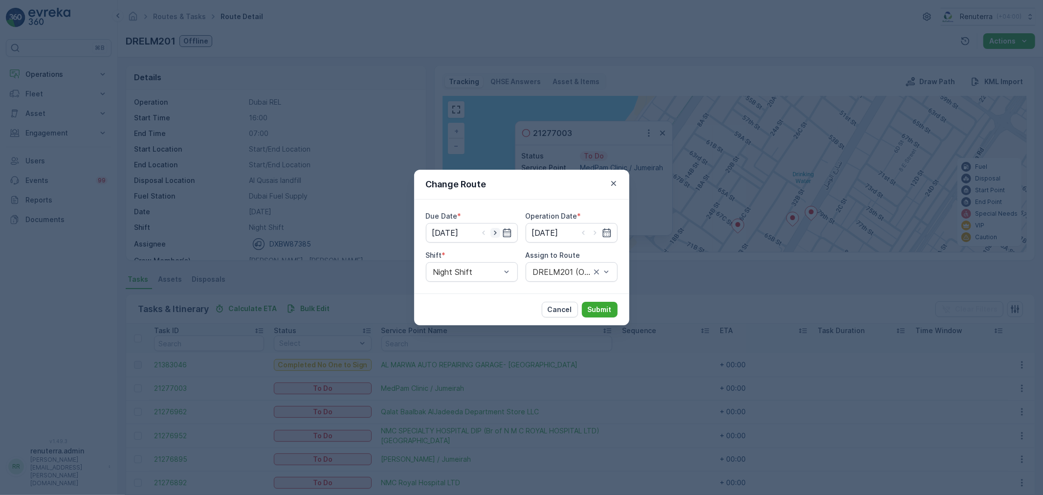
click at [496, 231] on icon "button" at bounding box center [496, 233] width 10 height 10
type input "04.09.2025"
click at [597, 233] on icon "button" at bounding box center [595, 233] width 10 height 10
type input "04.09.2025"
click at [484, 263] on div "Night Shift" at bounding box center [472, 272] width 92 height 20
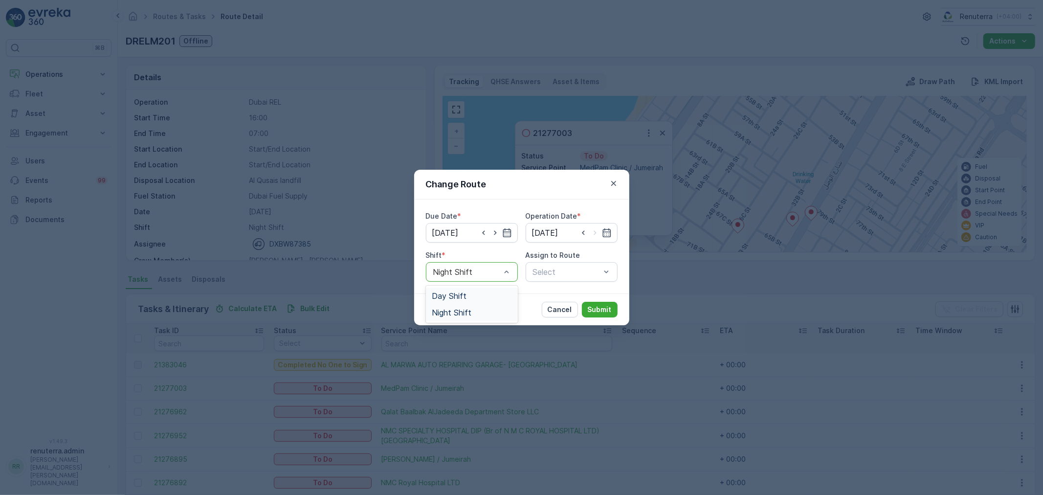
click at [479, 288] on div "Day Shift" at bounding box center [472, 296] width 92 height 17
click at [546, 273] on div at bounding box center [566, 272] width 69 height 9
click at [546, 272] on div at bounding box center [566, 272] width 69 height 9
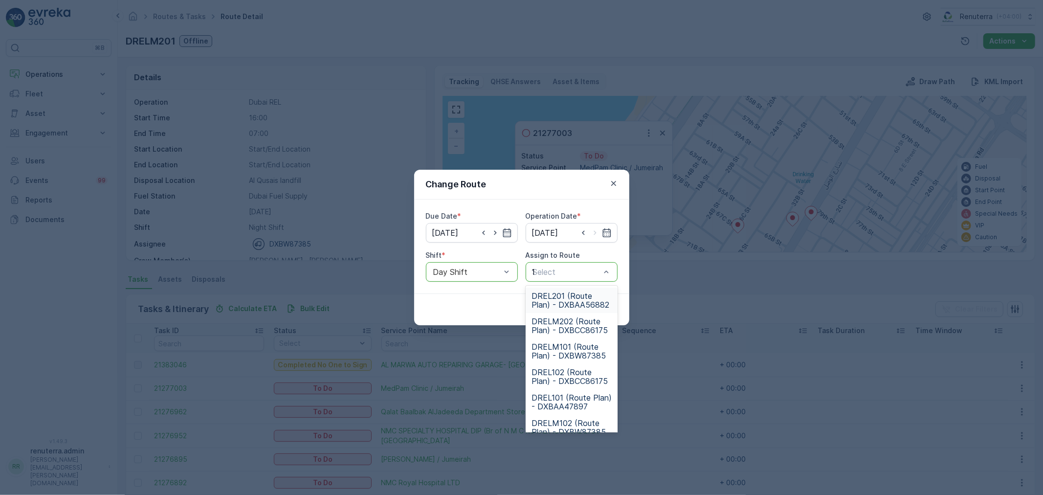
type input "102"
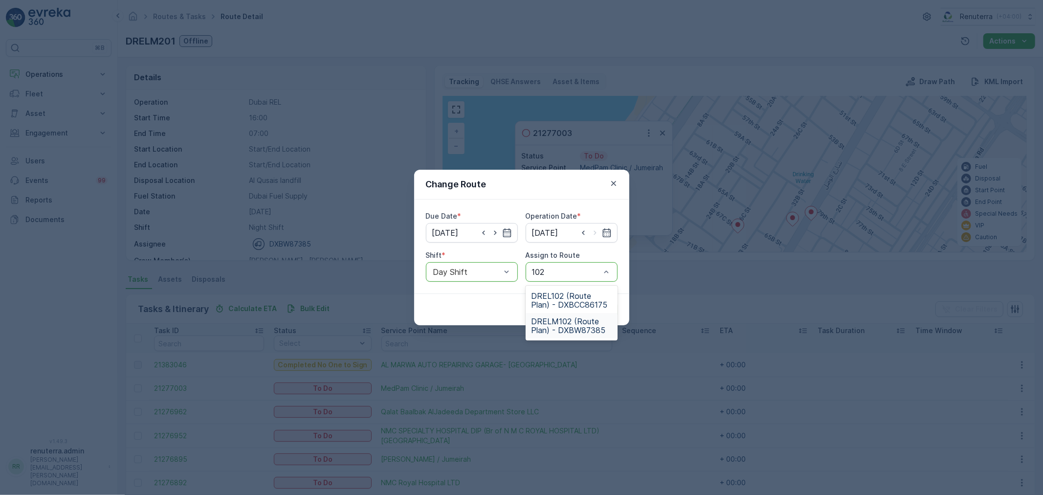
click at [586, 335] on div "DRELM102 (Route Plan) - DXBW87385" at bounding box center [572, 325] width 92 height 25
click at [603, 305] on p "Submit" at bounding box center [600, 310] width 24 height 10
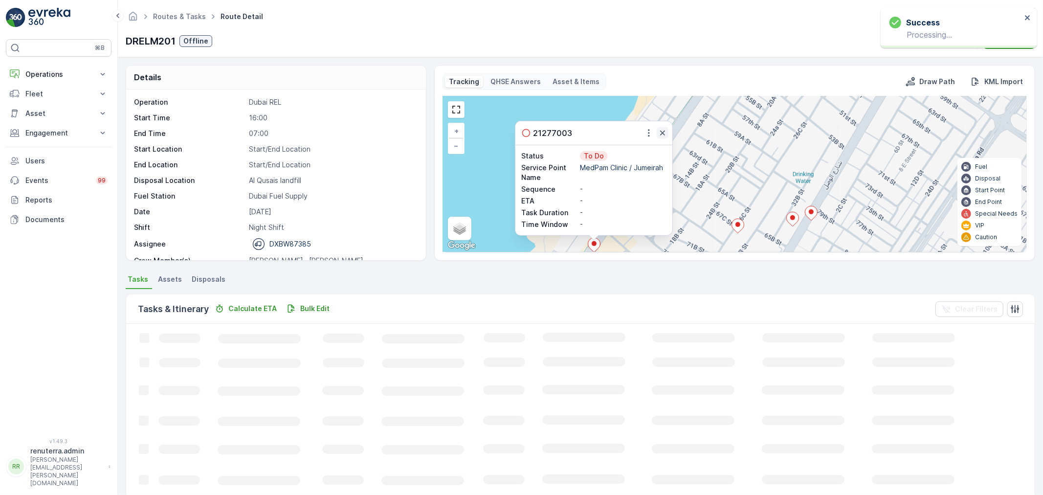
click at [657, 129] on button "button" at bounding box center [663, 133] width 12 height 12
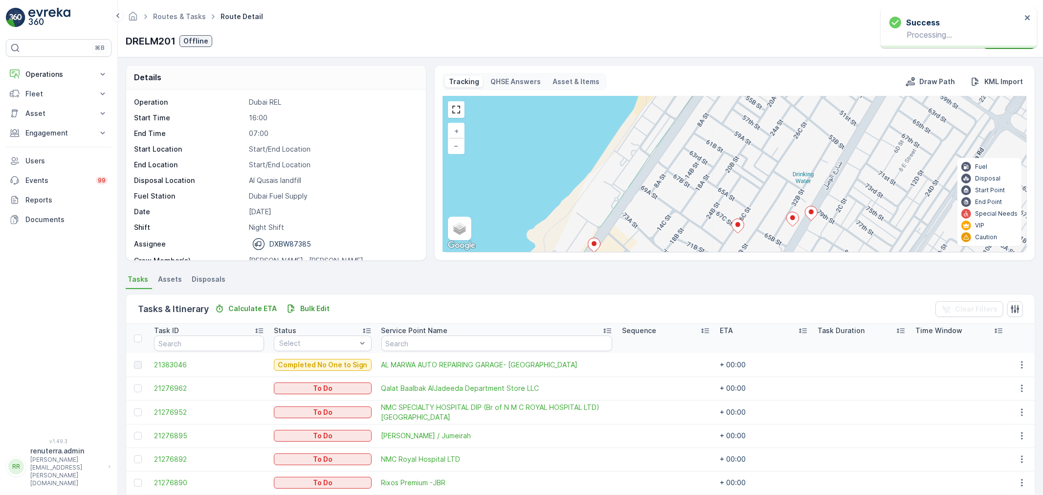
click at [662, 130] on div "3 2 + − Satellite Roadmap Terrain Hybrid Leaflet Keyboard shortcuts Map Data Ma…" at bounding box center [734, 174] width 583 height 156
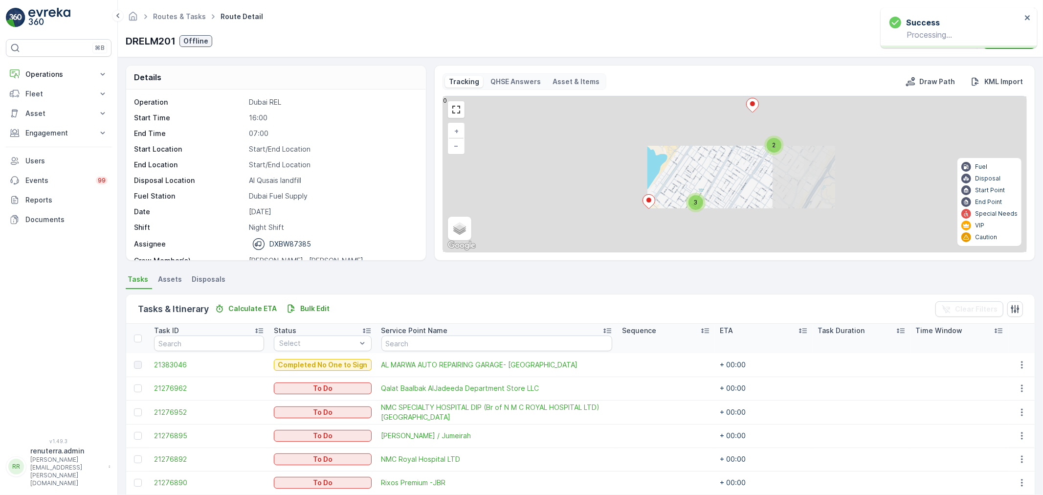
click at [700, 201] on div "3" at bounding box center [696, 202] width 15 height 15
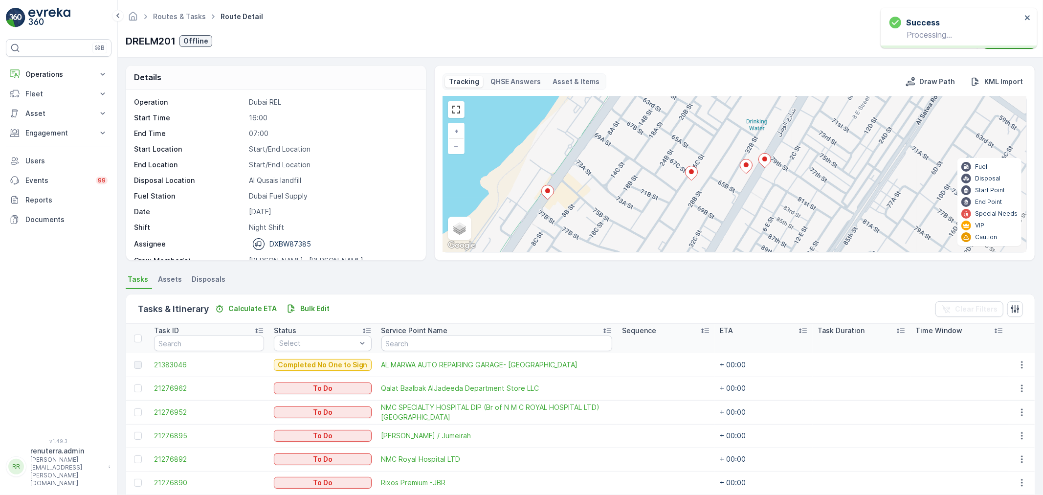
click at [688, 173] on icon at bounding box center [691, 173] width 12 height 14
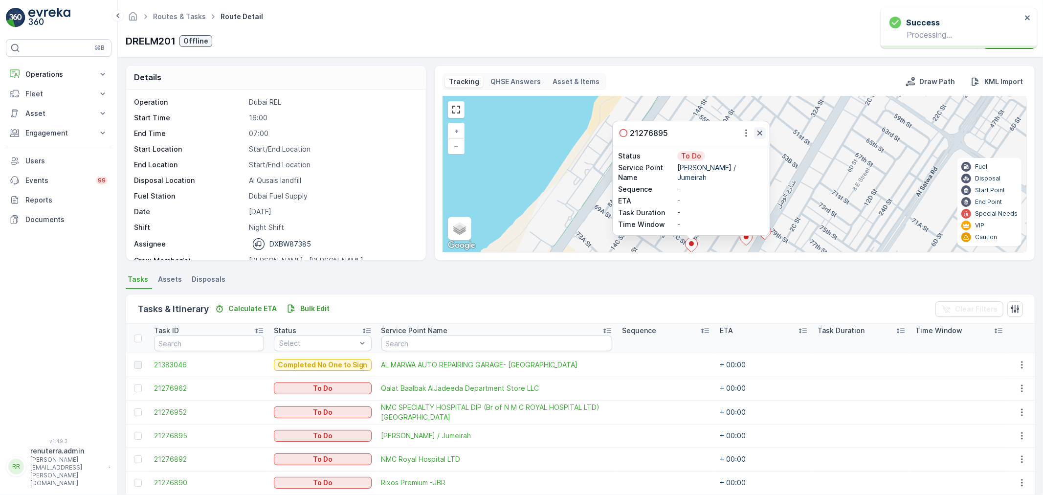
click at [763, 137] on icon "button" at bounding box center [760, 133] width 10 height 10
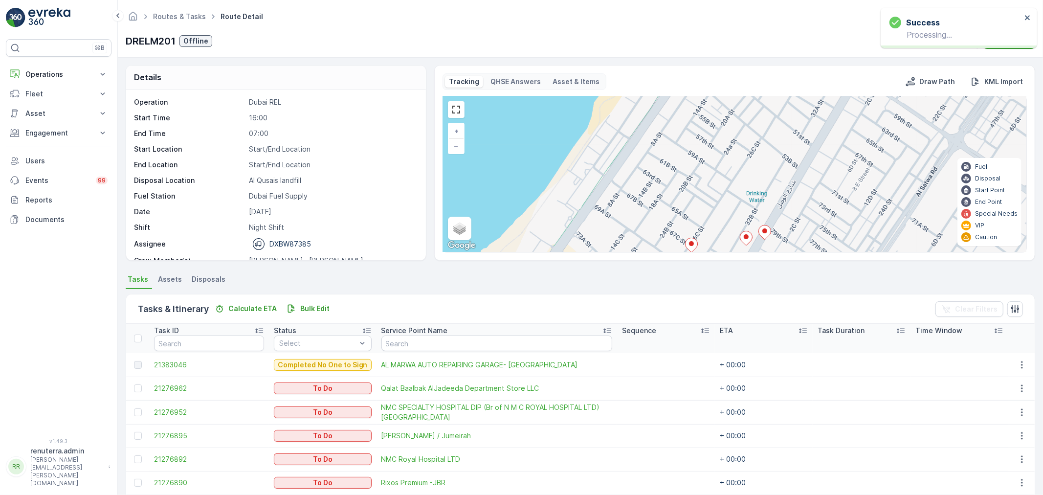
click at [748, 237] on icon at bounding box center [746, 238] width 12 height 14
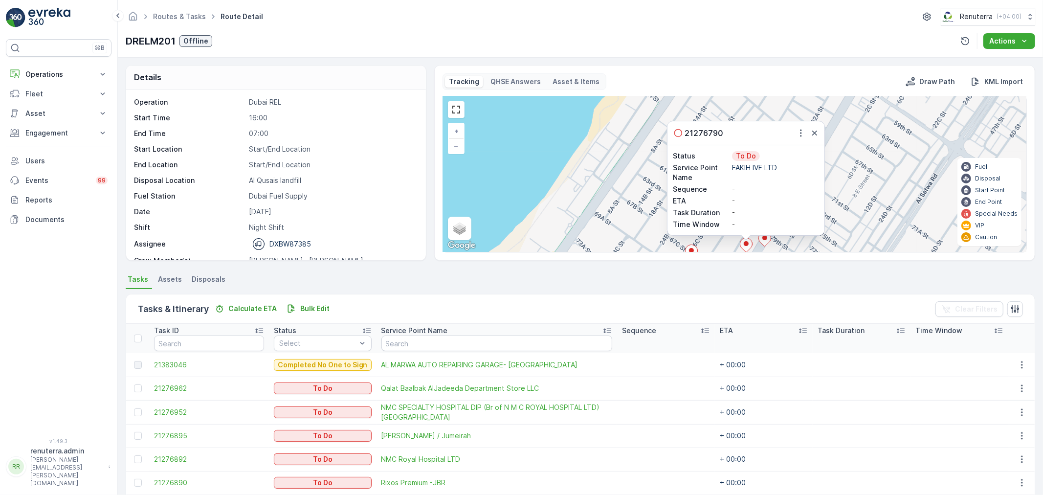
drag, startPoint x: 815, startPoint y: 130, endPoint x: 815, endPoint y: 149, distance: 19.1
click at [815, 130] on icon "button" at bounding box center [815, 133] width 10 height 10
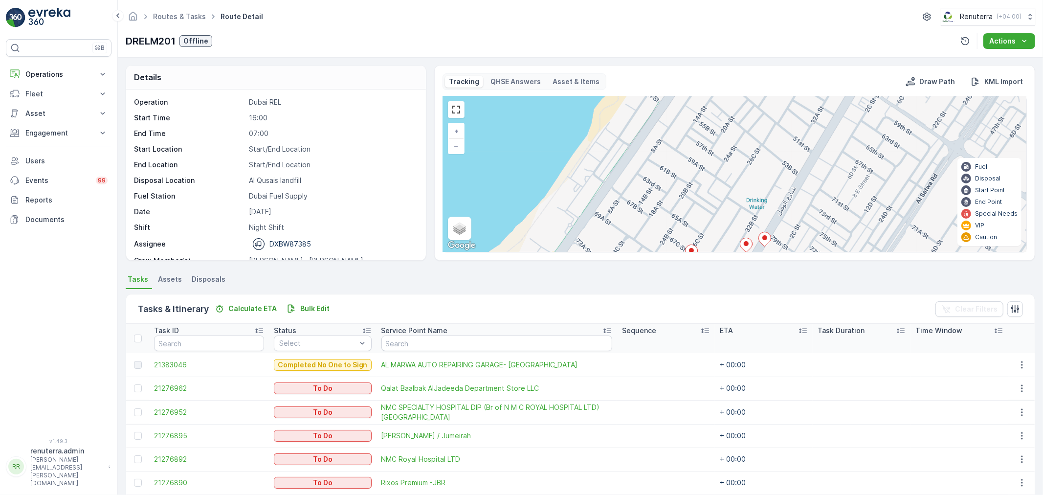
drag, startPoint x: 829, startPoint y: 193, endPoint x: 811, endPoint y: 114, distance: 81.4
click at [812, 121] on div "3 2 + − Satellite Roadmap Terrain Hybrid Leaflet Keyboard shortcuts Map Data Ma…" at bounding box center [734, 174] width 583 height 156
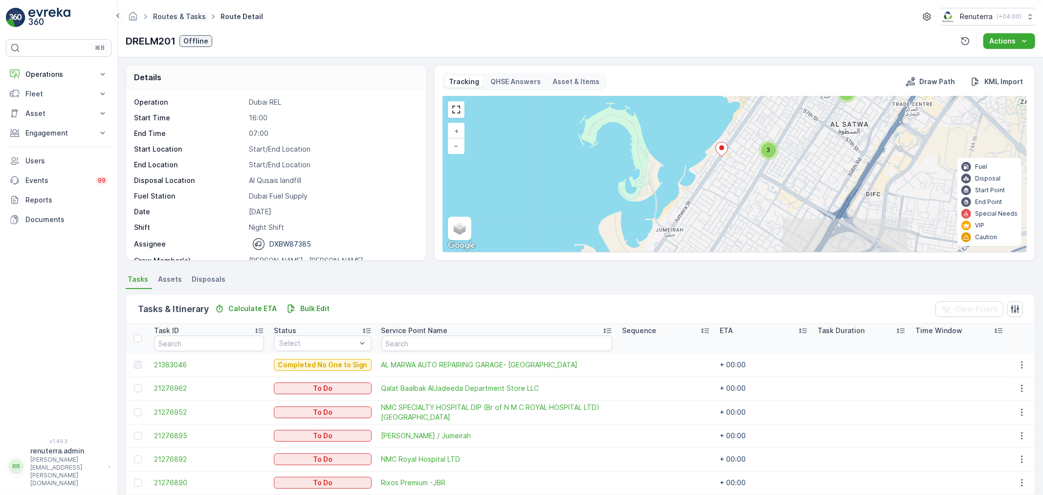
click at [169, 16] on link "Routes & Tasks" at bounding box center [179, 16] width 53 height 8
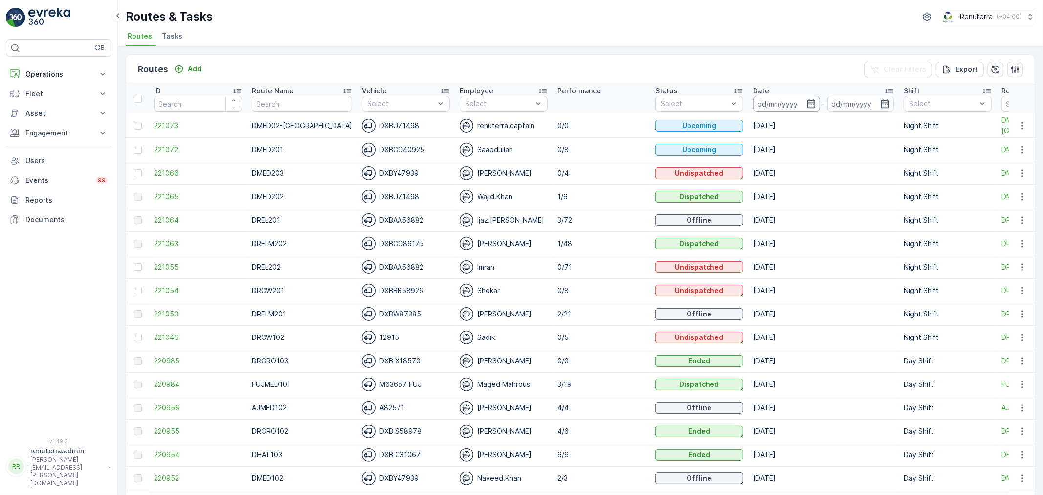
click at [763, 103] on input at bounding box center [786, 104] width 67 height 16
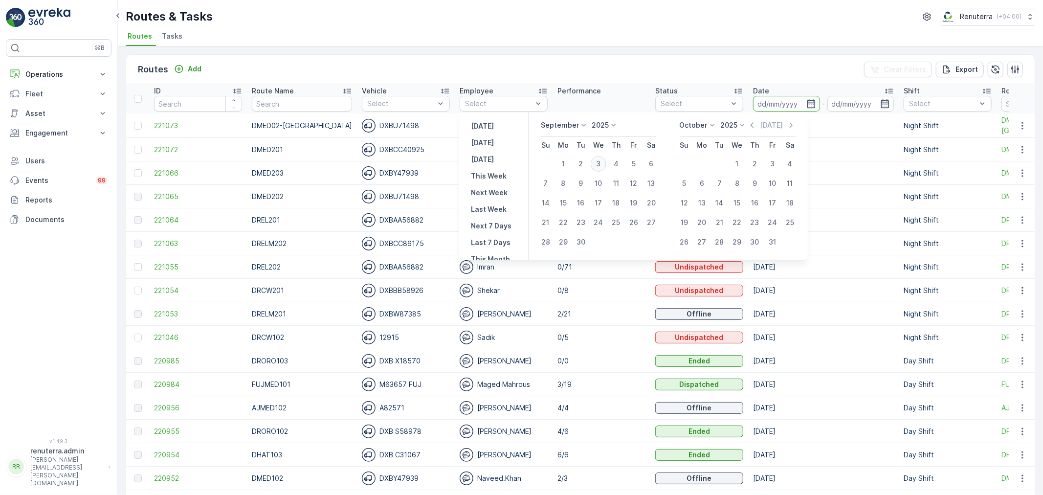
click at [593, 160] on div "3" at bounding box center [599, 164] width 16 height 16
type input "[DATE]"
click at [596, 161] on div "3" at bounding box center [599, 164] width 16 height 16
type input "[DATE]"
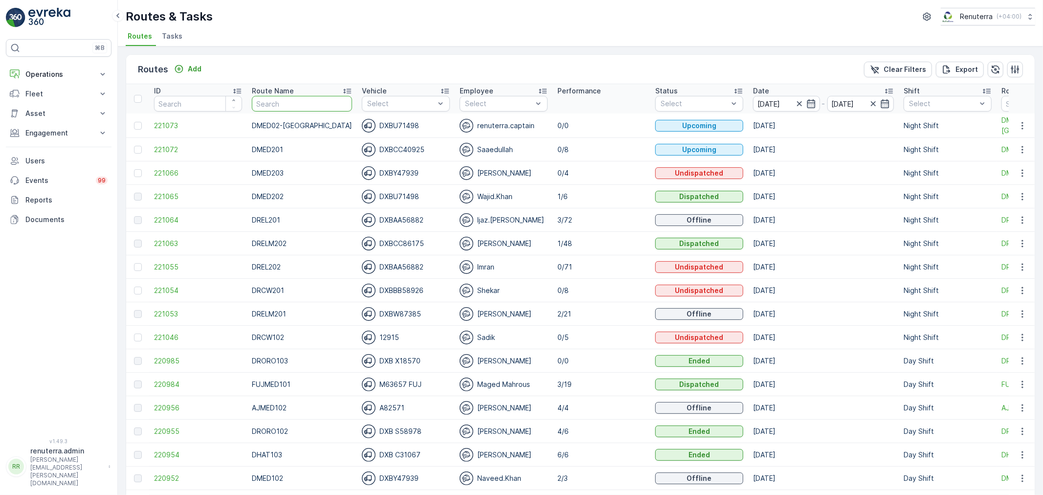
click at [277, 99] on input "text" at bounding box center [302, 104] width 100 height 16
type input "RCW201"
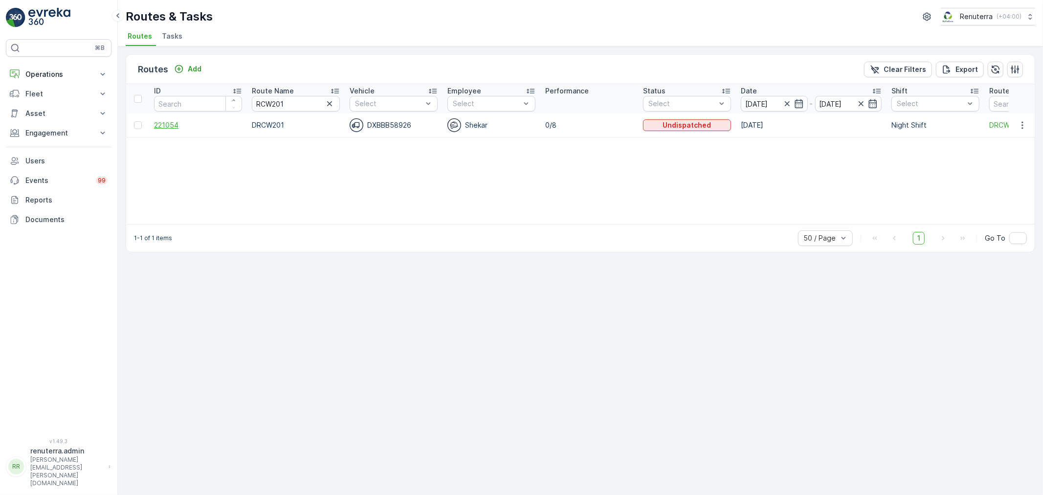
click at [198, 125] on span "221054" at bounding box center [198, 125] width 88 height 10
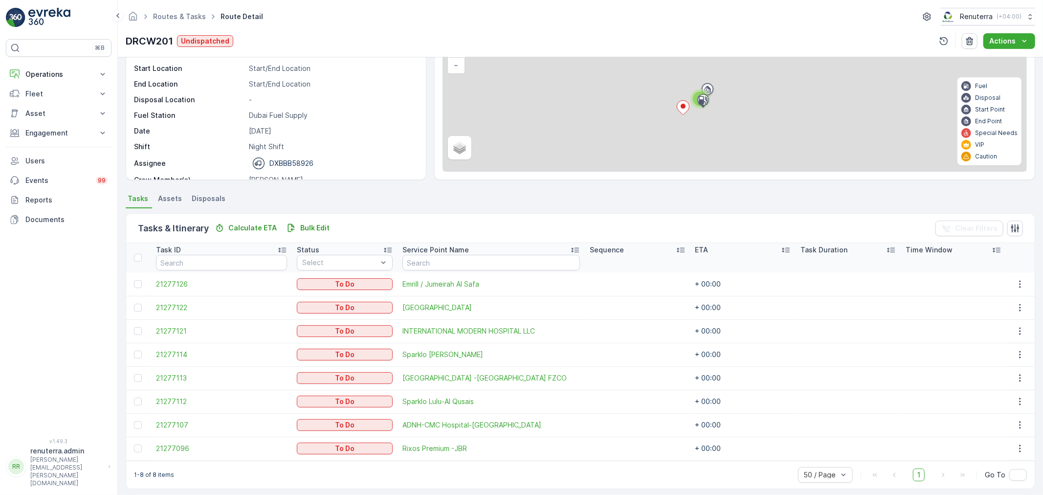
scroll to position [87, 0]
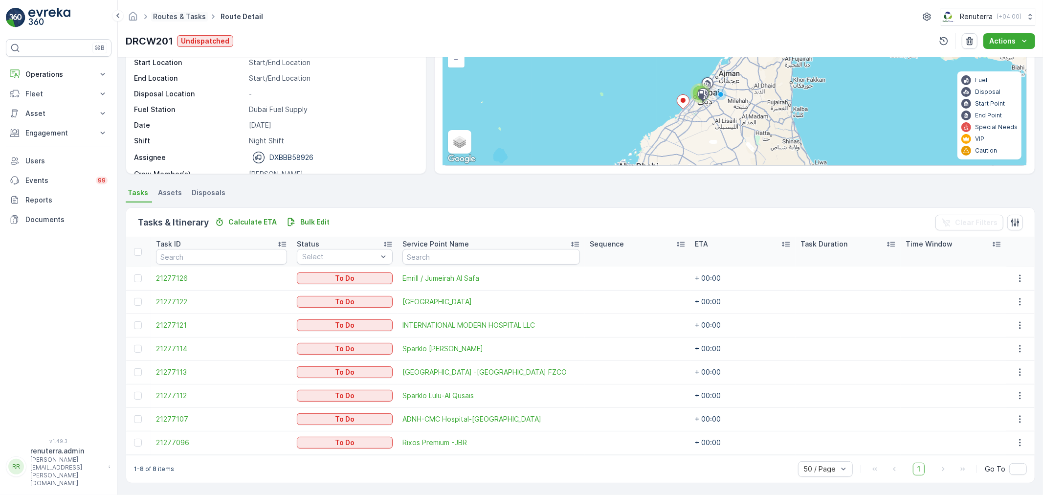
click at [195, 18] on link "Routes & Tasks" at bounding box center [179, 16] width 53 height 8
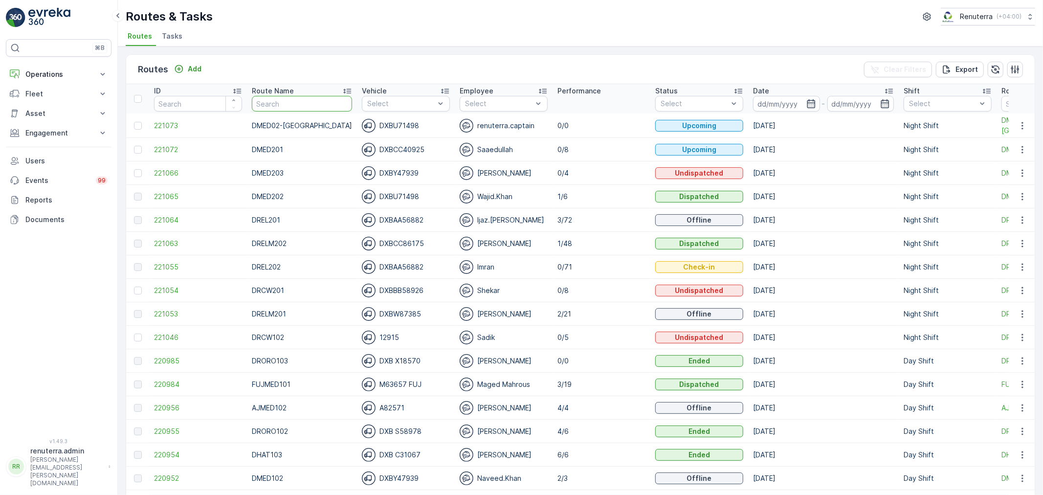
click at [299, 103] on input "text" at bounding box center [302, 104] width 100 height 16
type input "R"
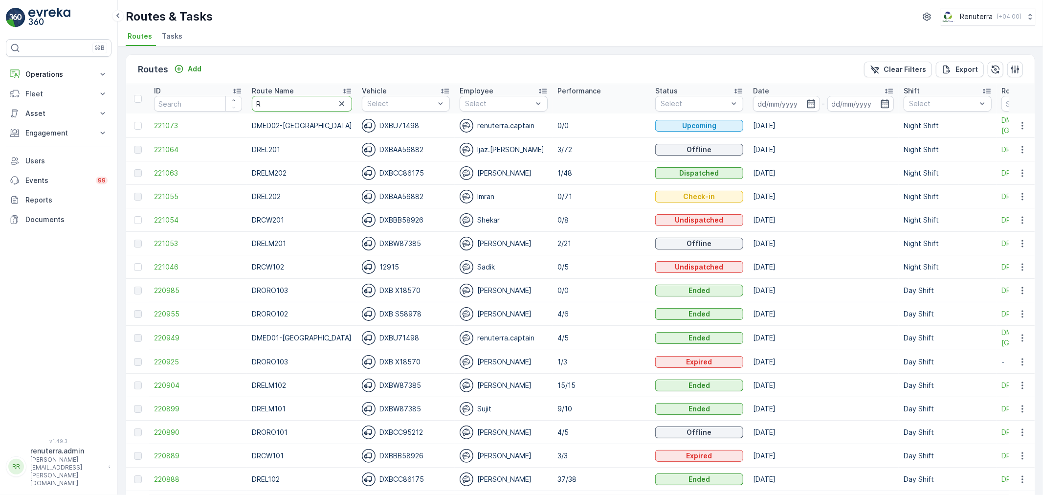
click at [301, 103] on input "R" at bounding box center [302, 104] width 100 height 16
type input "RCW201"
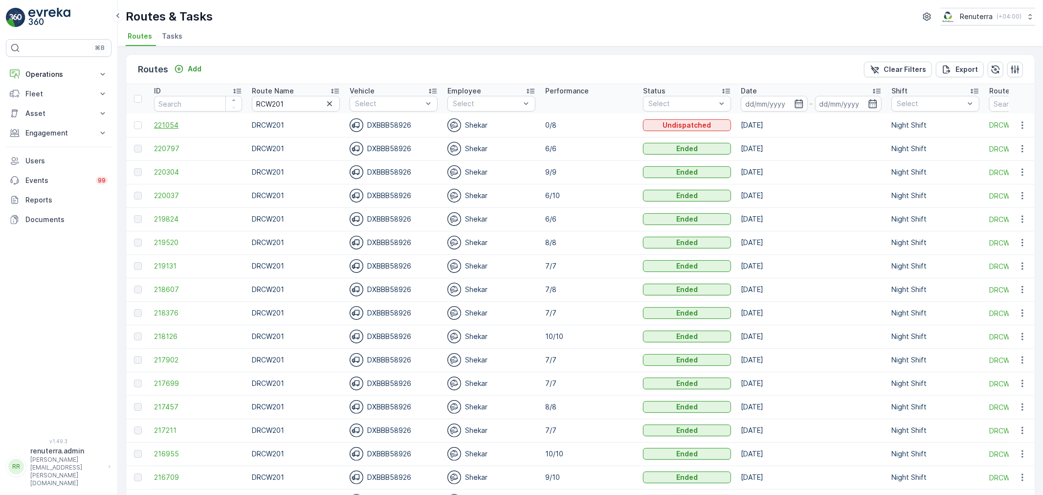
click at [218, 124] on span "221054" at bounding box center [198, 125] width 88 height 10
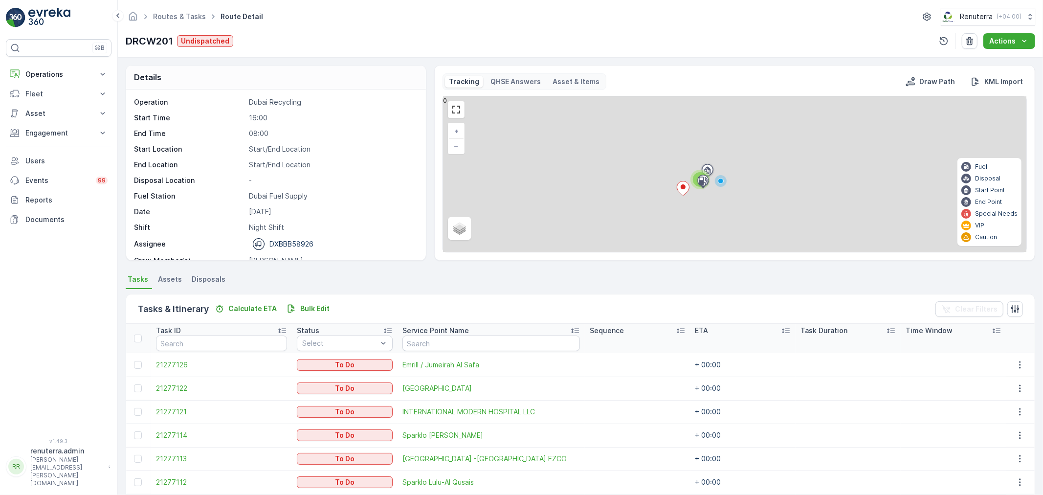
click at [217, 123] on p "Start Time" at bounding box center [189, 118] width 111 height 10
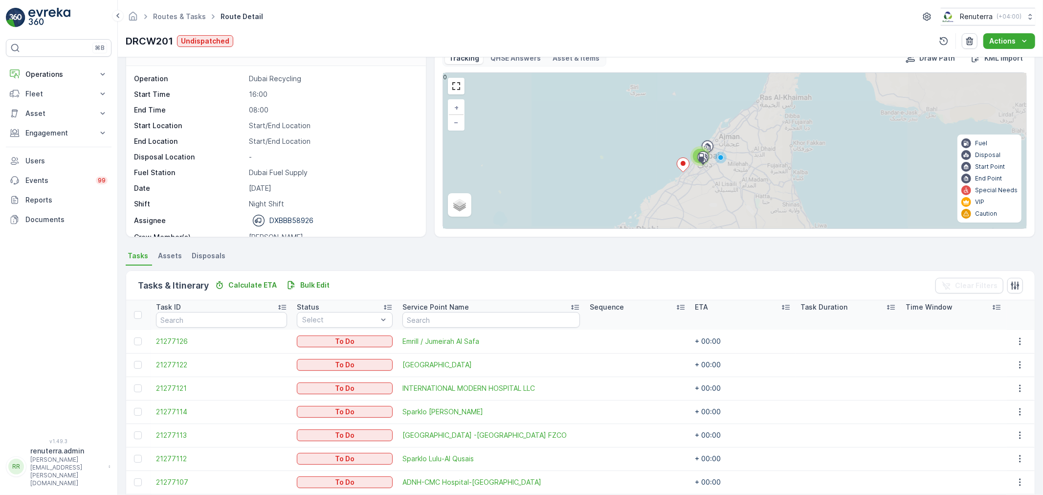
scroll to position [87, 0]
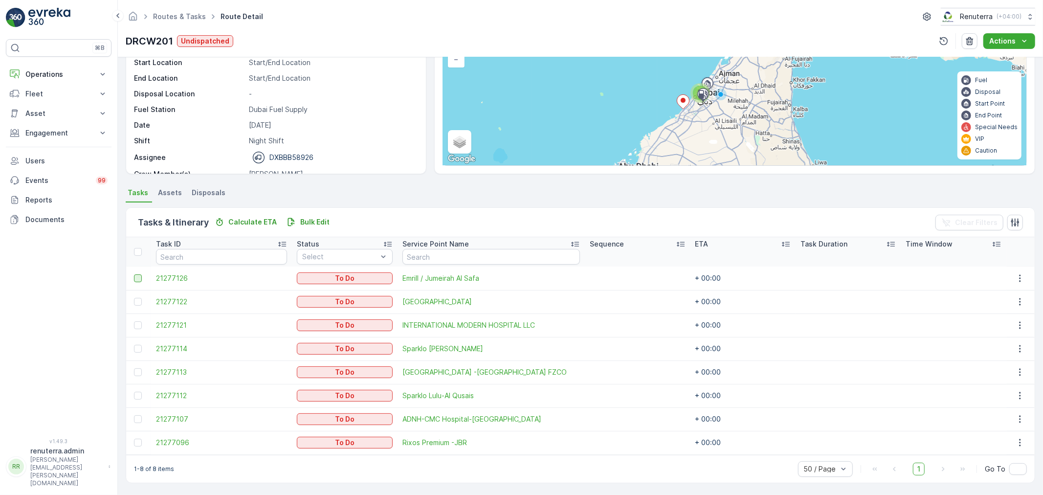
click at [141, 277] on div at bounding box center [138, 278] width 8 height 8
click at [134, 274] on input "checkbox" at bounding box center [134, 274] width 0 height 0
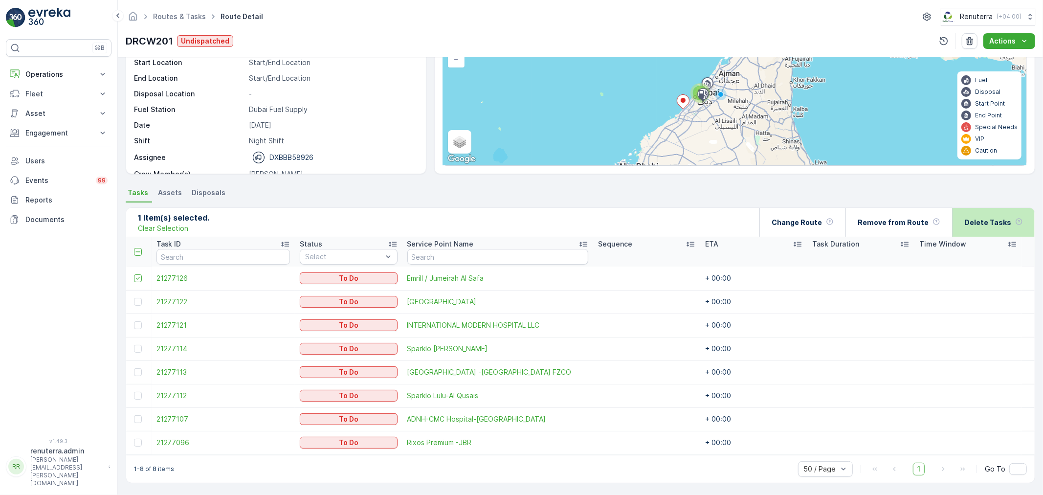
click at [976, 228] on div "Delete Tasks" at bounding box center [993, 222] width 59 height 29
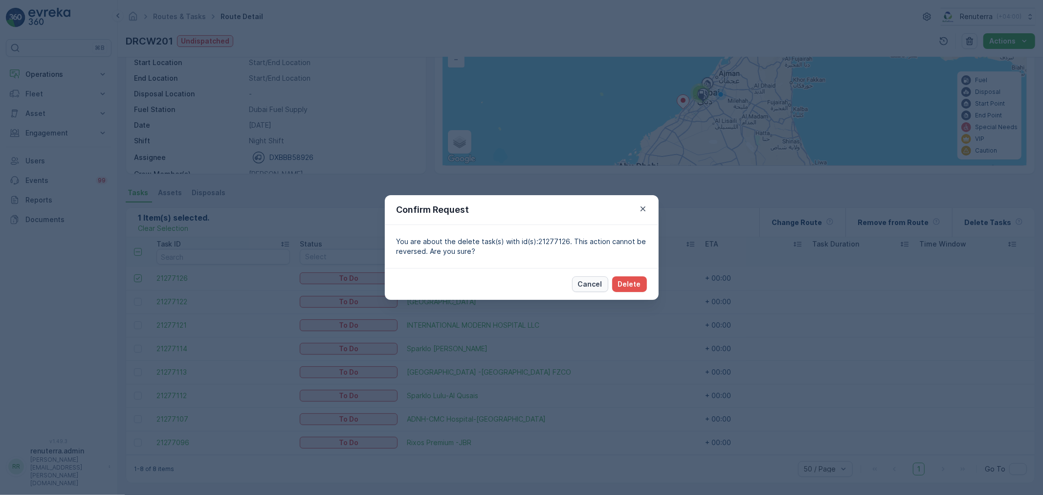
click at [593, 286] on p "Cancel" at bounding box center [590, 284] width 24 height 10
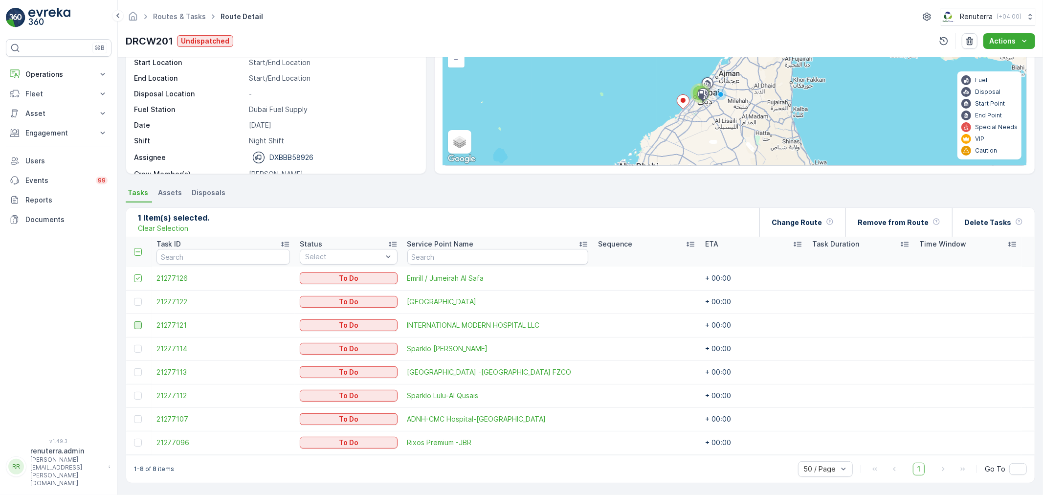
click at [139, 325] on div at bounding box center [138, 325] width 8 height 8
click at [134, 321] on input "checkbox" at bounding box center [134, 321] width 0 height 0
click at [144, 267] on td at bounding box center [138, 278] width 25 height 23
click at [139, 274] on div at bounding box center [138, 278] width 8 height 8
click at [134, 274] on input "checkbox" at bounding box center [134, 274] width 0 height 0
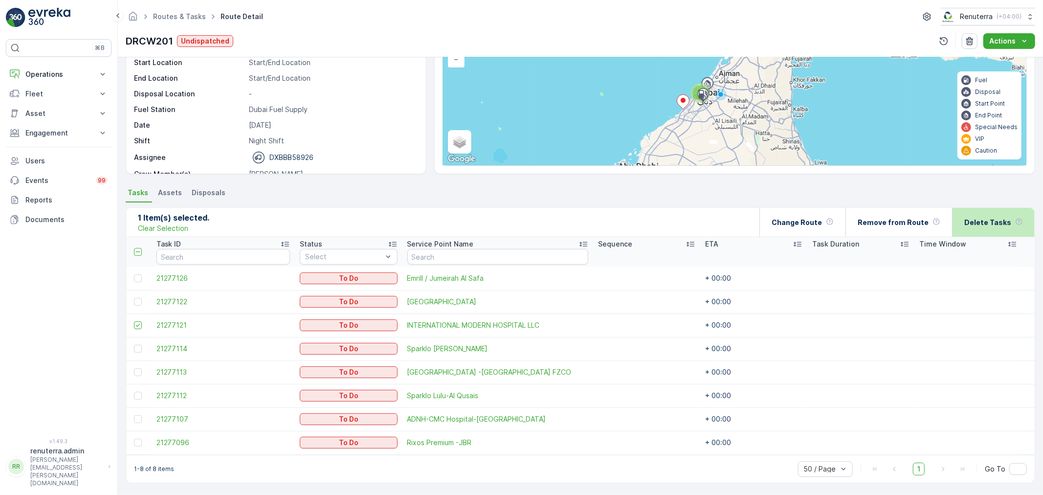
click at [993, 227] on div "Delete Tasks" at bounding box center [993, 222] width 59 height 29
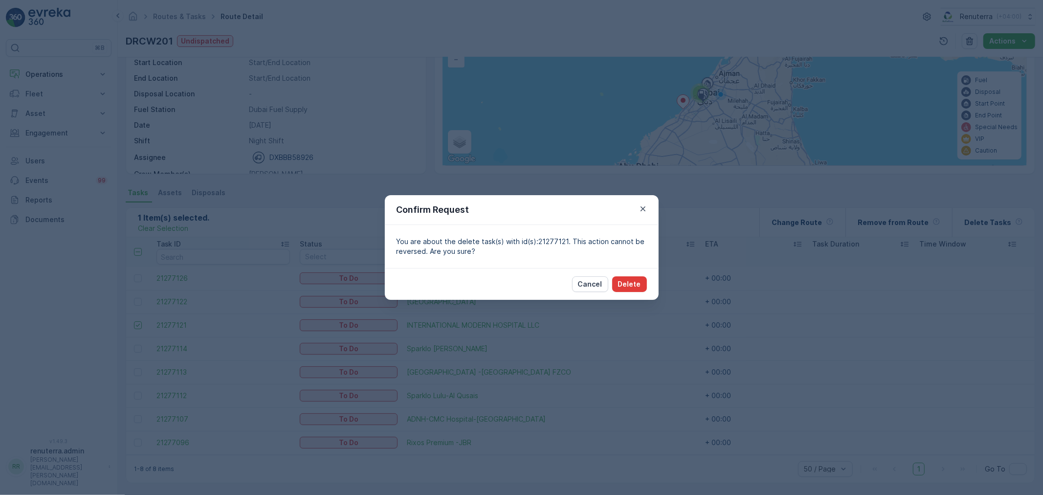
click at [637, 286] on p "Delete" at bounding box center [629, 284] width 23 height 10
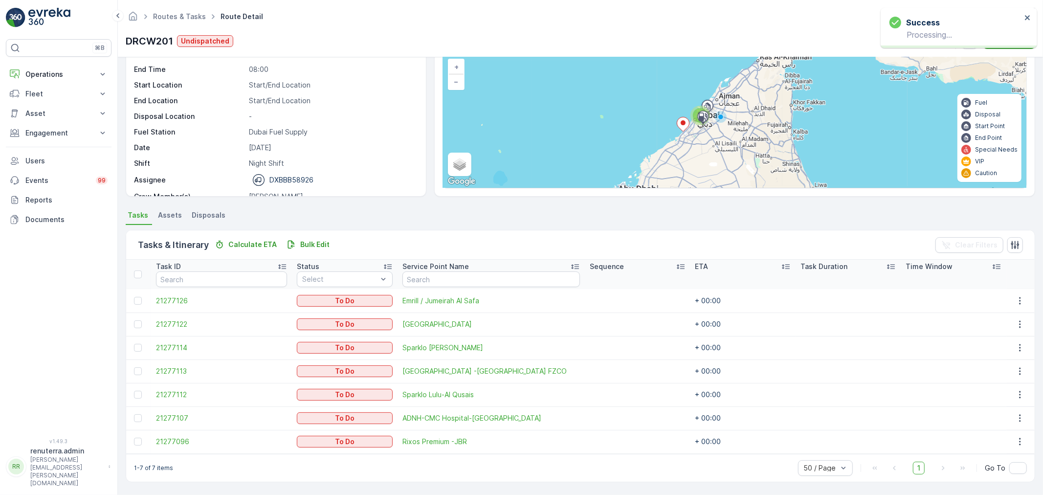
scroll to position [64, 0]
click at [178, 17] on link "Routes & Tasks" at bounding box center [179, 16] width 53 height 8
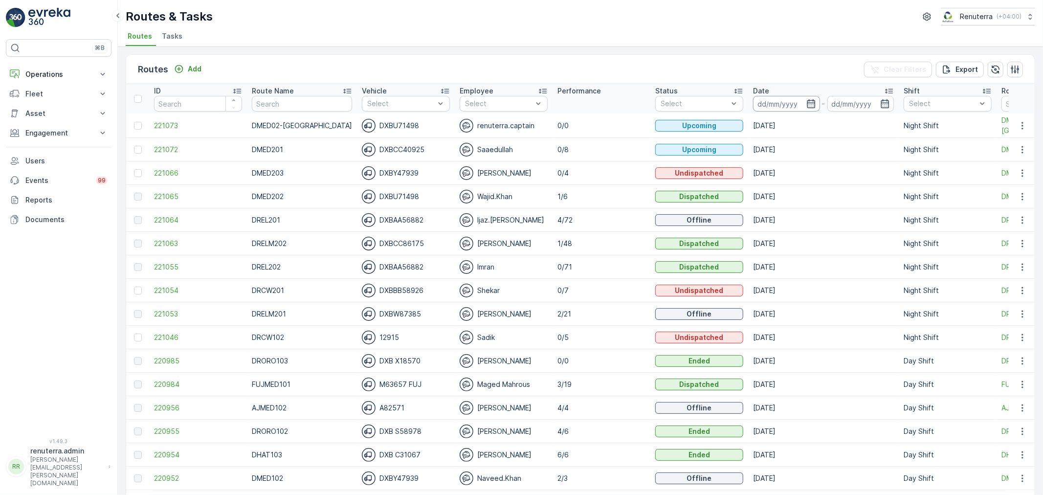
drag, startPoint x: 774, startPoint y: 101, endPoint x: 773, endPoint y: 109, distance: 7.9
click at [774, 101] on input at bounding box center [786, 104] width 67 height 16
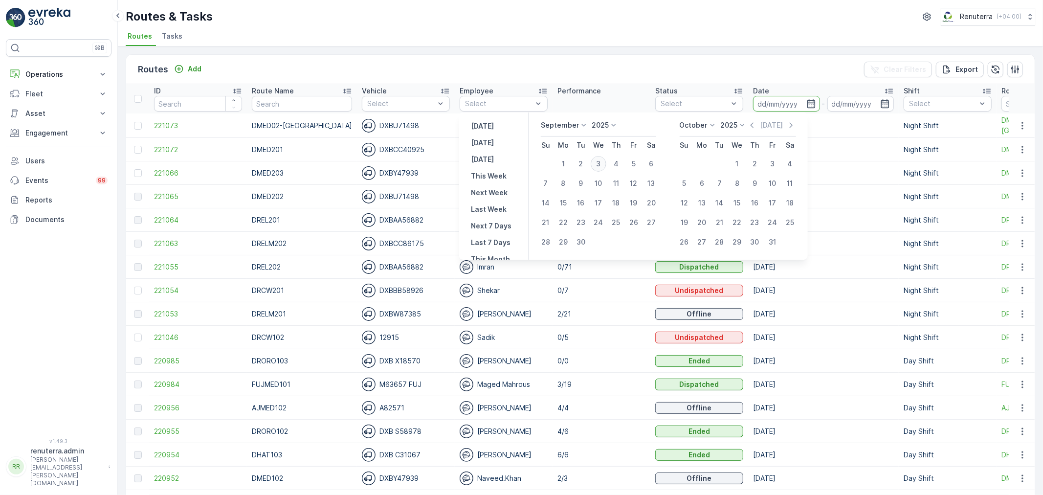
click at [604, 160] on div "3" at bounding box center [599, 164] width 16 height 16
type input "[DATE]"
click at [604, 160] on div "3" at bounding box center [599, 164] width 16 height 16
type input "03.09.2025"
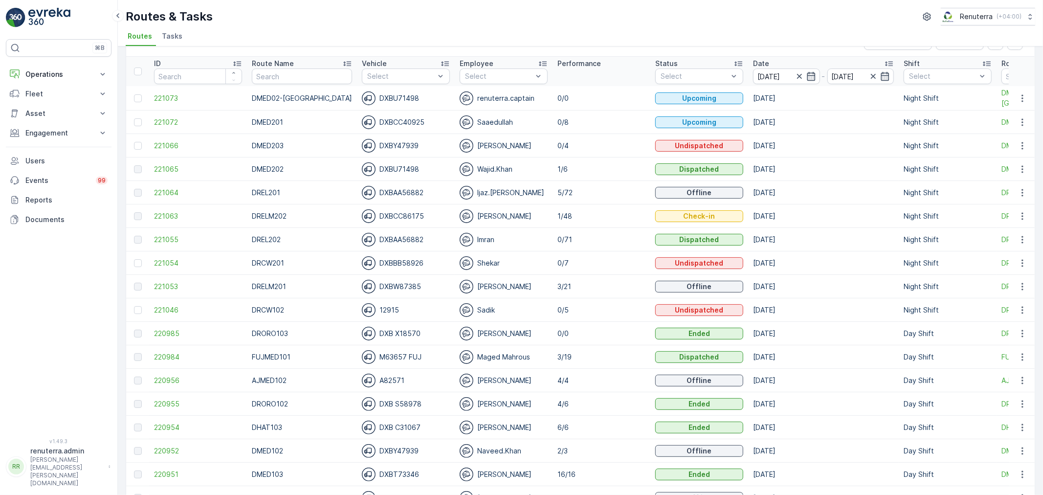
scroll to position [54, 0]
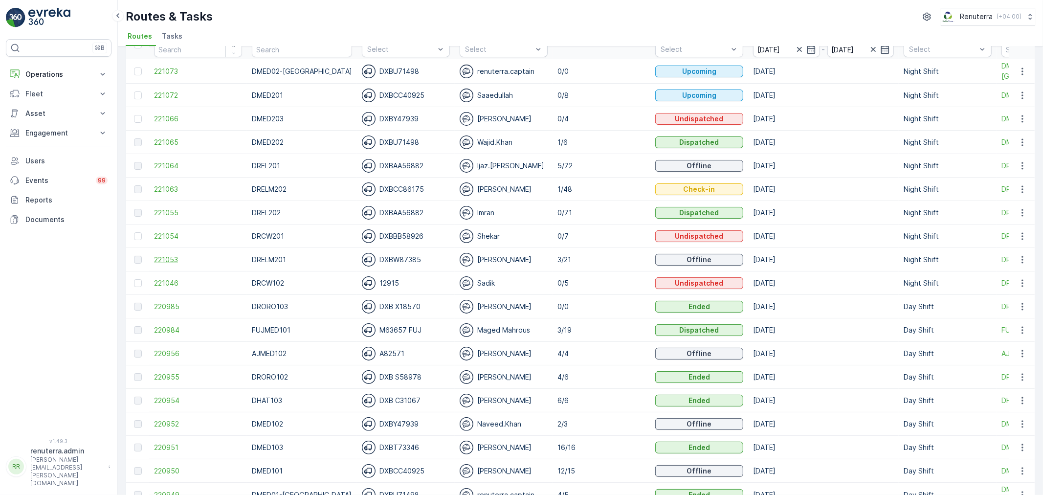
click at [166, 262] on span "221053" at bounding box center [198, 260] width 88 height 10
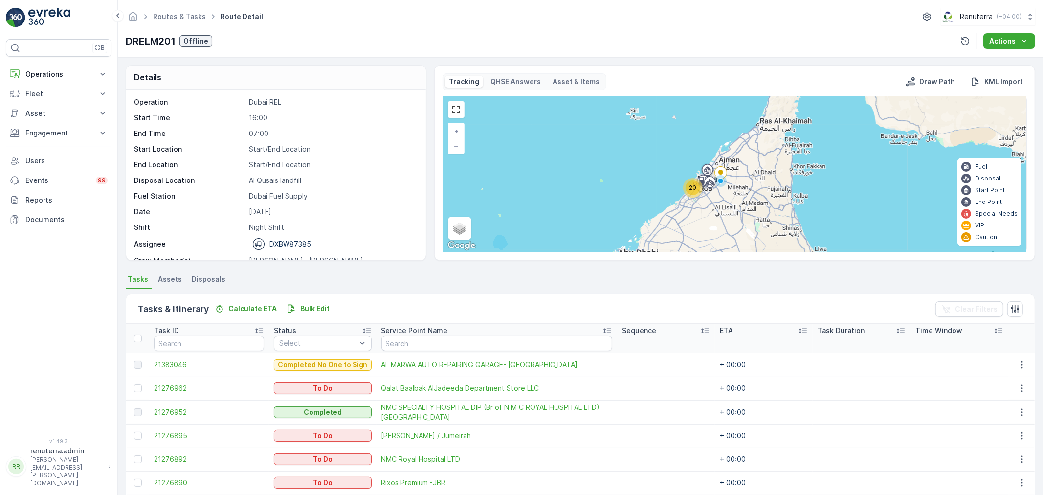
click at [692, 192] on div "20" at bounding box center [693, 187] width 15 height 15
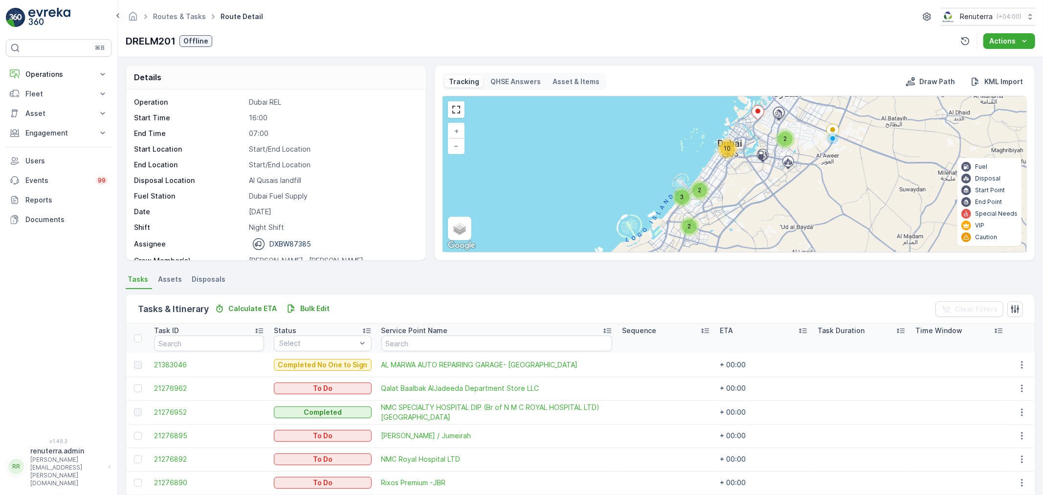
click at [724, 149] on span "10" at bounding box center [727, 148] width 7 height 7
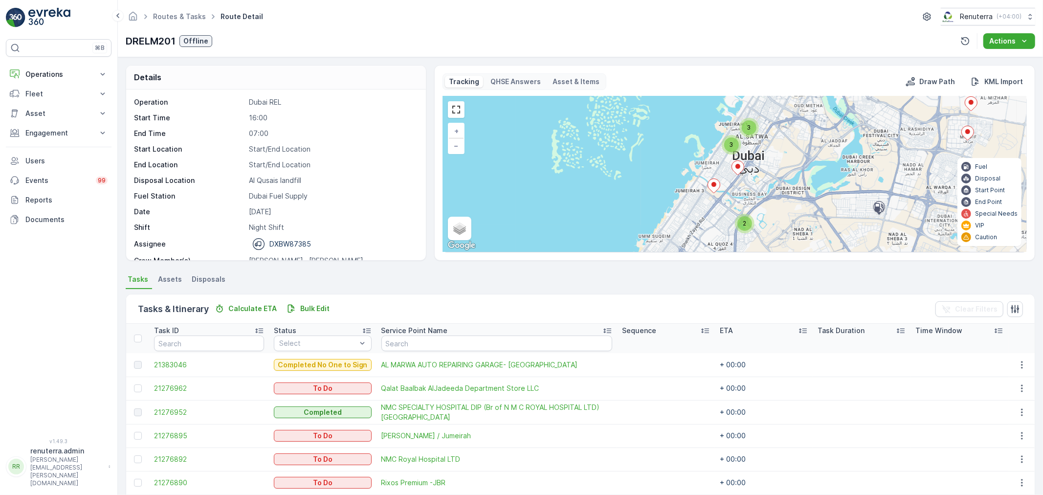
click at [737, 145] on div "3" at bounding box center [731, 144] width 15 height 15
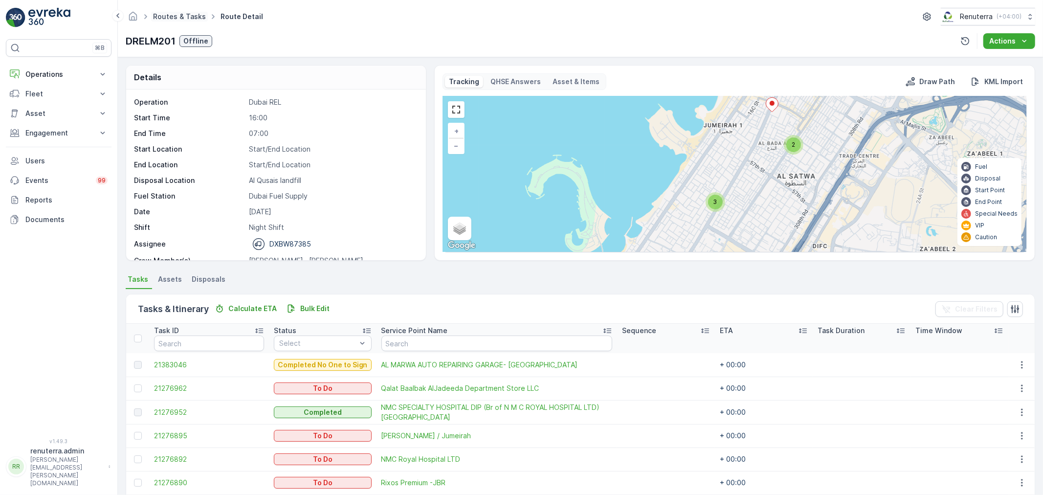
click at [187, 18] on link "Routes & Tasks" at bounding box center [179, 16] width 53 height 8
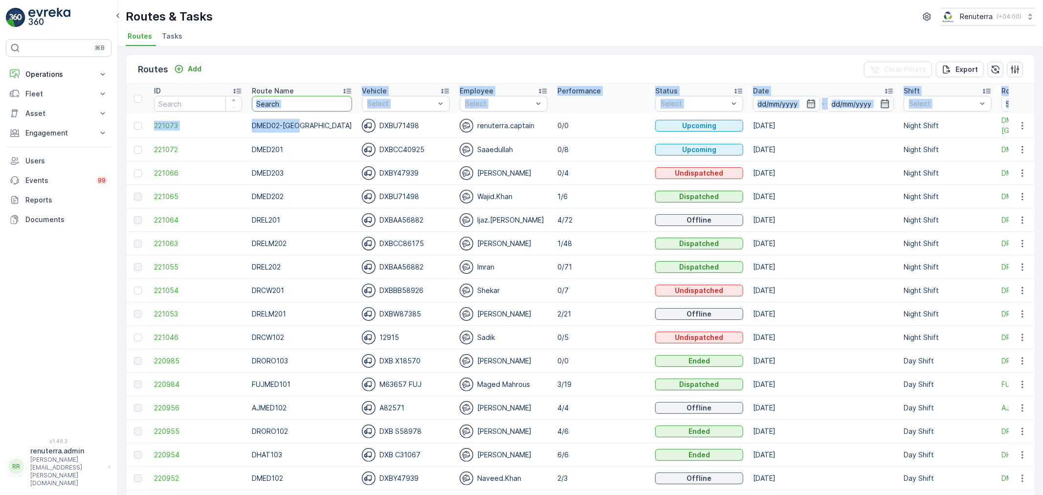
click at [294, 105] on input "text" at bounding box center [302, 104] width 100 height 16
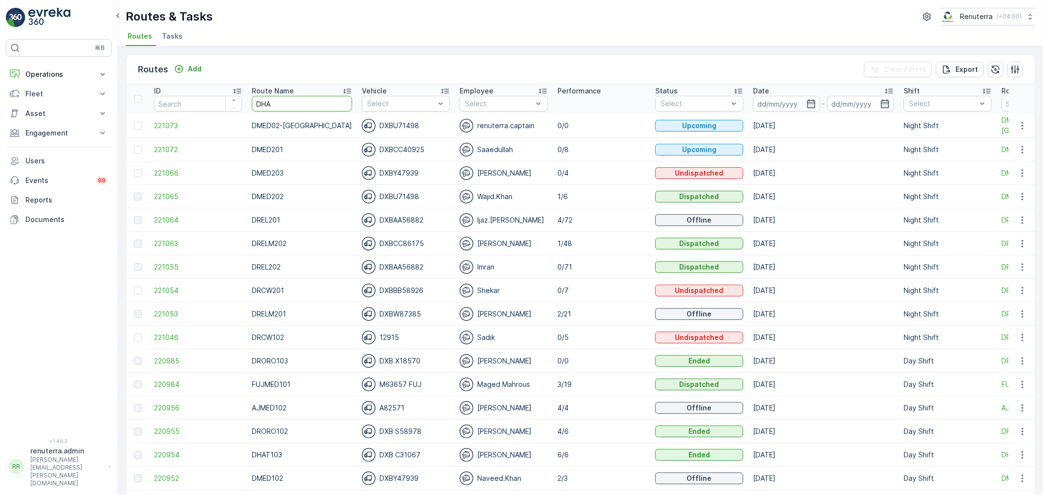
type input "DHAT"
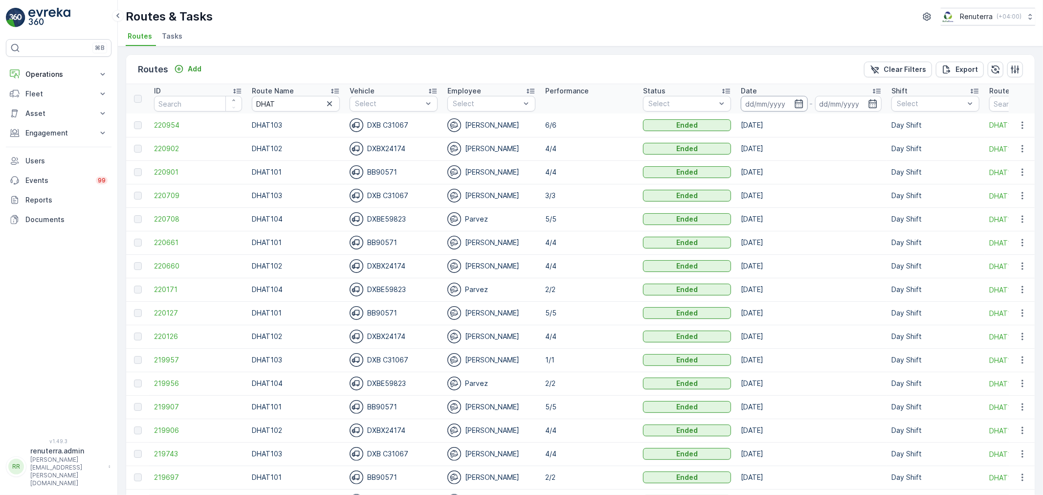
click at [771, 110] on input at bounding box center [774, 104] width 67 height 16
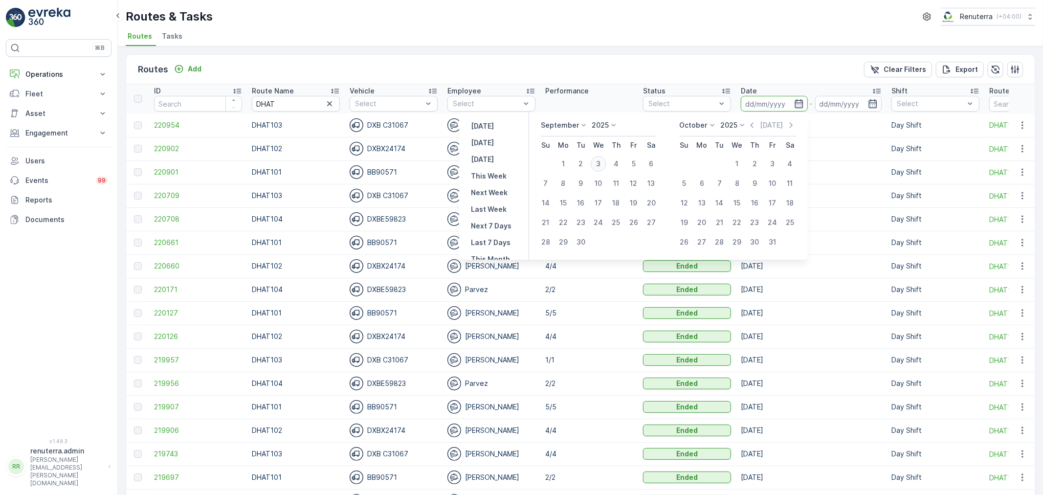
click at [603, 158] on div "3" at bounding box center [599, 164] width 16 height 16
type input "[DATE]"
click at [603, 158] on div "3" at bounding box center [599, 164] width 16 height 16
type input "[DATE]"
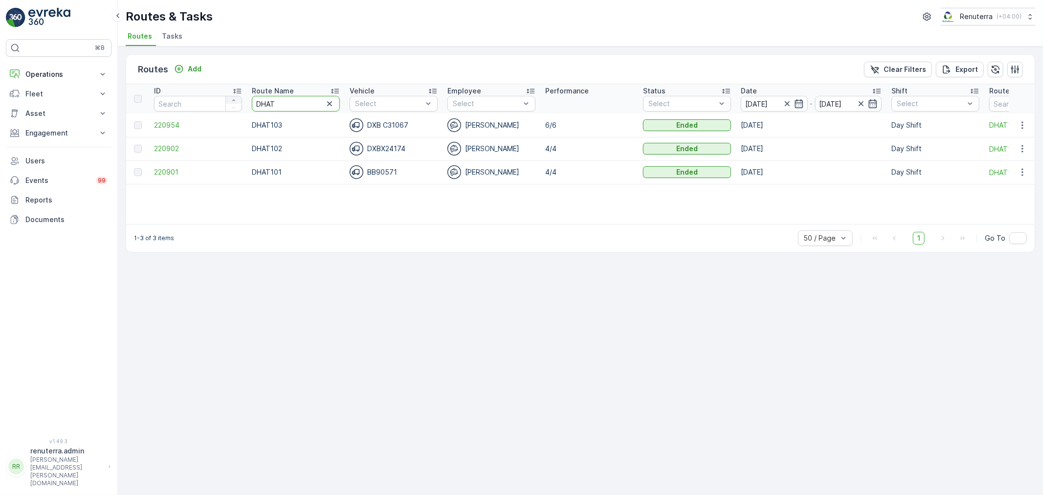
drag, startPoint x: 293, startPoint y: 99, endPoint x: 228, endPoint y: 96, distance: 65.1
click at [228, 96] on tr "ID Route Name DHAT Vehicle Select Employee Select Performance Status Select Dat…" at bounding box center [617, 98] width 982 height 29
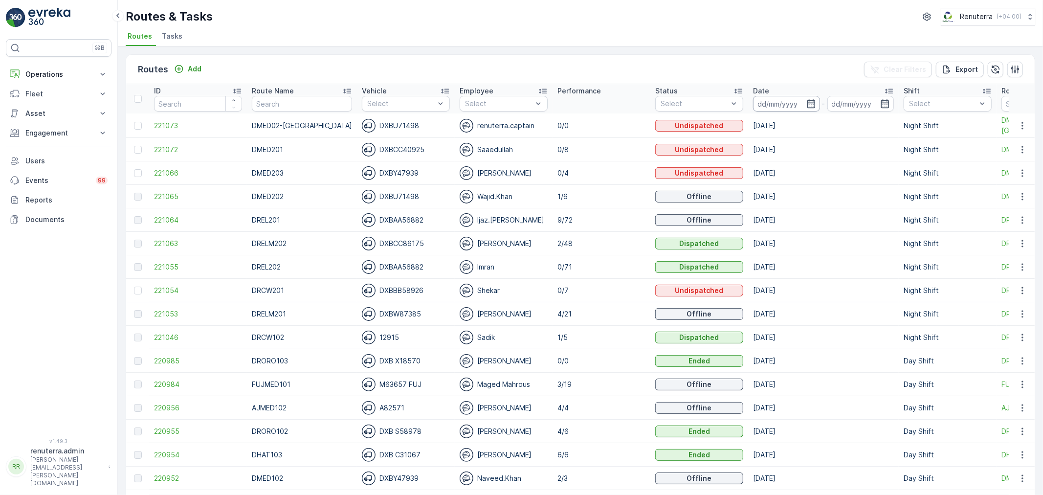
click at [761, 101] on input at bounding box center [786, 104] width 67 height 16
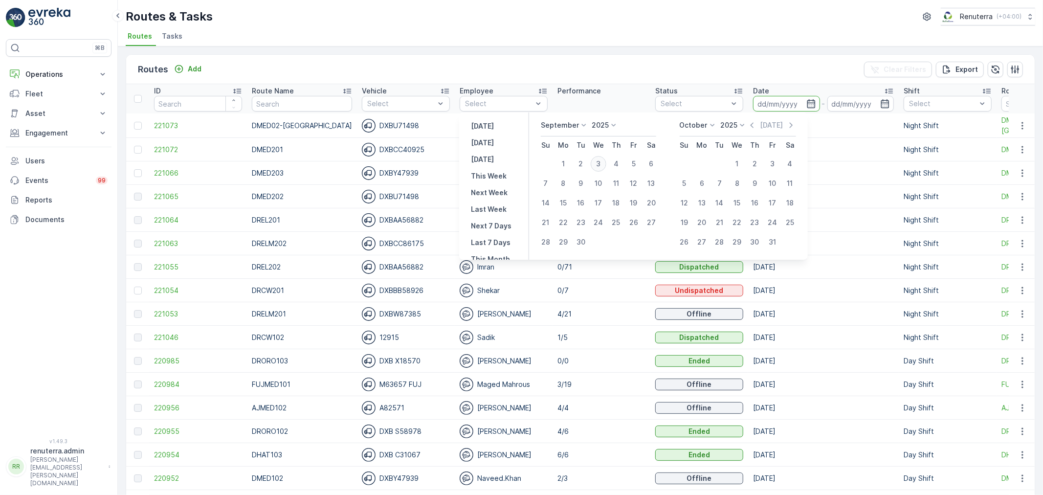
click at [595, 160] on div "3" at bounding box center [599, 164] width 16 height 16
type input "[DATE]"
click at [595, 160] on div "3" at bounding box center [599, 164] width 16 height 16
type input "03.09.2025"
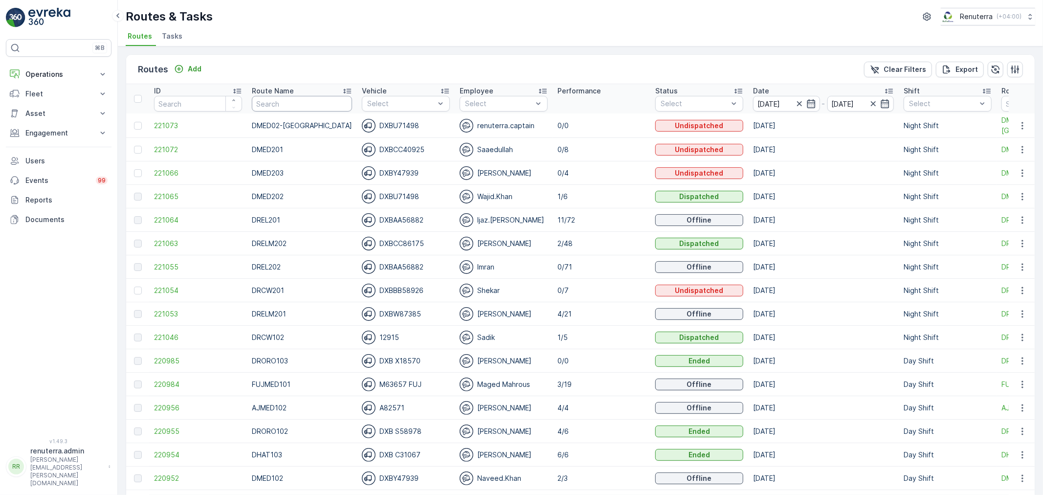
click at [296, 99] on input "text" at bounding box center [302, 104] width 100 height 16
type input "DRELM"
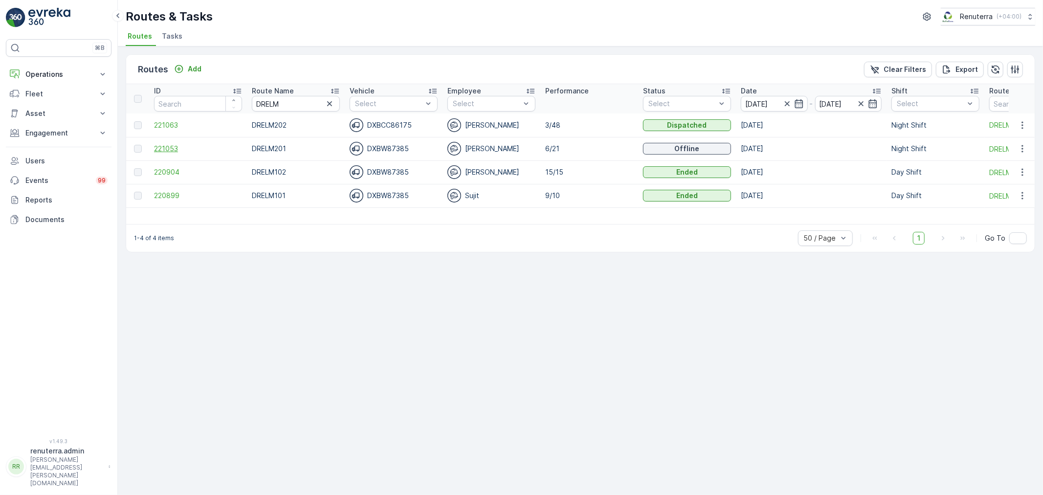
click at [182, 149] on span "221053" at bounding box center [198, 149] width 88 height 10
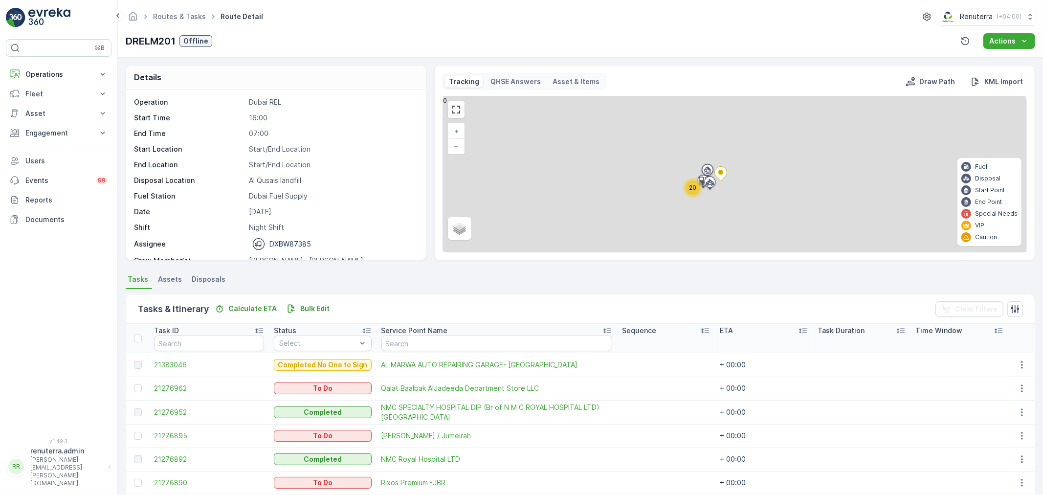
click at [683, 186] on div "20" at bounding box center [693, 188] width 20 height 20
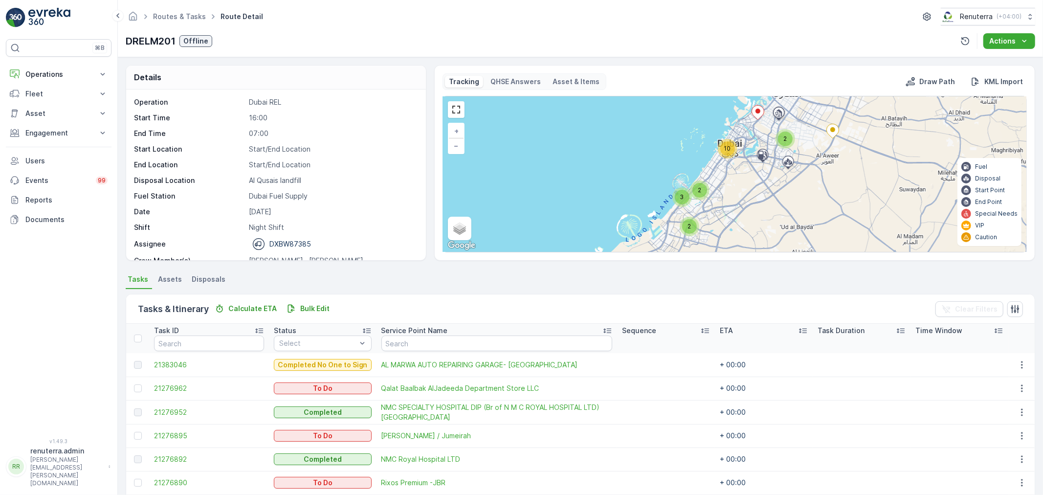
click at [725, 152] on span "10" at bounding box center [727, 148] width 7 height 7
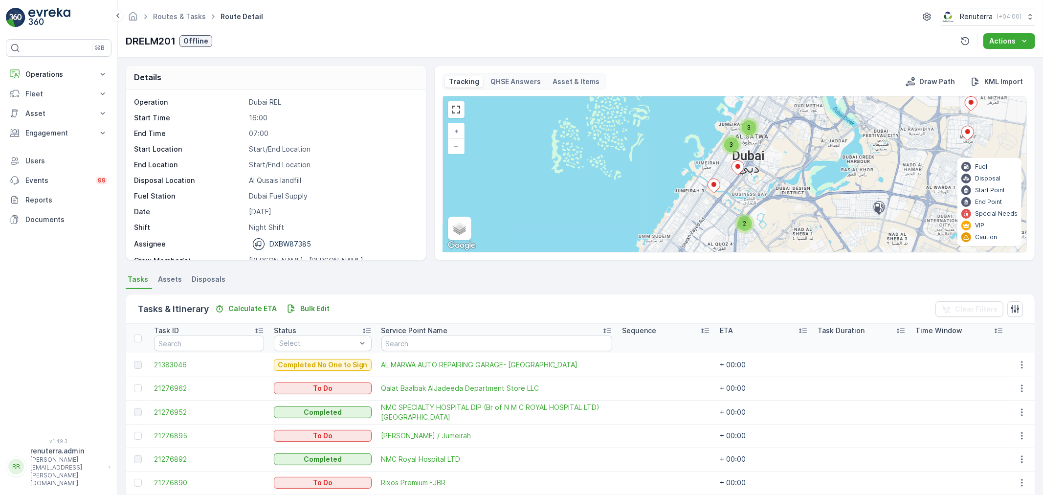
click at [716, 187] on icon at bounding box center [714, 186] width 12 height 14
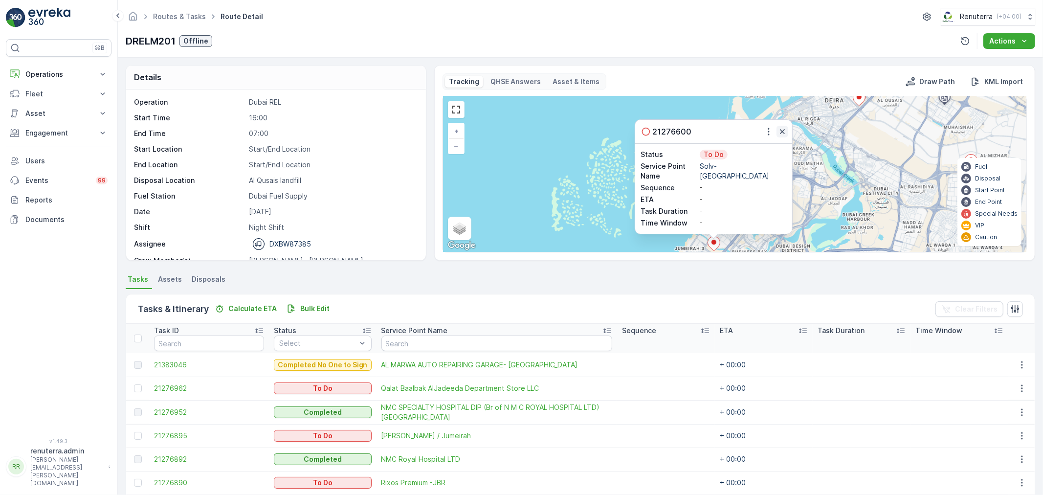
click at [784, 129] on icon "button" at bounding box center [783, 132] width 10 height 10
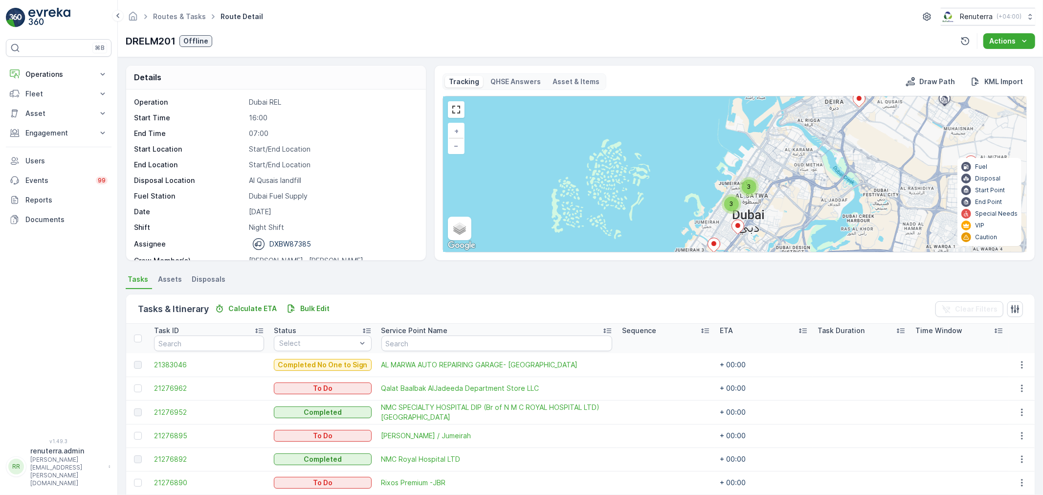
drag, startPoint x: 763, startPoint y: 199, endPoint x: 784, endPoint y: 149, distance: 53.9
click at [788, 149] on div "2 3 2 3 3 + − Satellite Roadmap Terrain Hybrid Leaflet Keyboard shortcuts Map D…" at bounding box center [734, 174] width 583 height 156
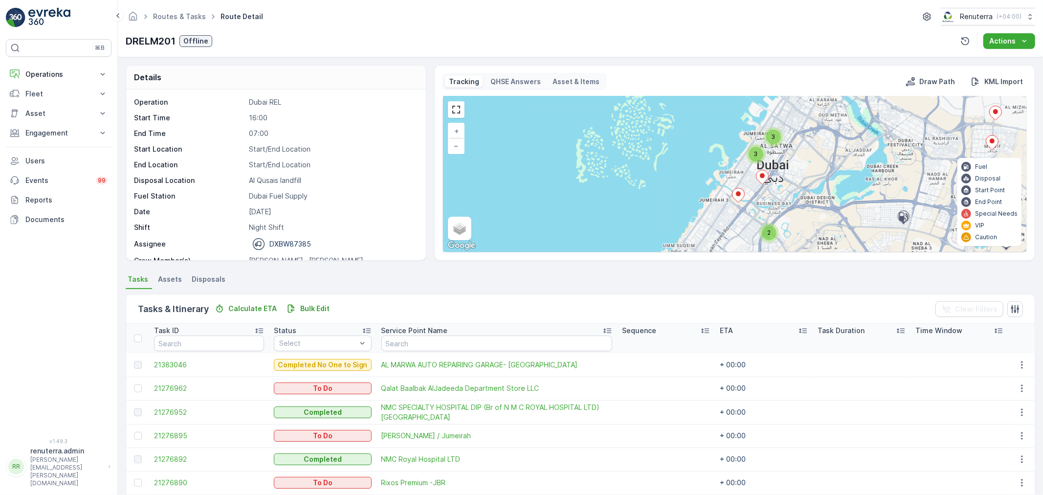
drag, startPoint x: 771, startPoint y: 149, endPoint x: 757, endPoint y: 155, distance: 15.3
click at [770, 149] on div "2 3 2 3 3 + − Satellite Roadmap Terrain Hybrid Leaflet Keyboard shortcuts Map D…" at bounding box center [734, 174] width 583 height 156
click at [754, 155] on span "3" at bounding box center [755, 153] width 4 height 7
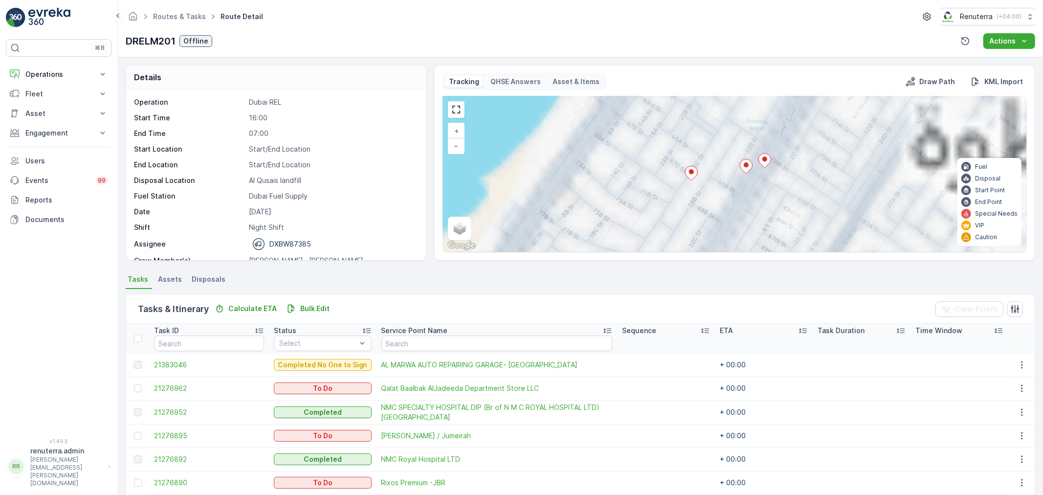
drag, startPoint x: 734, startPoint y: 217, endPoint x: 750, endPoint y: 147, distance: 71.4
click at [750, 147] on div "3 2 + − Satellite Roadmap Terrain Hybrid Leaflet Keyboard shortcuts Map Data Ma…" at bounding box center [734, 174] width 583 height 156
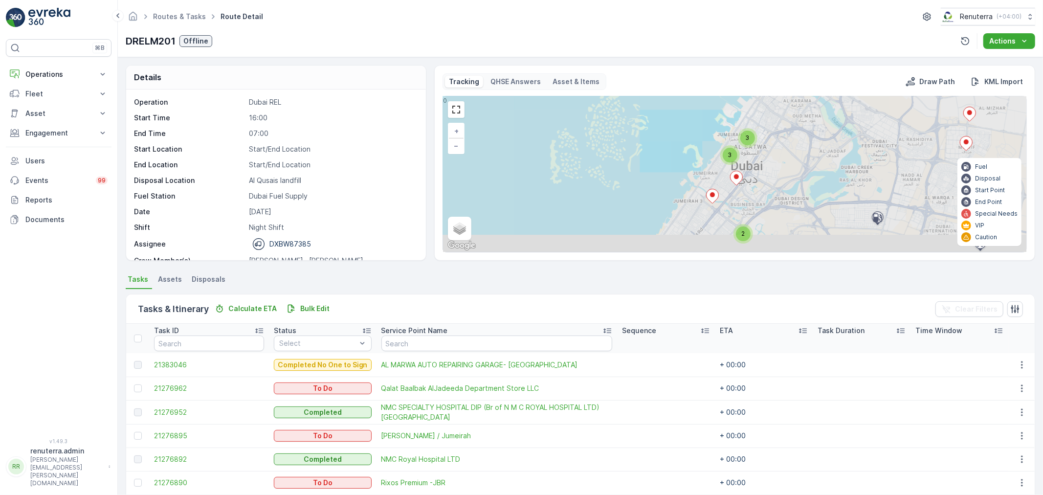
drag, startPoint x: 728, startPoint y: 212, endPoint x: 731, endPoint y: 176, distance: 36.3
click at [731, 176] on div "3 3 2 2 3 2 3 3 + − Satellite Roadmap Terrain Hybrid Leaflet Keyboard shortcuts…" at bounding box center [734, 174] width 583 height 156
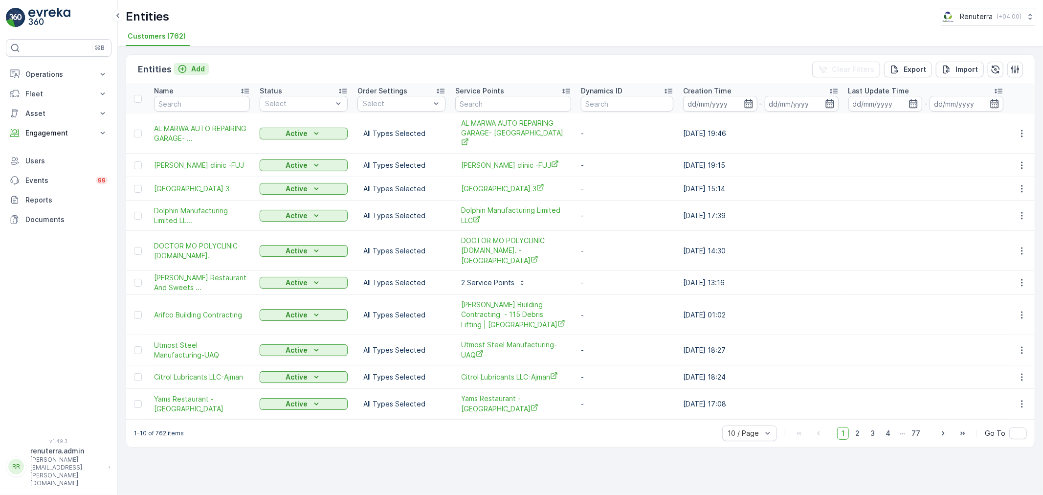
click at [202, 70] on p "Add" at bounding box center [198, 69] width 14 height 10
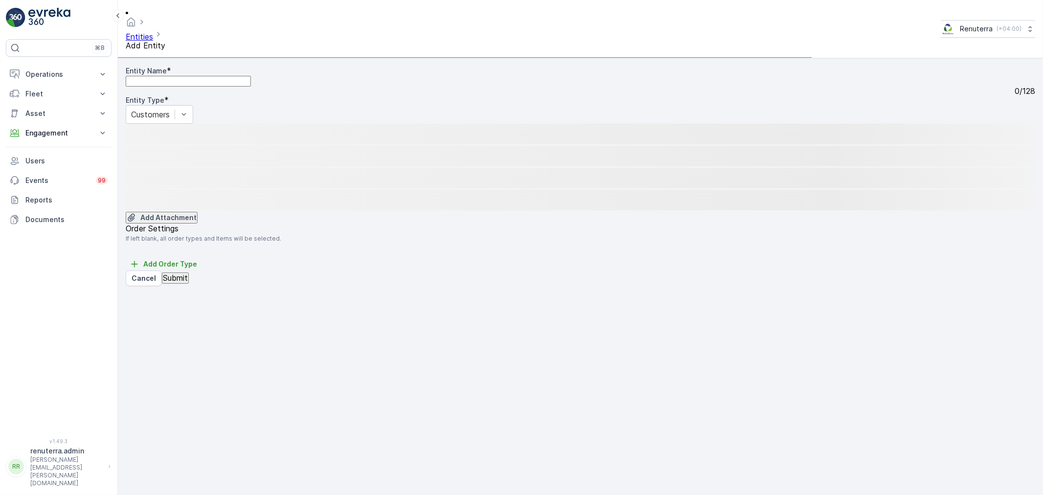
click at [202, 76] on Name "Entity Name" at bounding box center [188, 81] width 125 height 11
paste Name "MA AL KAWATHAR [PERSON_NAME] LLC-UAQ"
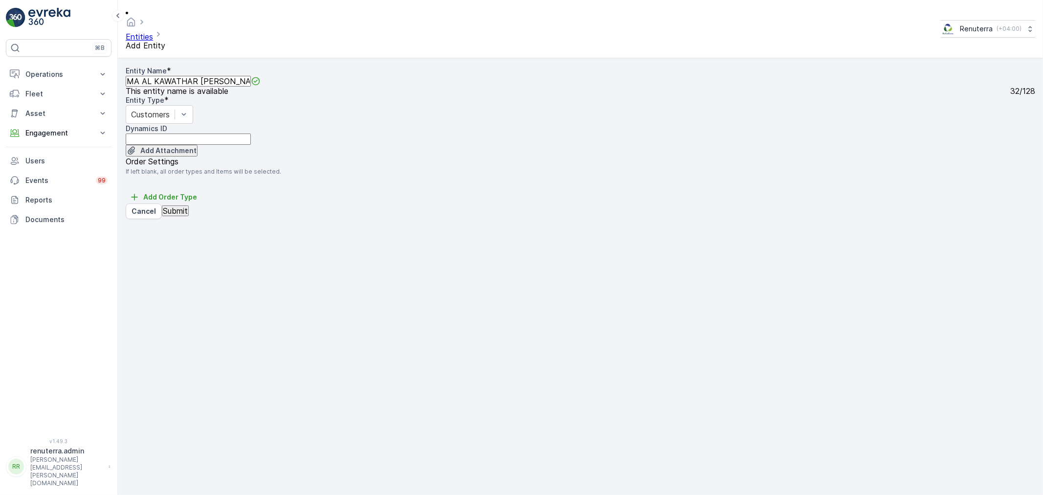
type Name "MA AL KAWATHAR [PERSON_NAME] LLC-UAQ"
drag, startPoint x: 192, startPoint y: 473, endPoint x: 189, endPoint y: 467, distance: 7.2
click at [190, 219] on div "Entity Name * MA AL KAWATHAR [PERSON_NAME] LLC-UAQ This entity name is availabl…" at bounding box center [581, 142] width 910 height 153
click at [188, 215] on p "Submit" at bounding box center [175, 210] width 25 height 9
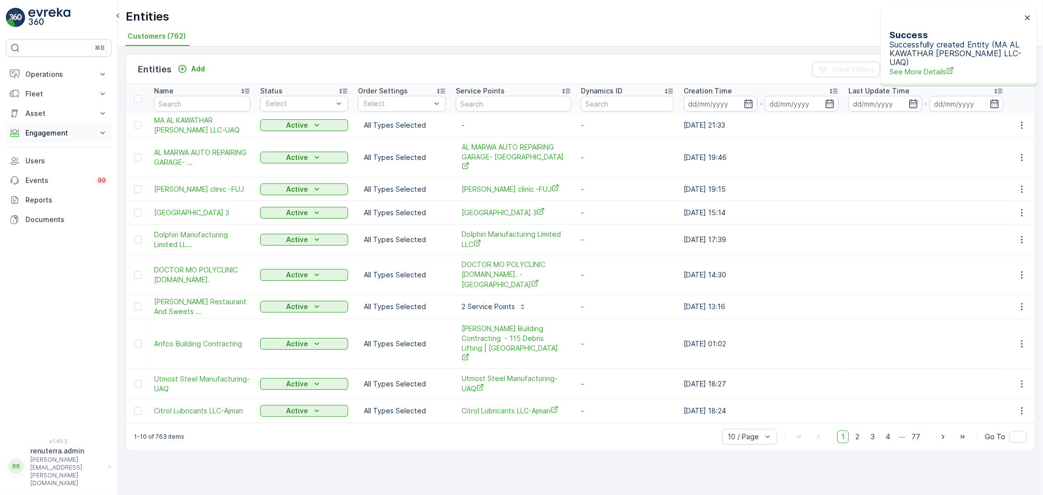
click at [53, 133] on p "Engagement" at bounding box center [58, 133] width 67 height 10
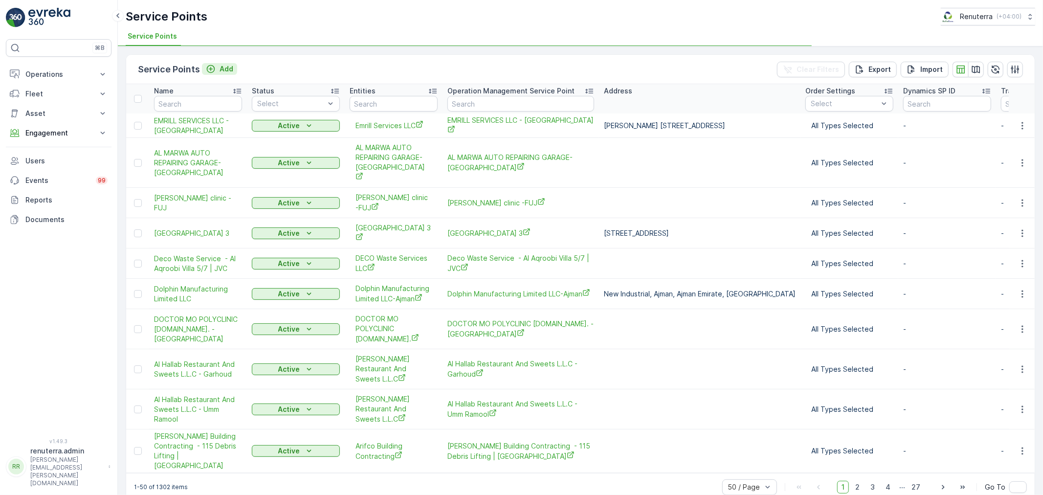
click at [226, 58] on div "Service Points Add Clear Filters Export Import" at bounding box center [580, 69] width 909 height 29
click at [227, 64] on p "Add" at bounding box center [227, 69] width 14 height 10
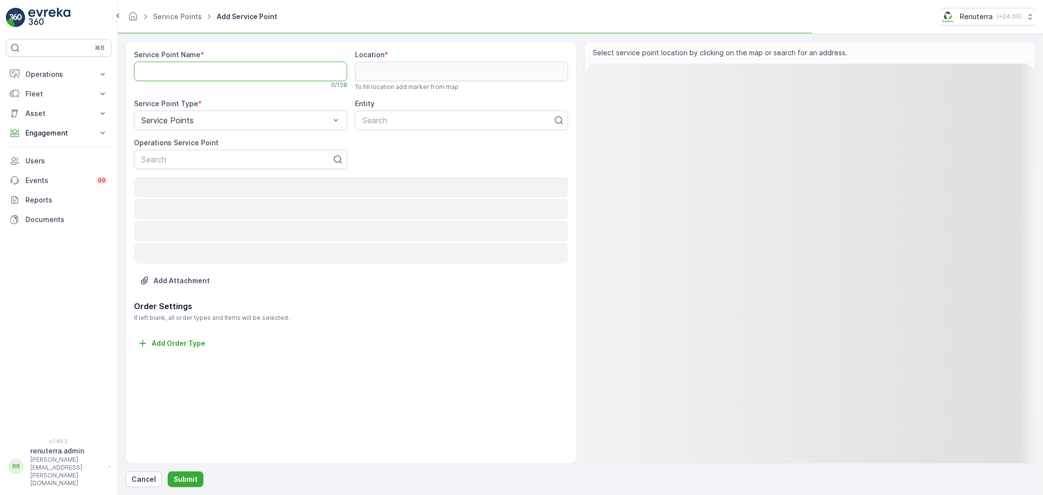
click at [229, 71] on Name "Service Point Name" at bounding box center [240, 72] width 213 height 20
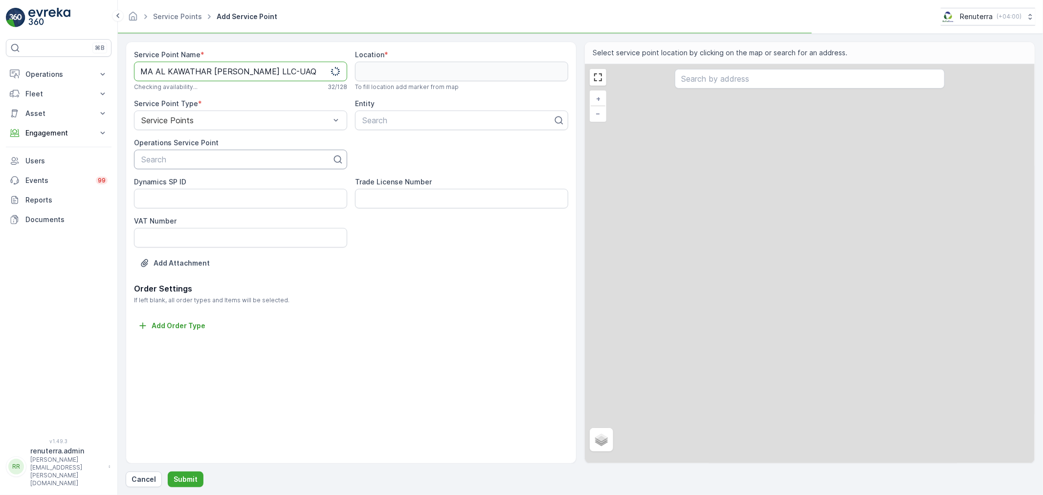
type Name "MA AL KAWATHAR [PERSON_NAME] LLC-UAQ"
click at [208, 156] on div at bounding box center [236, 159] width 193 height 9
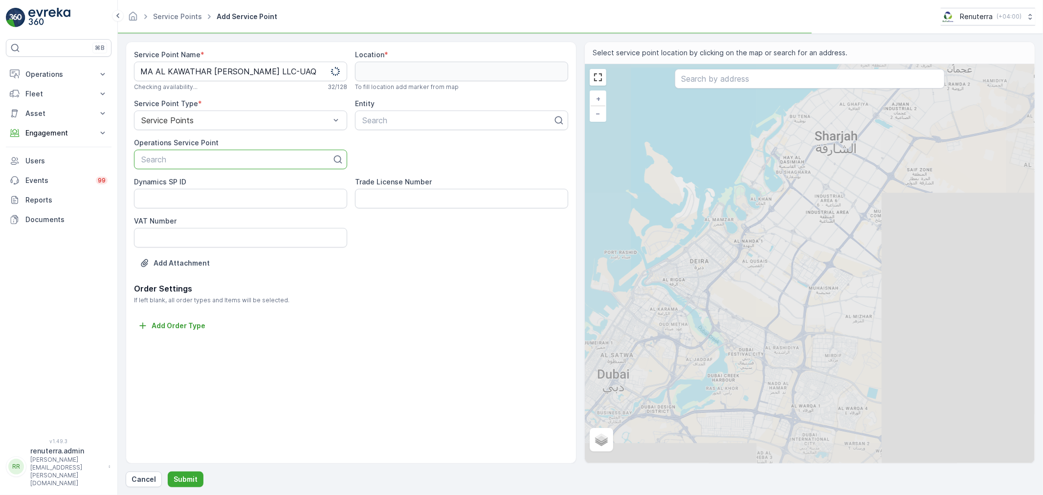
paste input "MA AL KAWATHAR [PERSON_NAME] LLC-UAQ"
type input "MA AL KAWATHAR [PERSON_NAME] LLC-UAQ"
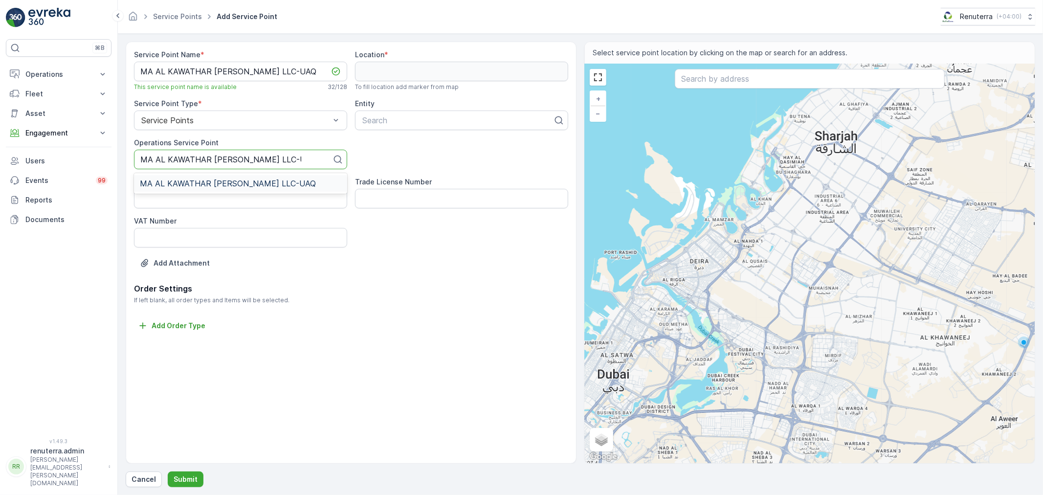
click at [228, 181] on span "MA AL KAWATHAR [PERSON_NAME] LLC-UAQ" at bounding box center [228, 183] width 176 height 9
click at [374, 124] on div at bounding box center [457, 120] width 193 height 9
paste input "MA AL KAWATHAR [PERSON_NAME] LLC-UAQ"
type input "MA AL KAWATHAR [PERSON_NAME] LLC-UAQ"
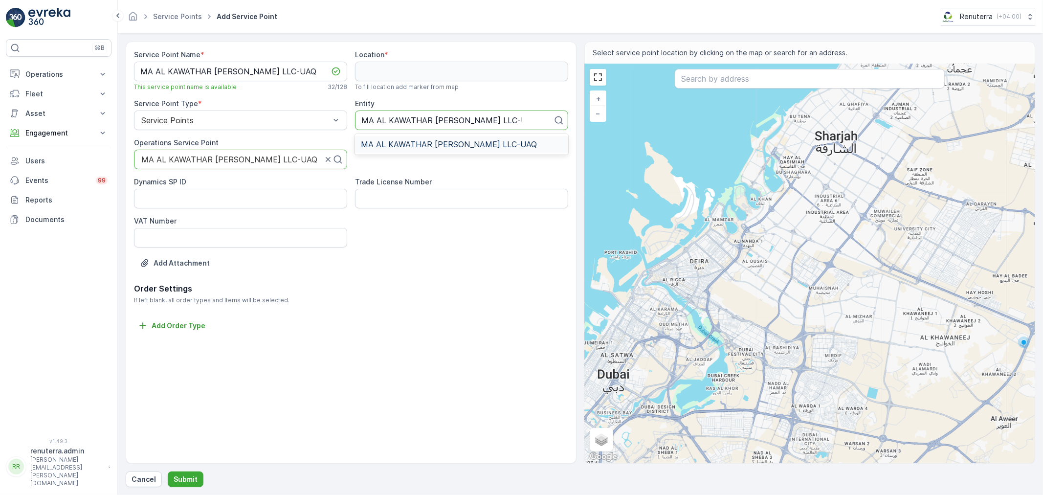
click at [390, 149] on div "MA AL KAWATHAR [PERSON_NAME] LLC-UAQ" at bounding box center [461, 144] width 213 height 17
click at [713, 86] on input "text" at bounding box center [810, 79] width 270 height 20
paste input "MA AL KAWATHAR [PERSON_NAME] LLC-UAQ"
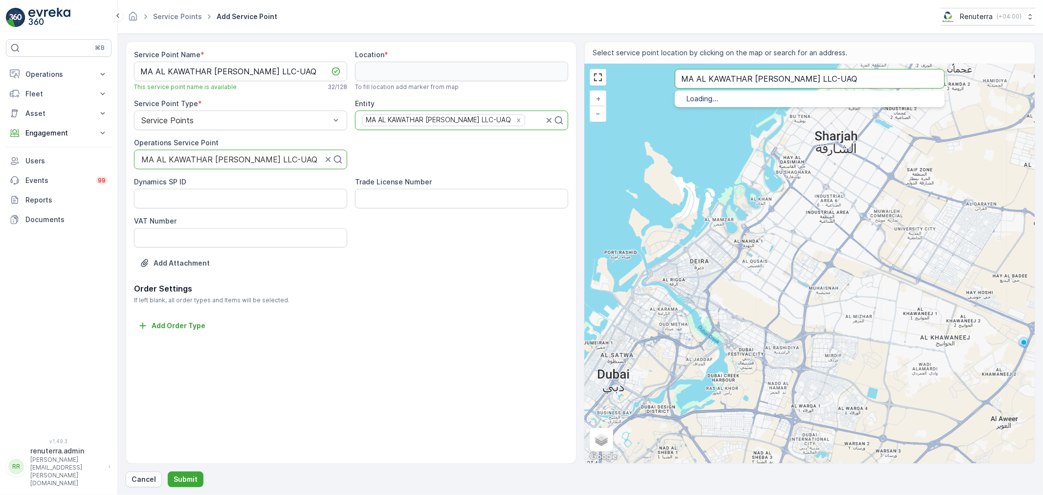
type input "MA AL KAWATHAR [PERSON_NAME] LLC-UAQ"
click at [738, 104] on li "MA AL KAWATHAR [PERSON_NAME] LLC [GEOGRAPHIC_DATA] - [GEOGRAPHIC_DATA] - [GEOGR…" at bounding box center [810, 114] width 270 height 22
type input "25.5011858,55.5641894"
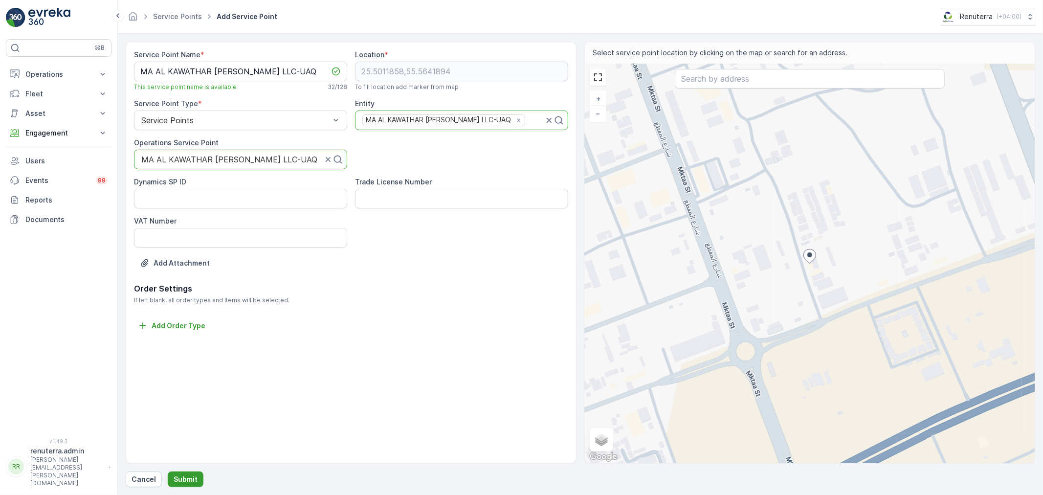
click at [170, 475] on button "Submit" at bounding box center [186, 479] width 36 height 16
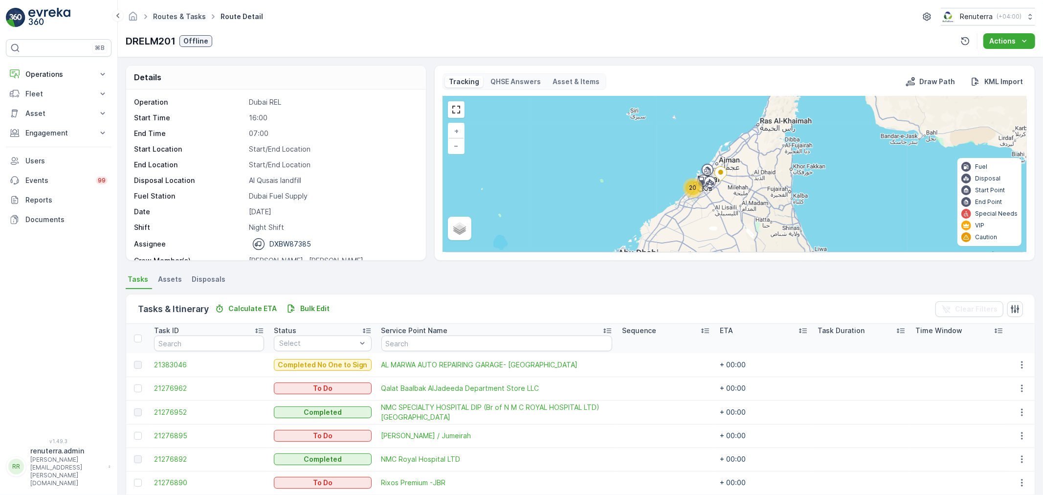
click at [177, 16] on link "Routes & Tasks" at bounding box center [179, 16] width 53 height 8
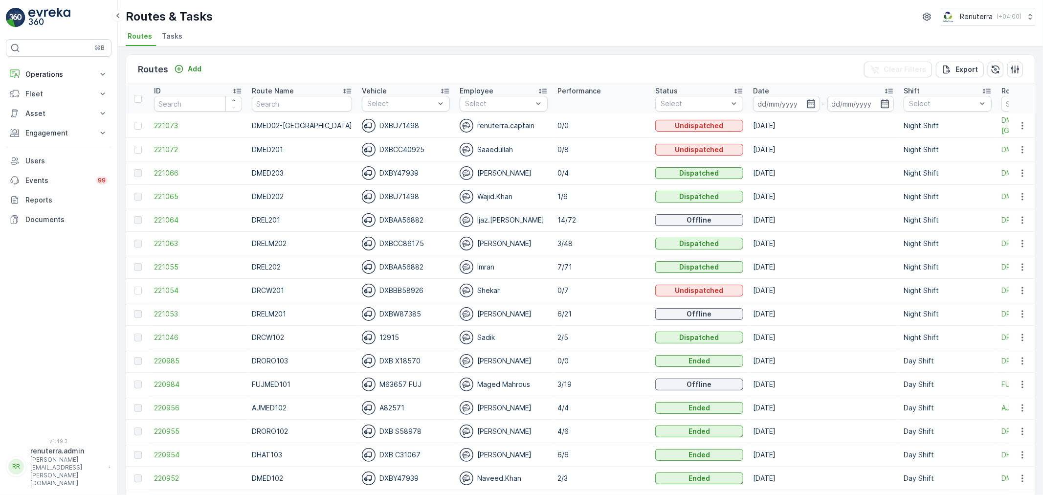
click at [275, 93] on p "Route Name" at bounding box center [273, 91] width 42 height 10
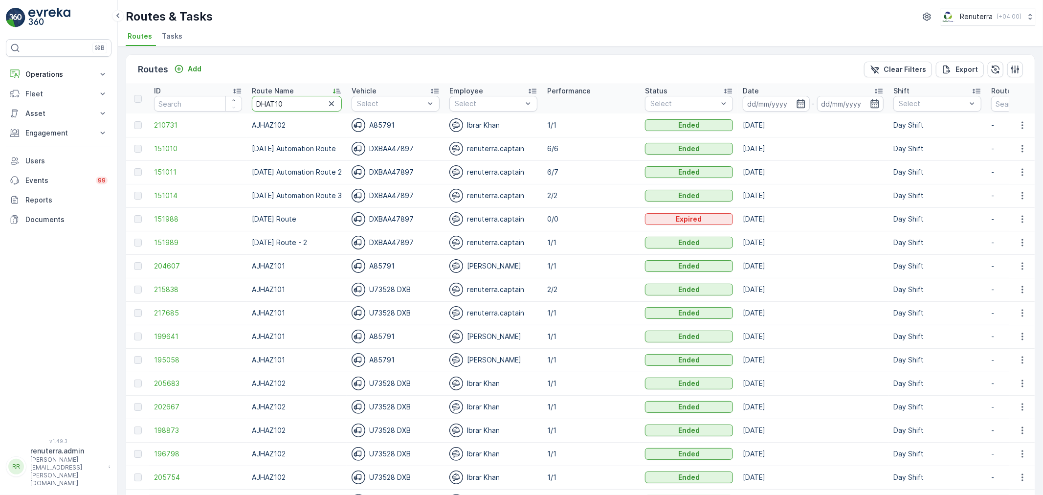
type input "DHAT103"
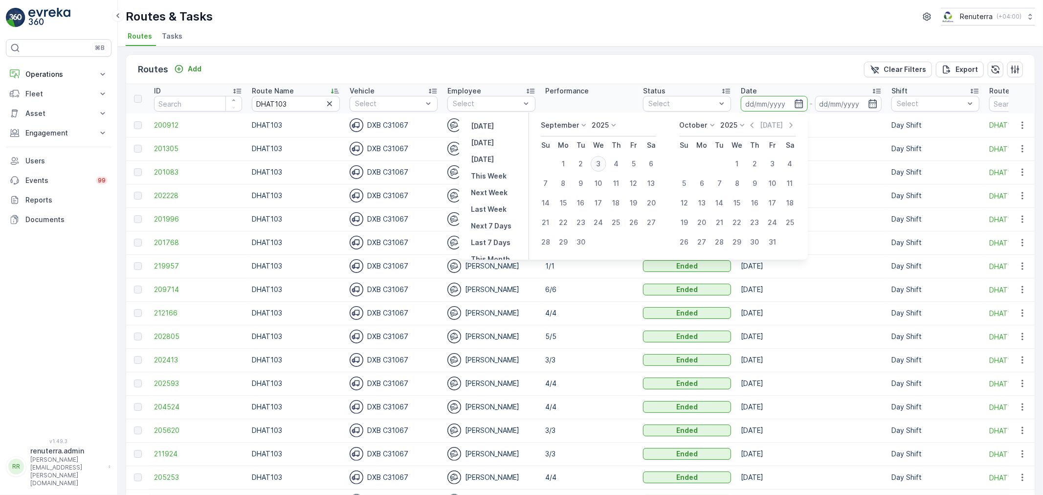
click at [592, 166] on div "3" at bounding box center [599, 164] width 16 height 16
type input "[DATE]"
click at [592, 165] on div "3" at bounding box center [599, 164] width 16 height 16
type input "[DATE]"
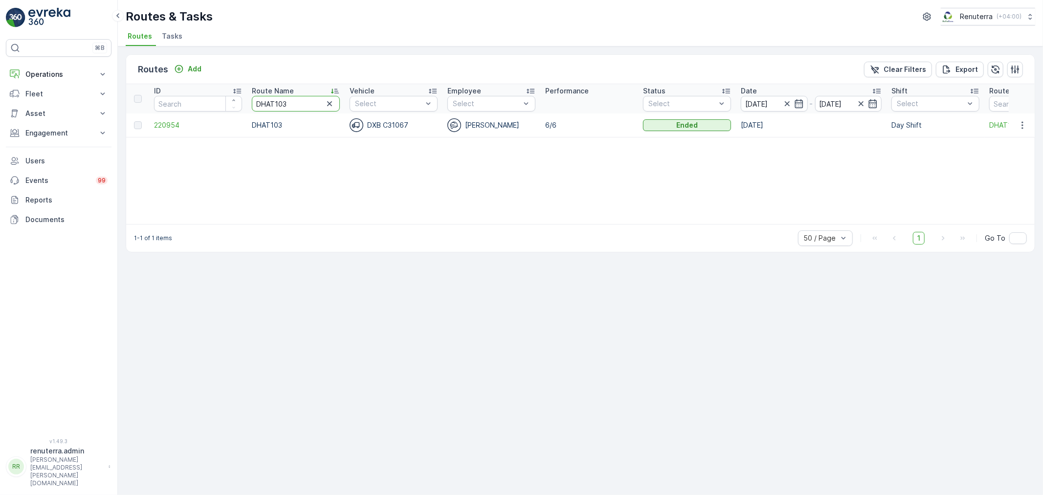
click at [291, 105] on input "DHAT103" at bounding box center [296, 104] width 88 height 16
type input "DHAT102"
click at [169, 131] on td "220902" at bounding box center [198, 124] width 98 height 23
click at [169, 120] on span "220902" at bounding box center [198, 125] width 88 height 10
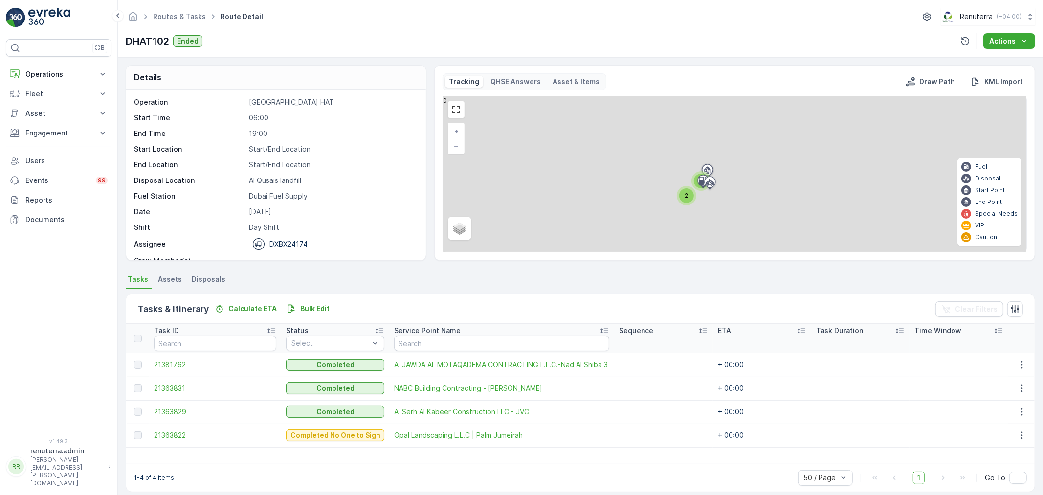
click at [688, 188] on div "2" at bounding box center [686, 195] width 15 height 15
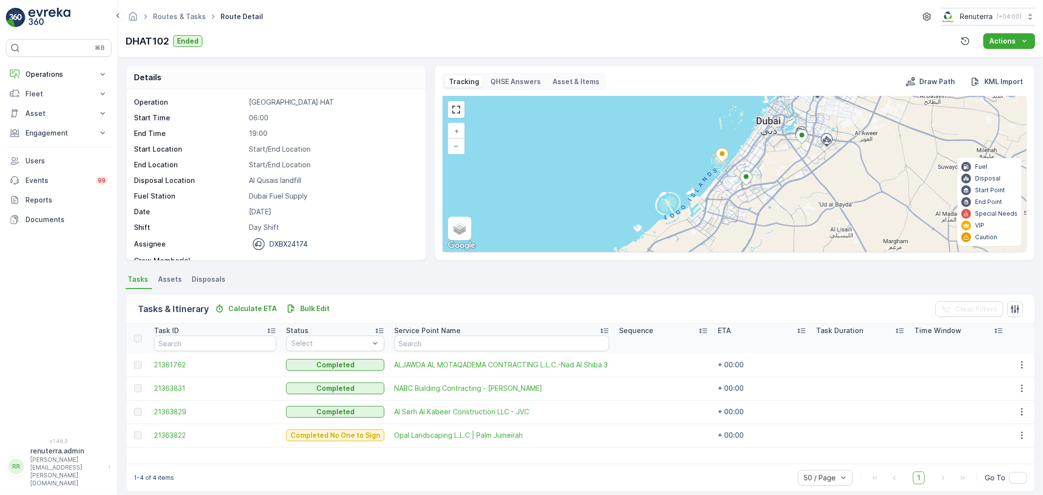
click at [732, 179] on div "+ − Satellite Roadmap Terrain Hybrid Leaflet Keyboard shortcuts Map Data Map da…" at bounding box center [734, 174] width 583 height 156
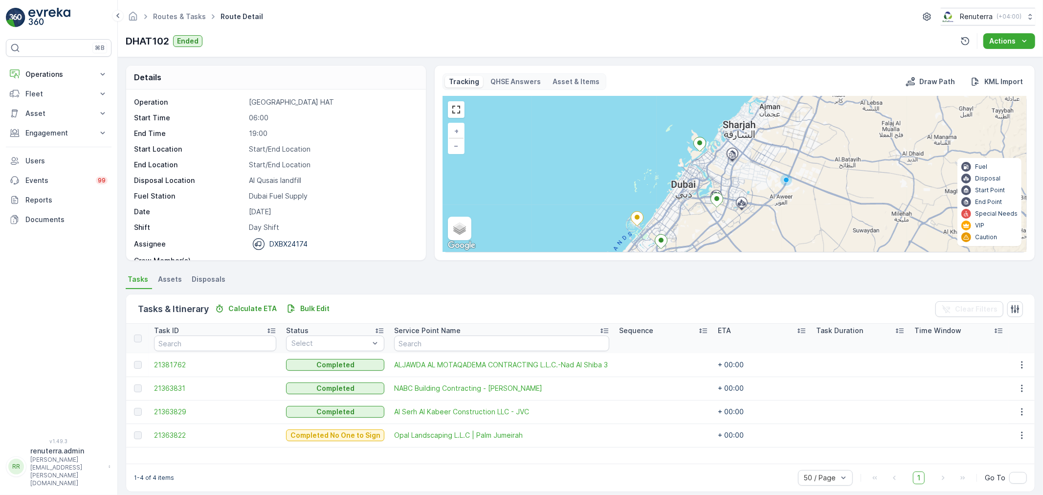
drag, startPoint x: 770, startPoint y: 153, endPoint x: 737, endPoint y: 185, distance: 46.3
click at [737, 185] on div "+ − Satellite Roadmap Terrain Hybrid Leaflet Keyboard shortcuts Map Data Map da…" at bounding box center [734, 174] width 583 height 156
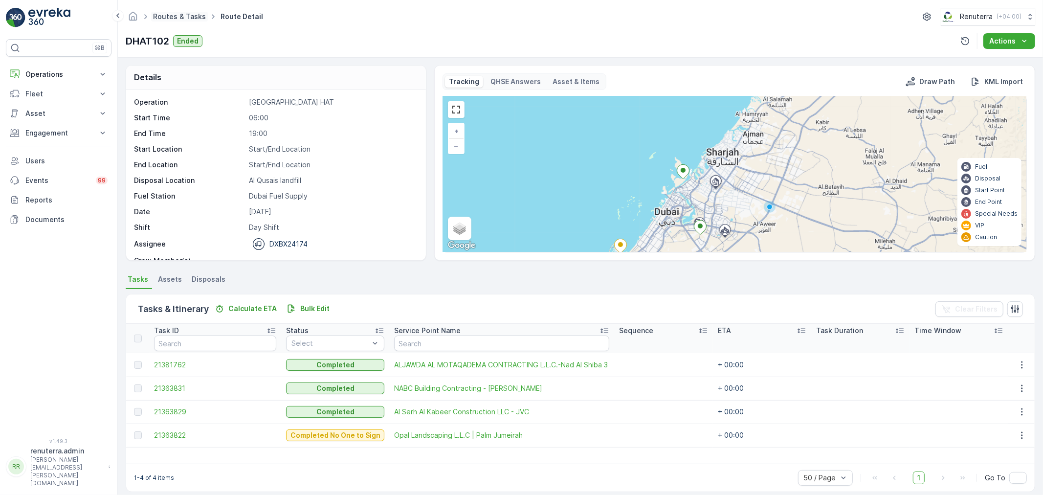
click at [190, 14] on link "Routes & Tasks" at bounding box center [179, 16] width 53 height 8
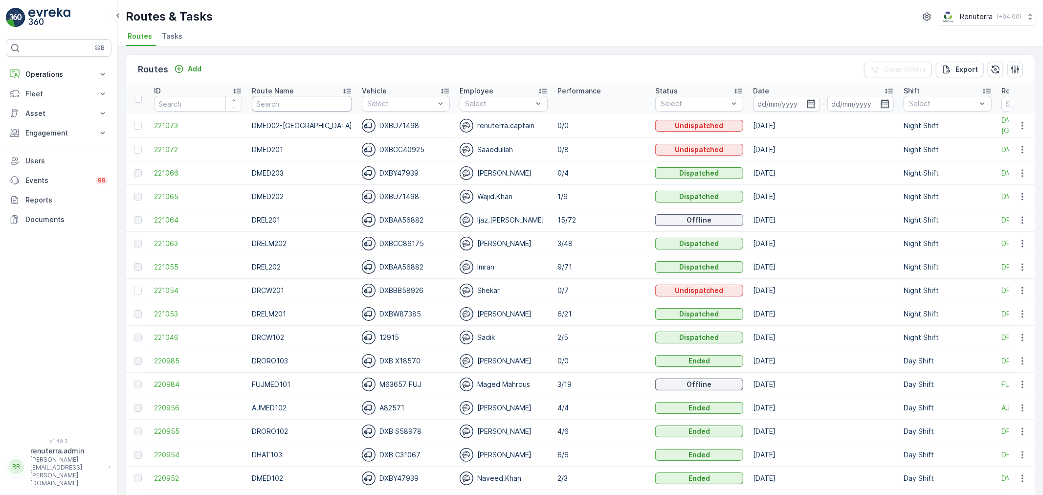
click at [328, 107] on input "text" at bounding box center [302, 104] width 100 height 16
click at [789, 104] on input at bounding box center [786, 104] width 67 height 16
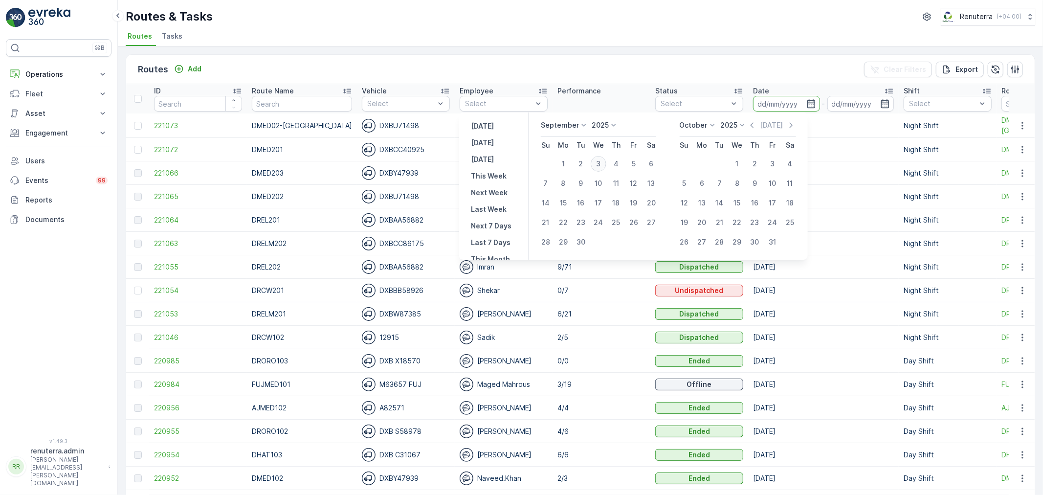
click at [597, 163] on div "3" at bounding box center [599, 164] width 16 height 16
type input "[DATE]"
click at [597, 163] on div "3" at bounding box center [599, 164] width 16 height 16
type input "[DATE]"
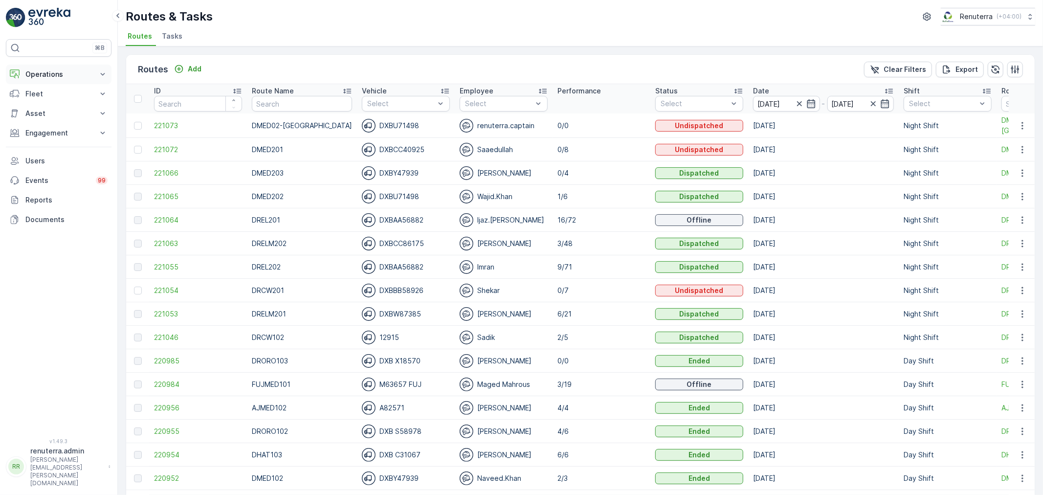
click at [54, 71] on p "Operations" at bounding box center [58, 74] width 67 height 10
click at [47, 120] on p "Routes & Tasks" at bounding box center [50, 118] width 50 height 10
click at [165, 172] on span "221066" at bounding box center [198, 173] width 88 height 10
click at [160, 199] on span "221065" at bounding box center [198, 197] width 88 height 10
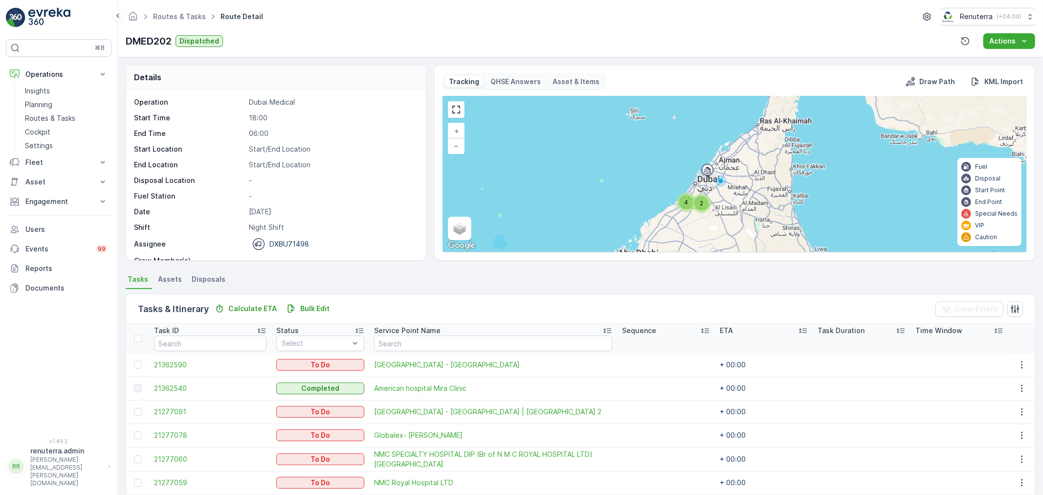
scroll to position [41, 0]
